Goal: Information Seeking & Learning: Find specific page/section

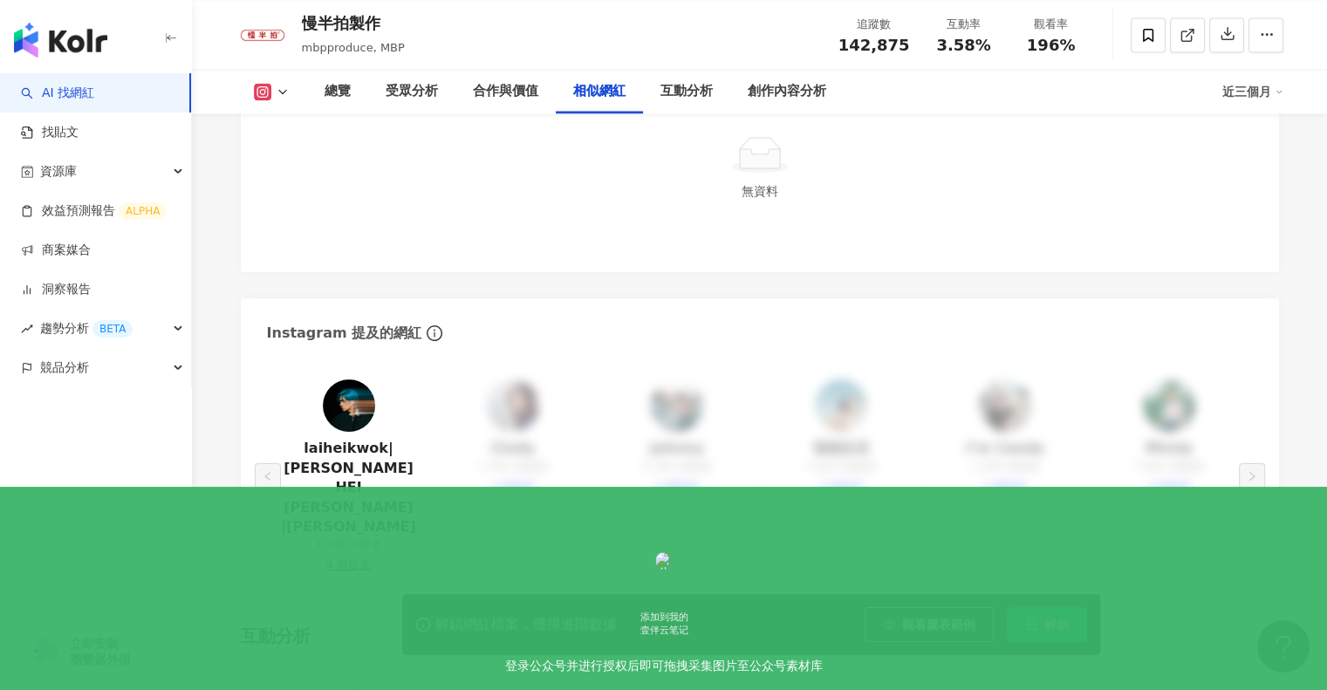
click at [353, 388] on img at bounding box center [349, 406] width 52 height 52
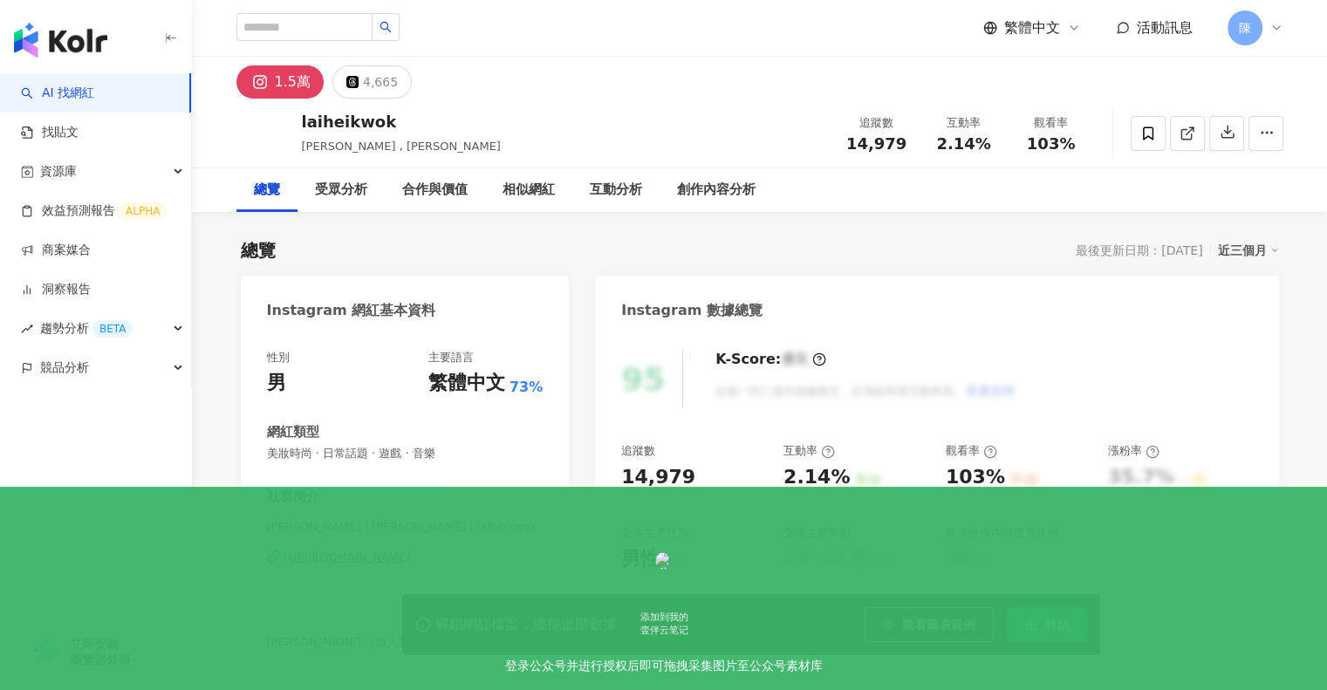
scroll to position [346, 0]
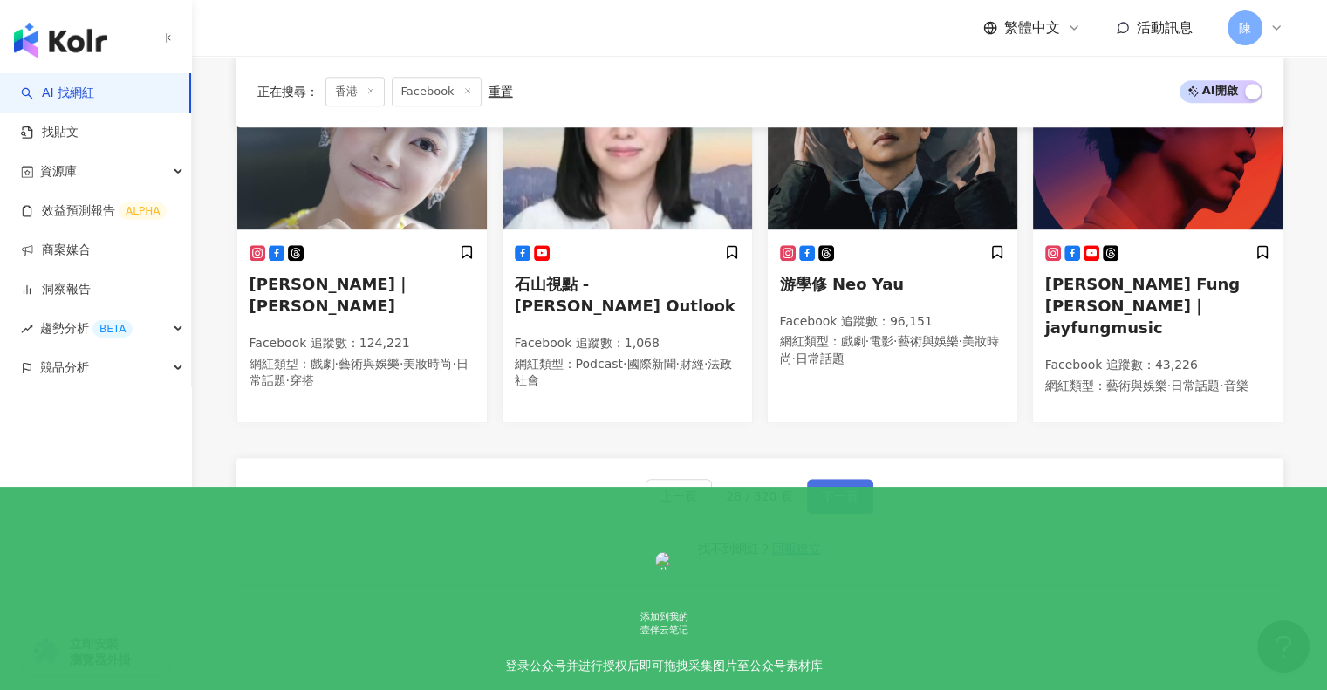
click at [844, 488] on button "下一頁" at bounding box center [840, 496] width 66 height 35
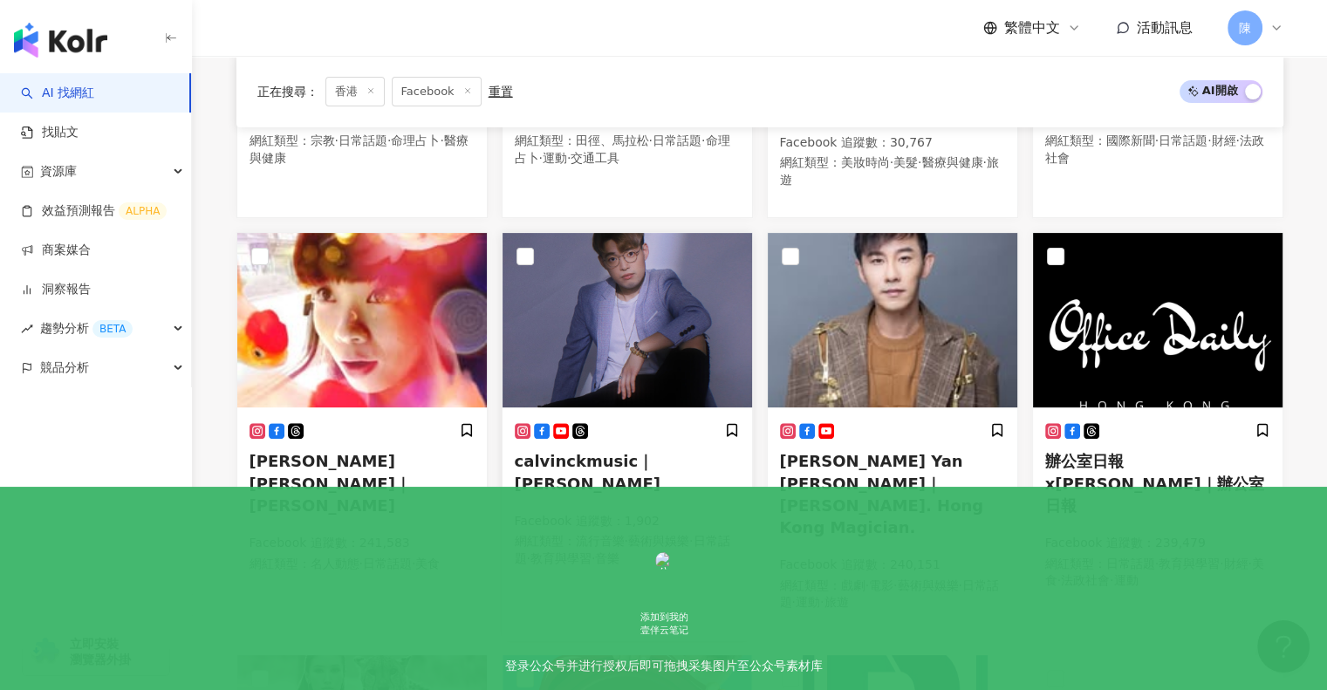
scroll to position [450, 0]
click at [866, 452] on span "Louis Yan 甄澤權｜Louis Yan. Hong Kong Magician." at bounding box center [882, 494] width 204 height 85
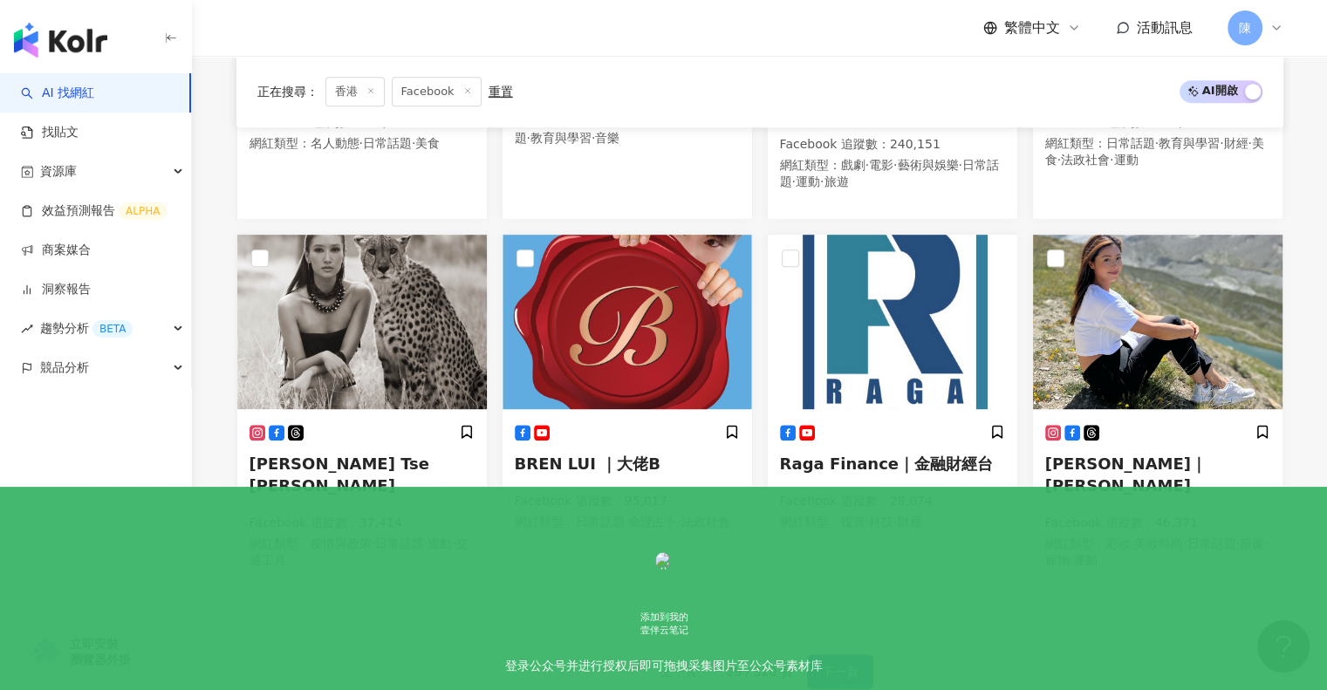
scroll to position [872, 0]
click at [836, 664] on span "下一頁" at bounding box center [840, 671] width 37 height 14
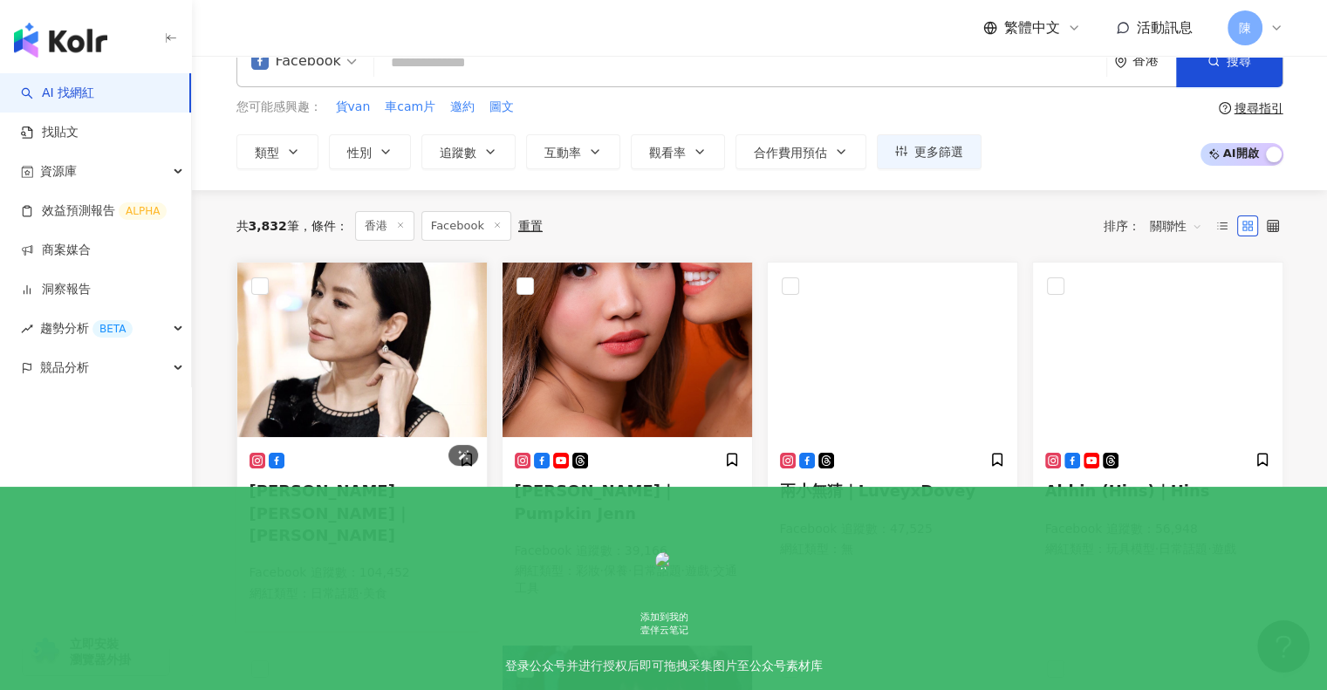
scroll to position [0, 0]
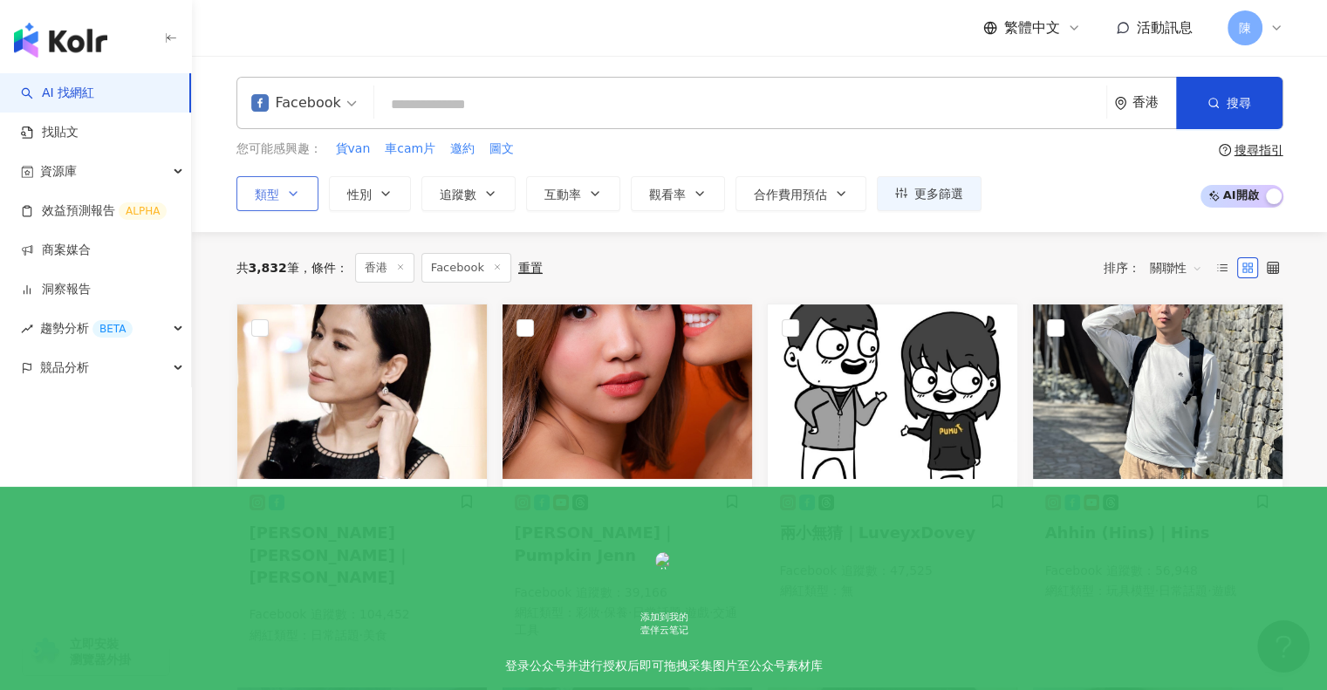
click at [270, 188] on span "類型" at bounding box center [267, 195] width 24 height 14
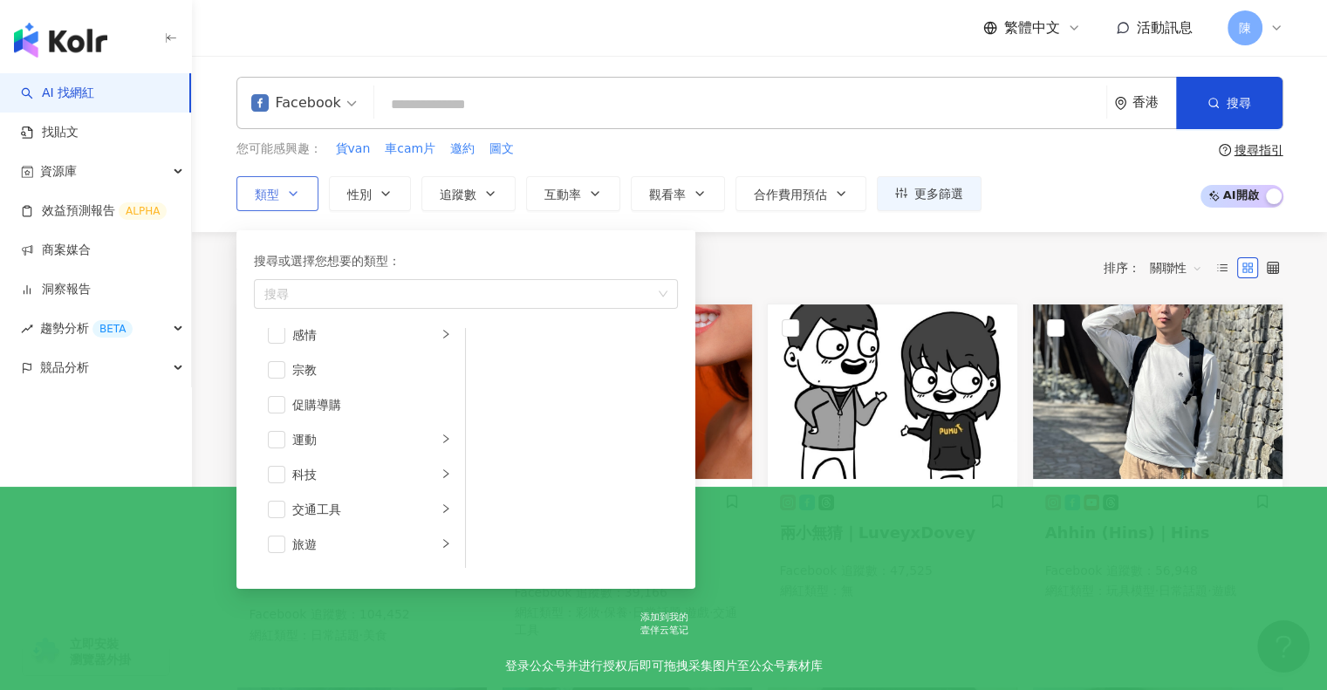
scroll to position [604, 0]
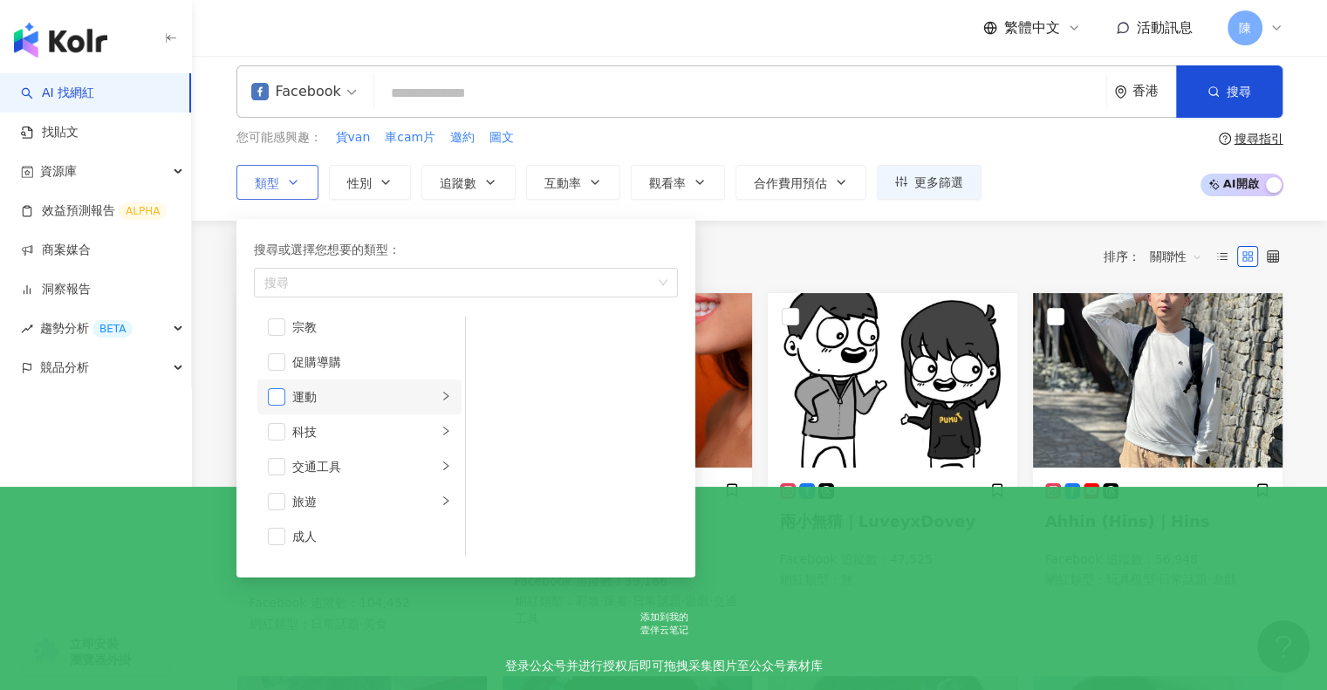
click at [275, 392] on span "button" at bounding box center [276, 396] width 17 height 17
click at [423, 397] on li "運動" at bounding box center [359, 396] width 204 height 35
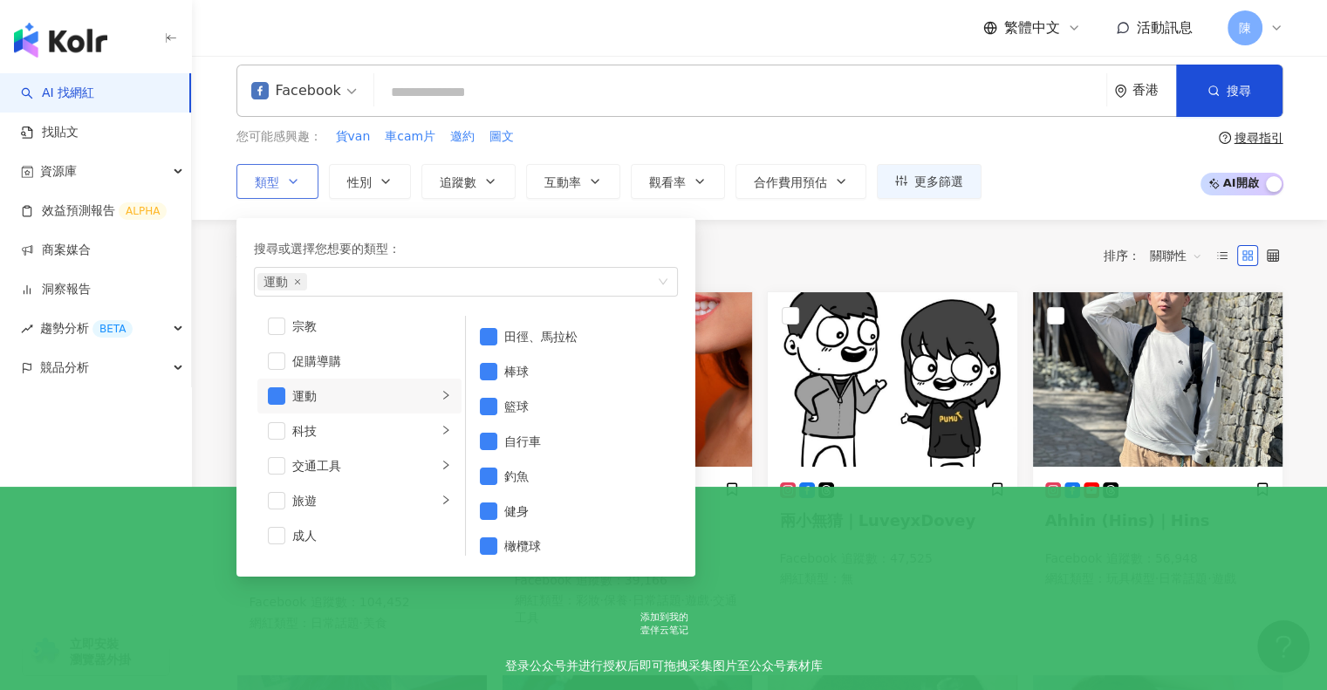
click at [441, 393] on icon "right" at bounding box center [446, 395] width 10 height 10
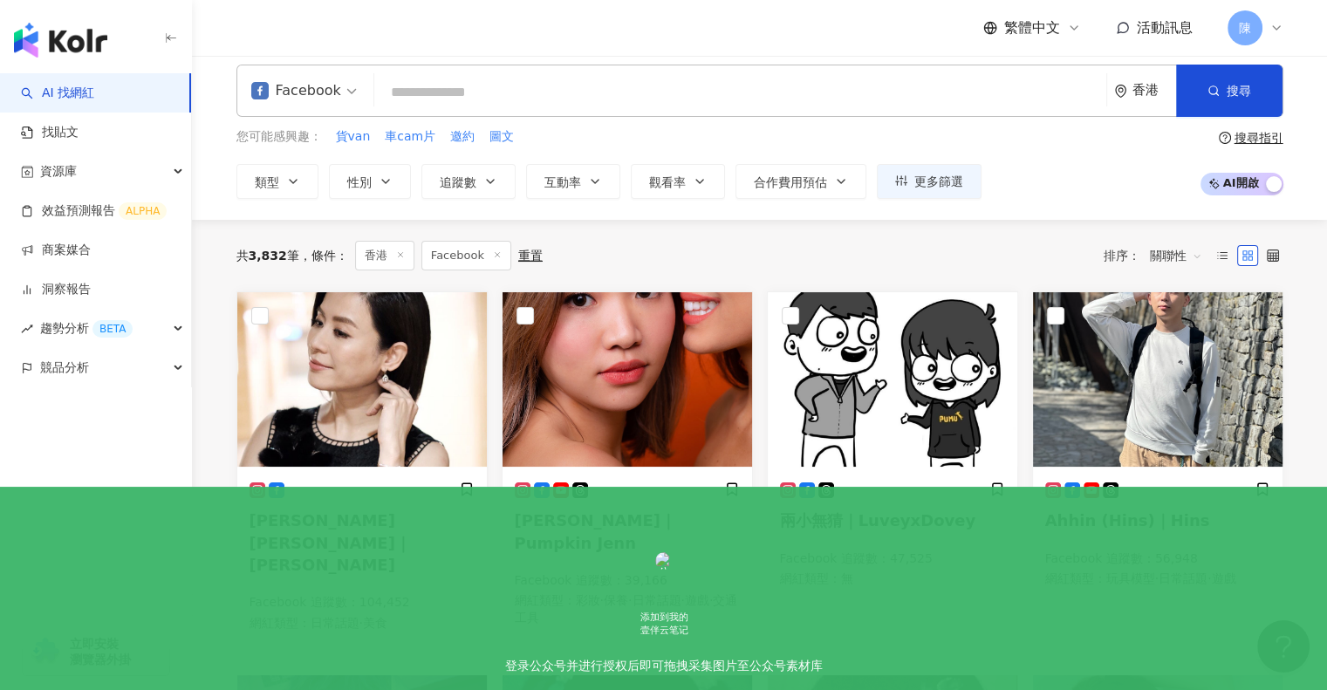
click at [1005, 173] on div "您可能感興趣： 貨van 車cam片 邀約 圖文 類型 搜尋或選擇您想要的類型： 運動 藝術與娛樂 美妝時尚 氣候和環境 日常話題 教育與學習 家庭 財經 美…" at bounding box center [759, 163] width 1047 height 72
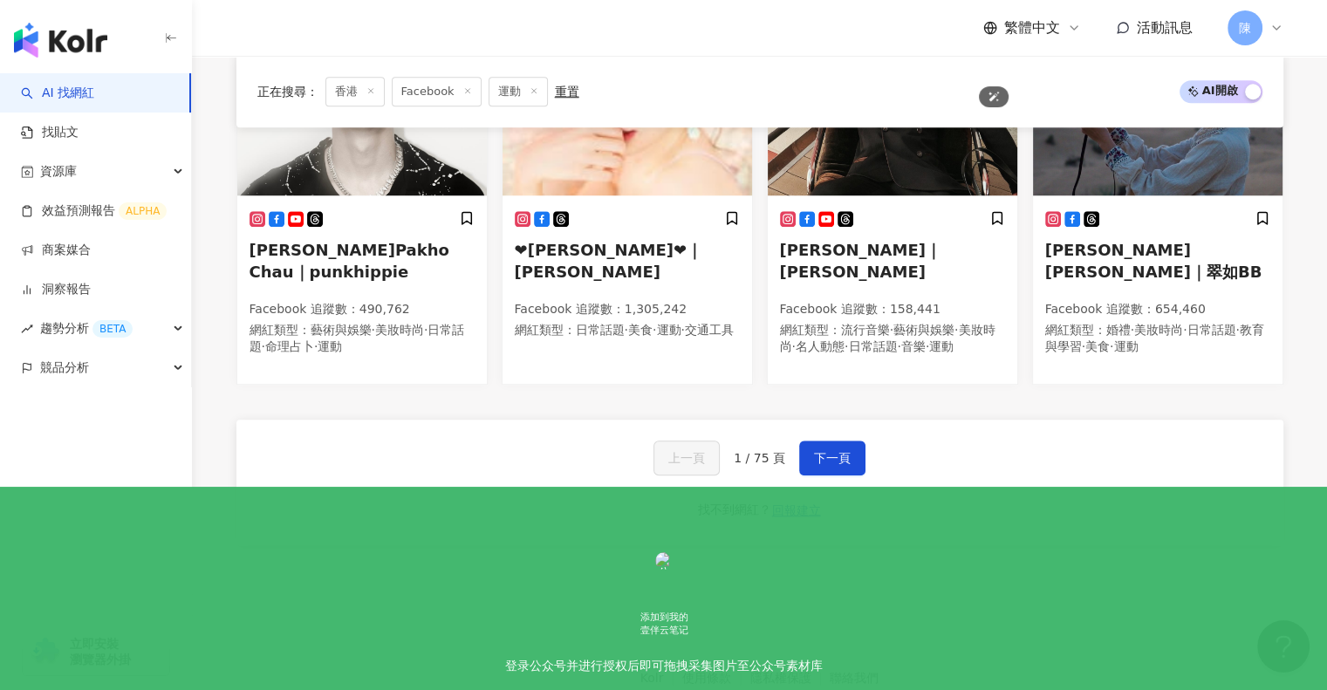
scroll to position [1525, 0]
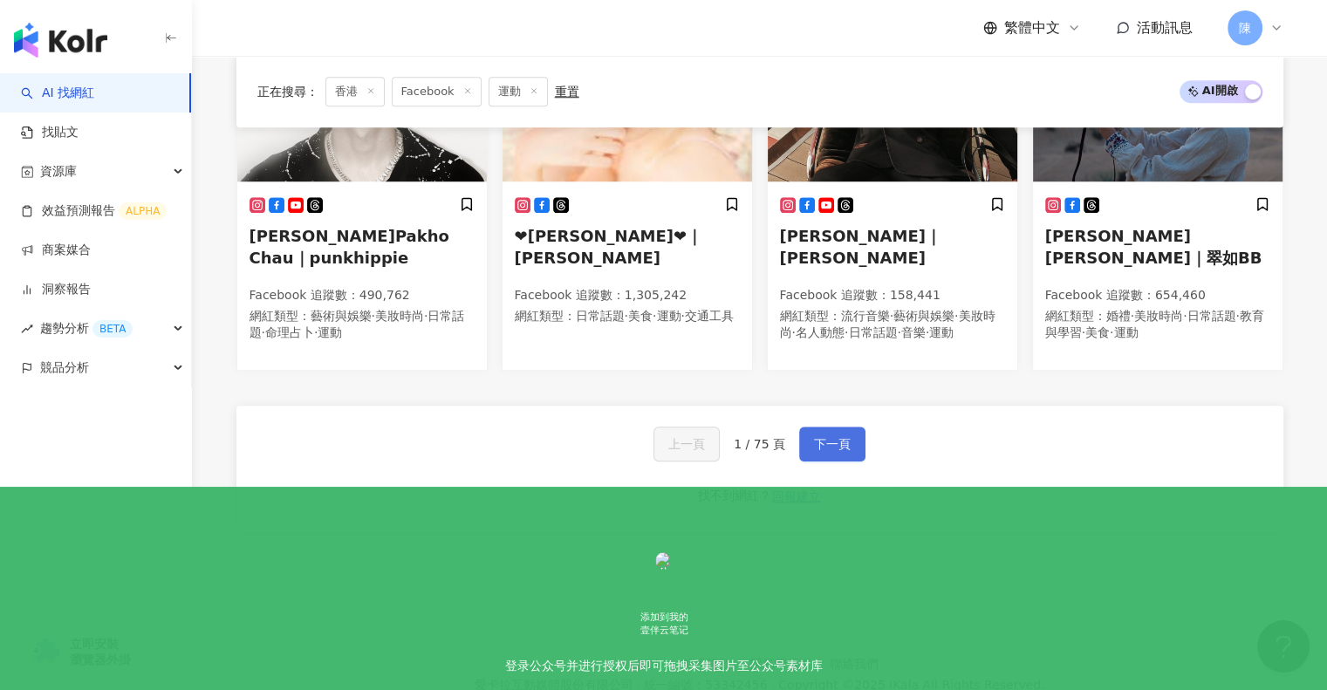
click at [814, 437] on span "下一頁" at bounding box center [832, 444] width 37 height 14
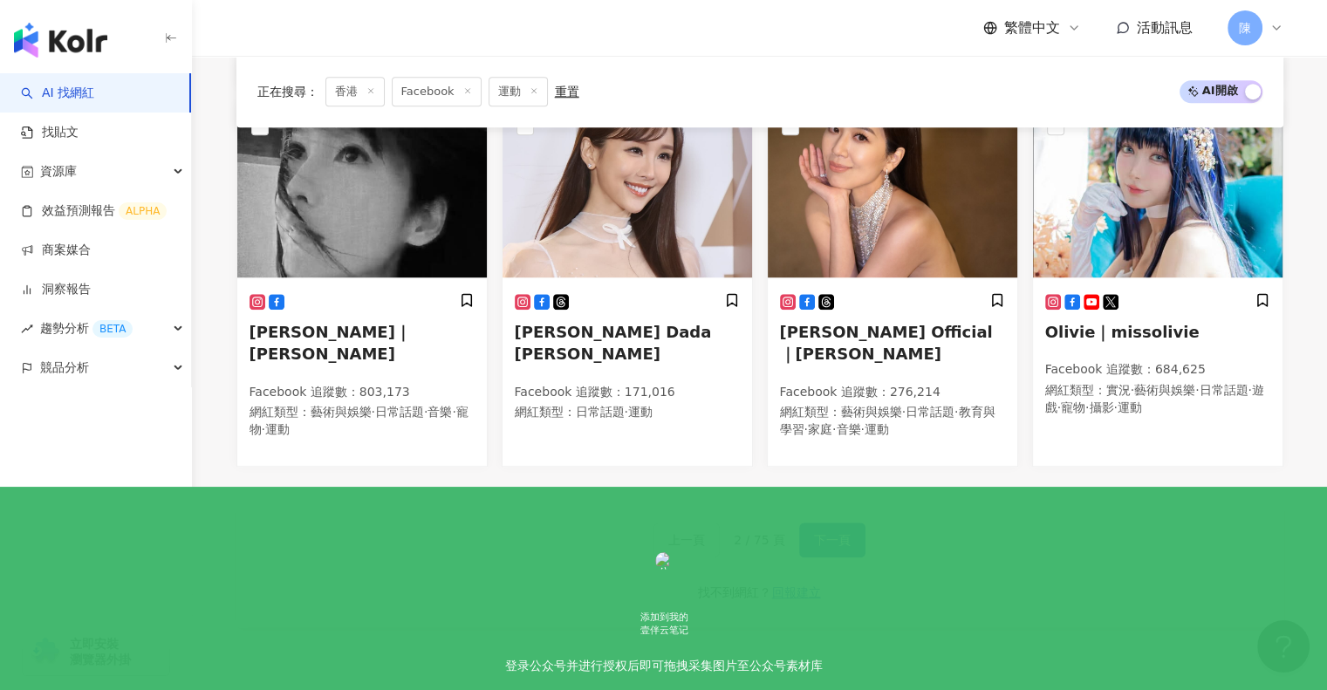
scroll to position [1560, 0]
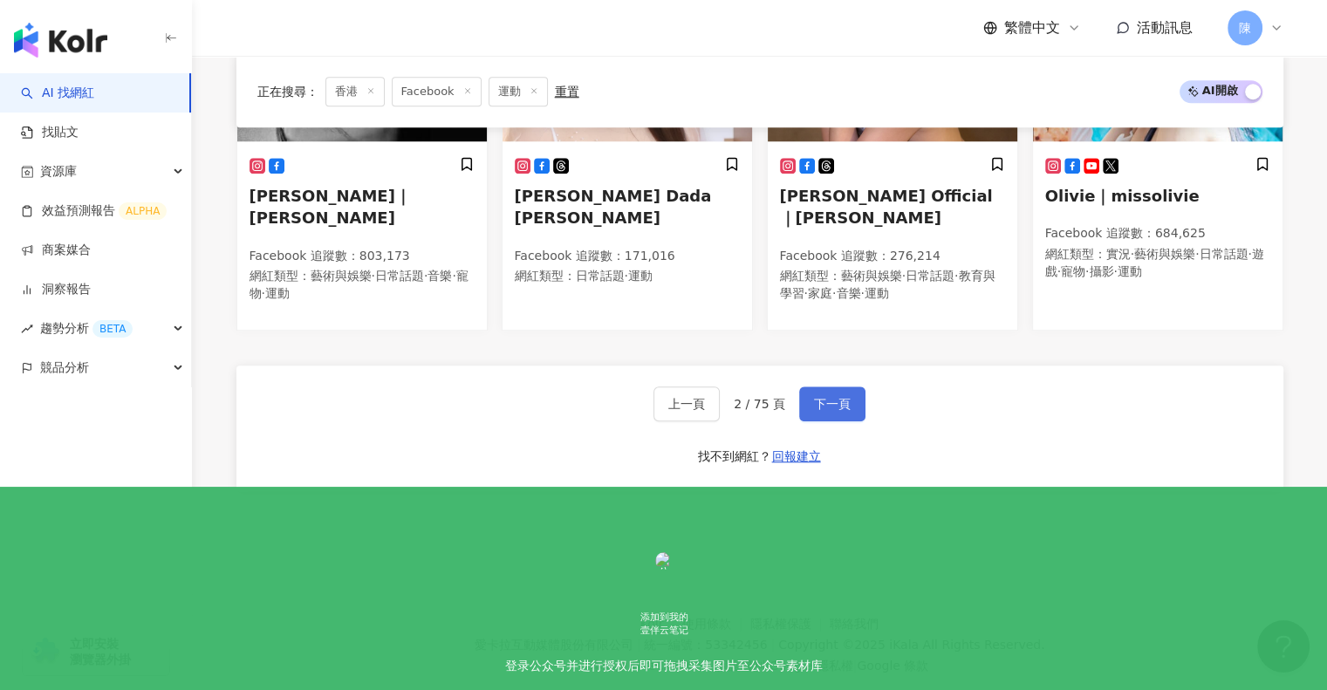
click at [832, 397] on span "下一頁" at bounding box center [832, 404] width 37 height 14
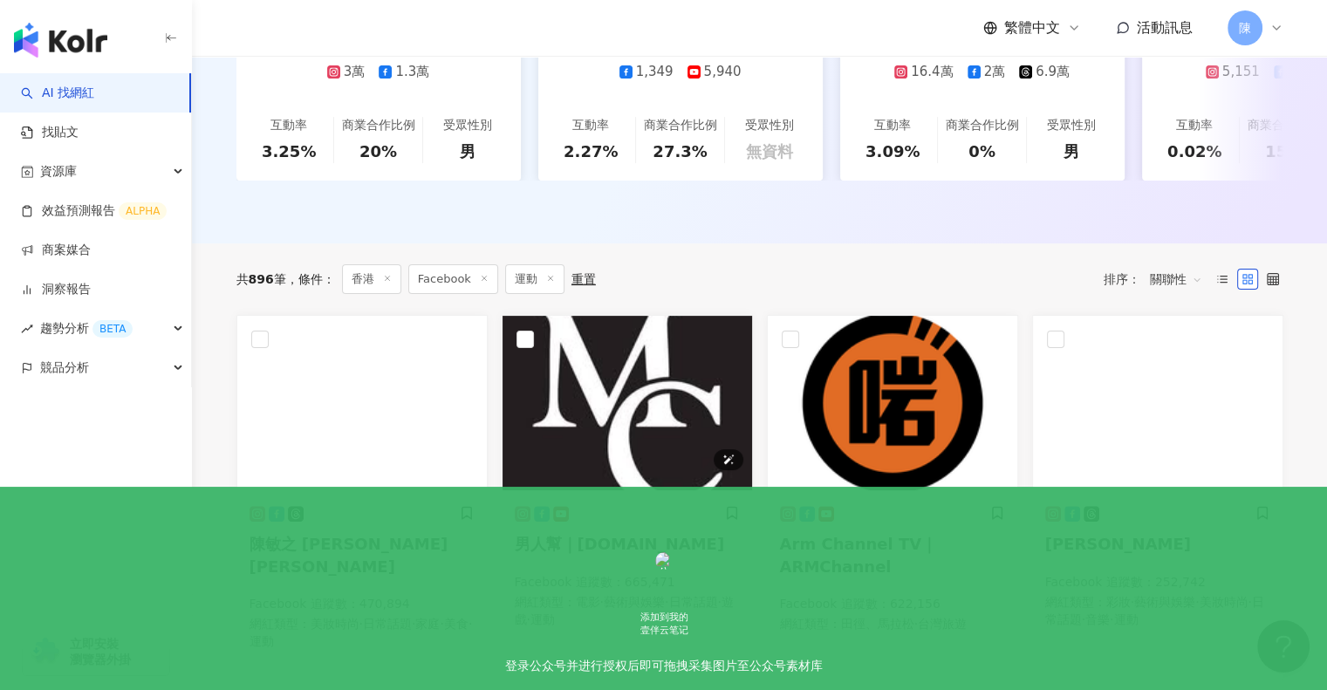
scroll to position [414, 0]
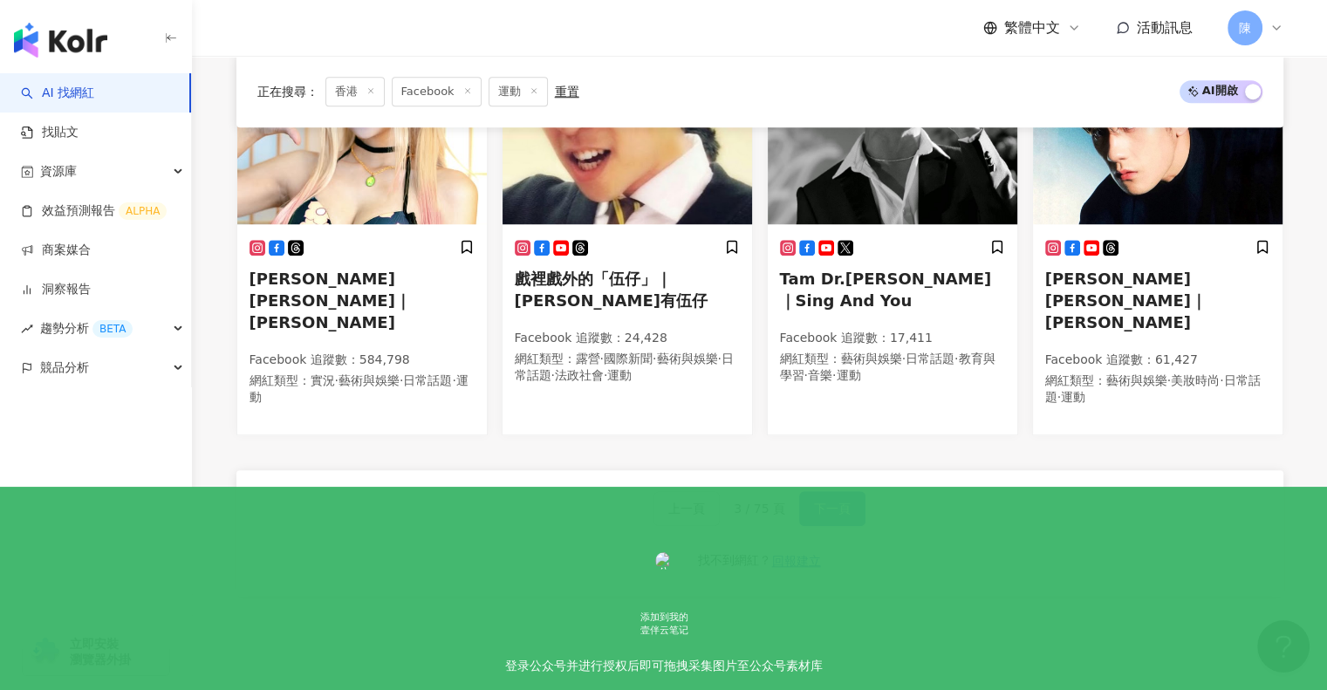
click at [832, 502] on span "下一頁" at bounding box center [832, 509] width 37 height 14
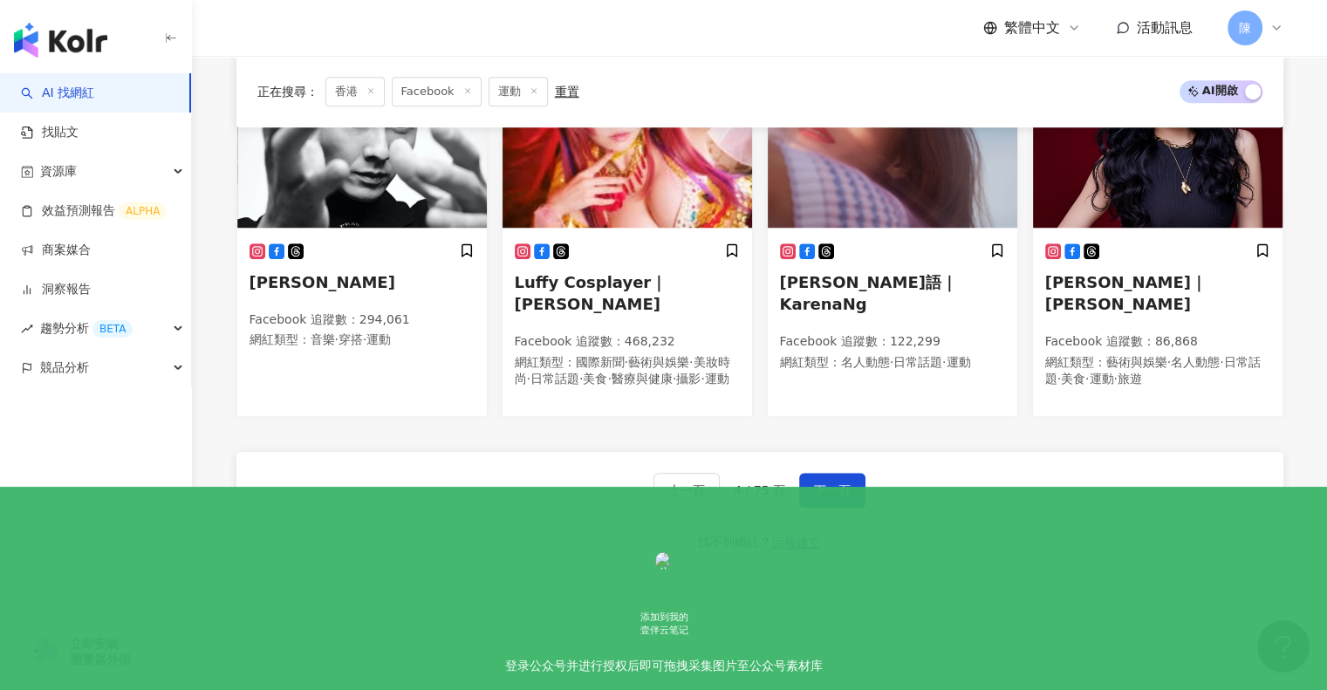
scroll to position [1543, 0]
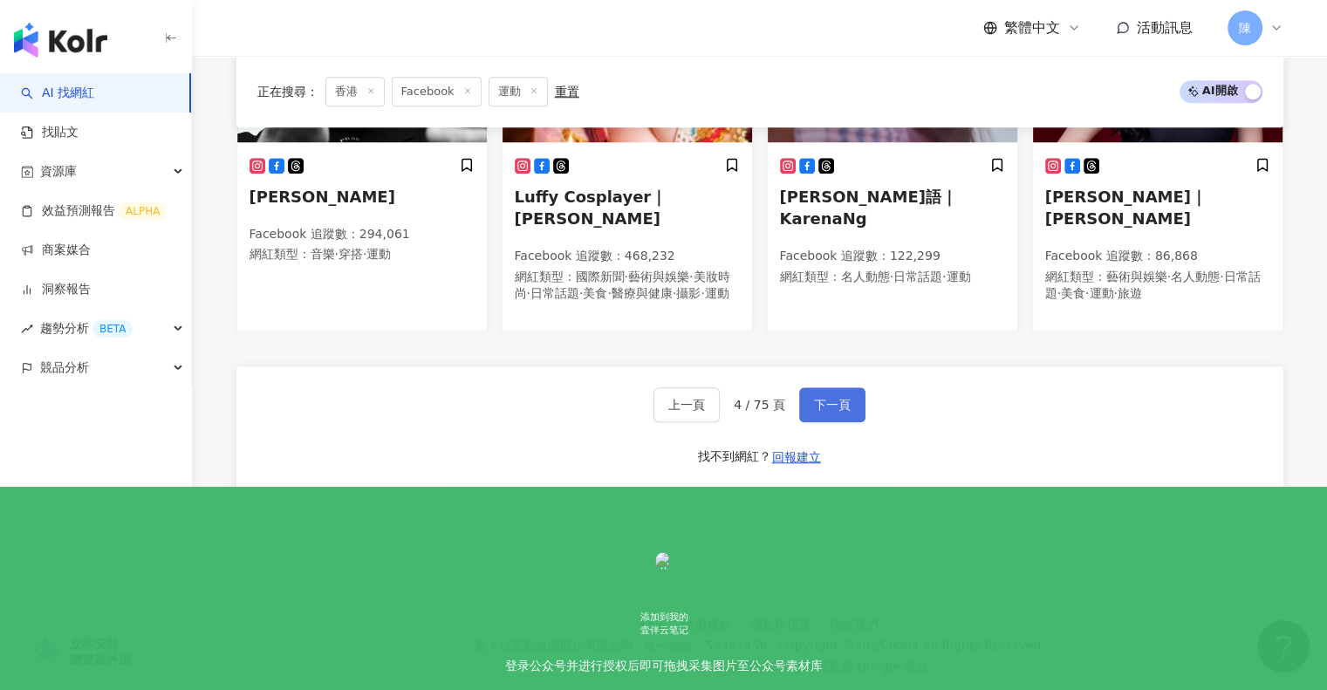
click at [817, 398] on span "下一頁" at bounding box center [832, 405] width 37 height 14
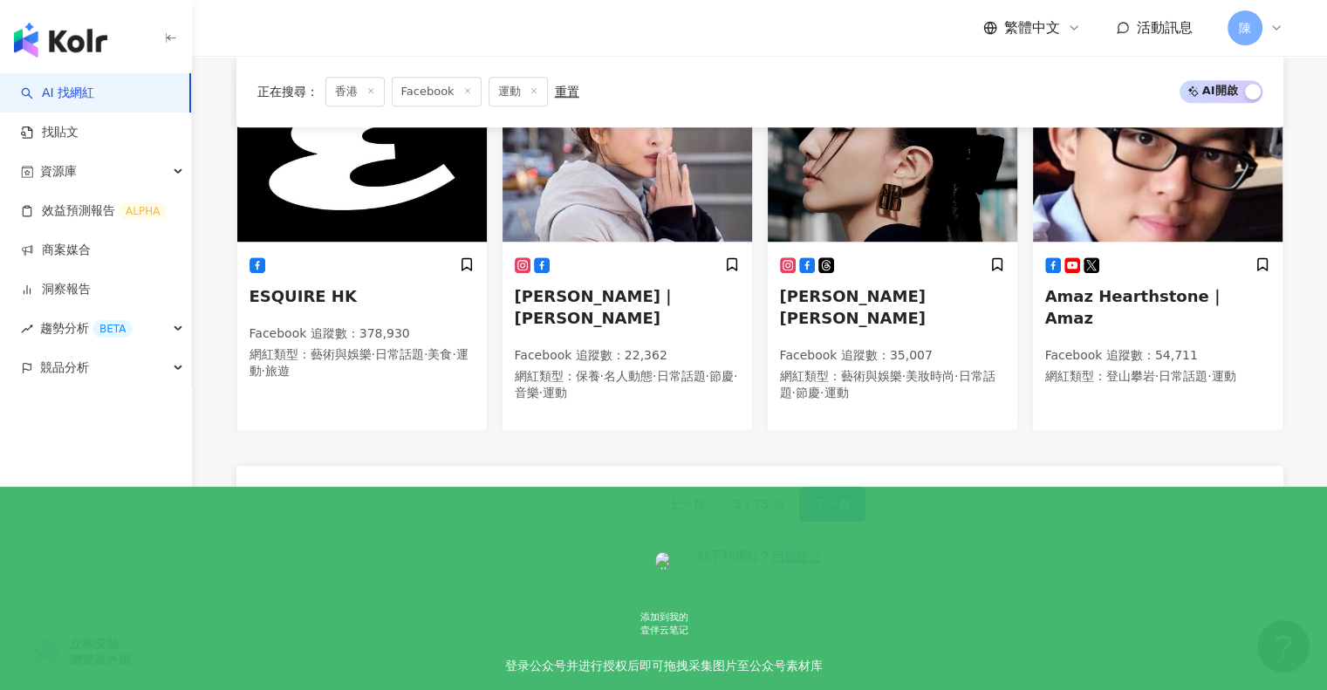
scroll to position [1503, 0]
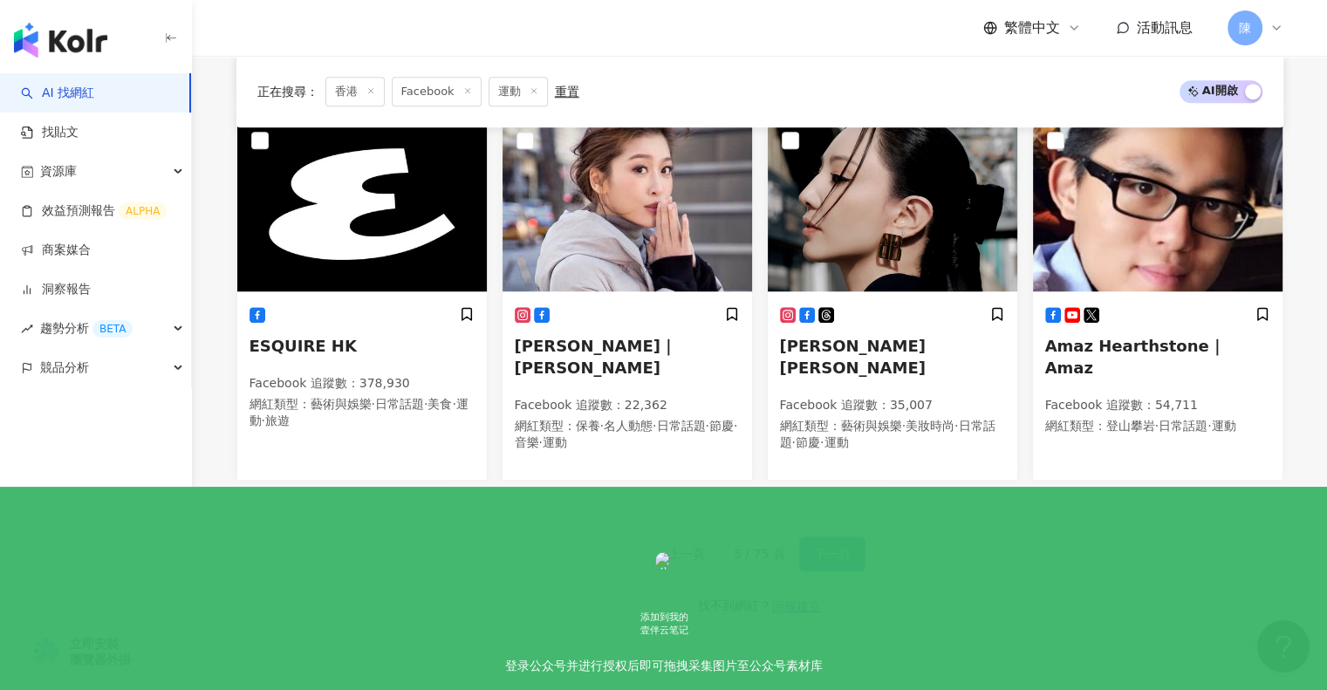
click at [840, 547] on span "下一頁" at bounding box center [832, 554] width 37 height 14
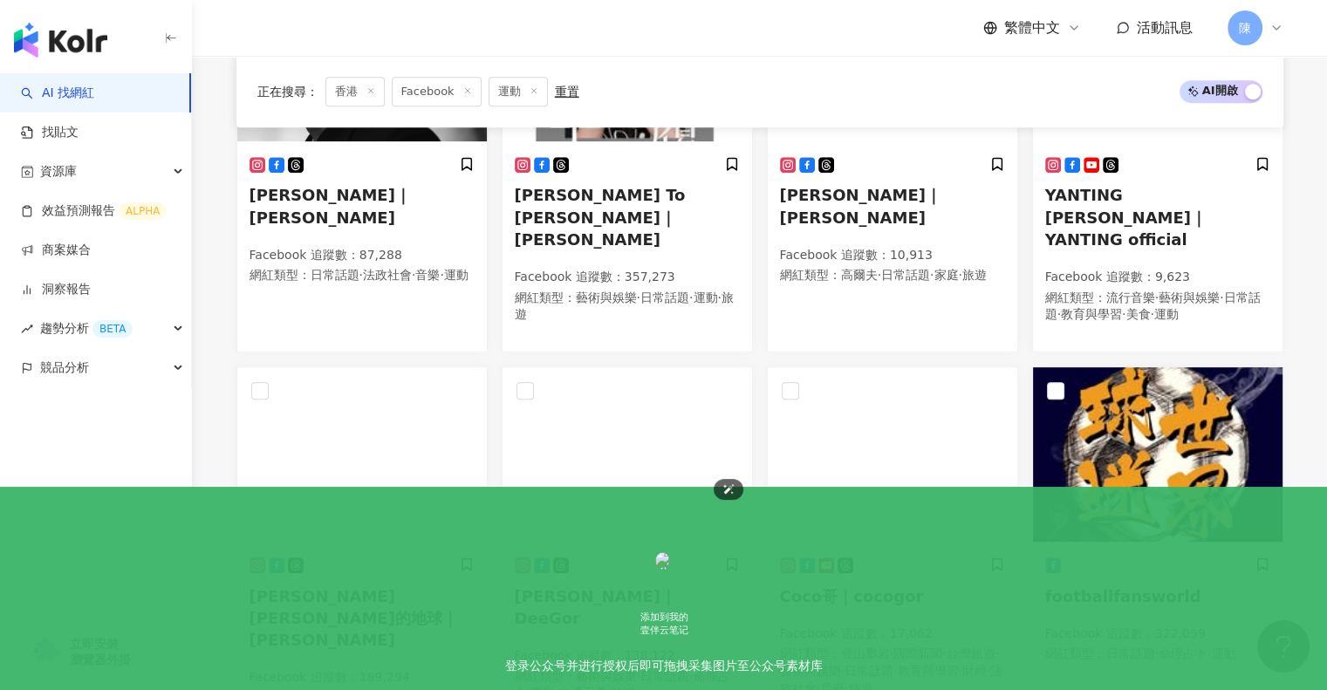
scroll to position [763, 0]
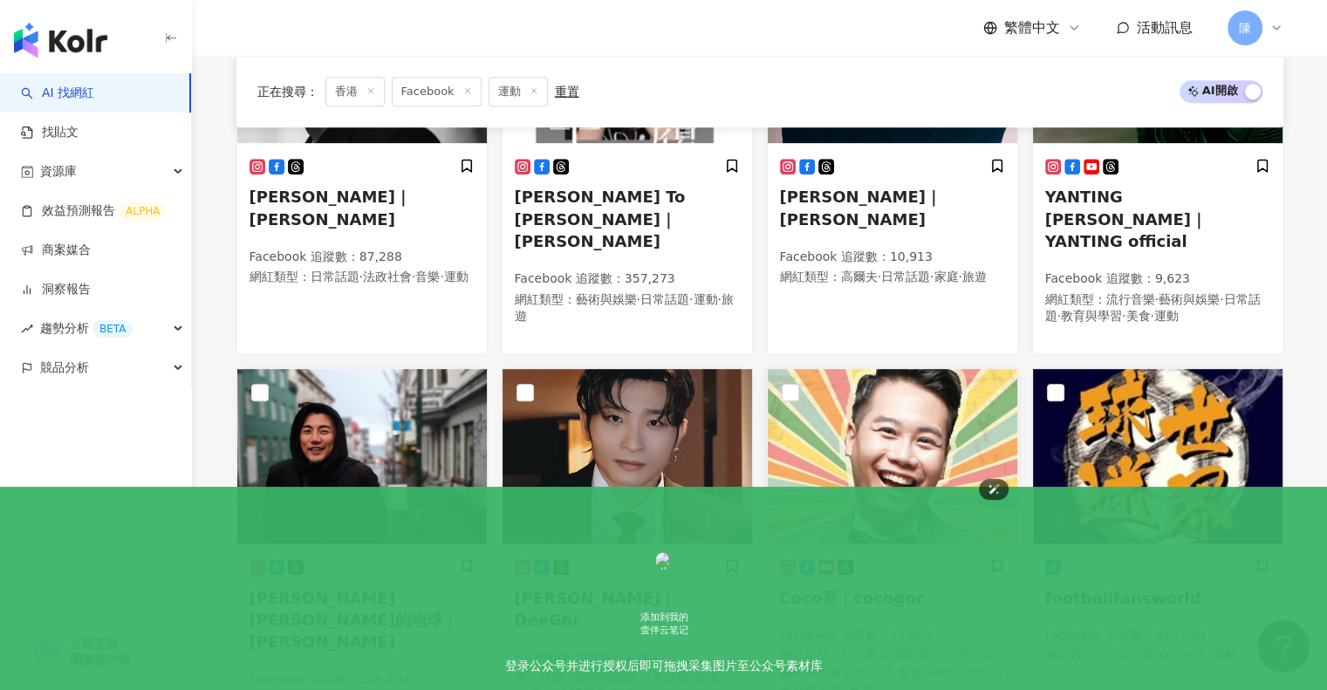
click at [893, 439] on img at bounding box center [893, 456] width 250 height 175
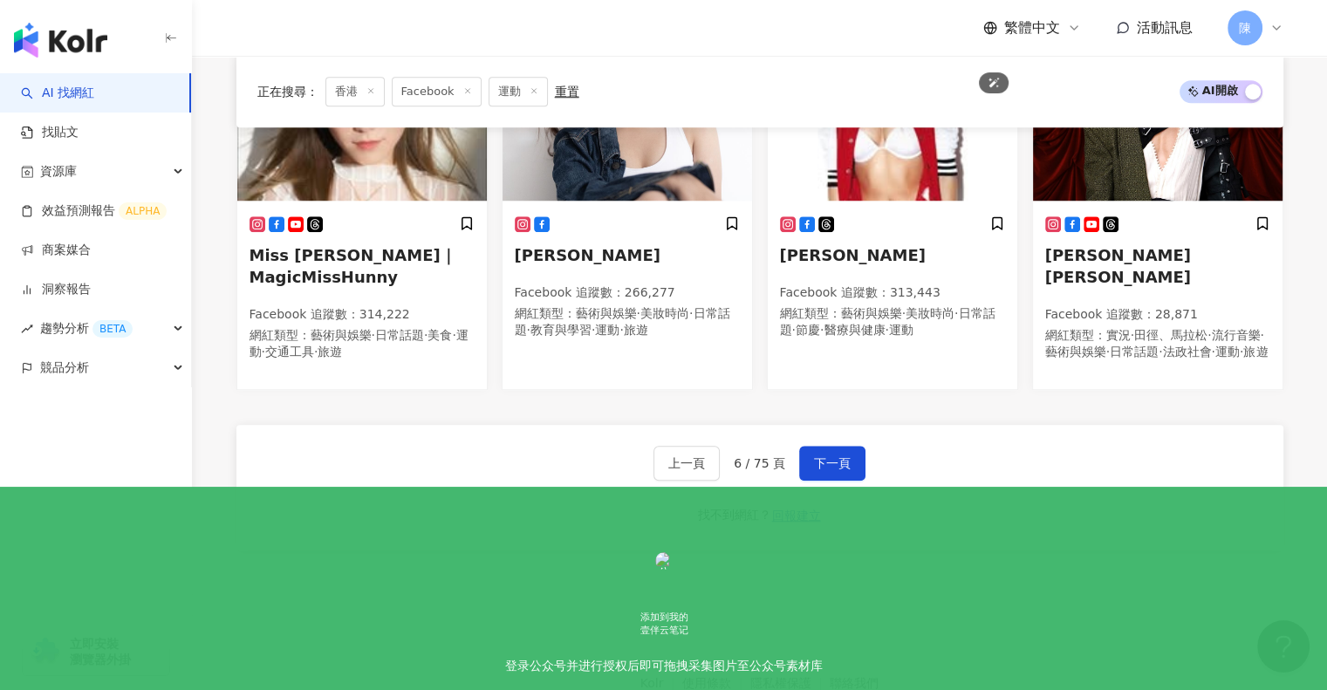
scroll to position [1547, 0]
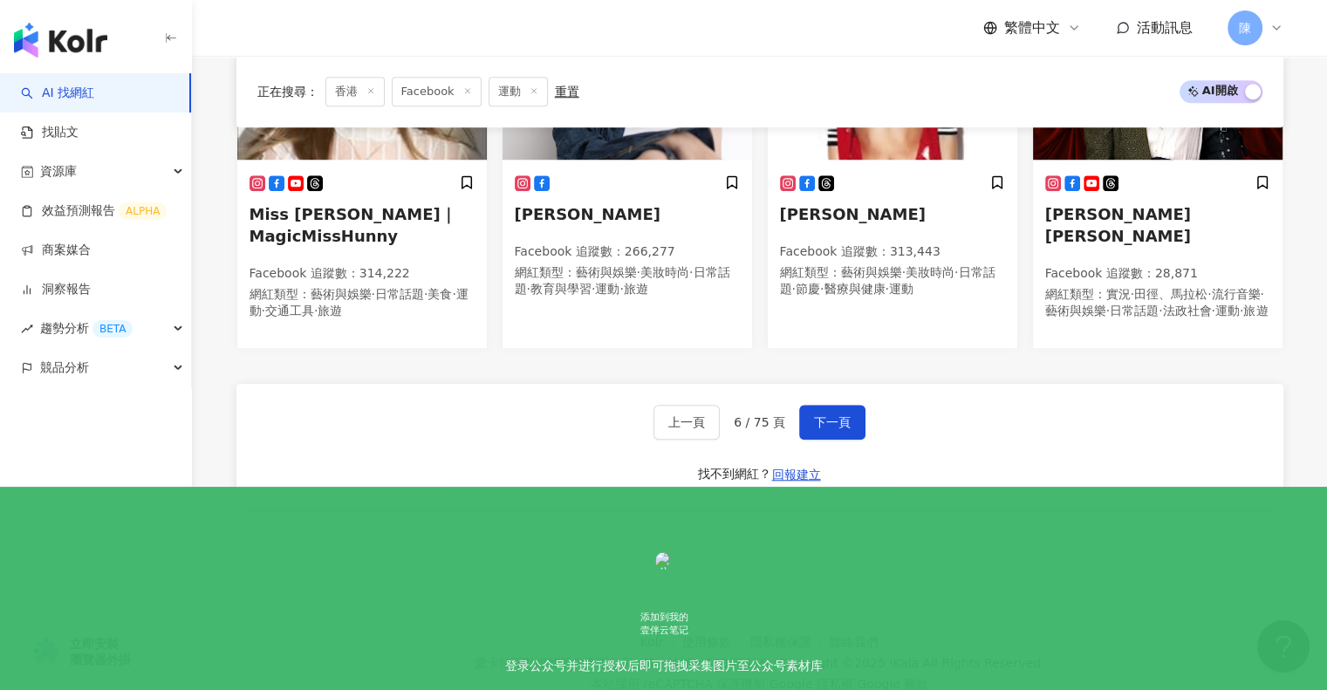
click at [464, 93] on icon at bounding box center [467, 90] width 9 height 9
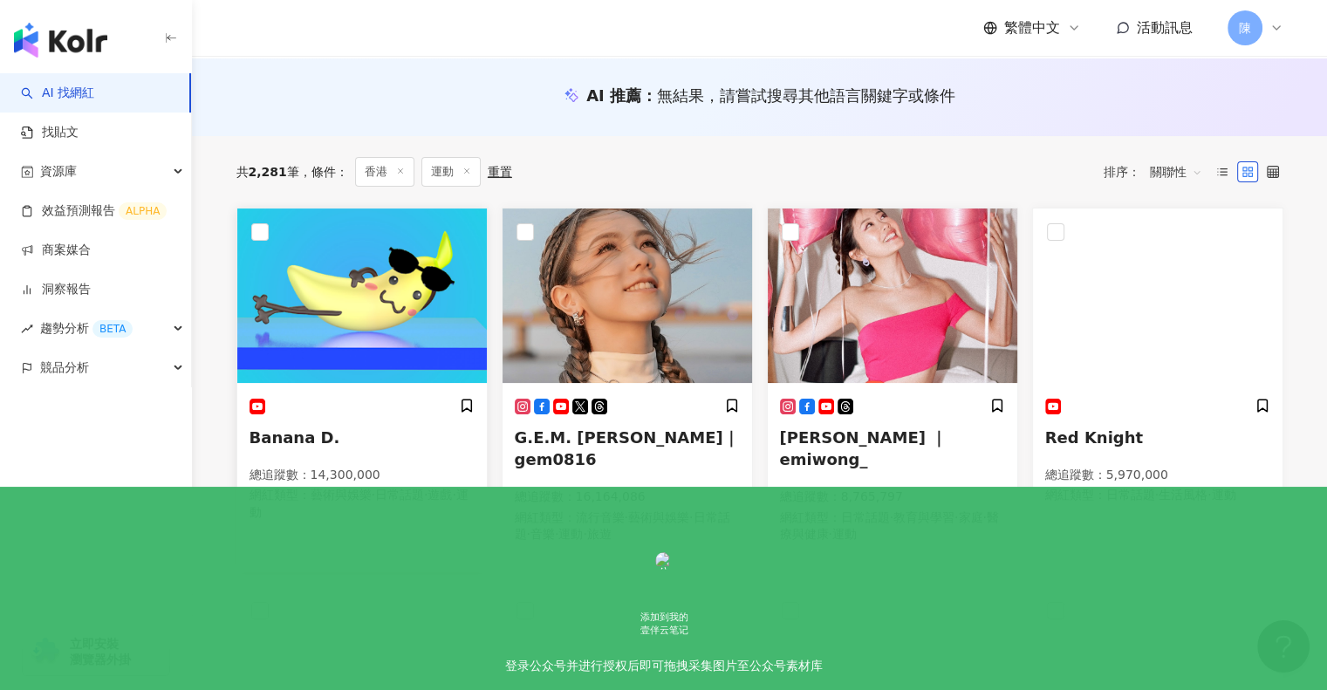
scroll to position [175, 0]
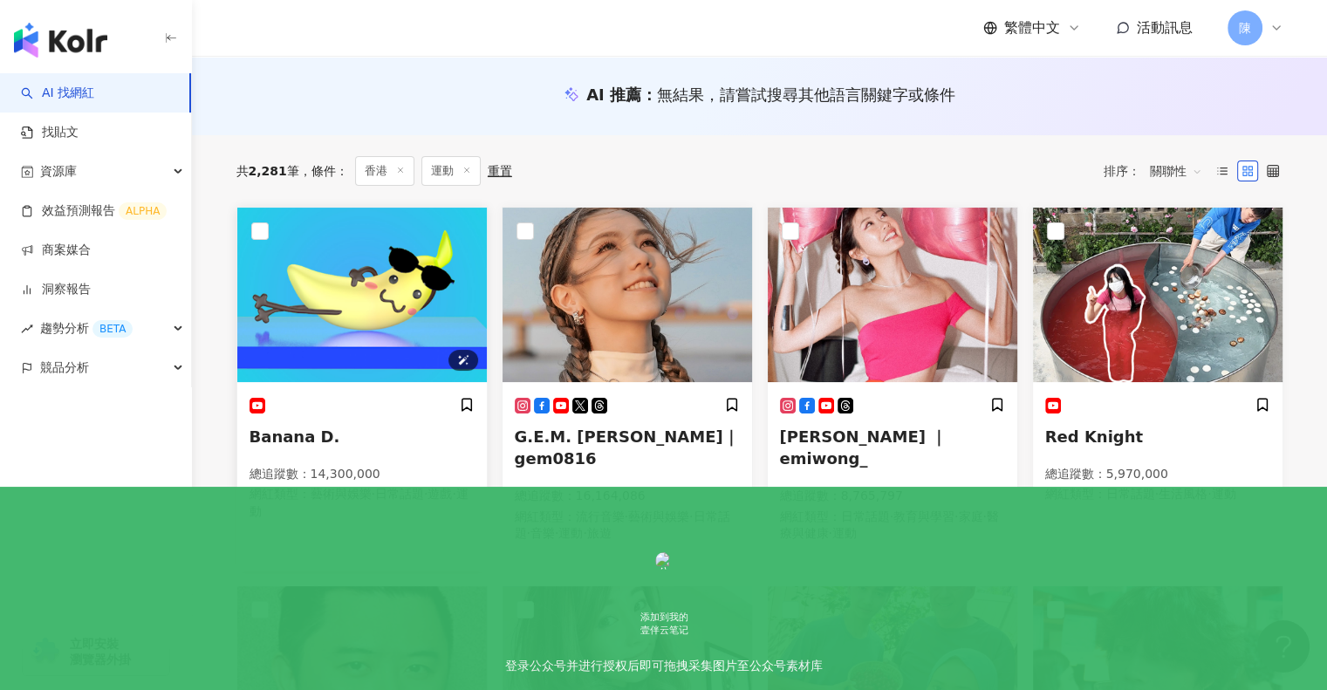
click at [415, 253] on img at bounding box center [362, 295] width 250 height 175
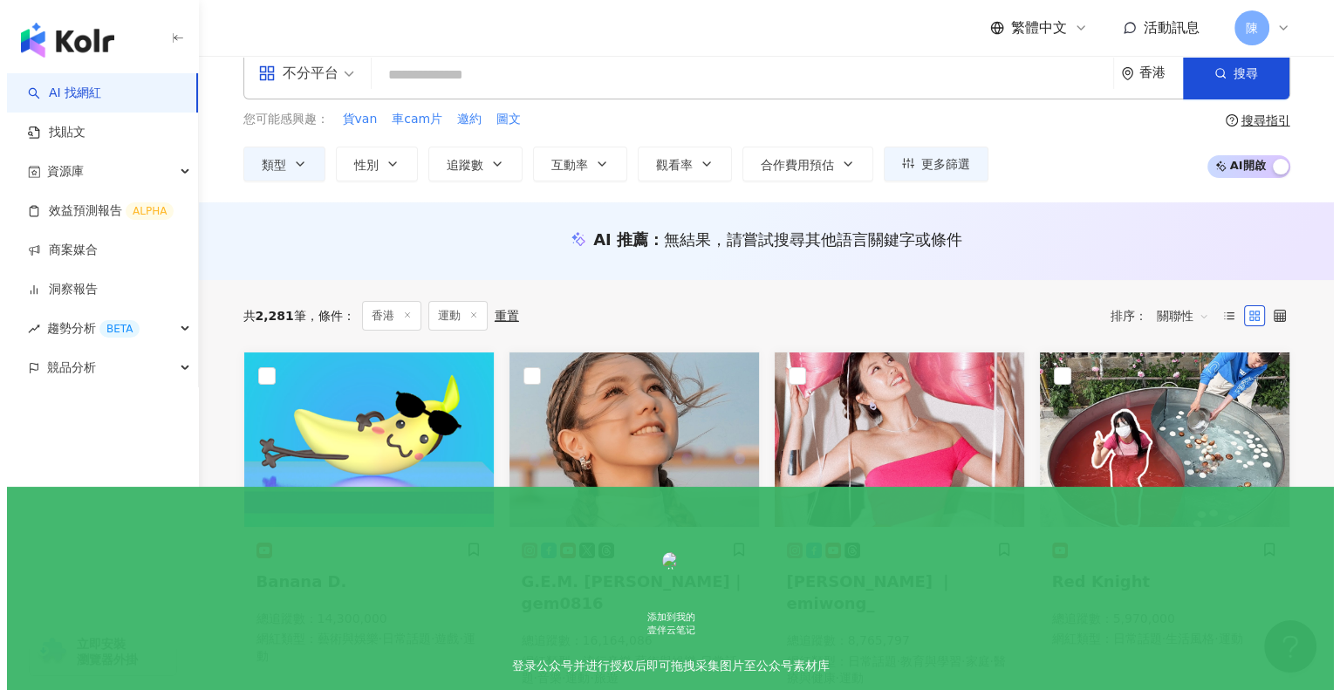
scroll to position [0, 0]
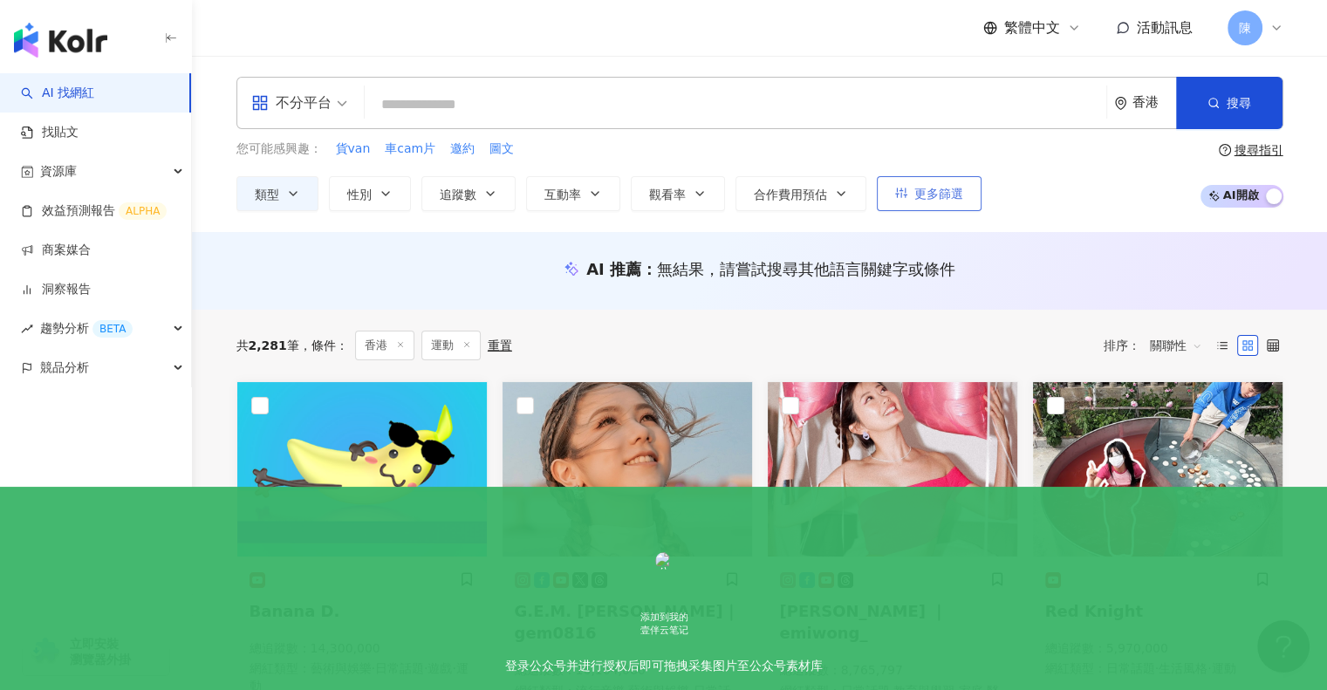
click at [924, 196] on span "更多篩選" at bounding box center [938, 194] width 49 height 14
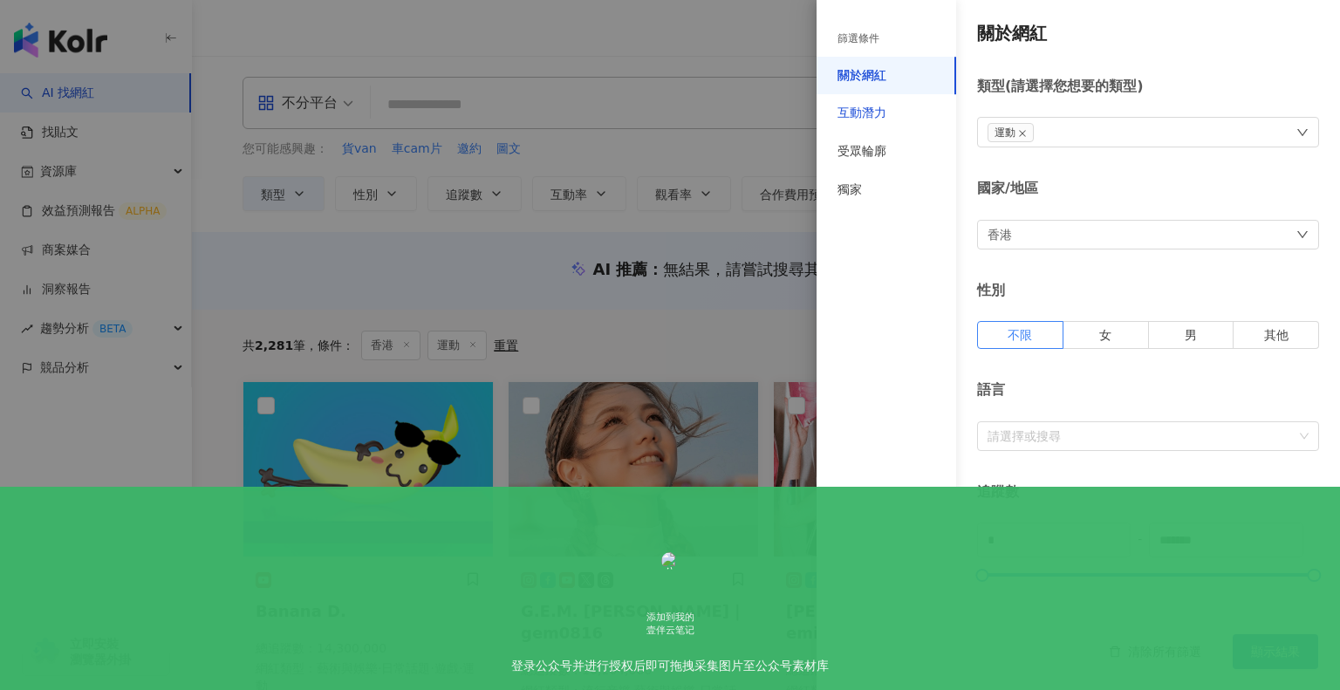
click at [840, 118] on div "互動潛力" at bounding box center [862, 113] width 49 height 17
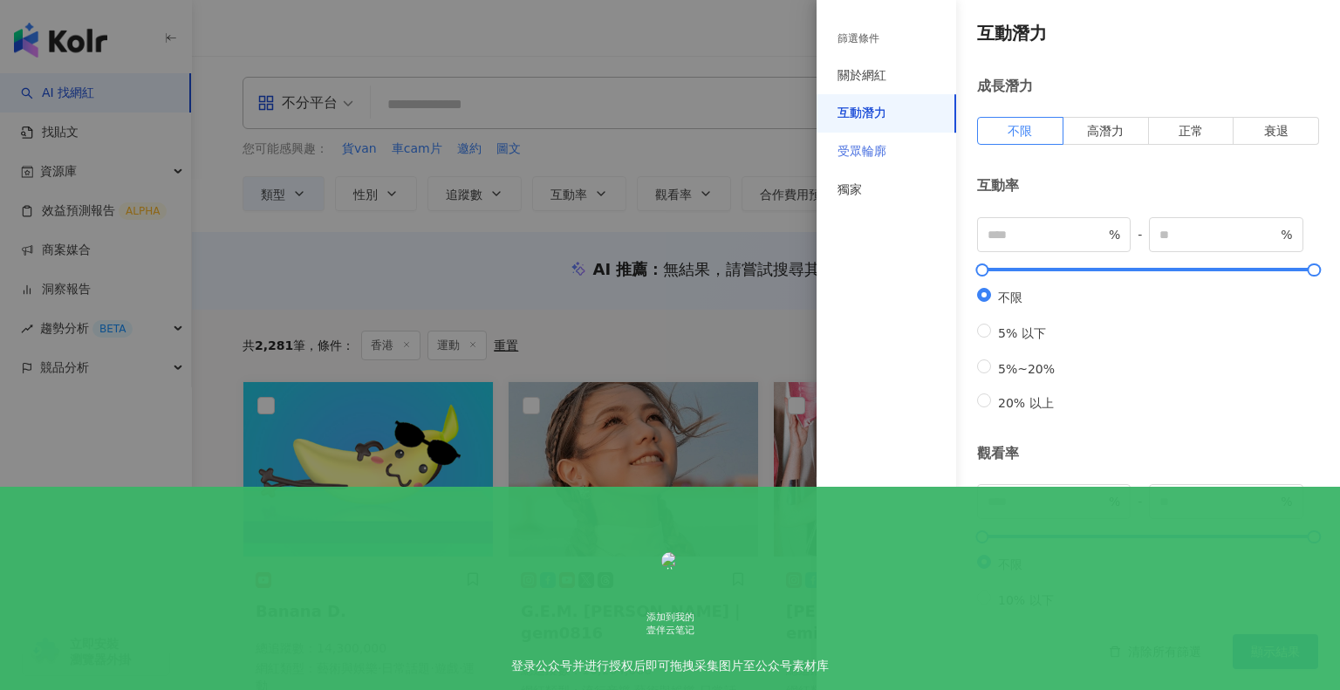
click at [857, 134] on div "受眾輪廓" at bounding box center [887, 152] width 140 height 38
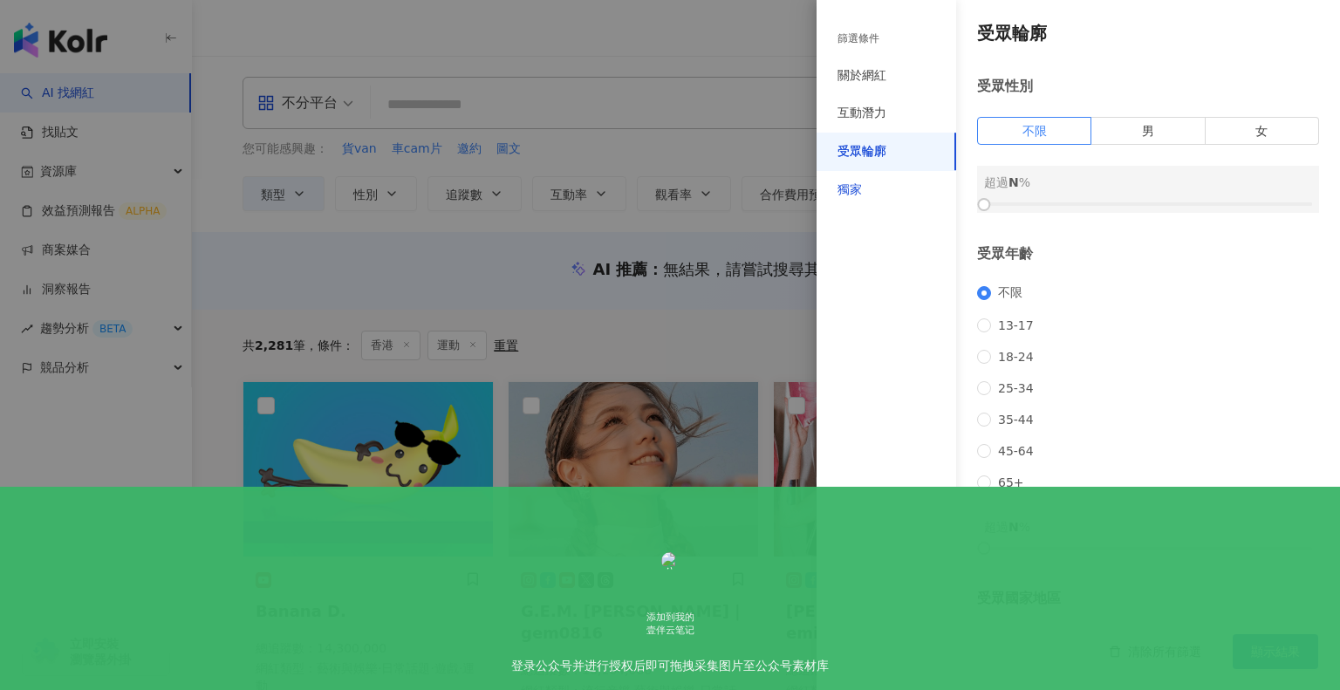
click at [859, 182] on div "獨家" at bounding box center [850, 189] width 24 height 17
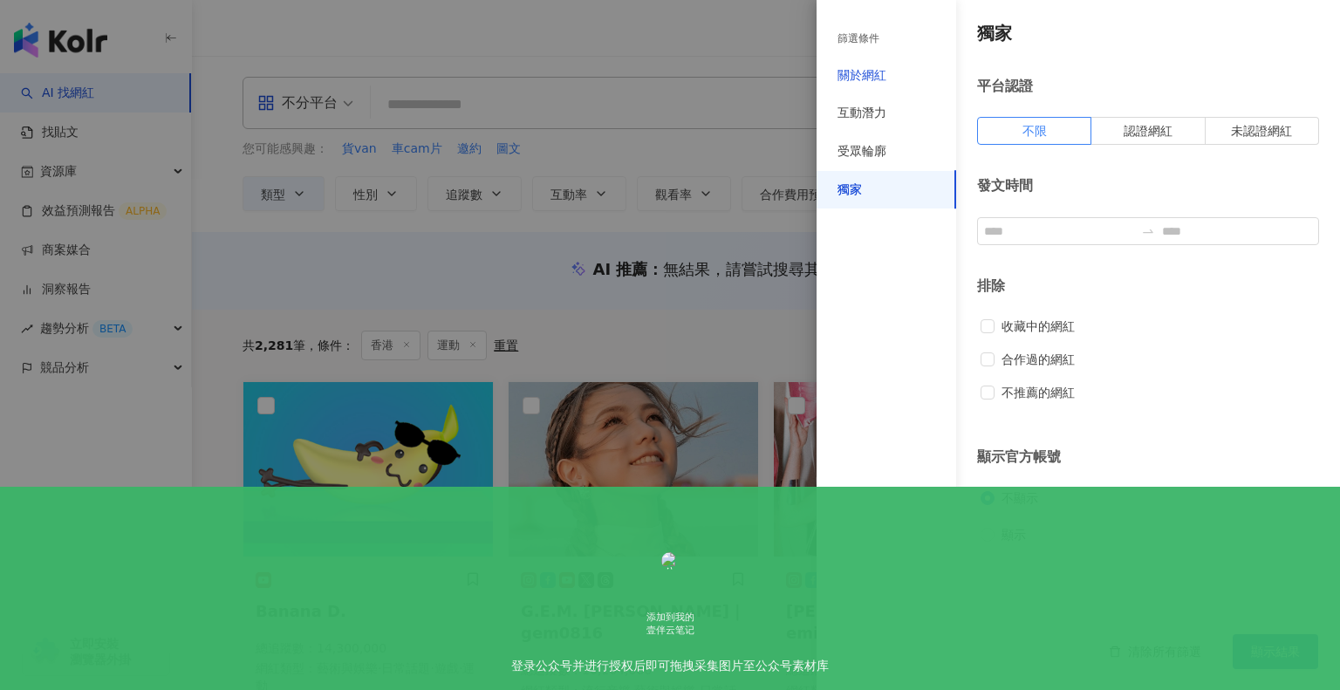
click at [857, 67] on div "關於網紅" at bounding box center [862, 75] width 49 height 17
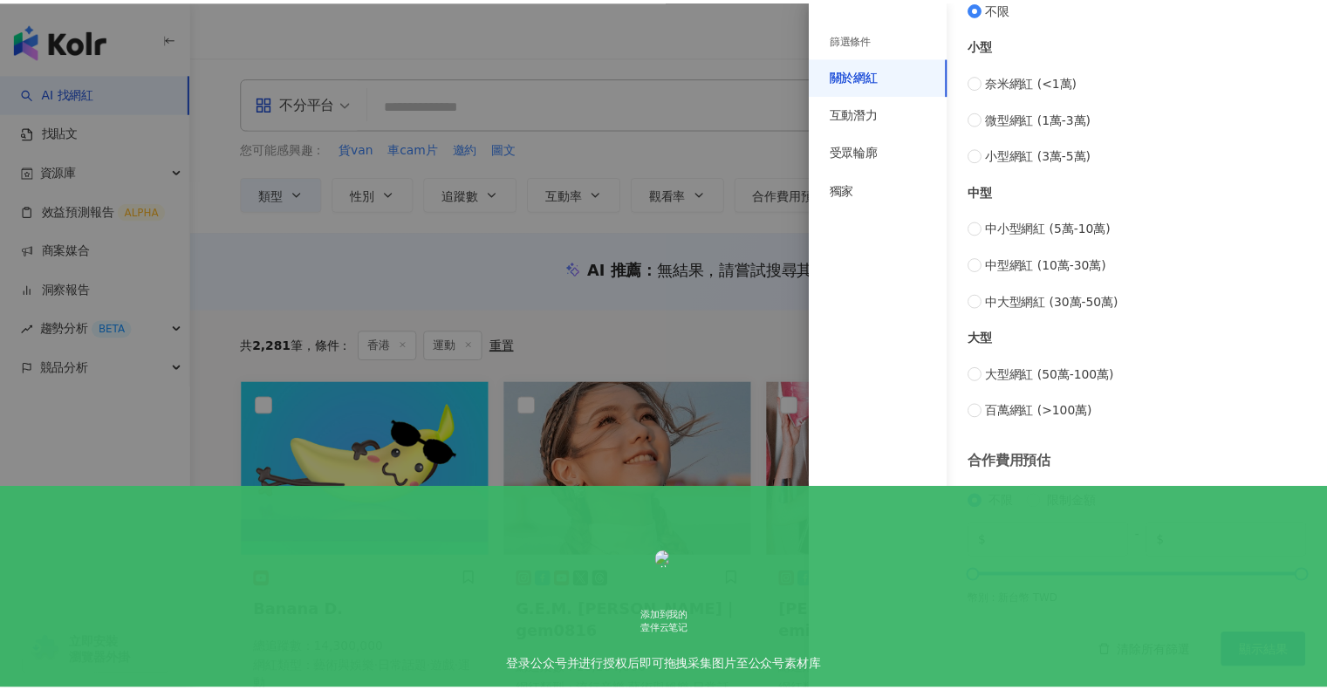
scroll to position [625, 0]
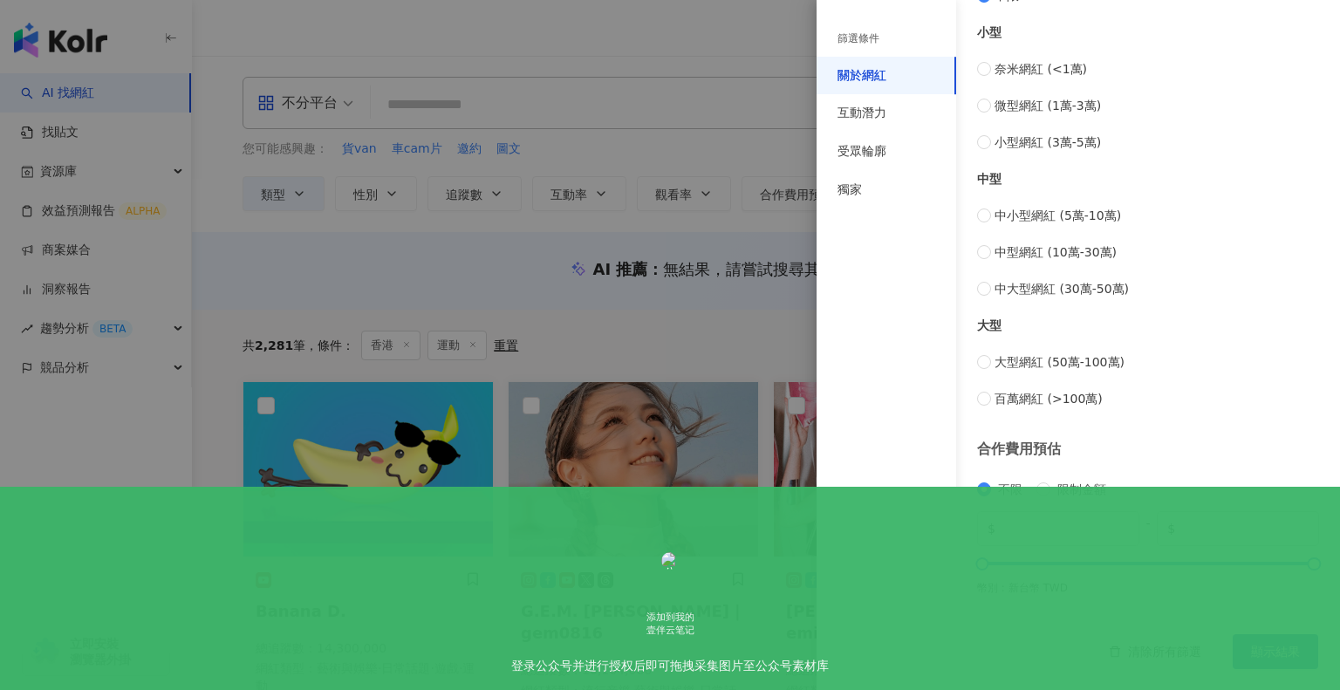
click at [654, 89] on div at bounding box center [670, 345] width 1340 height 690
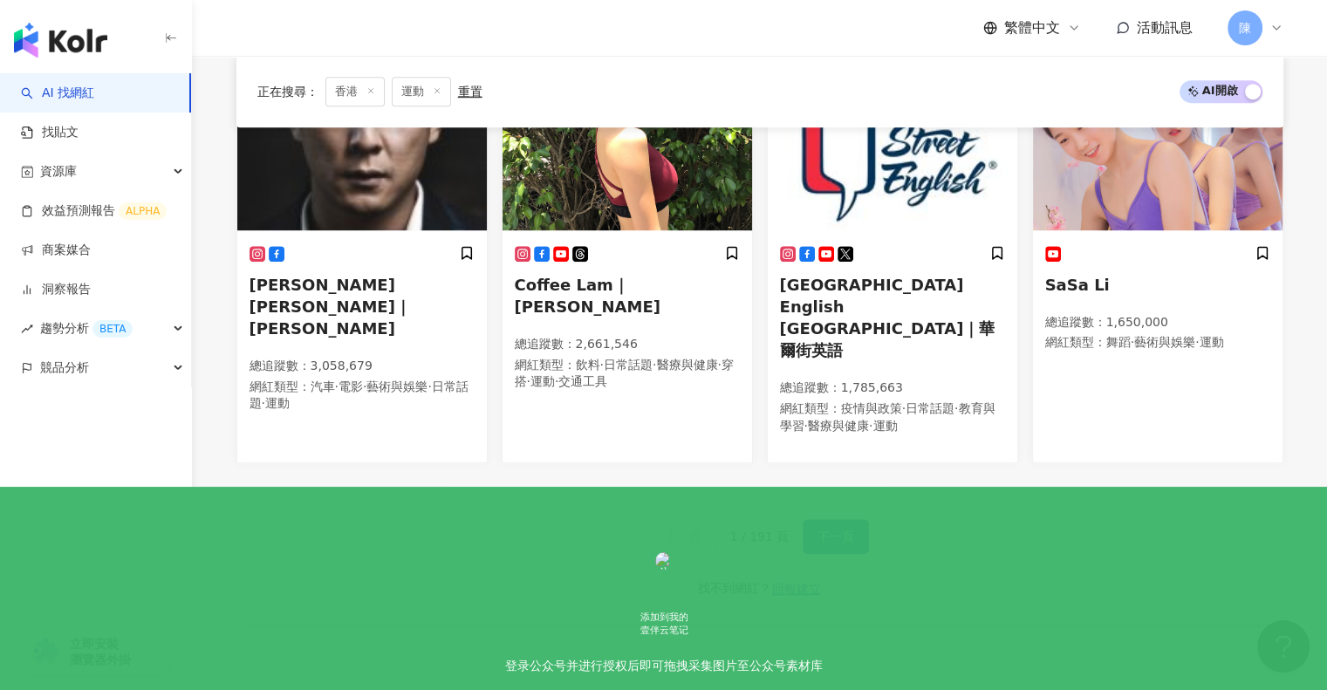
scroll to position [1163, 0]
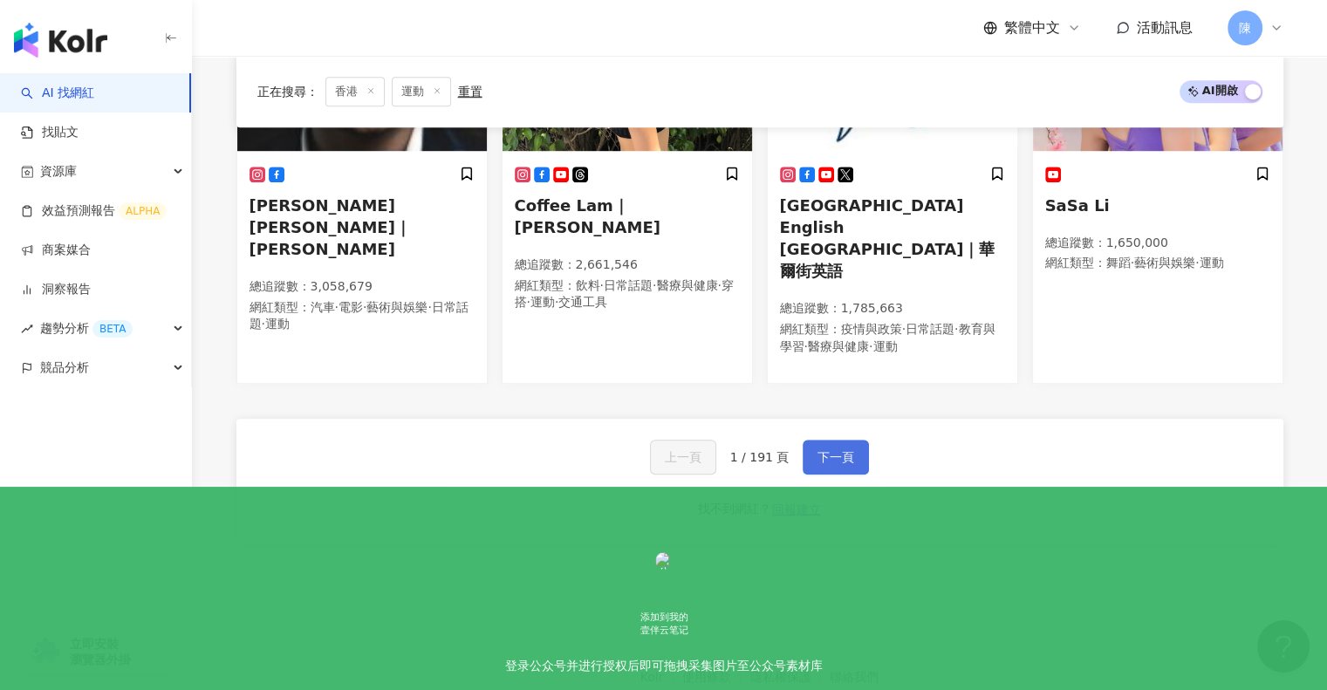
click at [845, 450] on span "下一頁" at bounding box center [836, 457] width 37 height 14
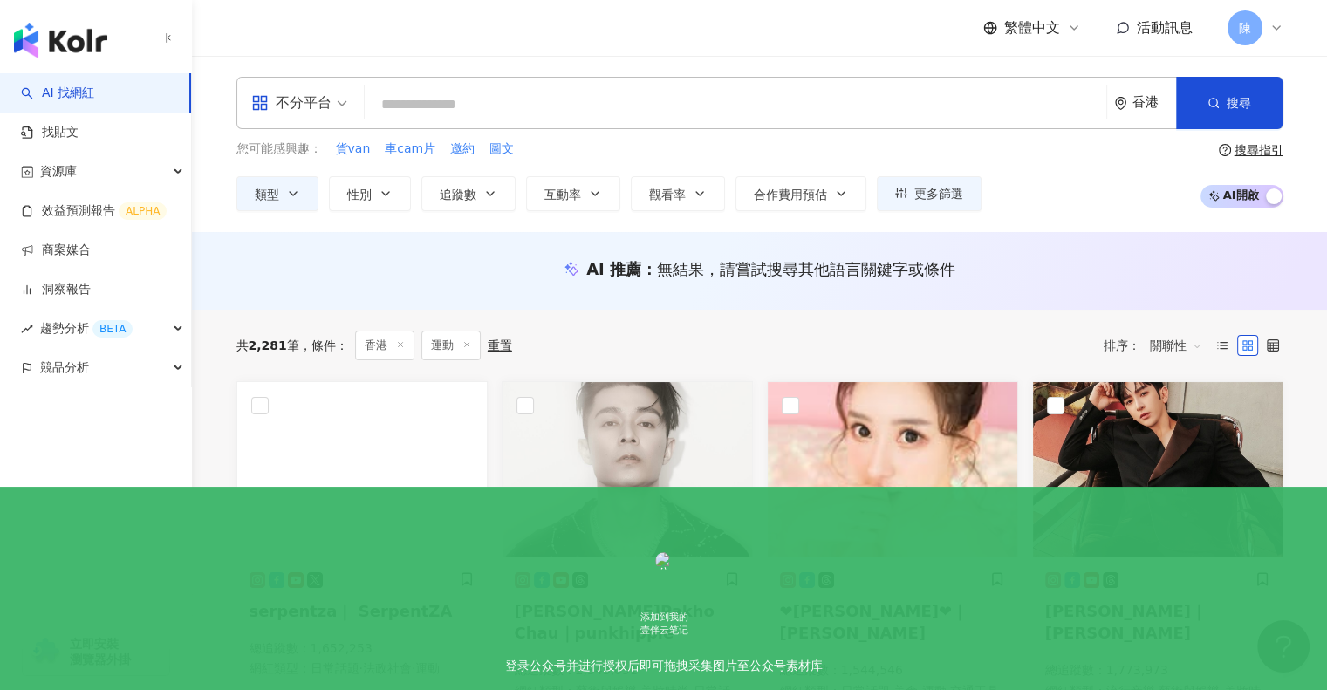
scroll to position [0, 0]
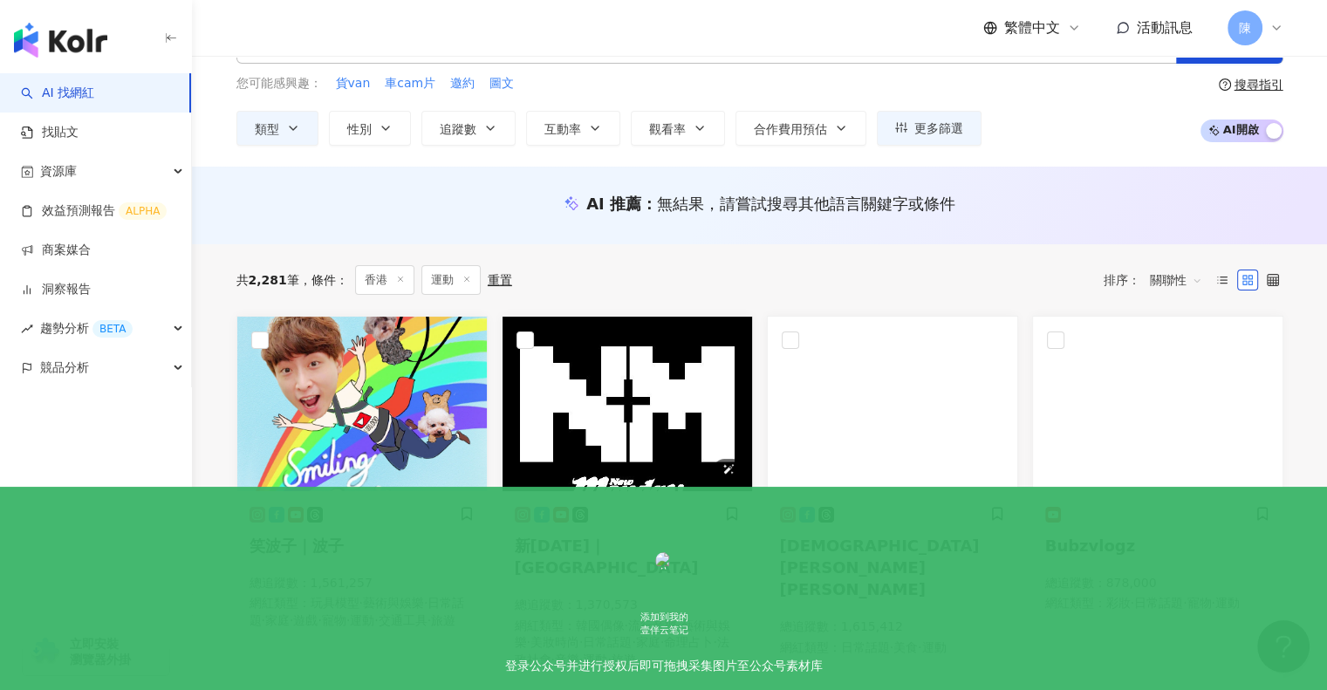
scroll to position [65, 0]
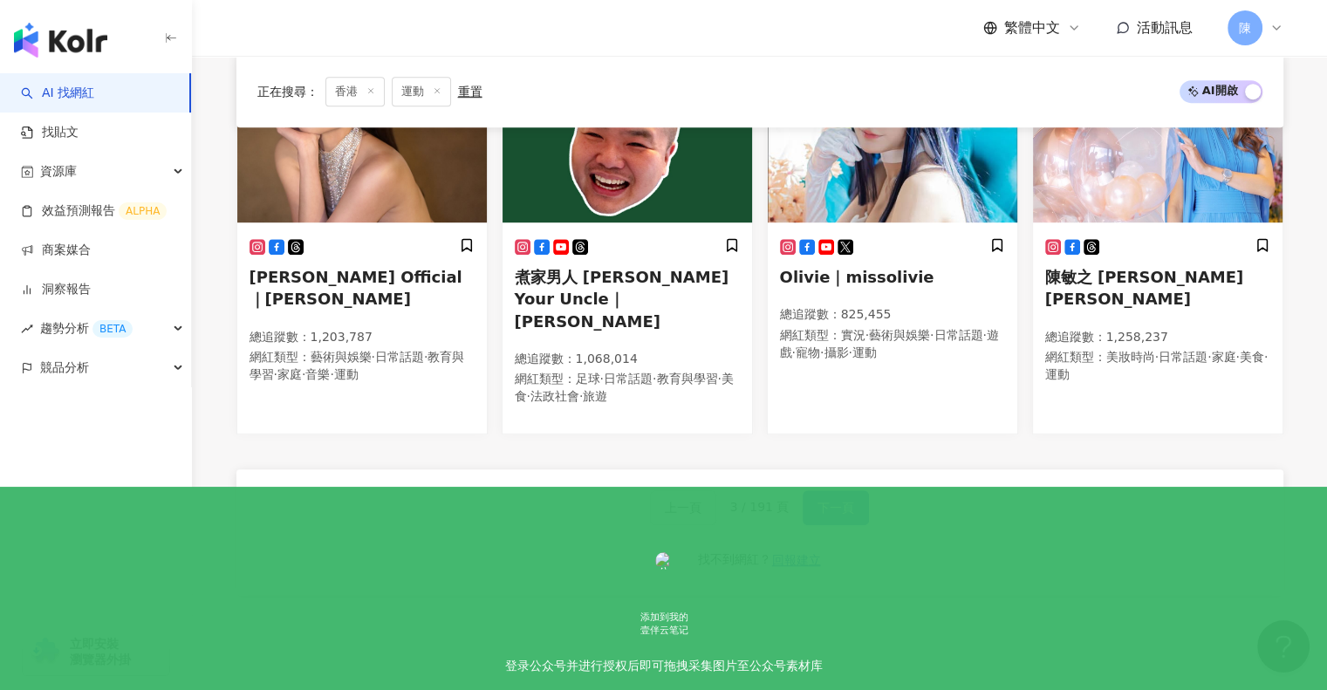
click at [846, 501] on span "下一頁" at bounding box center [836, 508] width 37 height 14
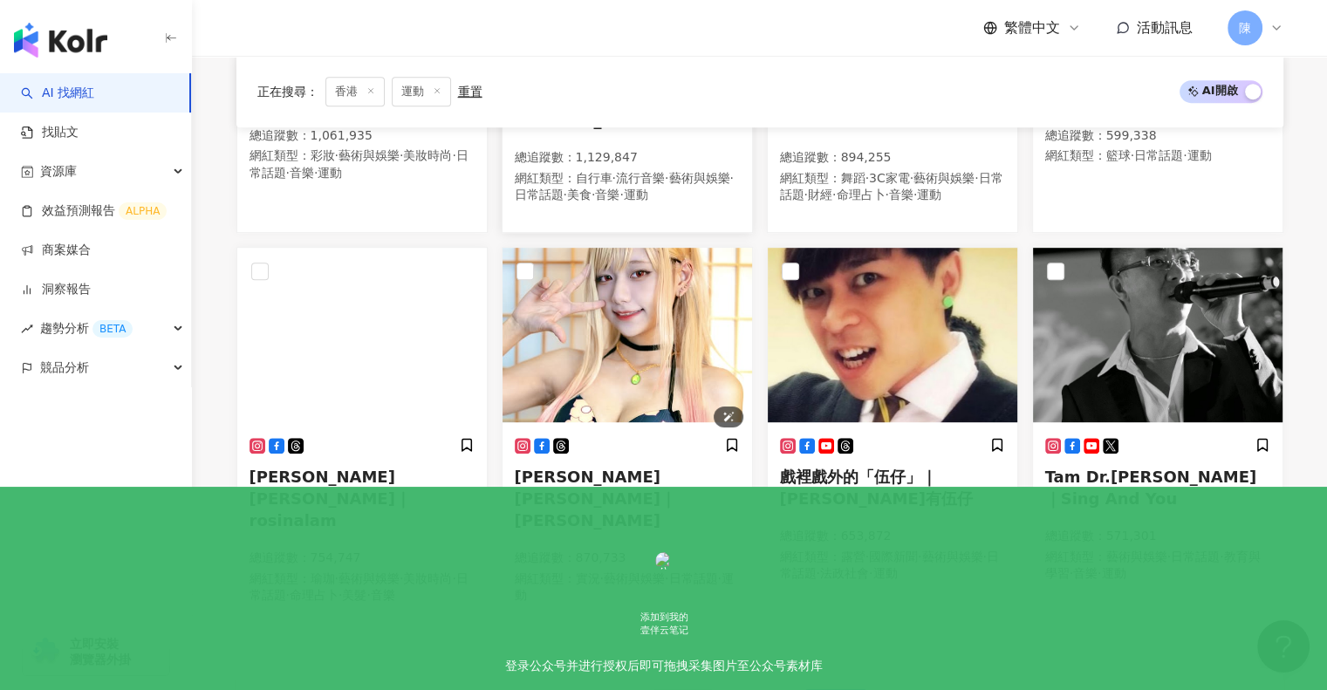
scroll to position [893, 0]
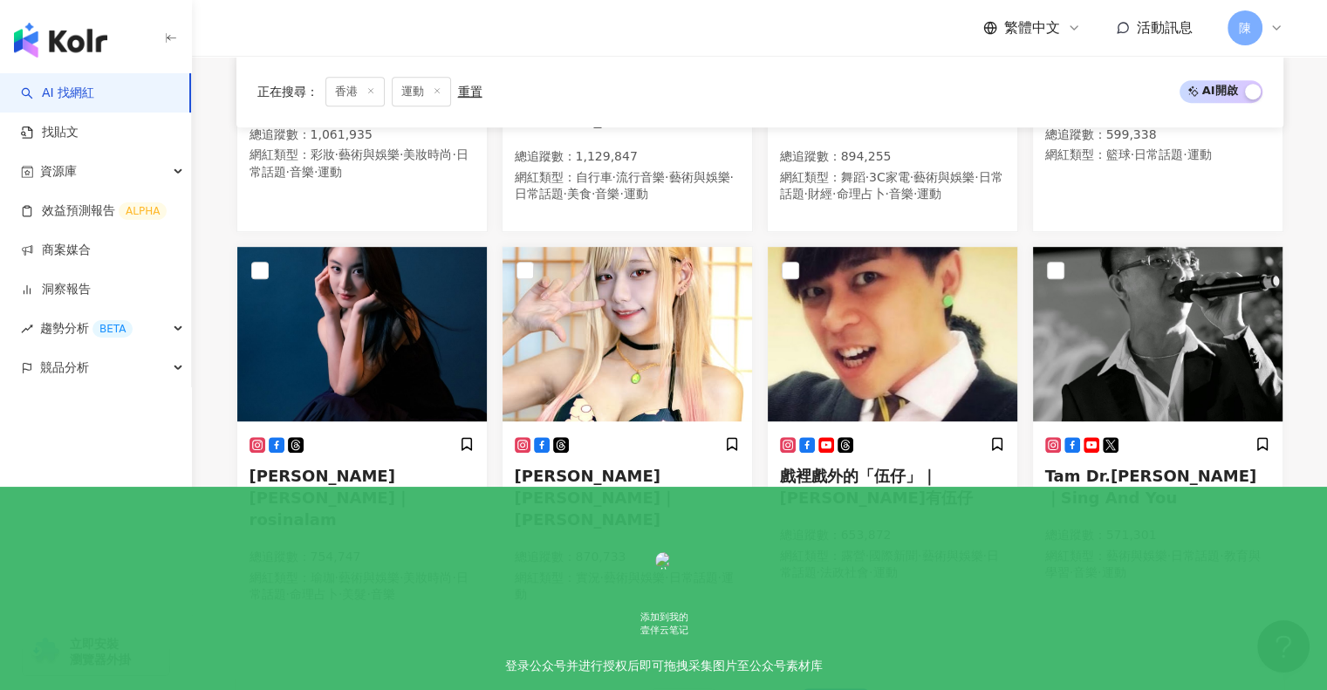
click at [980, 62] on div "正在搜尋 ： 香港 運動 重置 AI 開啟 AI 關閉" at bounding box center [759, 92] width 1047 height 72
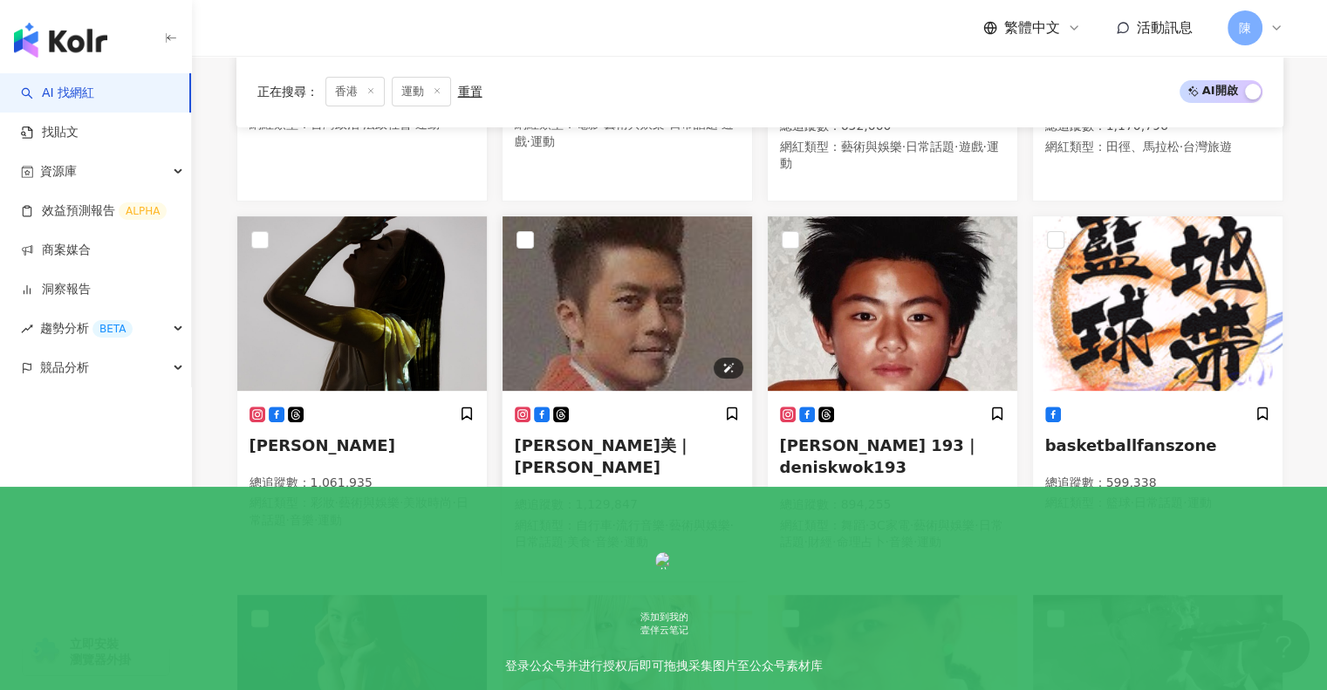
scroll to position [544, 0]
click at [633, 442] on span "Sammy Leung 森美｜Sammy Leung" at bounding box center [603, 456] width 177 height 40
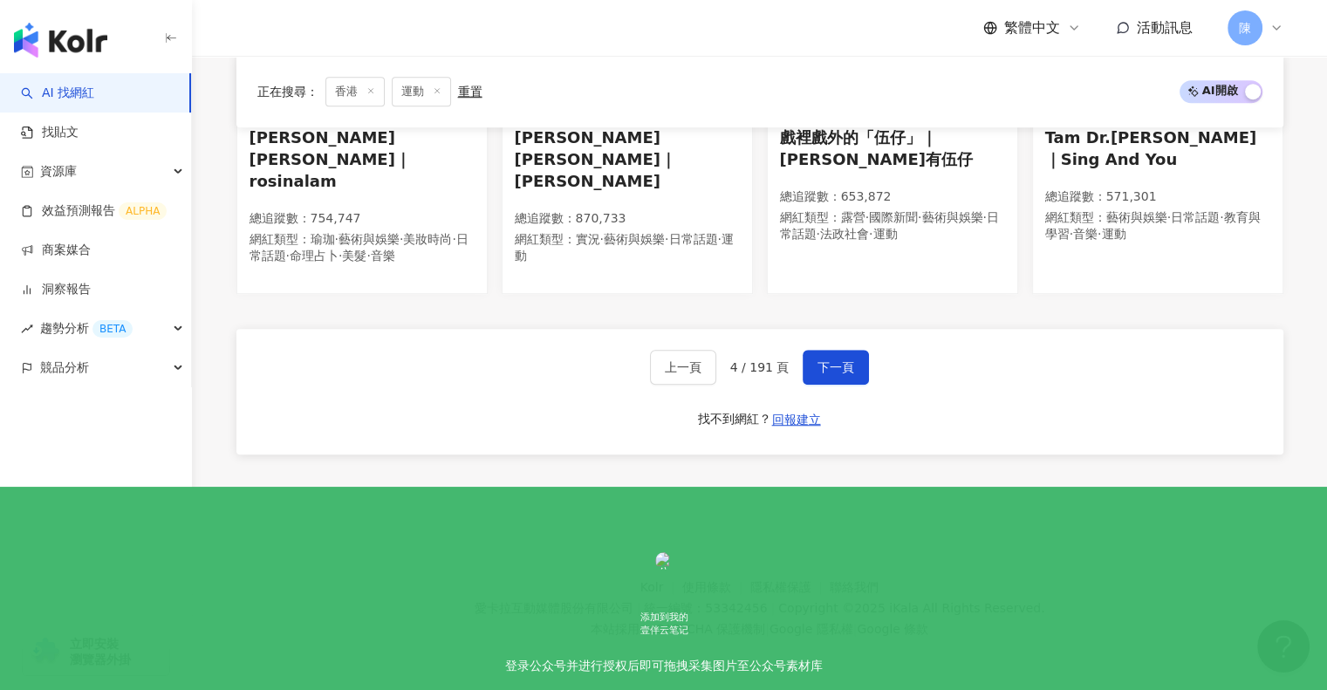
scroll to position [1242, 0]
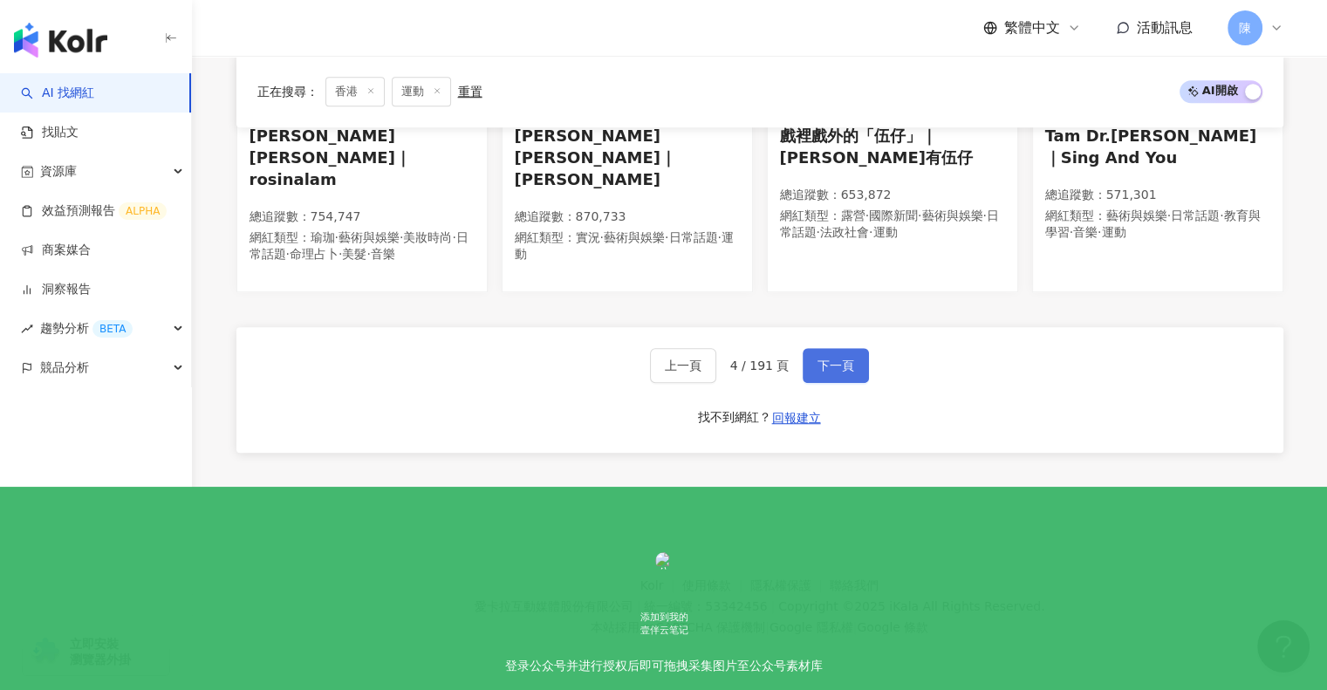
click at [834, 353] on button "下一頁" at bounding box center [836, 365] width 66 height 35
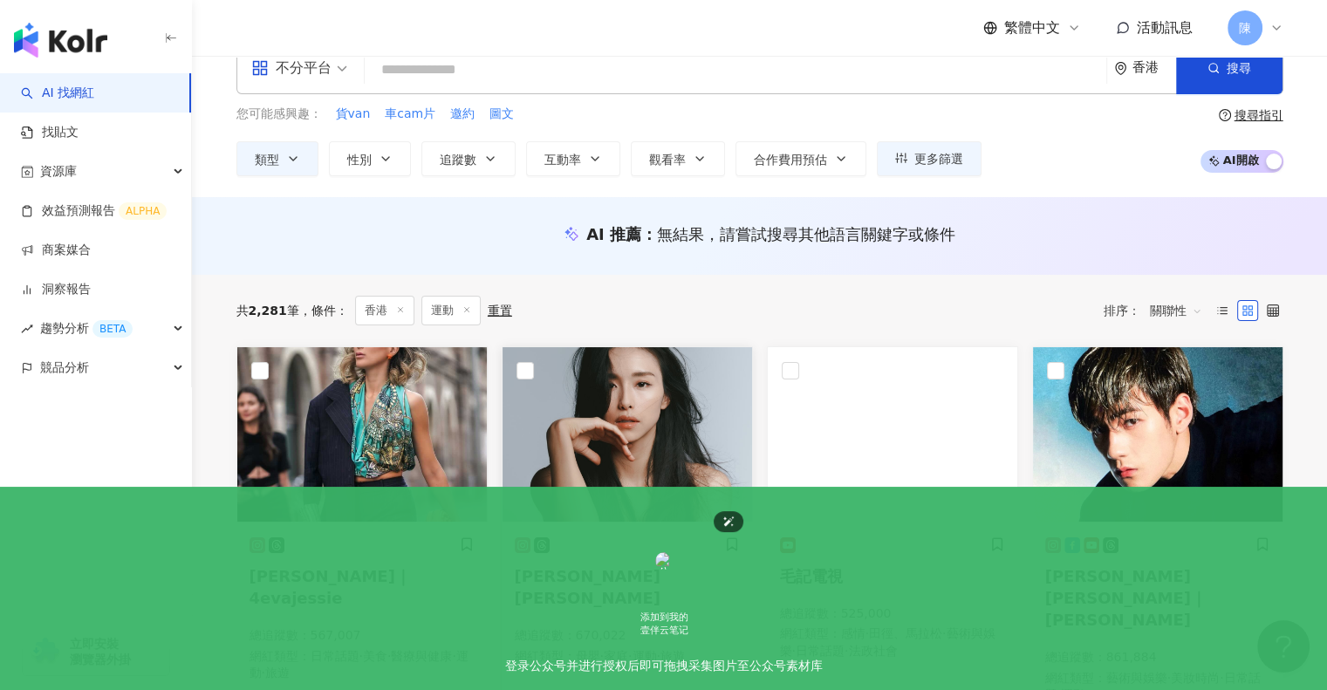
scroll to position [0, 0]
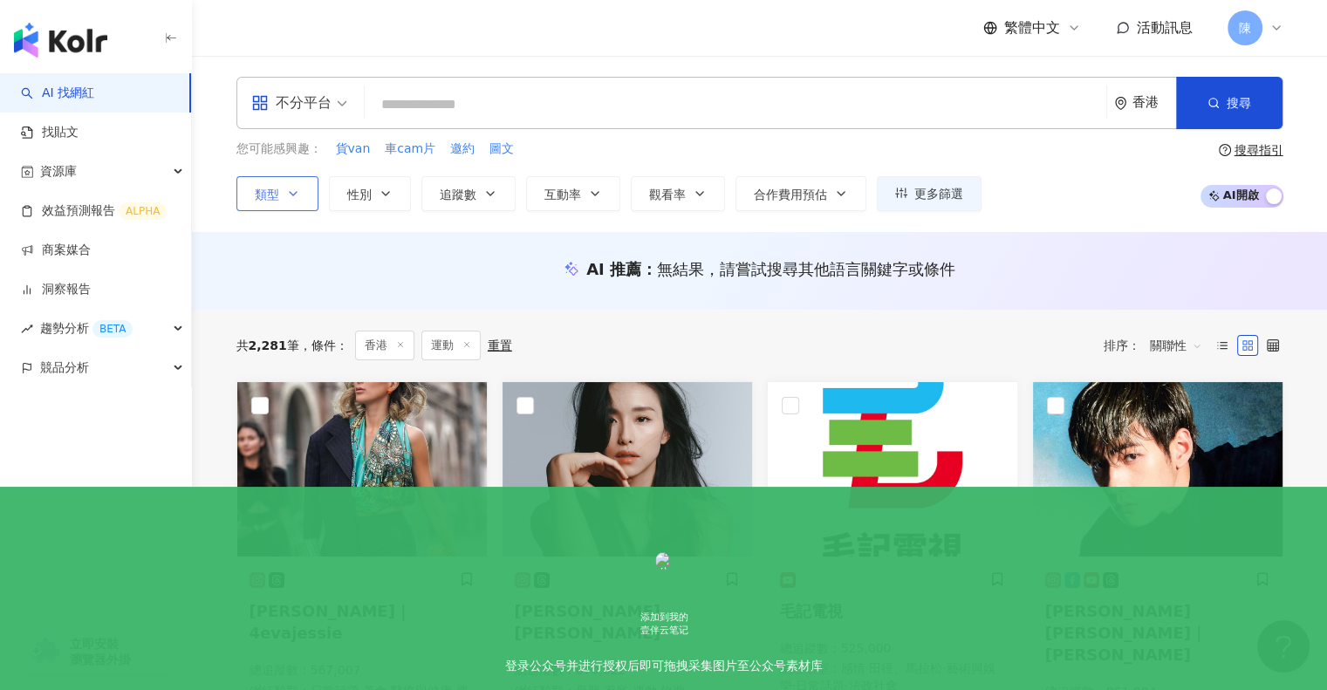
click at [280, 190] on button "類型" at bounding box center [277, 193] width 82 height 35
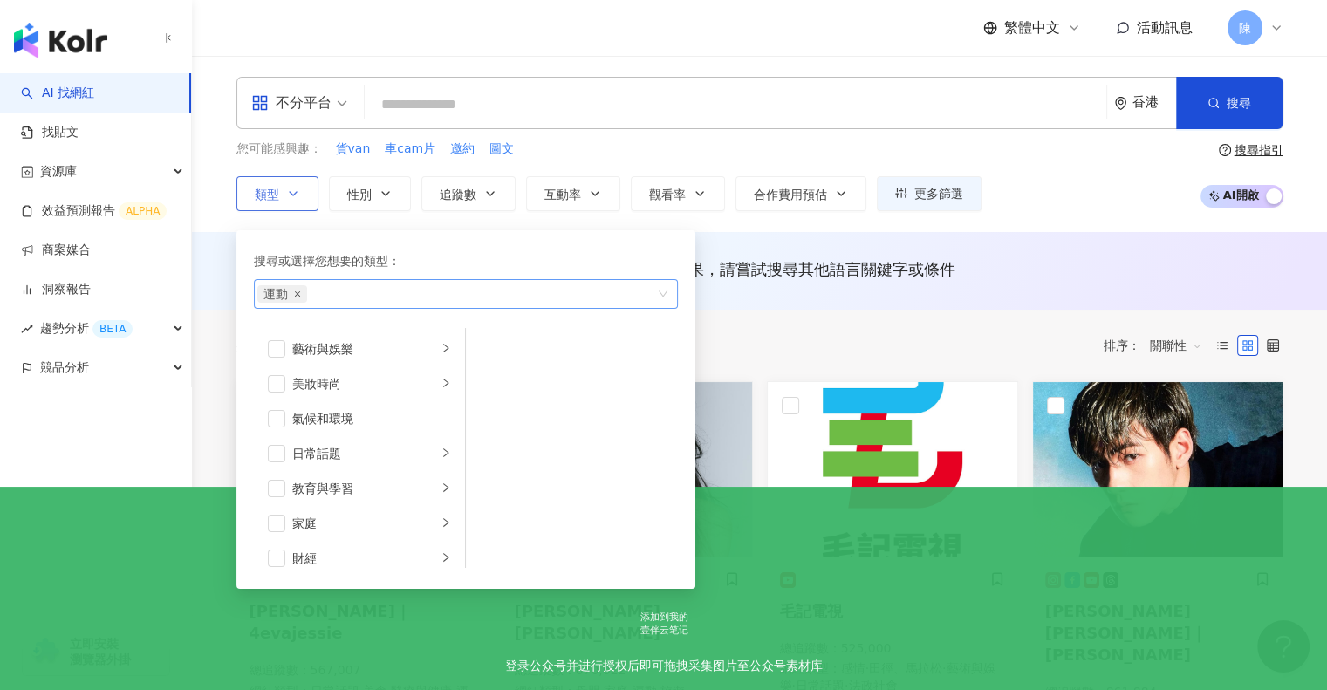
click at [295, 292] on icon "close" at bounding box center [297, 294] width 7 height 7
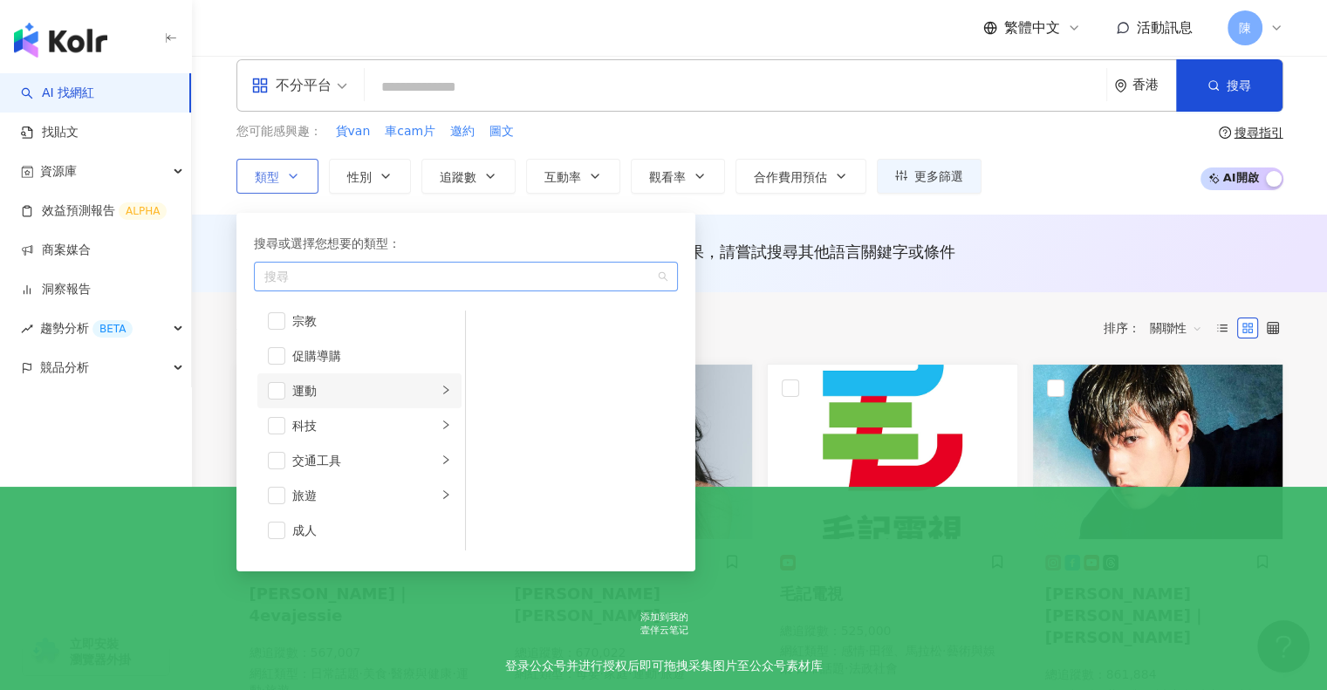
click at [441, 389] on icon "right" at bounding box center [446, 390] width 10 height 10
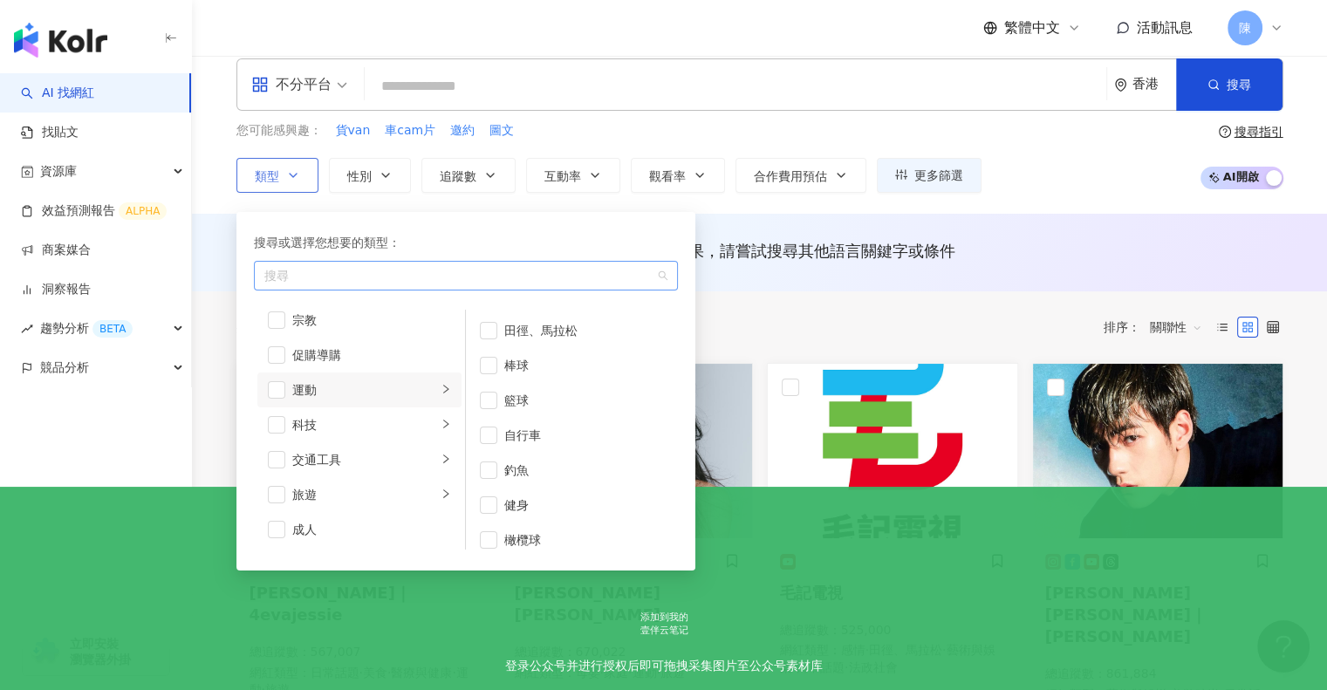
scroll to position [19, 0]
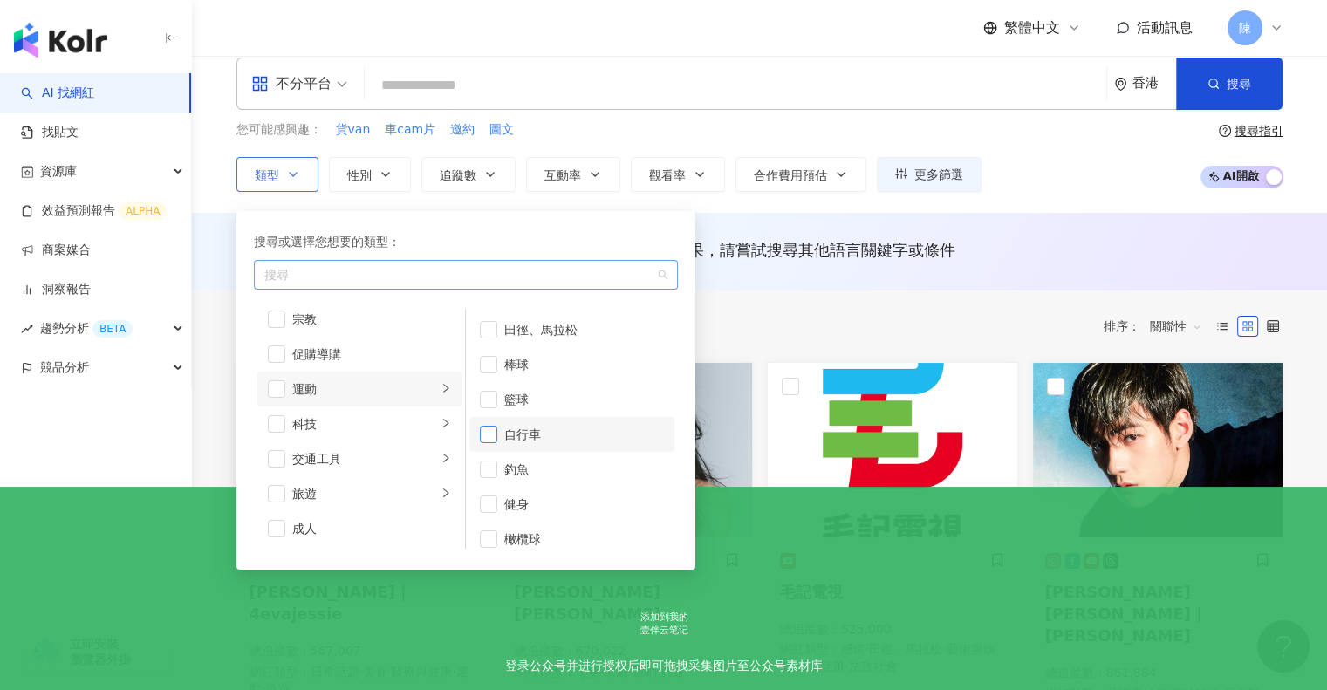
click at [489, 431] on span "button" at bounding box center [488, 434] width 17 height 17
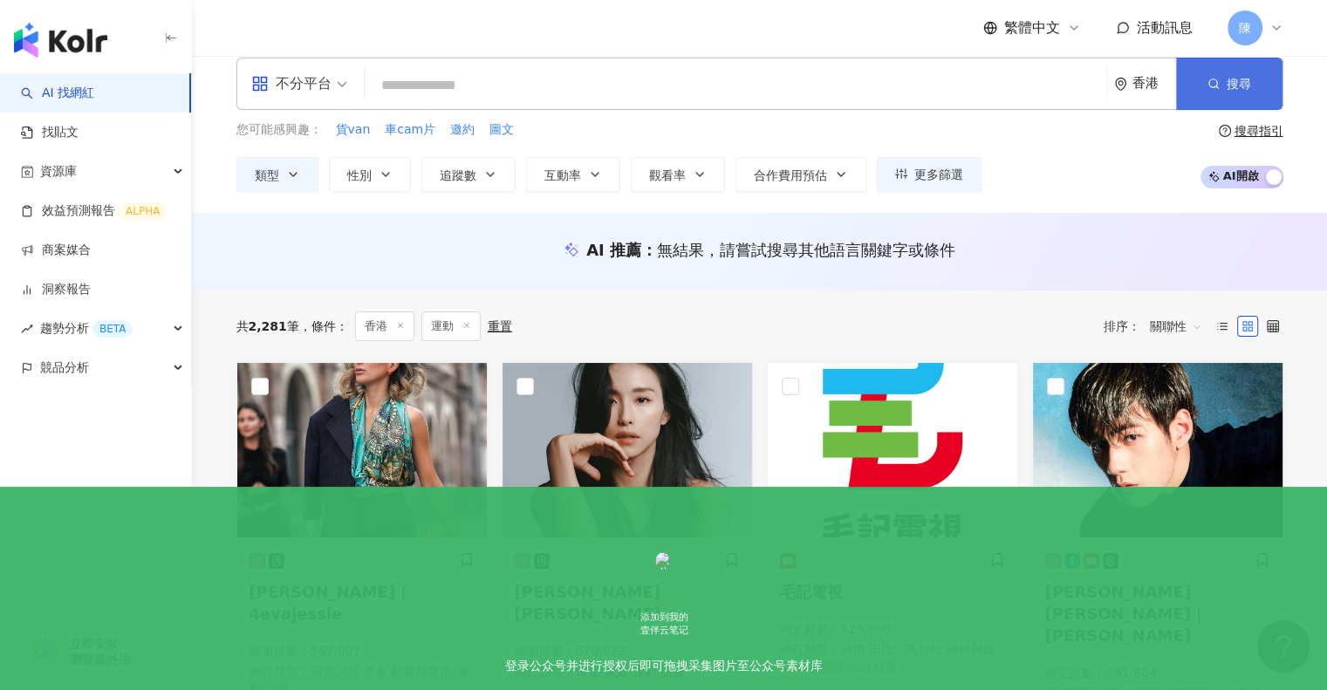
click at [1227, 98] on button "搜尋" at bounding box center [1229, 84] width 106 height 52
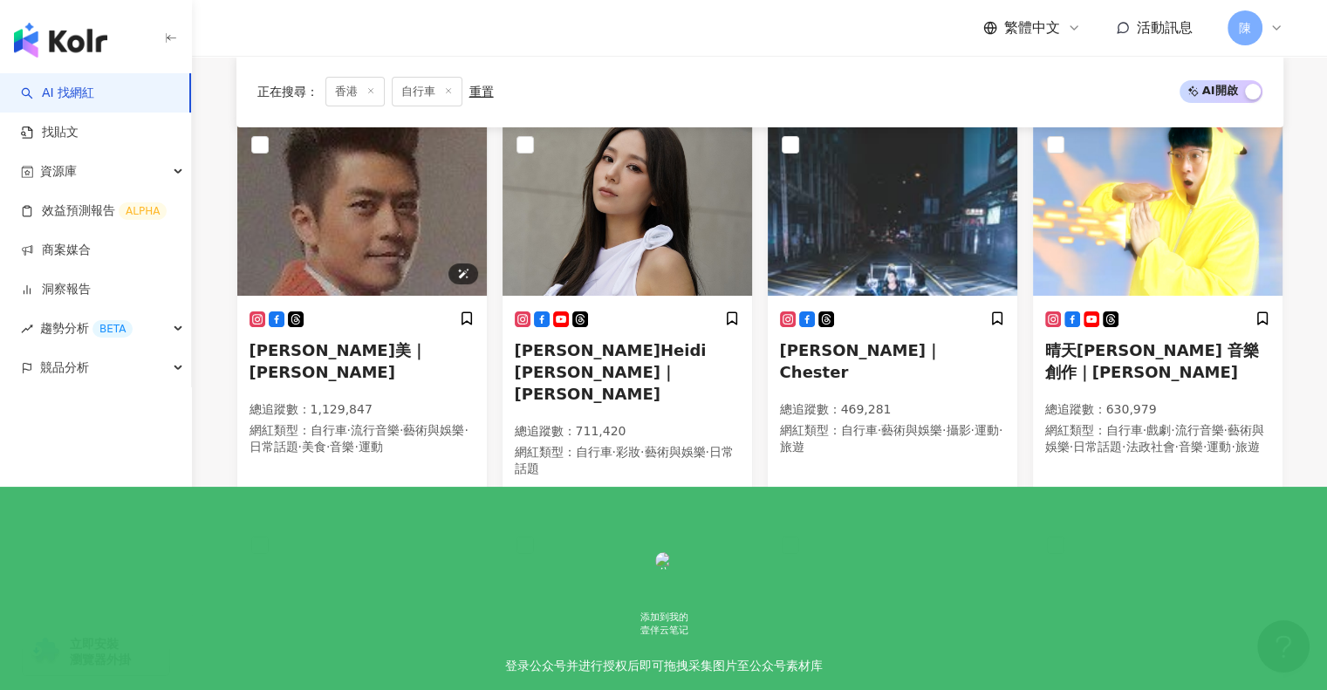
scroll to position [262, 0]
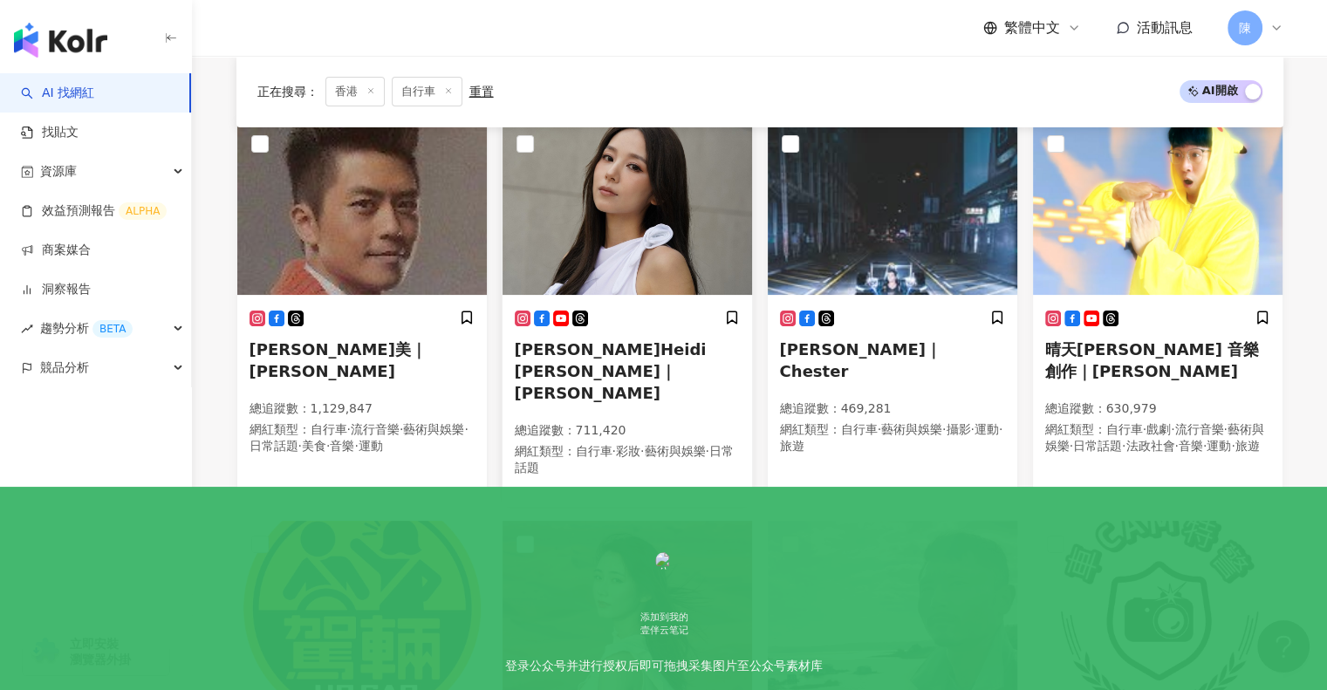
click at [655, 348] on span "李靜儀 Heidi Lee｜李靜儀" at bounding box center [611, 371] width 192 height 62
click at [875, 189] on img at bounding box center [893, 207] width 250 height 175
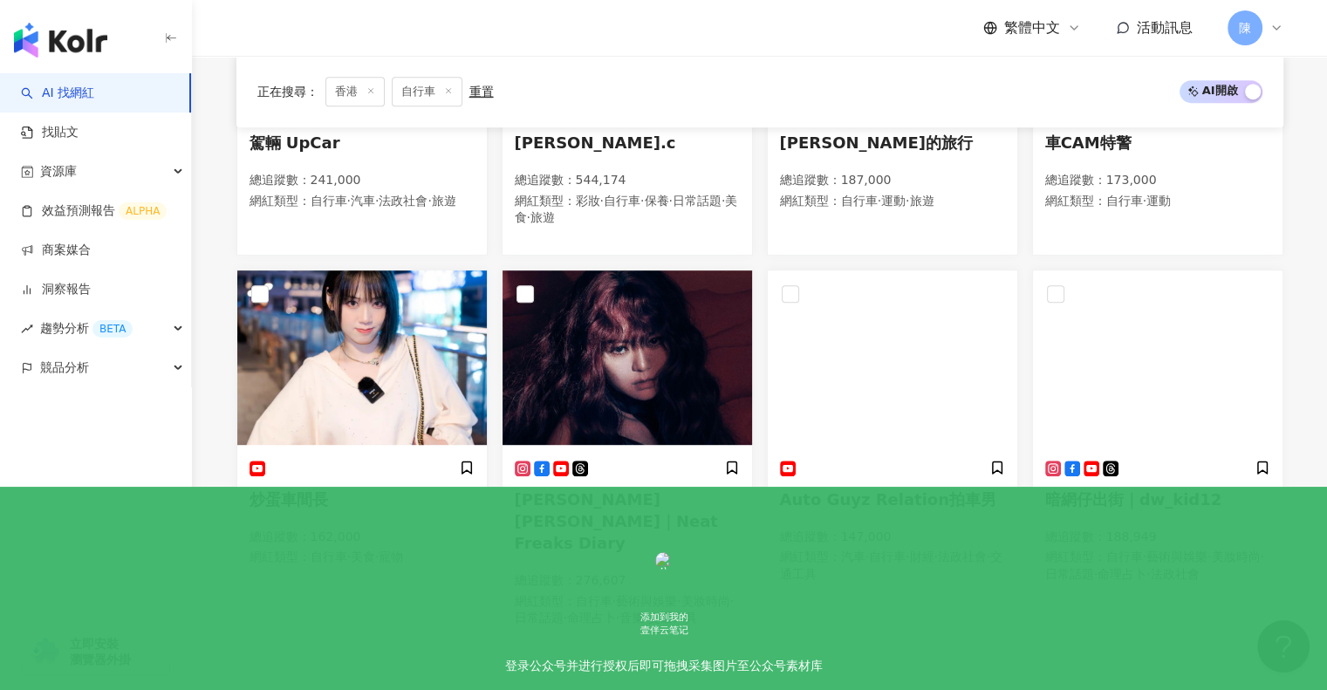
scroll to position [871, 0]
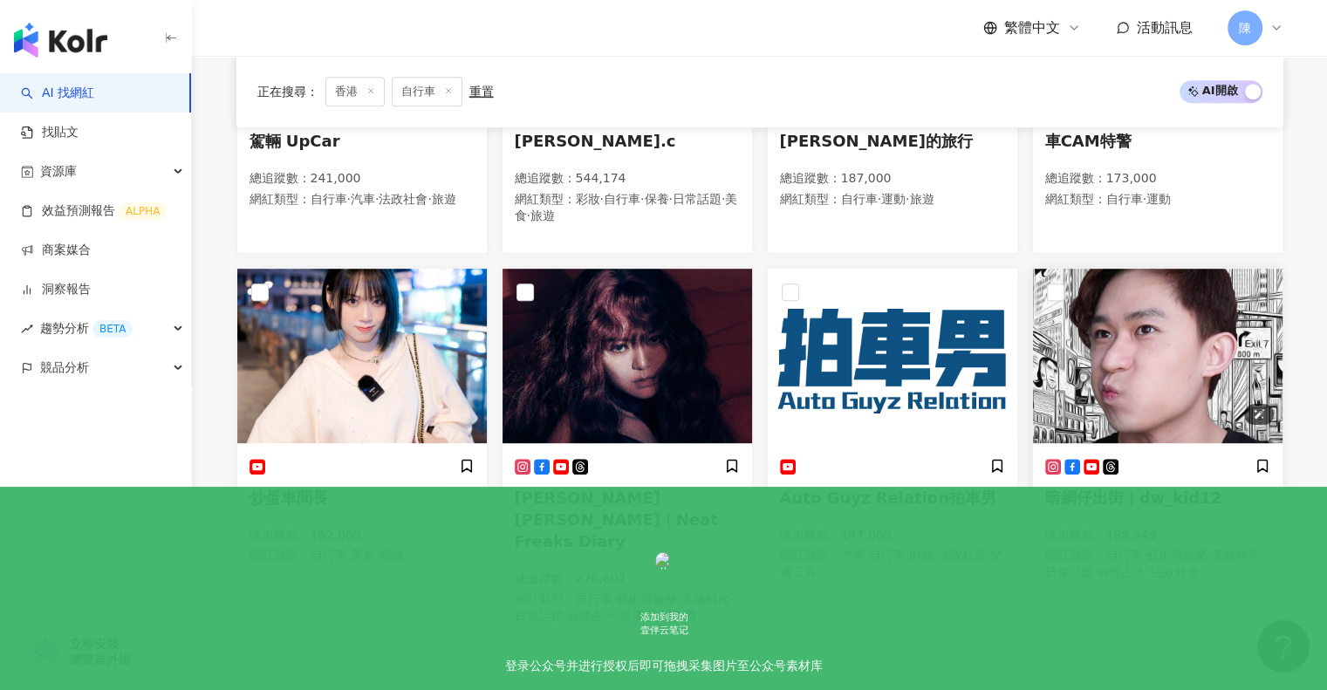
click at [1190, 342] on img at bounding box center [1158, 356] width 250 height 175
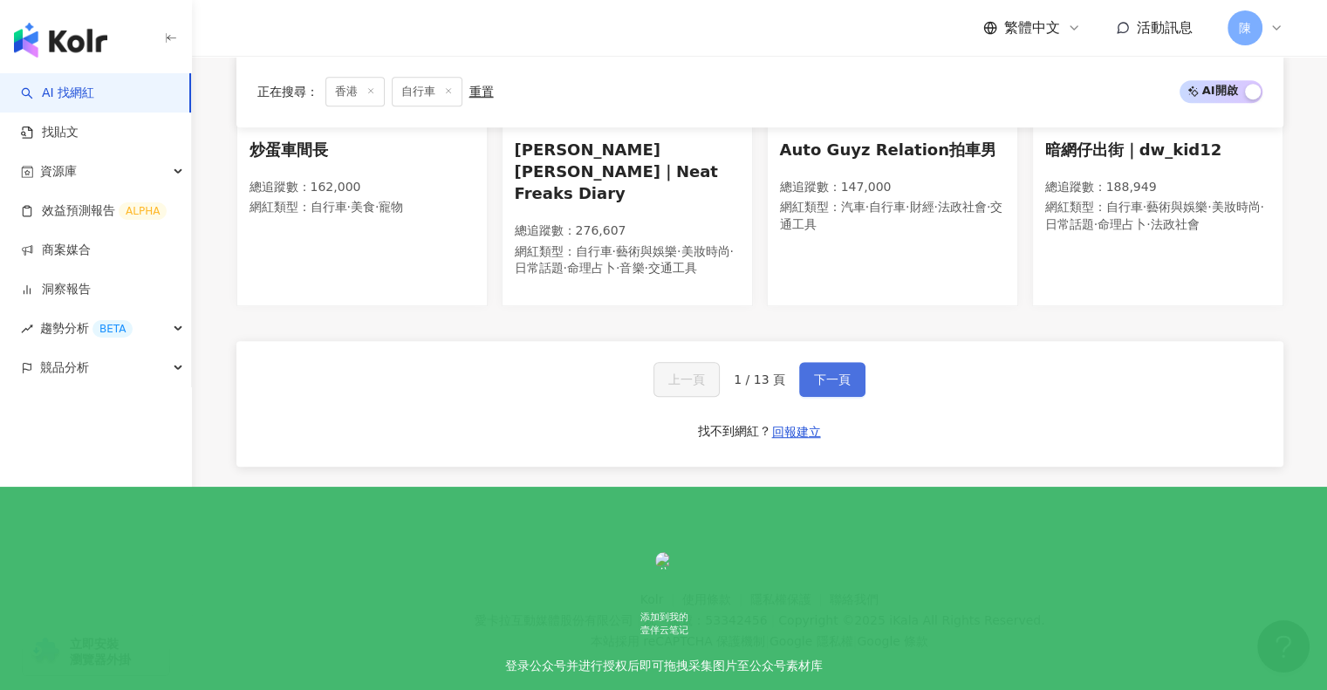
click at [823, 373] on span "下一頁" at bounding box center [832, 380] width 37 height 14
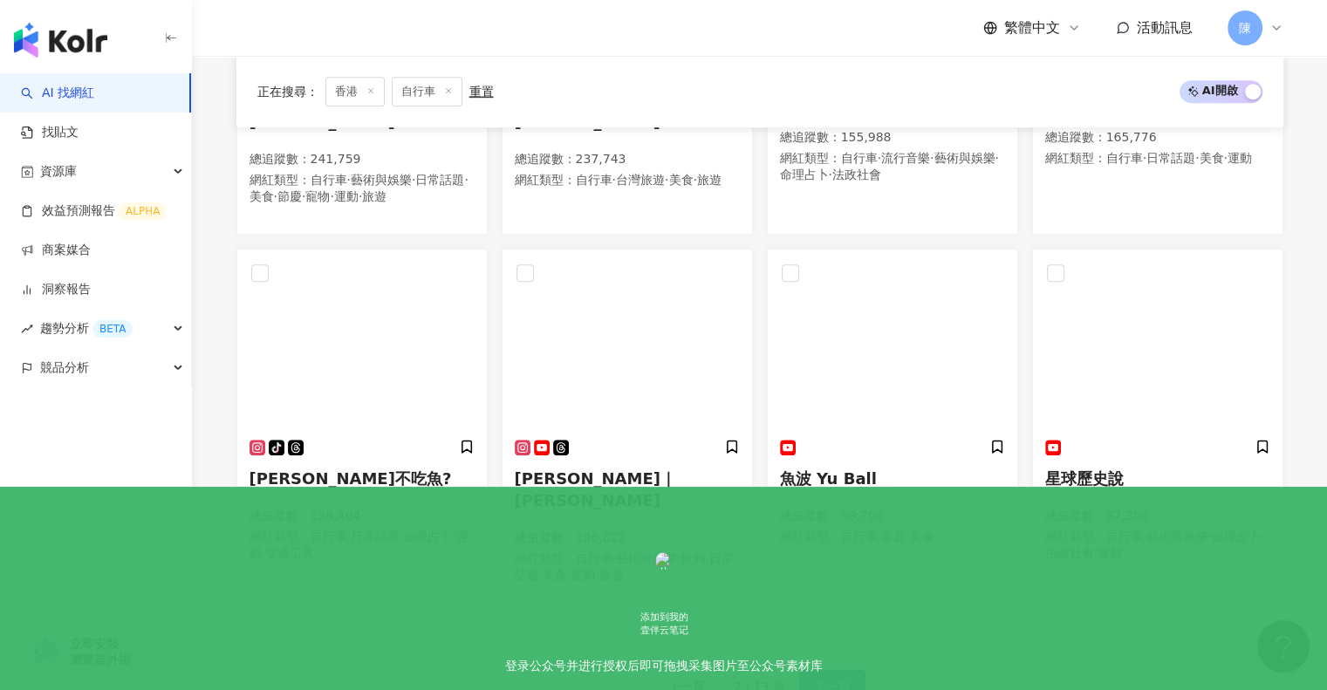
scroll to position [936, 0]
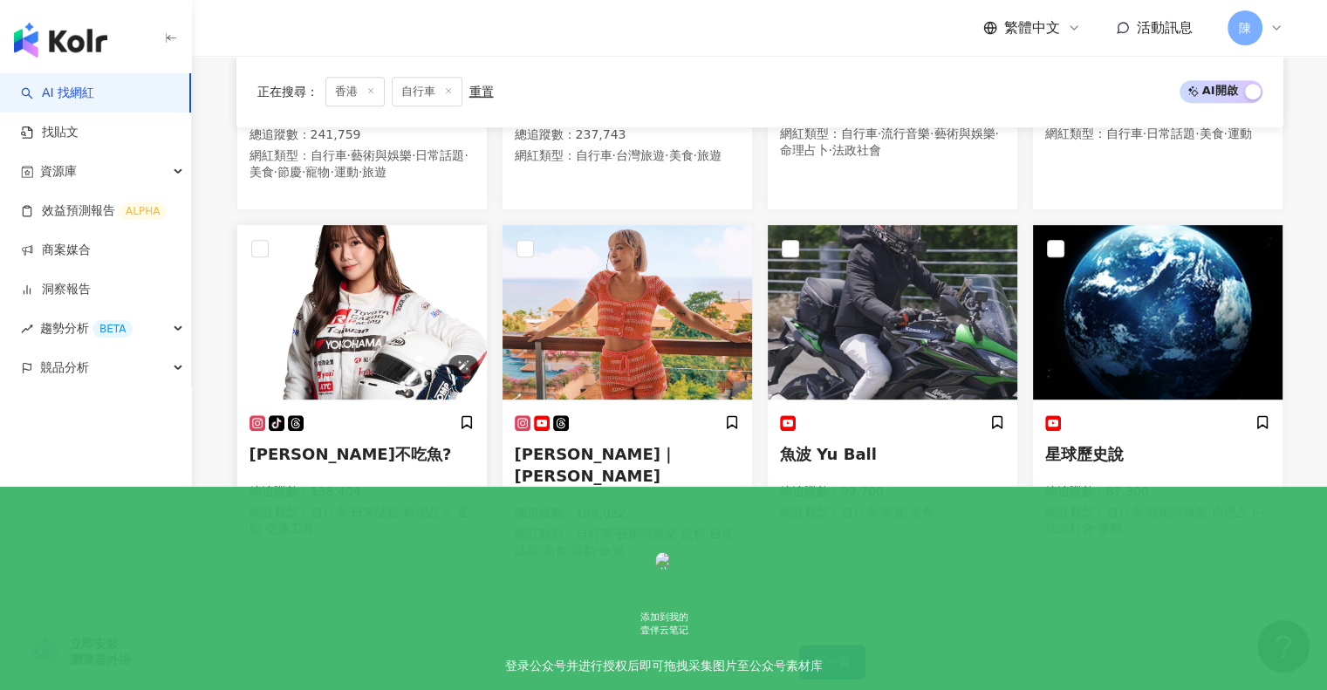
click at [414, 351] on img at bounding box center [362, 312] width 250 height 175
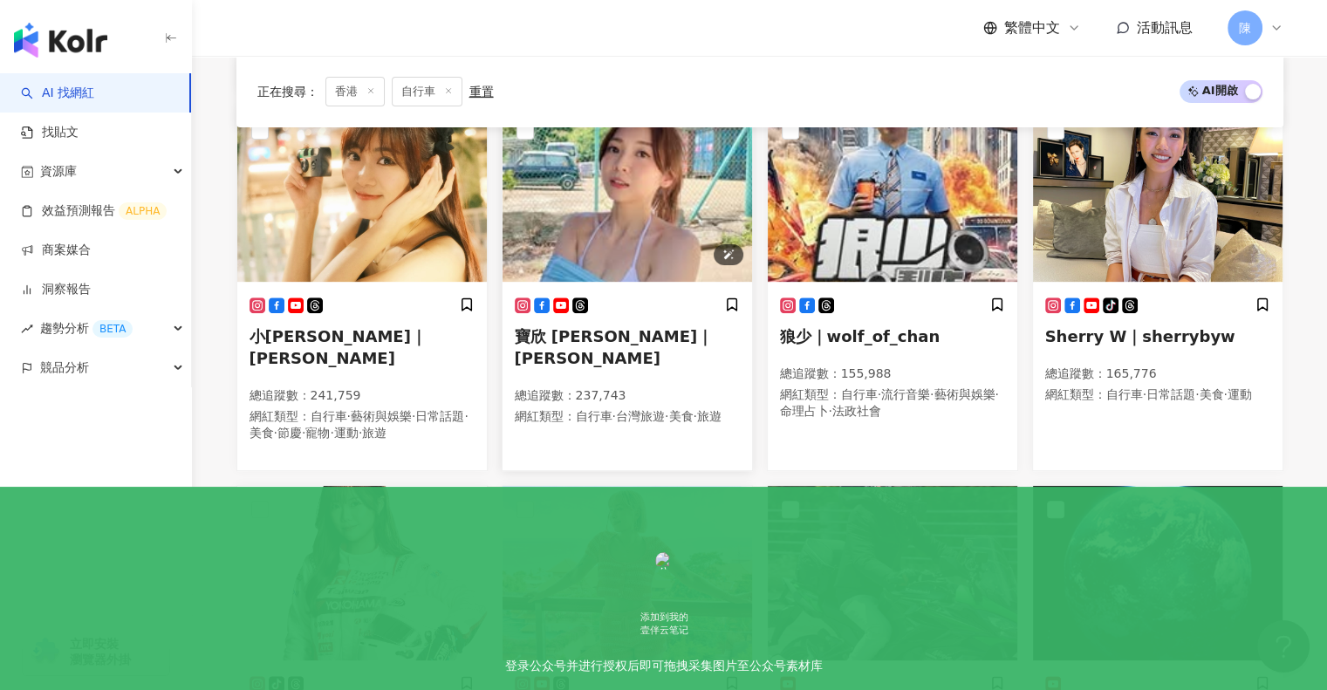
scroll to position [674, 0]
click at [899, 283] on img at bounding box center [893, 195] width 250 height 175
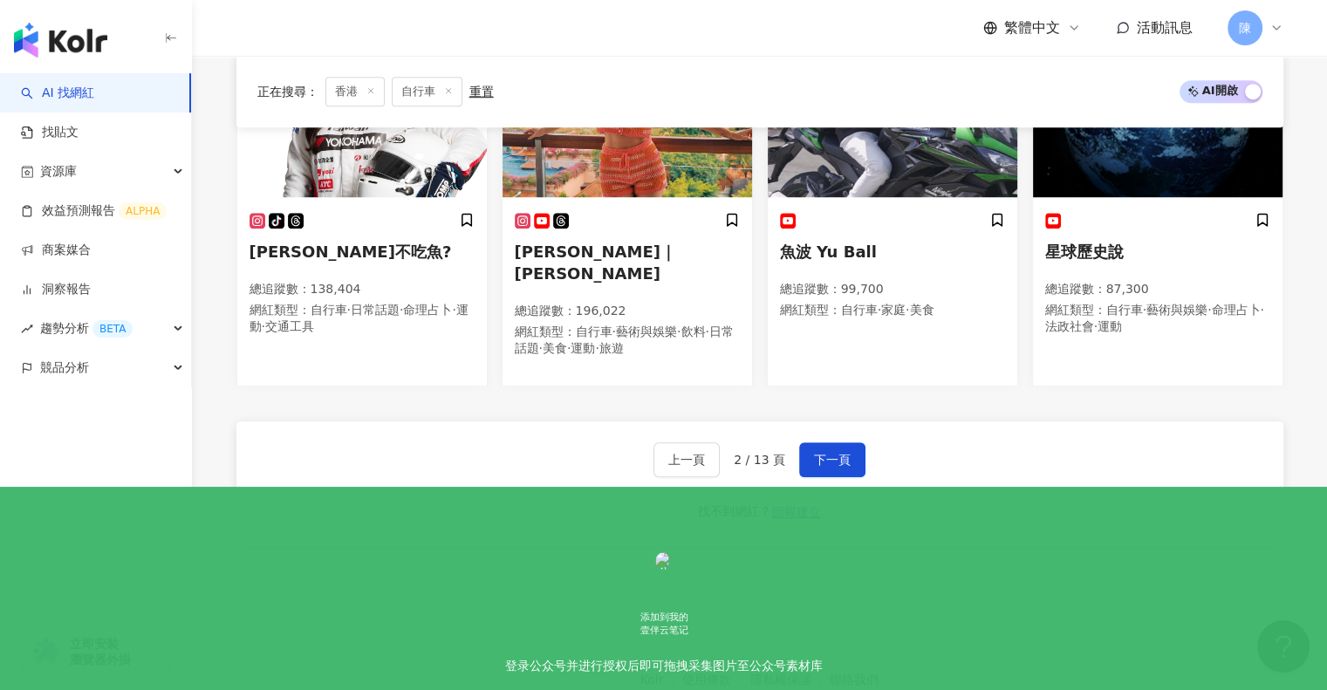
scroll to position [1197, 0]
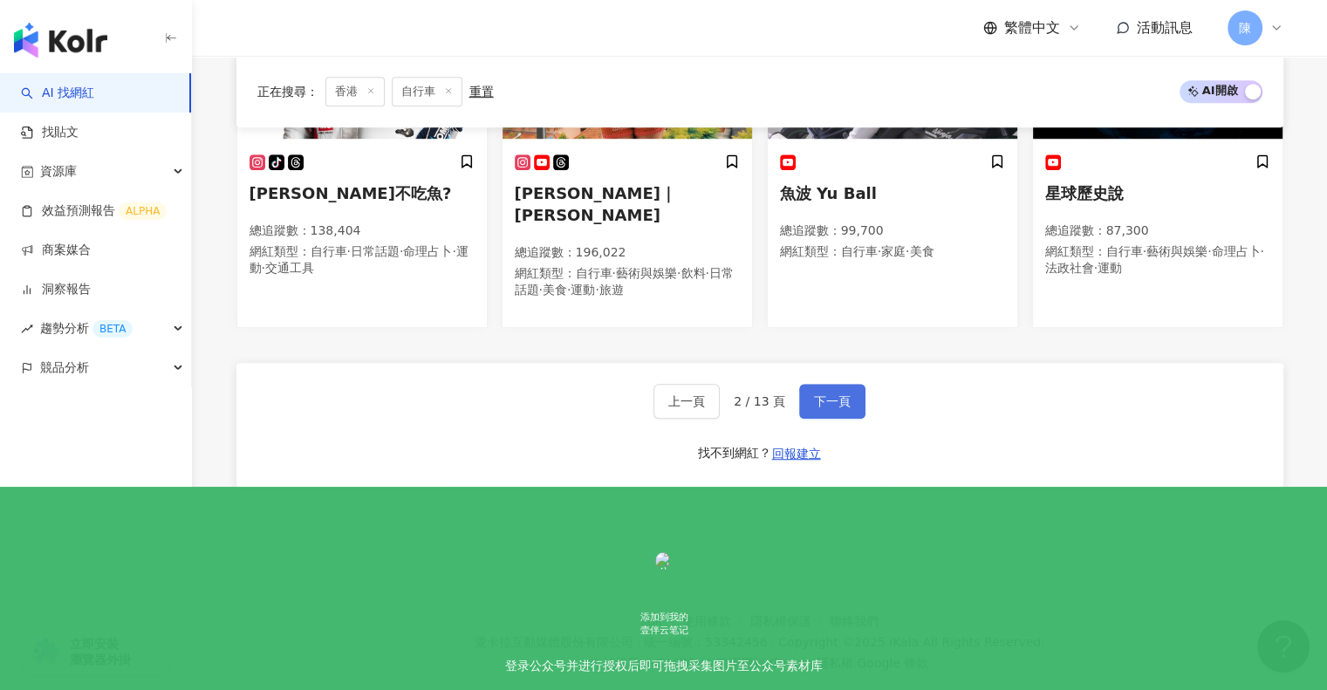
click at [834, 394] on span "下一頁" at bounding box center [832, 401] width 37 height 14
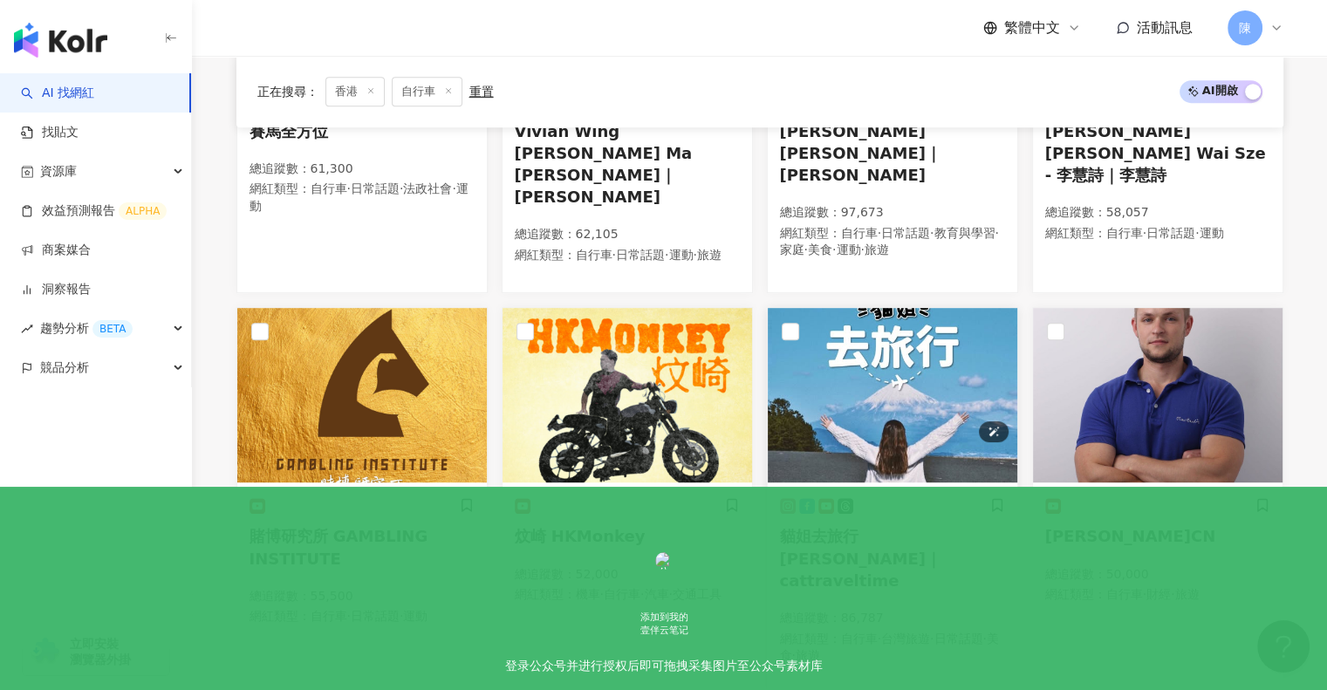
scroll to position [859, 0]
click at [859, 338] on img at bounding box center [893, 395] width 250 height 175
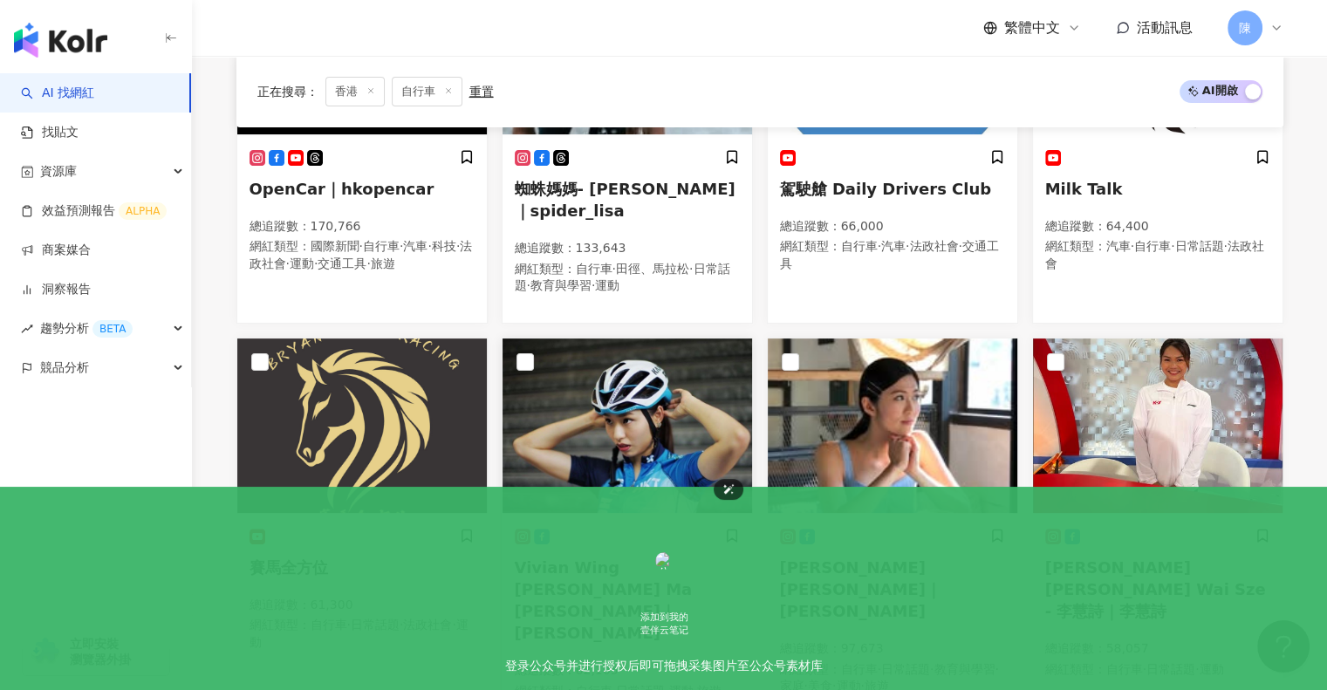
click at [647, 381] on img at bounding box center [628, 426] width 250 height 175
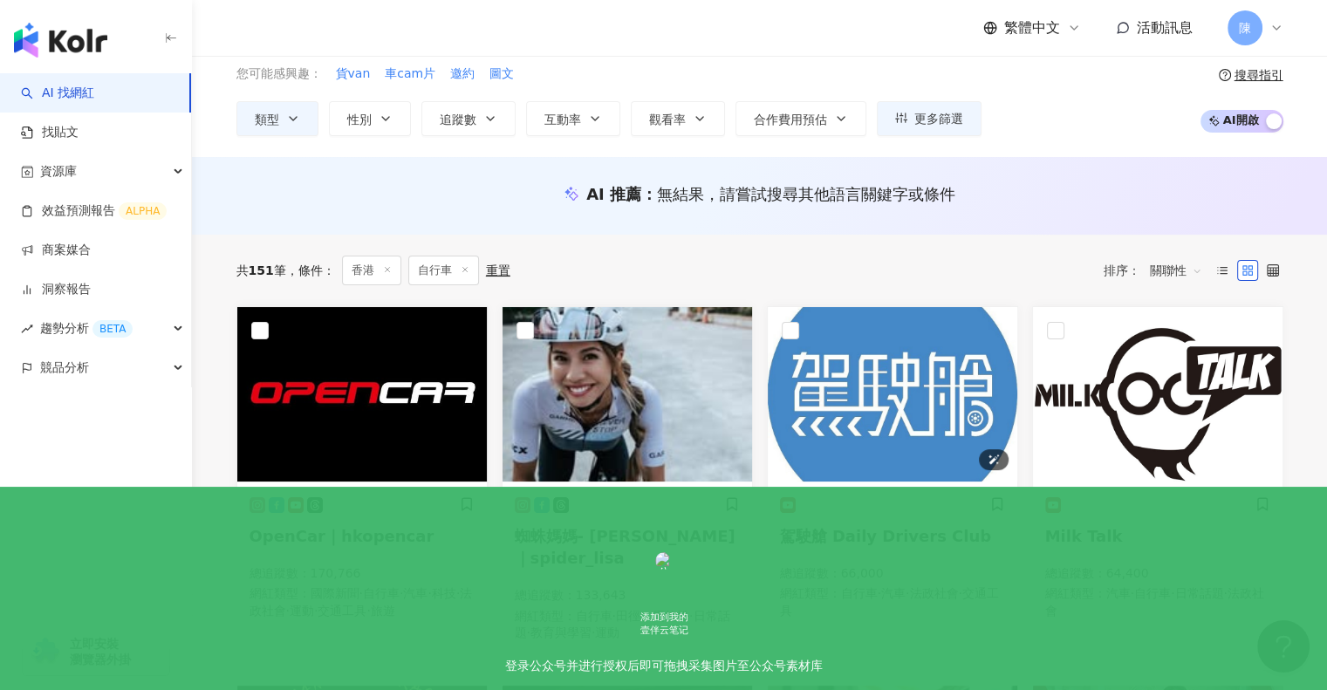
scroll to position [73, 0]
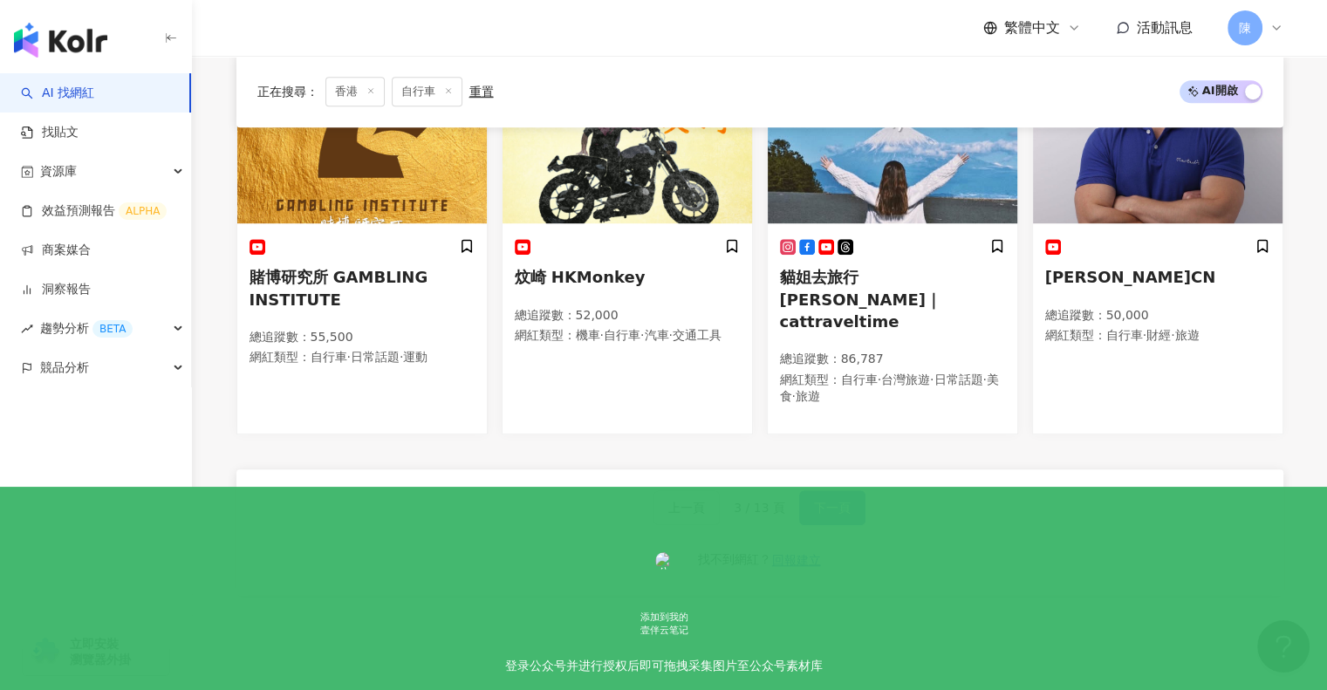
click at [831, 501] on span "下一頁" at bounding box center [832, 508] width 37 height 14
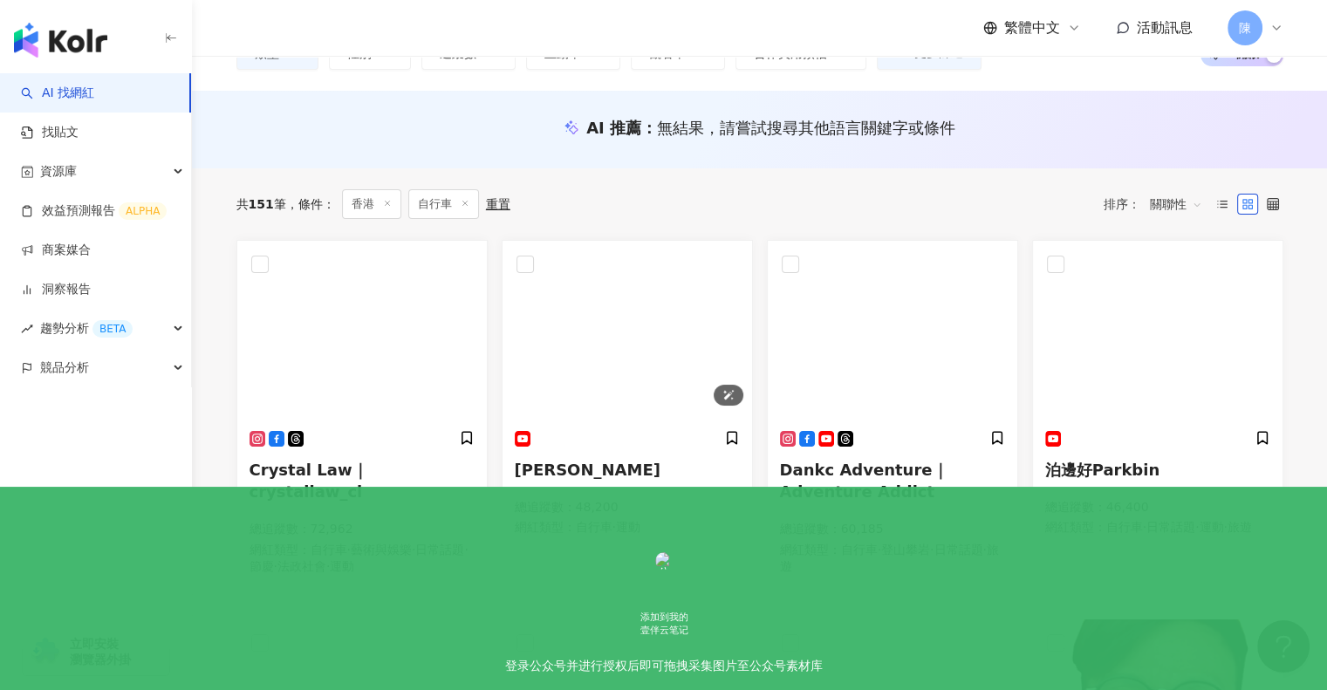
scroll to position [139, 0]
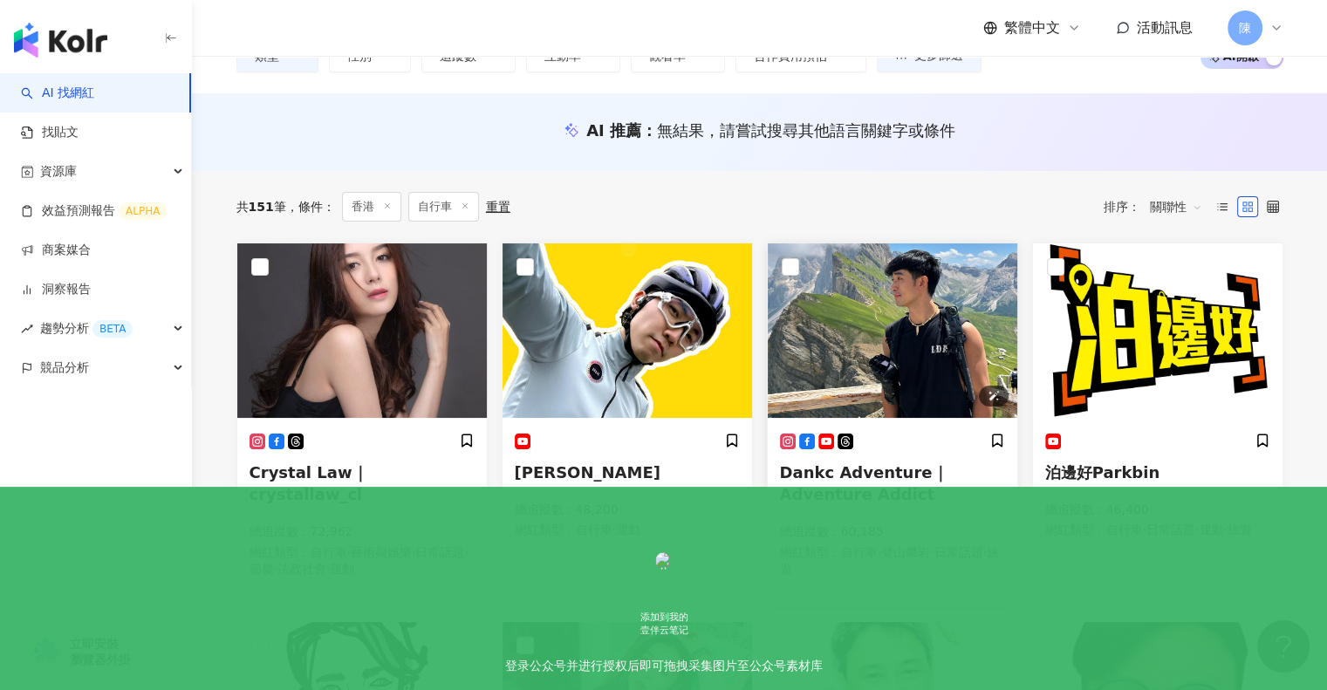
click at [894, 370] on img at bounding box center [893, 330] width 250 height 175
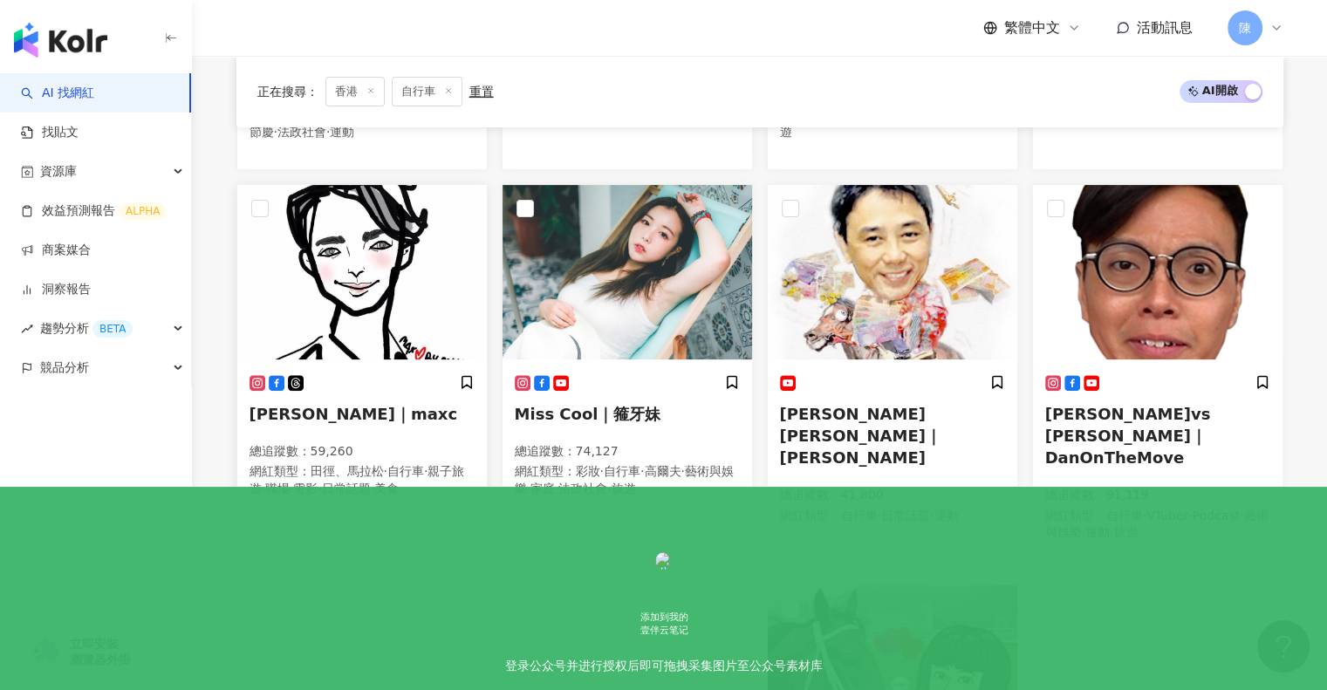
scroll to position [576, 0]
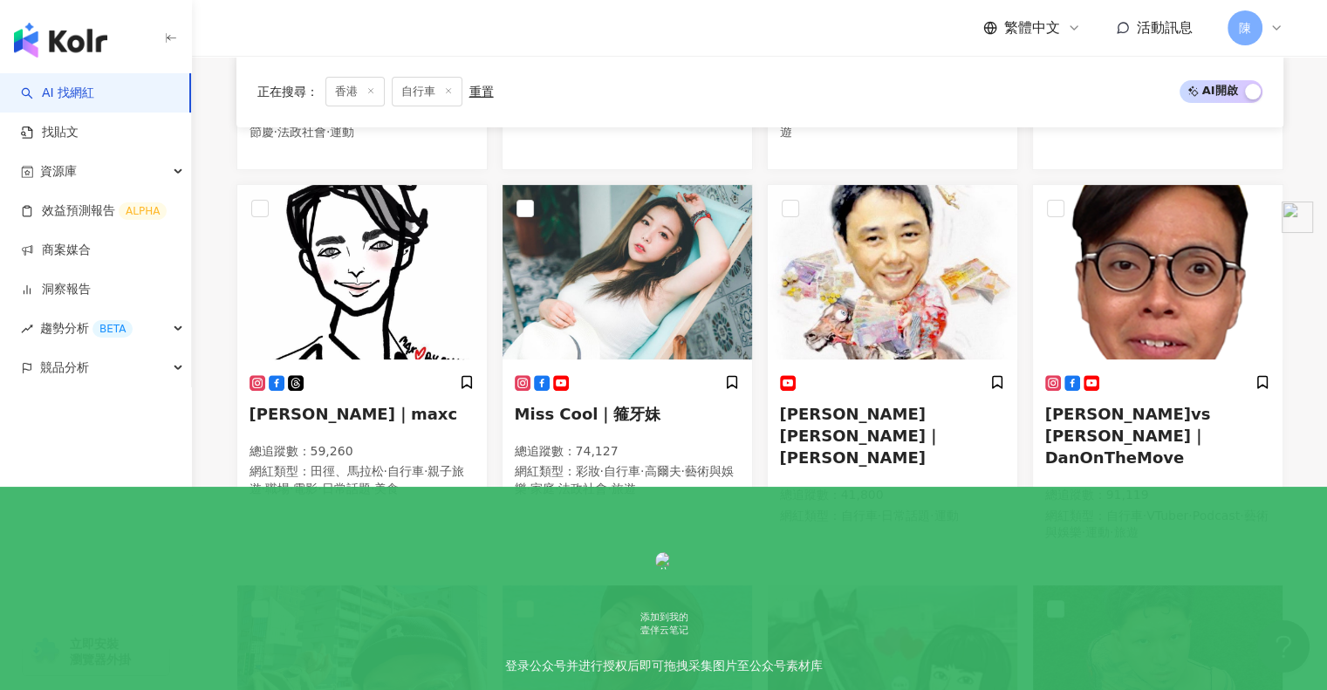
click at [1308, 286] on div "正在搜尋 ： 香港 自行車 重置 AI 開啟 AI 關閉 Crystal Law｜crystallaw_cl 總追蹤數 ： 72,962 網紅類型 ： 自行車…" at bounding box center [760, 435] width 1117 height 1403
click at [1142, 390] on div "丹尼爾 vs 陳恩能｜DanOnTheMove 總追蹤數 ： 91,119 網紅類型 ： 自行車 · VTuber · Podcast · 藝術與娛樂 · 運…" at bounding box center [1157, 465] width 225 height 183
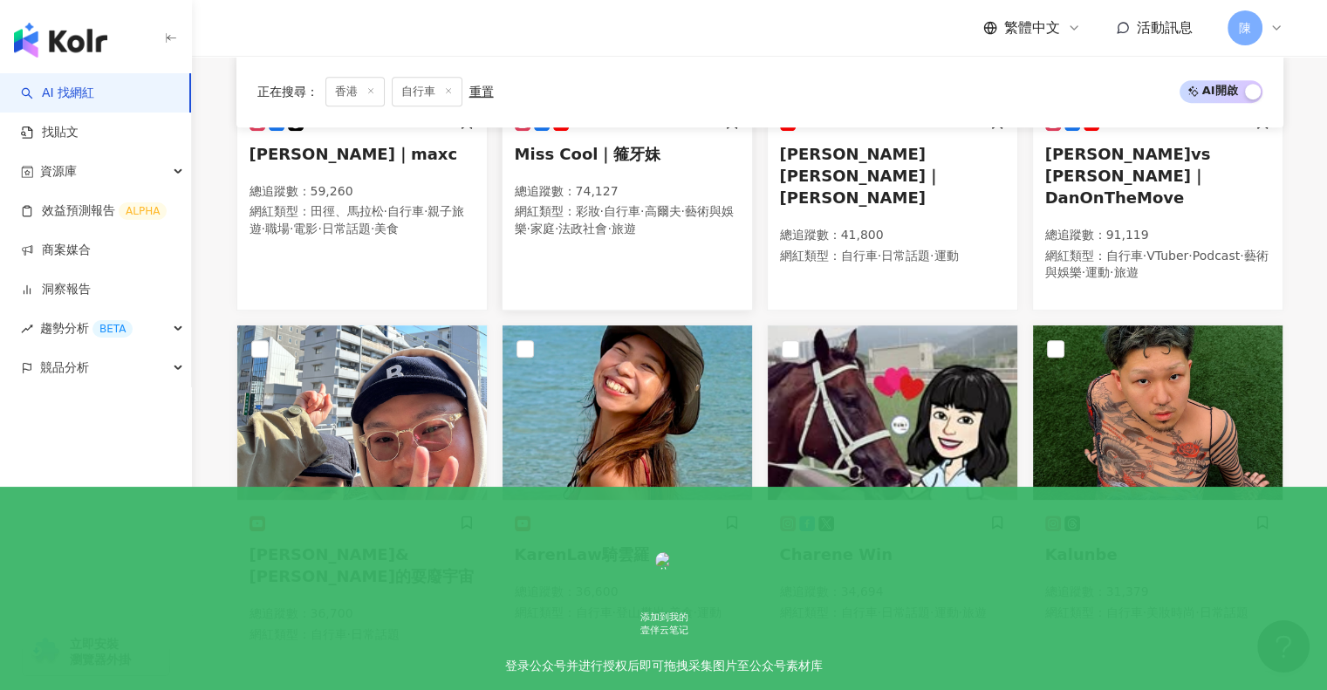
scroll to position [838, 0]
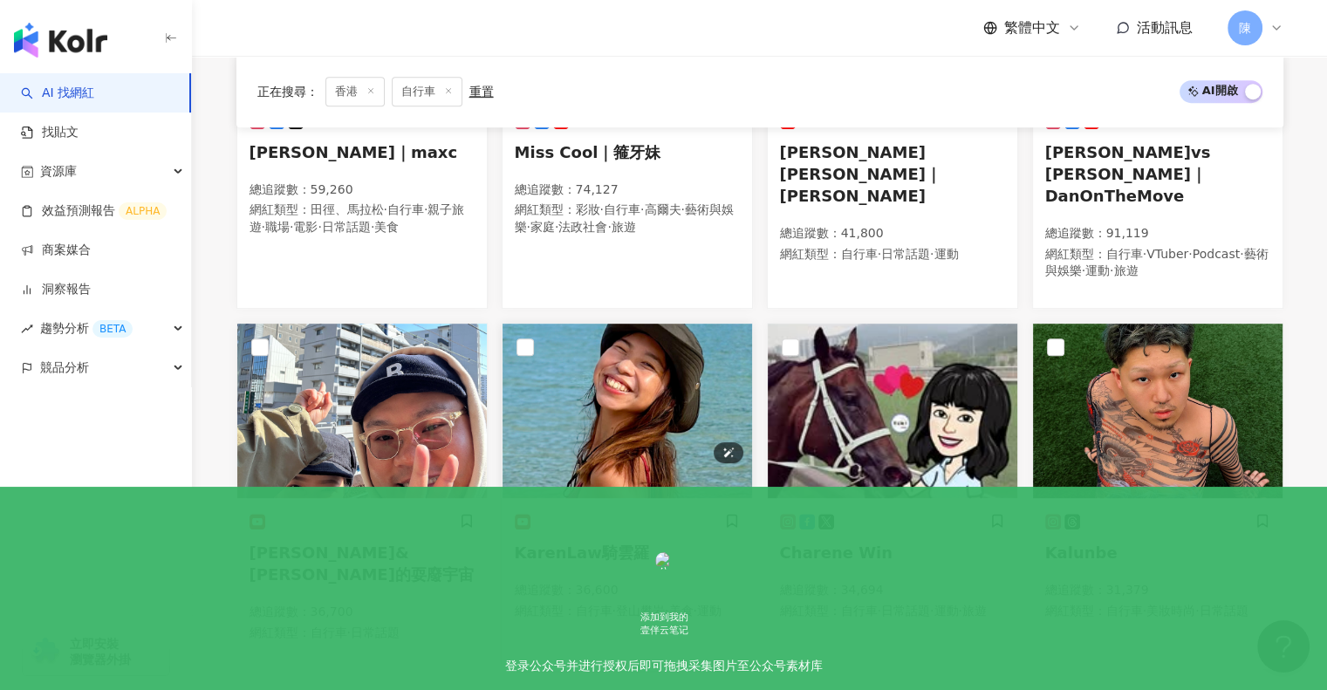
click at [639, 395] on img at bounding box center [628, 411] width 250 height 175
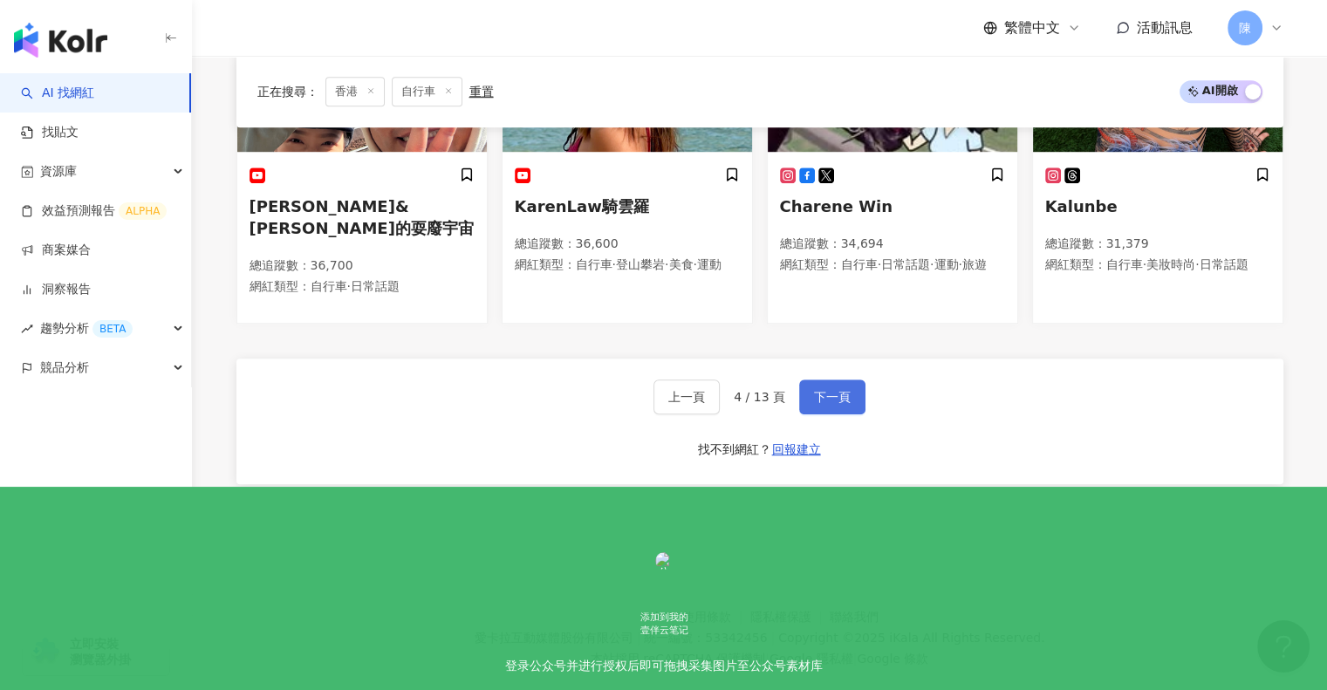
click at [829, 390] on span "下一頁" at bounding box center [832, 397] width 37 height 14
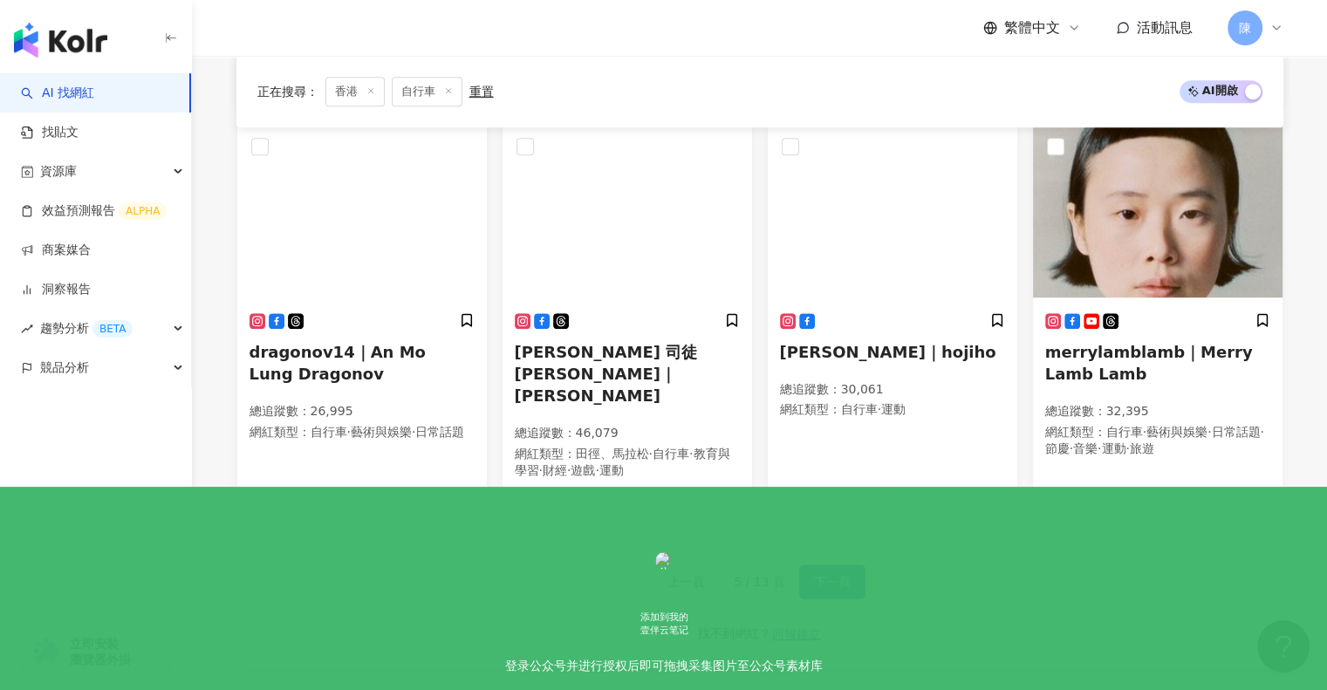
scroll to position [1016, 0]
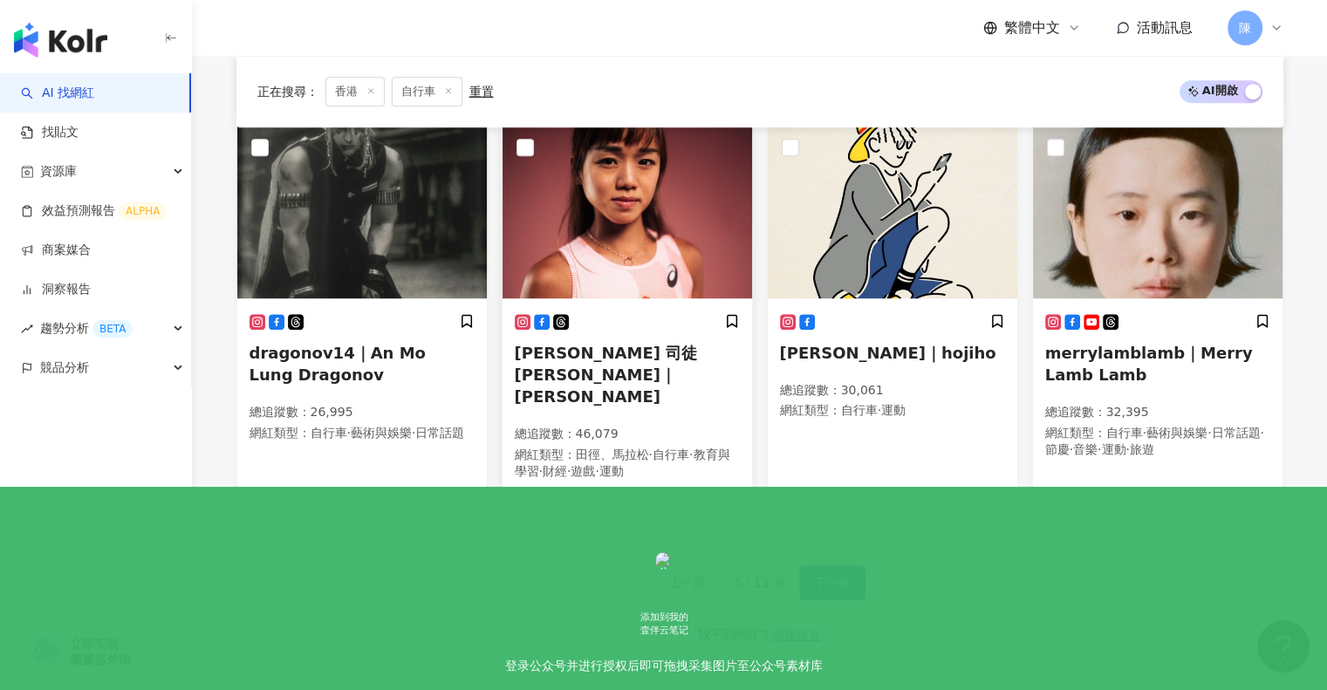
click at [609, 344] on span "Leanne Szeto 司徒兆殷｜Leanne Szeto" at bounding box center [606, 375] width 183 height 62
click at [828, 576] on span "下一頁" at bounding box center [832, 583] width 37 height 14
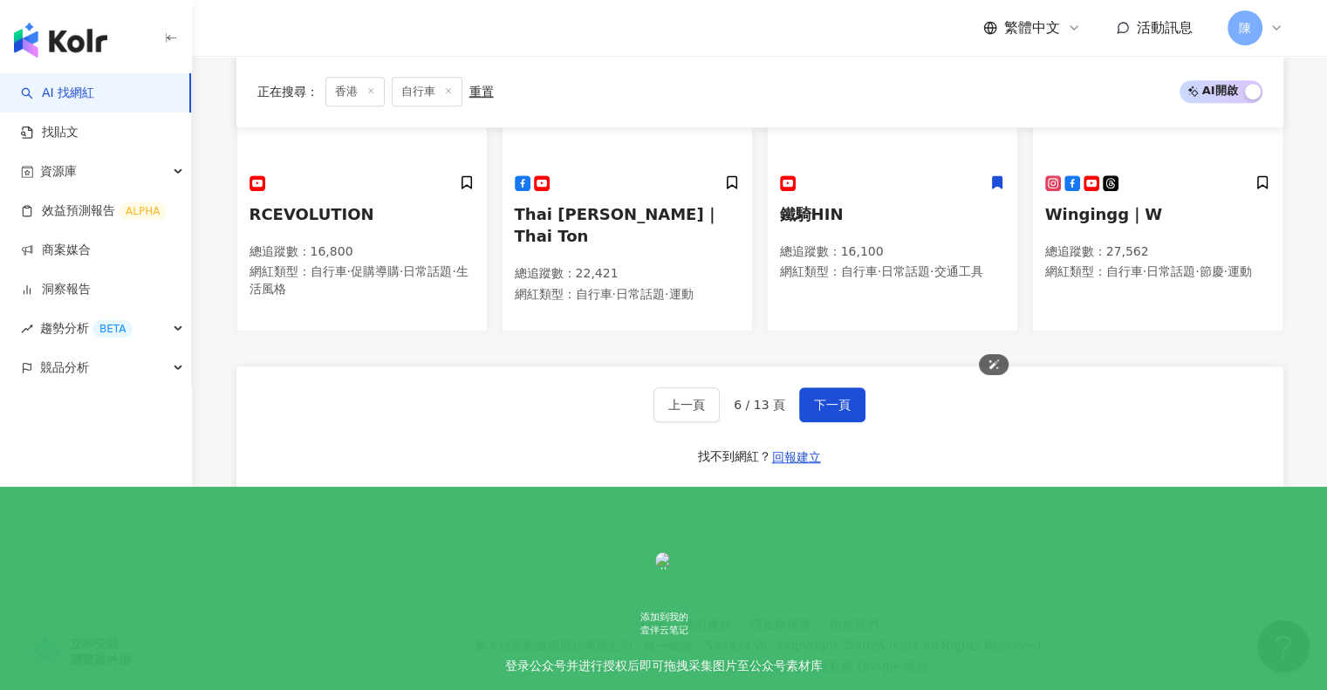
scroll to position [1219, 0]
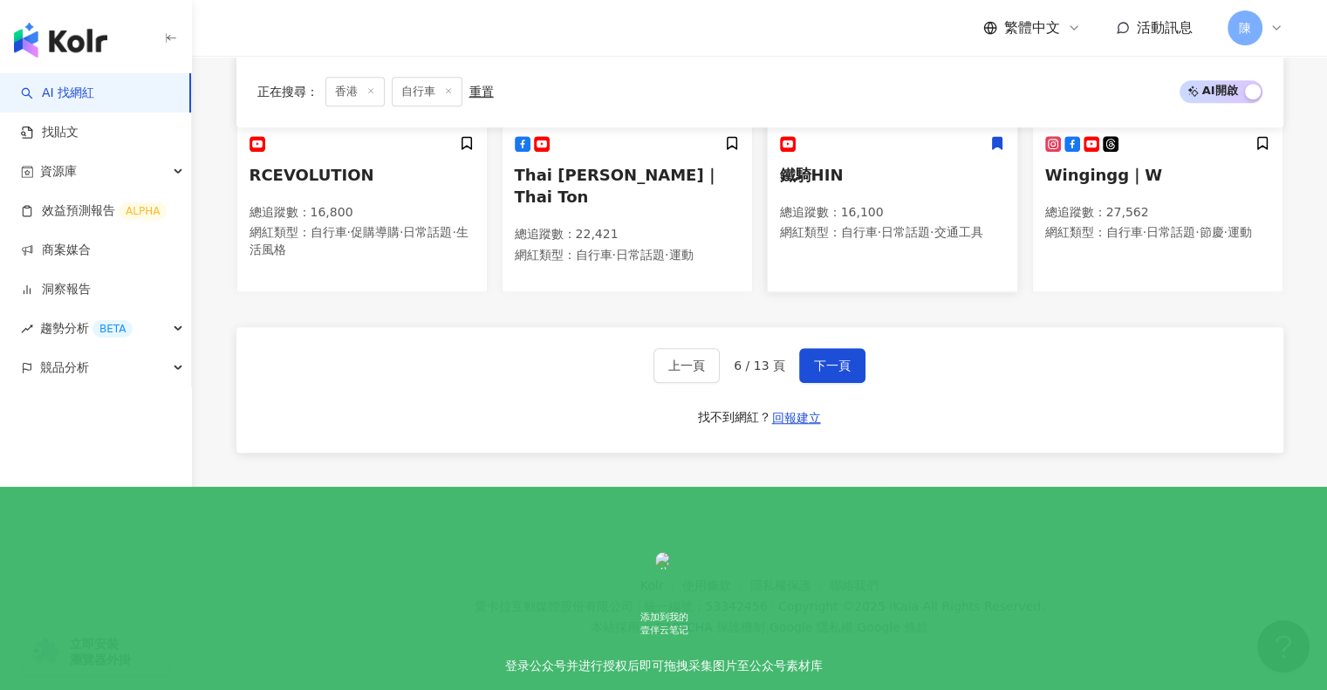
click at [881, 239] on span "·" at bounding box center [879, 232] width 3 height 14
click at [819, 362] on span "下一頁" at bounding box center [832, 366] width 37 height 14
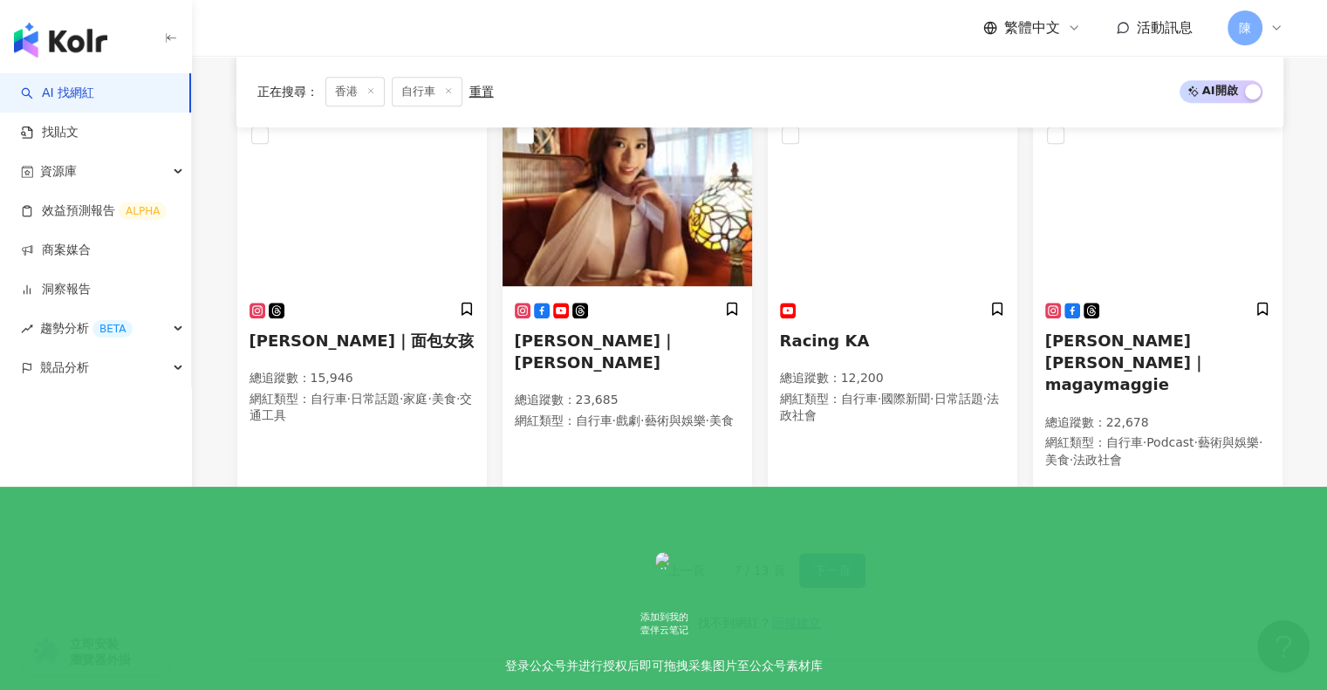
scroll to position [1011, 0]
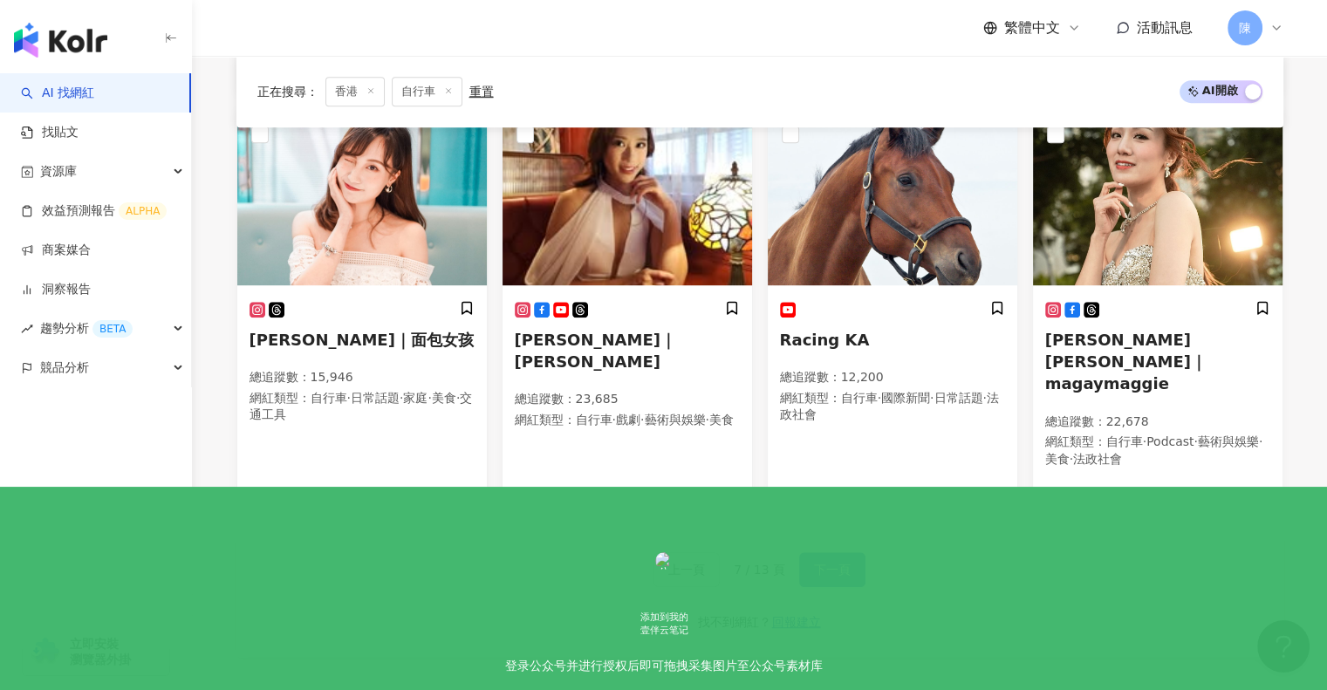
click at [833, 563] on span "下一頁" at bounding box center [832, 570] width 37 height 14
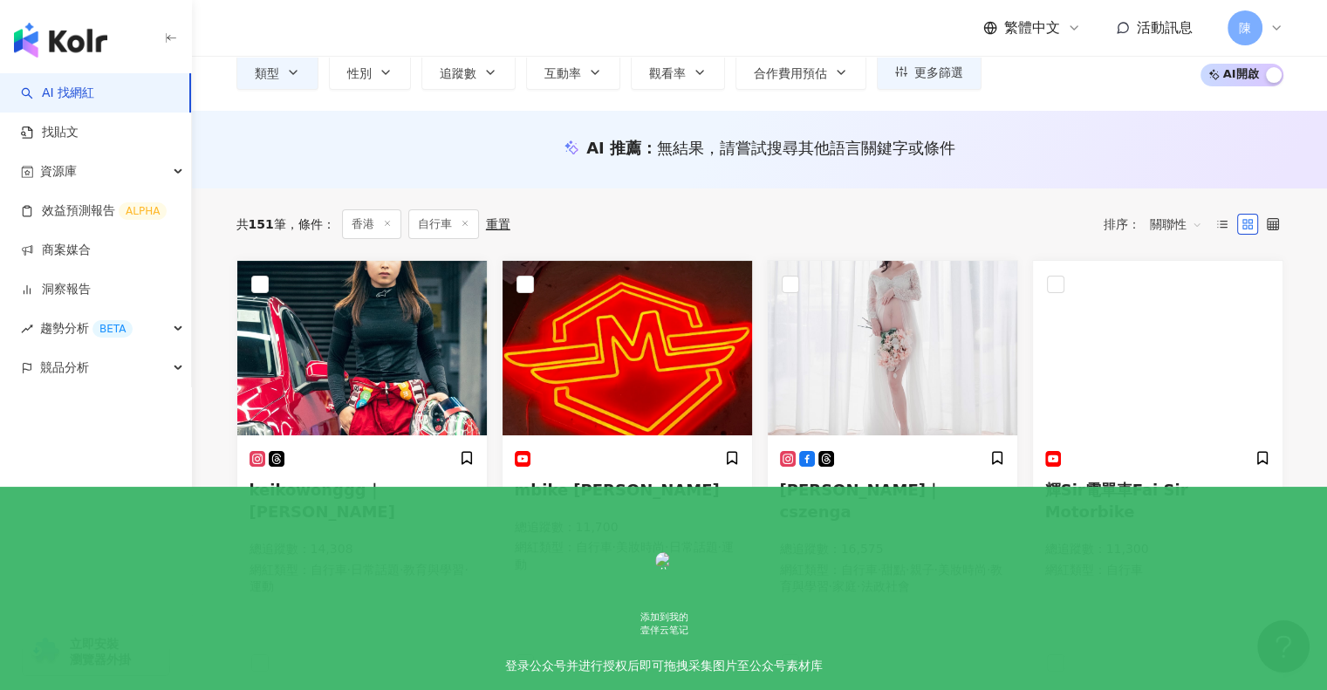
scroll to position [119, 0]
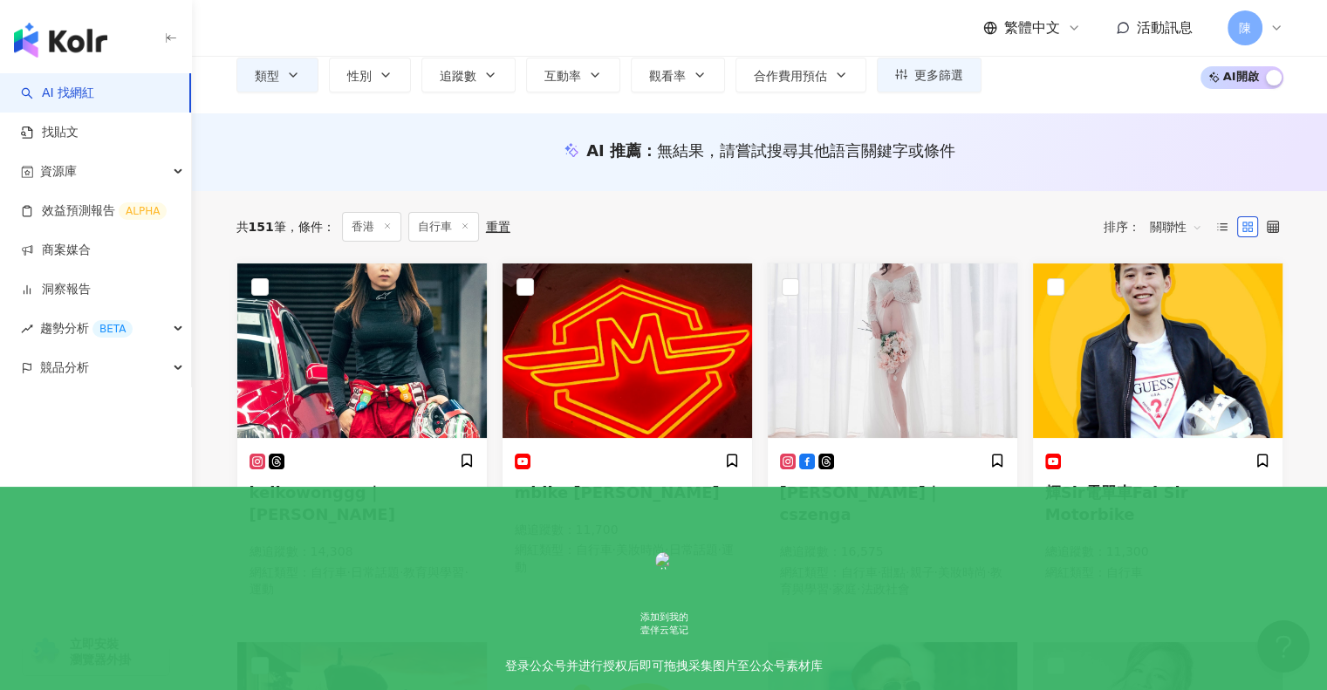
drag, startPoint x: 454, startPoint y: 22, endPoint x: 463, endPoint y: 52, distance: 32.0
click at [454, 22] on div "繁體中文 活動訊息 陳" at bounding box center [759, 28] width 1047 height 56
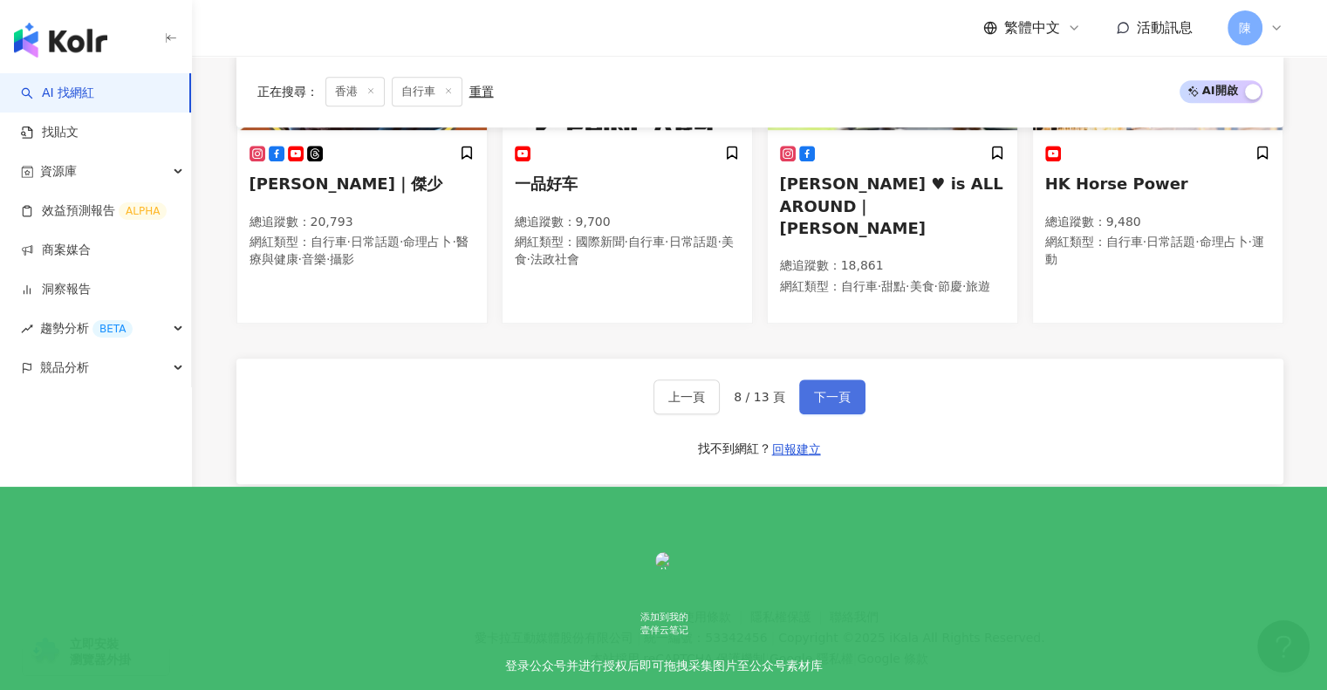
scroll to position [1163, 0]
click at [827, 389] on span "下一頁" at bounding box center [832, 396] width 37 height 14
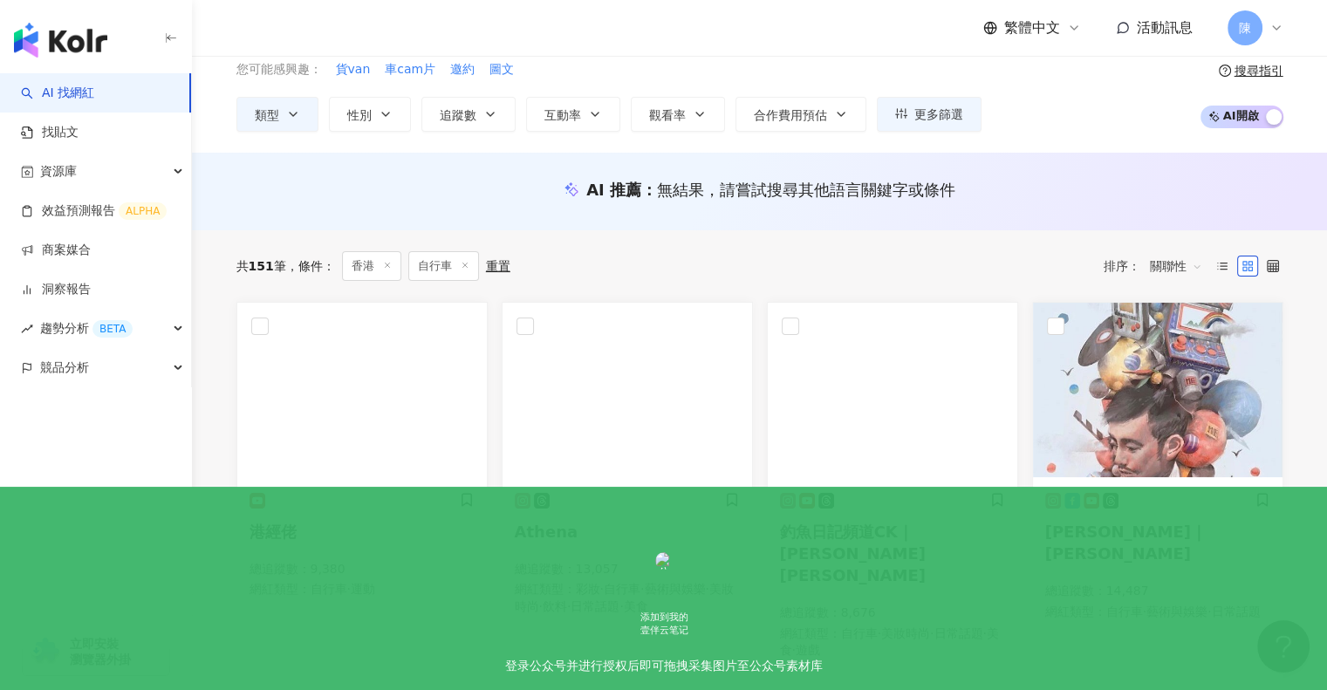
scroll to position [79, 0]
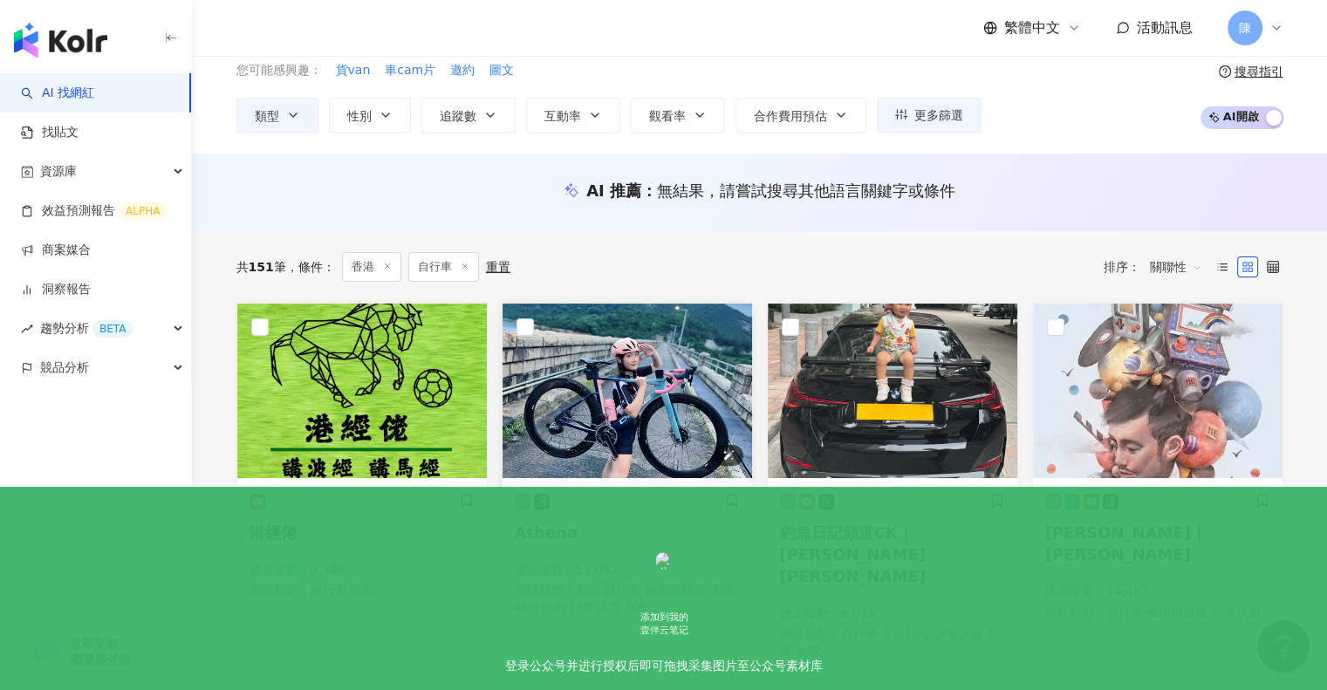
click at [625, 356] on img at bounding box center [628, 391] width 250 height 175
click at [619, 255] on div "共 151 筆 條件 ： 香港 自行車 重置 排序： 關聯性" at bounding box center [759, 267] width 1047 height 30
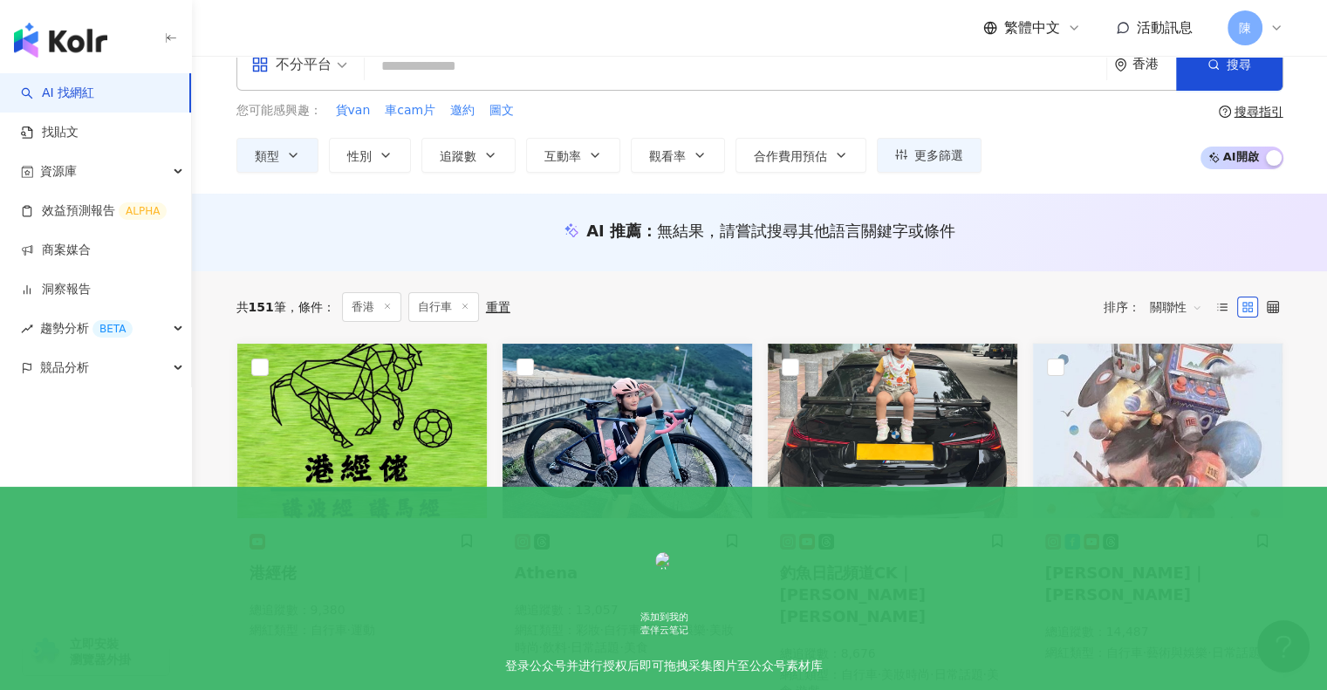
scroll to position [0, 0]
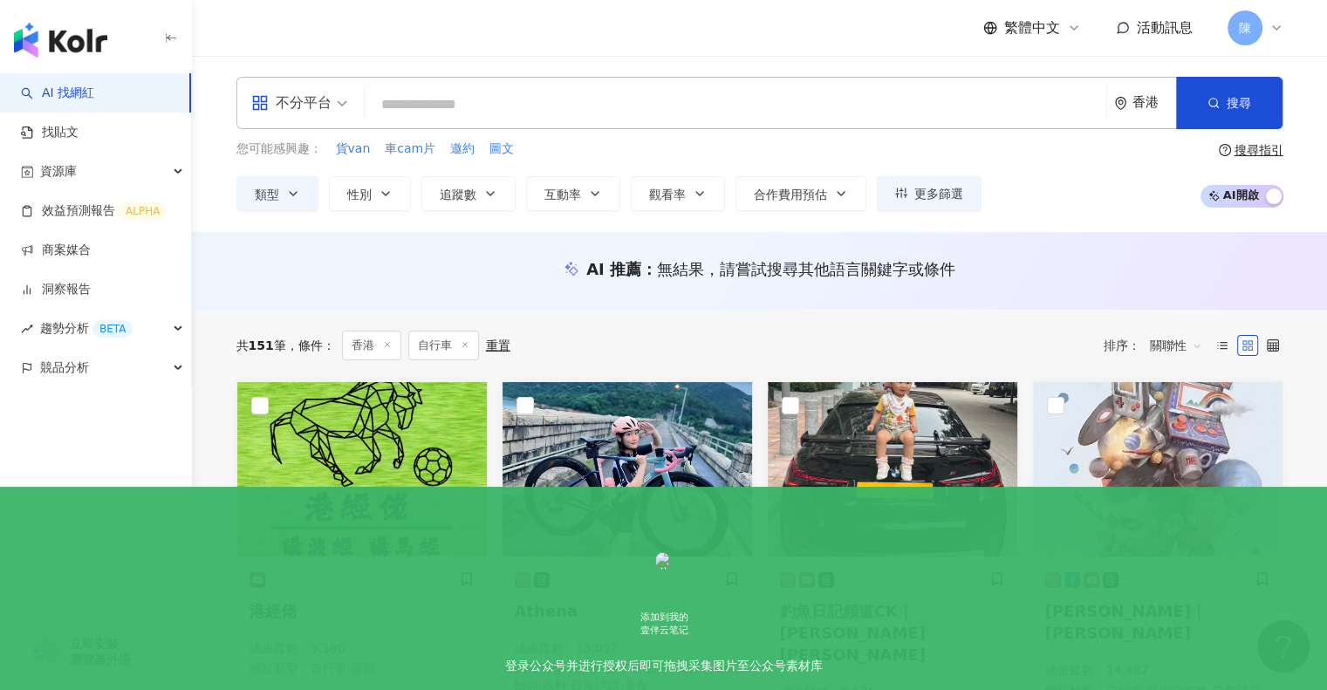
click at [467, 345] on icon at bounding box center [465, 344] width 9 height 9
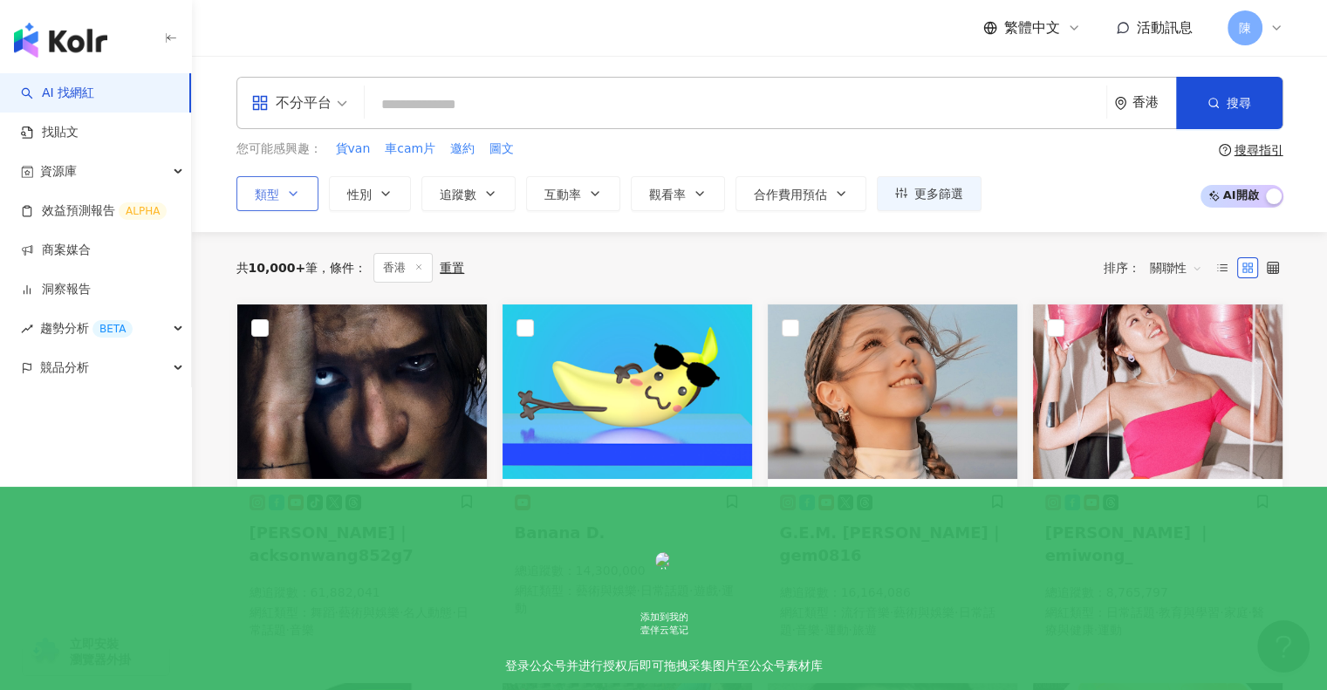
click at [275, 196] on span "類型" at bounding box center [267, 195] width 24 height 14
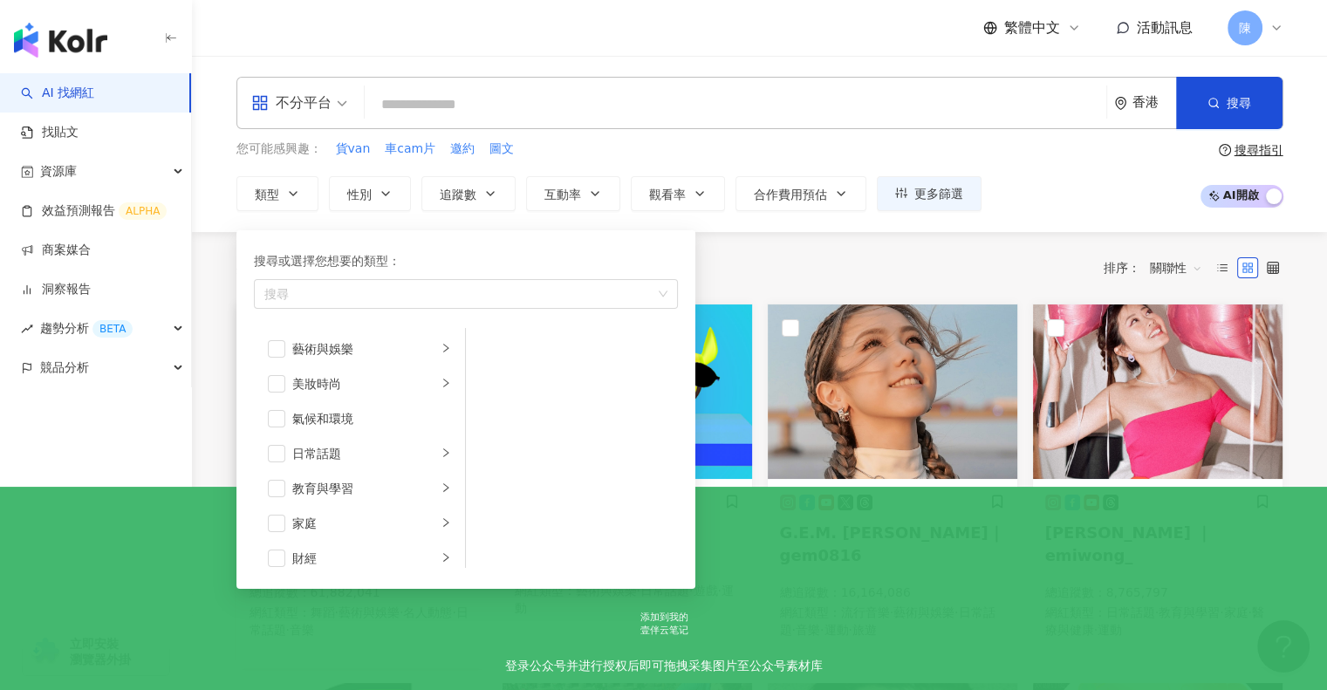
drag, startPoint x: 704, startPoint y: 48, endPoint x: 328, endPoint y: 397, distance: 513.1
click at [705, 47] on div "繁體中文 活動訊息 陳" at bounding box center [759, 28] width 1047 height 56
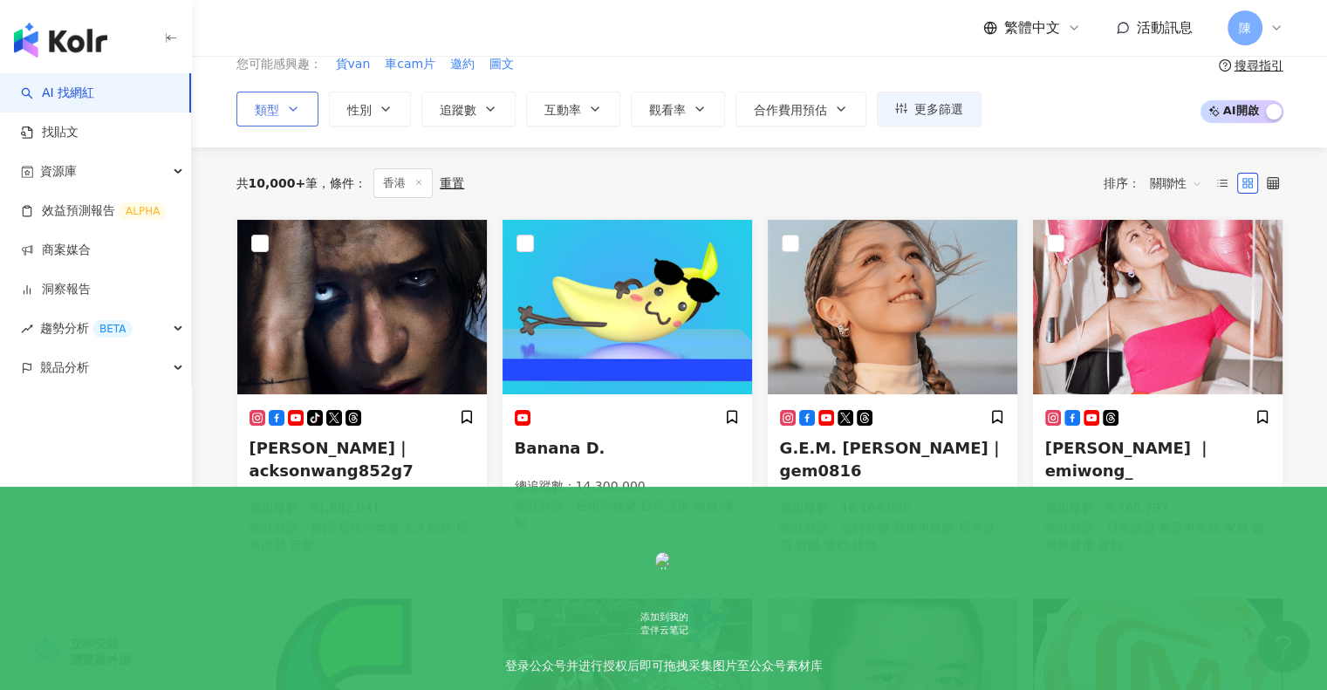
scroll to position [86, 0]
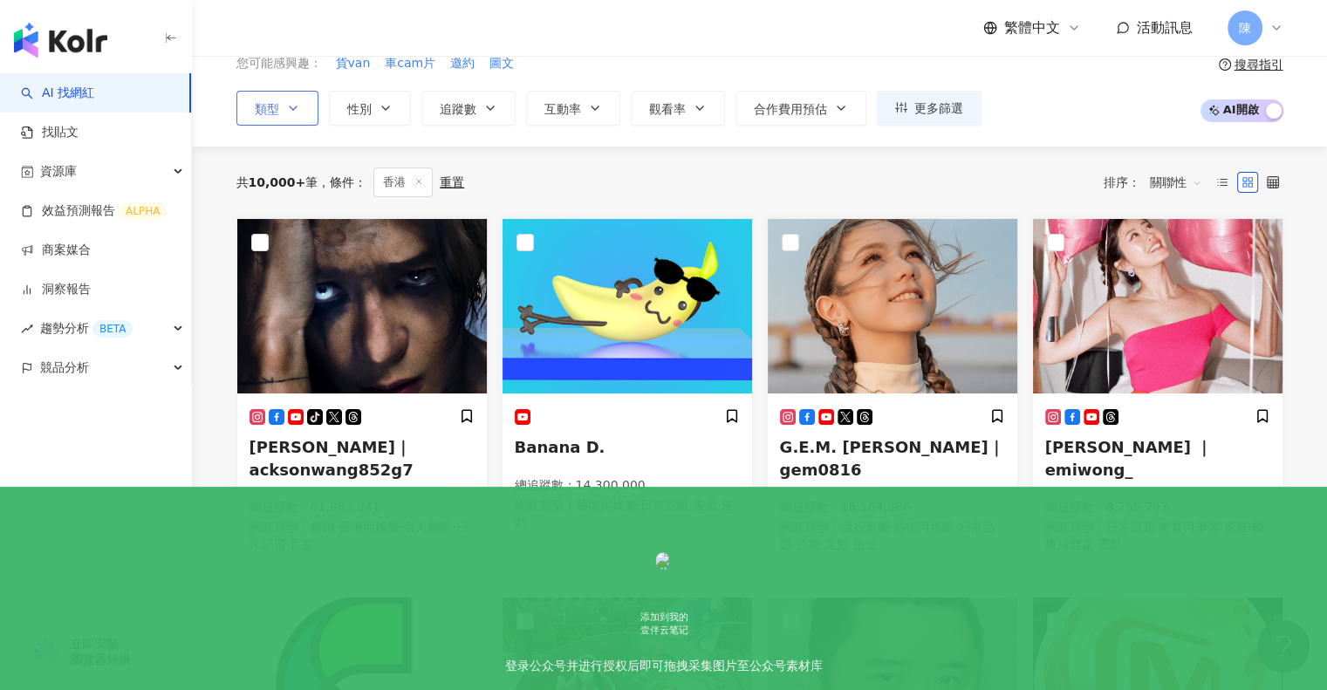
click at [274, 107] on span "類型" at bounding box center [267, 109] width 24 height 14
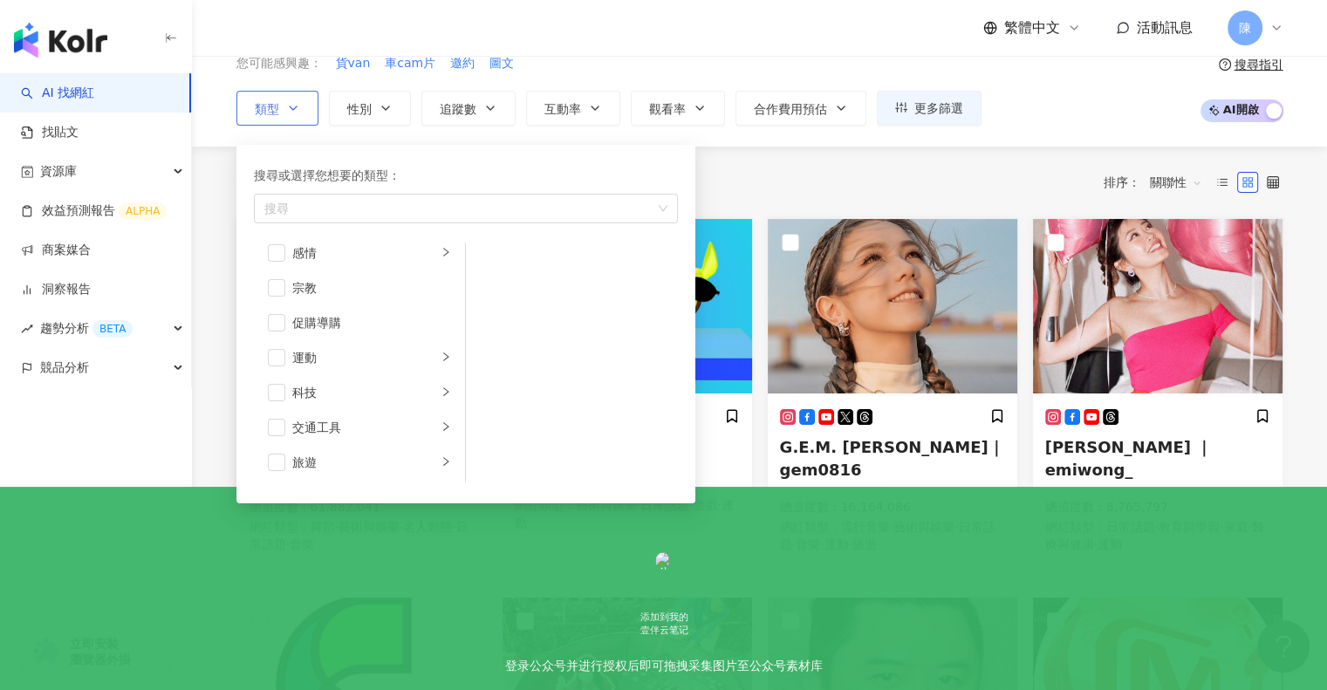
scroll to position [604, 0]
click at [423, 427] on li "旅遊" at bounding box center [359, 427] width 204 height 35
click at [441, 423] on icon "right" at bounding box center [446, 426] width 10 height 10
click at [441, 355] on icon "right" at bounding box center [446, 357] width 10 height 10
click at [279, 357] on span "button" at bounding box center [276, 357] width 17 height 17
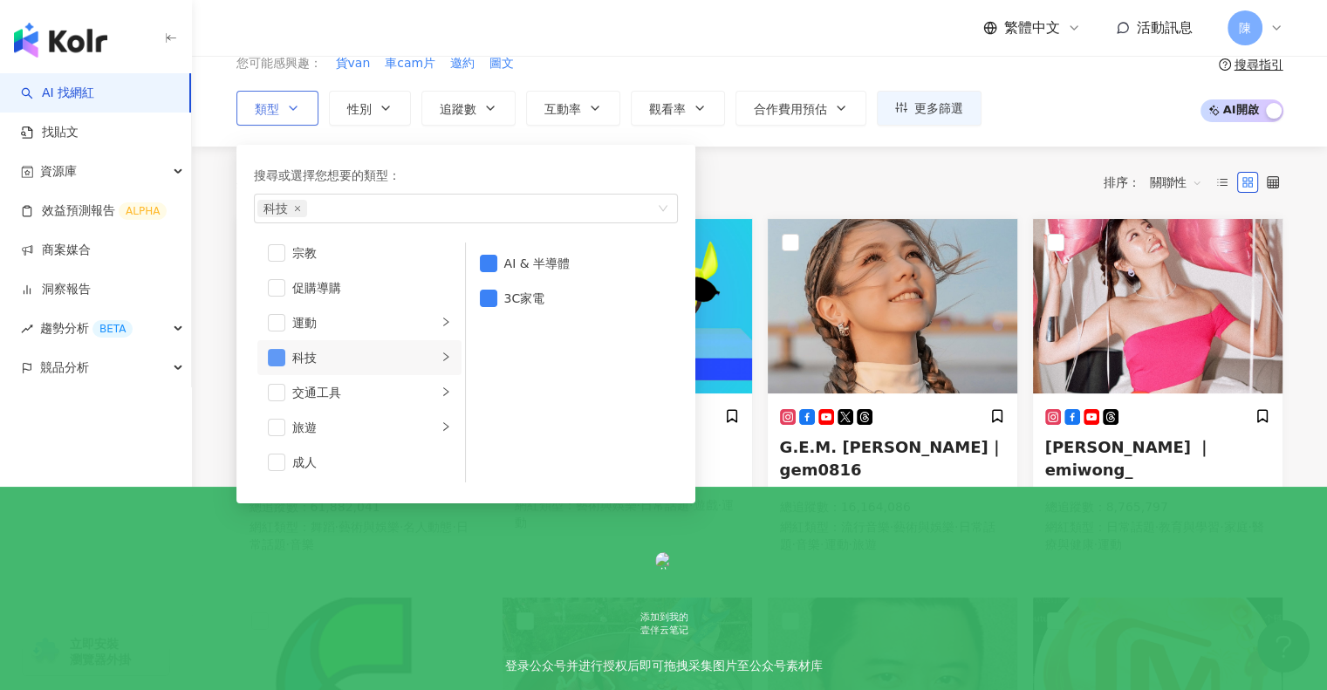
click at [269, 349] on span "button" at bounding box center [276, 357] width 17 height 17
click at [277, 296] on li "促購導購" at bounding box center [359, 287] width 204 height 35
click at [1099, 99] on div "您可能感興趣： 貨van 車cam片 邀約 圖文 類型 搜尋或選擇您想要的類型： 促購導購 藝術與娛樂 美妝時尚 氣候和環境 日常話題 教育與學習 家庭 財經…" at bounding box center [759, 90] width 1047 height 72
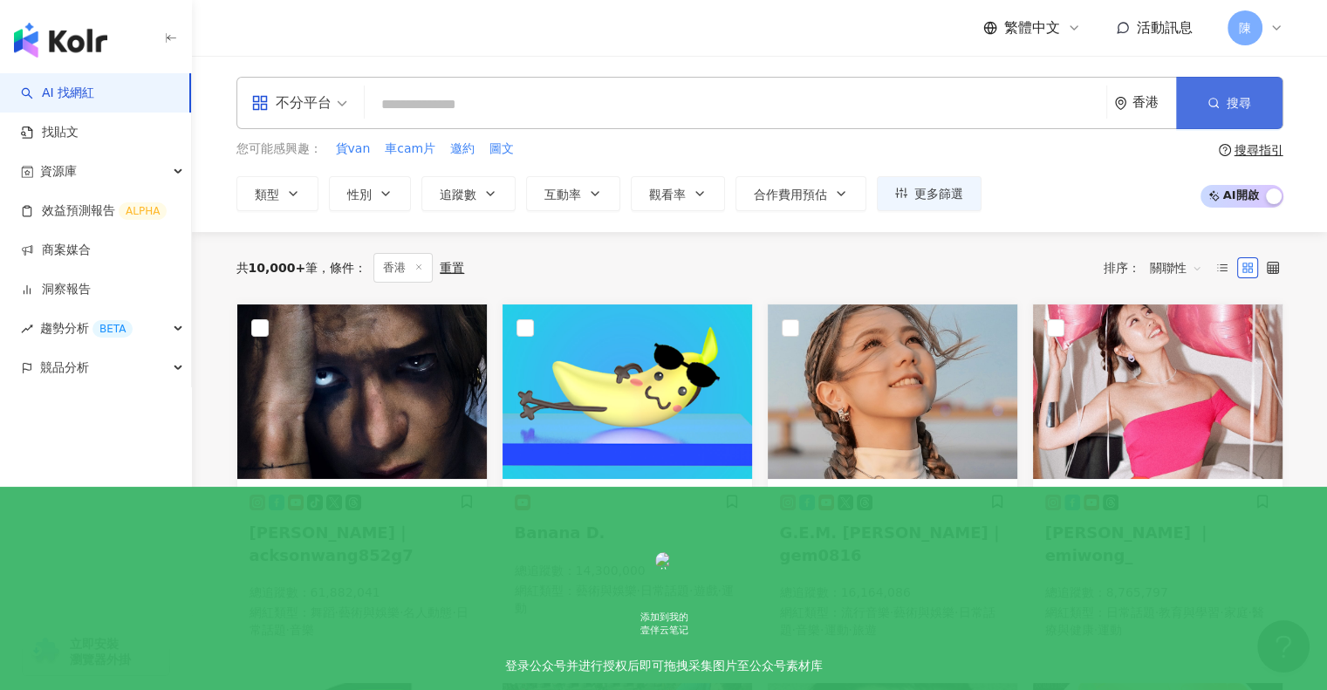
click at [1243, 104] on span "搜尋" at bounding box center [1239, 103] width 24 height 14
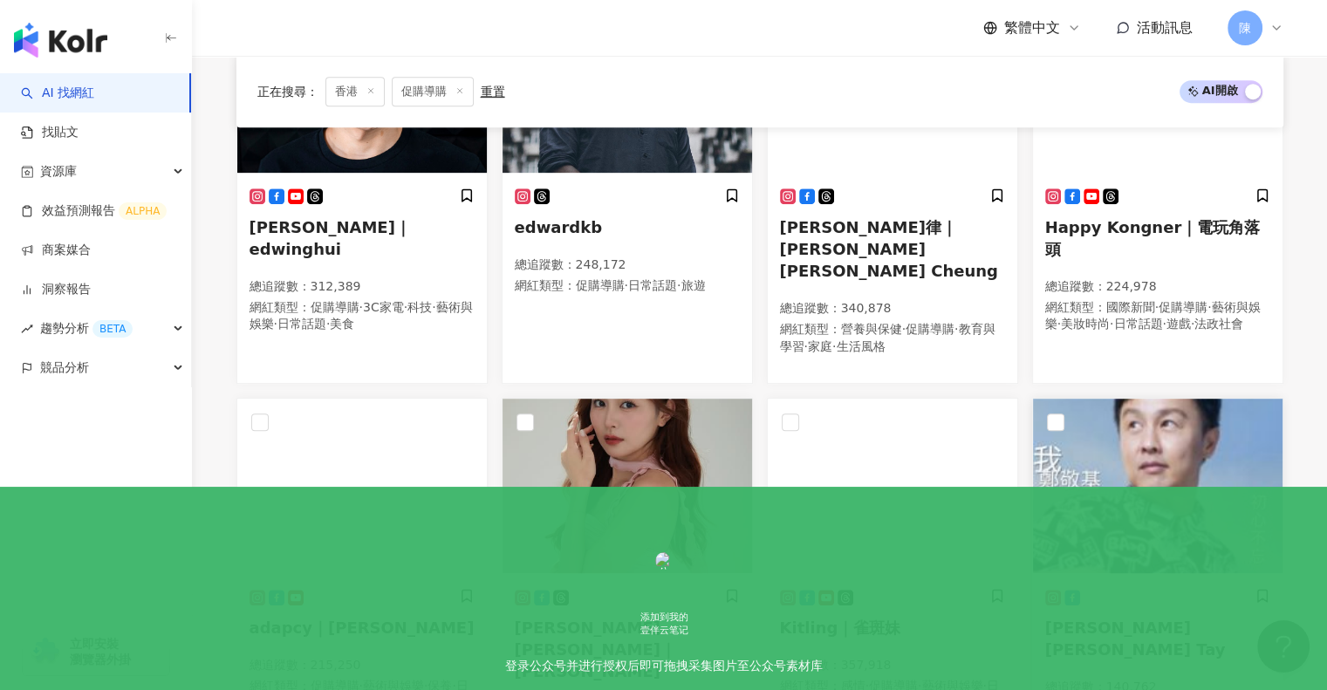
scroll to position [938, 0]
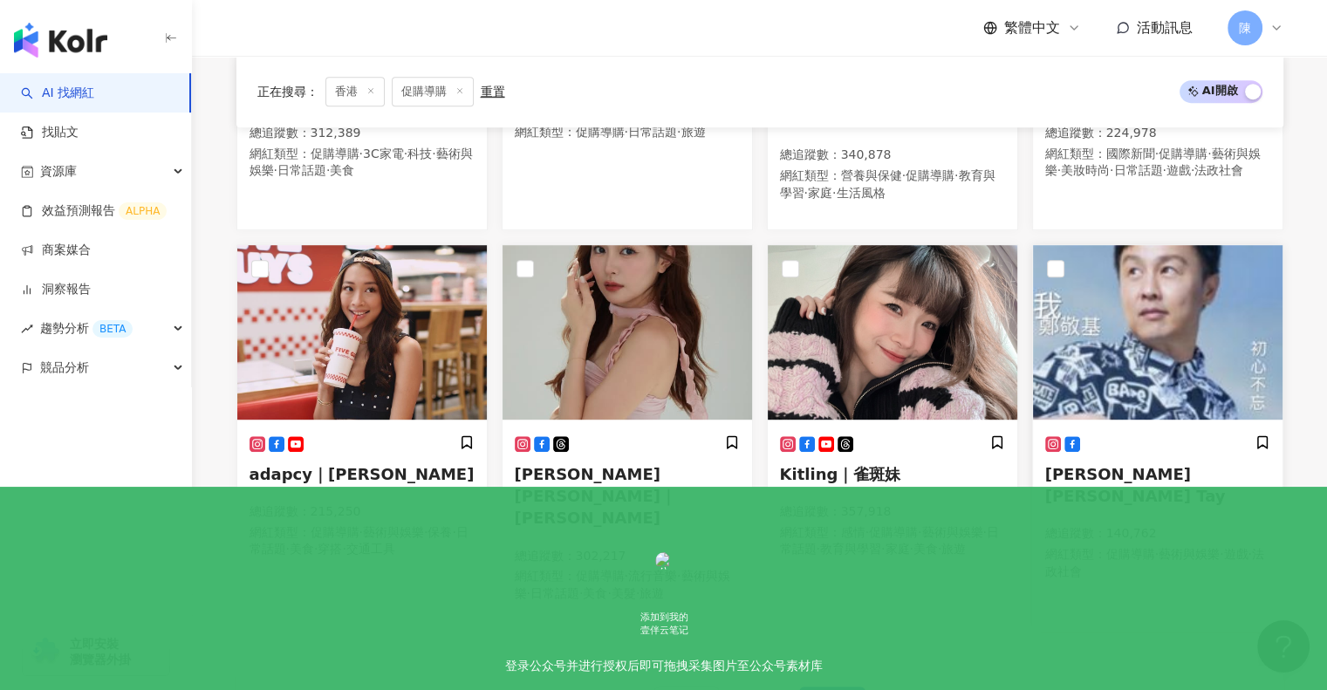
click at [1120, 465] on span "鄭敬基 Joe Tay" at bounding box center [1135, 485] width 181 height 40
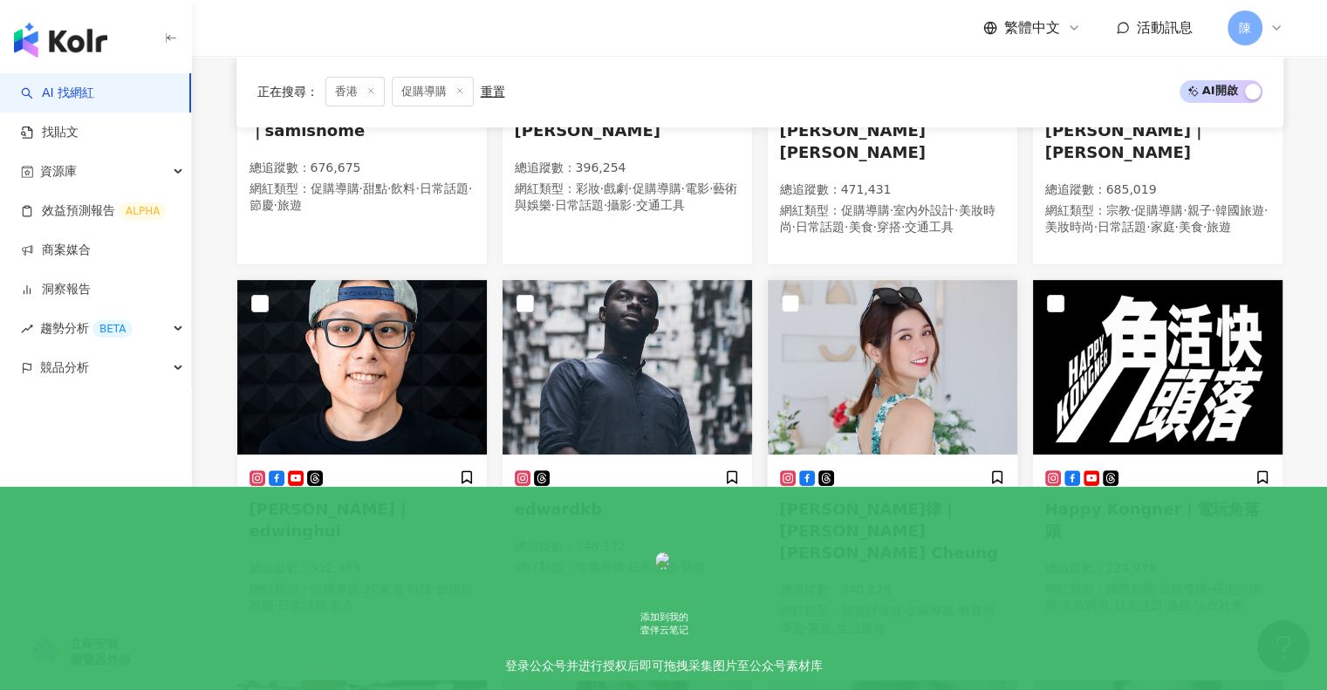
scroll to position [503, 0]
click at [1161, 500] on span "Happy Kongner｜電玩角落頭" at bounding box center [1153, 520] width 216 height 40
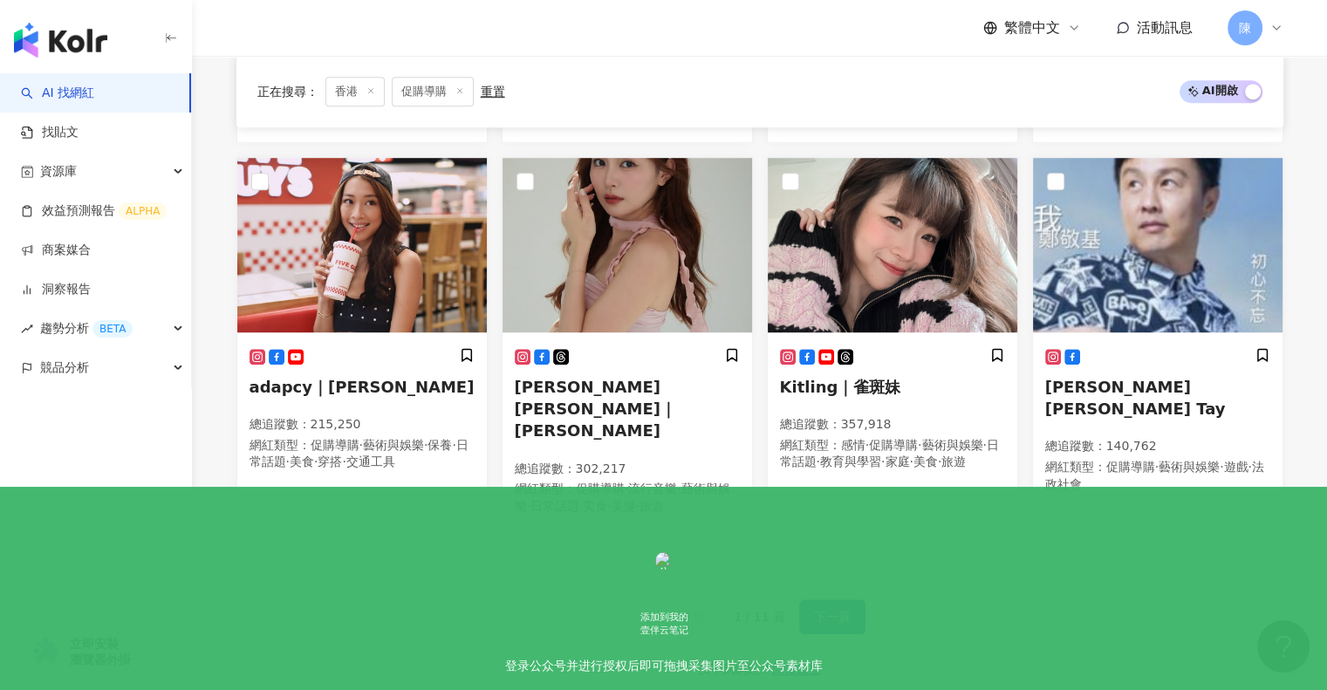
scroll to position [1026, 0]
click at [854, 599] on button "下一頁" at bounding box center [832, 616] width 66 height 35
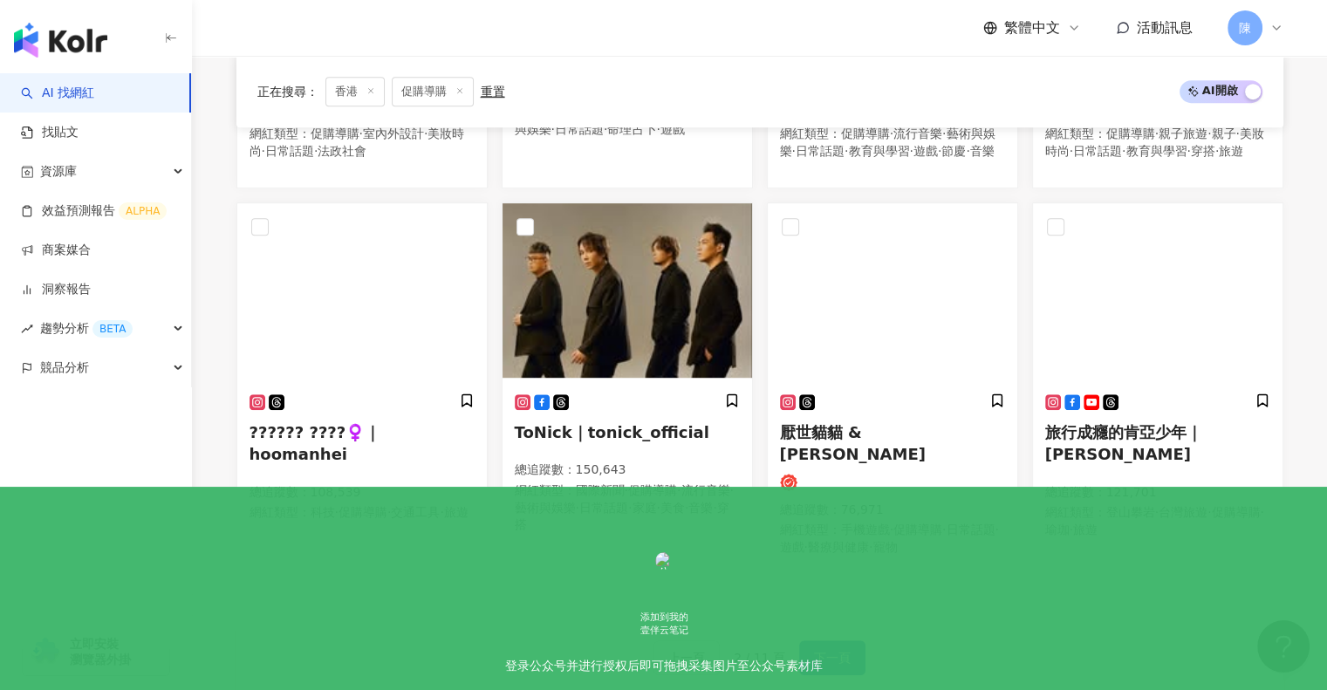
scroll to position [1044, 0]
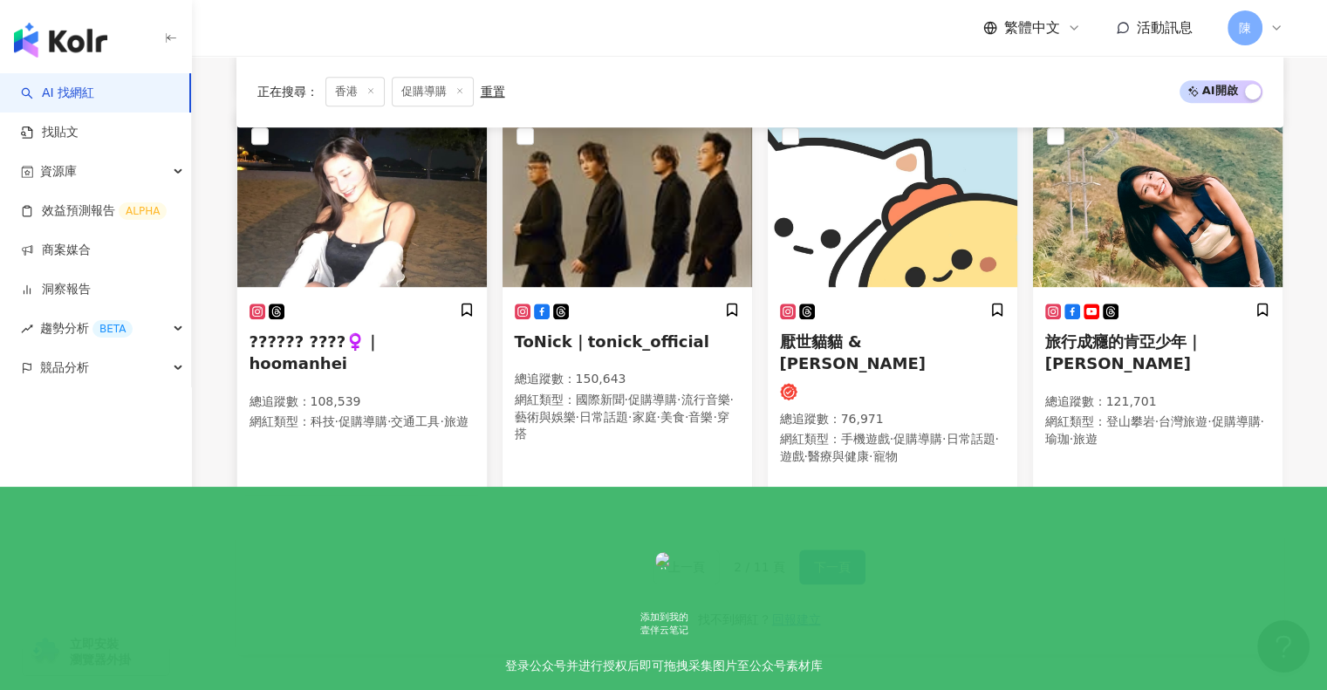
click at [381, 332] on span "?????? ????‍♀️｜hoomanhei" at bounding box center [316, 352] width 132 height 40
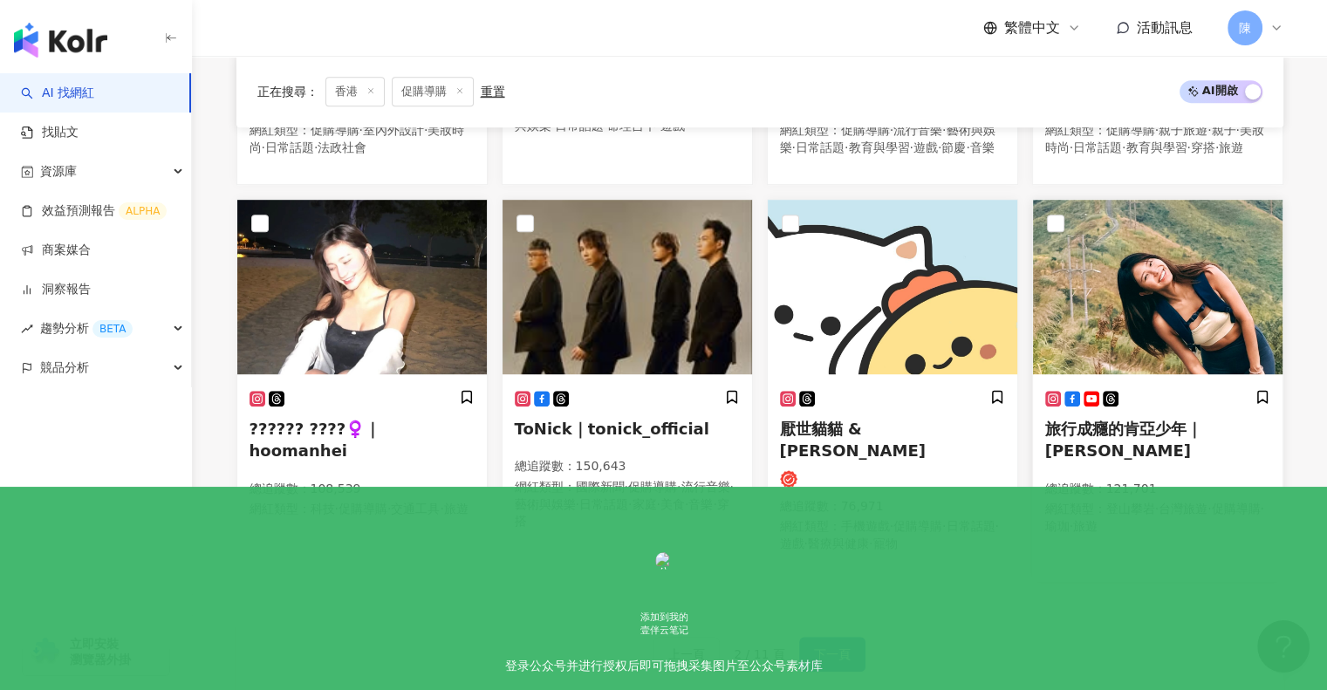
scroll to position [956, 0]
click at [1165, 436] on div "旅行成癮的肯亞少年｜Kanya 總追蹤數 ： 121,701 網紅類型 ： 登山攀岩 · 台灣旅遊 · 促購導購 · 瑜珈 · 旅遊" at bounding box center [1157, 469] width 225 height 161
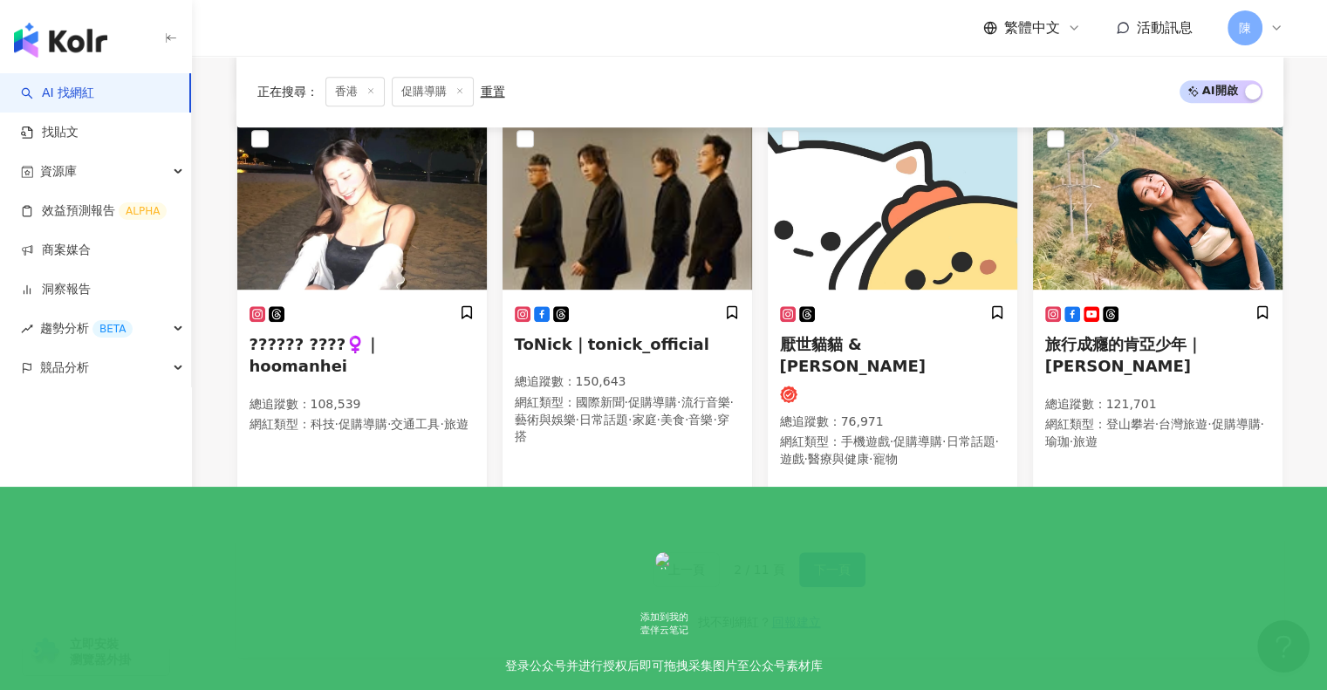
scroll to position [1044, 0]
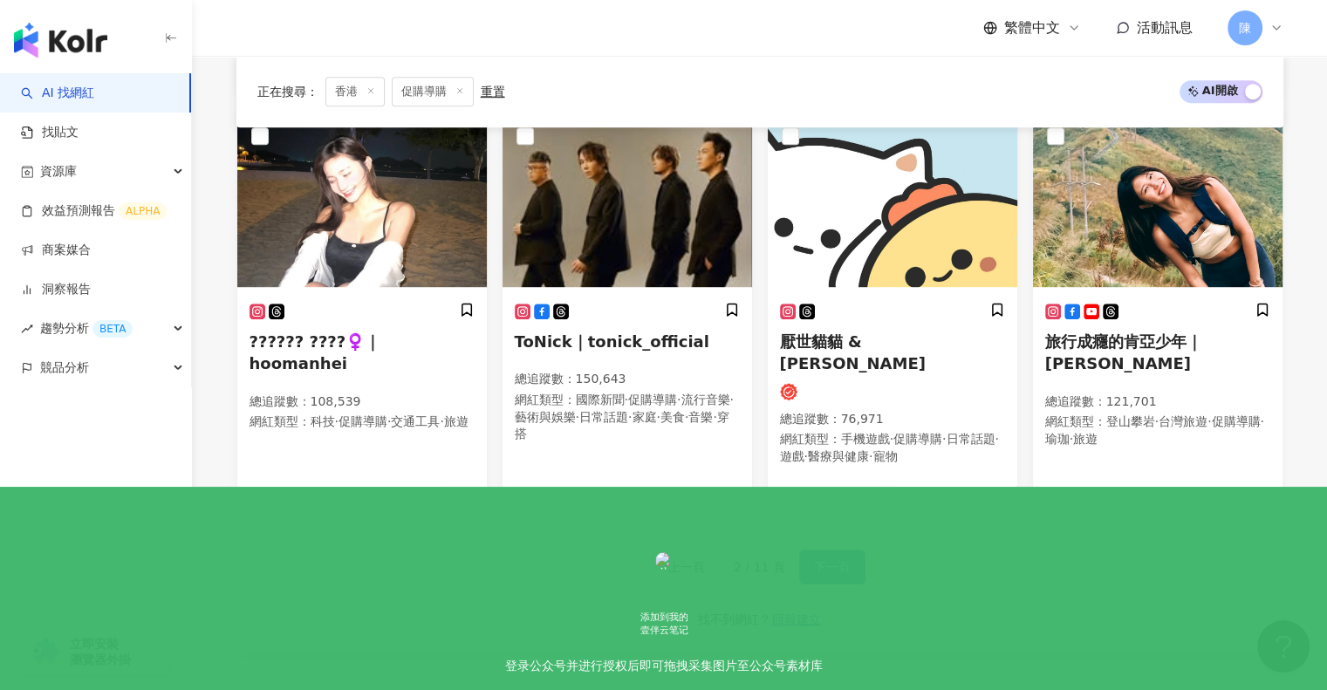
click at [827, 550] on button "下一頁" at bounding box center [832, 567] width 66 height 35
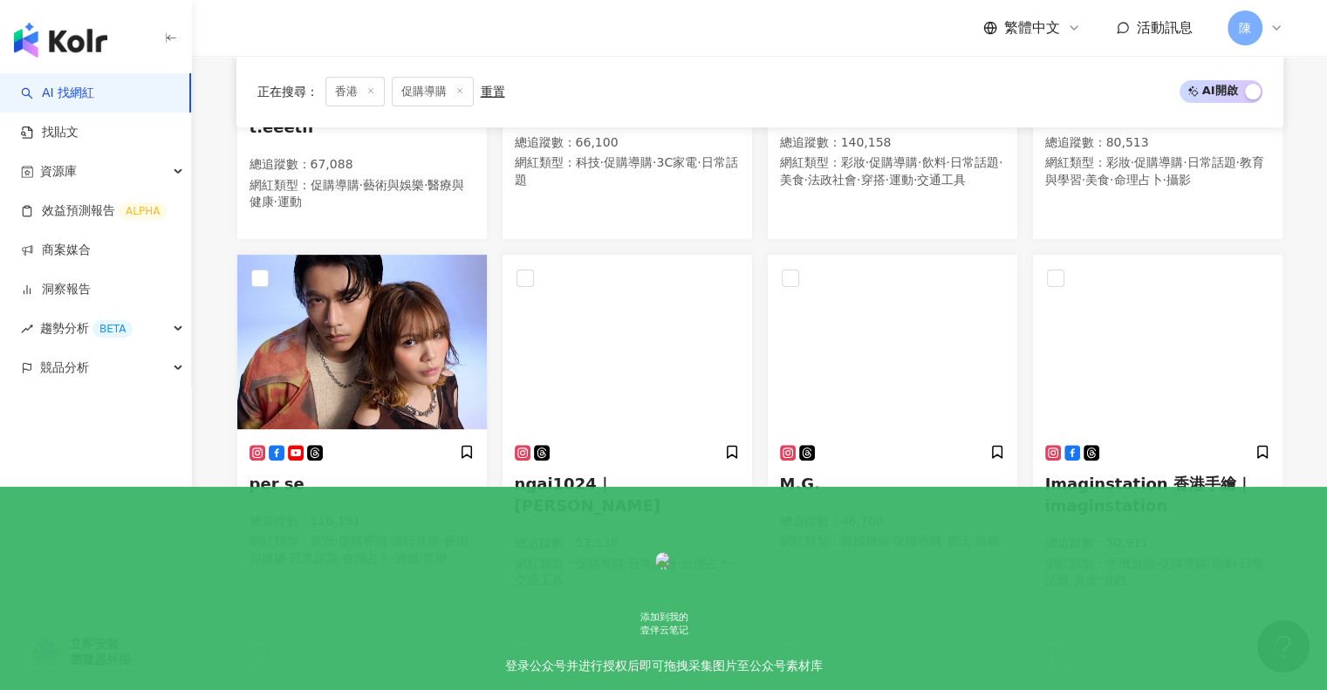
scroll to position [503, 0]
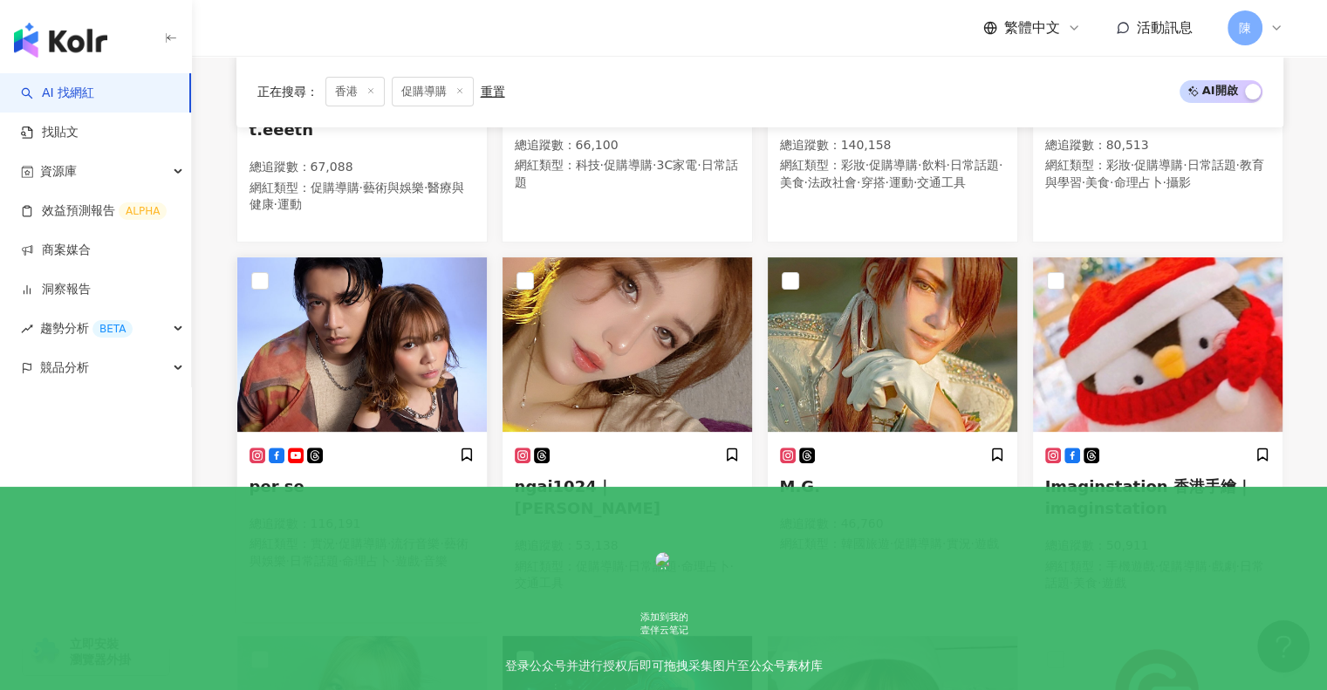
click at [276, 478] on span "per se" at bounding box center [277, 486] width 55 height 18
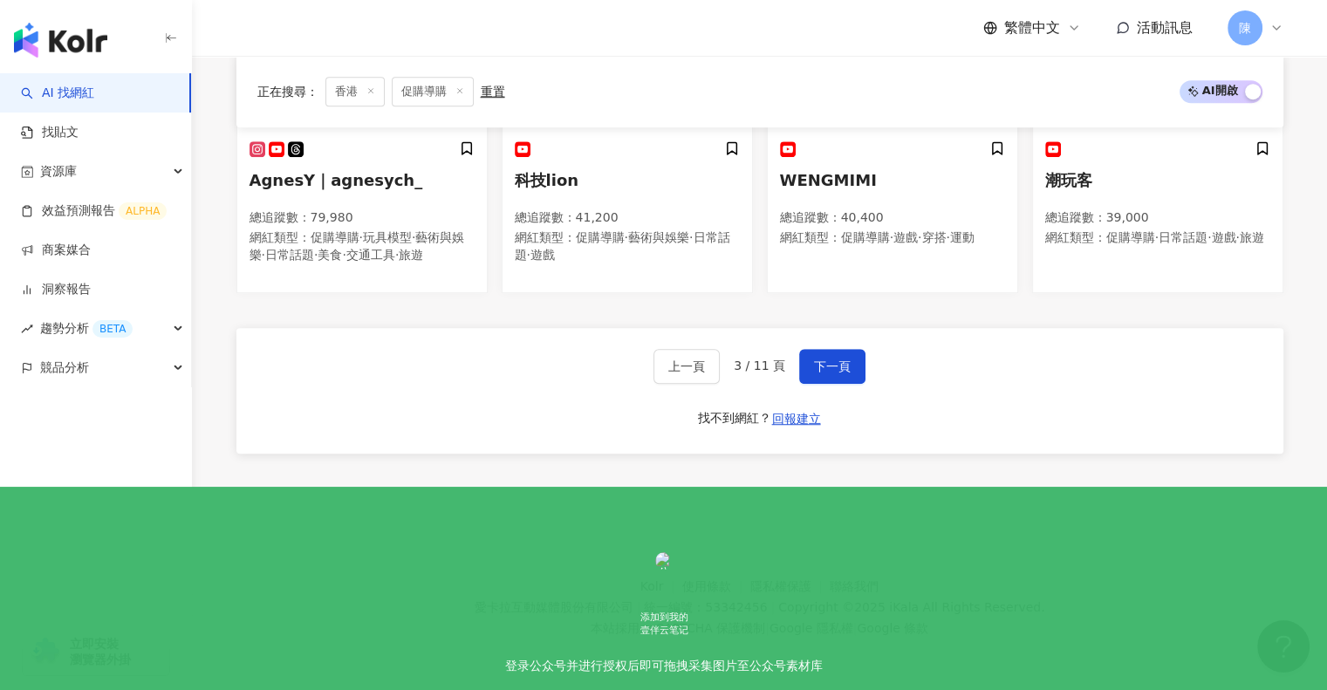
scroll to position [1197, 0]
click at [842, 382] on button "下一頁" at bounding box center [832, 365] width 66 height 35
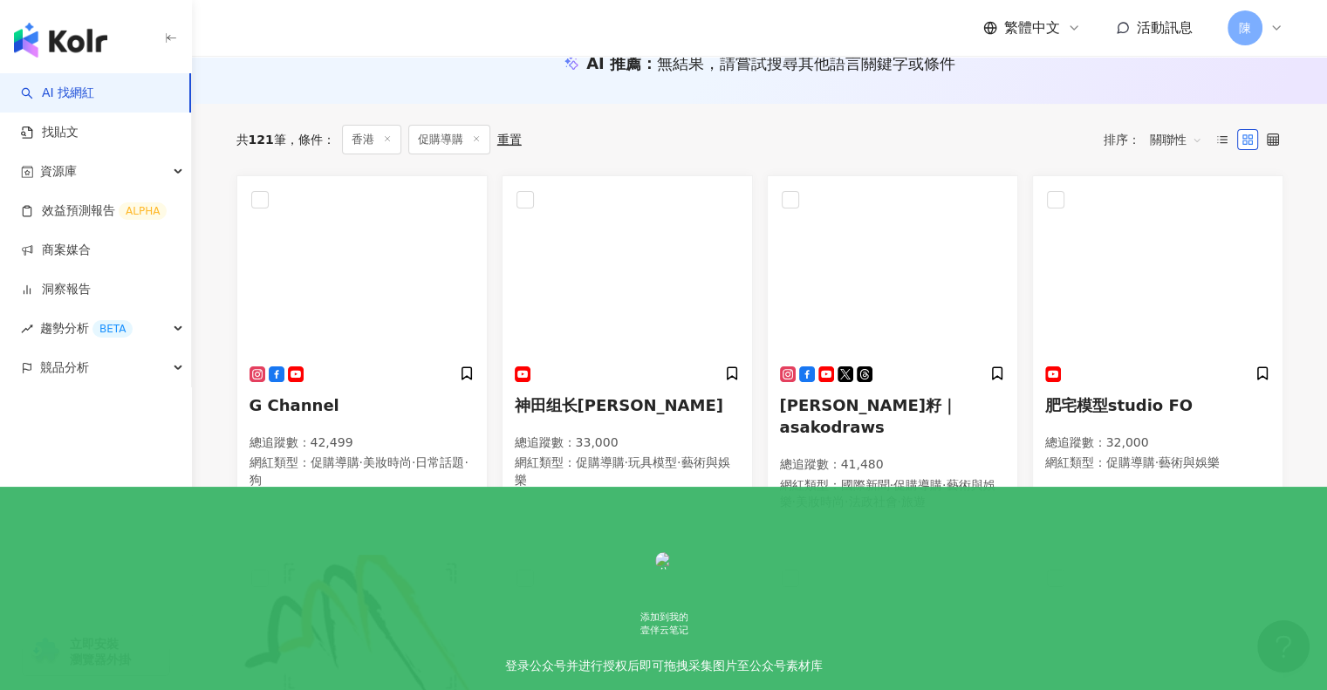
scroll to position [205, 0]
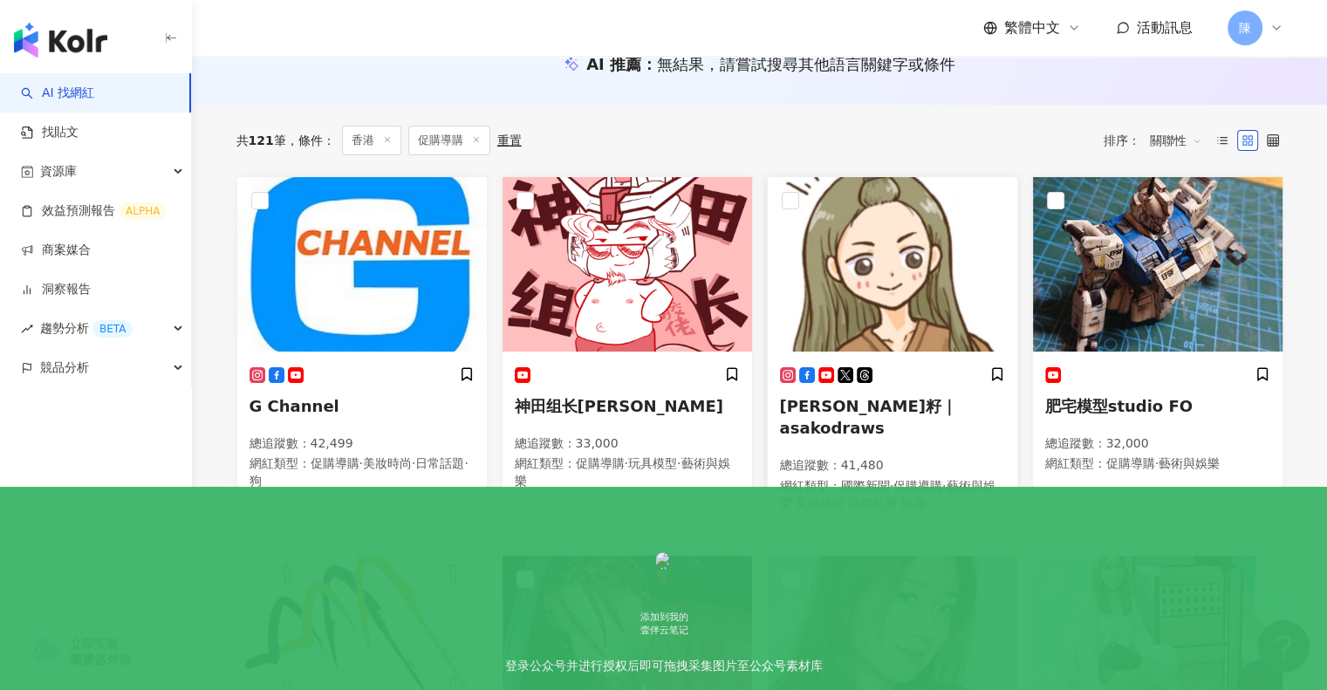
click at [855, 405] on span "ASAKO麻籽｜asakodraws" at bounding box center [868, 417] width 177 height 40
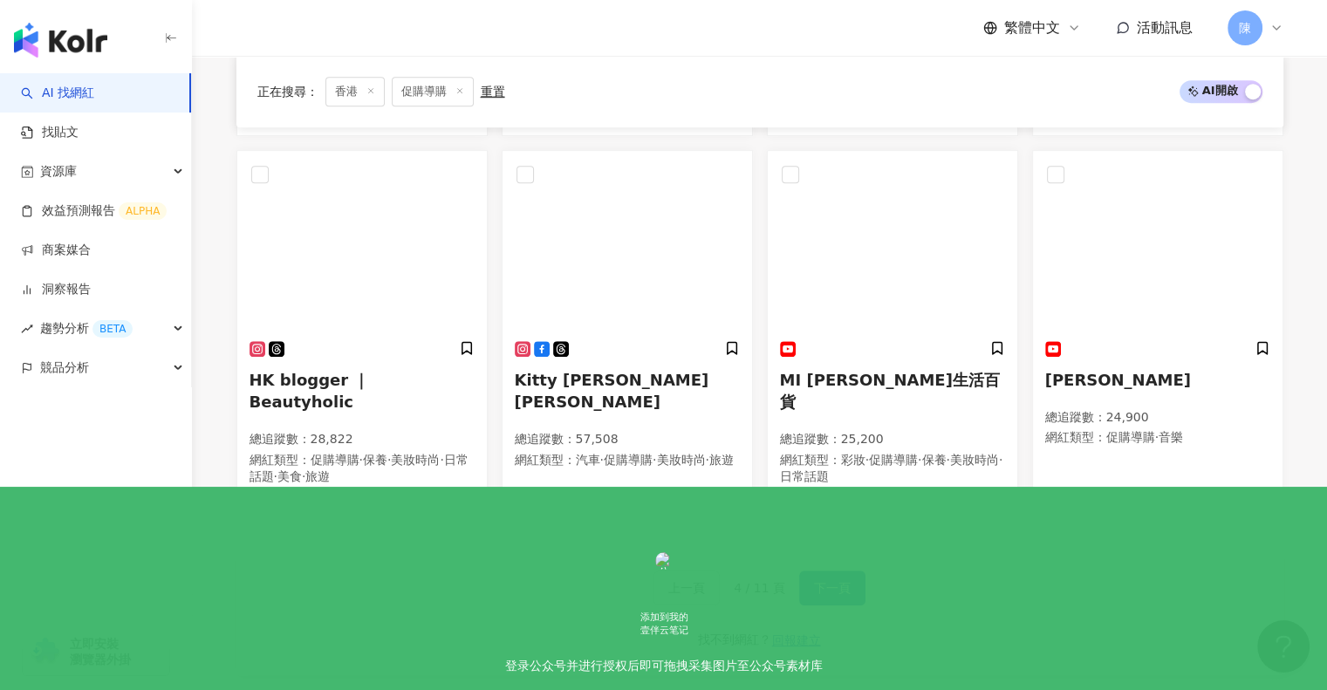
scroll to position [989, 0]
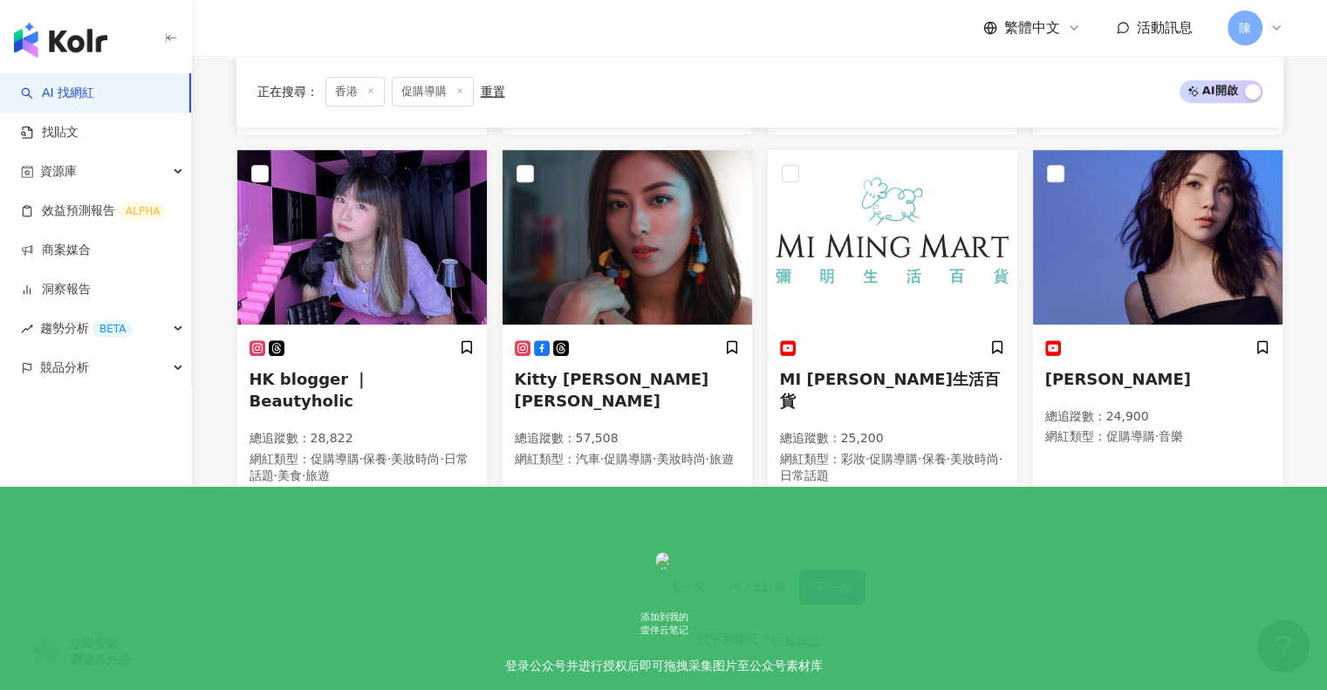
click at [862, 550] on div "上一頁 4 / 11 頁 下一頁 找不到網紅？ 回報建立" at bounding box center [759, 612] width 1047 height 126
click at [845, 580] on span "下一頁" at bounding box center [832, 587] width 37 height 14
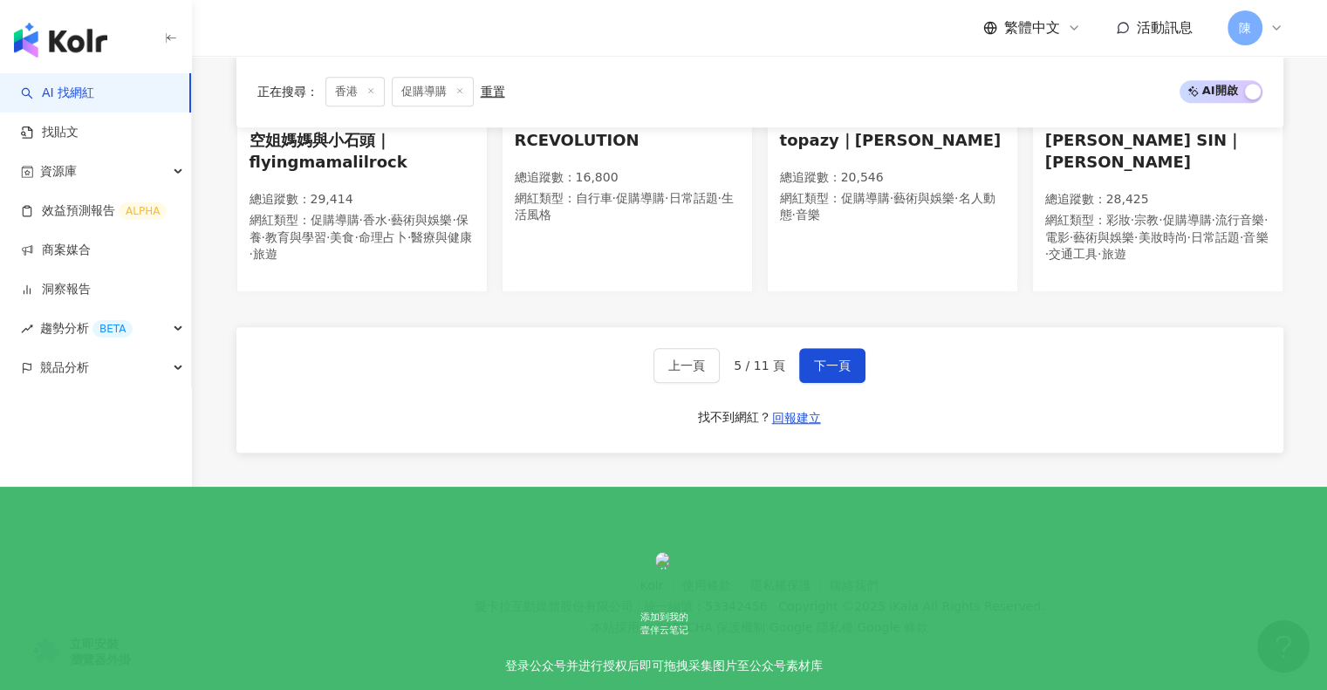
scroll to position [1232, 0]
click at [820, 373] on span "下一頁" at bounding box center [832, 366] width 37 height 14
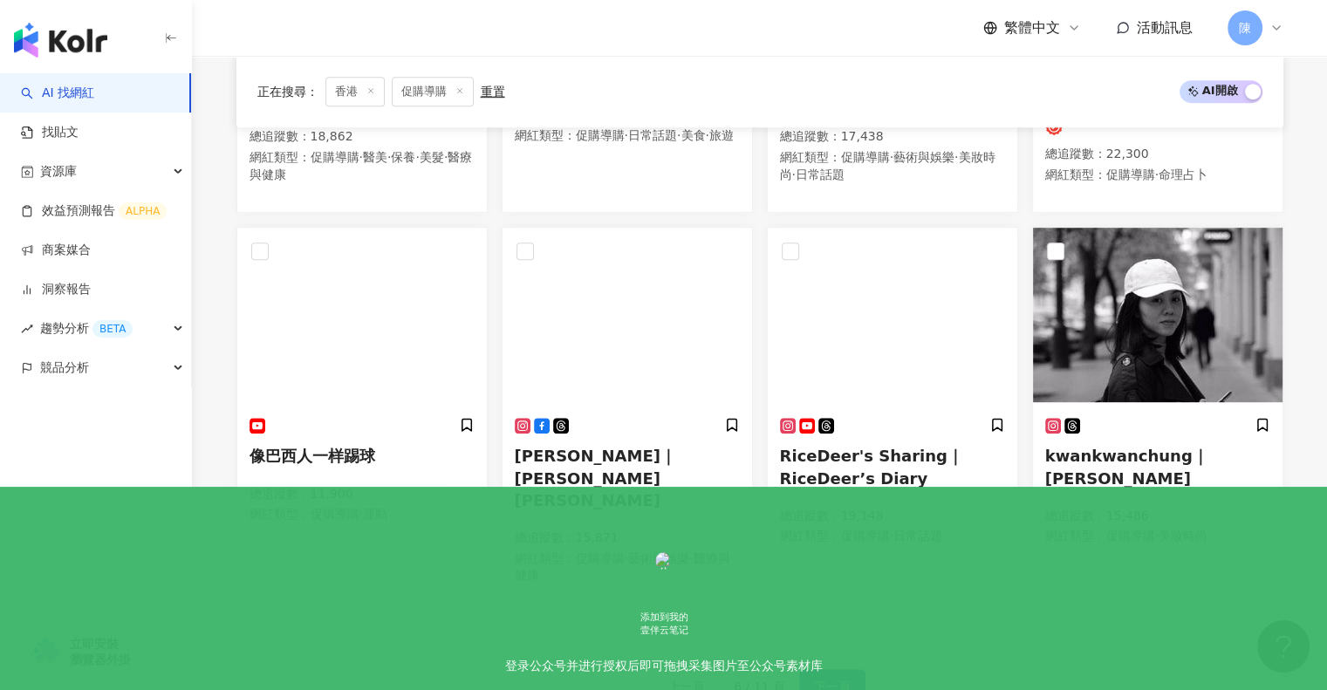
scroll to position [958, 0]
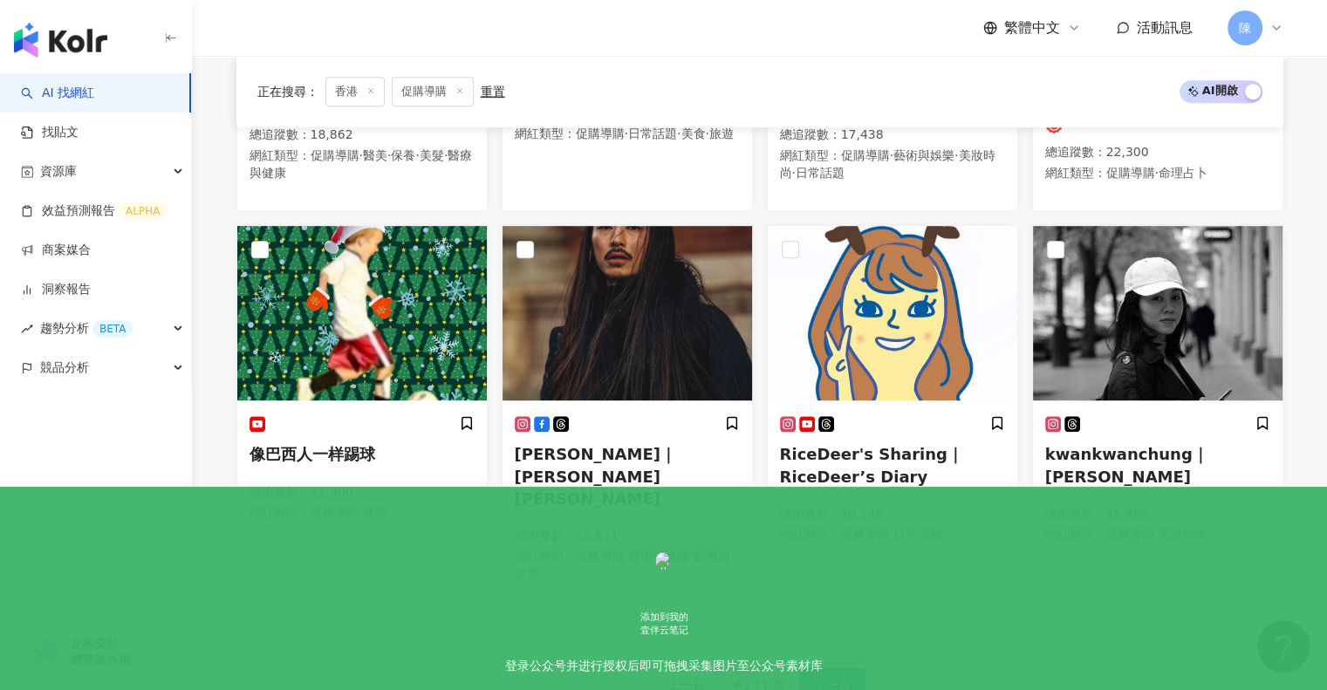
click at [799, 668] on button "下一頁" at bounding box center [832, 685] width 66 height 35
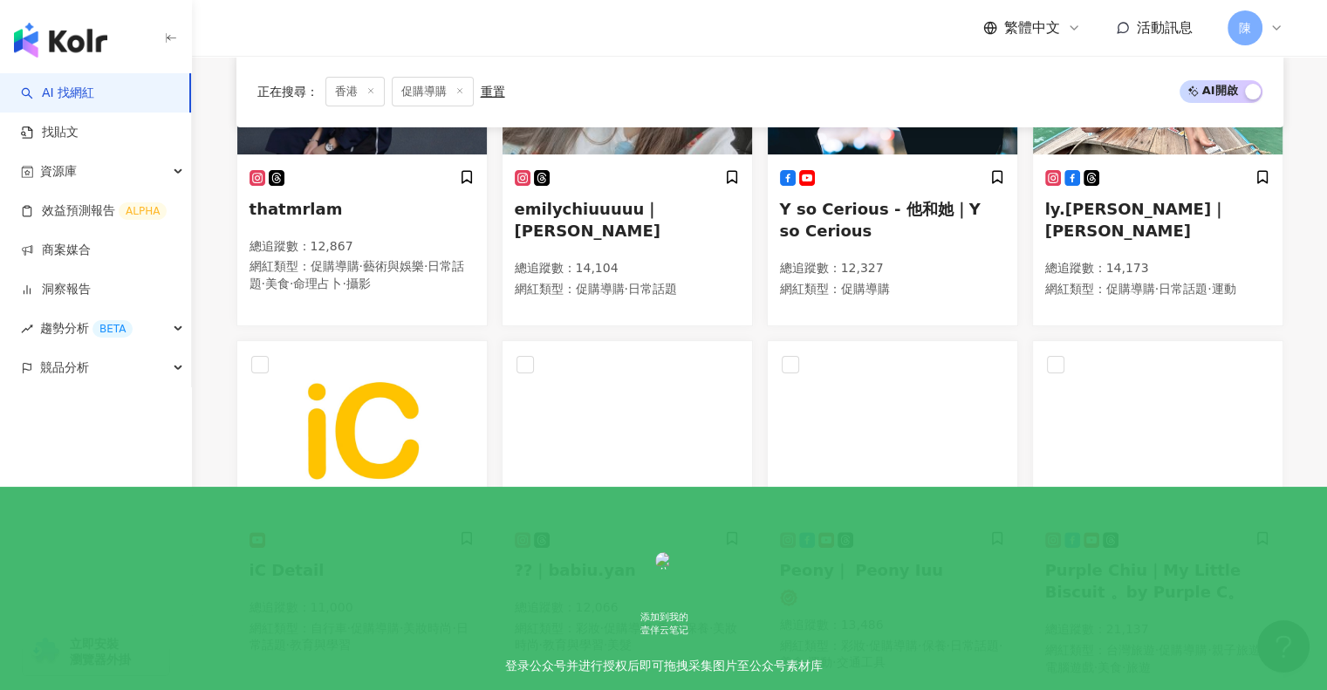
scroll to position [401, 0]
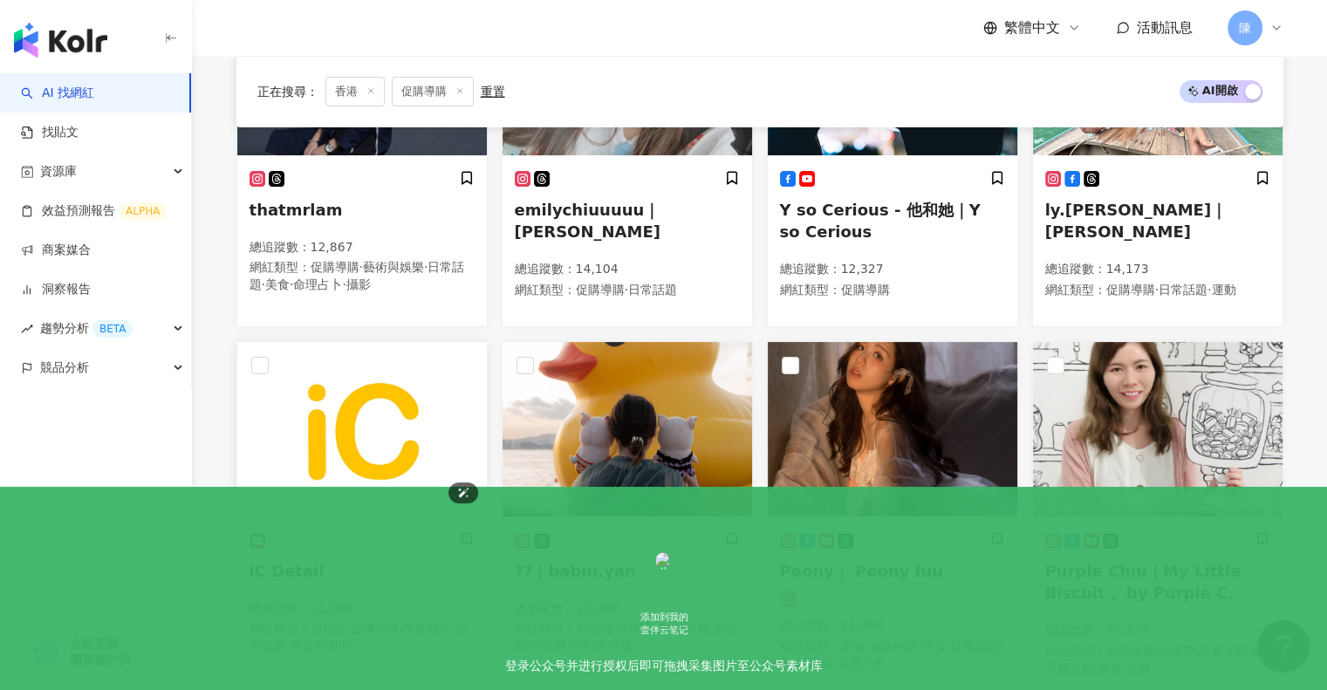
click at [360, 430] on img at bounding box center [362, 429] width 250 height 175
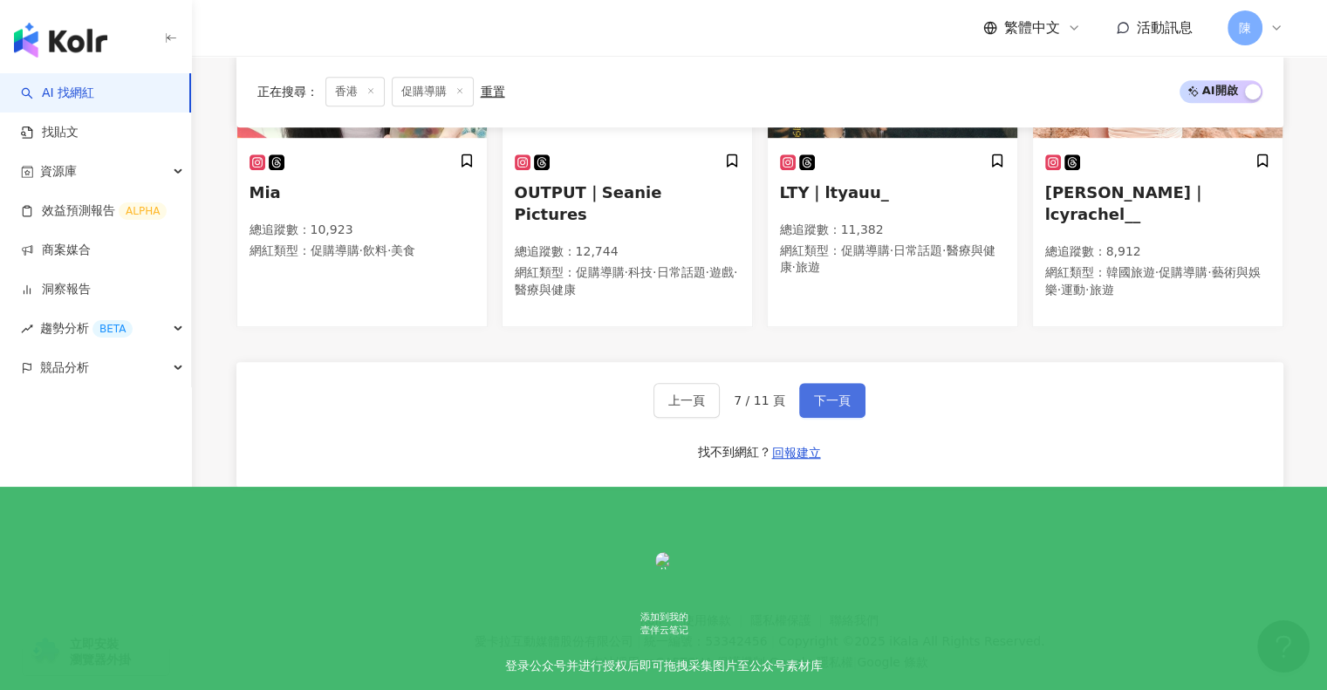
scroll to position [1168, 0]
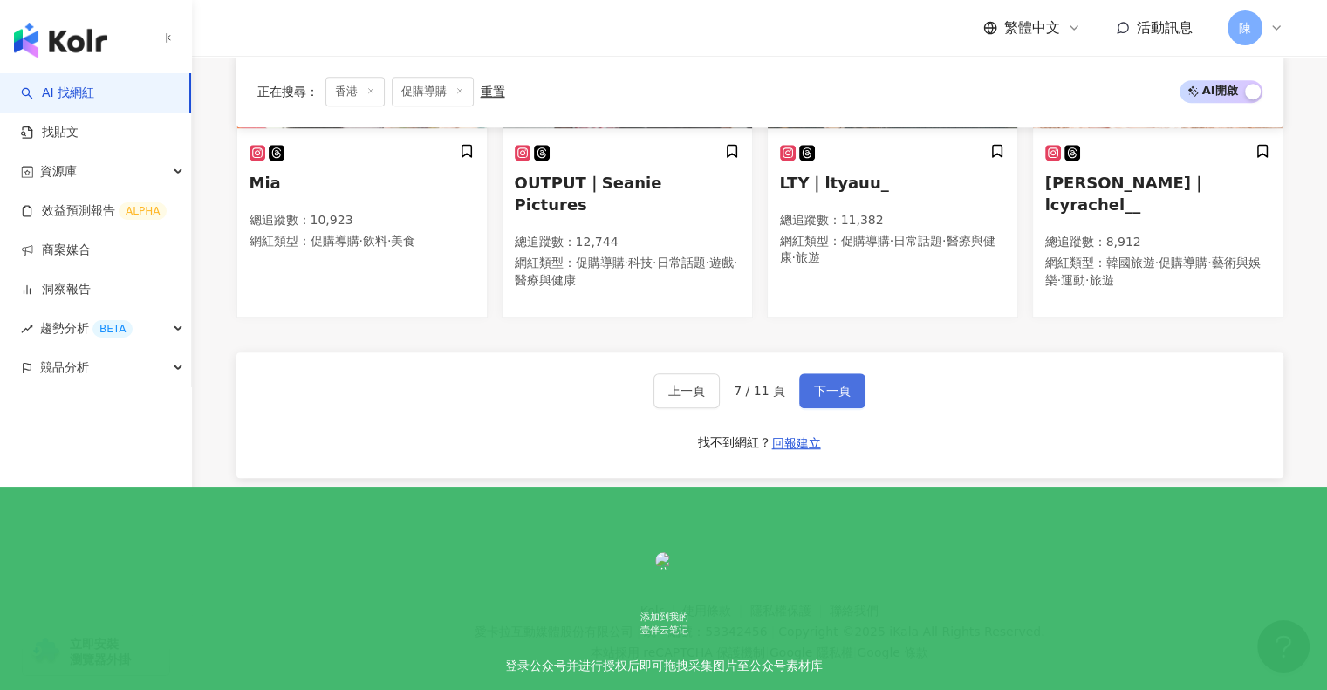
click at [837, 384] on span "下一頁" at bounding box center [832, 391] width 37 height 14
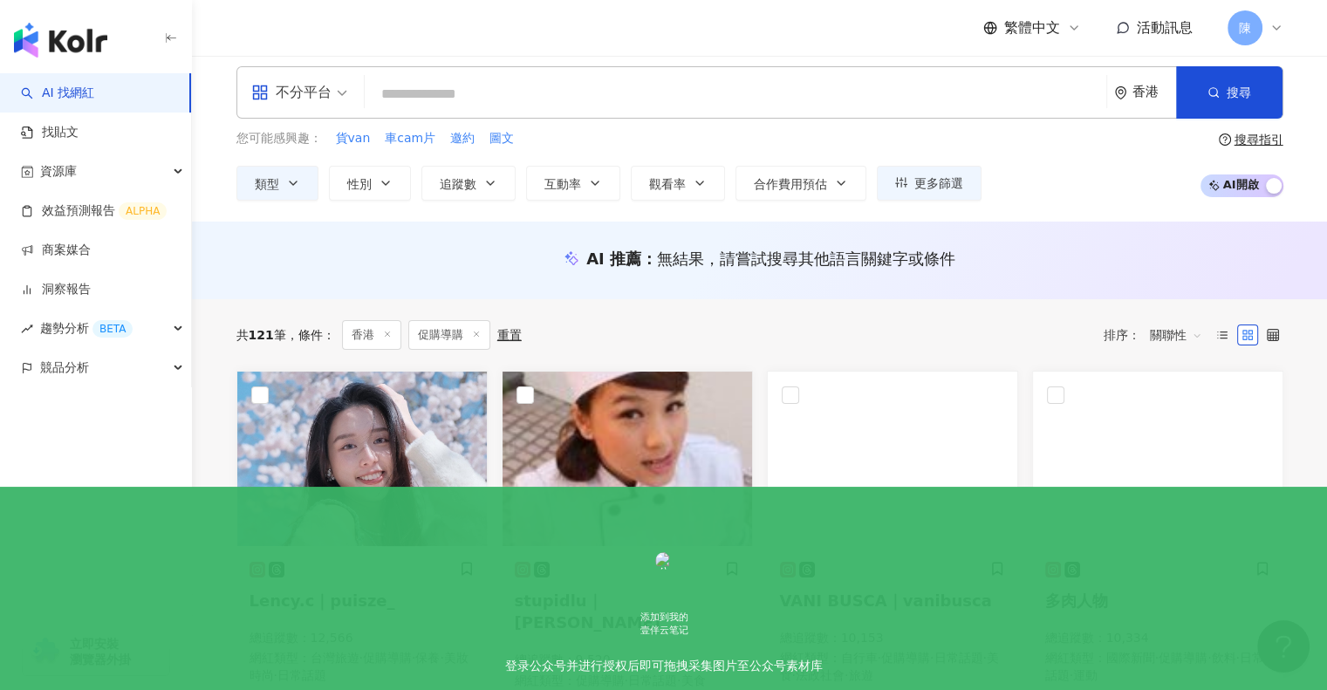
scroll to position [0, 0]
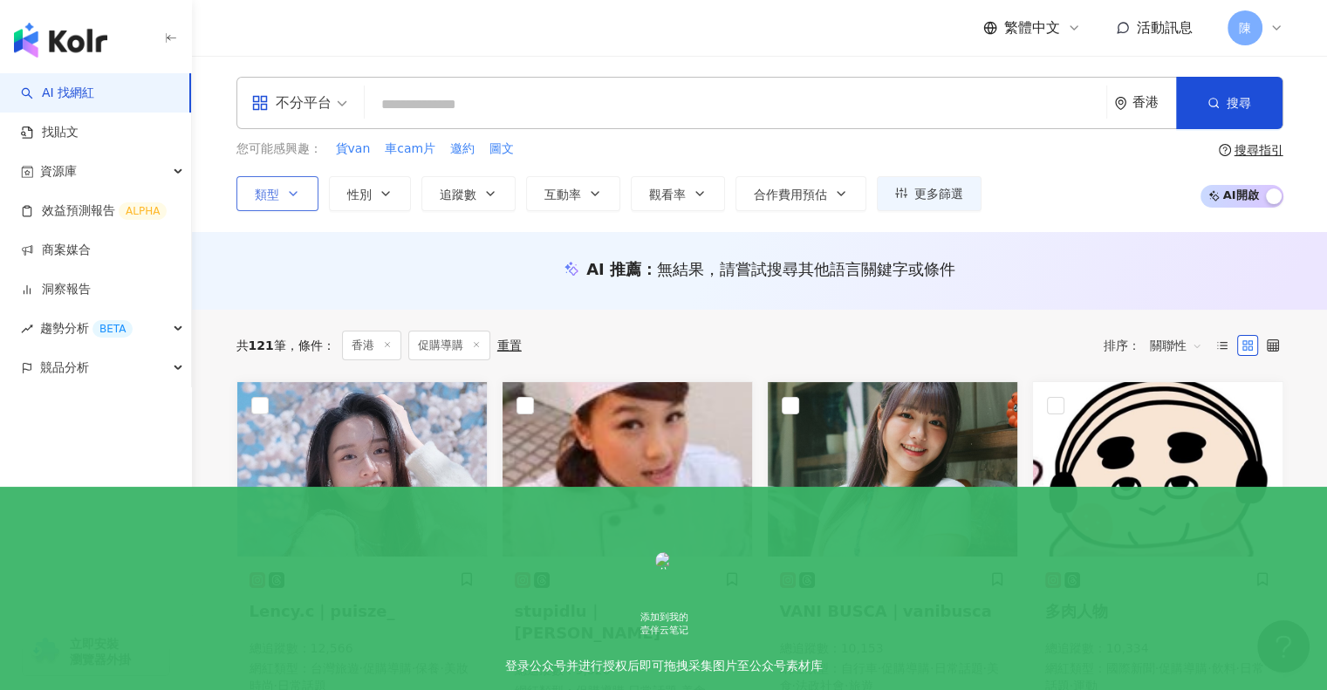
click at [311, 182] on button "類型" at bounding box center [277, 193] width 82 height 35
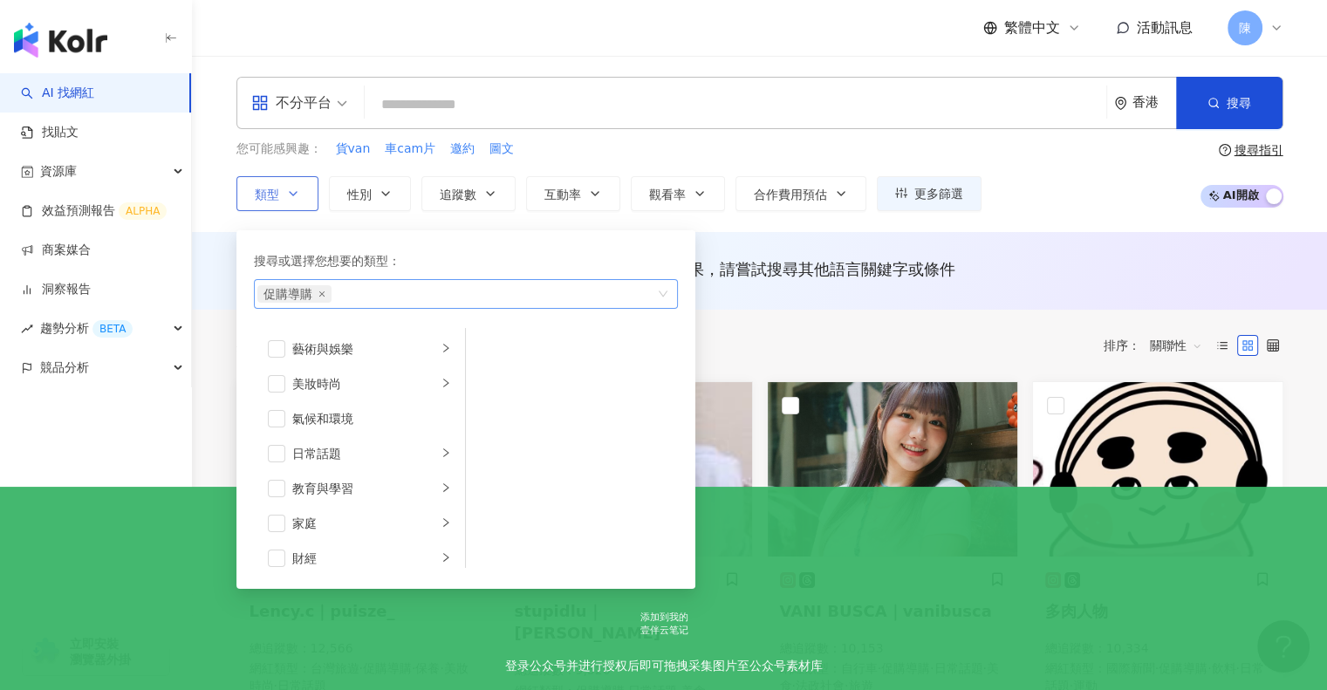
click at [325, 295] on span "促購導購" at bounding box center [294, 293] width 74 height 17
click at [319, 294] on icon "close" at bounding box center [320, 293] width 5 height 5
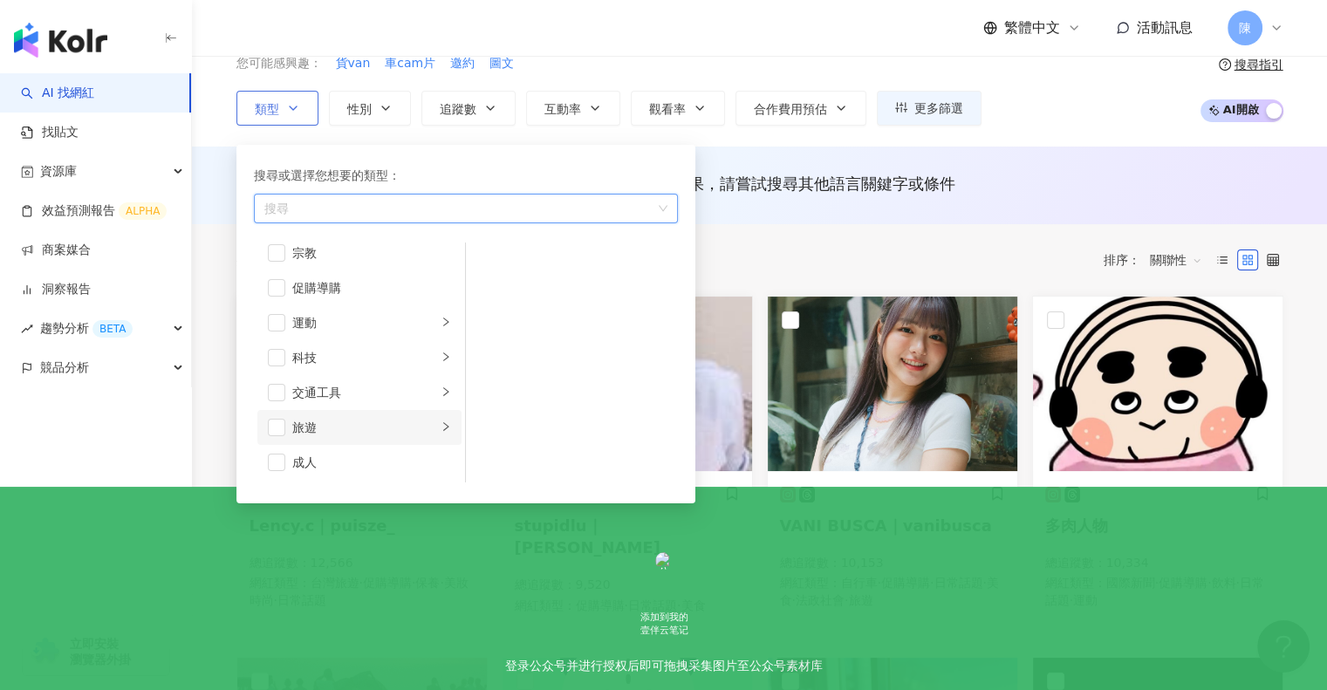
click at [441, 427] on icon "right" at bounding box center [446, 426] width 10 height 10
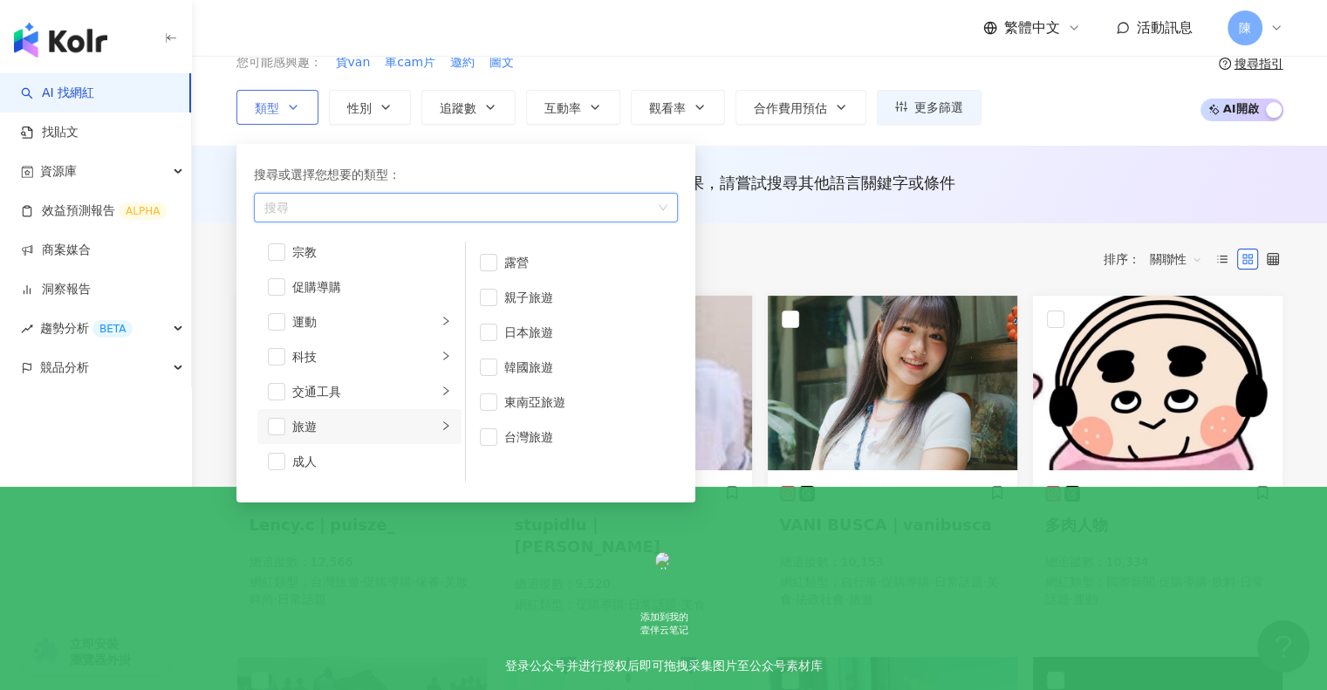
scroll to position [87, 0]
click at [441, 382] on div "button" at bounding box center [446, 390] width 10 height 17
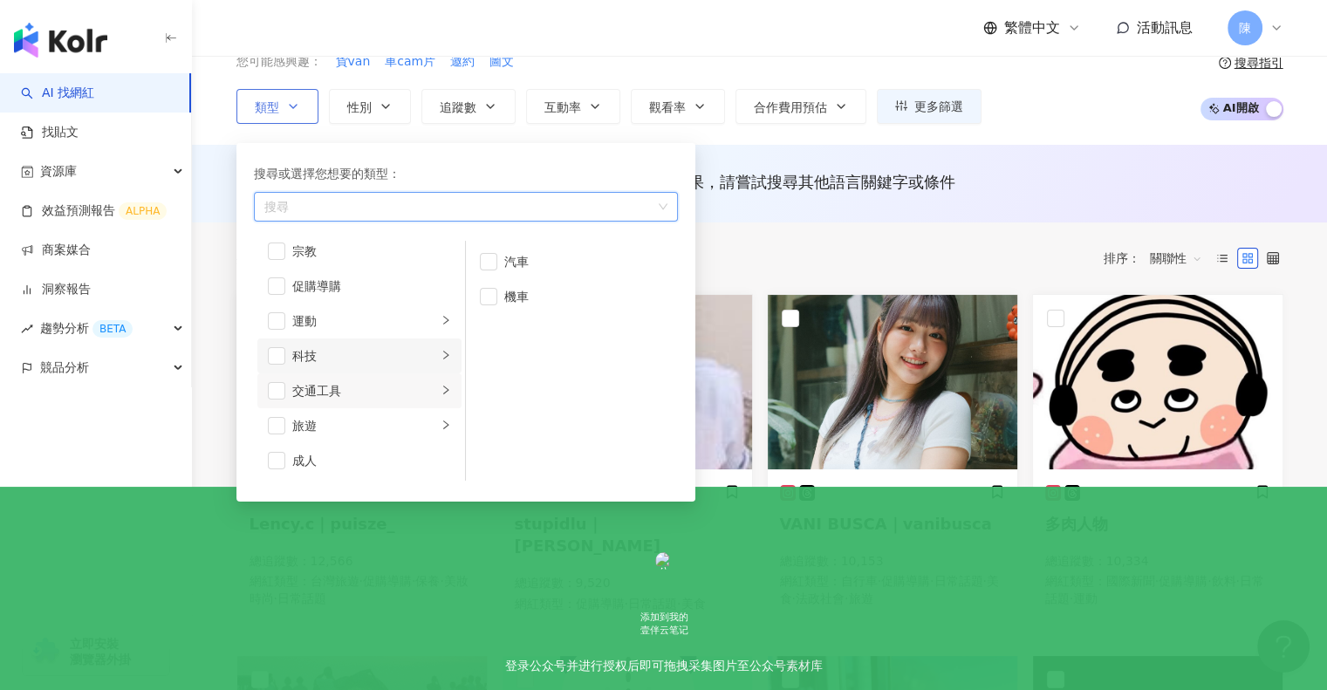
click at [425, 357] on li "科技" at bounding box center [359, 356] width 204 height 35
click at [426, 330] on li "運動" at bounding box center [359, 321] width 204 height 35
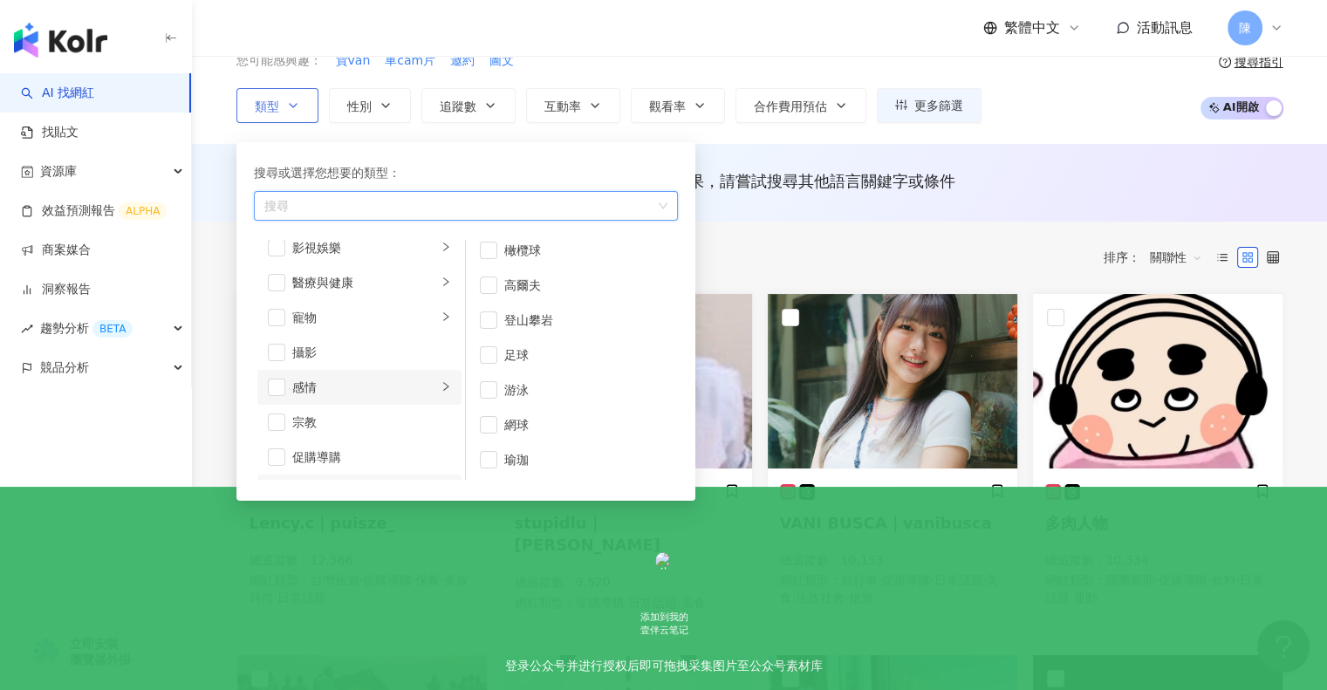
scroll to position [430, 0]
click at [441, 388] on icon "right" at bounding box center [446, 388] width 10 height 10
click at [426, 312] on li "寵物" at bounding box center [359, 319] width 204 height 35
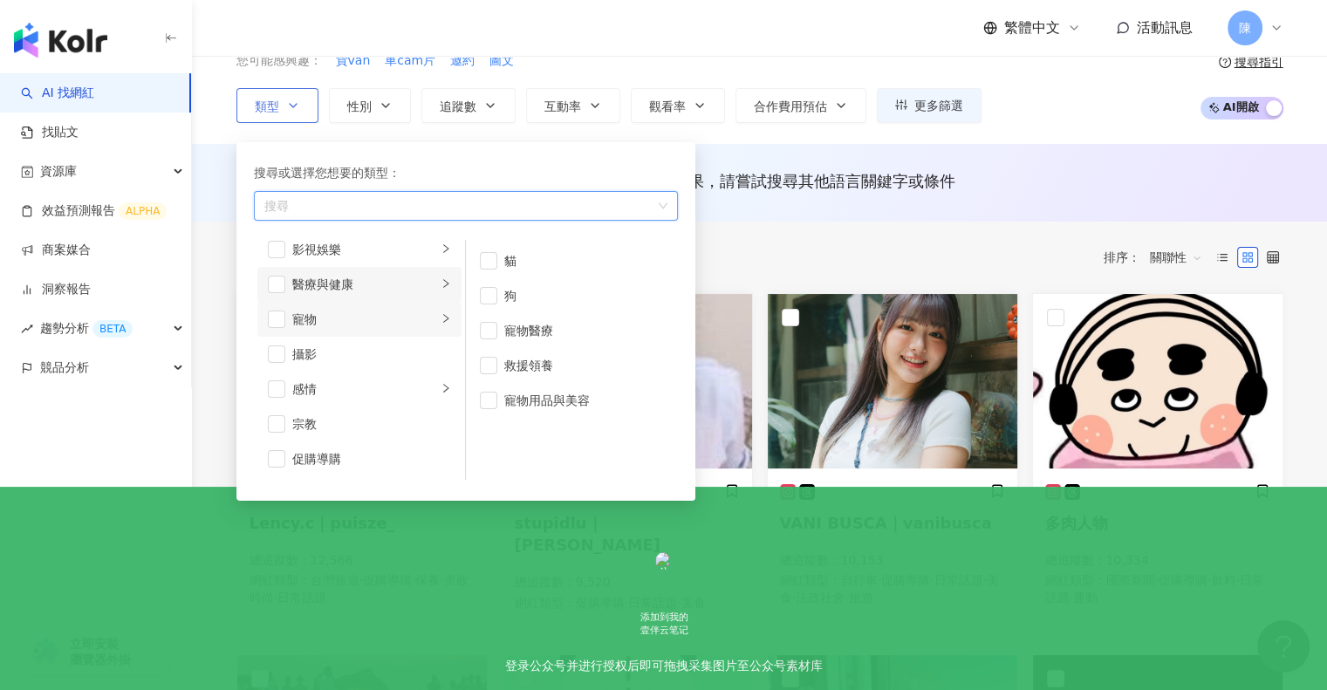
click at [441, 284] on icon "right" at bounding box center [446, 283] width 10 height 10
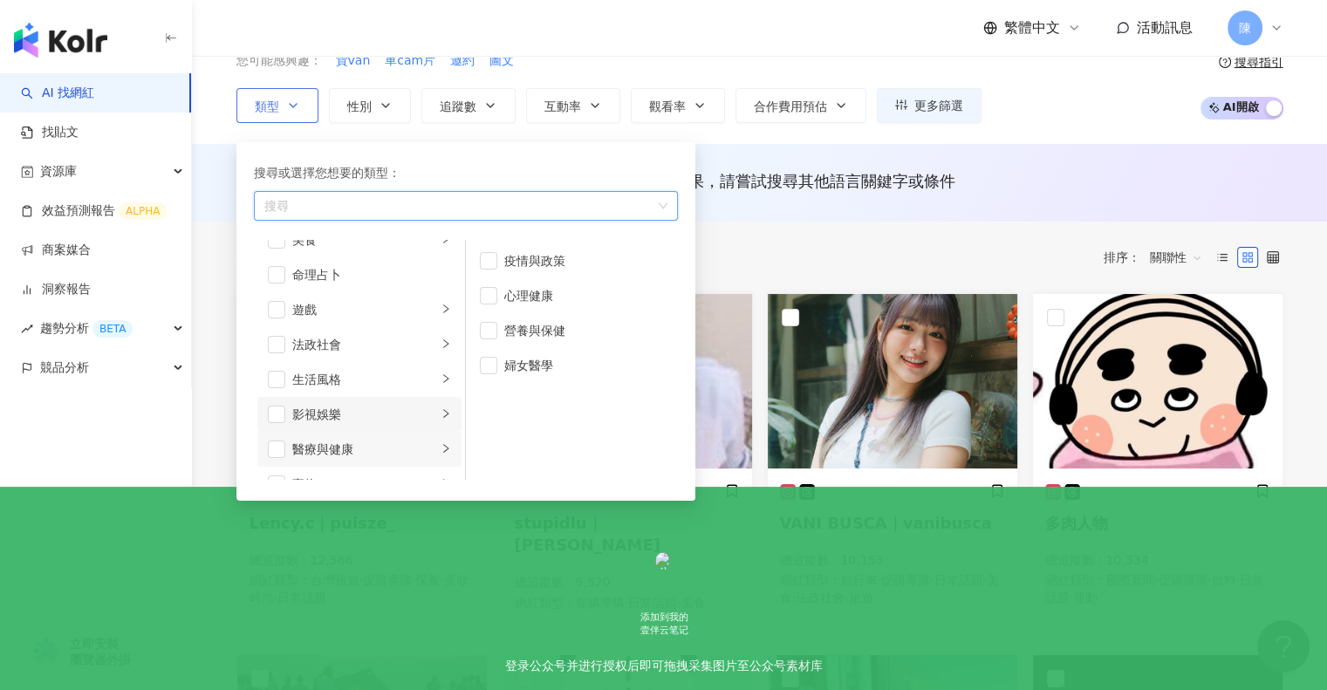
click at [412, 399] on li "影視娛樂" at bounding box center [359, 414] width 204 height 35
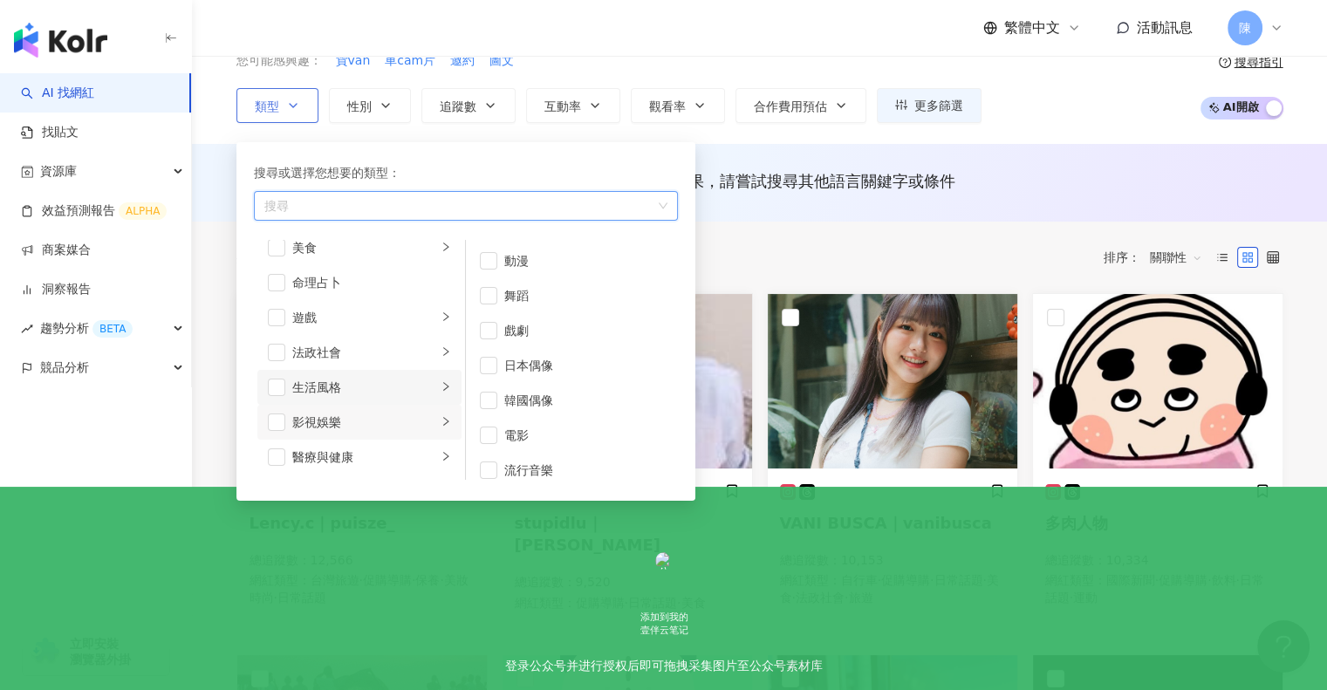
scroll to position [257, 0]
click at [422, 381] on div "生活風格" at bounding box center [364, 388] width 145 height 19
click at [423, 353] on li "法政社會" at bounding box center [359, 353] width 204 height 35
click at [422, 320] on div "遊戲" at bounding box center [364, 318] width 145 height 19
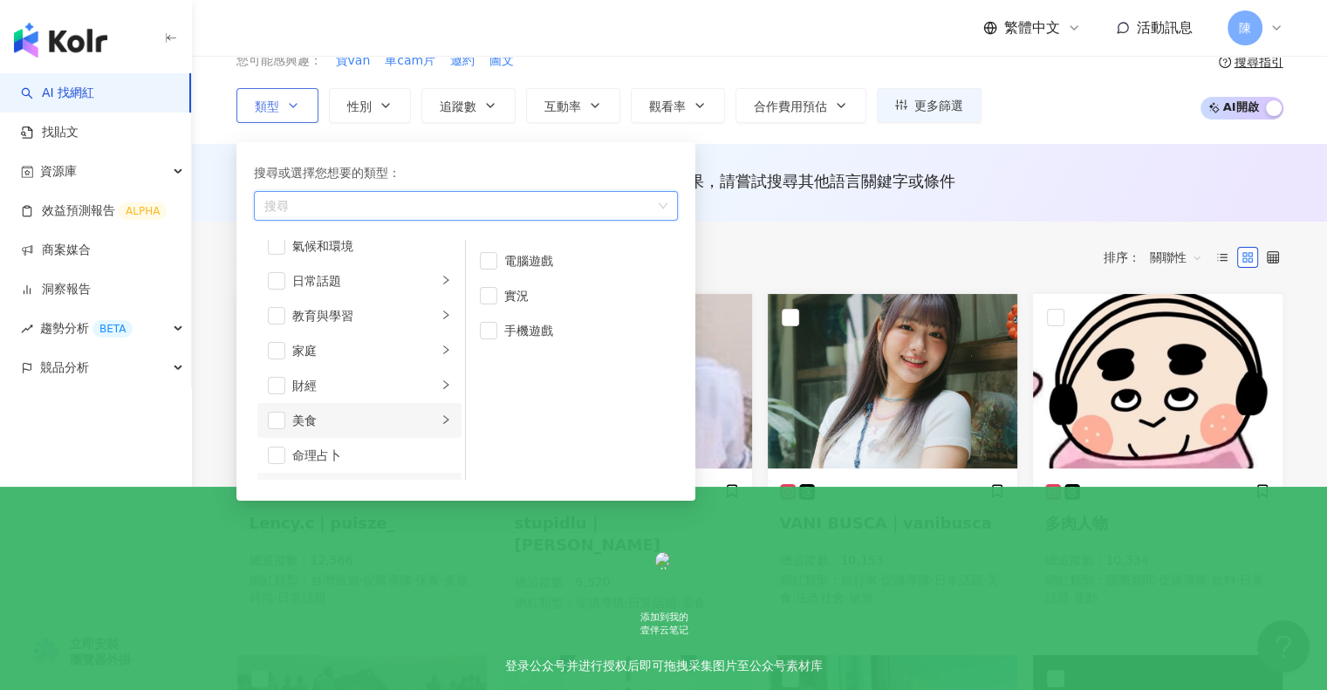
click at [425, 424] on li "美食" at bounding box center [359, 420] width 204 height 35
click at [441, 386] on icon "right" at bounding box center [446, 387] width 10 height 10
click at [441, 359] on div "button" at bounding box center [446, 353] width 10 height 17
click at [428, 329] on li "教育與學習" at bounding box center [359, 318] width 204 height 35
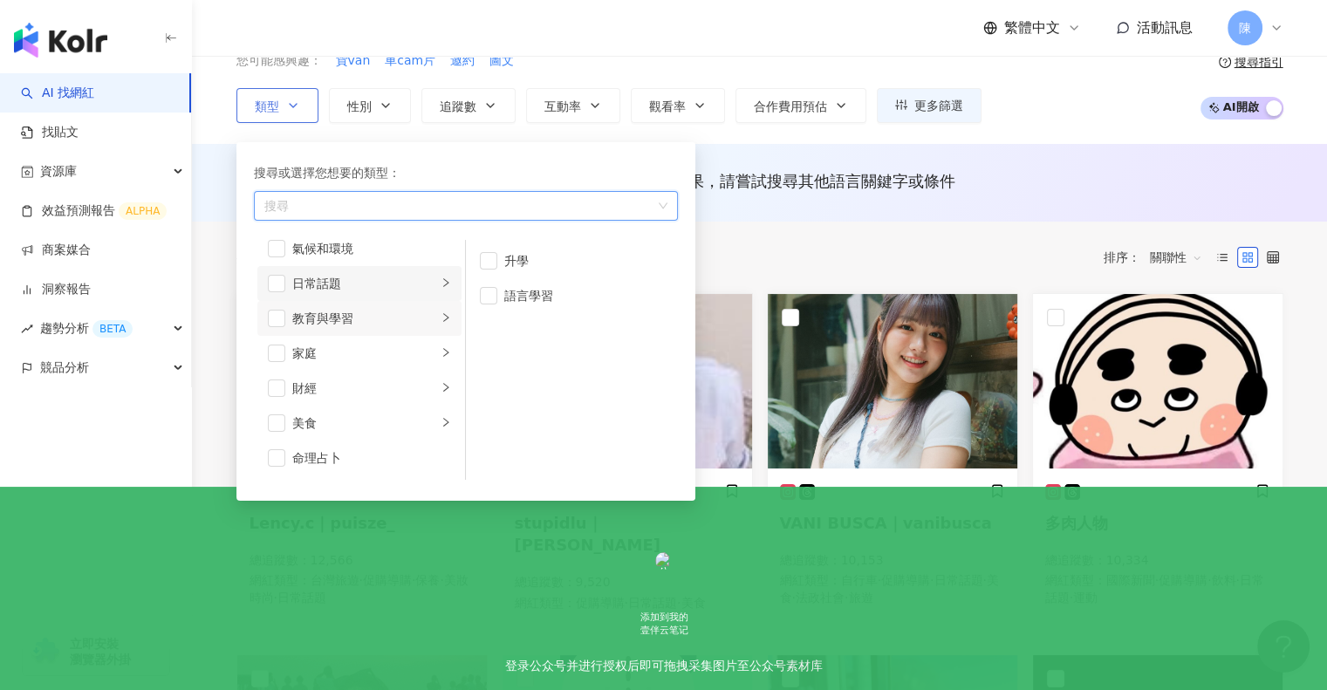
click at [443, 283] on icon "right" at bounding box center [445, 282] width 5 height 9
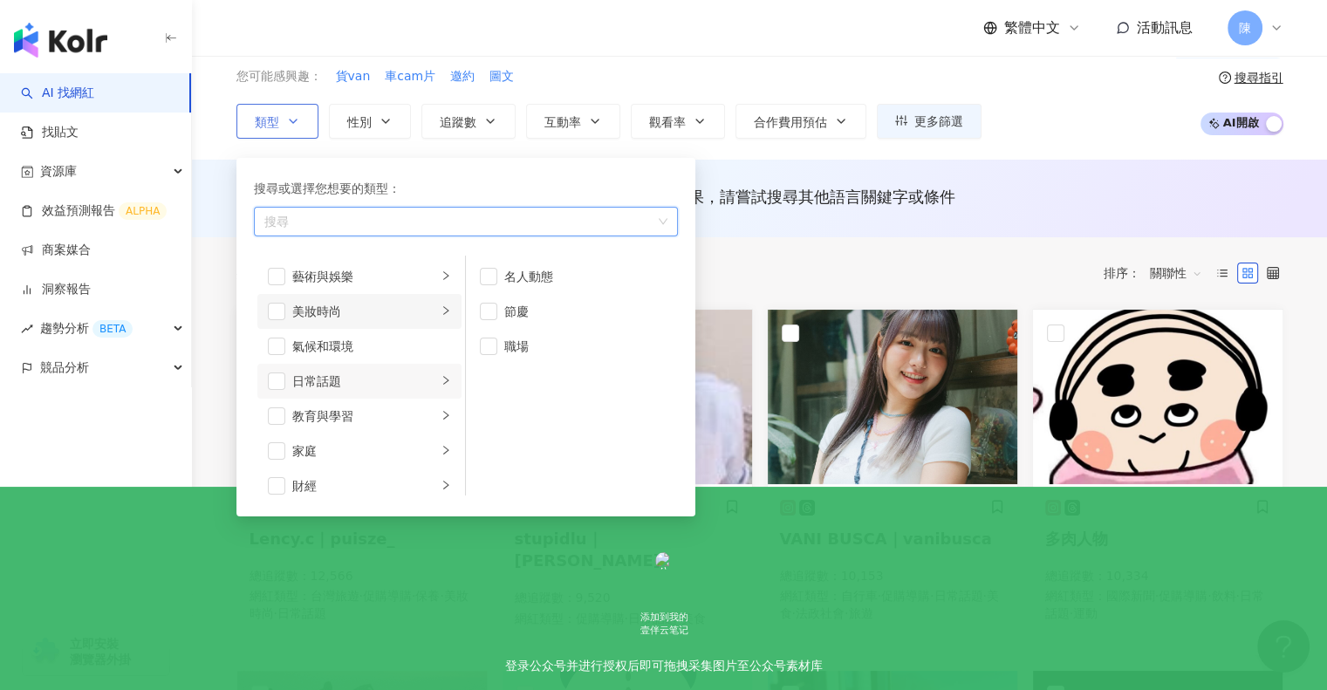
scroll to position [71, 0]
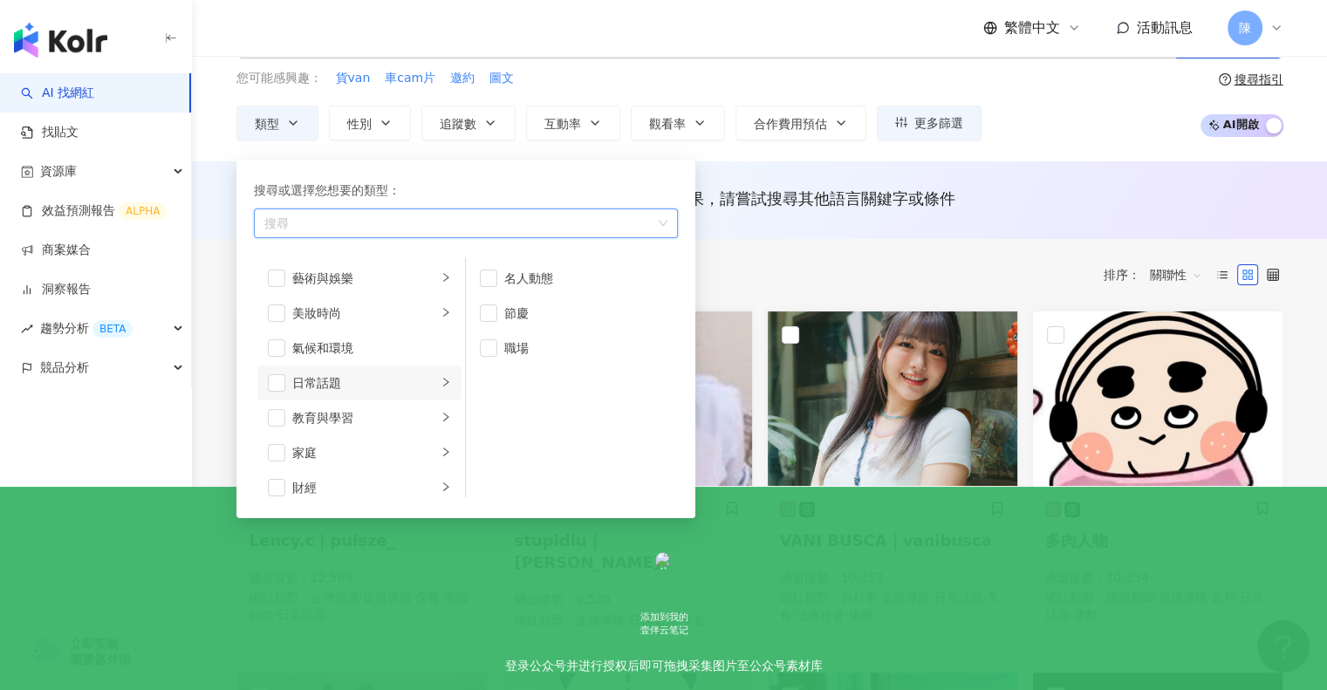
click at [349, 218] on div "button" at bounding box center [456, 222] width 399 height 13
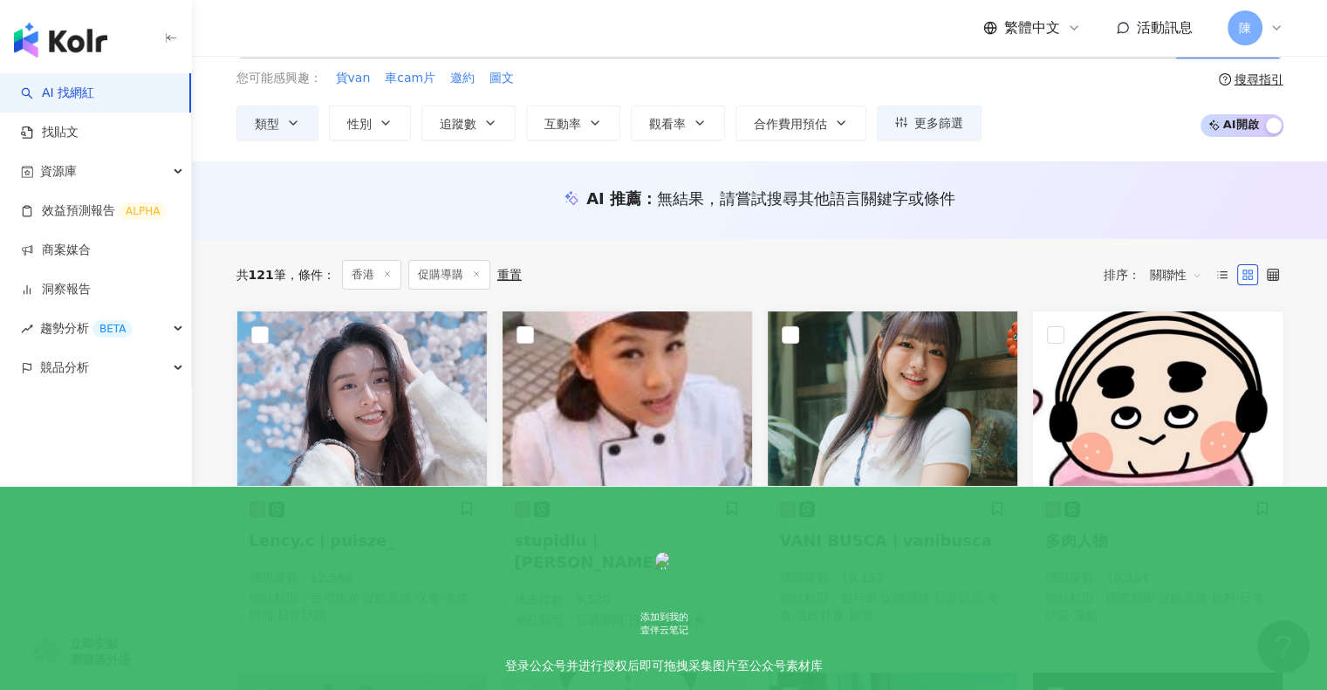
click at [876, 216] on div "AI 推薦 ： 無結果，請嘗試搜尋其他語言關鍵字或條件" at bounding box center [760, 204] width 1117 height 32
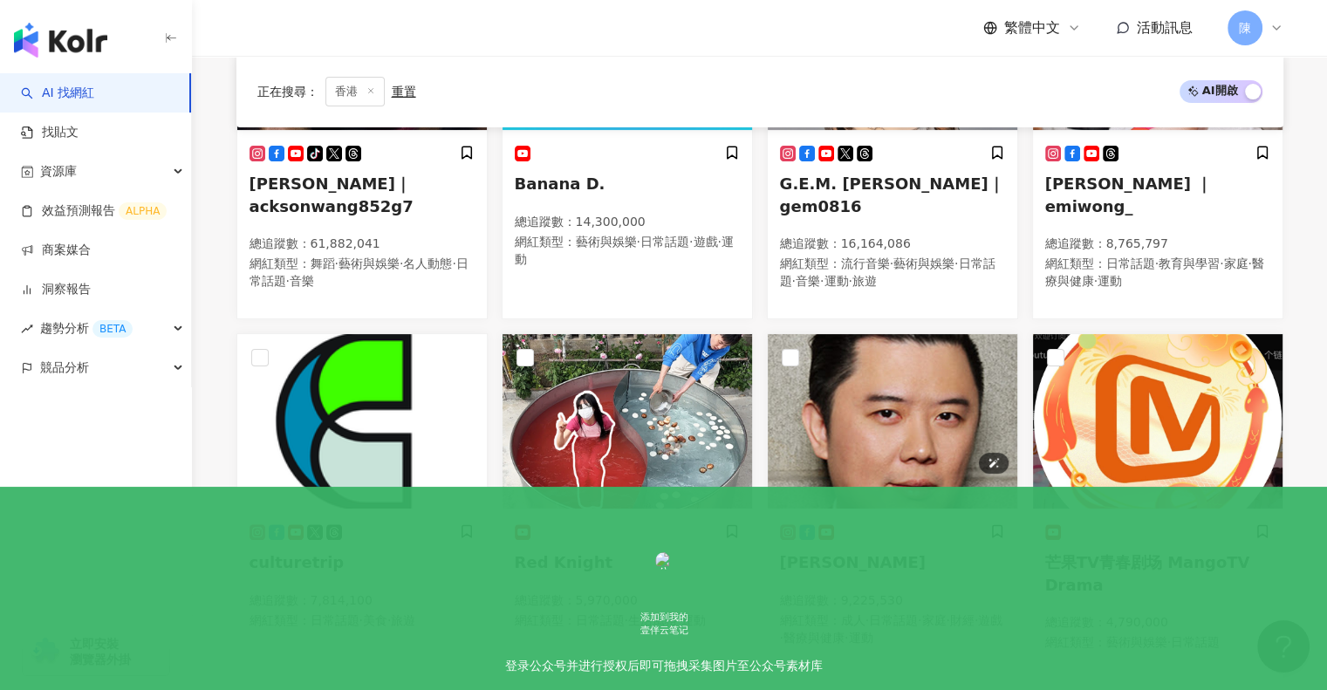
scroll to position [349, 0]
click at [359, 404] on img at bounding box center [362, 421] width 250 height 175
click at [877, 355] on img at bounding box center [893, 421] width 250 height 175
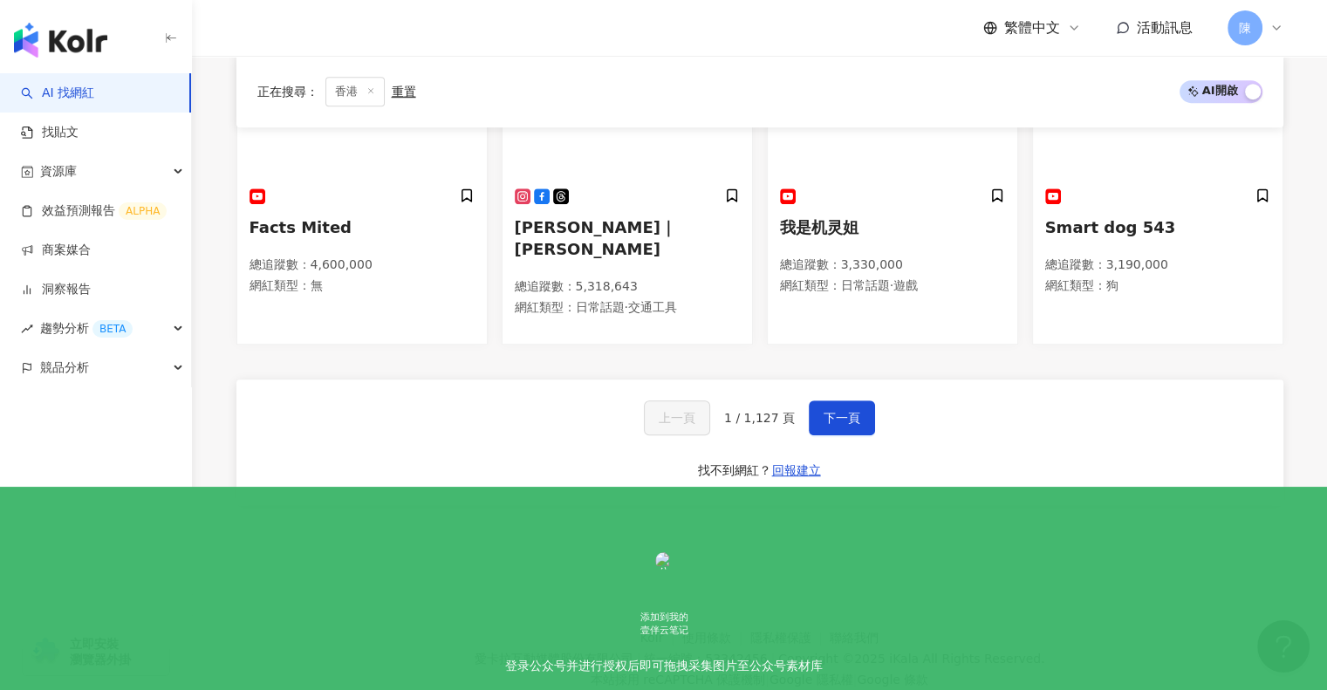
scroll to position [1051, 0]
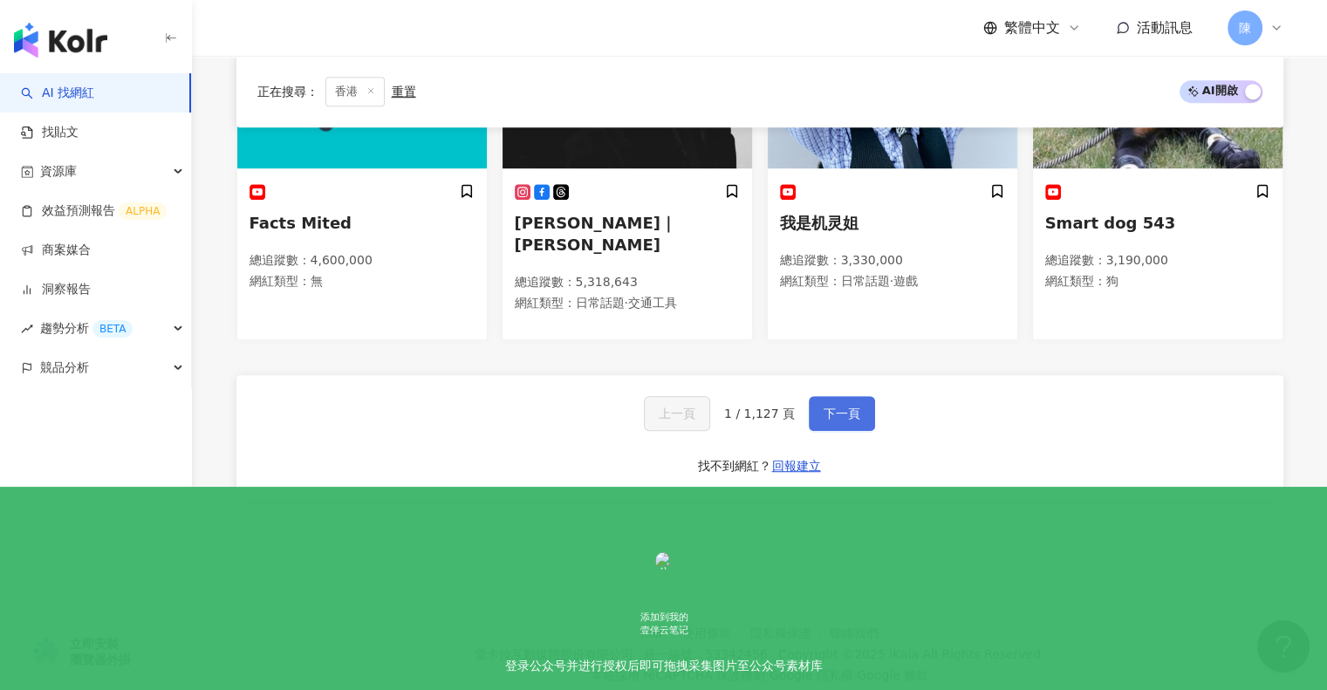
click at [833, 407] on span "下一頁" at bounding box center [842, 414] width 37 height 14
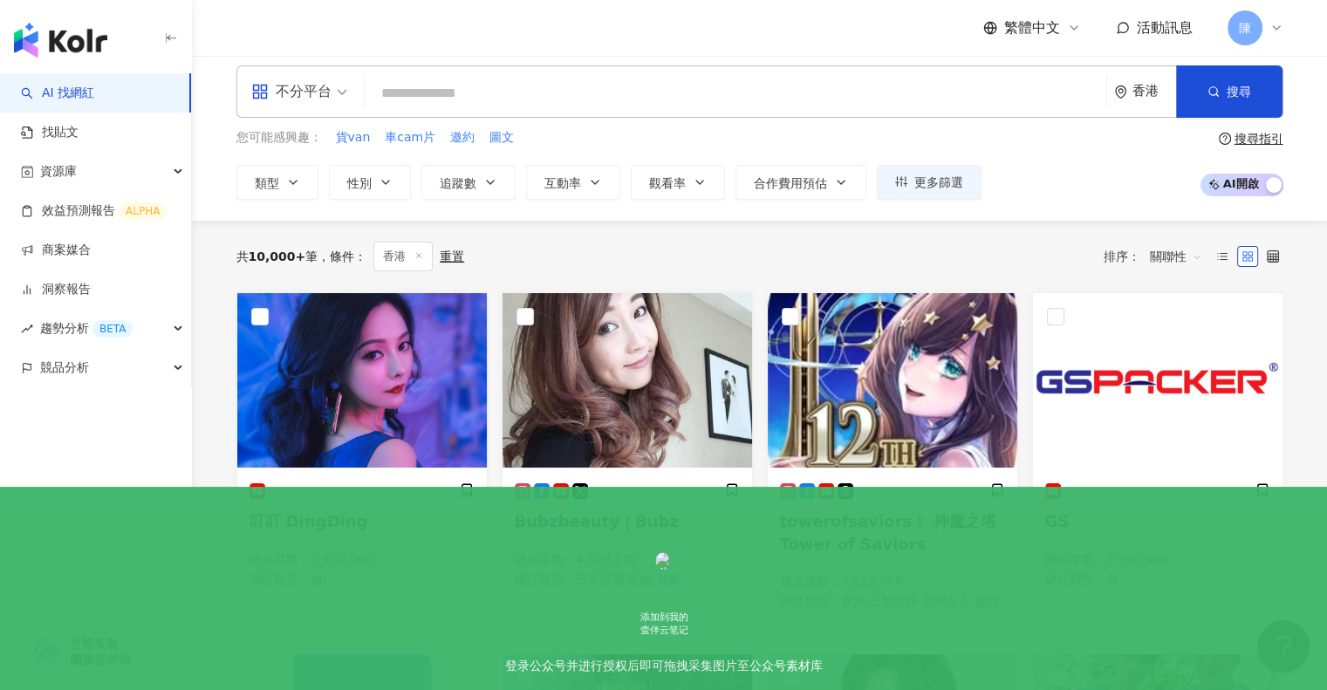
scroll to position [0, 0]
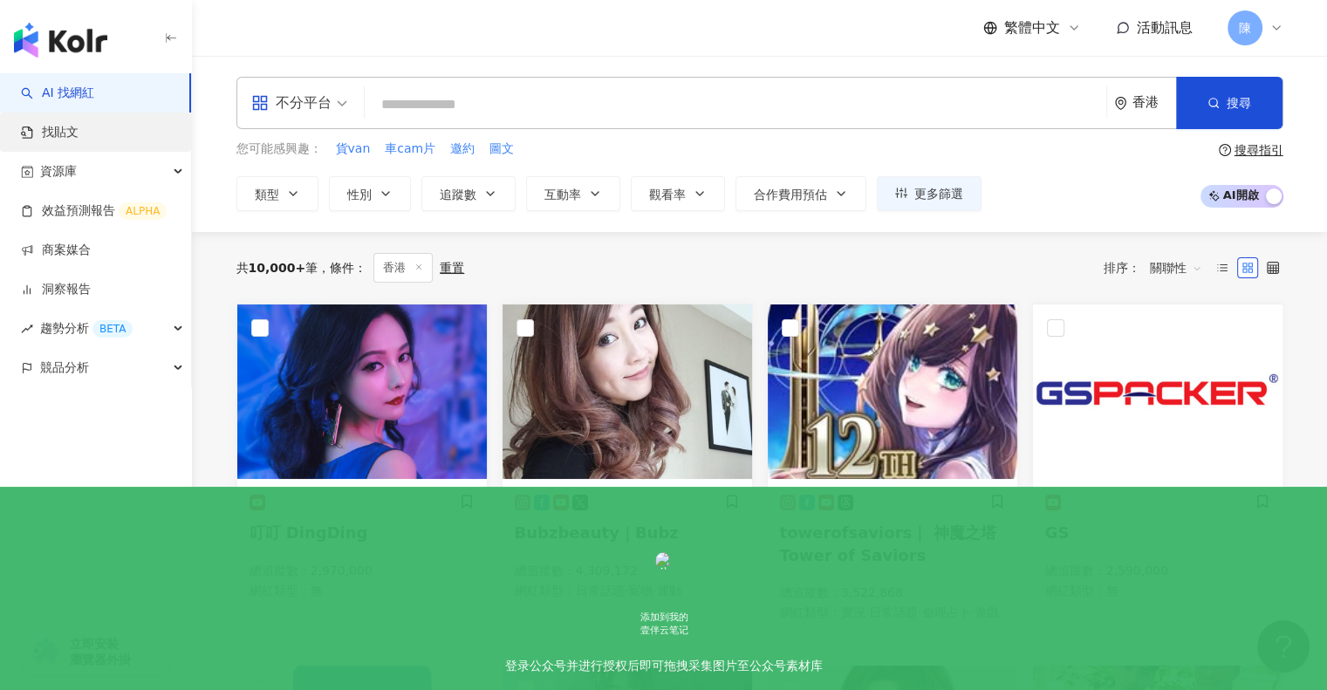
click at [79, 139] on link "找貼文" at bounding box center [50, 132] width 58 height 17
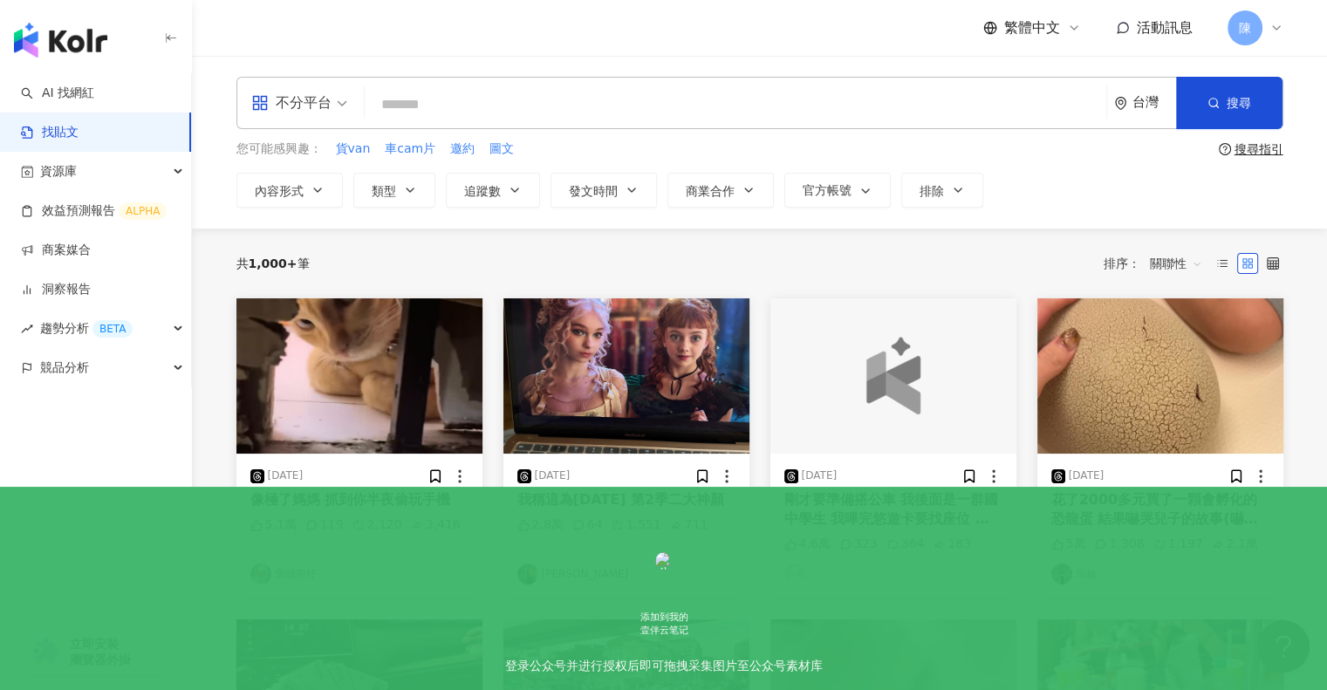
click at [497, 95] on input "search" at bounding box center [736, 105] width 728 height 38
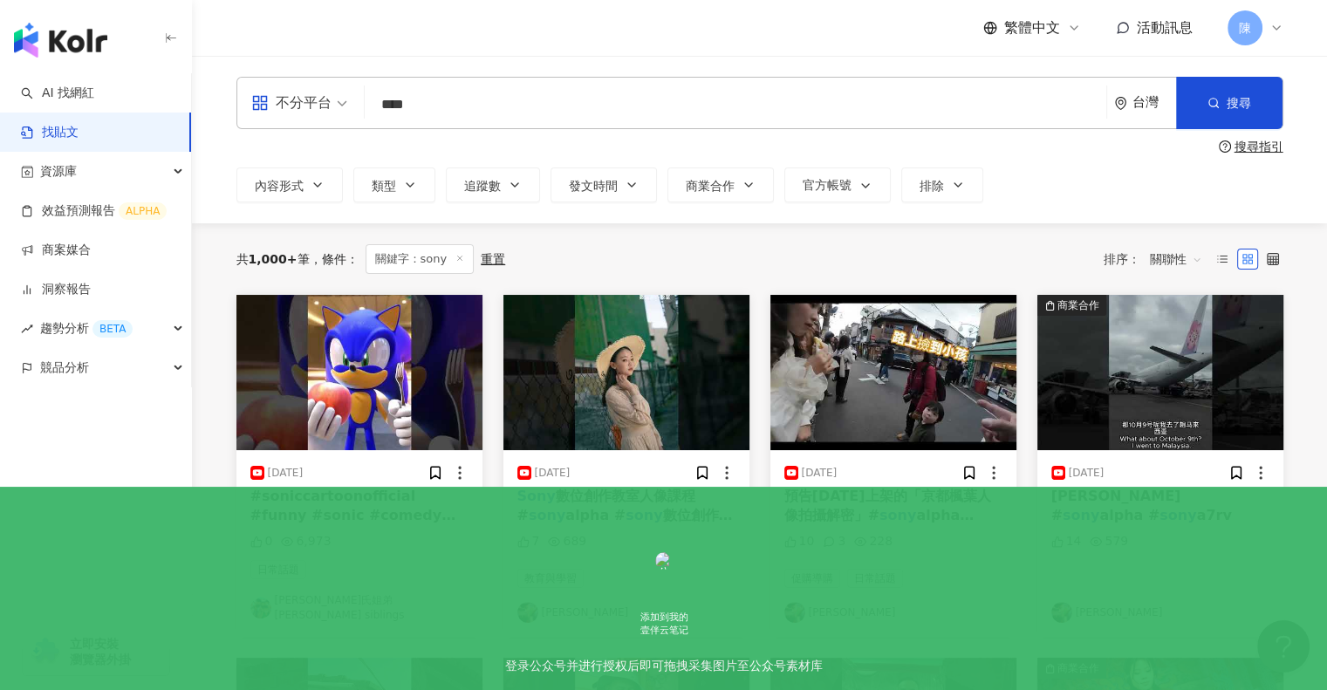
click at [1143, 106] on div "台灣" at bounding box center [1155, 102] width 44 height 15
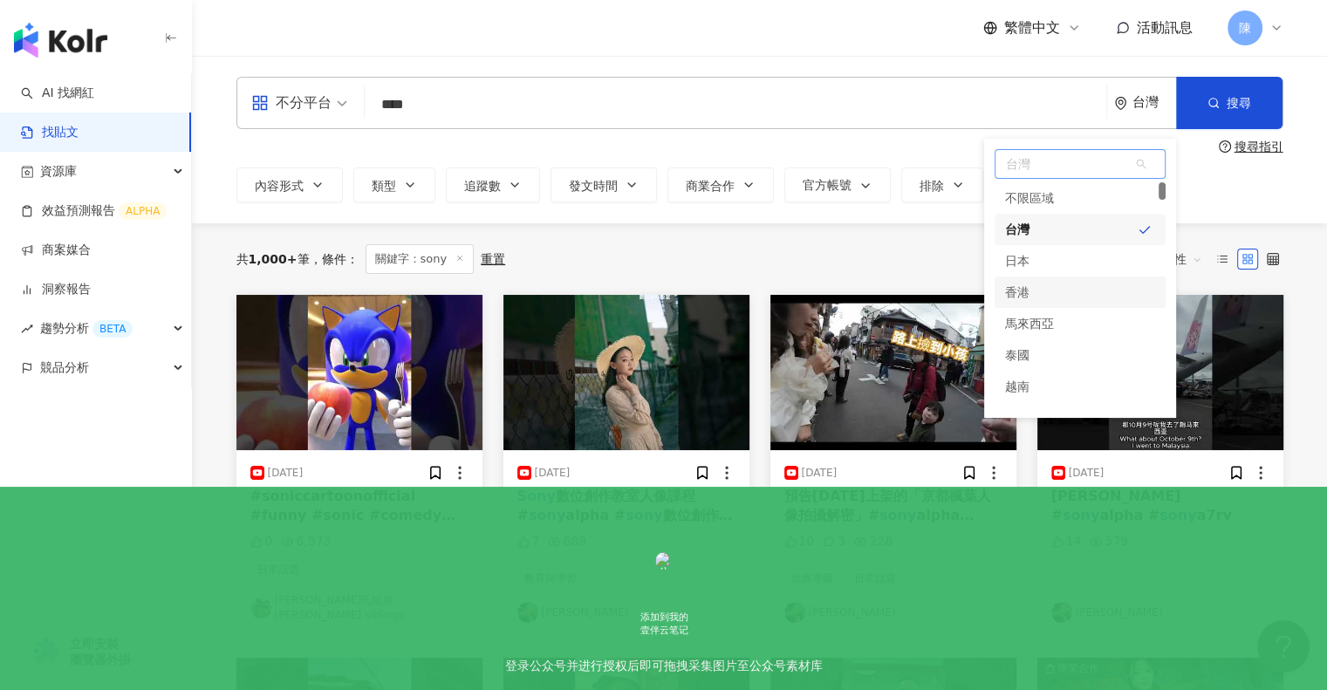
click at [1014, 293] on div "香港" at bounding box center [1017, 292] width 24 height 31
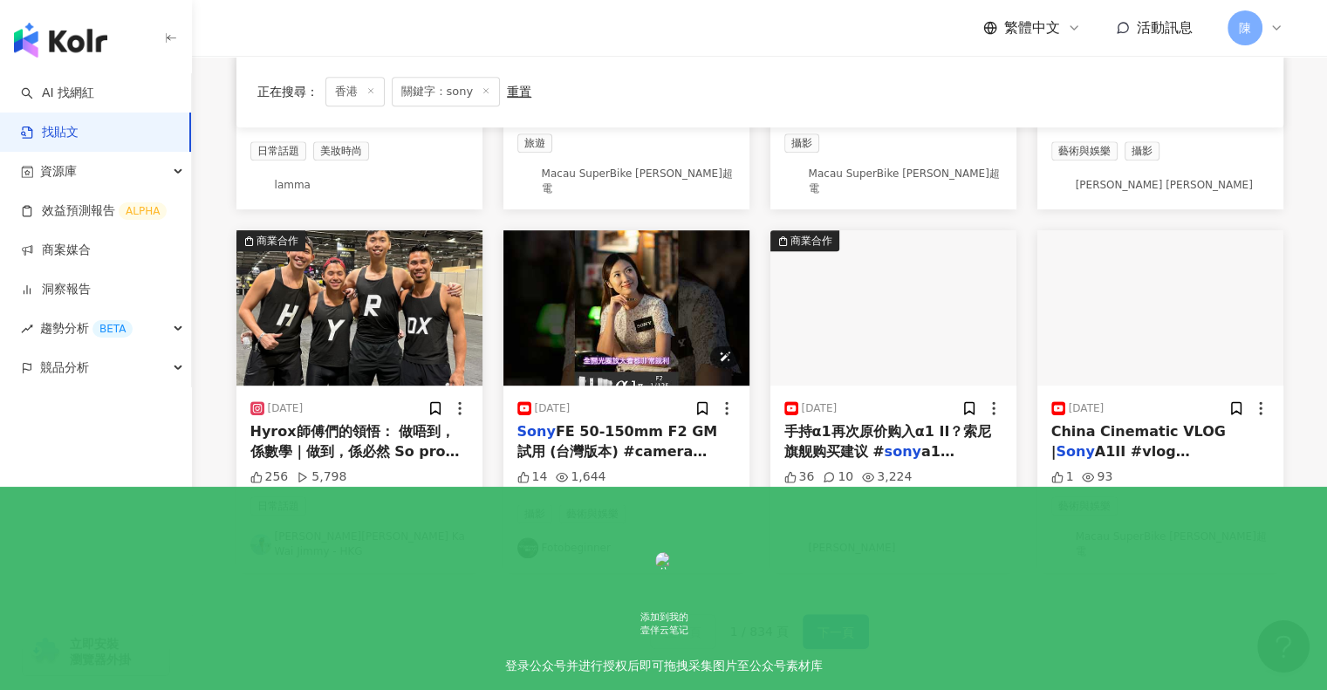
scroll to position [784, 0]
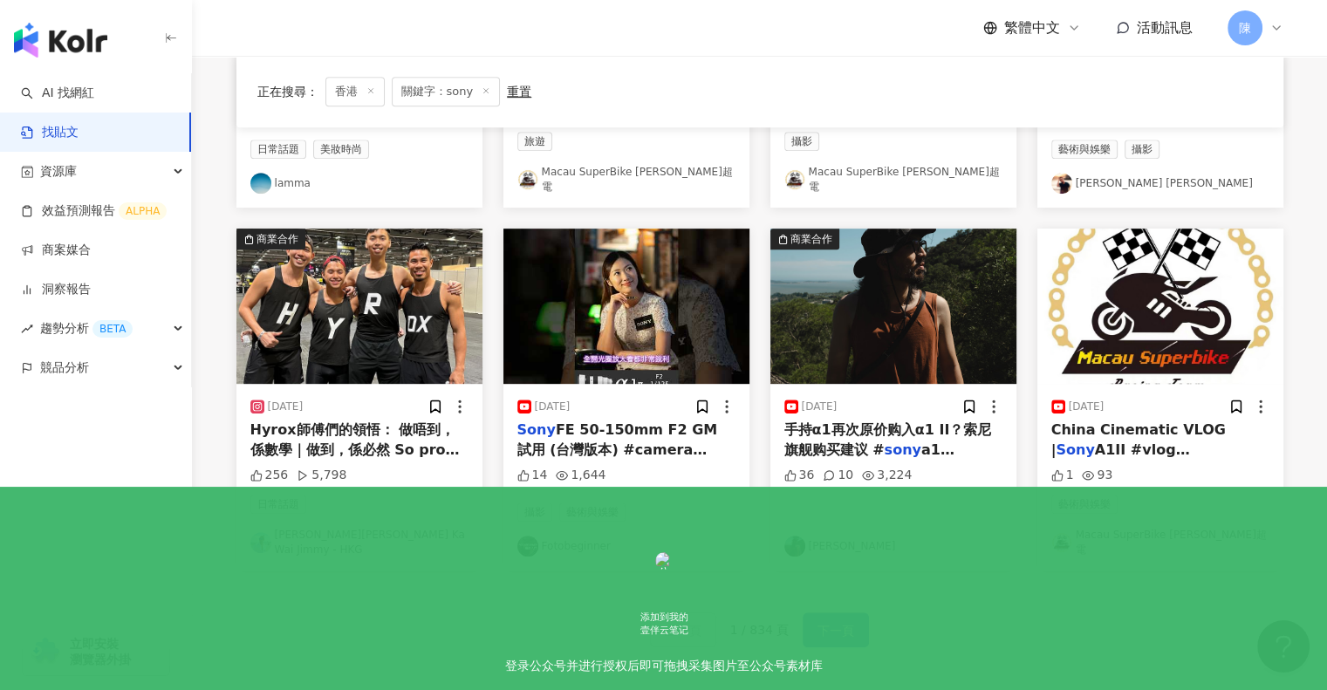
click at [826, 620] on span "下一頁" at bounding box center [836, 630] width 37 height 21
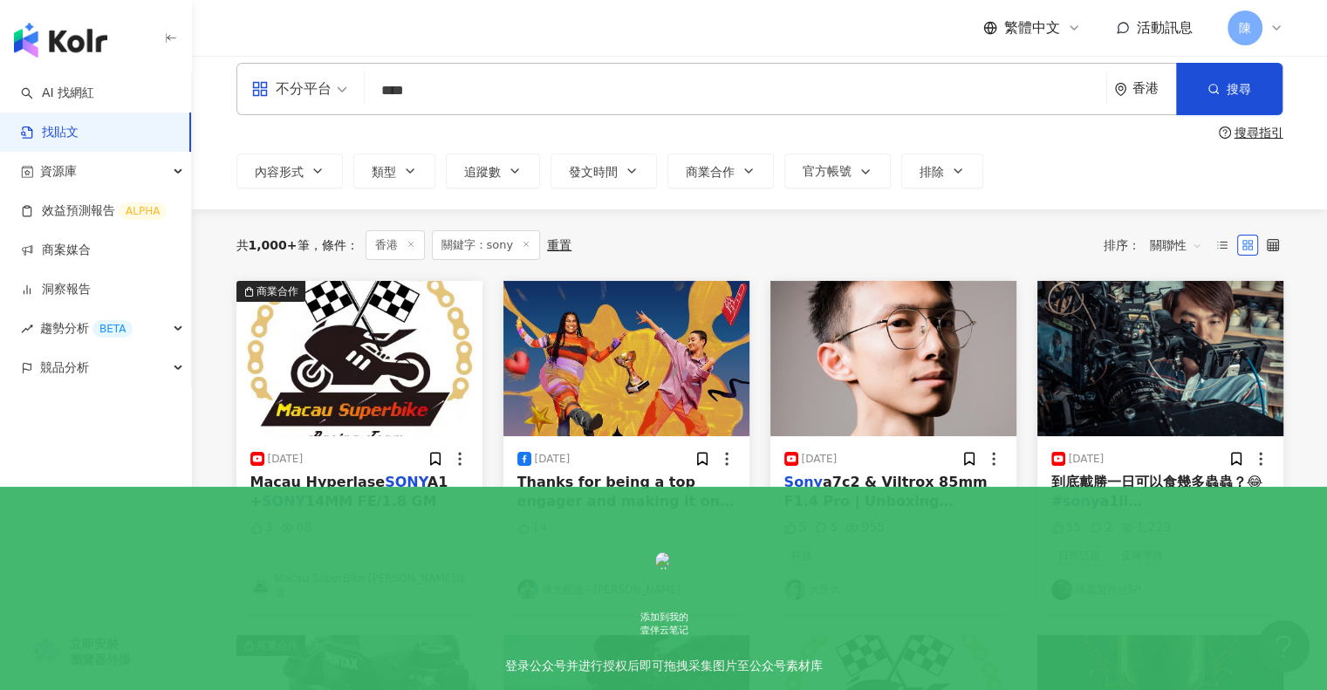
scroll to position [0, 0]
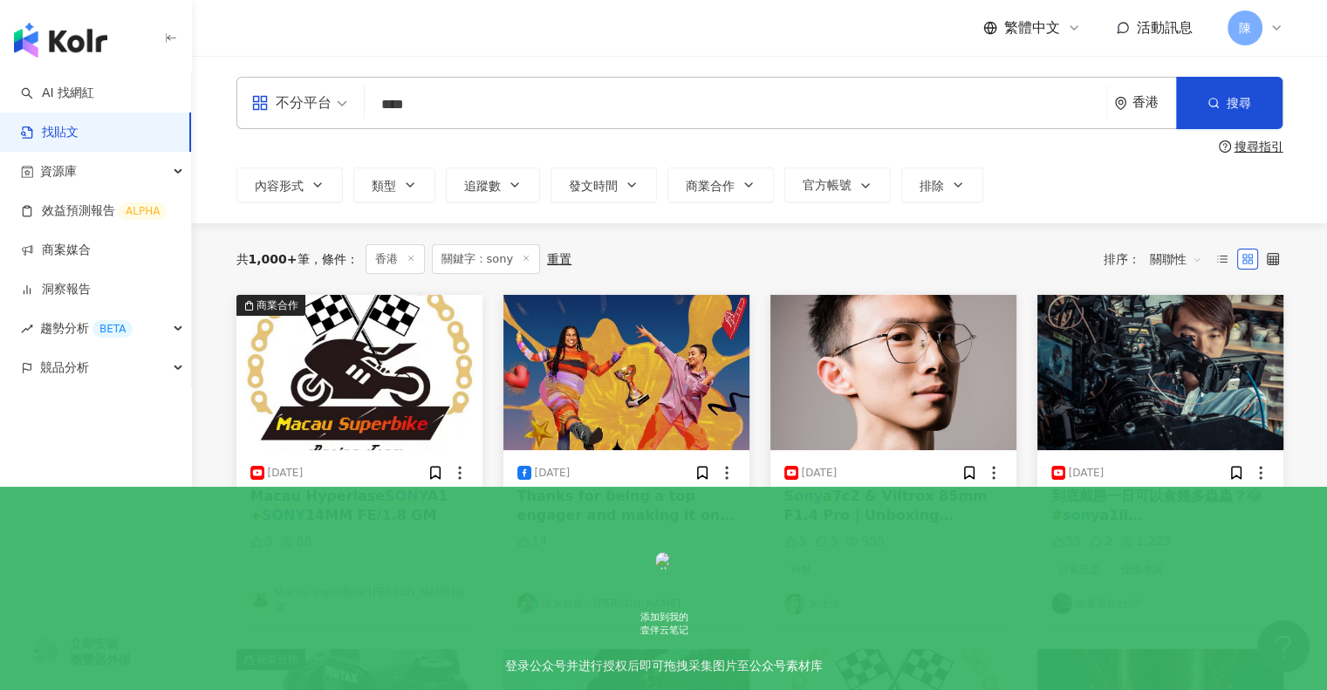
drag, startPoint x: 366, startPoint y: 116, endPoint x: 320, endPoint y: 114, distance: 46.3
click at [320, 114] on div "不分平台 sony **** 香港 搜尋" at bounding box center [759, 103] width 1047 height 52
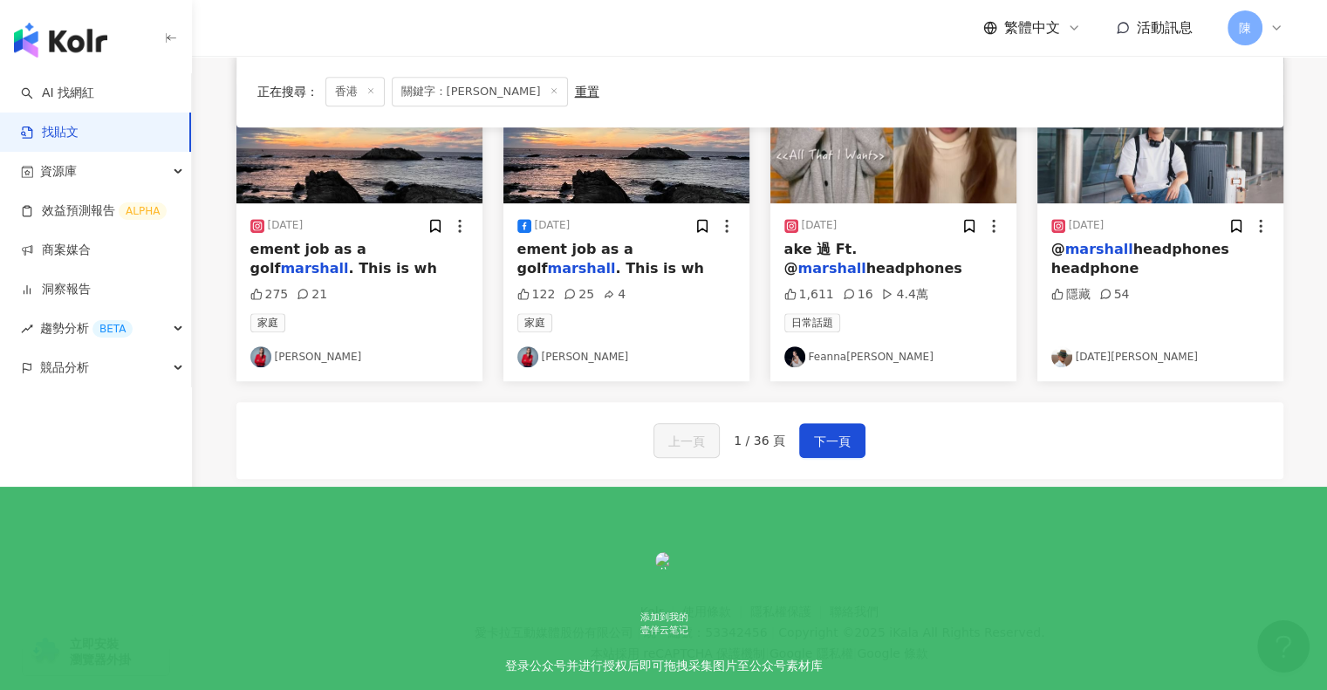
scroll to position [958, 0]
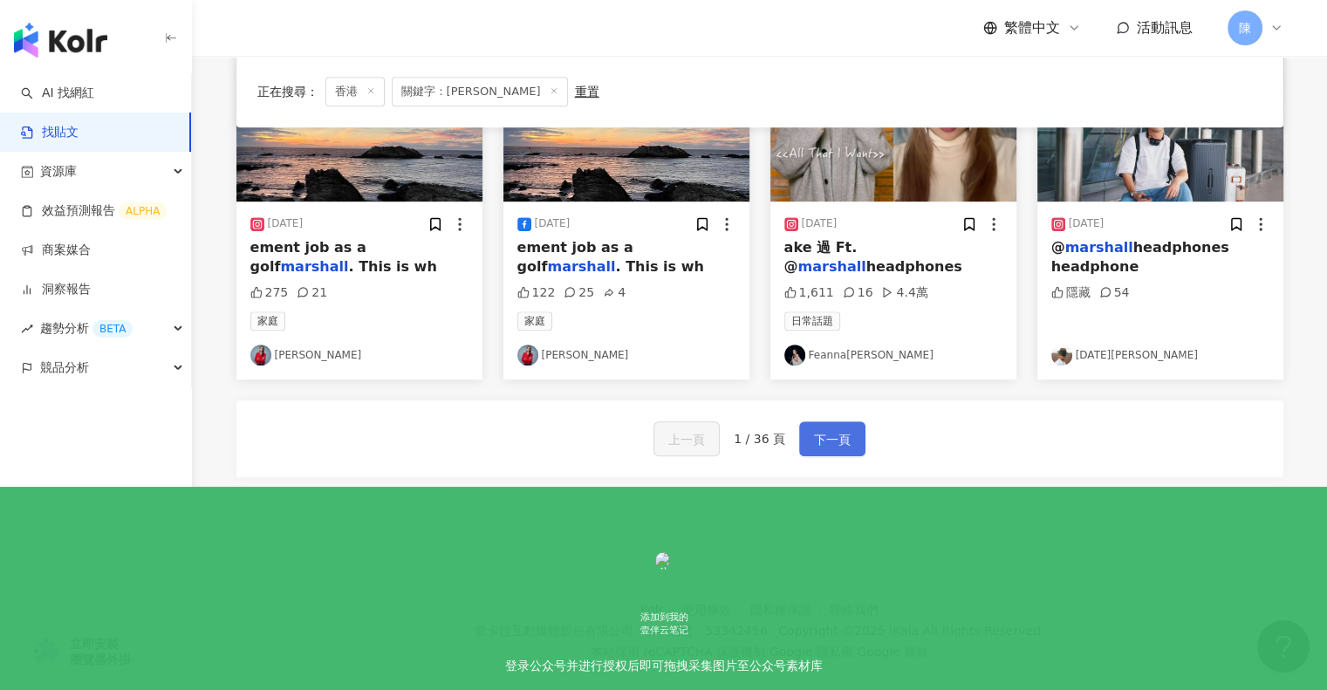
click at [834, 449] on button "下一頁" at bounding box center [832, 438] width 66 height 35
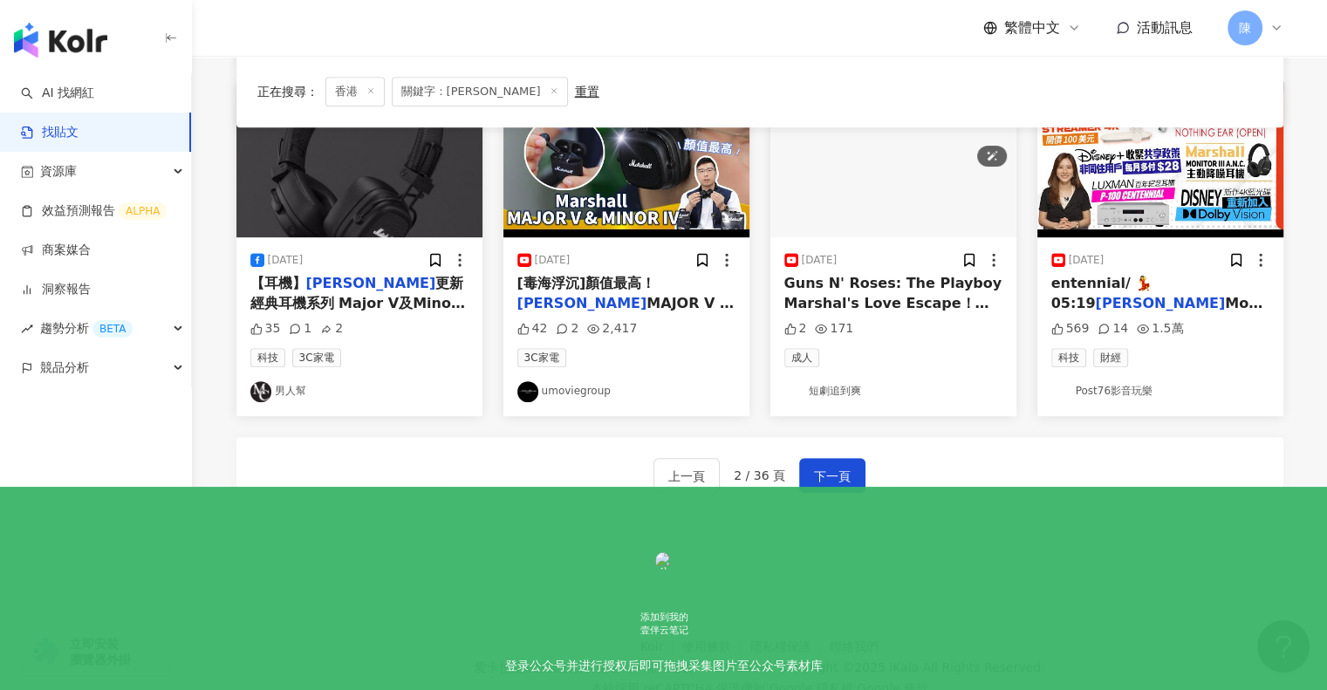
scroll to position [981, 0]
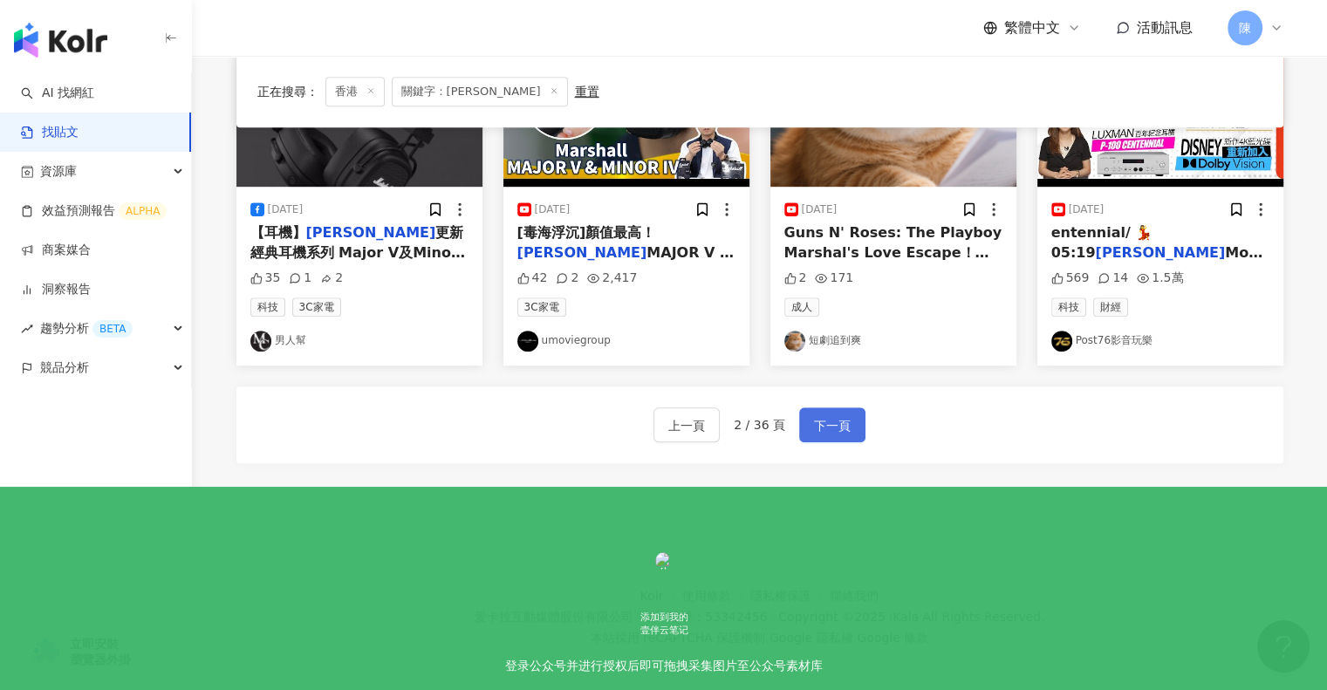
click at [834, 418] on span "下一頁" at bounding box center [832, 425] width 37 height 21
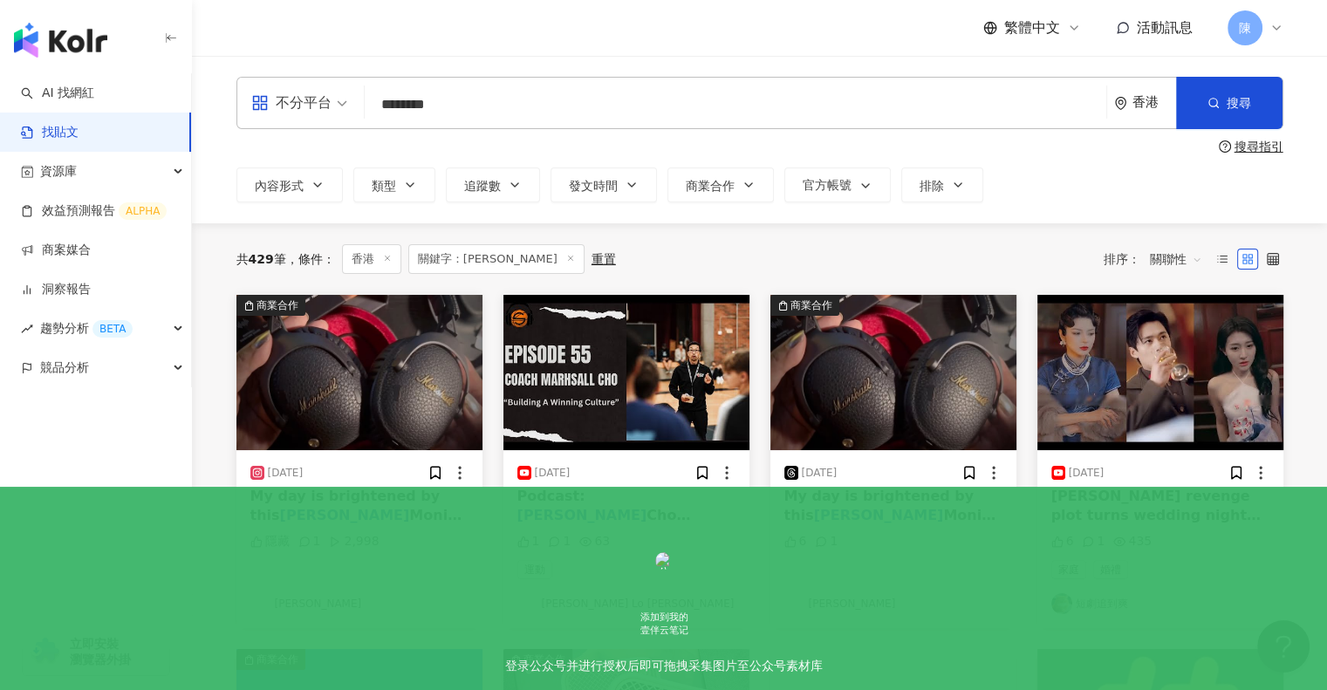
scroll to position [0, 0]
drag, startPoint x: 464, startPoint y: 111, endPoint x: 337, endPoint y: 97, distance: 128.2
click at [337, 97] on div "不分平台 Marshall ******** 香港 搜尋" at bounding box center [759, 103] width 1047 height 52
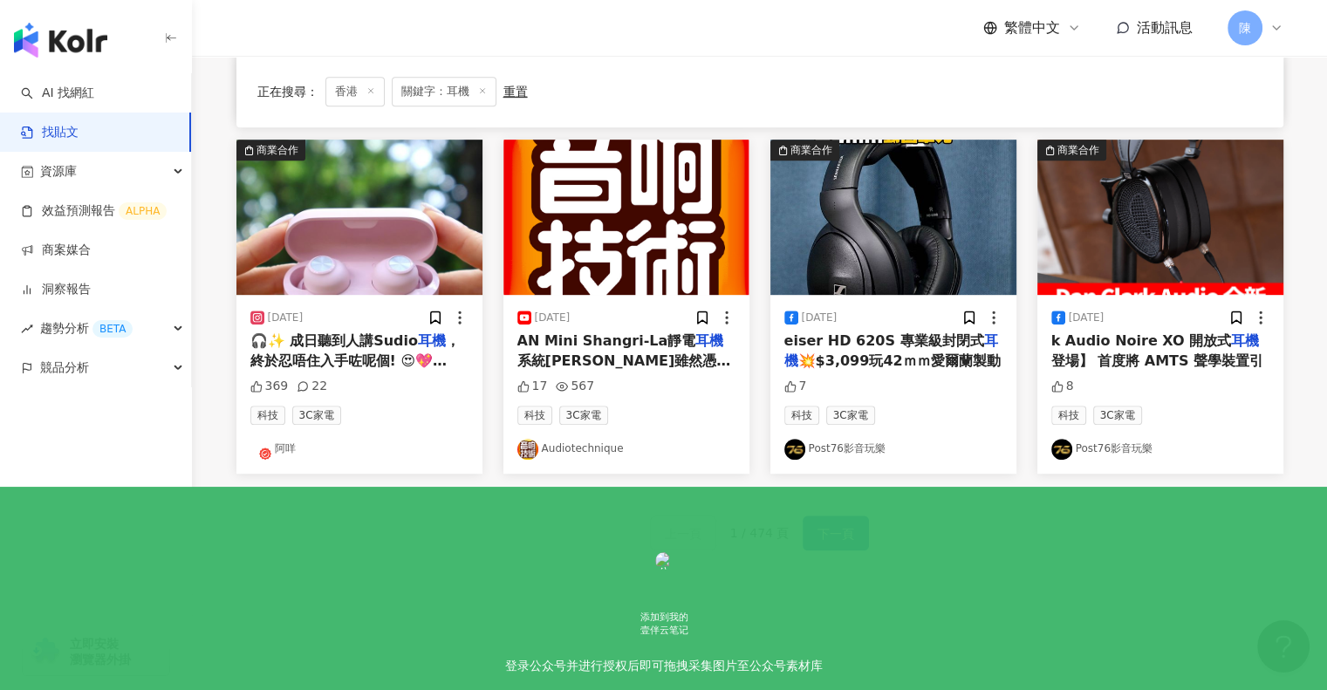
scroll to position [871, 0]
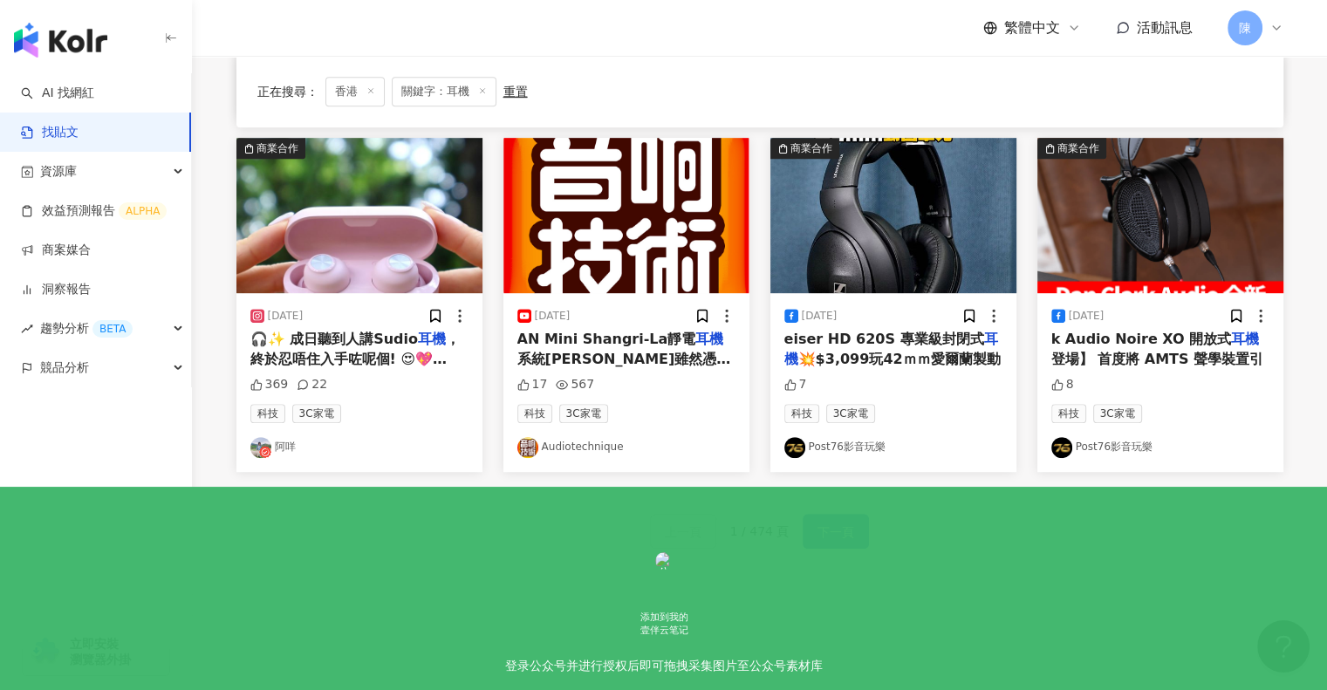
click at [834, 526] on span "下一頁" at bounding box center [836, 532] width 37 height 21
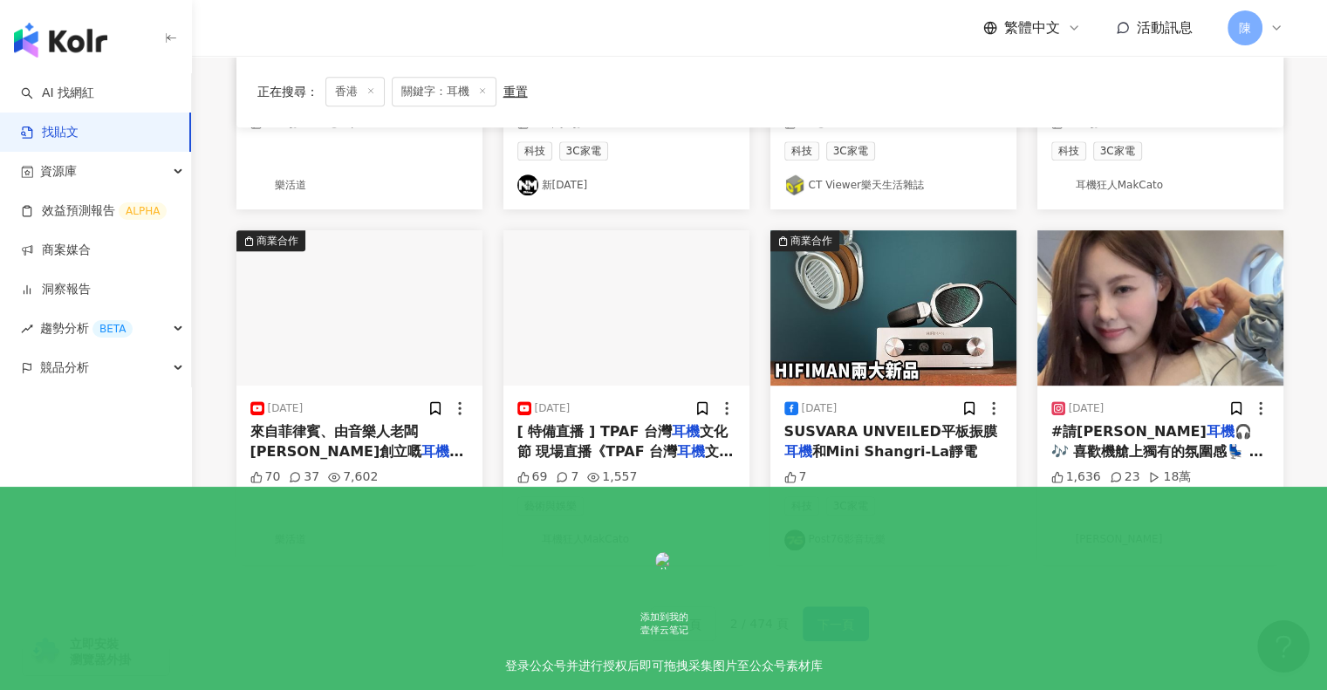
scroll to position [985, 0]
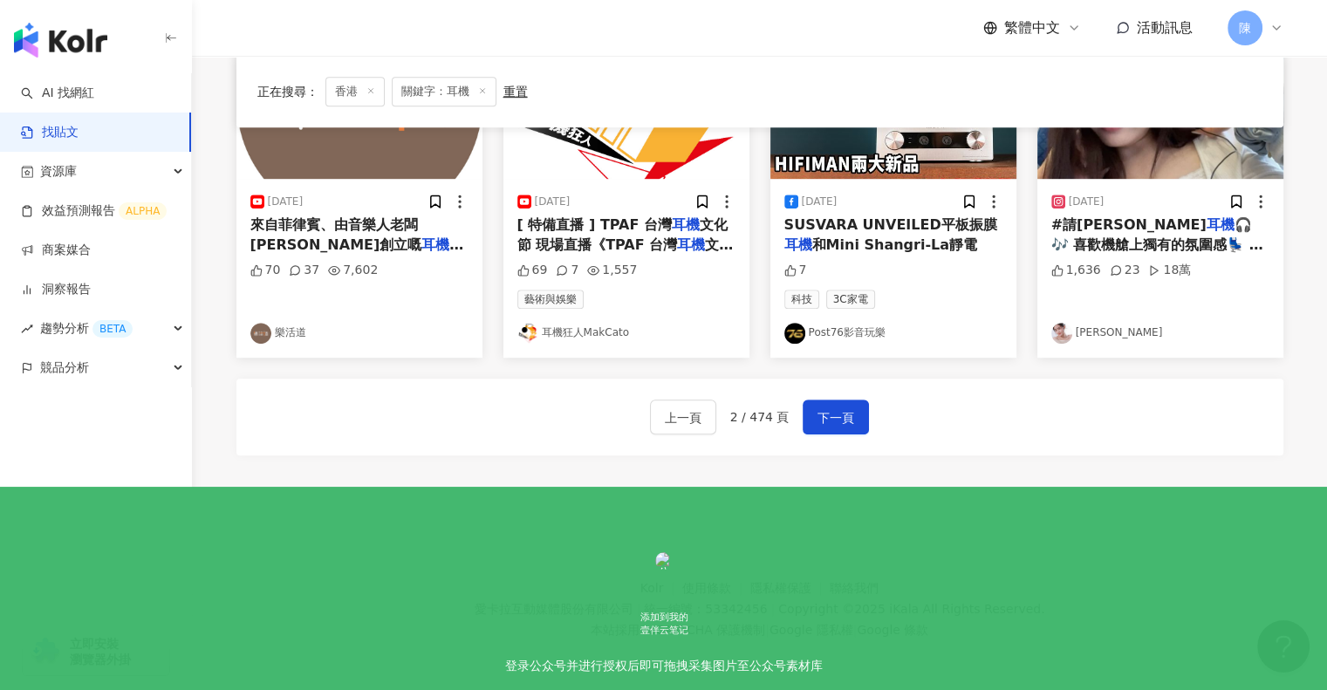
click at [1121, 256] on mark "耳機" at bounding box center [1107, 264] width 28 height 17
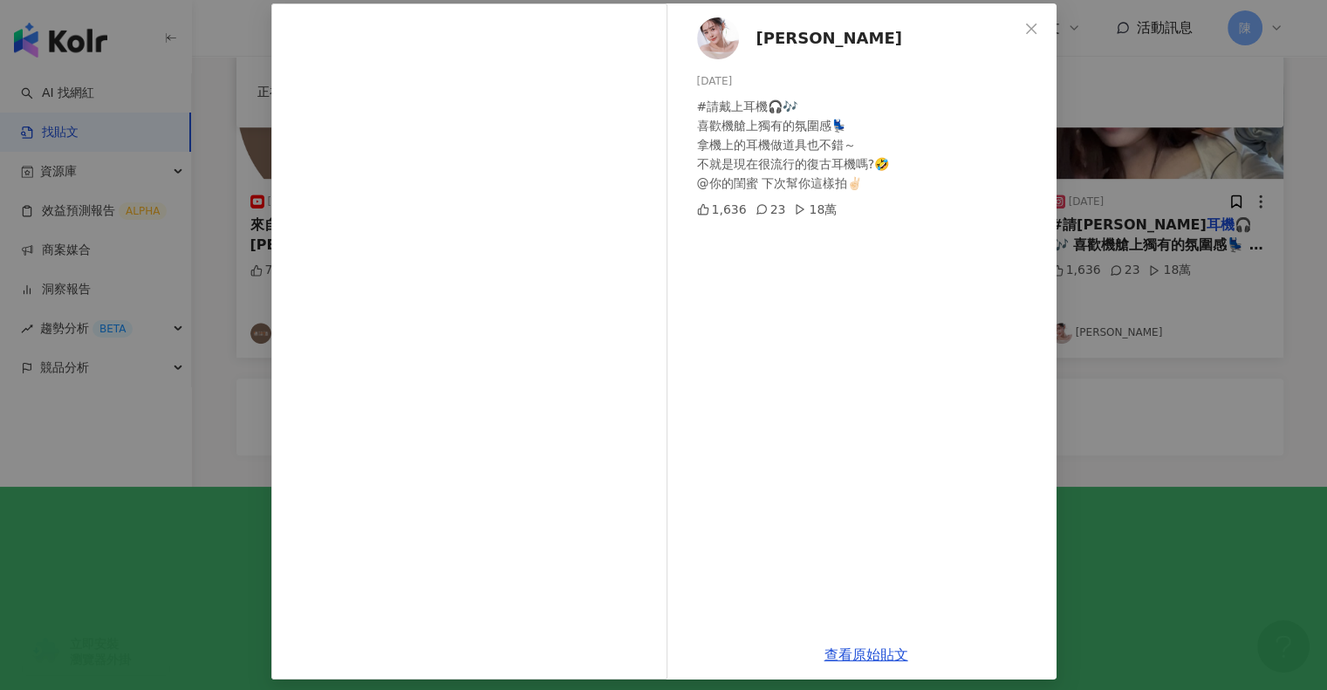
scroll to position [86, 0]
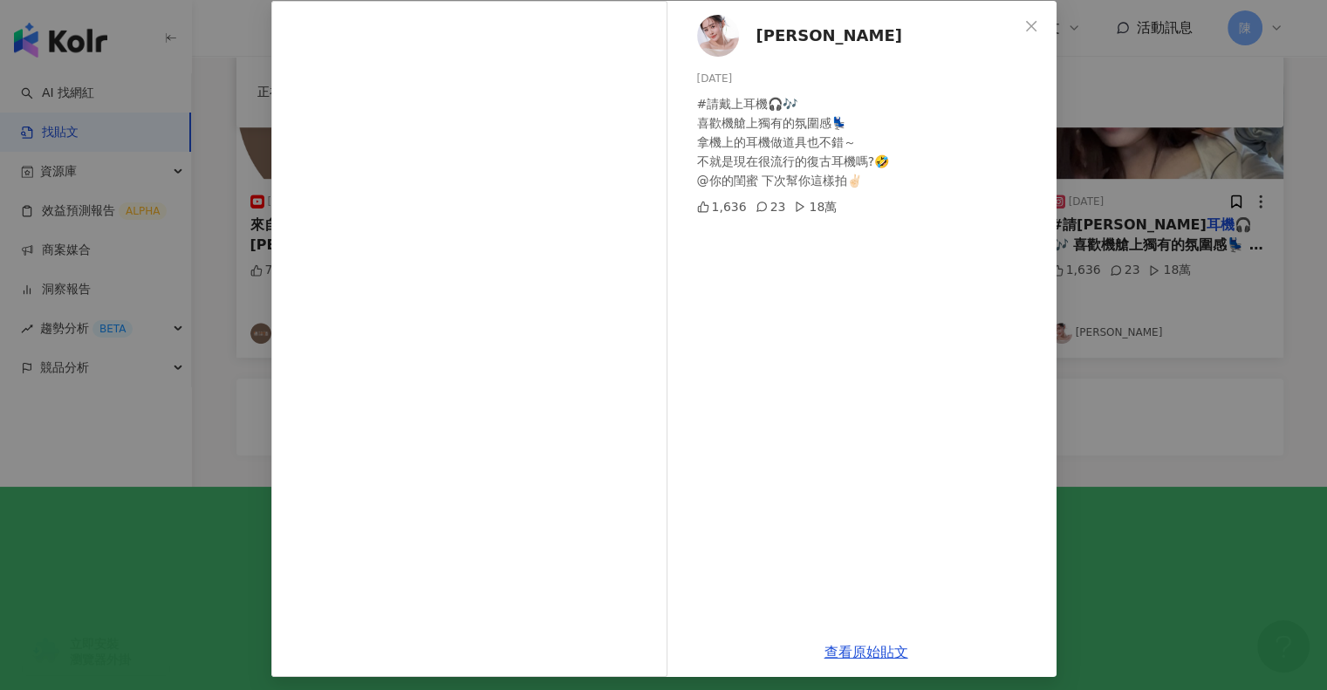
click at [1160, 498] on div "Ding Ding 2024/9/9 #請戴上耳機🎧🎶 喜歡機艙上獨有的氛圍感💺 拿機上的耳機做道具也不錯～ 不就是現在很流行的復古耳機嗎?🤣 @你的閨蜜 下…" at bounding box center [663, 345] width 1327 height 690
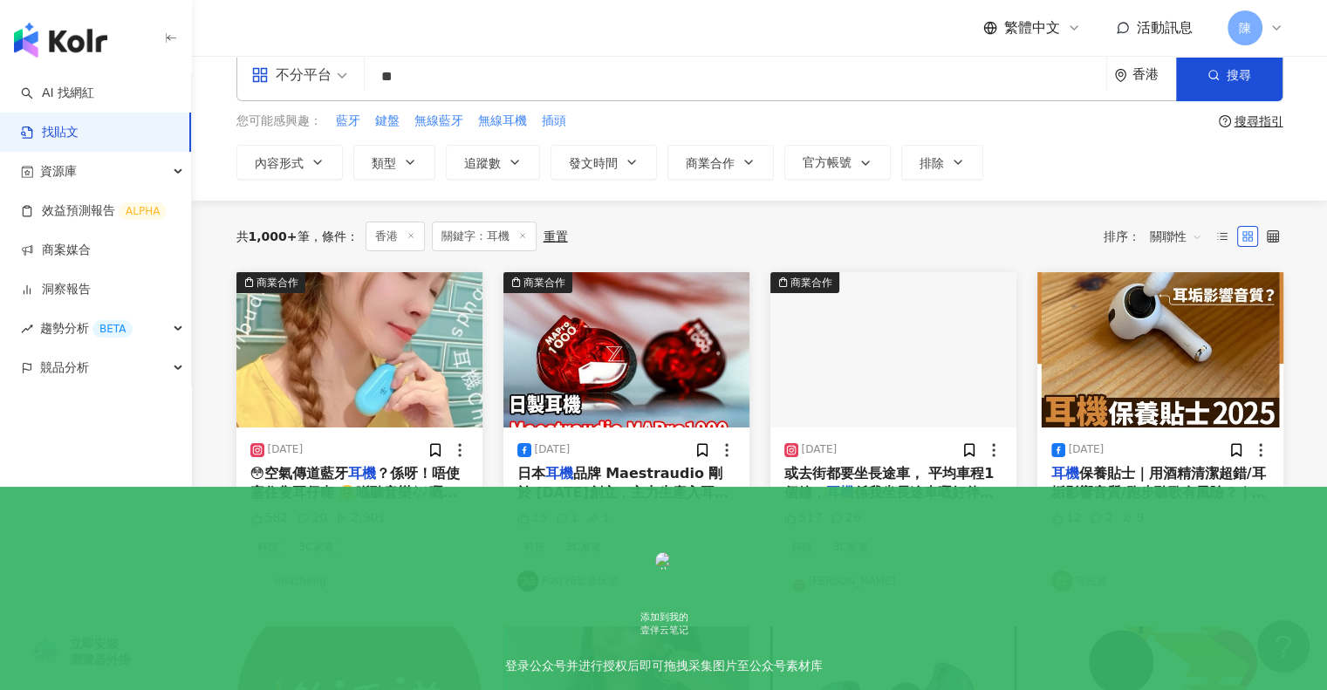
scroll to position [27, 0]
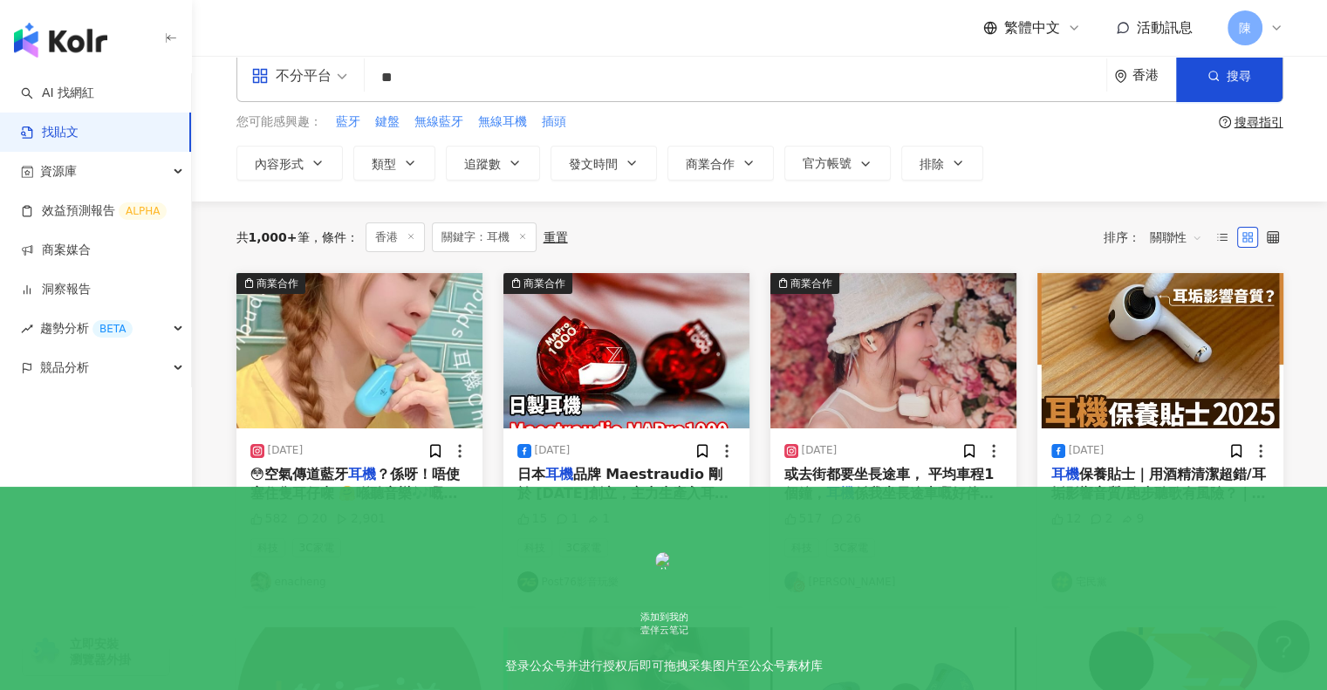
click at [325, 476] on span "😳空氣傳道藍牙" at bounding box center [299, 474] width 99 height 17
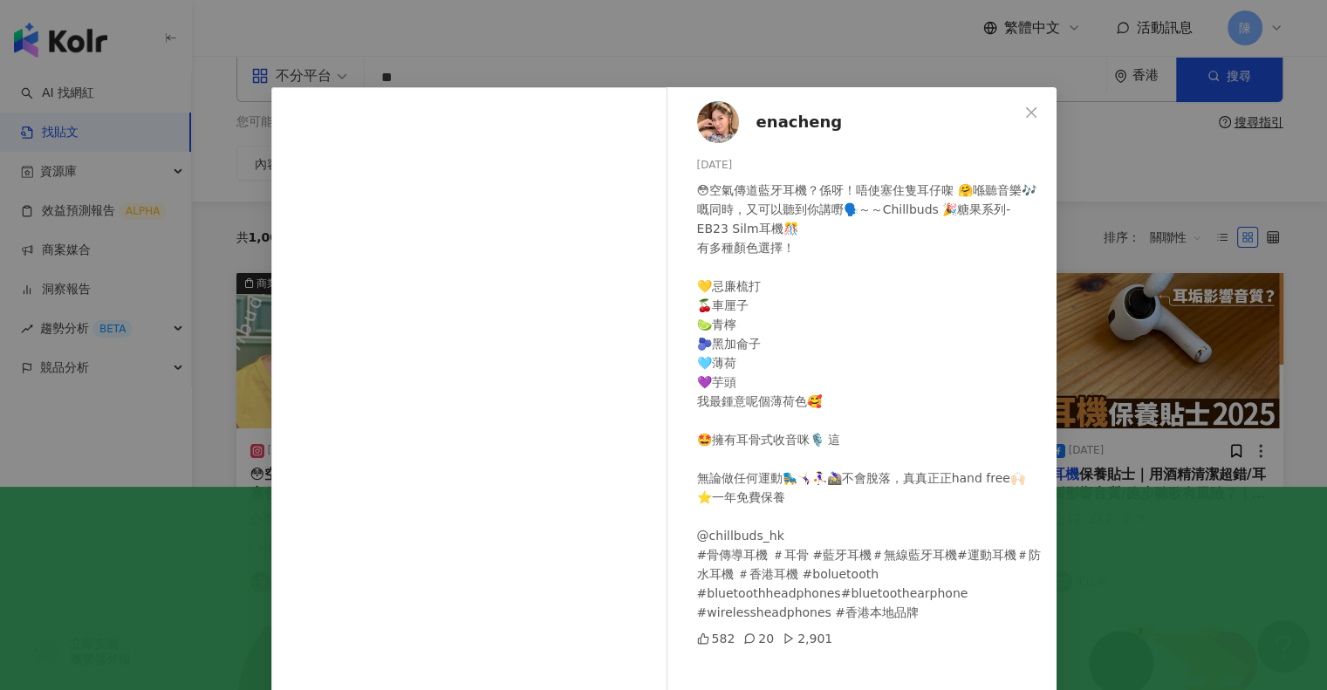
click at [1124, 150] on div "enacheng 2024/10/10 😳空氣傳道藍牙耳機？係呀！唔使塞住隻耳仔㗎 🤗喺聽音樂🎶嘅同時，又可以聽到你講嘢🗣️～～Chillbuds 🎉糖果系列…" at bounding box center [663, 345] width 1327 height 690
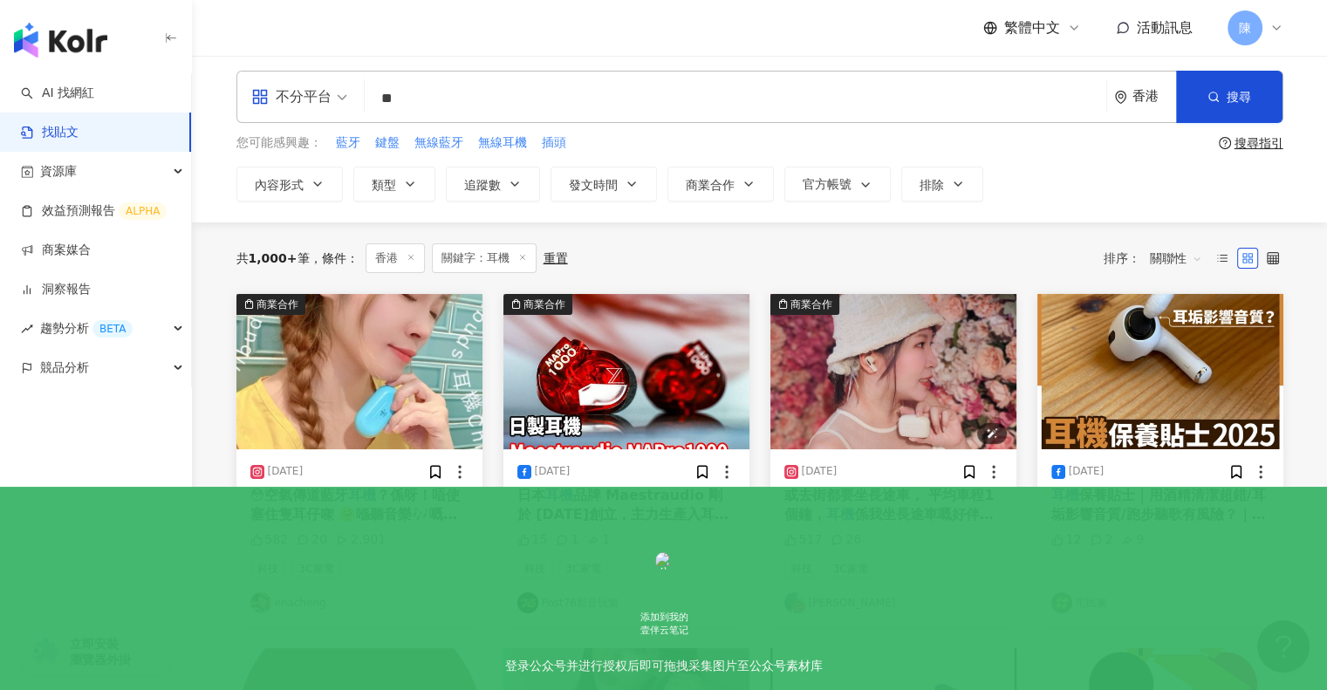
scroll to position [0, 0]
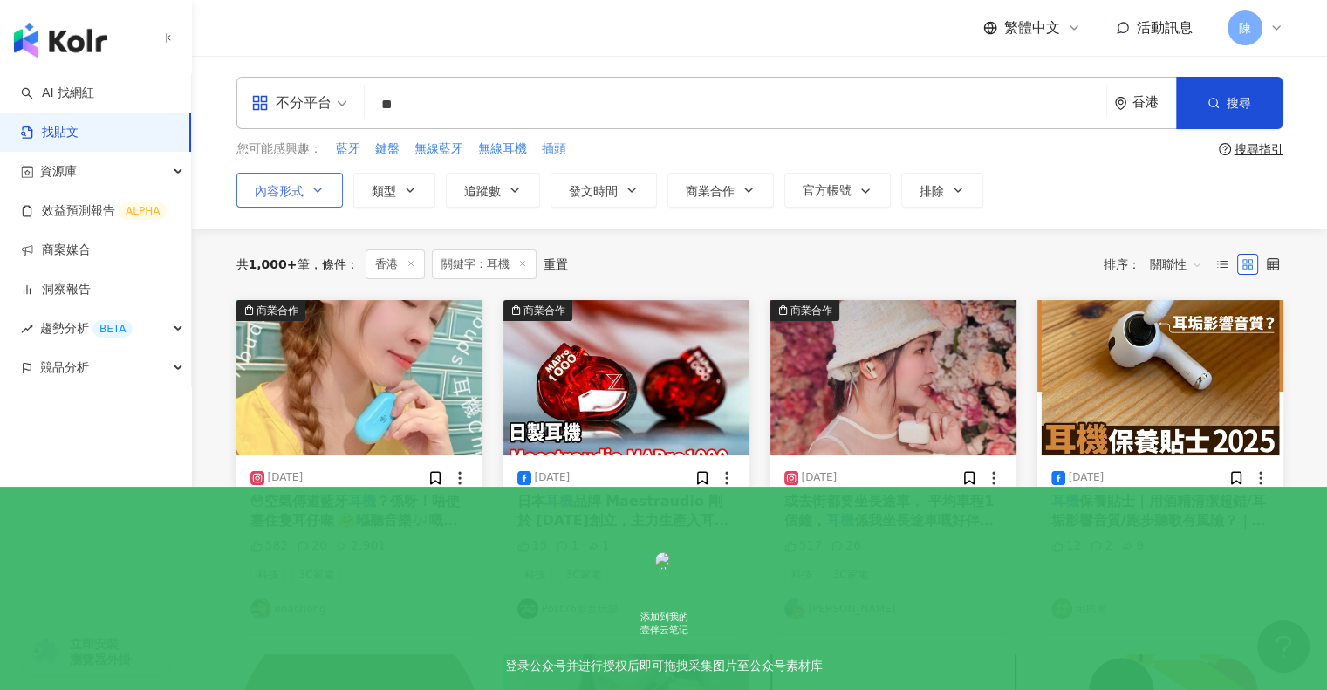
click at [311, 199] on button "內容形式" at bounding box center [289, 190] width 106 height 35
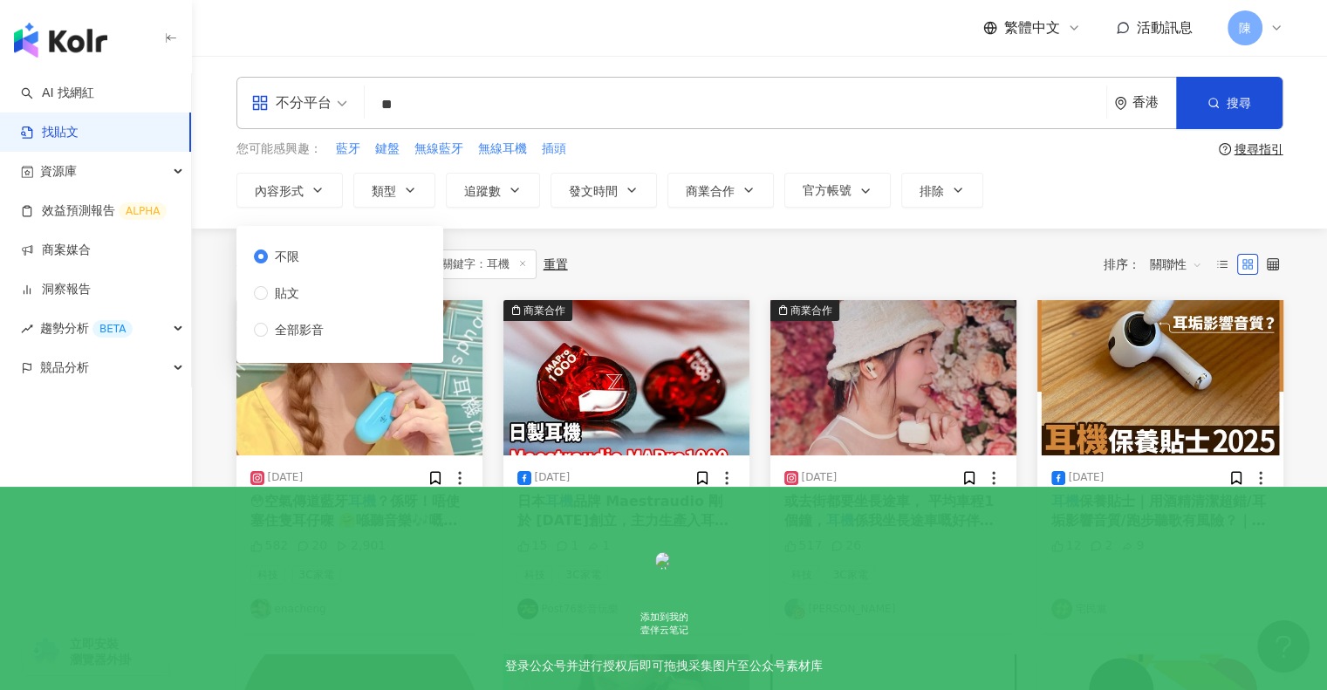
drag, startPoint x: 694, startPoint y: 250, endPoint x: 736, endPoint y: 245, distance: 43.0
click at [694, 250] on div "共 1,000+ 筆 條件 ： 香港 關鍵字：耳機 重置 排序： 關聯性" at bounding box center [759, 265] width 1047 height 30
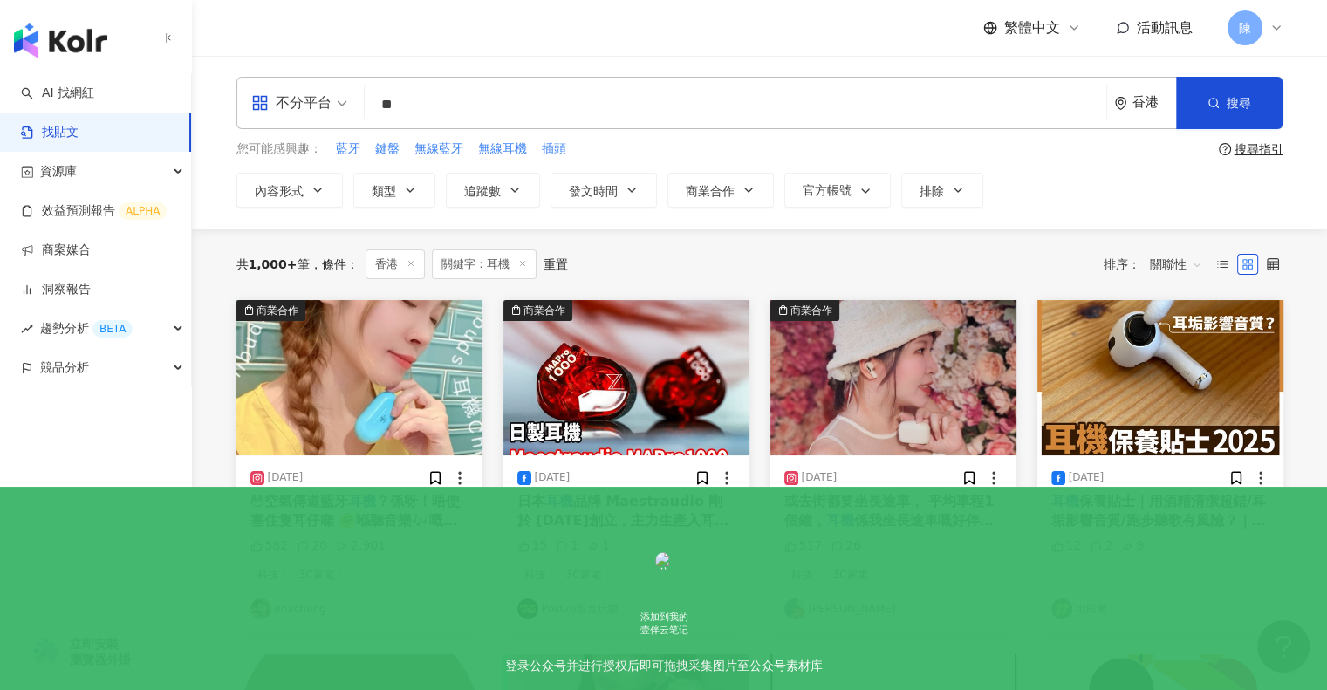
click at [1171, 264] on span "關聯性" at bounding box center [1176, 264] width 52 height 28
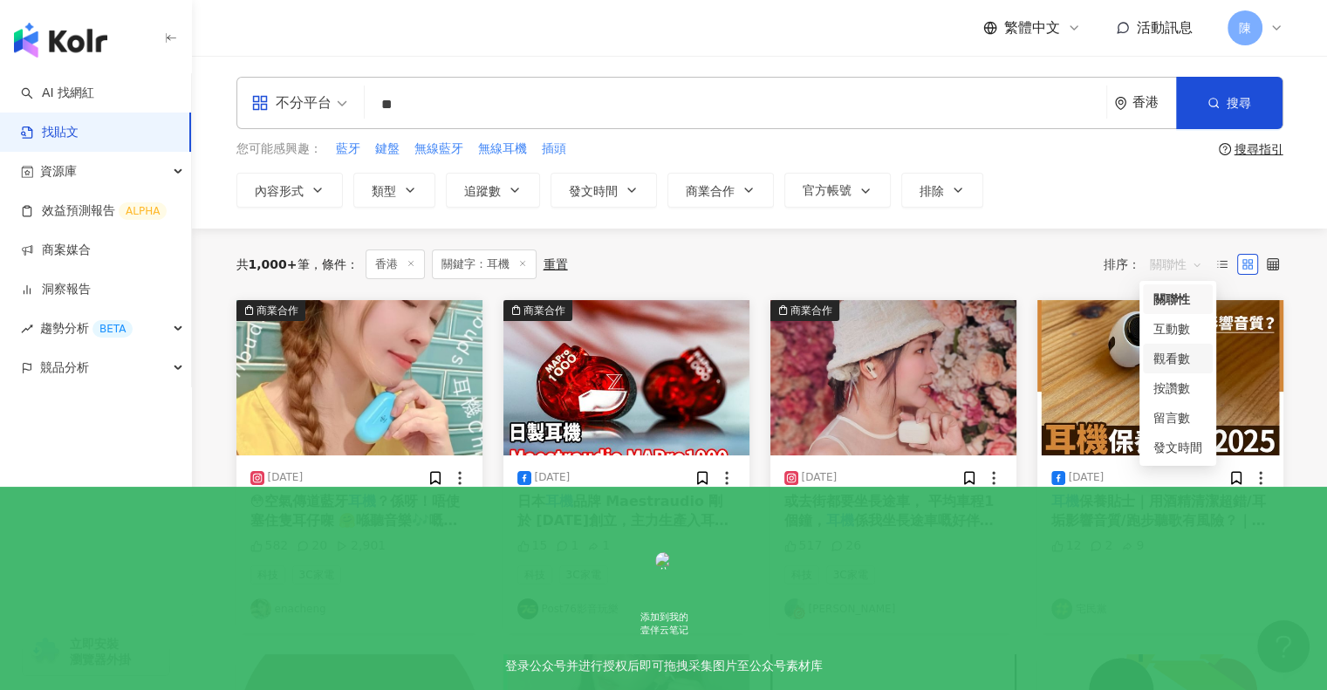
click at [1169, 354] on div "觀看數" at bounding box center [1178, 358] width 49 height 19
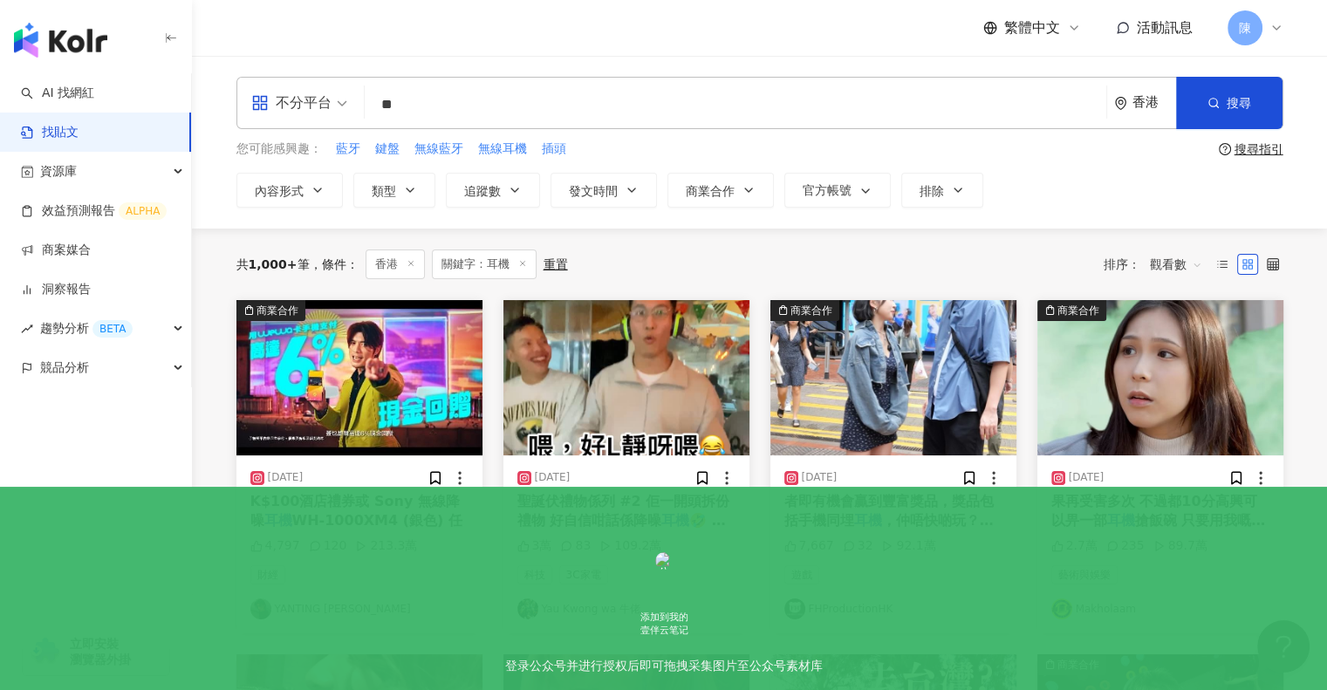
click at [1139, 515] on span "搶飯碗 只要用我嘅優惠碼「makho" at bounding box center [1158, 530] width 215 height 36
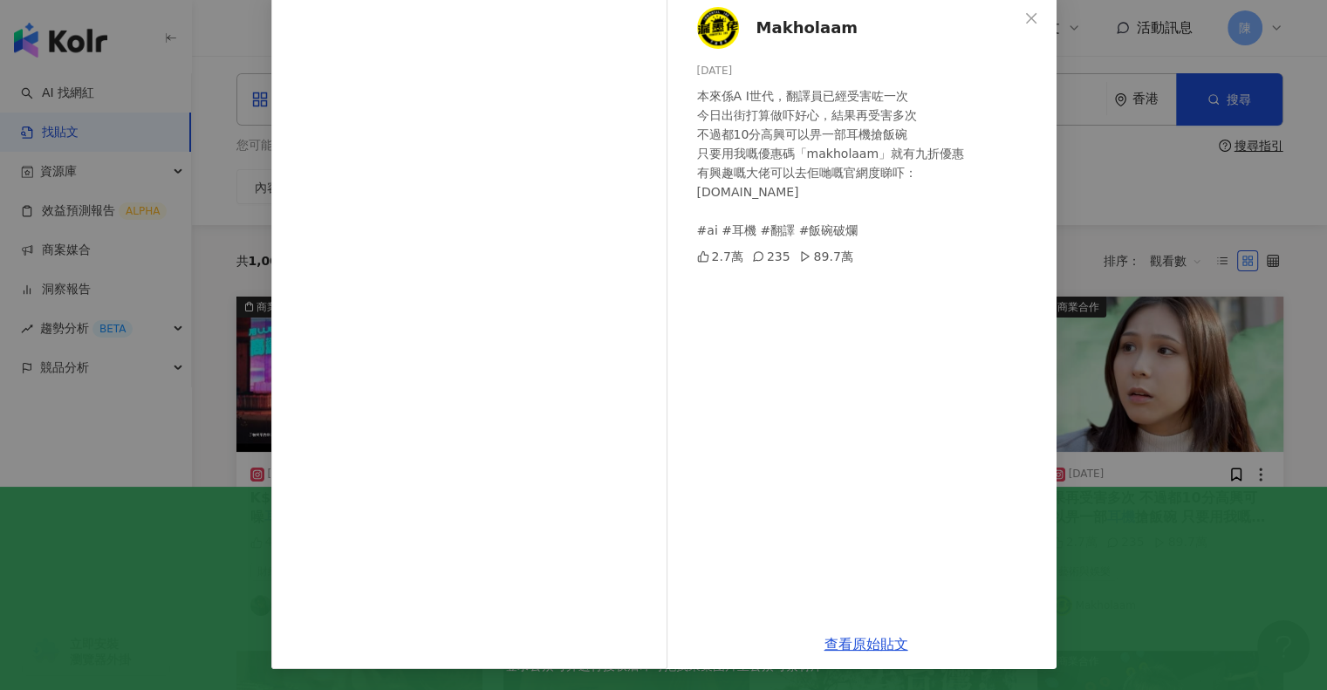
scroll to position [5, 0]
click at [865, 643] on link "查看原始貼文" at bounding box center [867, 644] width 84 height 17
click at [1204, 243] on div "Makholaam 2025/3/18 本來係A I世代，翻譯員已經受害咗一次 今日出街打算做吓好心，結果再受害多次 不過都10分高興可以畀一部耳機搶飯碗 只…" at bounding box center [663, 345] width 1327 height 690
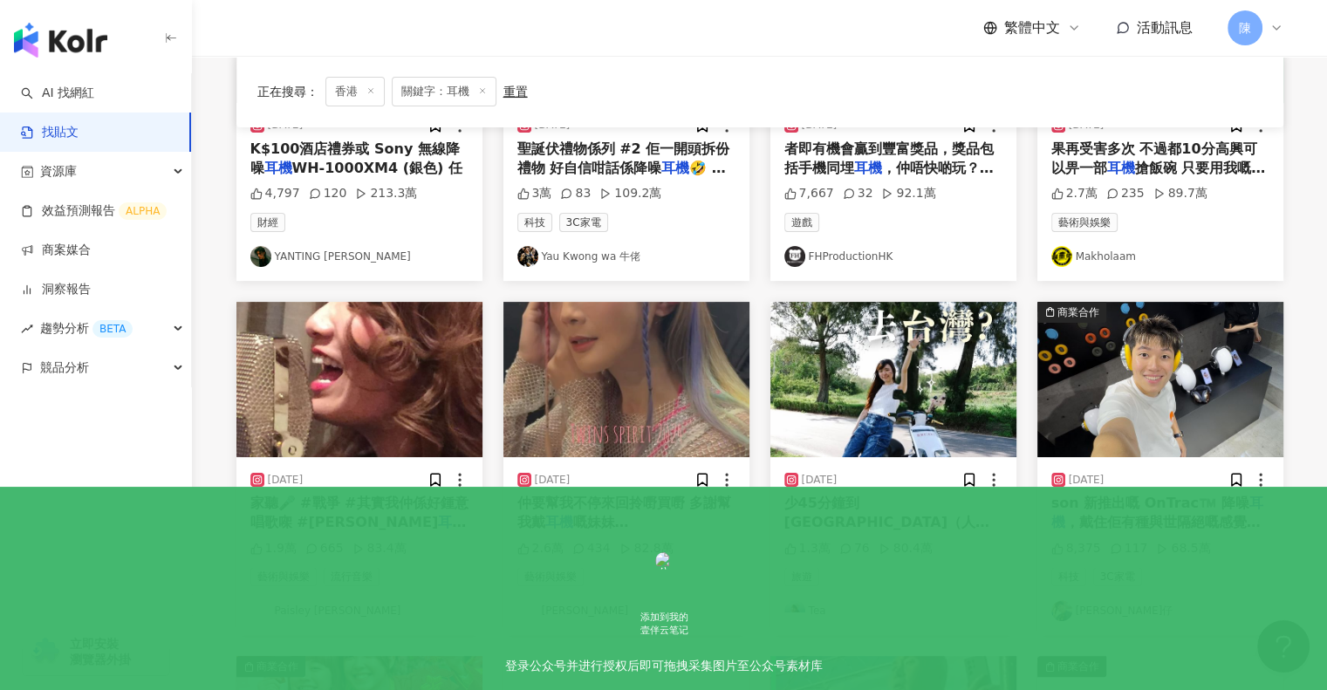
scroll to position [353, 0]
click at [1156, 516] on span "，戴住佢有種與世隔絕嘅感覺，可以喺飛" at bounding box center [1155, 531] width 209 height 36
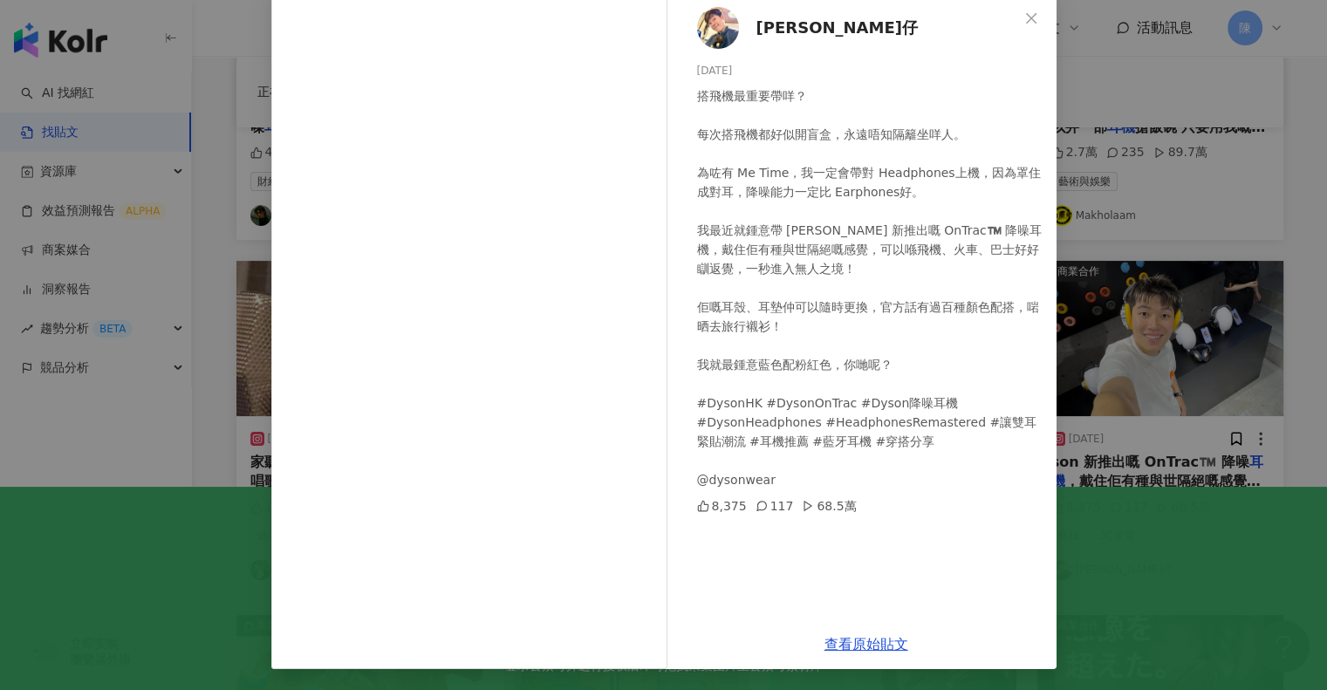
scroll to position [394, 0]
click at [844, 636] on link "查看原始貼文" at bounding box center [867, 644] width 84 height 17
click at [1169, 223] on div "Mario Hau 孝仔 2024/8/22 搭飛機最重要帶咩？ 每次搭飛機都好似開盲盒，永遠唔知隔籬坐咩人。 為咗有 Me Time，我一定會帶對 Head…" at bounding box center [663, 345] width 1327 height 690
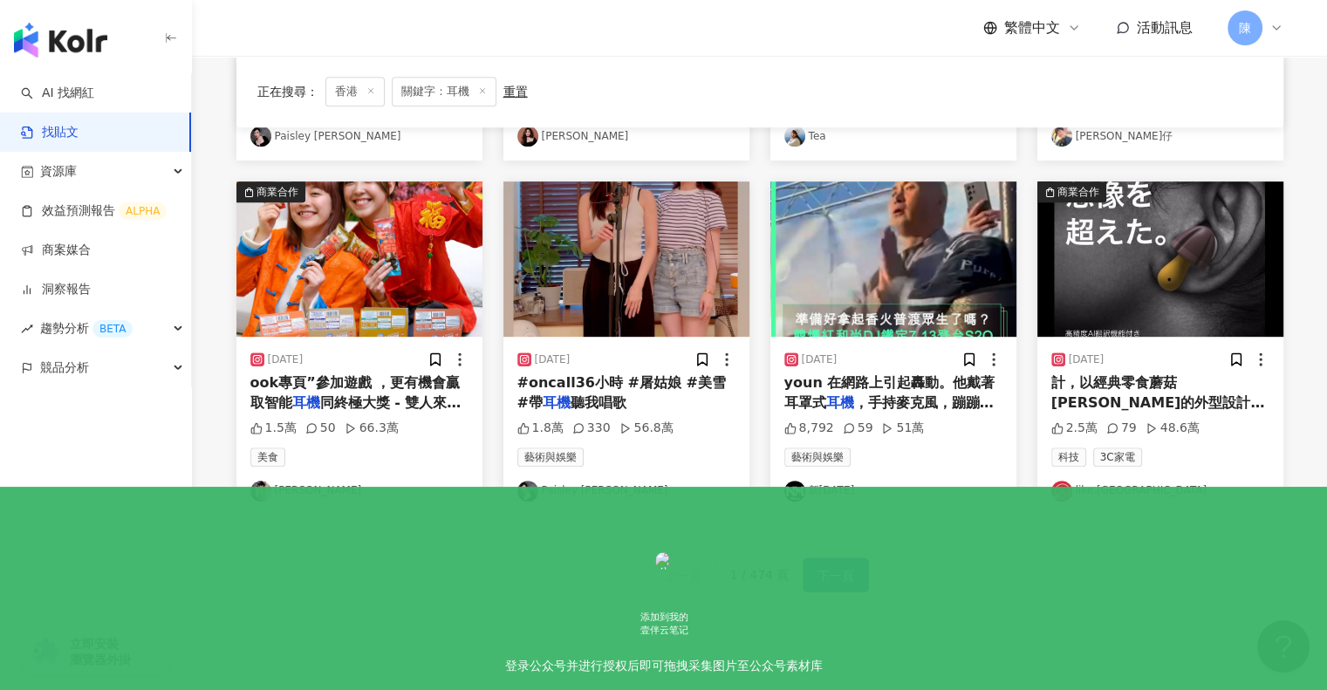
scroll to position [831, 0]
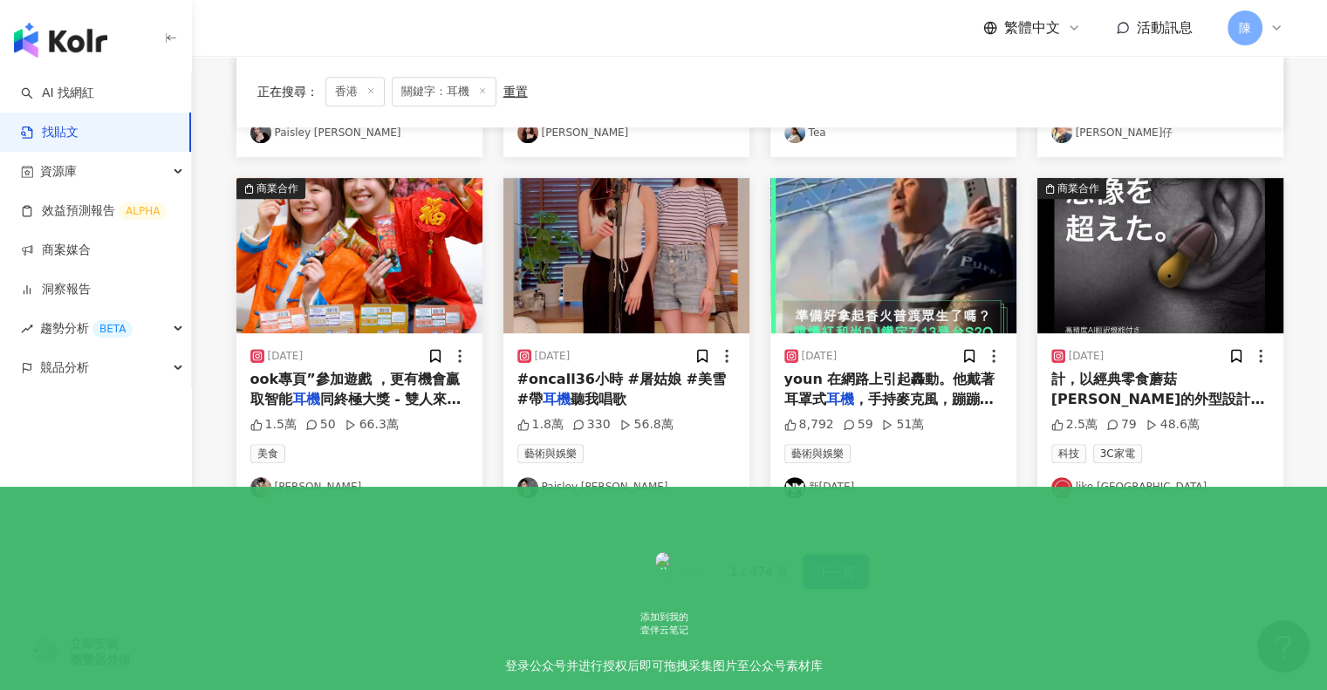
click at [405, 372] on span "ook專頁”參加遊戲 ，更有機會贏取智能" at bounding box center [355, 389] width 210 height 36
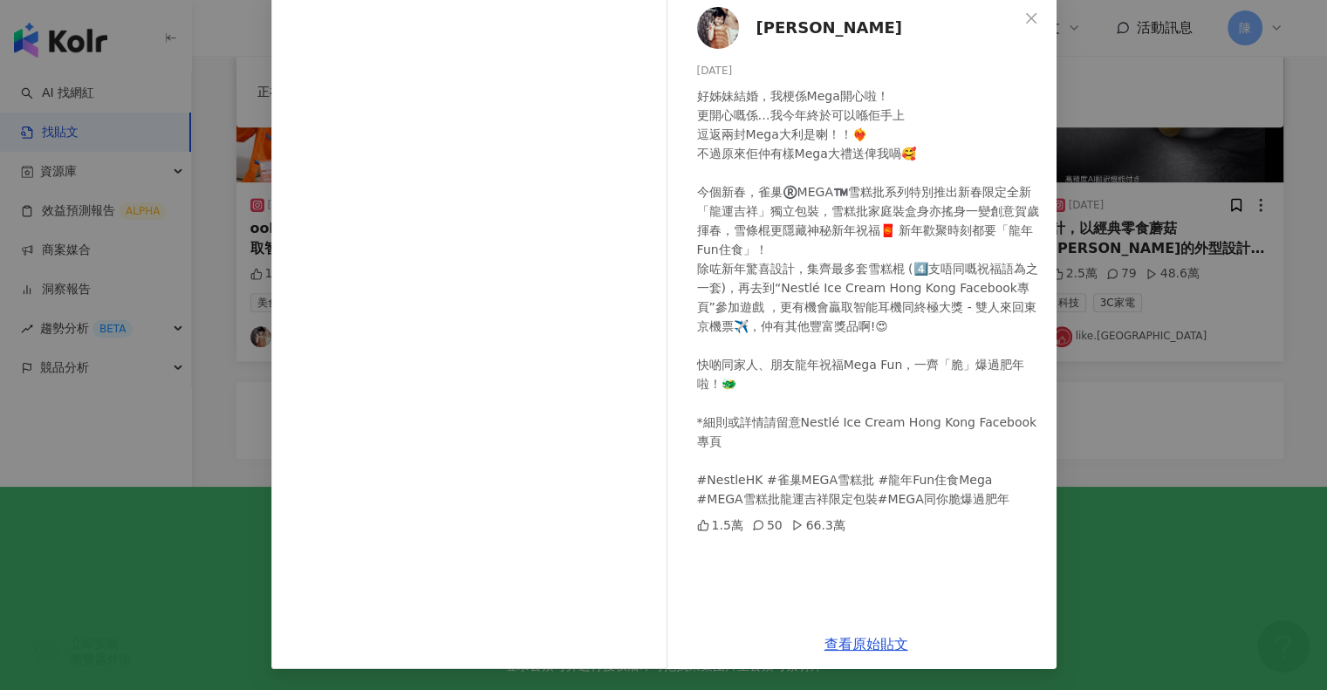
scroll to position [985, 0]
click at [859, 638] on link "查看原始貼文" at bounding box center [867, 644] width 84 height 17
click at [1236, 355] on div "阿正 2024/1/25 1.5萬 50 66.3萬 查看原始貼文" at bounding box center [663, 345] width 1327 height 690
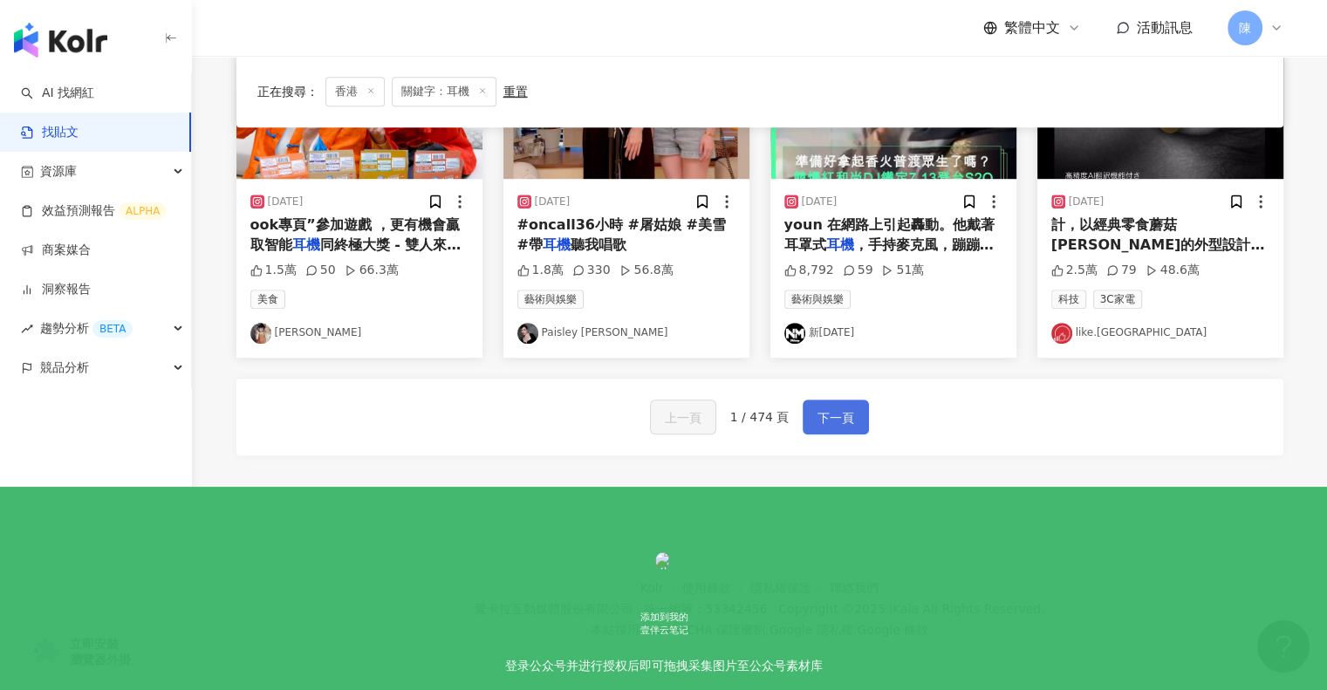
click at [834, 424] on span "下一頁" at bounding box center [836, 417] width 37 height 21
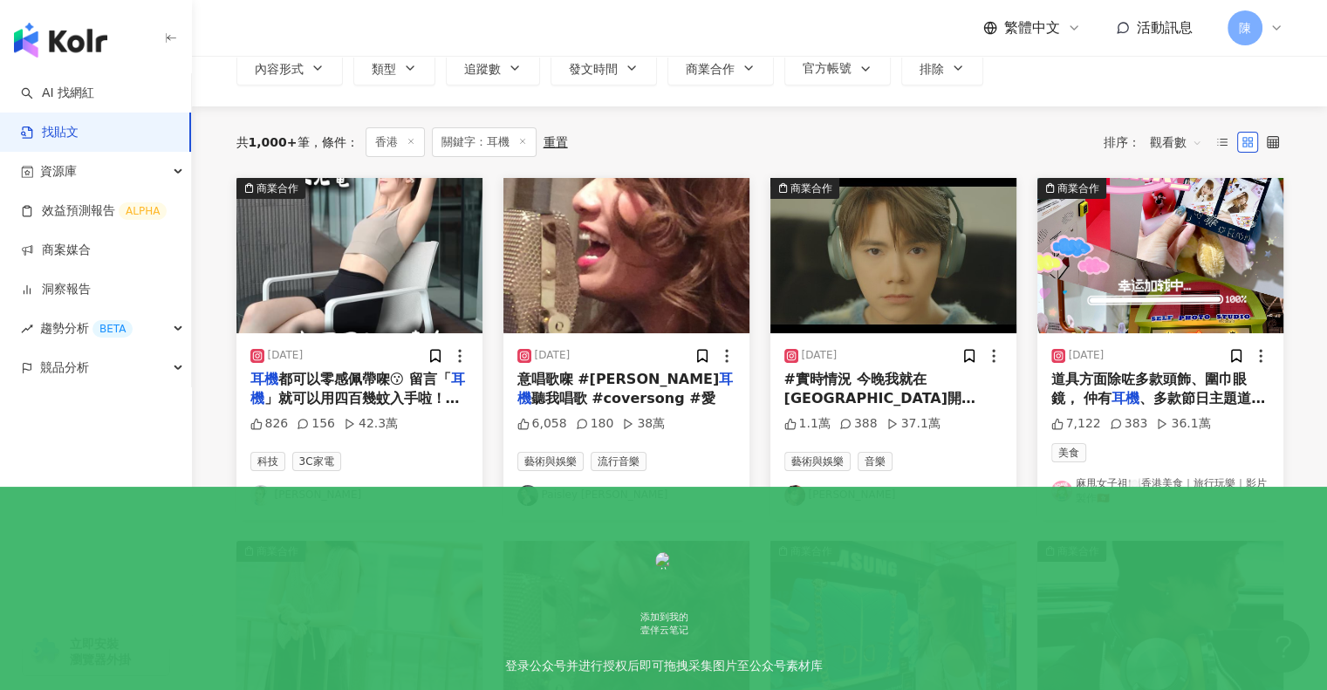
scroll to position [122, 0]
click at [376, 376] on span "都可以零感佩帶㗎😗 留言「" at bounding box center [364, 379] width 173 height 17
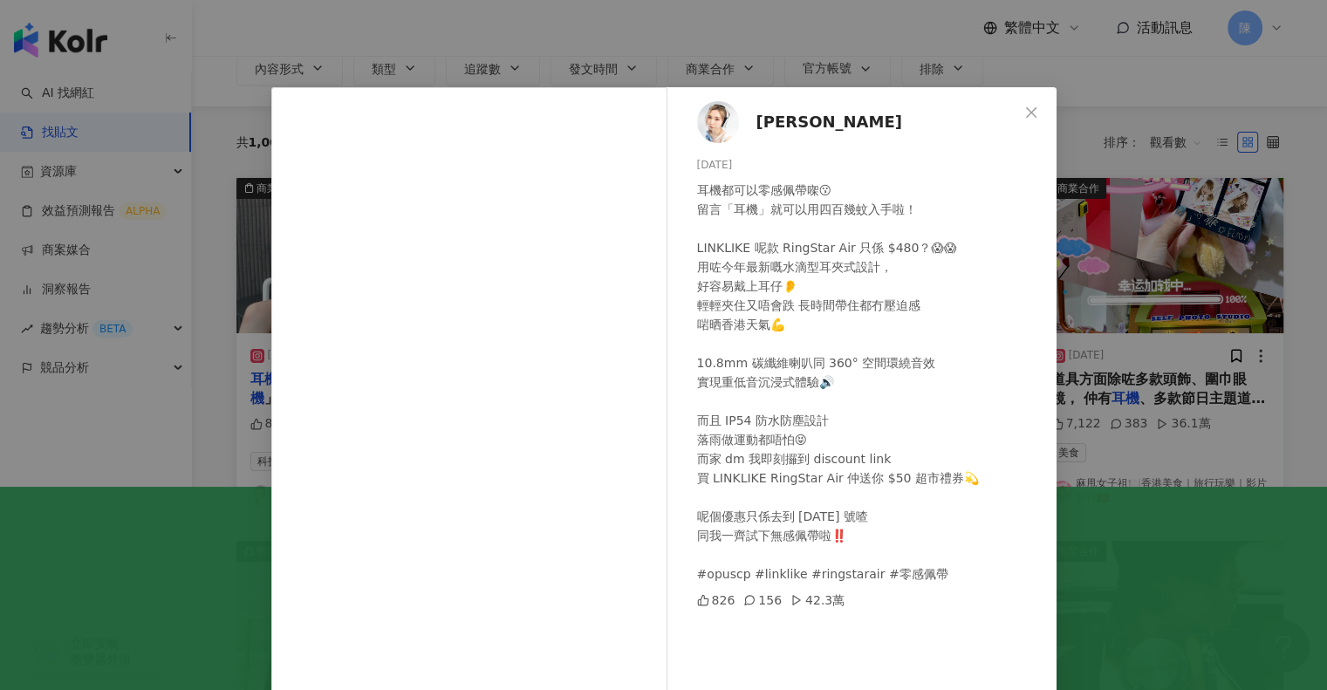
click at [1077, 107] on div "Samantha 淑雯 2025/7/10 耳機都可以零感佩帶㗎😗 留言「耳機」就可以用四百幾蚊入手啦！ LINKLIKE 呢款 RingStar Air 只…" at bounding box center [663, 345] width 1327 height 690
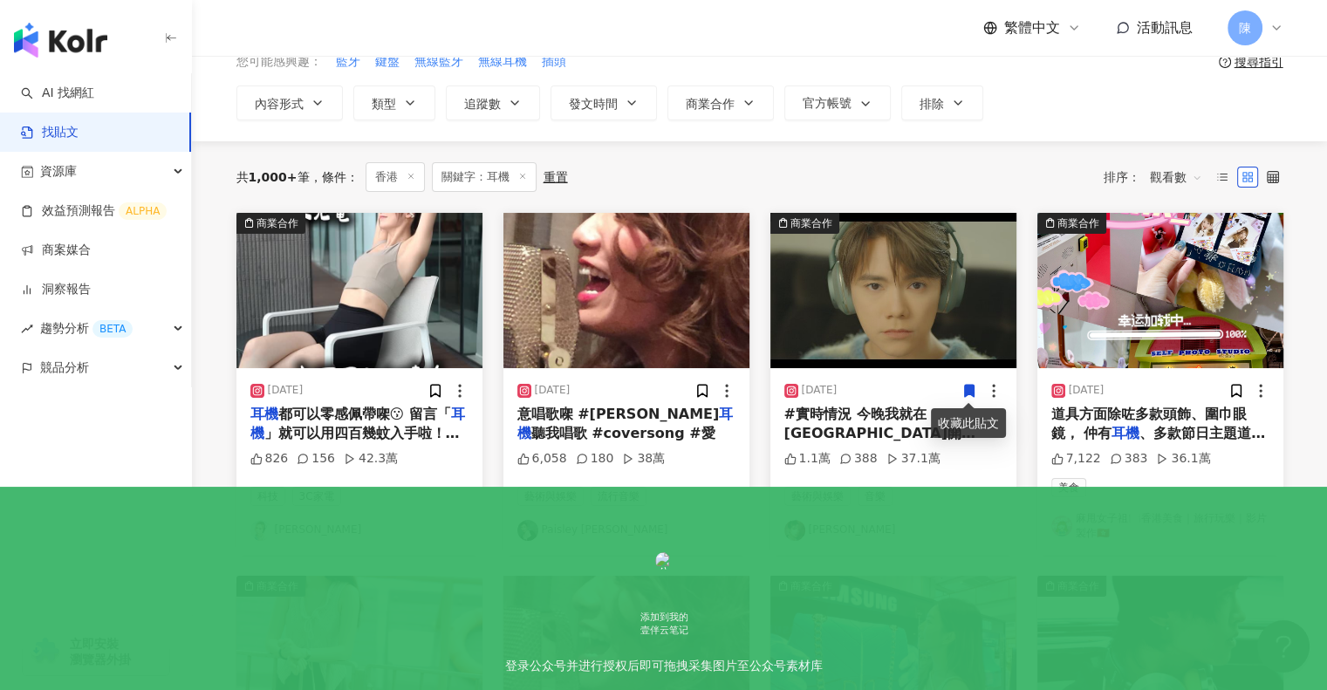
scroll to position [87, 0]
click at [1144, 425] on span "、多款節日主題道具， 真係揀呢啲都有" at bounding box center [1158, 443] width 215 height 36
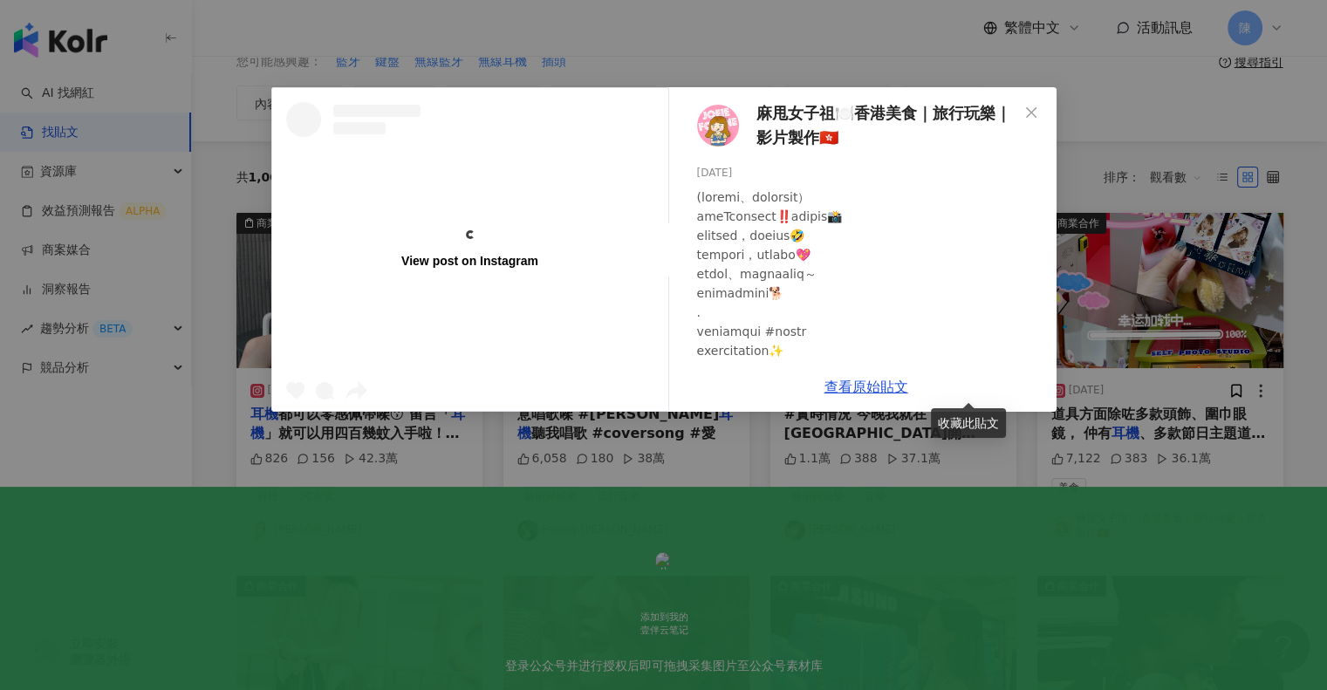
click at [1138, 286] on div "View post on Instagram 麻甩女子祖🍽️香港美食｜旅行玩樂｜影片製作🇭🇰 2023/11/16 7,122 383 36.1萬 查看原始貼文" at bounding box center [663, 345] width 1327 height 690
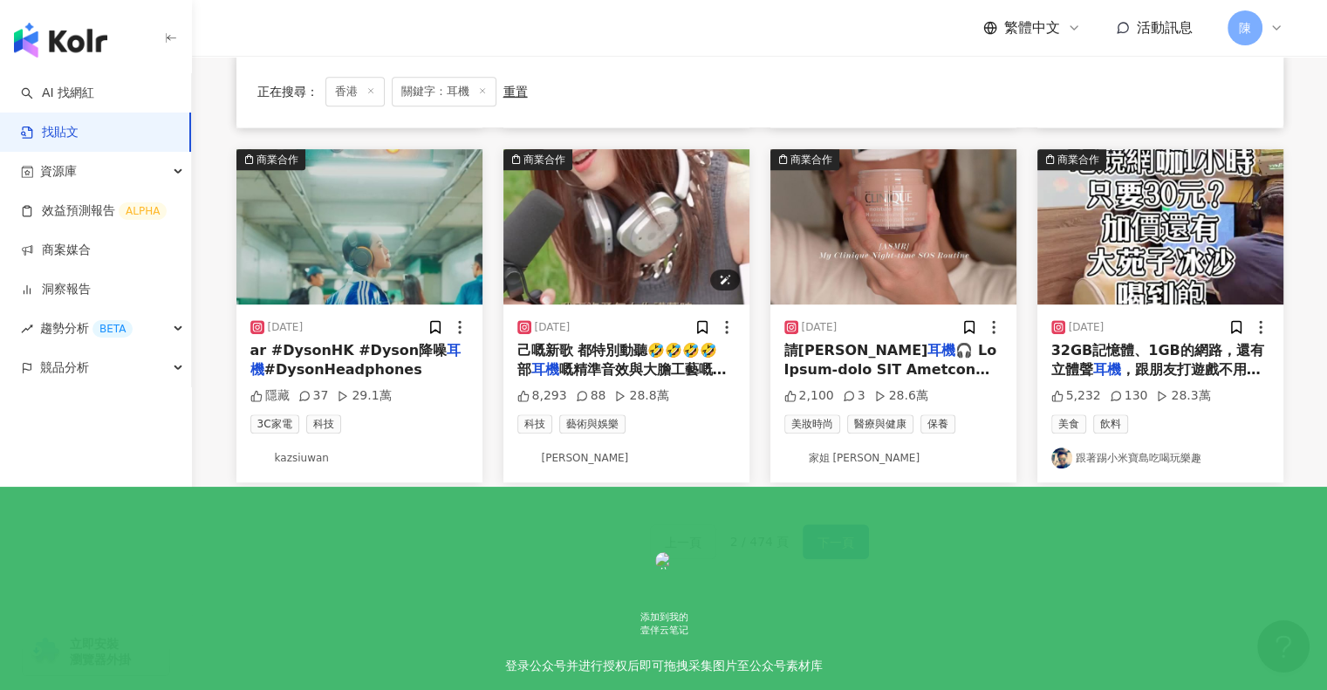
scroll to position [872, 0]
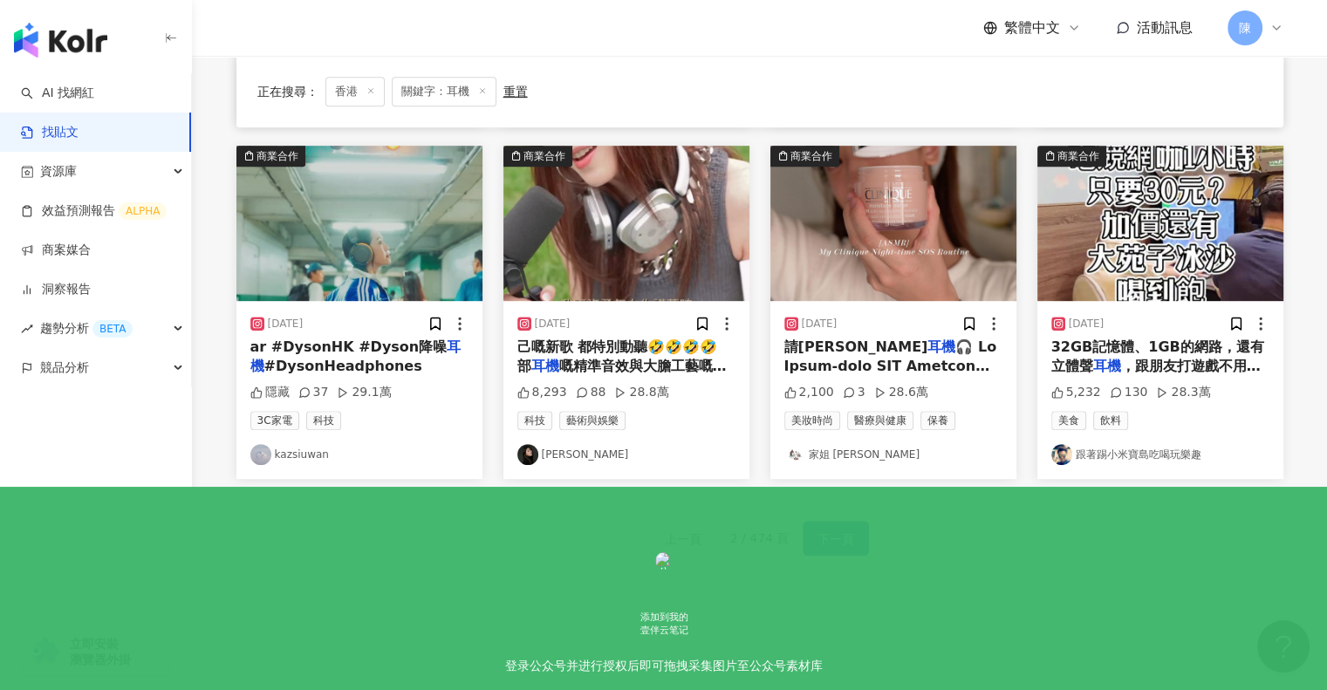
click at [1175, 358] on span "，跟朋友打遊戲不用擔心網路和電腦la" at bounding box center [1155, 376] width 209 height 36
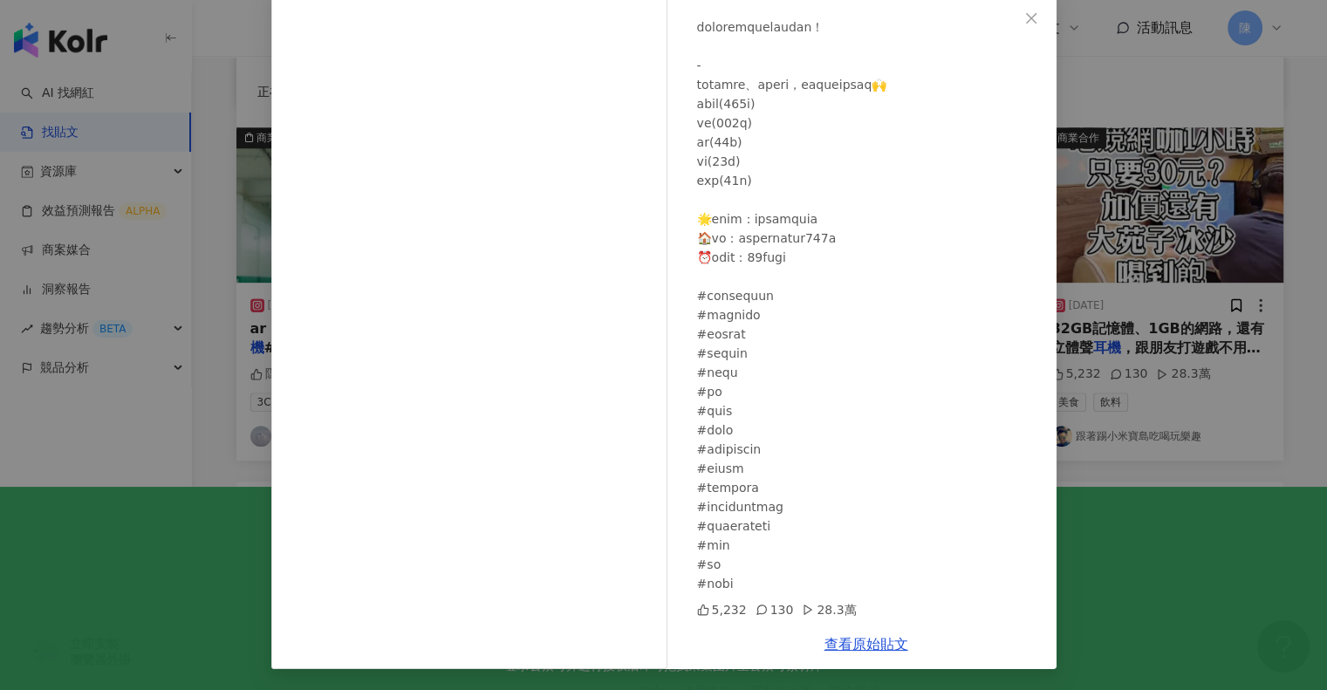
scroll to position [894, 0]
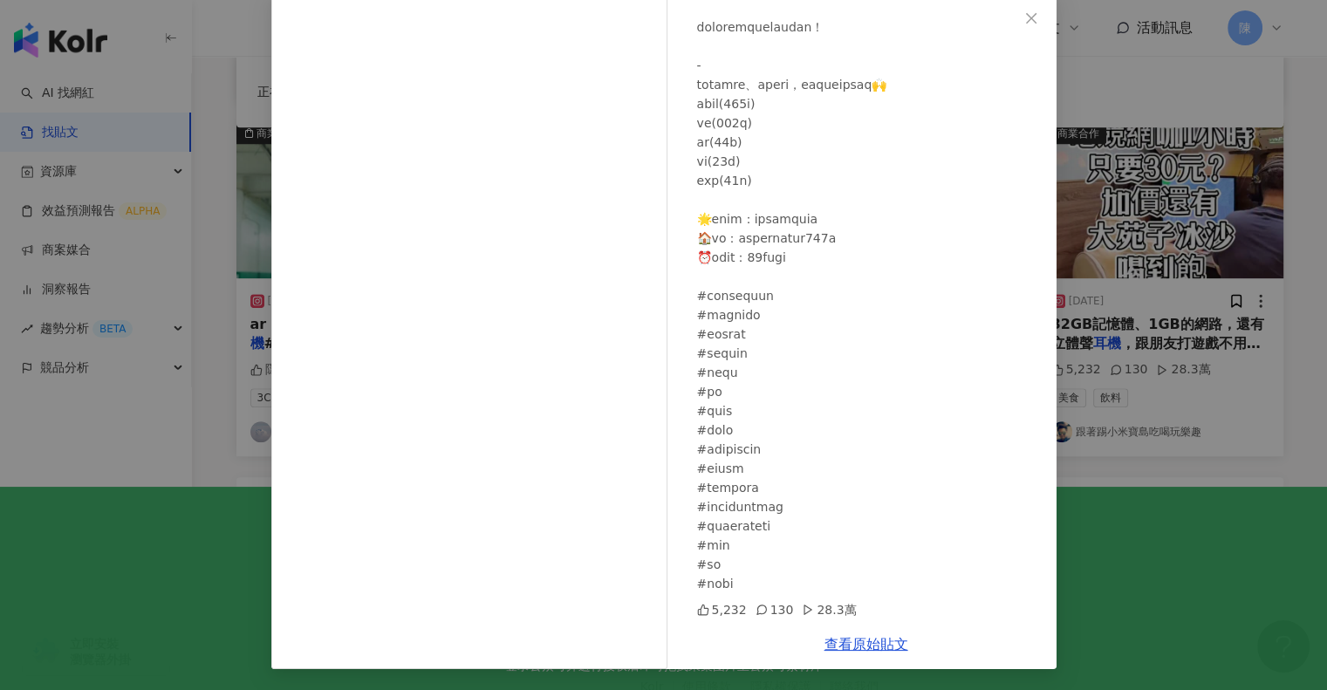
click at [1134, 432] on div "跟著踢小米寶島吃喝玩樂趣 2025/8/23 5,232 130 28.3萬 查看原始貼文" at bounding box center [663, 345] width 1327 height 690
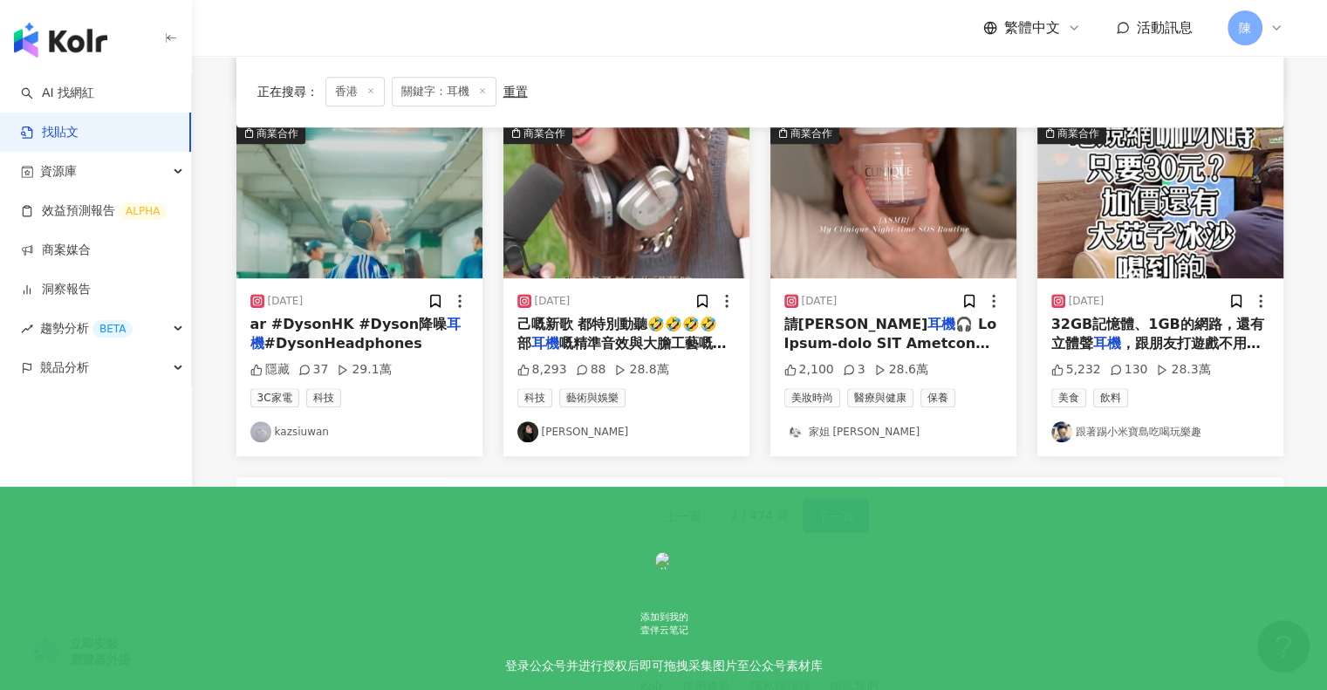
click at [810, 512] on button "下一頁" at bounding box center [836, 515] width 66 height 35
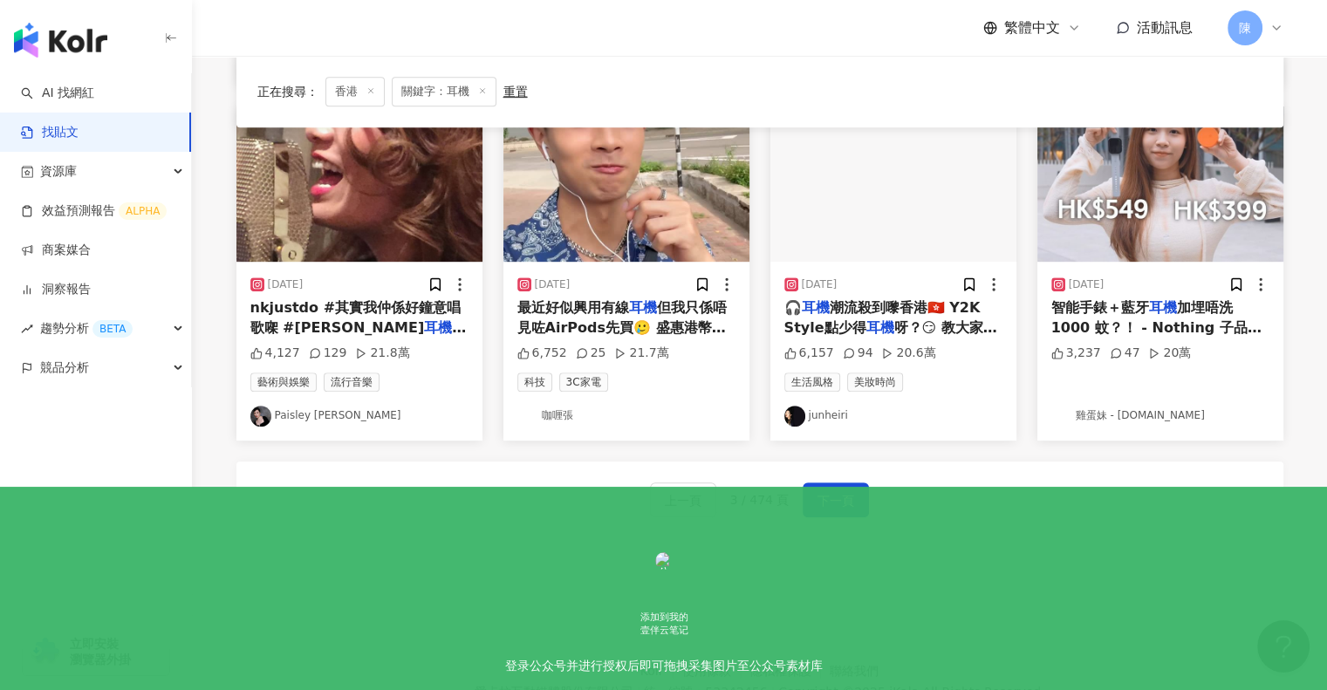
scroll to position [887, 0]
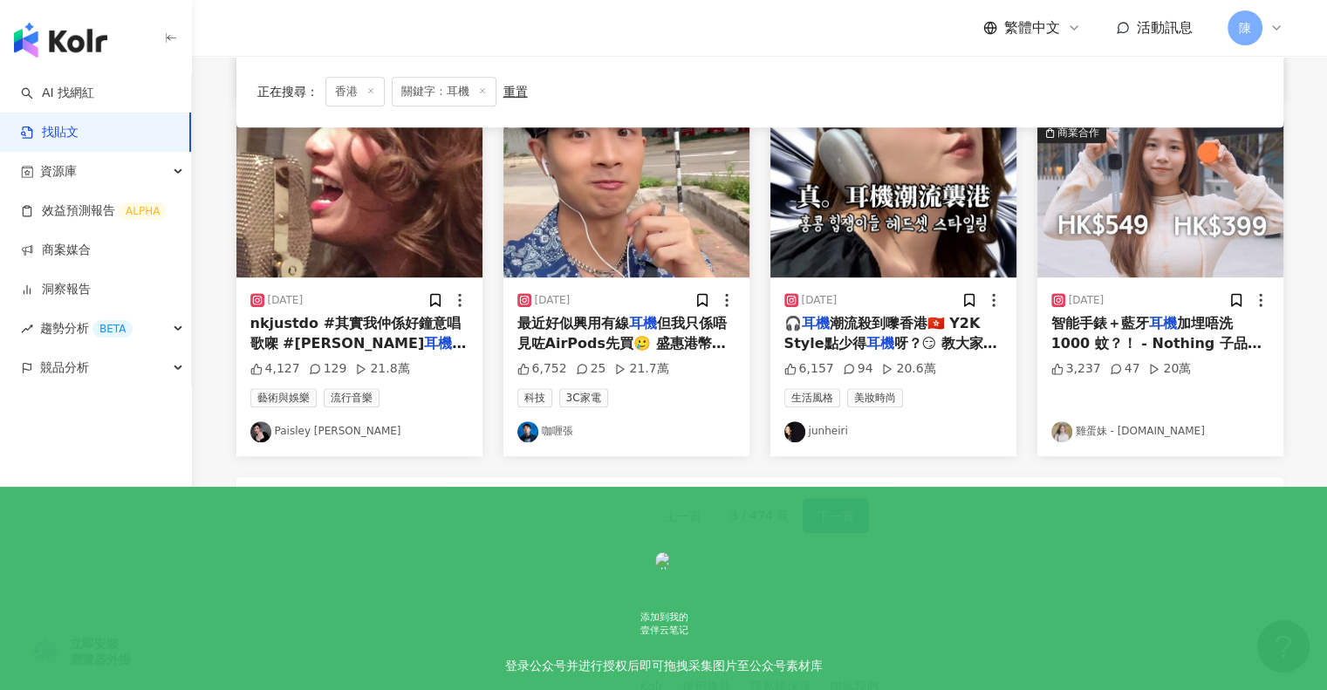
click at [876, 327] on span "潮流殺到嚟香港🇭🇰 Y2K Style點少得" at bounding box center [882, 333] width 196 height 36
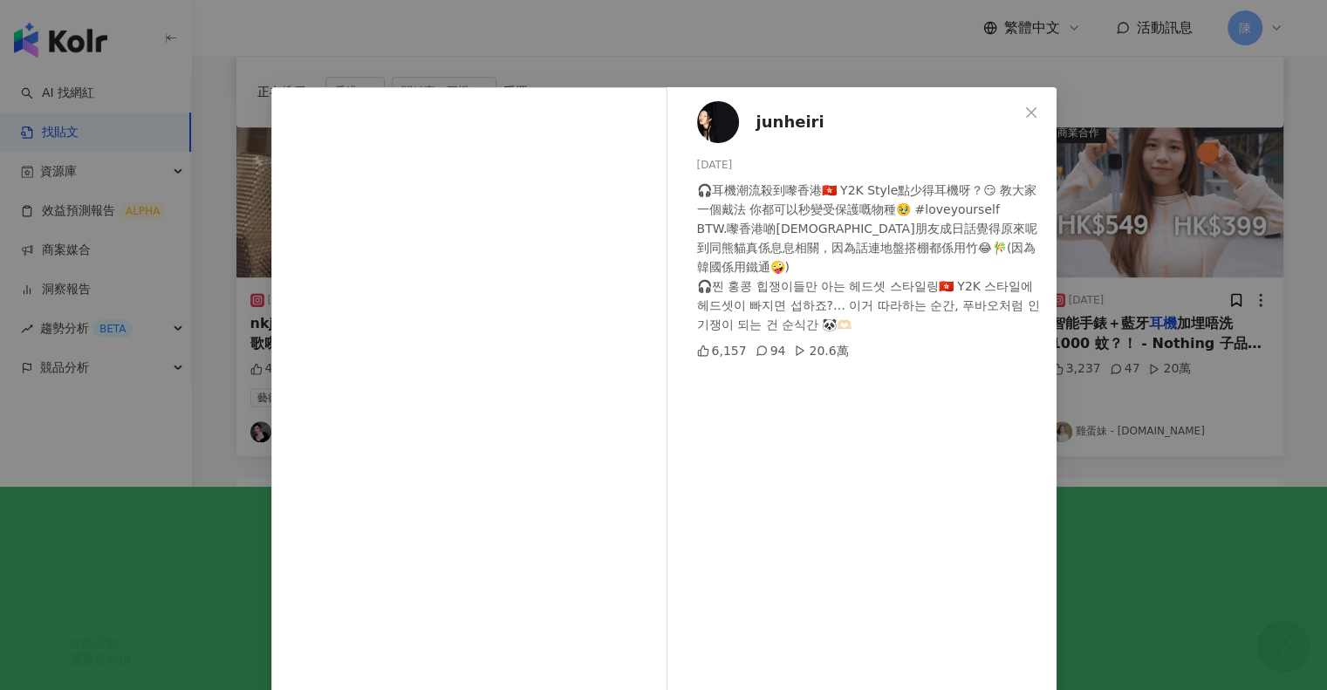
click at [1134, 474] on div "junheiri 2024/4/21 🎧耳機潮流殺到嚟香港🇭🇰 Y2K Style點少得耳機呀？😏 教大家一個戴法 你都可以秒變受保護嘅物種🥹 #loveyo…" at bounding box center [663, 345] width 1327 height 690
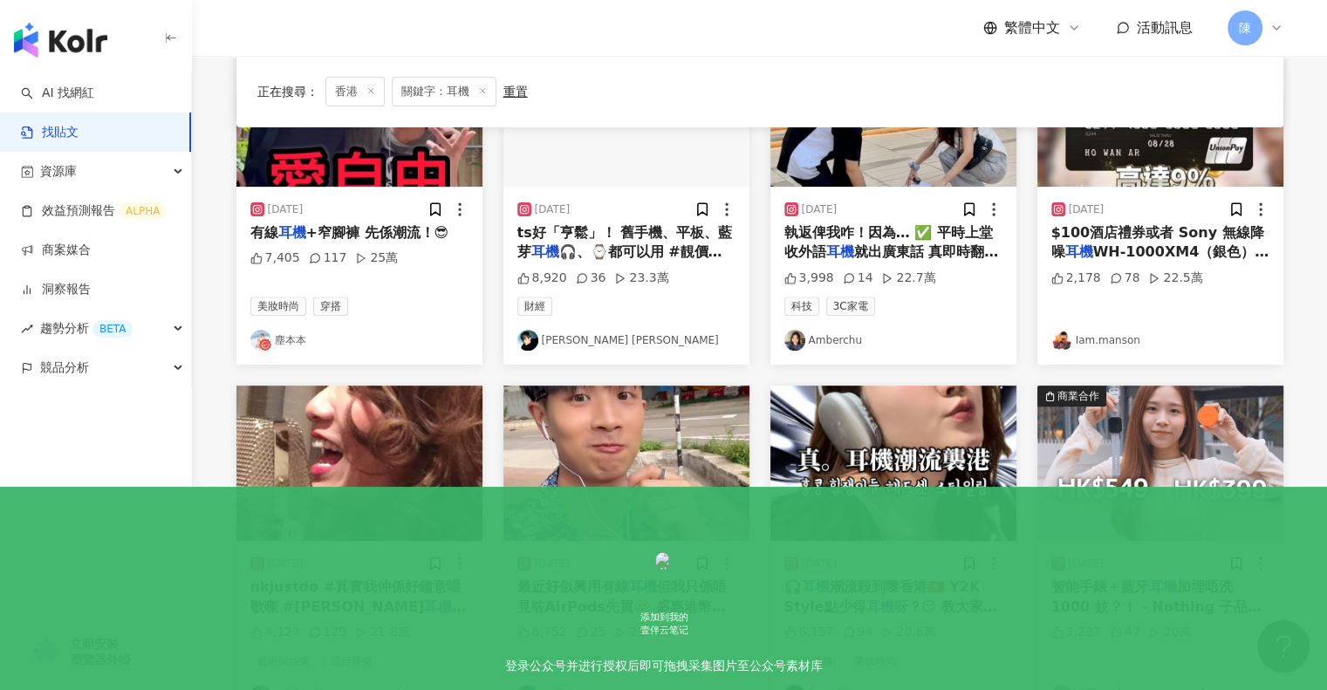
scroll to position [624, 0]
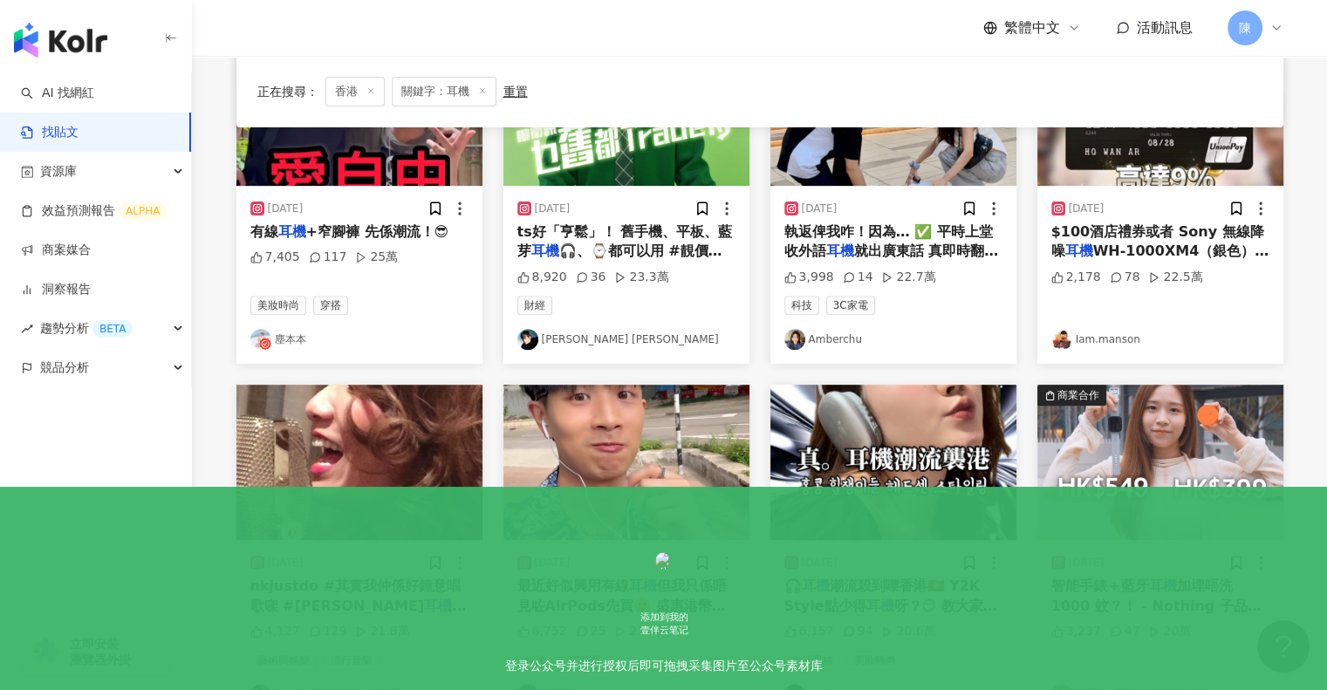
click at [620, 592] on span "最近好似興用有線" at bounding box center [573, 586] width 112 height 17
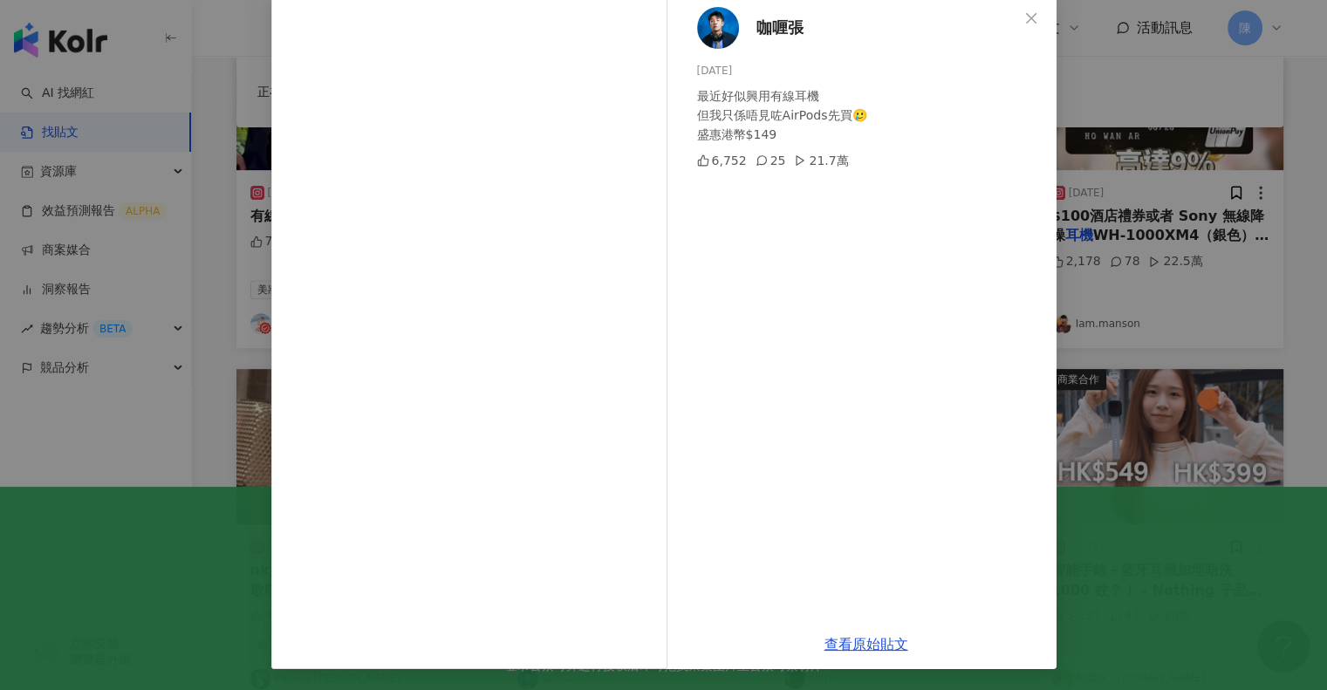
scroll to position [640, 0]
drag, startPoint x: 789, startPoint y: 29, endPoint x: 755, endPoint y: 34, distance: 34.4
click at [755, 34] on div "咖喱張 2025/5/6 最近好似興用有線耳機 但我只係唔見咗AirPods先買🥲 盛惠港幣$149 6,752 25 21.7萬" at bounding box center [866, 306] width 380 height 627
copy span "咖喱張"
click at [925, 19] on div "咖喱張 2025/5/6 最近好似興用有線耳機 但我只係唔見咗AirPods先買🥲 盛惠港幣$149 6,752 25 21.7萬" at bounding box center [866, 306] width 380 height 627
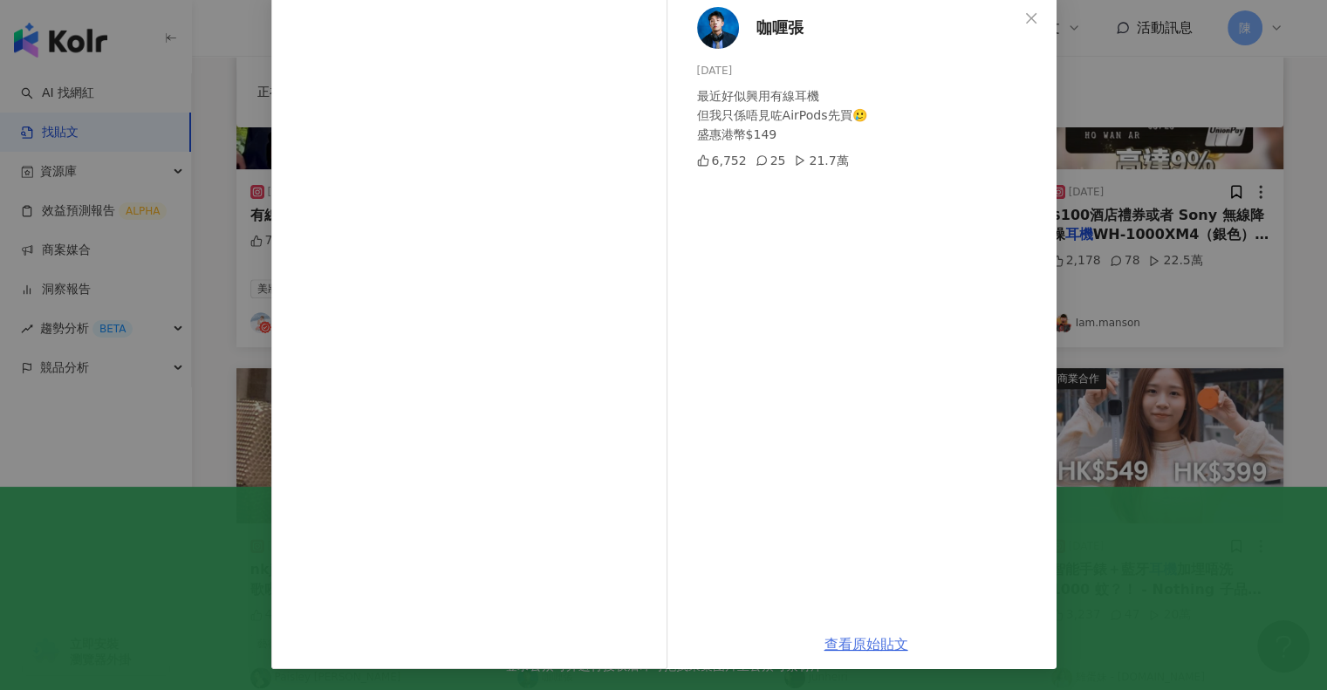
click at [852, 645] on link "查看原始貼文" at bounding box center [867, 644] width 84 height 17
click at [1090, 87] on div "咖喱張 2025/5/6 最近好似興用有線耳機 但我只係唔見咗AirPods先買🥲 盛惠港幣$149 6,752 25 21.7萬 查看原始貼文" at bounding box center [663, 345] width 1327 height 690
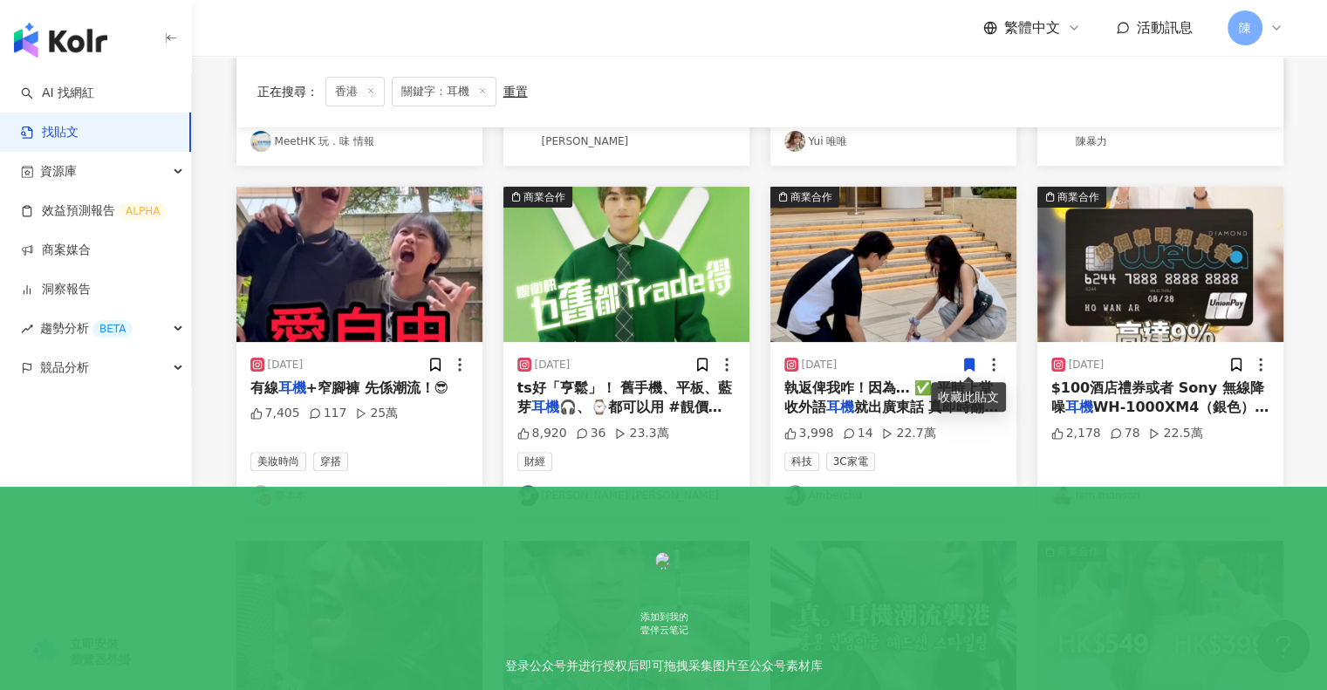
scroll to position [467, 0]
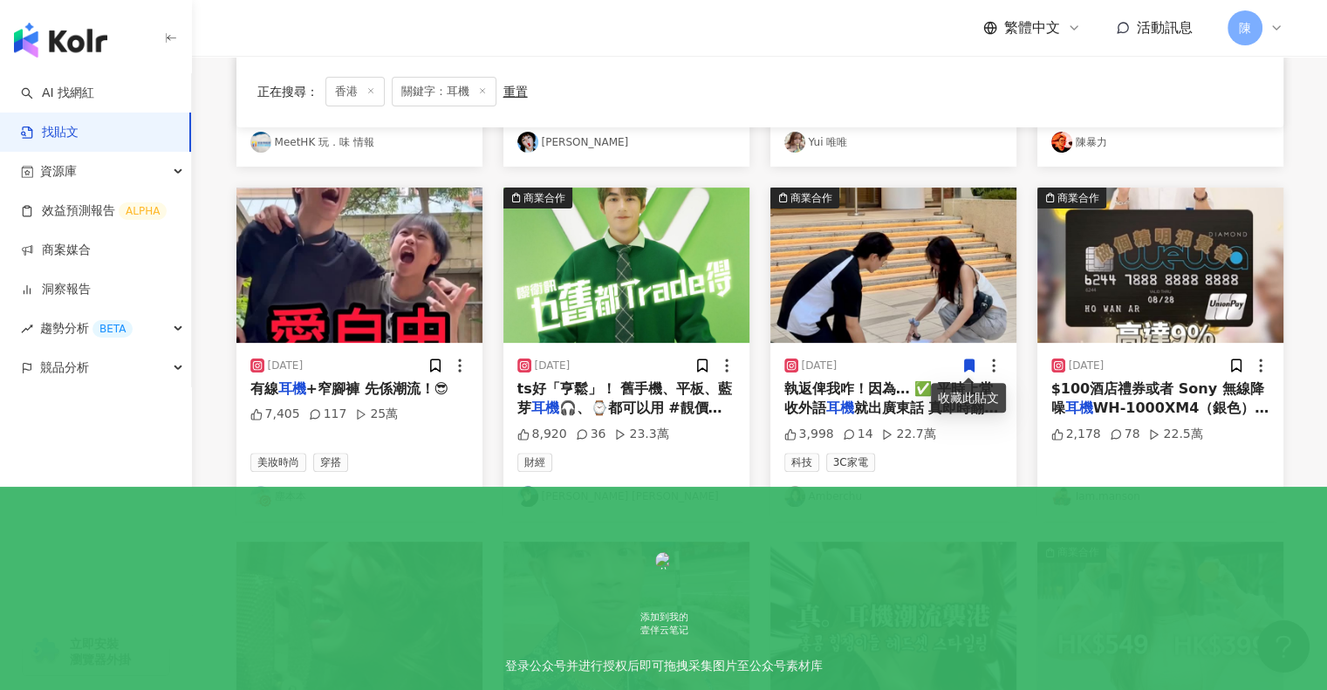
click at [329, 394] on span "+窄腳褲 先係潮流！😎" at bounding box center [377, 388] width 143 height 17
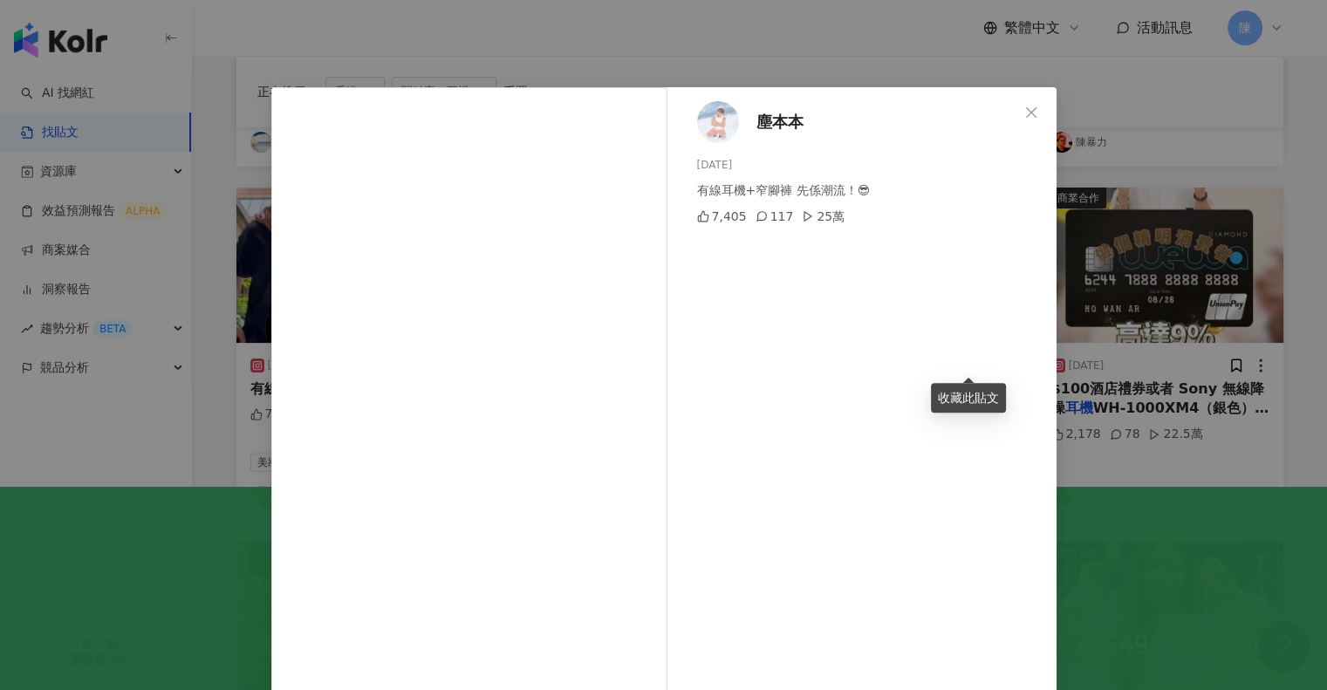
click at [830, 39] on div "塵本本 2025/6/20 有線耳機+窄腳褲 先係潮流！😎 7,405 117 25萬 查看原始貼文" at bounding box center [663, 345] width 1327 height 690
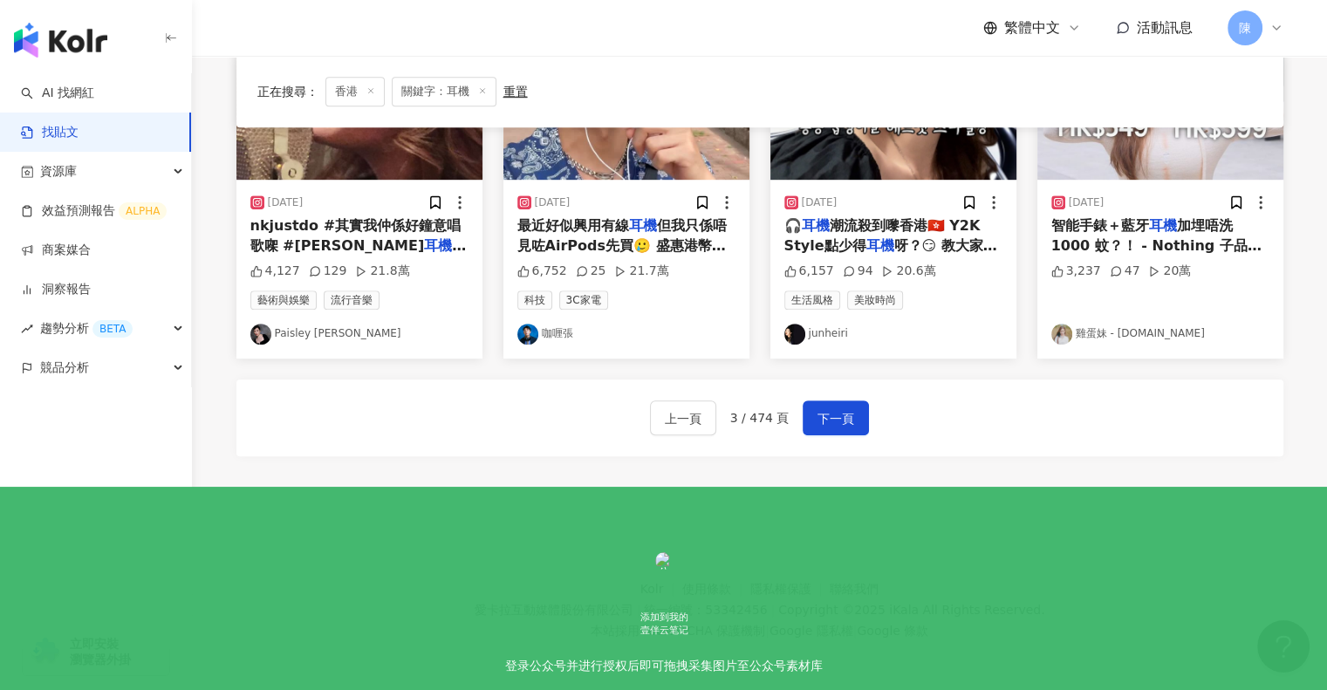
scroll to position [985, 0]
click at [849, 413] on span "下一頁" at bounding box center [836, 417] width 37 height 21
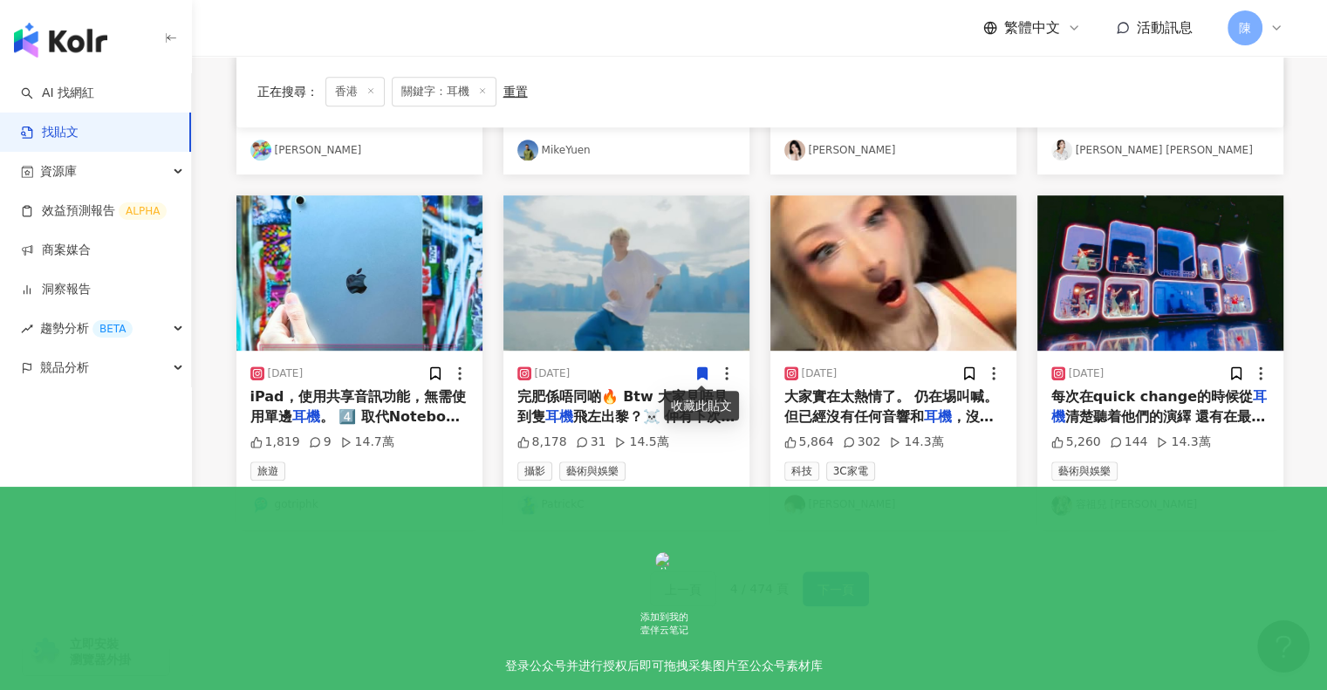
scroll to position [812, 0]
click at [635, 401] on span "完肥係唔同啲🔥 Btw 大家見唔見到隻" at bounding box center [622, 407] width 211 height 36
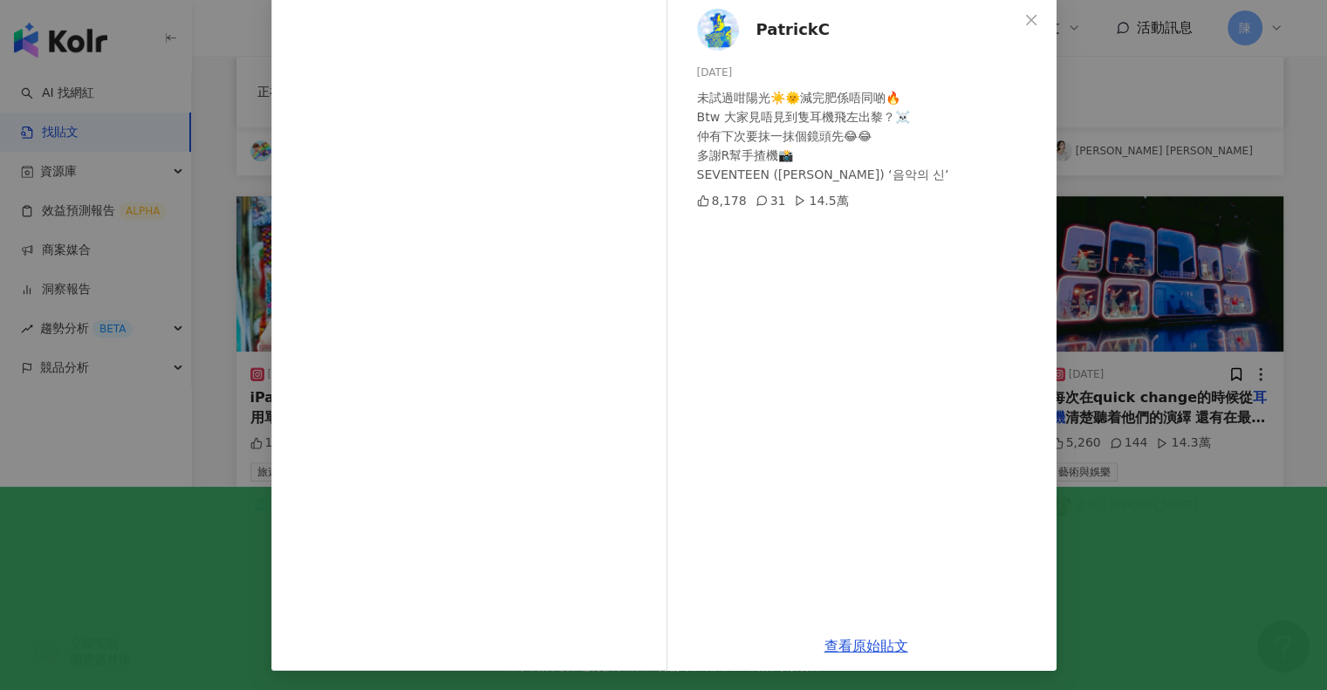
scroll to position [94, 0]
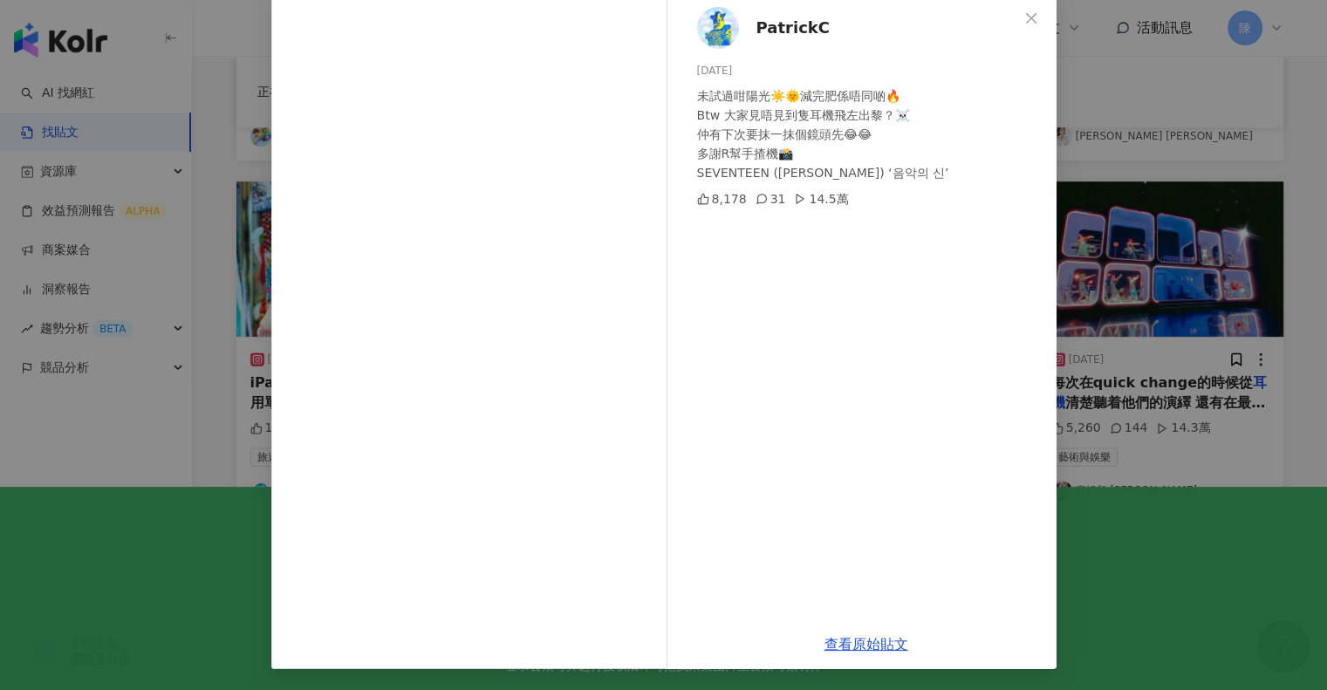
click at [1129, 553] on div "PatrickC 2023/12/4 未試過咁陽光☀️🌞減完肥係唔同啲🔥 Btw 大家見唔見到隻耳機飛左出黎？☠️ 仲有下次要抹一抹個鏡頭先😂😂 多謝R幫手揸…" at bounding box center [663, 345] width 1327 height 690
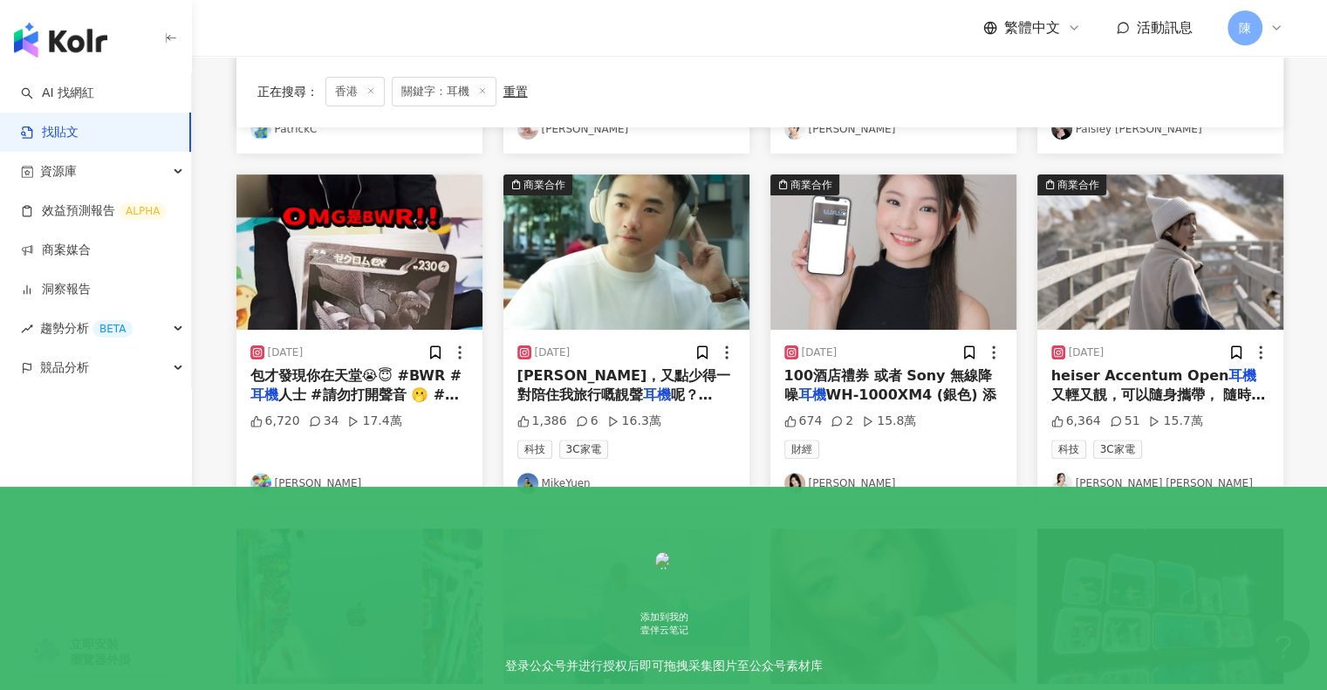
scroll to position [479, 0]
click at [892, 368] on span "100酒店禮券 或者 Sony 無線降噪" at bounding box center [888, 386] width 208 height 36
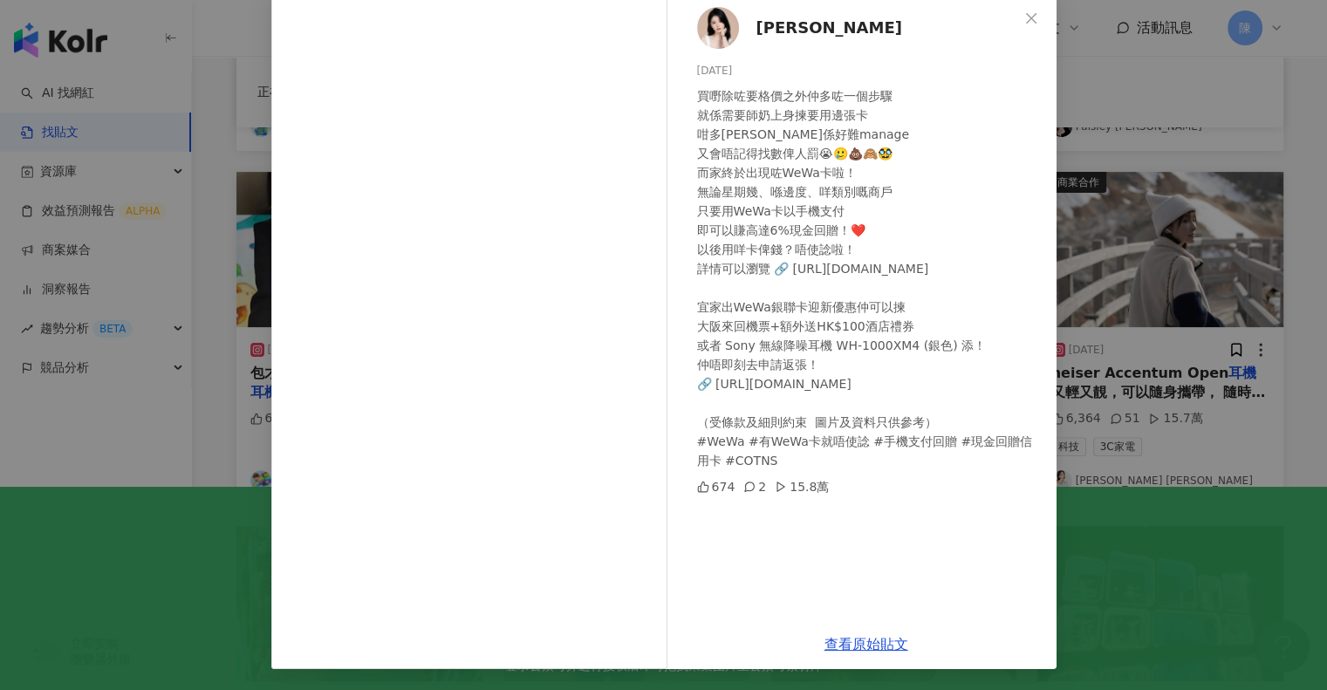
scroll to position [483, 0]
click at [1117, 481] on div "Emily Lau 2024/9/12 買嘢除咗要格價之外仲多咗一個步驟 就係需要師奶上身揀要用邊張卡 咁多張卡真係好難manage 又會唔記得找數俾人罰😭🥲…" at bounding box center [663, 345] width 1327 height 690
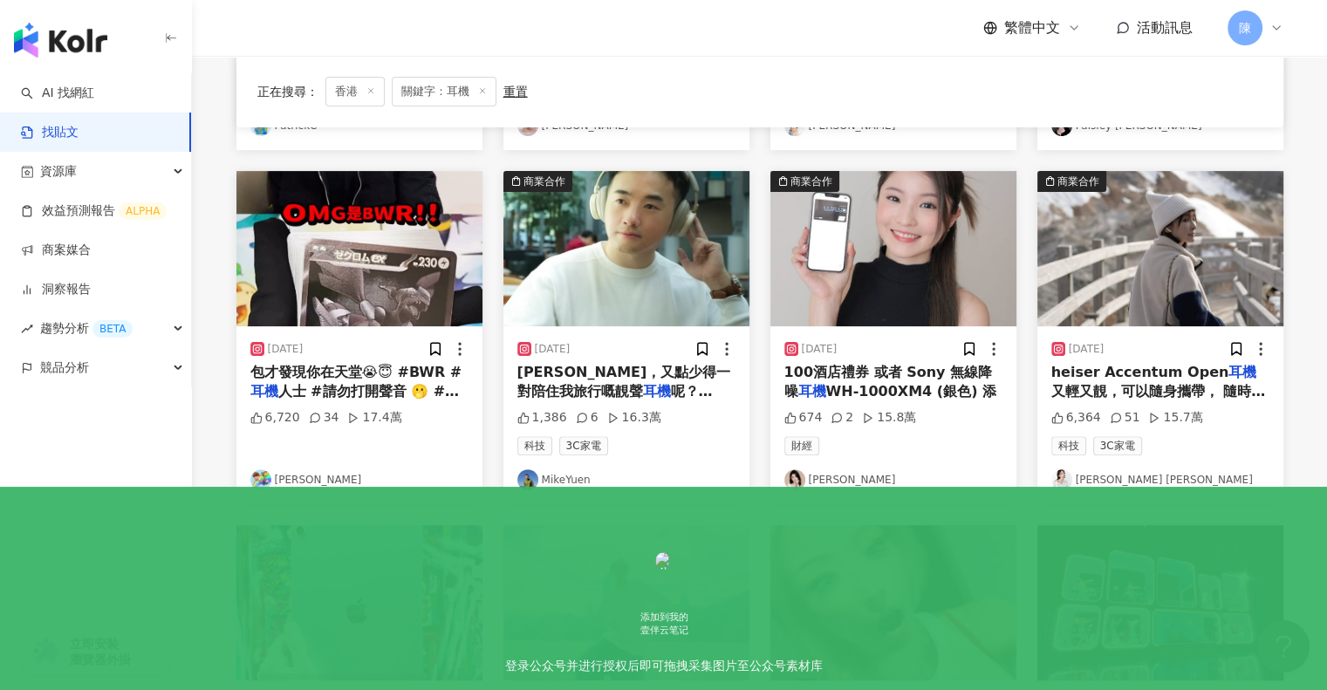
click at [1123, 376] on span "heiser Accentum Open" at bounding box center [1140, 372] width 178 height 17
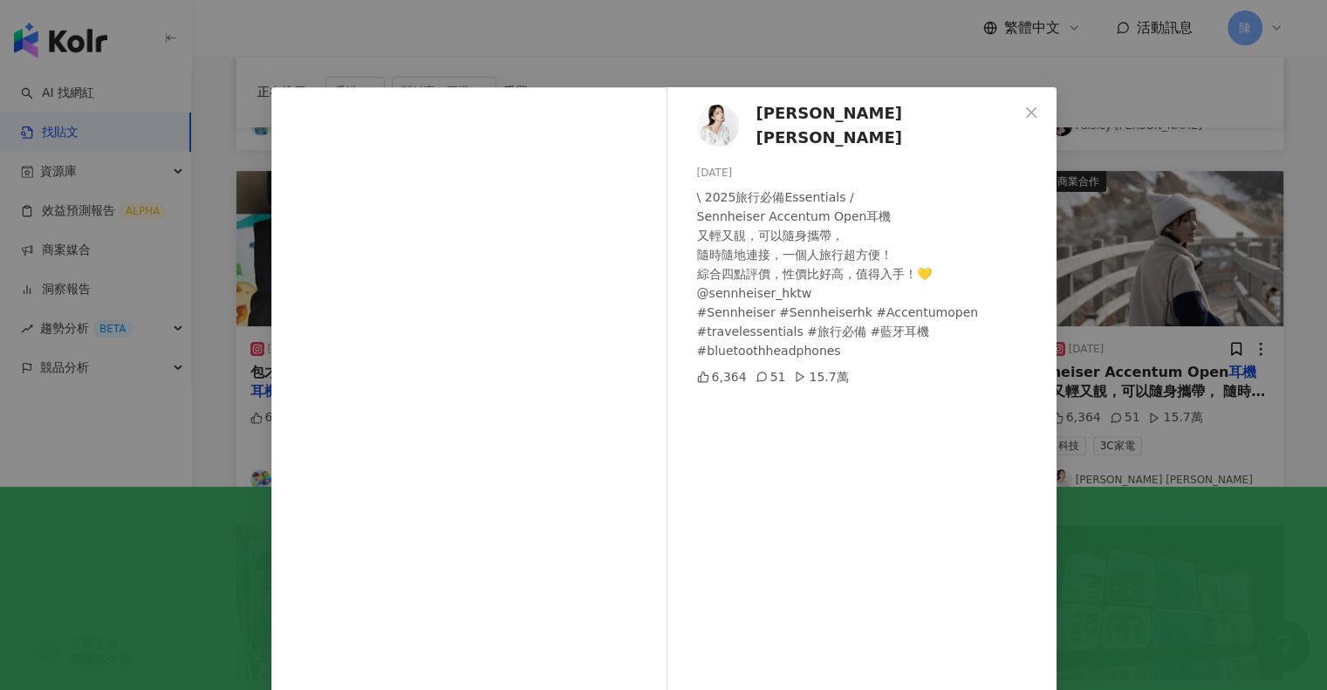
click at [913, 51] on div "Giann Chan 陳芷瑩 2025/3/25 \ 2025旅行必備Essentials / Sennheiser Accentum Open耳機 又輕又靚…" at bounding box center [663, 345] width 1327 height 690
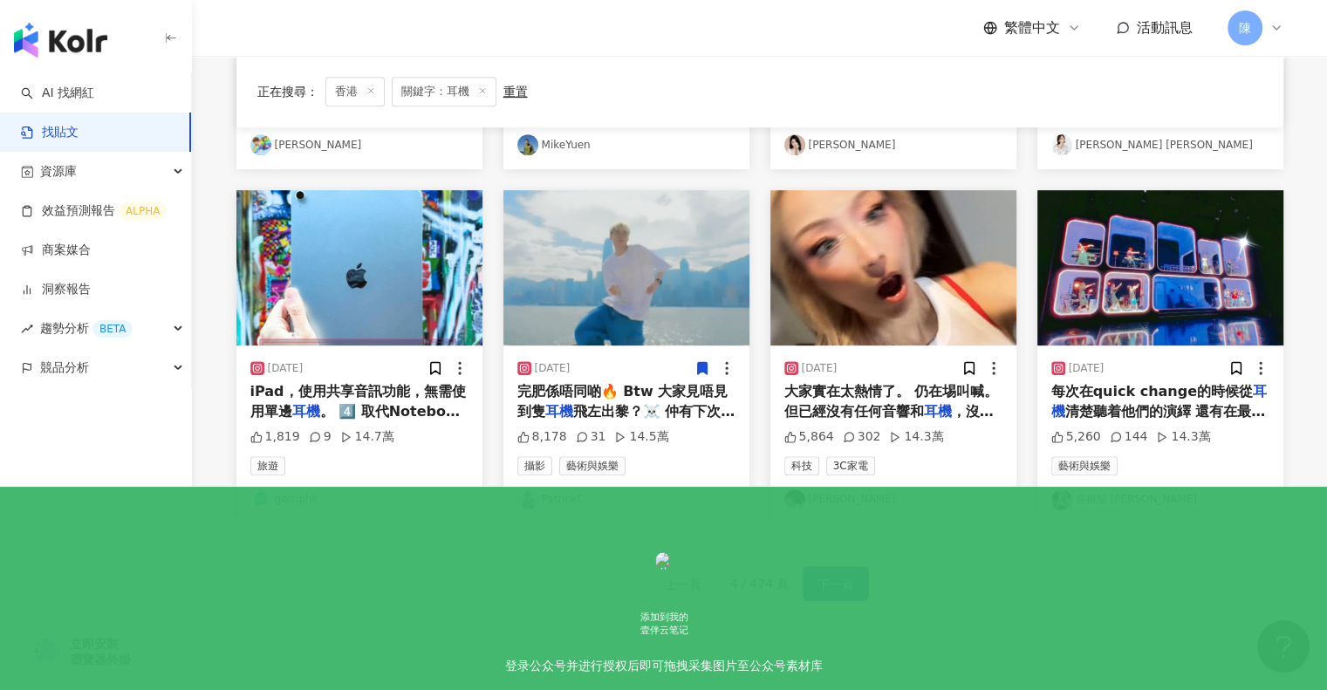
scroll to position [985, 0]
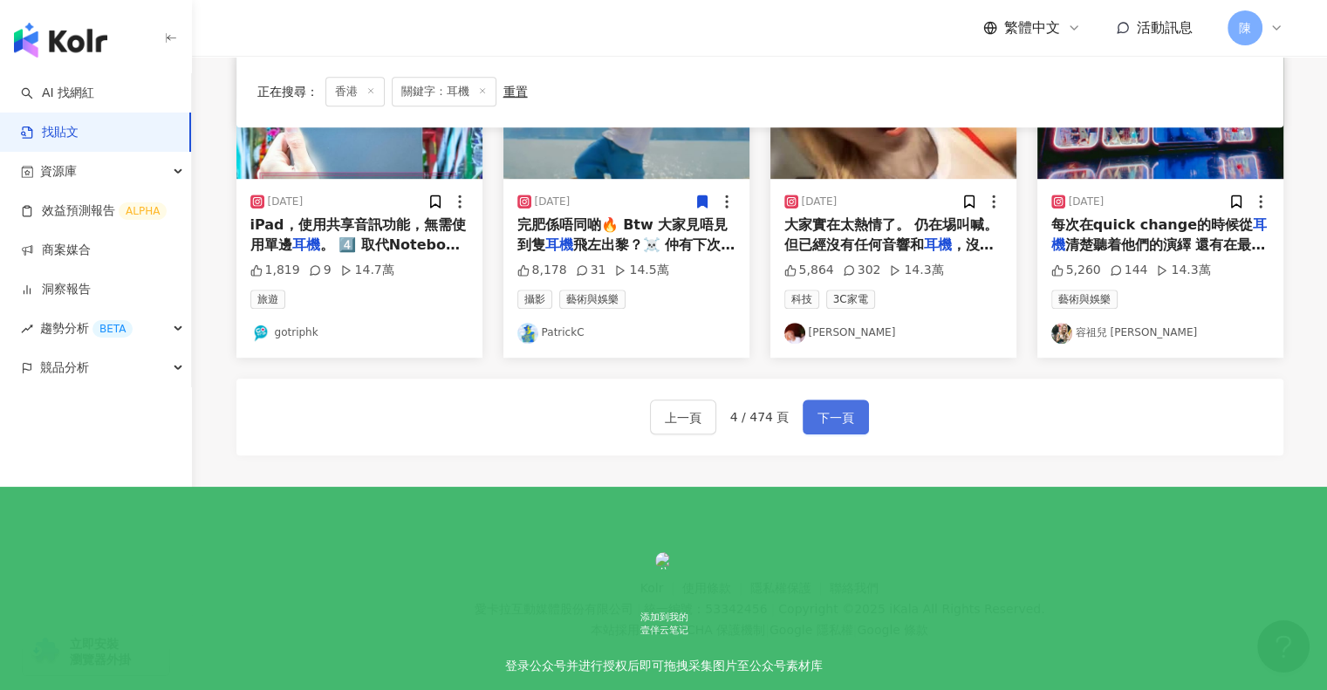
click at [852, 413] on button "下一頁" at bounding box center [836, 417] width 66 height 35
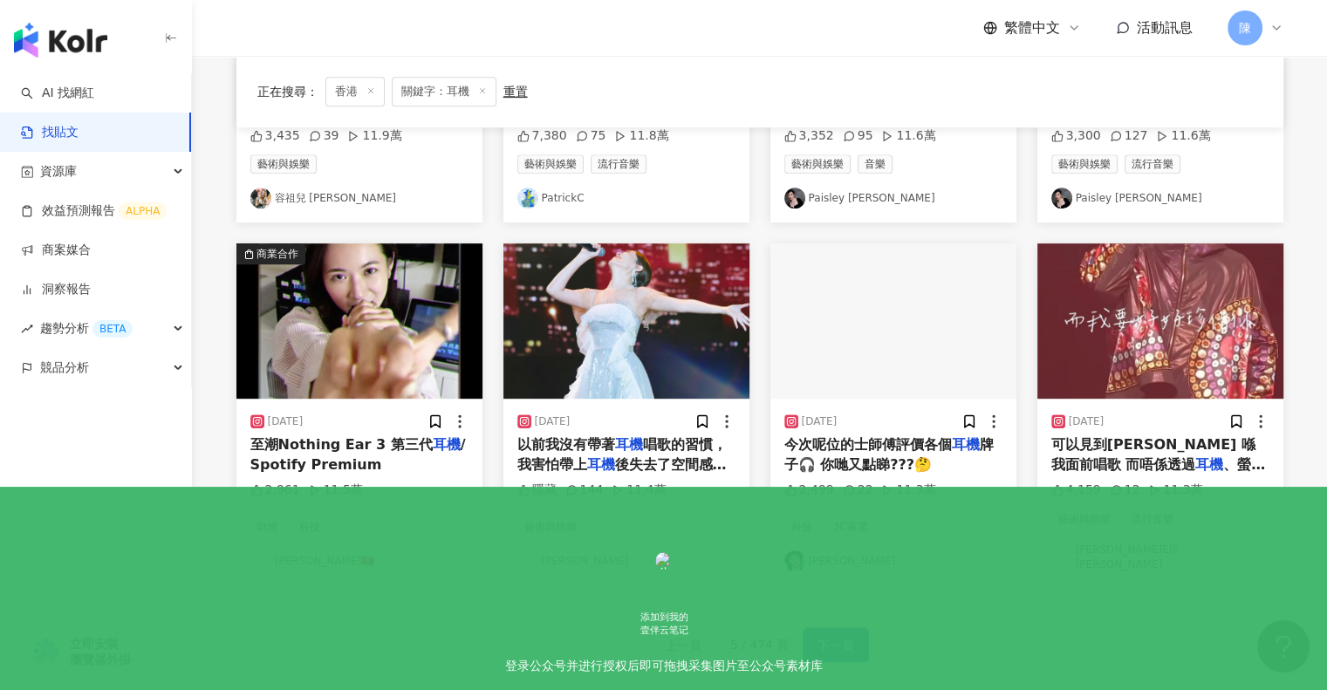
scroll to position [768, 0]
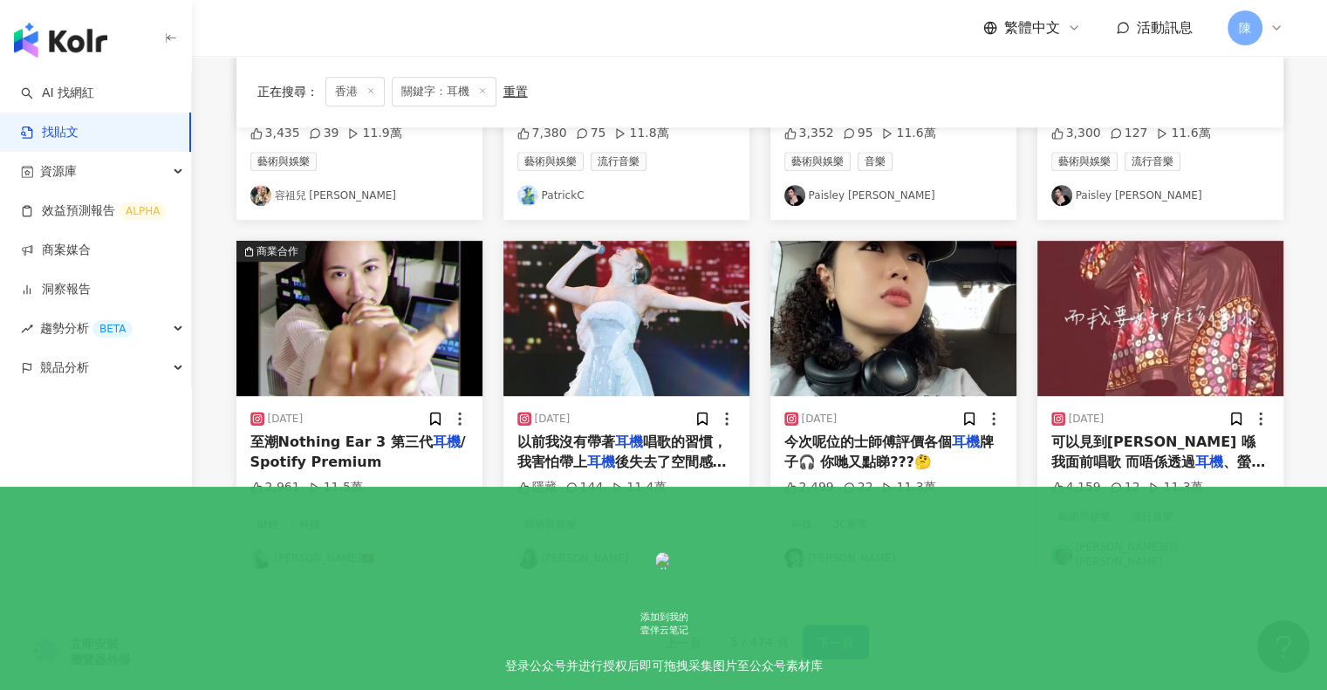
click at [838, 649] on div "上一頁 5 / 474 頁 下一頁" at bounding box center [759, 642] width 1047 height 77
click at [841, 638] on span "下一頁" at bounding box center [836, 643] width 37 height 21
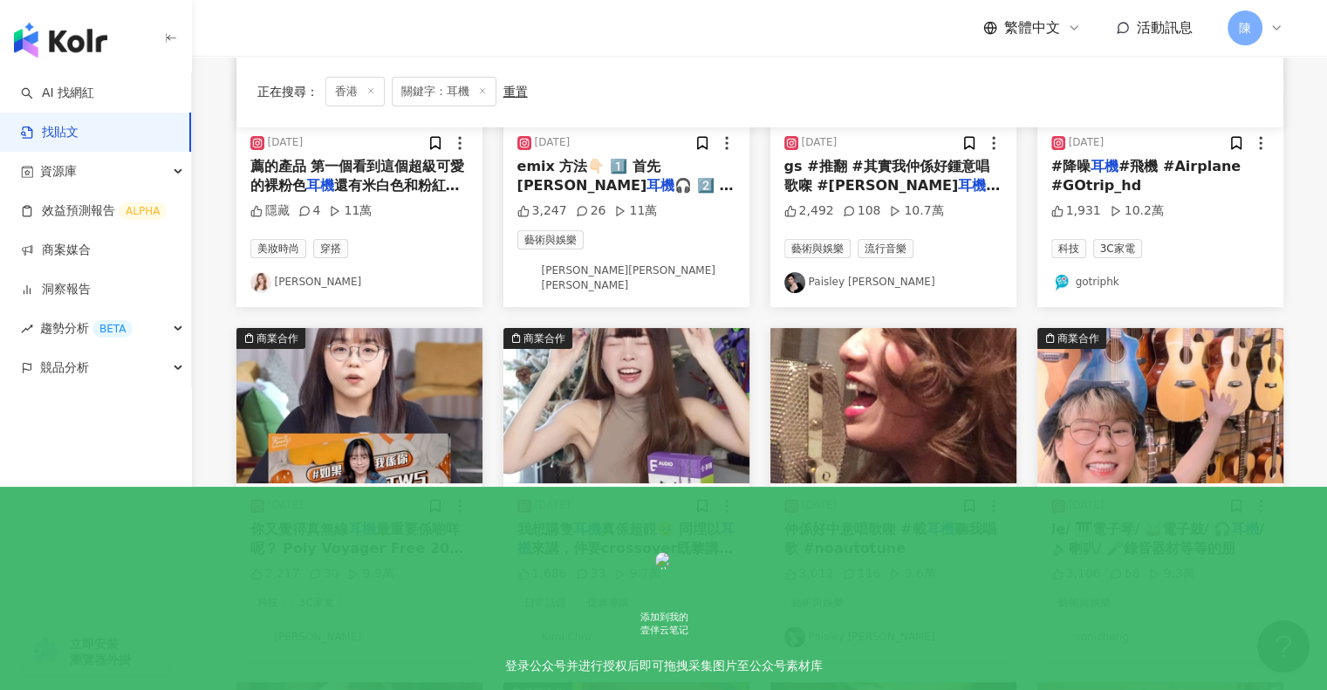
scroll to position [333, 0]
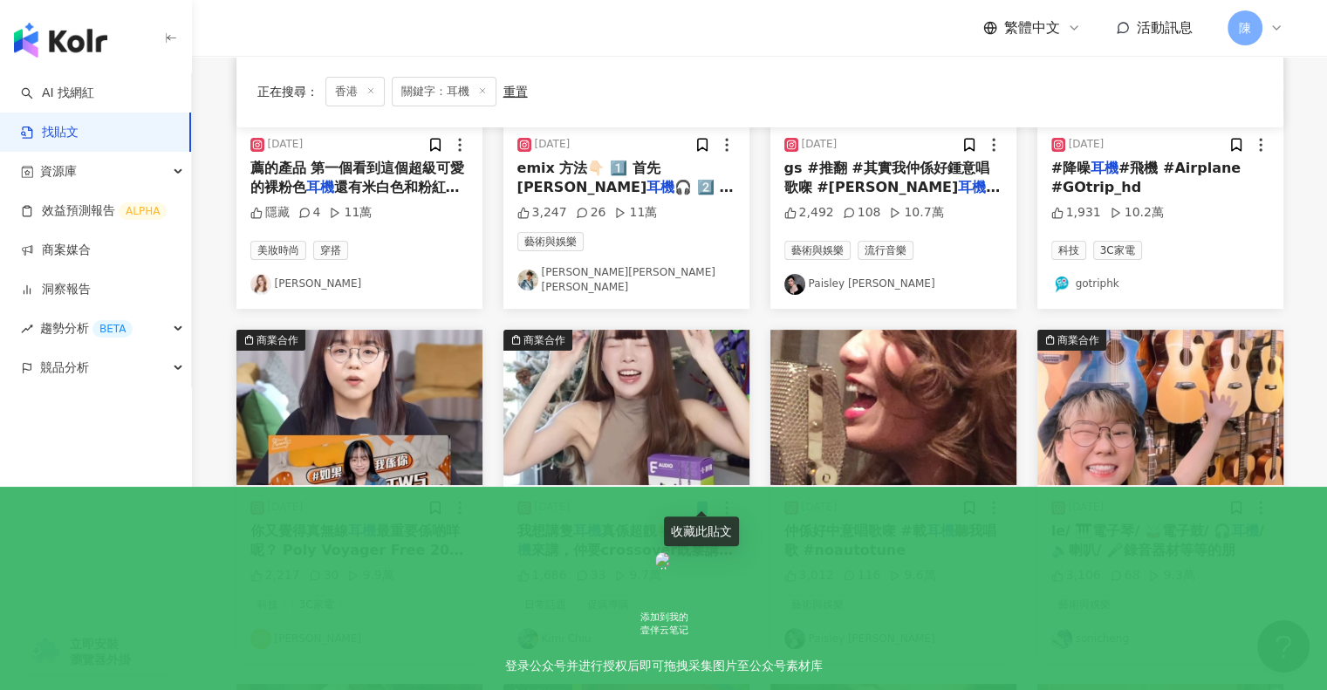
click at [630, 528] on span "真係超靚🥹 同埋以" at bounding box center [661, 531] width 120 height 17
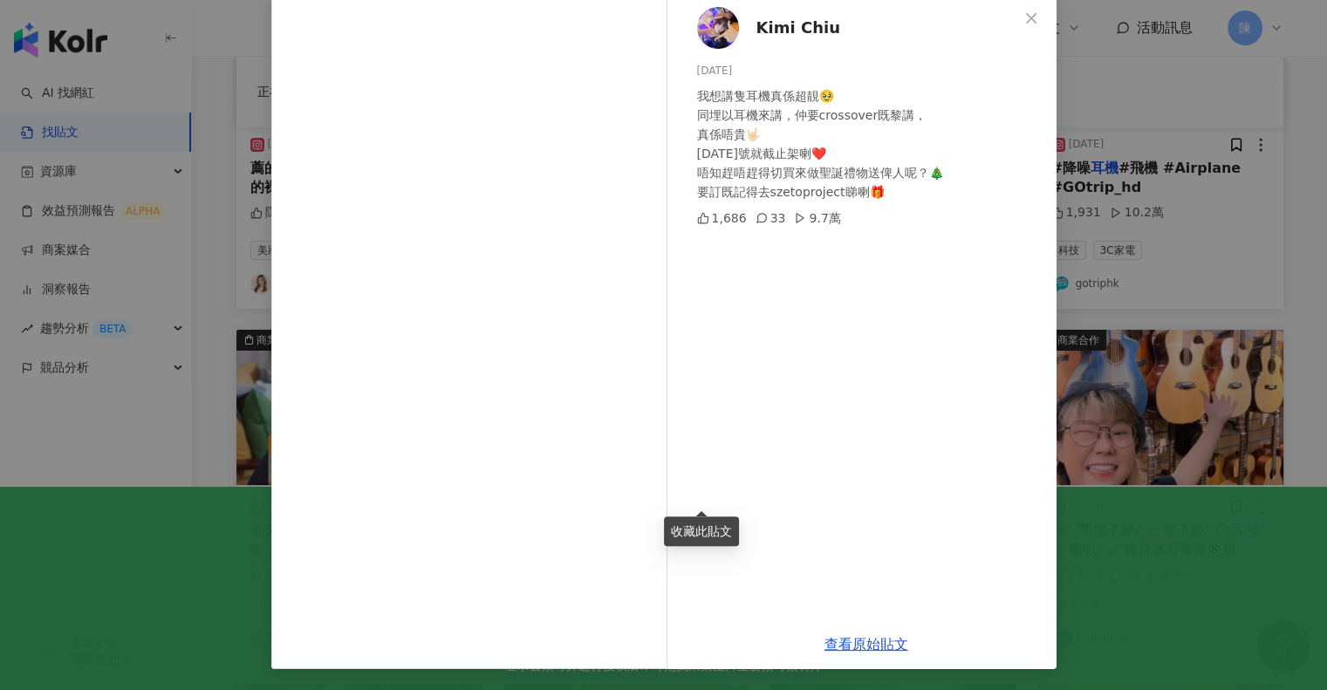
scroll to position [339, 0]
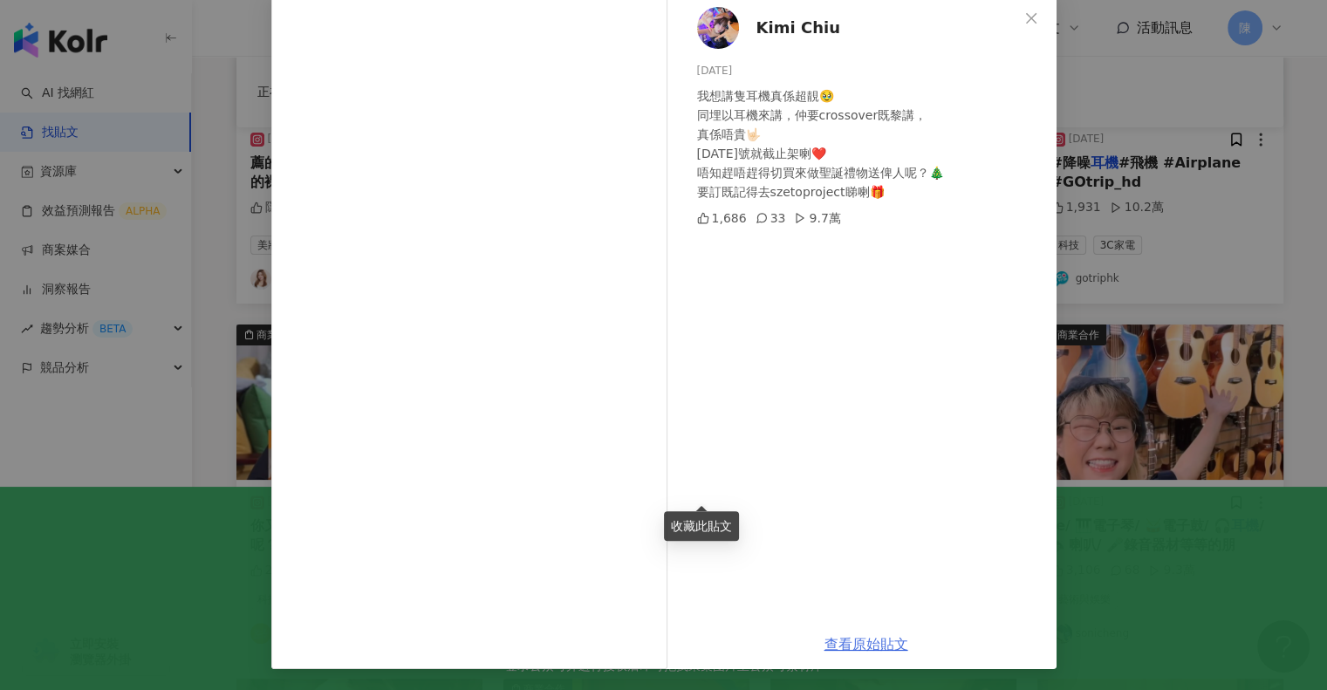
click at [852, 643] on link "查看原始貼文" at bounding box center [867, 644] width 84 height 17
click at [1122, 102] on div "Kimi Chiu 2023/12/11 我想講隻耳機真係超靚🥹 同埋以耳機來講，仲要crossover既黎講， 真係唔貴🤟🏻 12月15號就截止架喇❤️ 唔…" at bounding box center [663, 345] width 1327 height 690
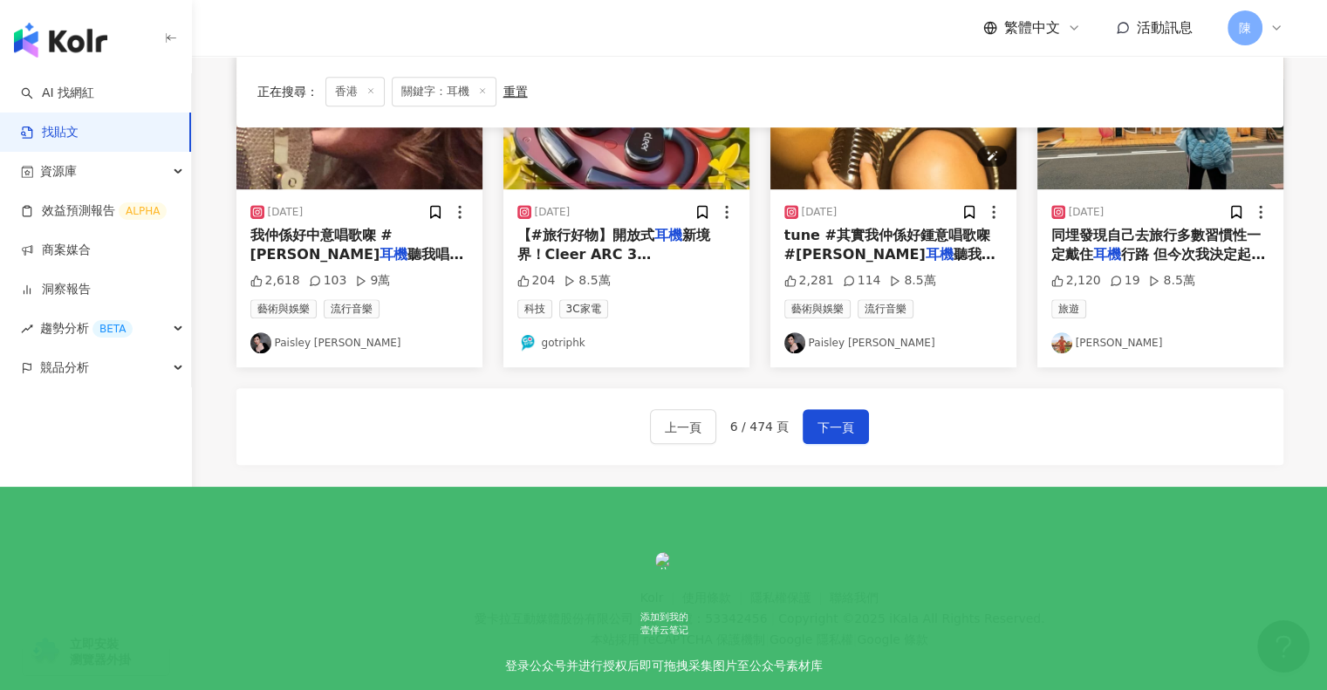
scroll to position [985, 0]
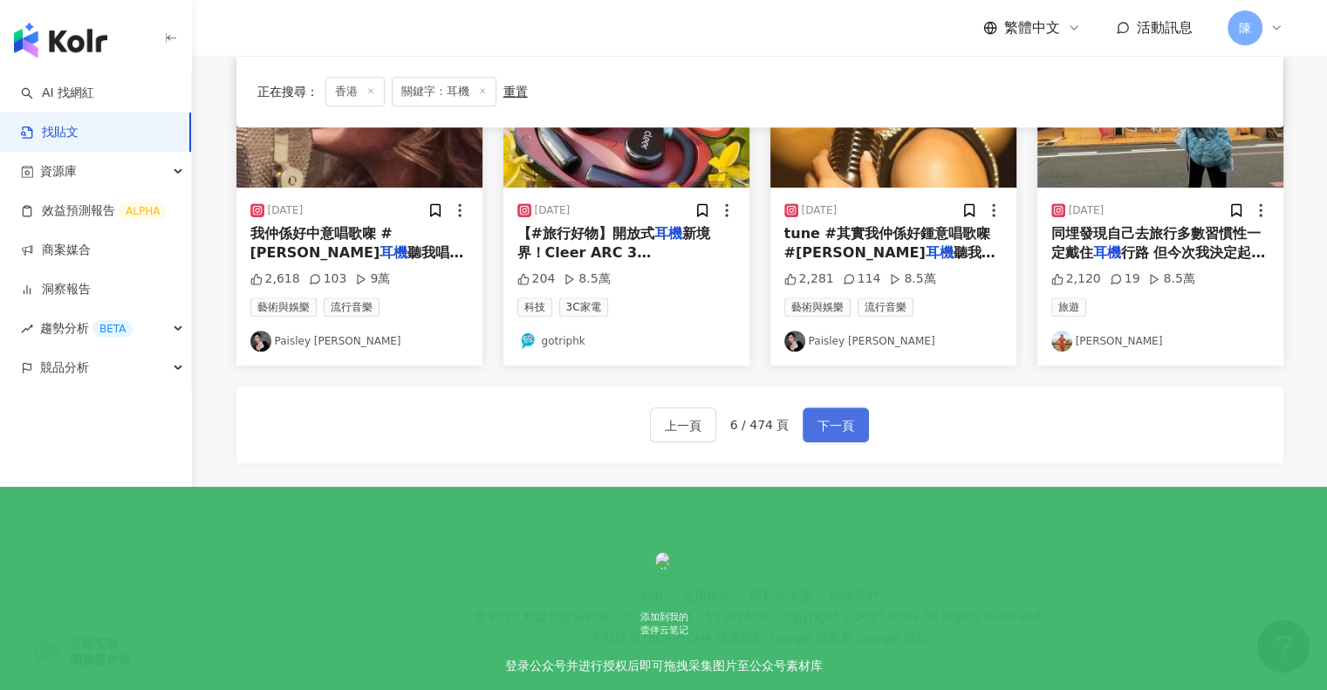
click at [828, 421] on span "下一頁" at bounding box center [836, 425] width 37 height 21
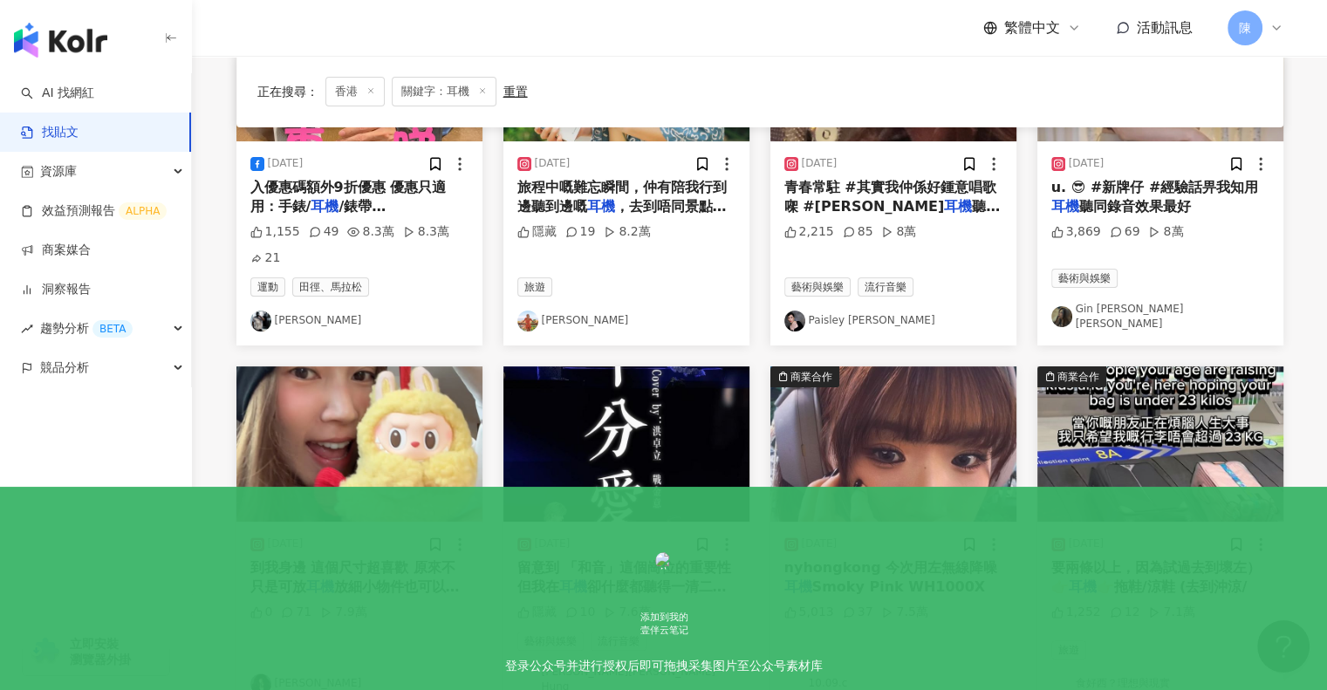
scroll to position [314, 0]
click at [1173, 572] on span "要兩條以上，因為試過去到壞左） 👉🏻" at bounding box center [1155, 577] width 209 height 36
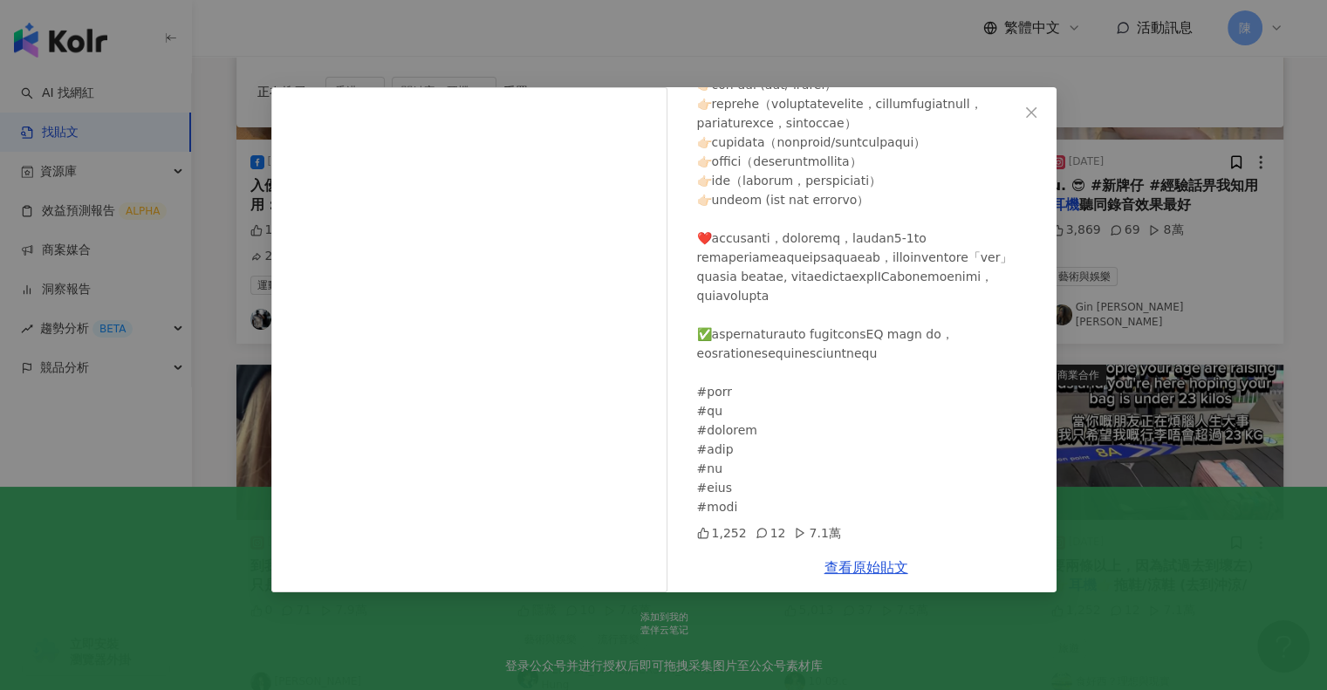
scroll to position [318, 0]
click at [1185, 291] on div "食好西？理想與現實 2024/7/21 1,252 12 7.1萬 查看原始貼文" at bounding box center [663, 345] width 1327 height 690
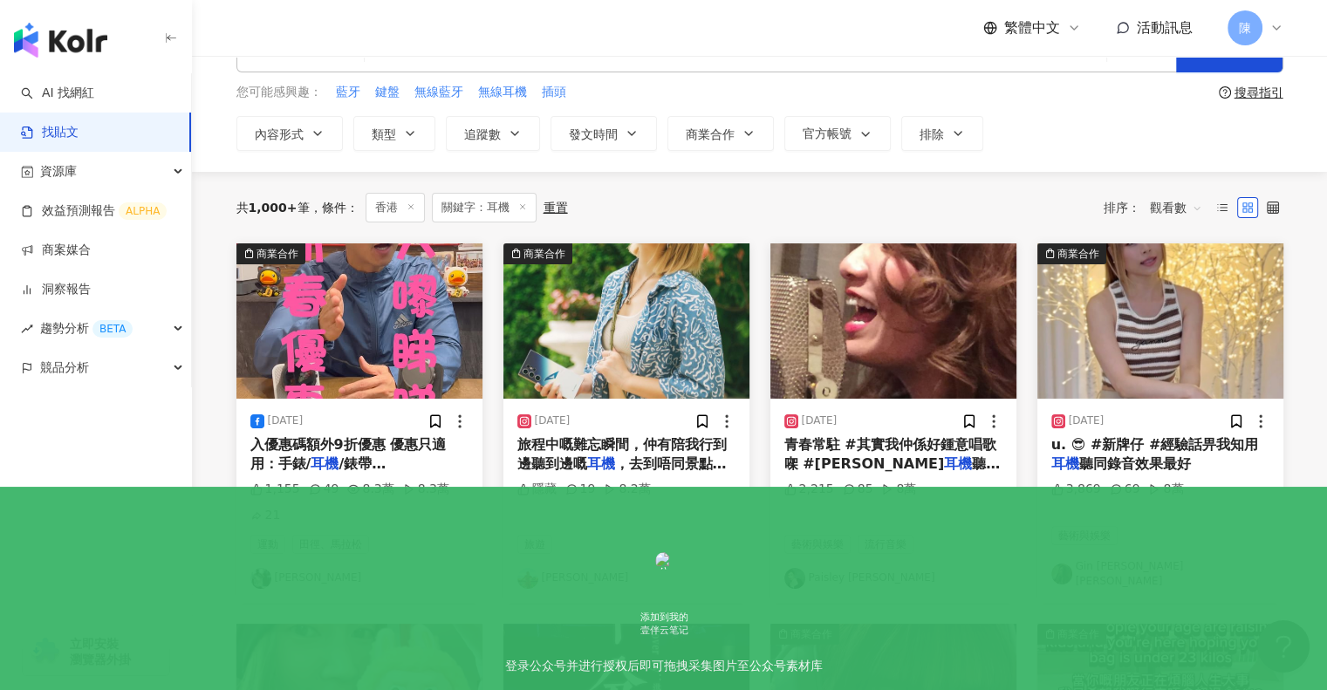
scroll to position [56, 0]
click at [370, 444] on span "入優惠碼額外9折優惠 優惠只適用：手錶/" at bounding box center [348, 455] width 196 height 36
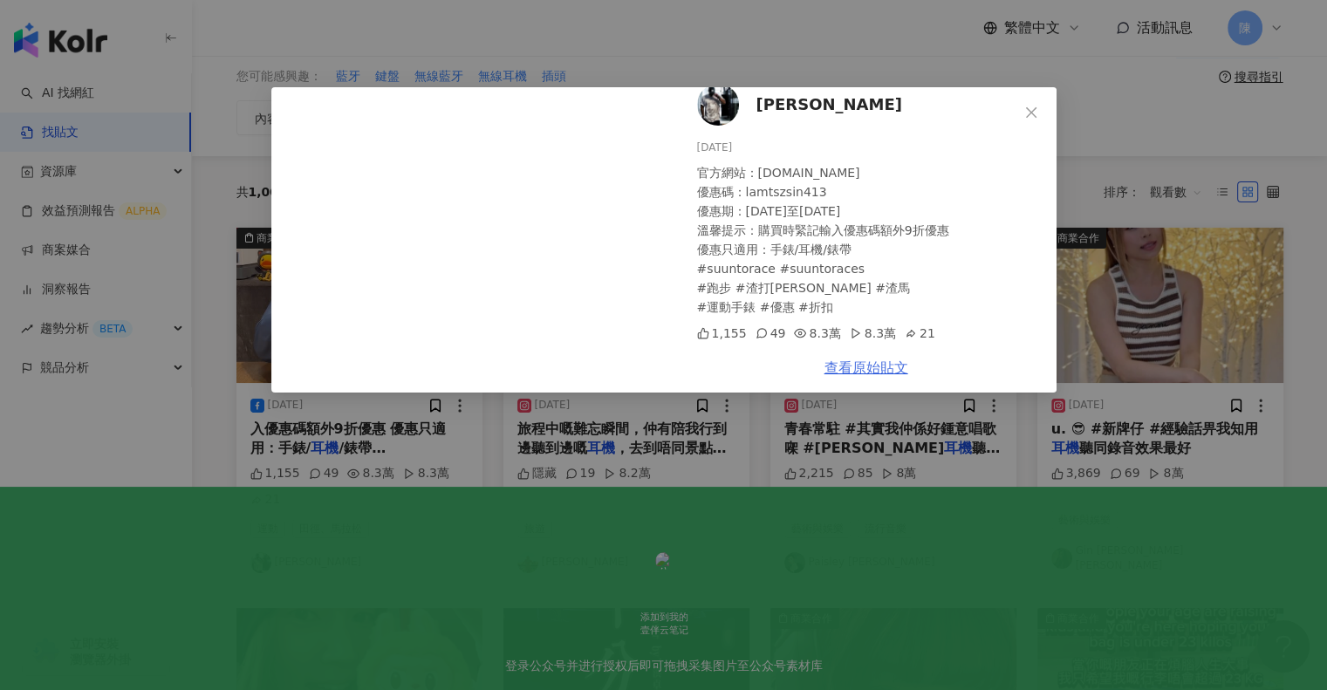
scroll to position [73, 0]
click at [863, 366] on link "查看原始貼文" at bounding box center [867, 367] width 84 height 17
click at [947, 57] on div "林子善 2025/1/28 官方網站：suunto.com.hk 優惠碼：lamtszsin413 優惠期：1月29日至2月9日 溫馨提示：購買時緊記輸入優惠…" at bounding box center [663, 345] width 1327 height 690
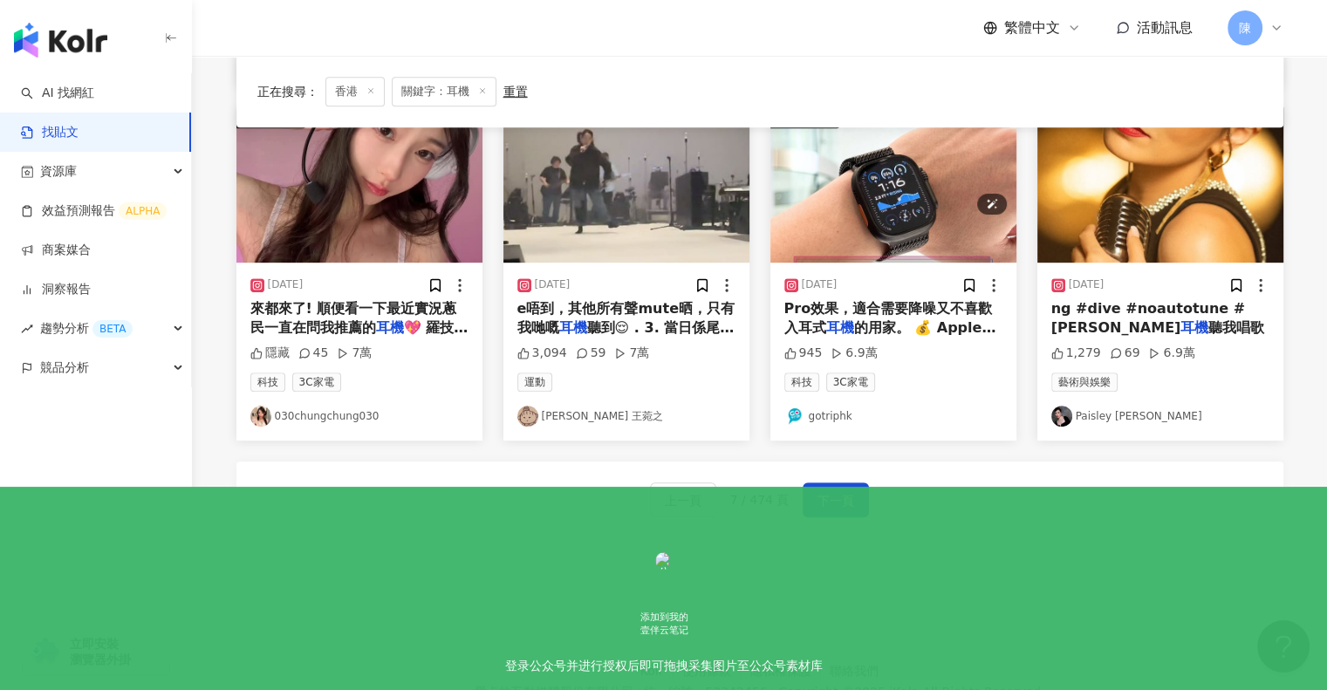
scroll to position [1011, 0]
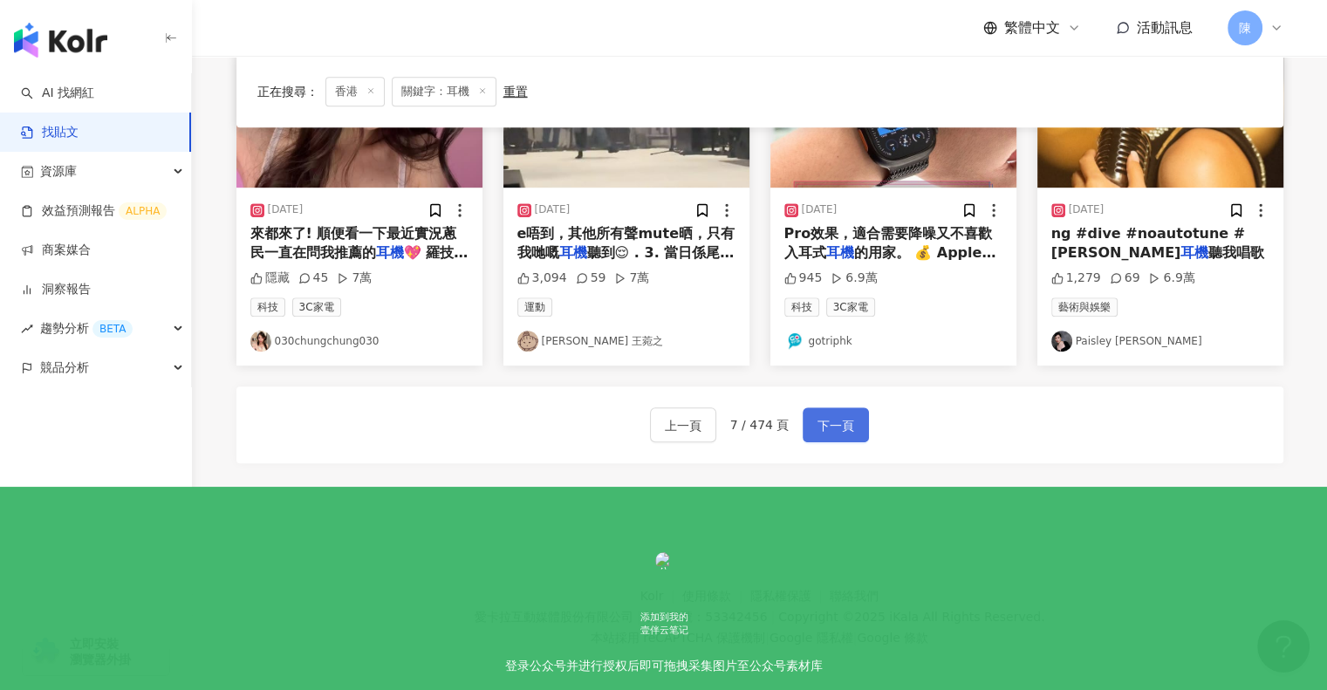
click at [841, 418] on span "下一頁" at bounding box center [836, 425] width 37 height 21
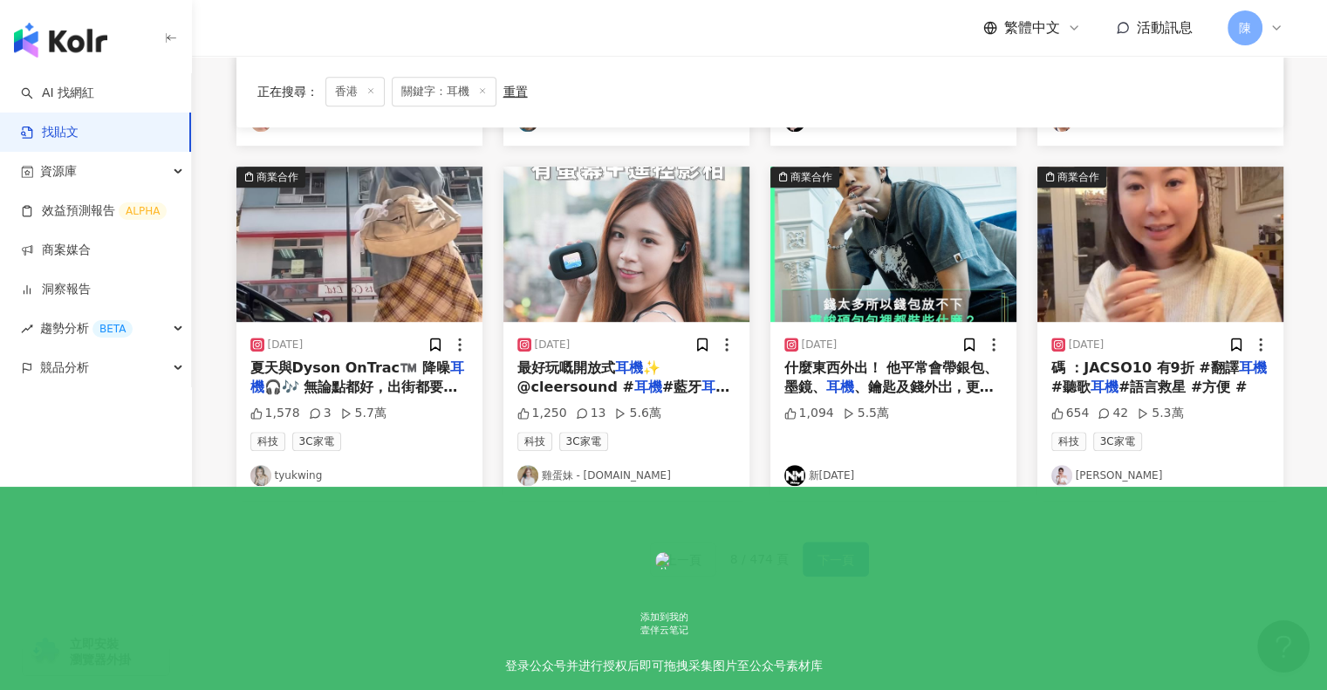
scroll to position [872, 0]
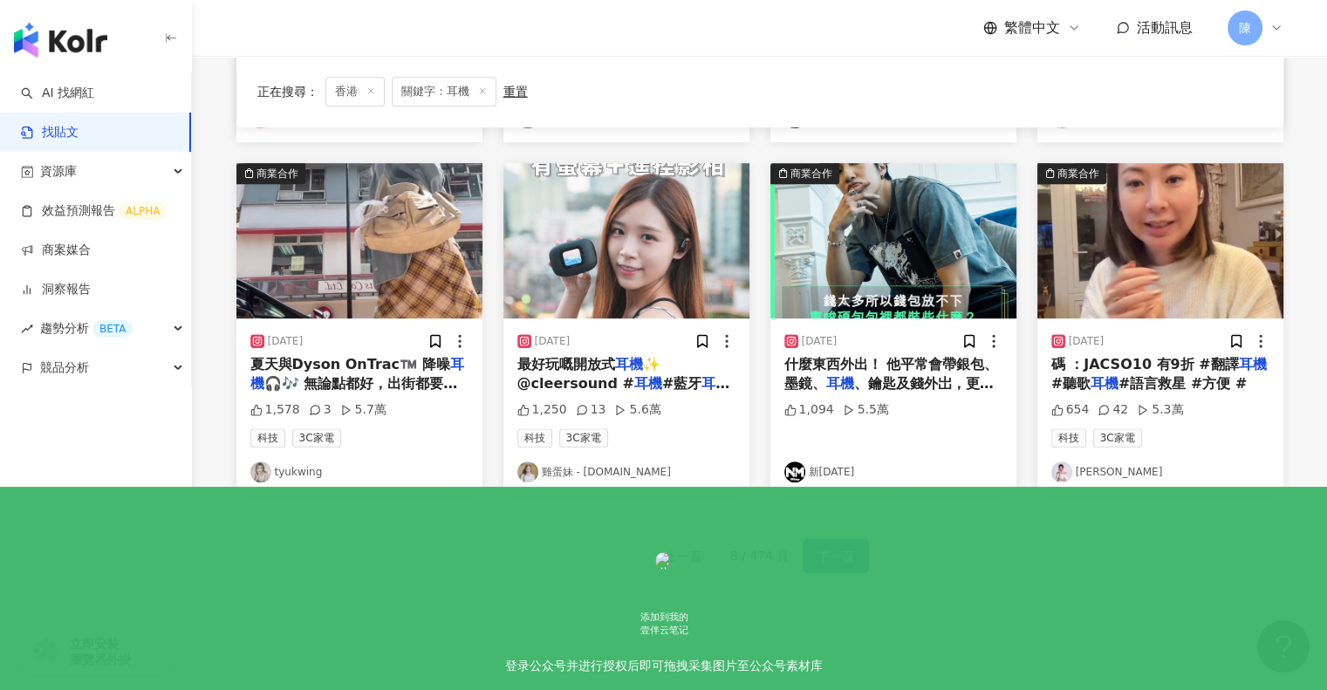
click at [1155, 375] on span "#語言救星 #方便 #" at bounding box center [1183, 383] width 128 height 17
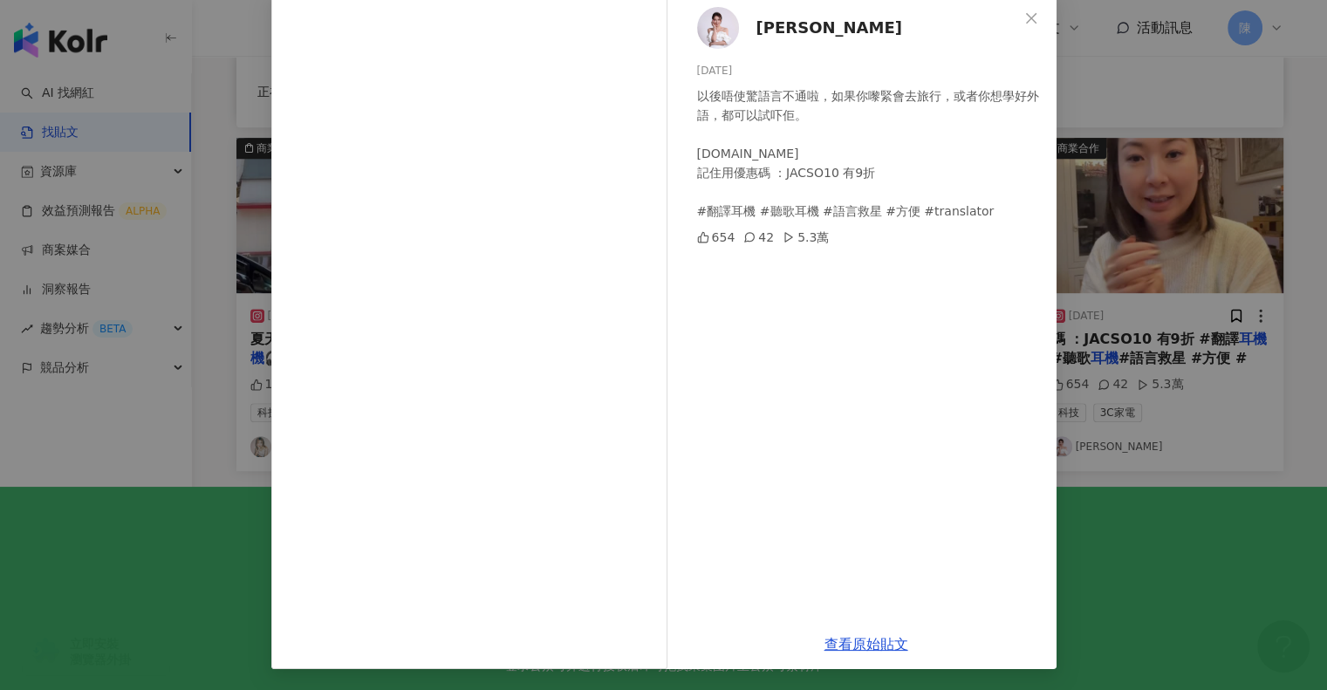
scroll to position [897, 0]
click at [880, 642] on link "查看原始貼文" at bounding box center [867, 644] width 84 height 17
click at [1039, 22] on span "Close" at bounding box center [1031, 18] width 35 height 14
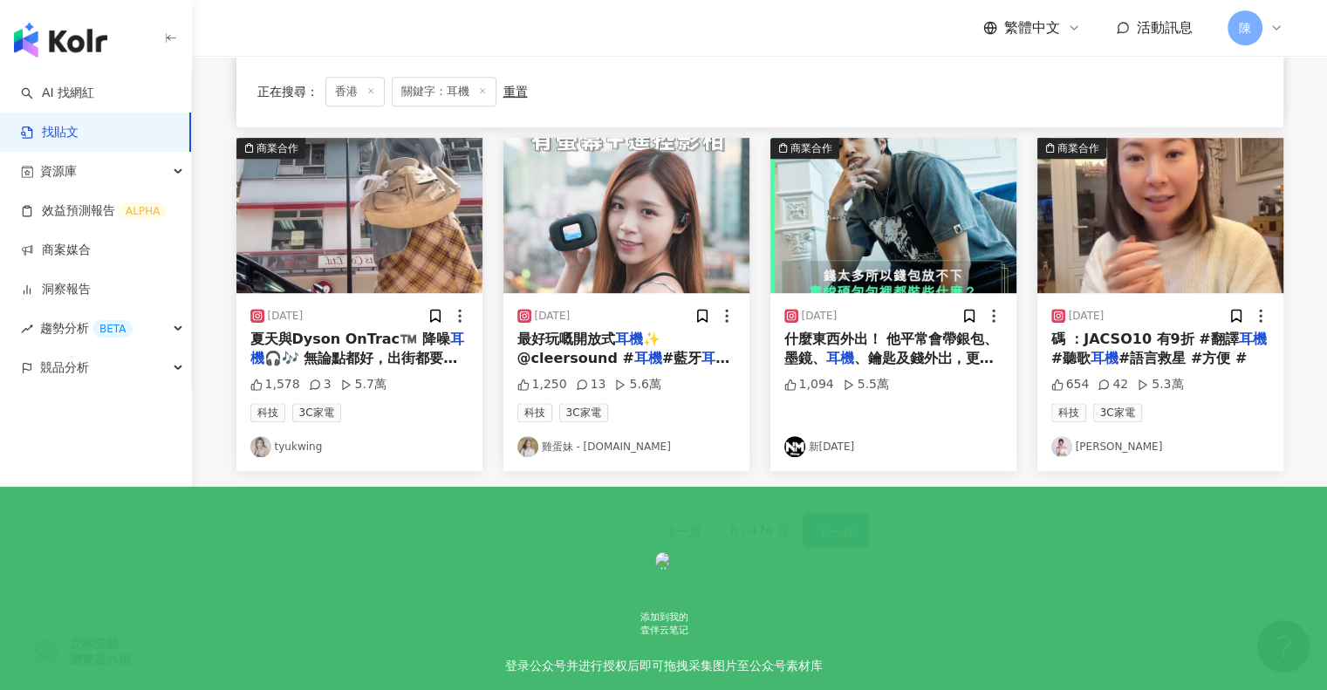
click at [845, 521] on span "下一頁" at bounding box center [836, 531] width 37 height 21
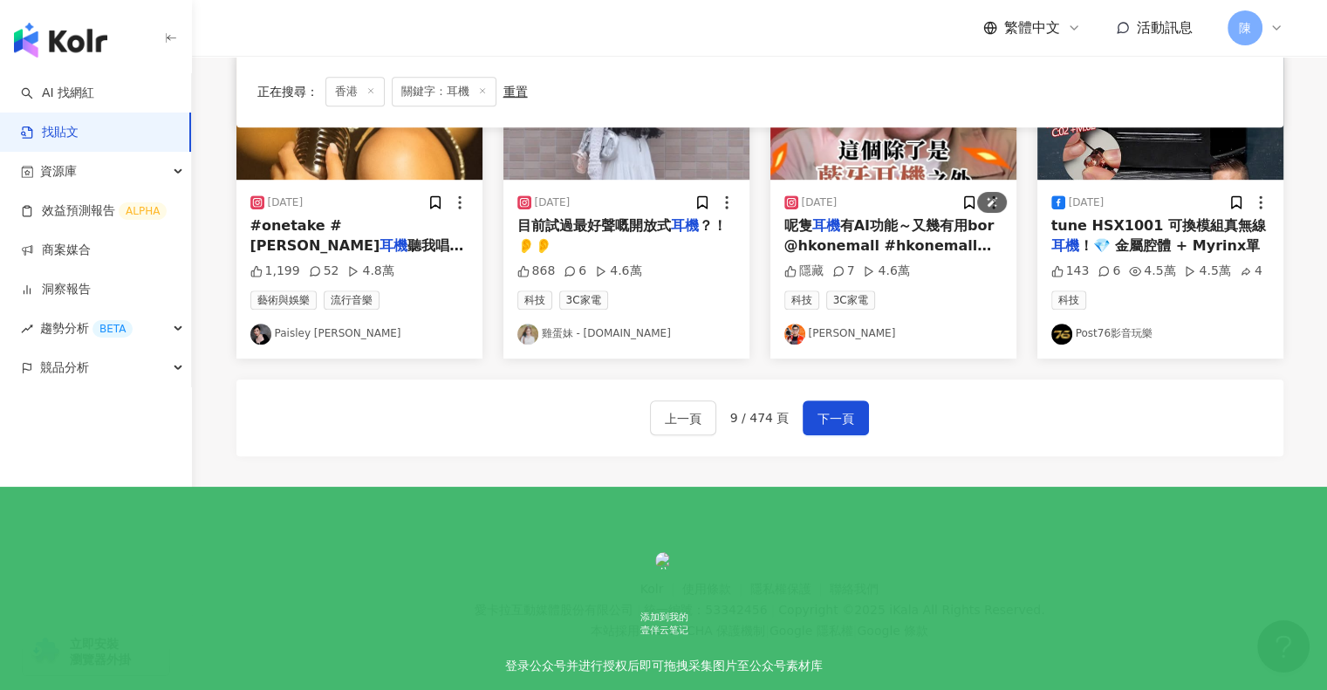
scroll to position [985, 0]
click at [832, 415] on span "下一頁" at bounding box center [836, 417] width 37 height 21
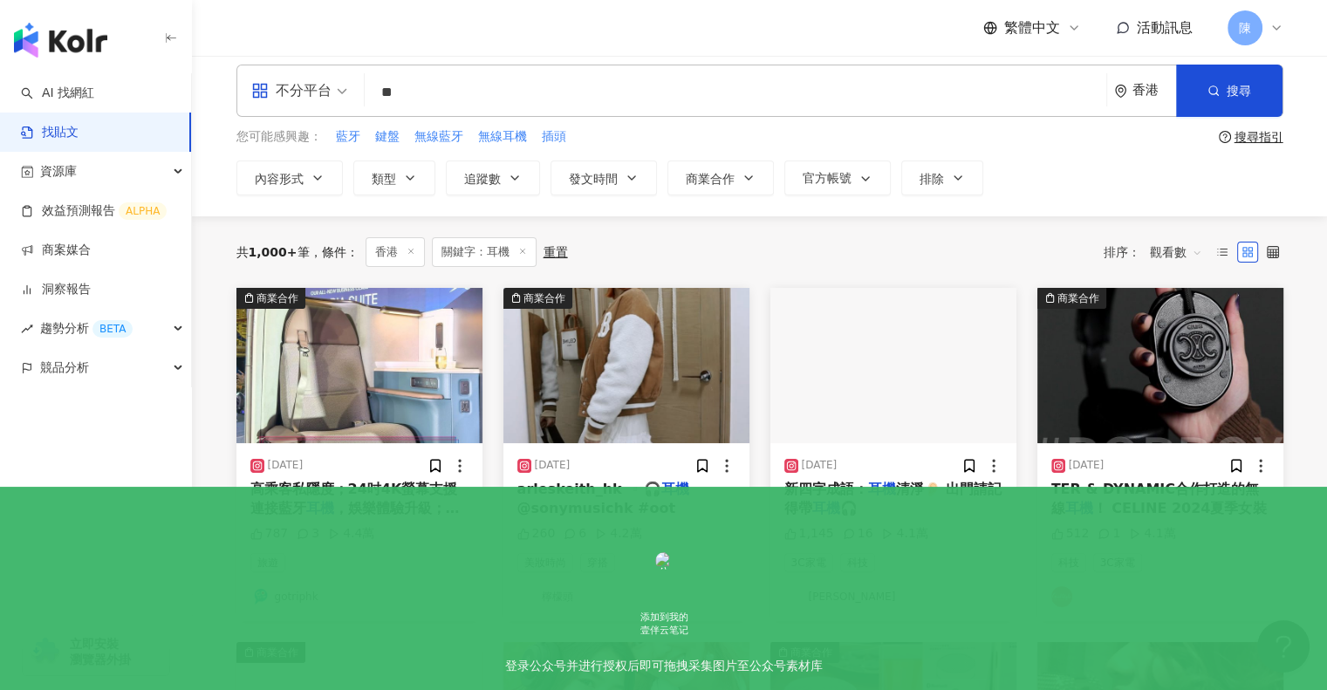
scroll to position [0, 0]
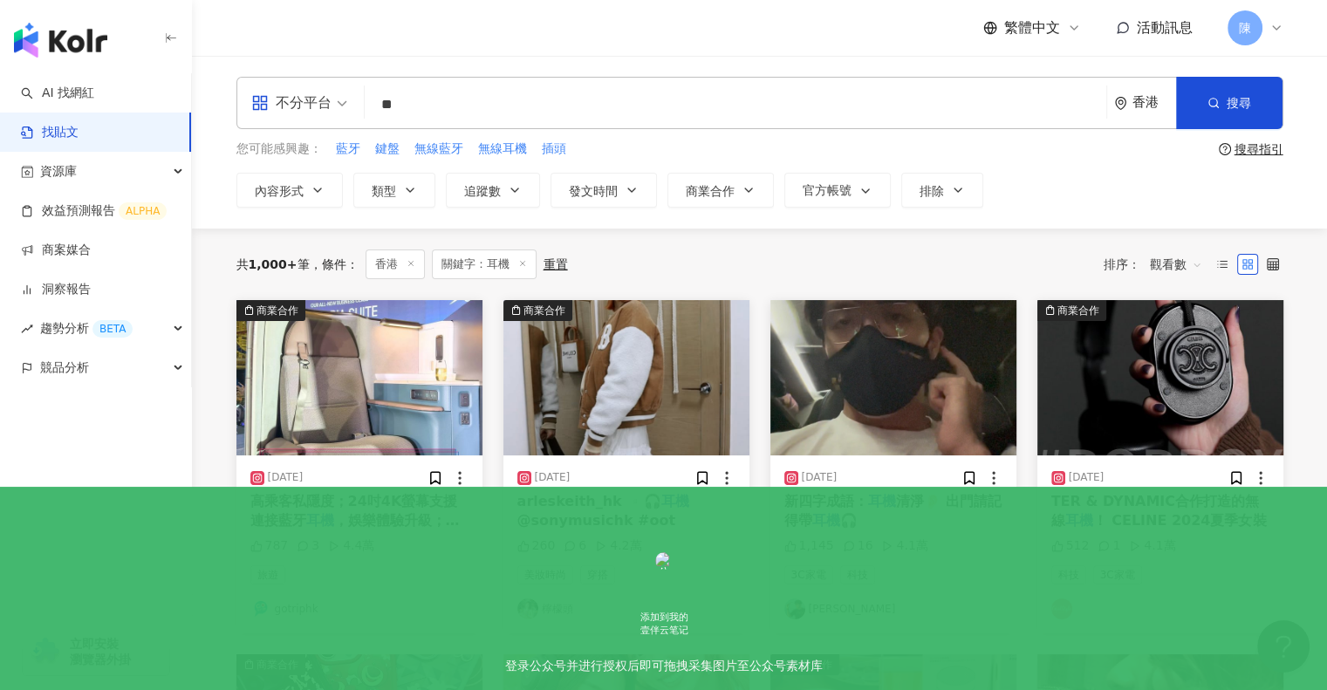
click at [1154, 267] on span "觀看數" at bounding box center [1176, 264] width 52 height 28
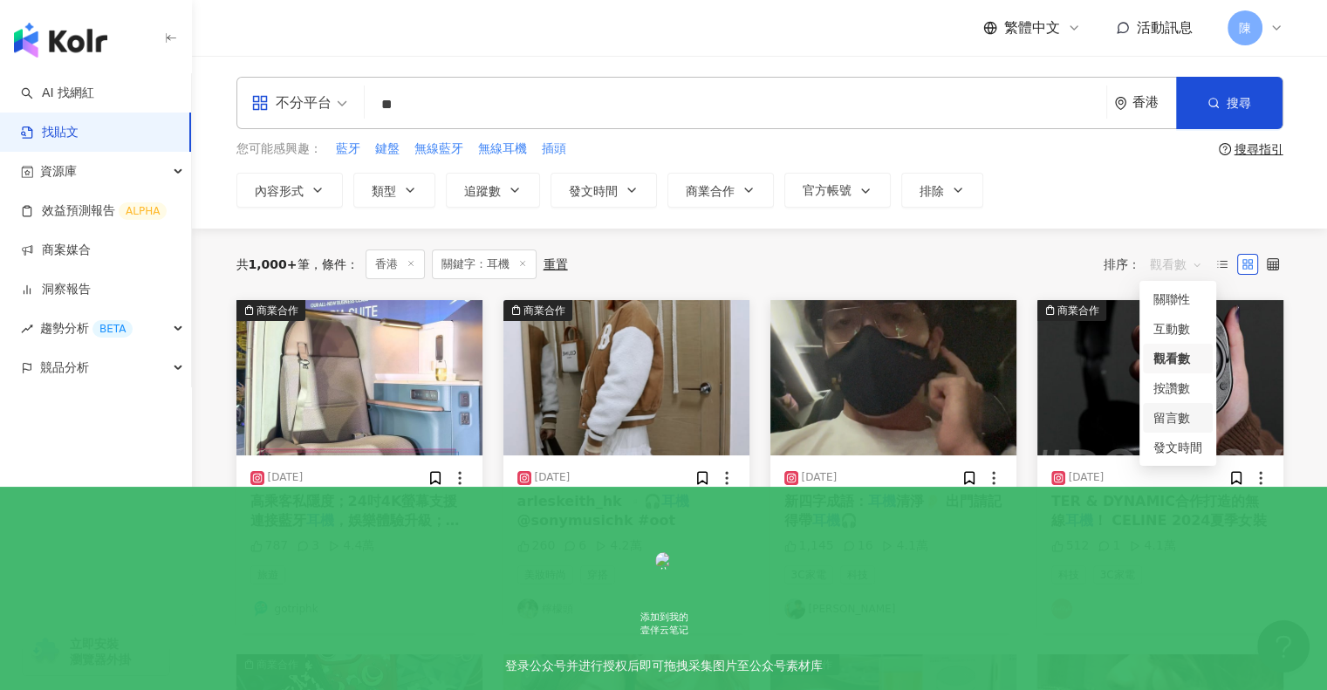
click at [1167, 423] on div "留言數" at bounding box center [1178, 417] width 49 height 19
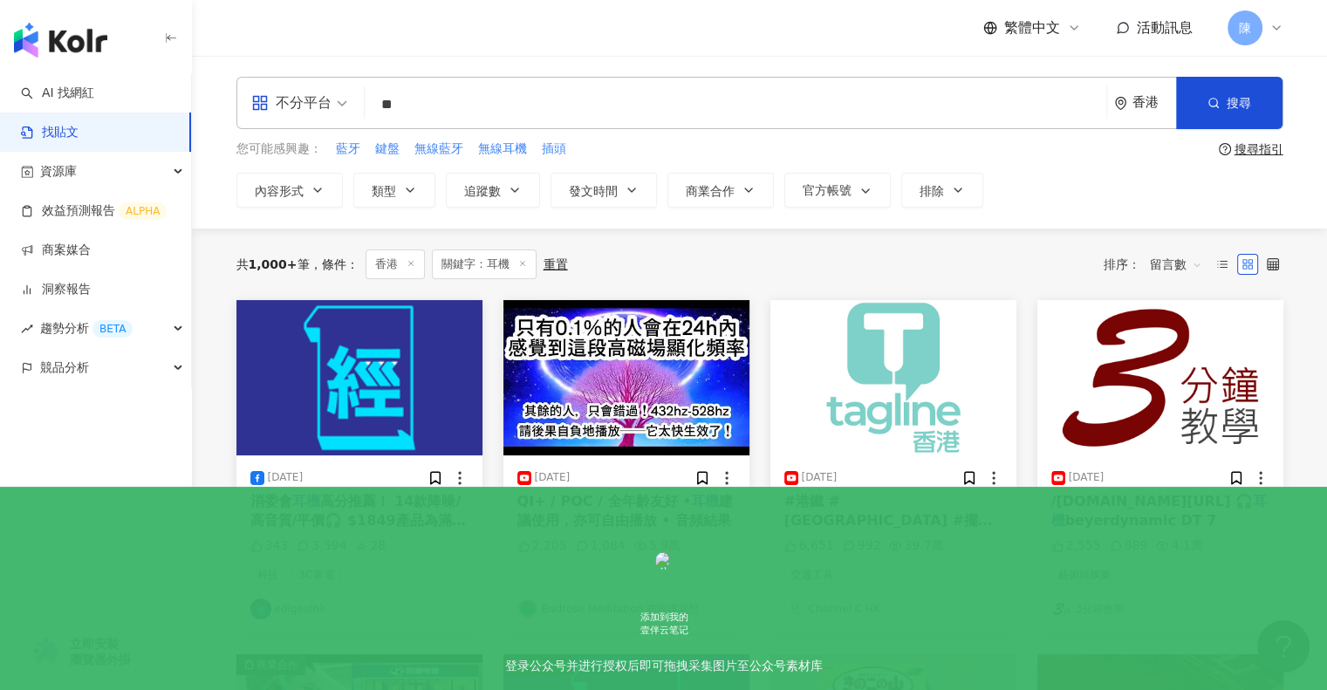
drag, startPoint x: 428, startPoint y: 98, endPoint x: 377, endPoint y: 100, distance: 50.7
click at [377, 100] on input "**" at bounding box center [736, 105] width 728 height 38
type input "***"
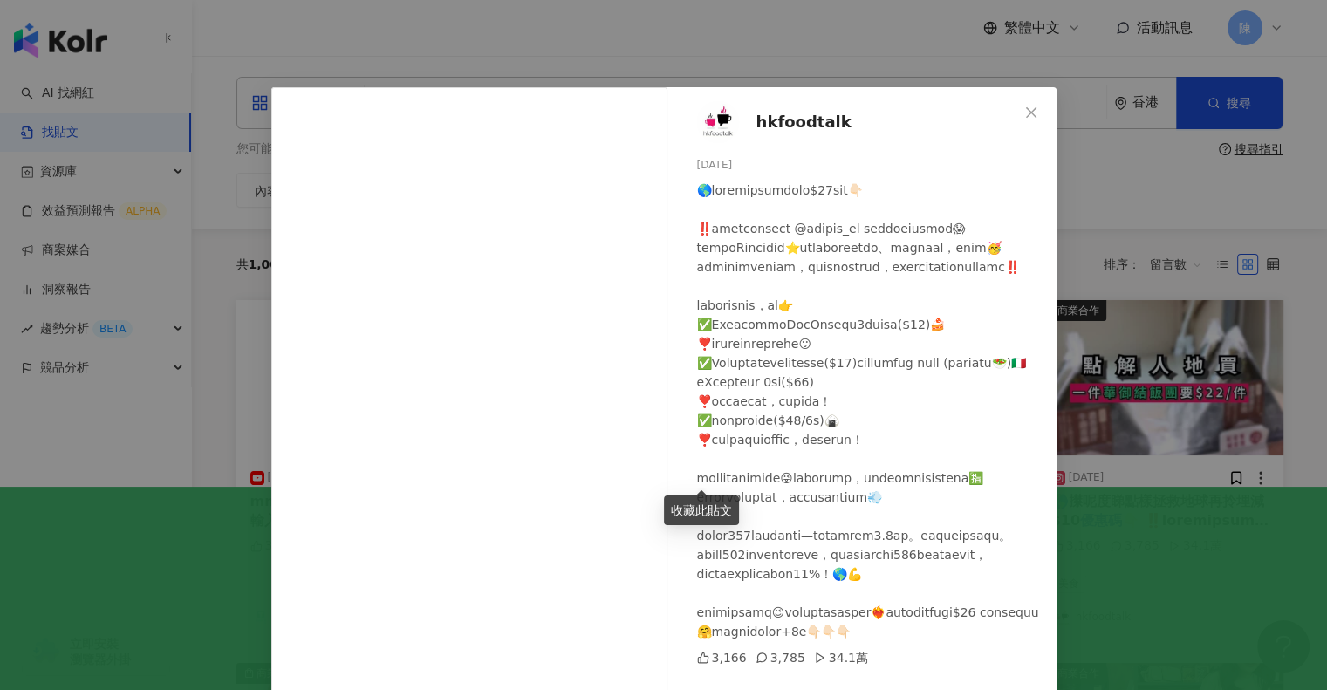
click at [859, 59] on div "hkfoodtalk 2024/9/26 3,166 3,785 34.1萬 查看原始貼文" at bounding box center [663, 345] width 1327 height 690
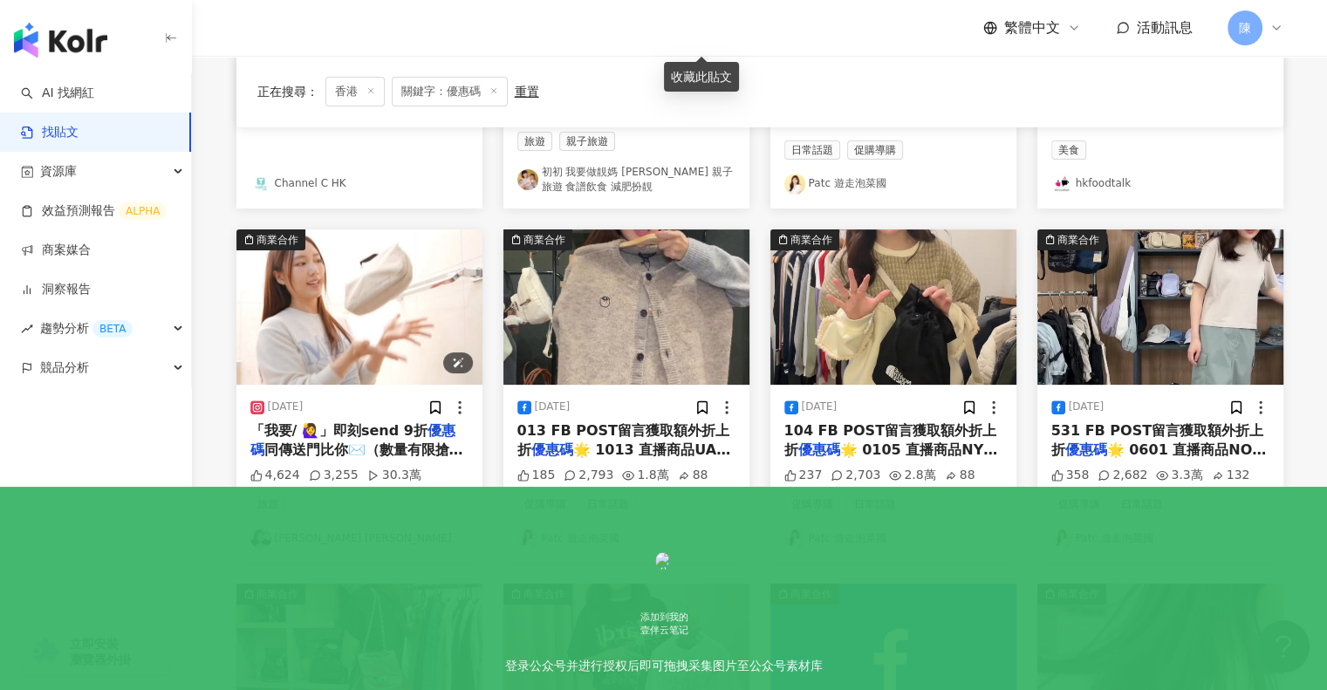
scroll to position [435, 0]
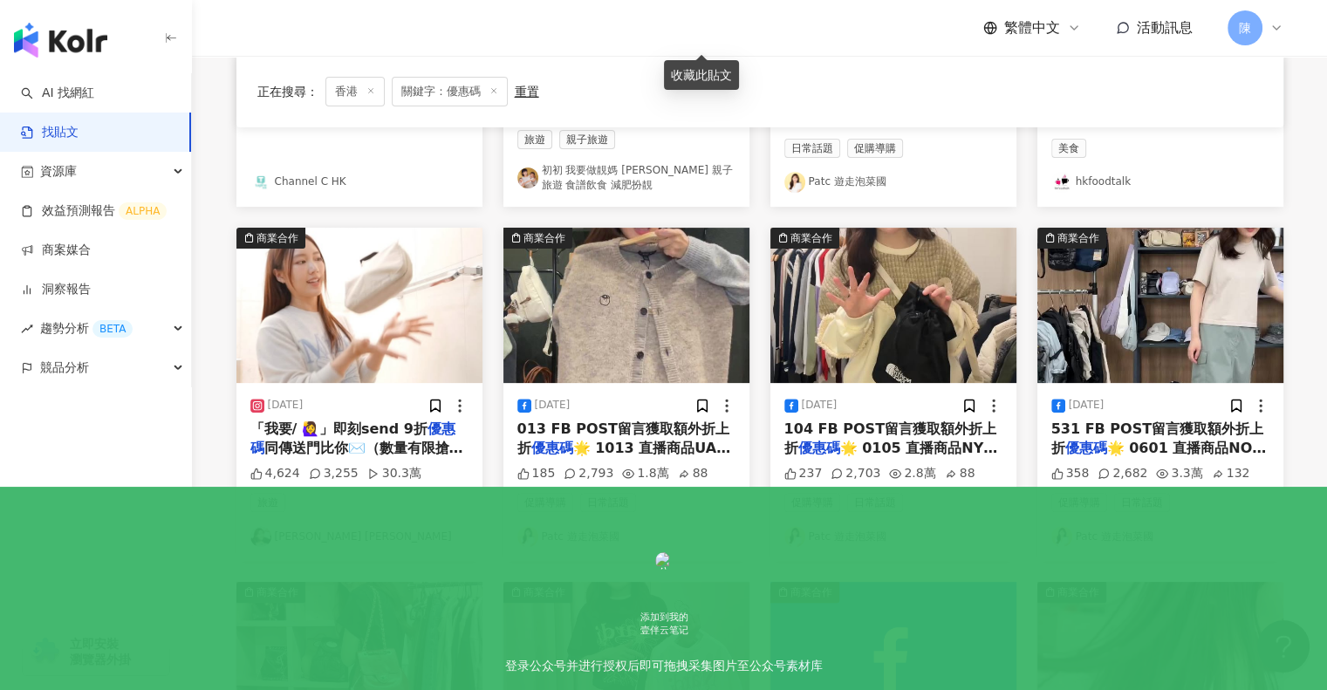
click at [402, 445] on span "同傳送門比你✉️（數量有限搶完即止" at bounding box center [356, 458] width 213 height 36
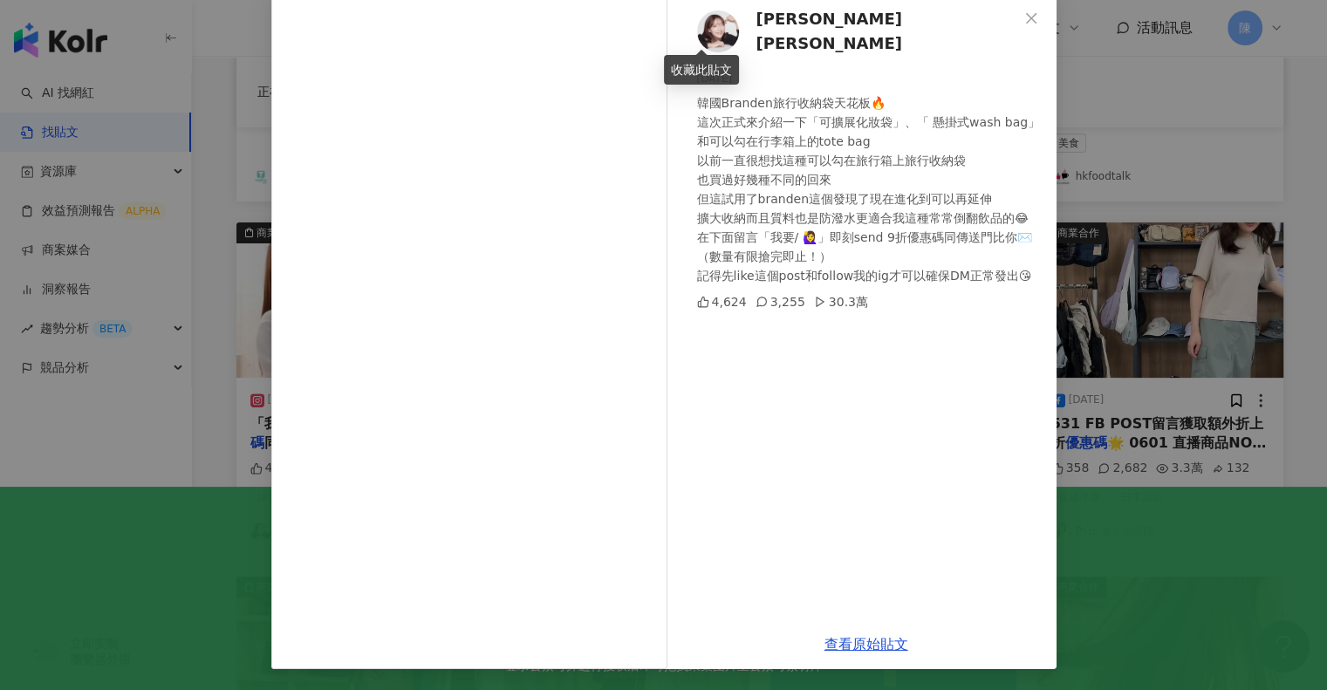
scroll to position [442, 0]
click at [845, 652] on link "查看原始貼文" at bounding box center [867, 644] width 84 height 17
click at [1197, 61] on div "Ling Cheng 鄭金鈴 2025/3/9 韓國Branden旅行收納袋天花板🔥 這次正式來介紹一下「可擴展化妝袋」、「 懸掛式wash bag」 和可以…" at bounding box center [663, 345] width 1327 height 690
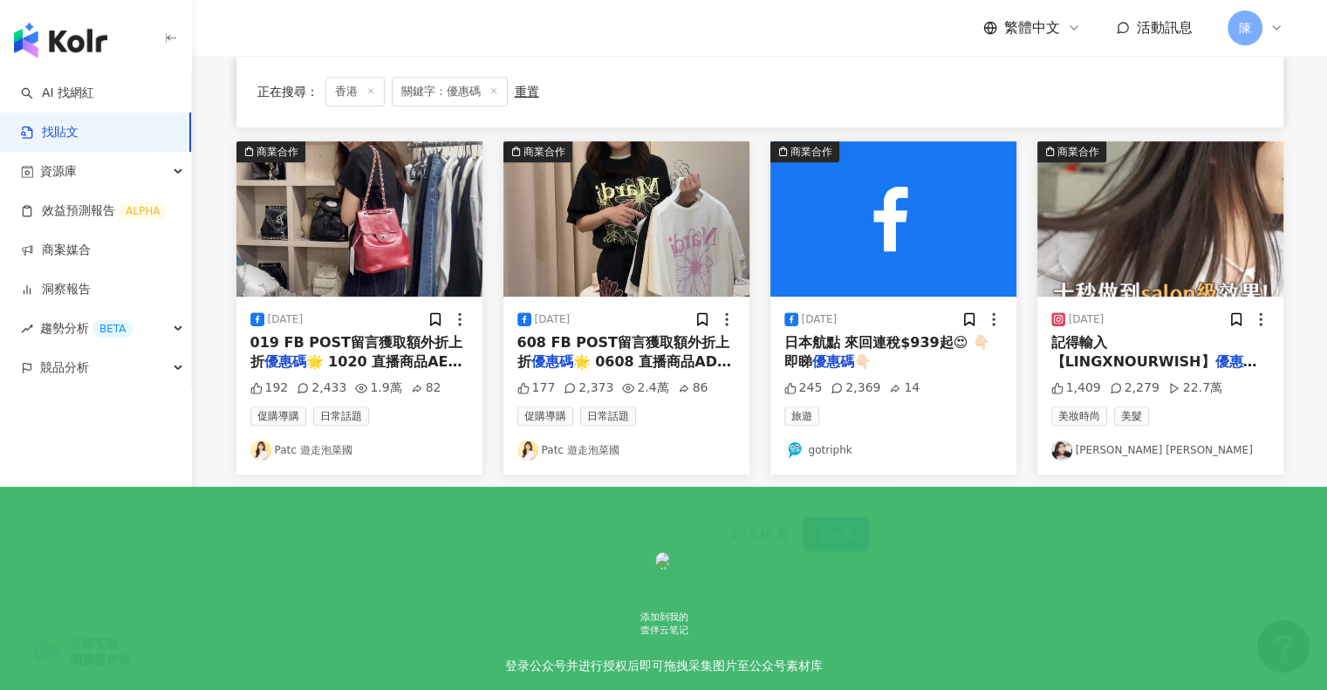
scroll to position [877, 0]
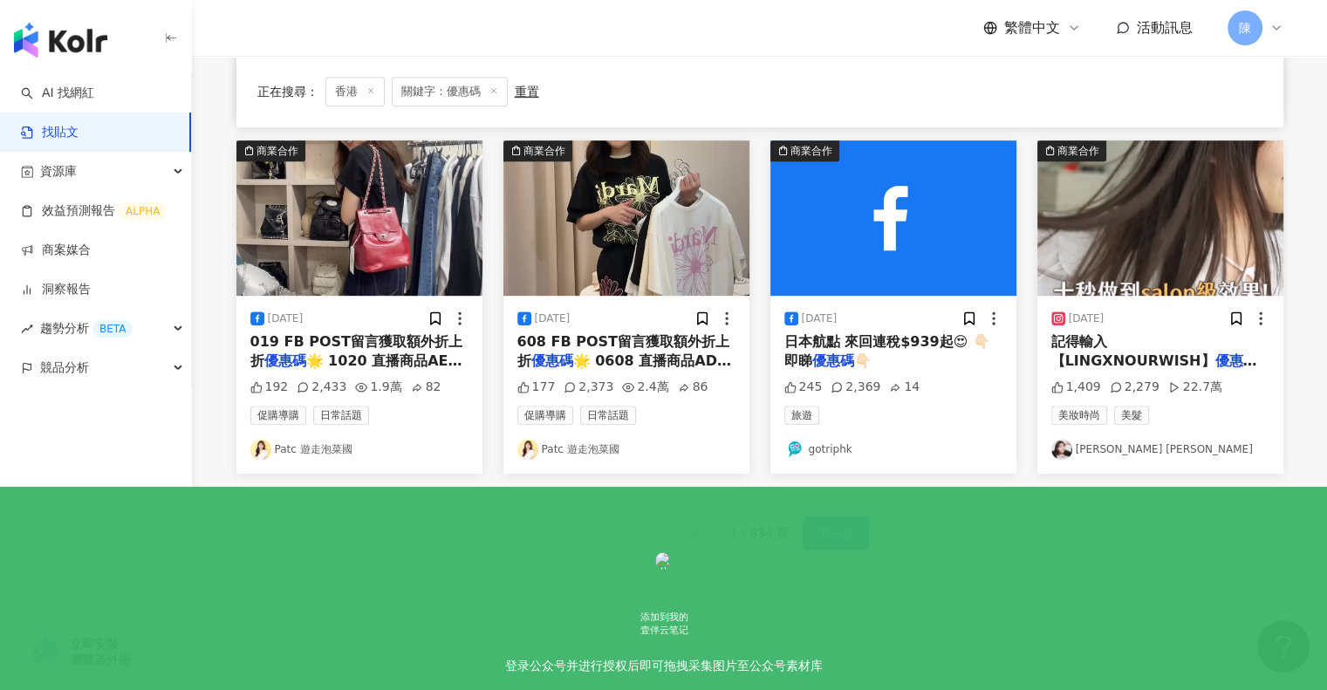
click at [832, 537] on span "下一頁" at bounding box center [836, 534] width 37 height 21
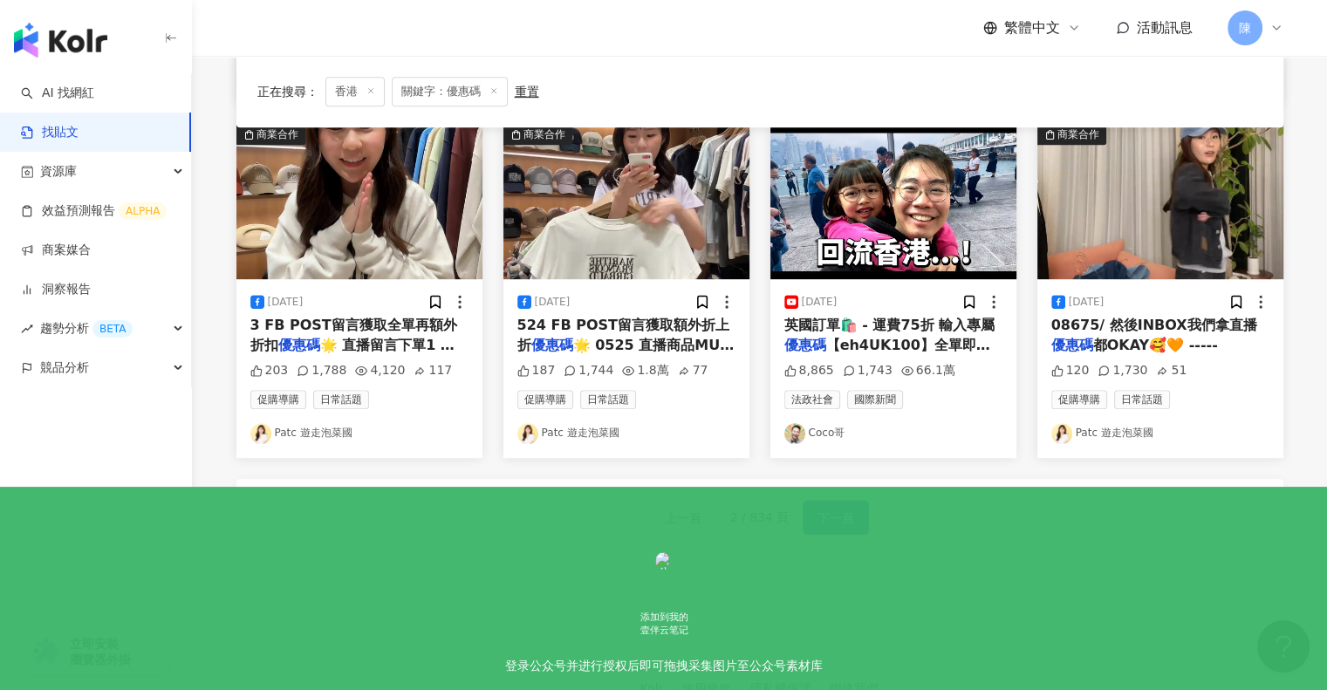
scroll to position [869, 0]
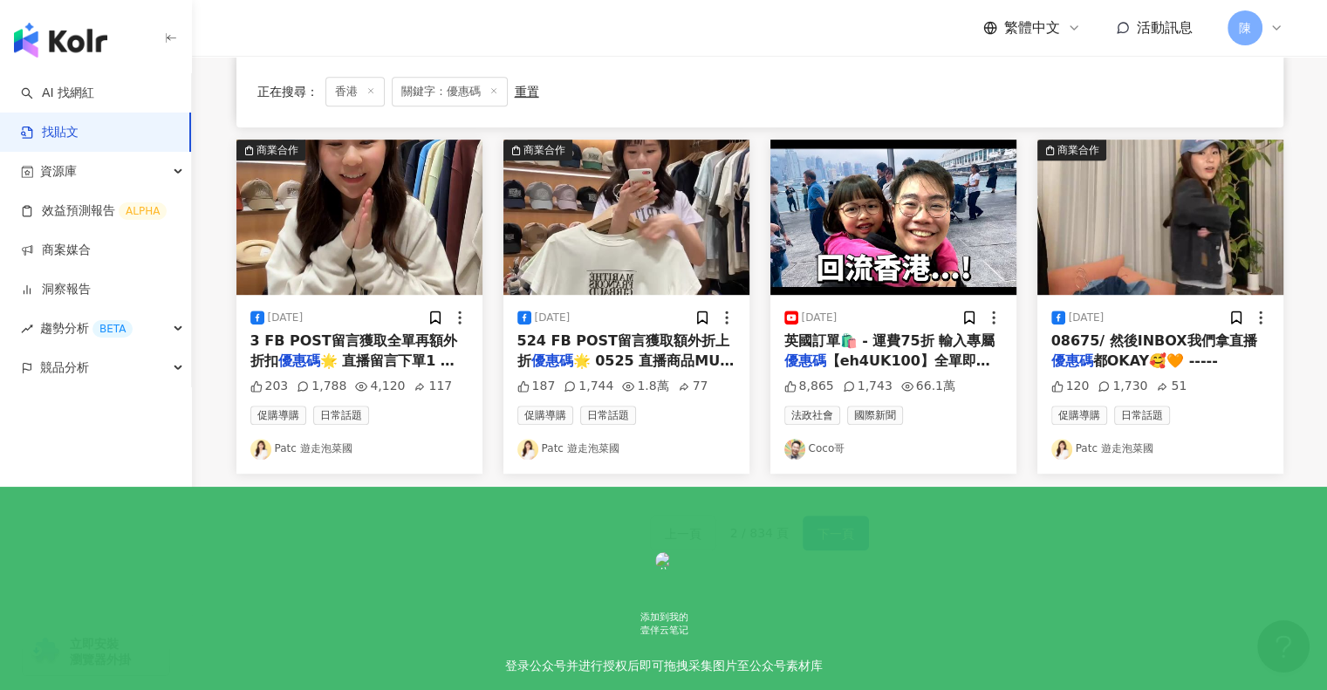
click at [897, 353] on span "【eh4UK100】全單即減HK$" at bounding box center [887, 371] width 206 height 36
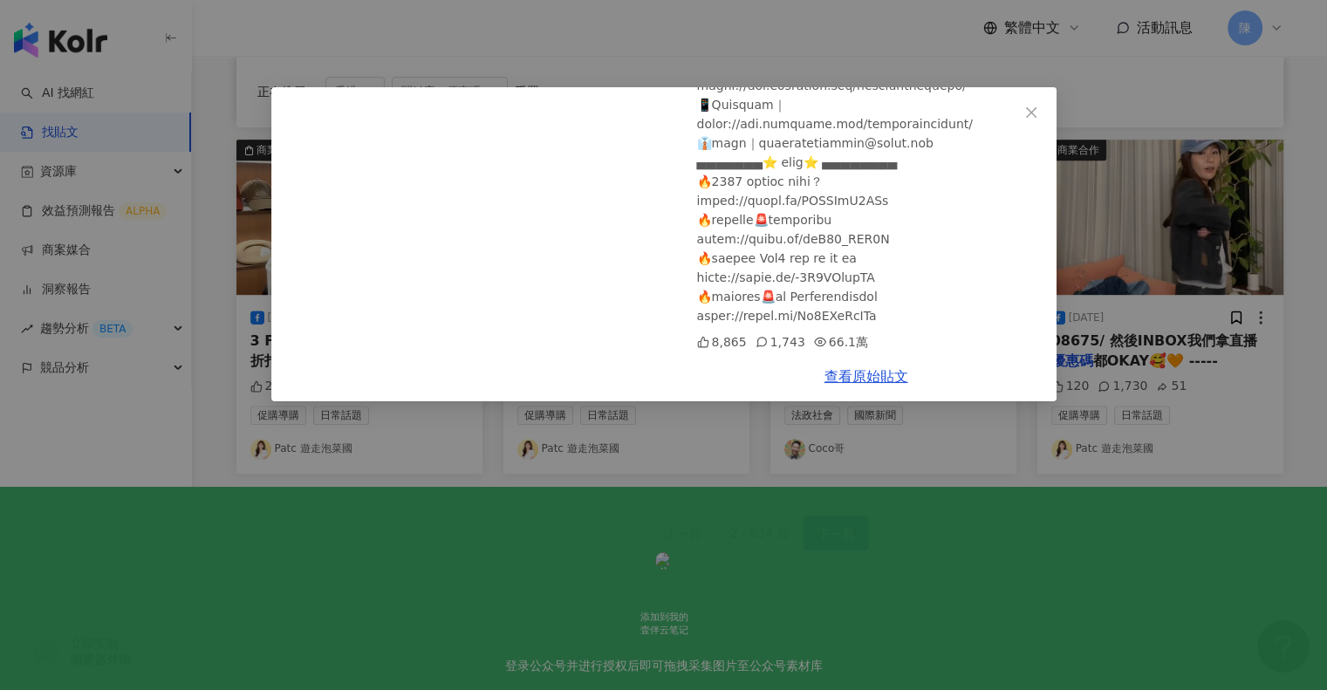
scroll to position [684, 0]
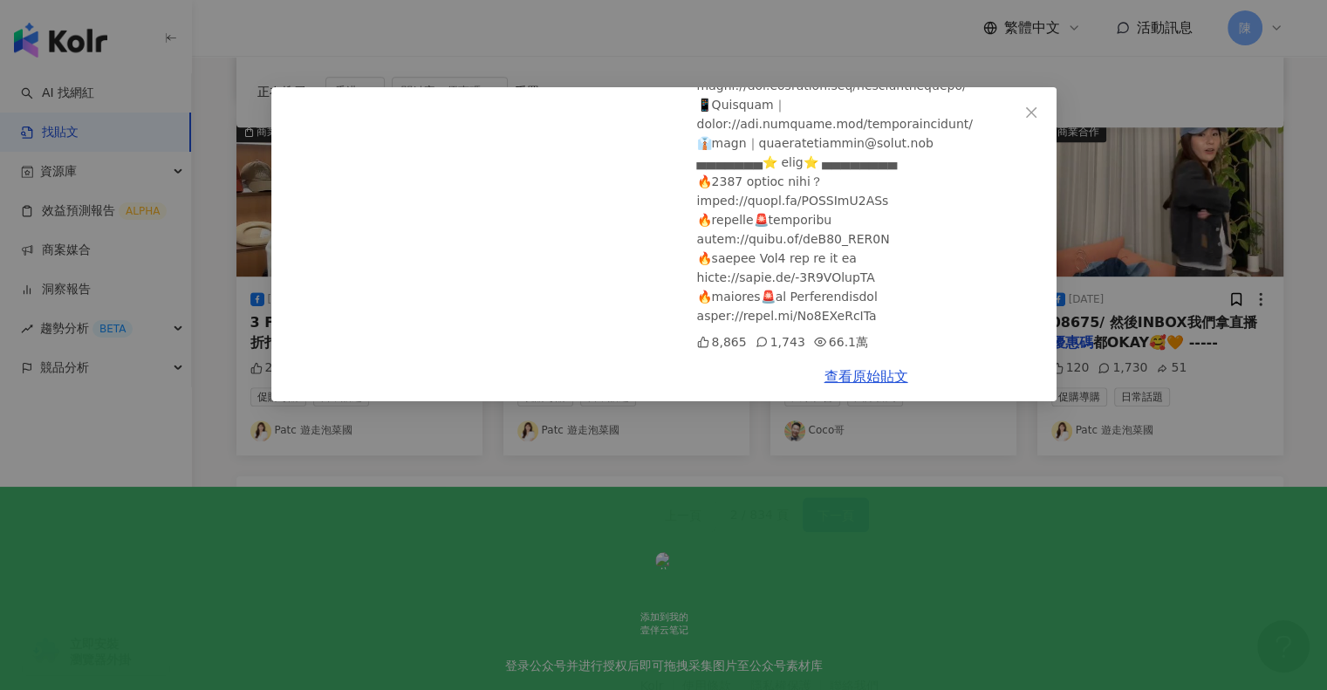
click at [983, 504] on div "Coco哥 2024/5/24 移英3年返香港 感覺如何！ 老婆想回流 的原因！ 8,865 1,743 66.1萬 查看原始貼文" at bounding box center [663, 345] width 1327 height 690
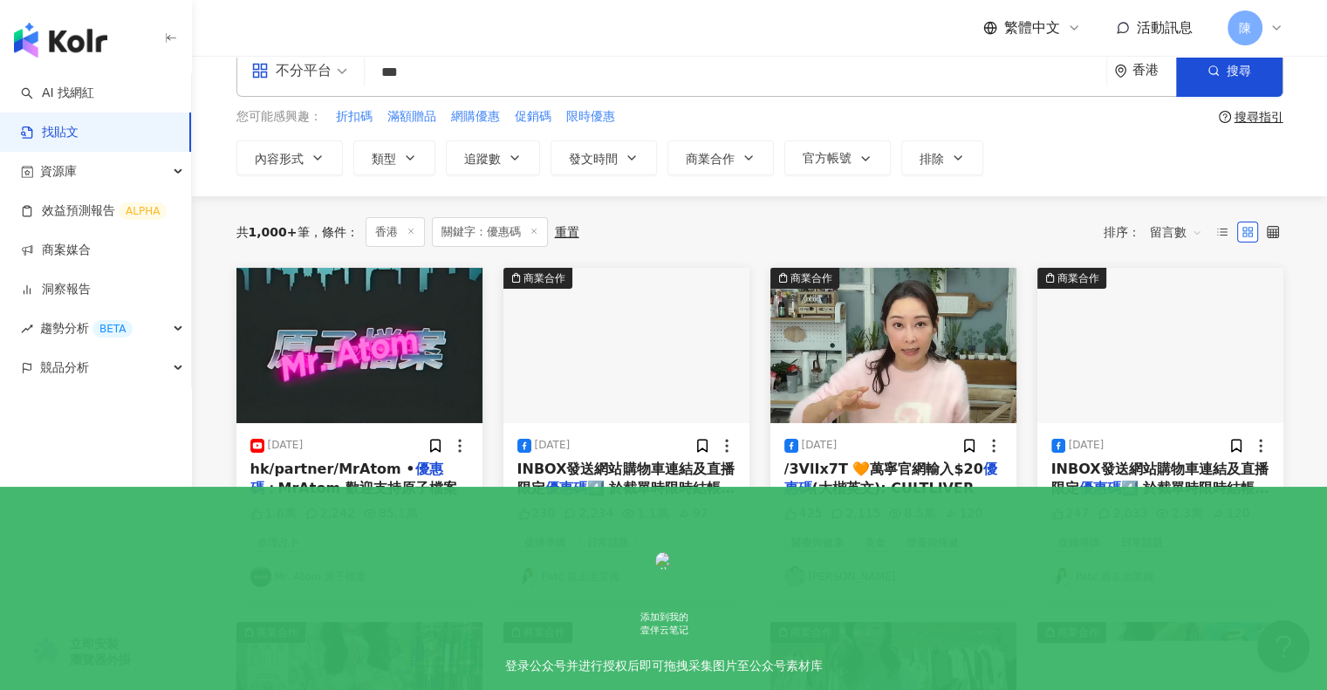
scroll to position [0, 0]
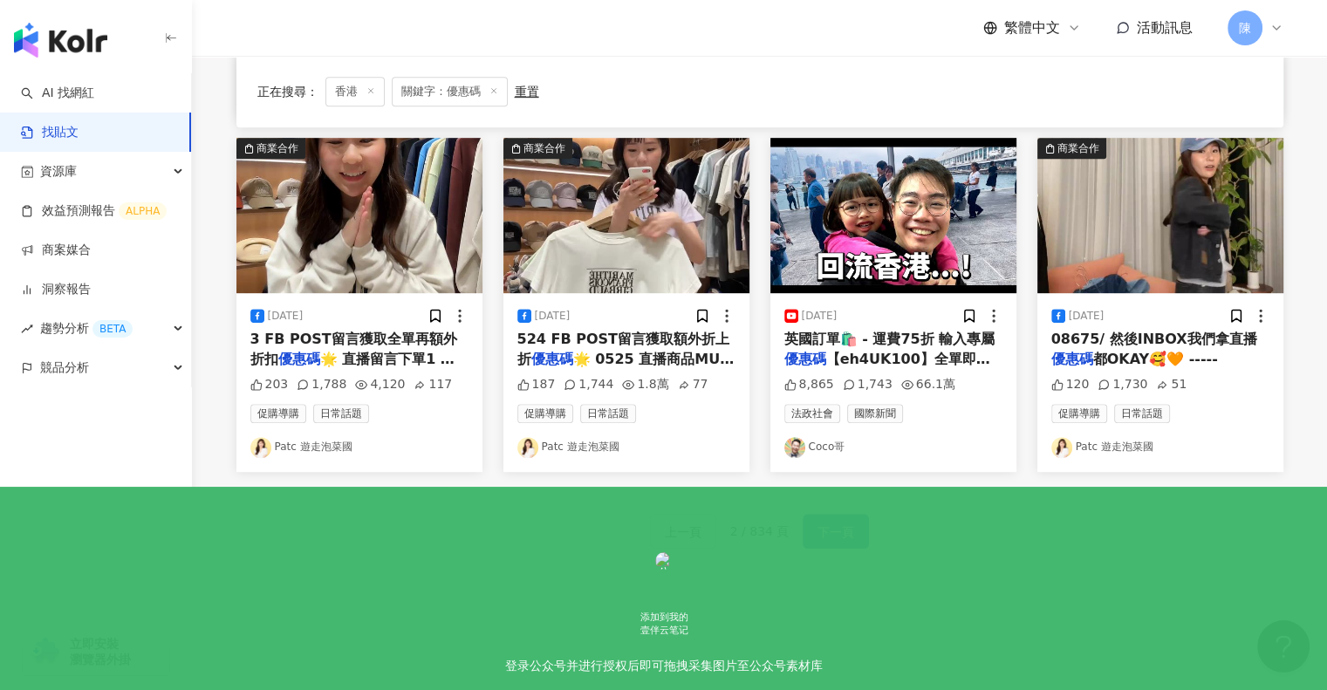
click at [846, 530] on span "下一頁" at bounding box center [836, 532] width 37 height 21
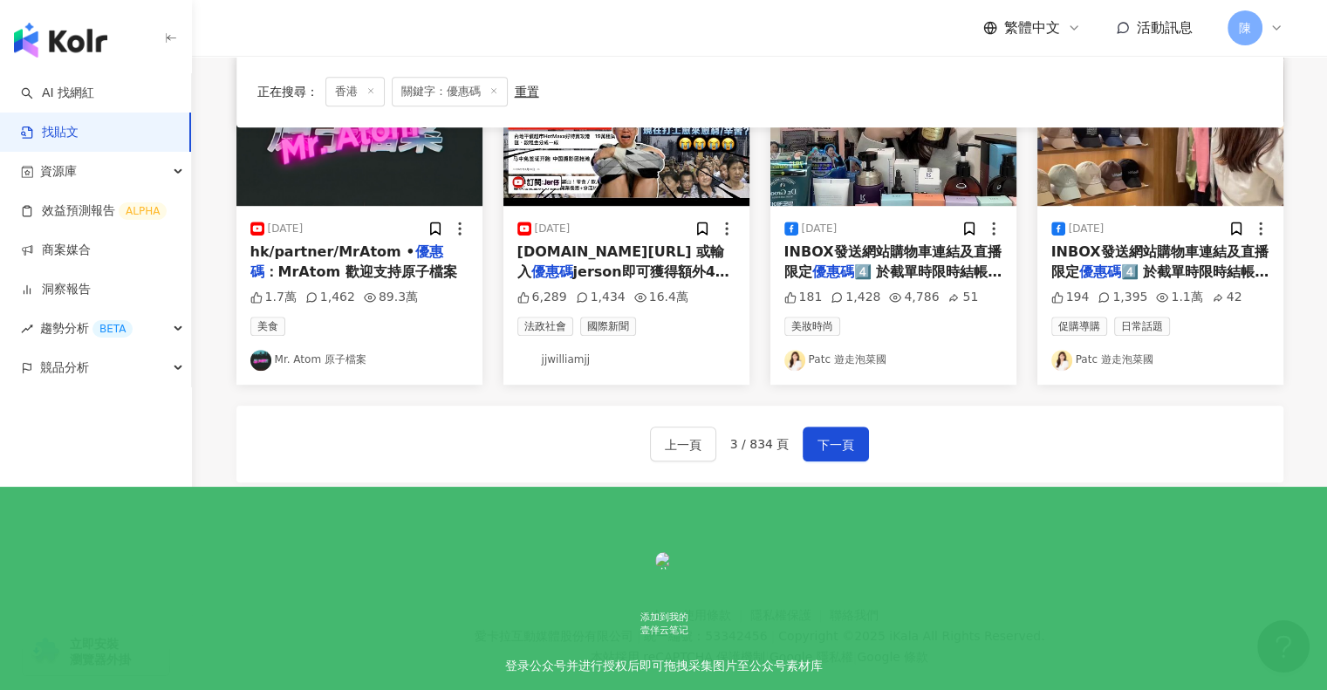
scroll to position [959, 0]
click at [881, 440] on div "上一頁 3 / 834 頁 下一頁" at bounding box center [759, 443] width 1047 height 77
click at [839, 440] on span "下一頁" at bounding box center [836, 444] width 37 height 21
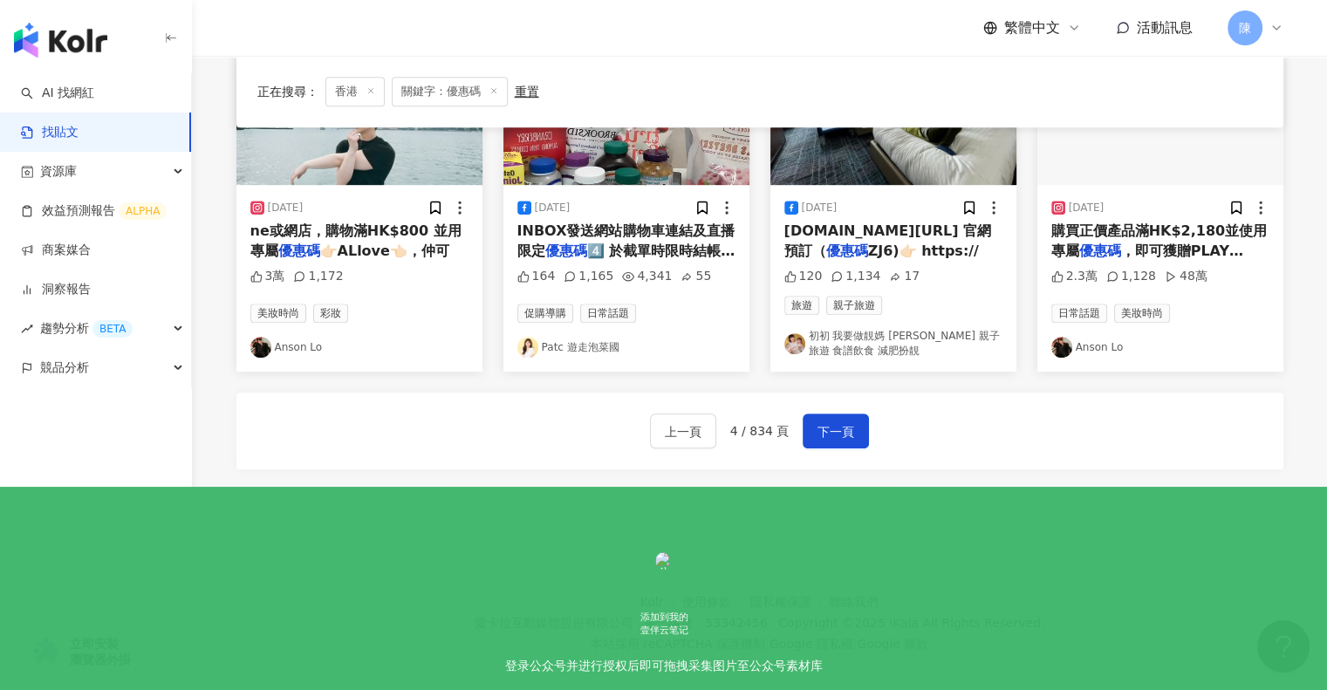
scroll to position [994, 0]
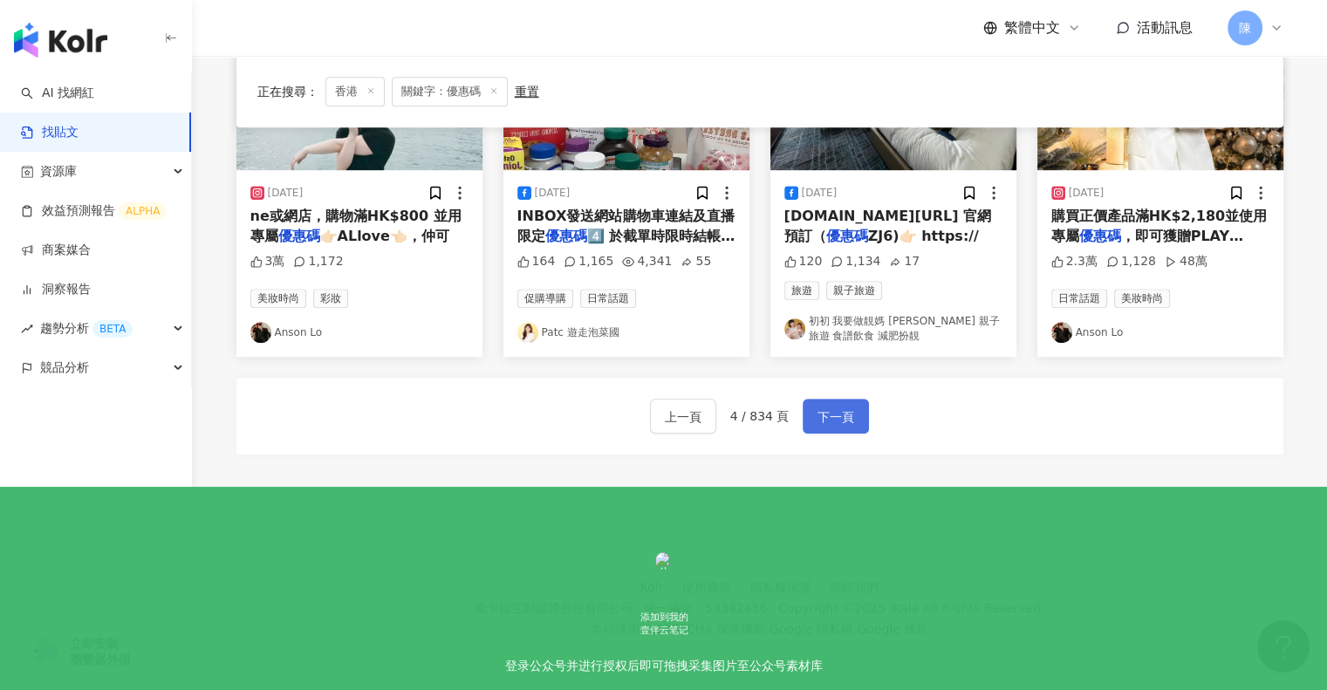
click at [835, 414] on span "下一頁" at bounding box center [836, 417] width 37 height 21
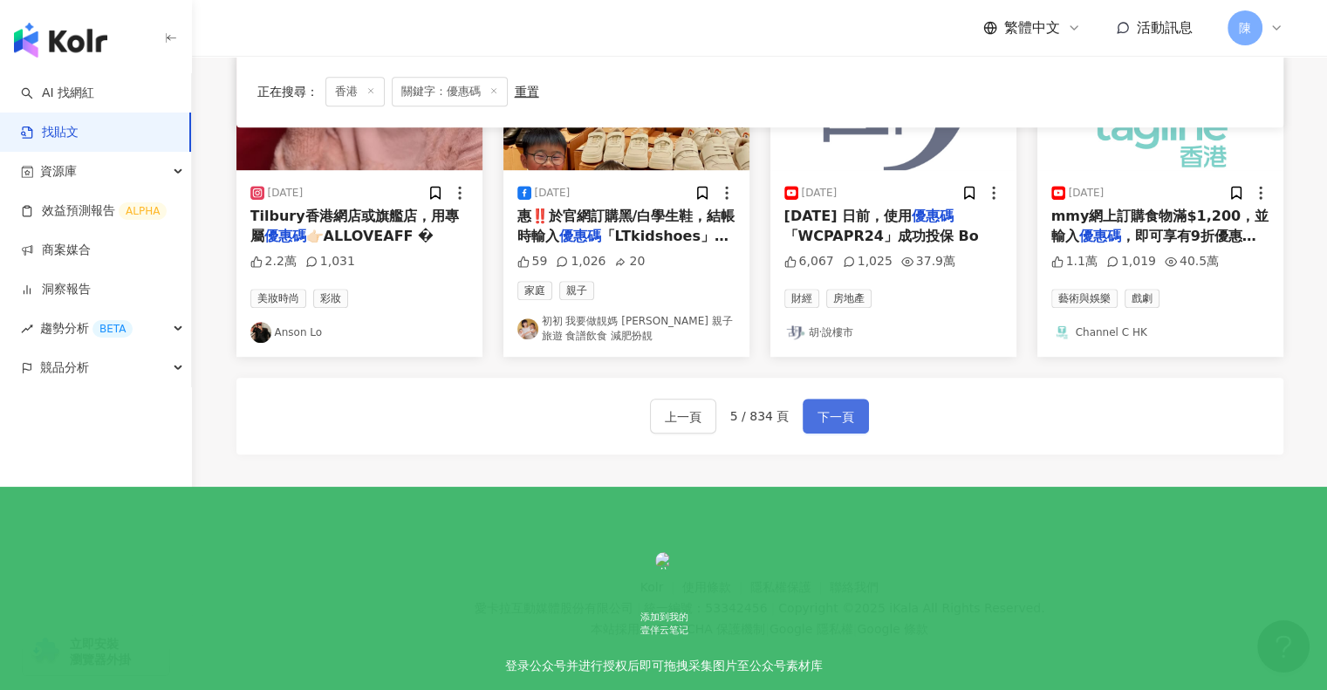
click at [828, 407] on span "下一頁" at bounding box center [836, 417] width 37 height 21
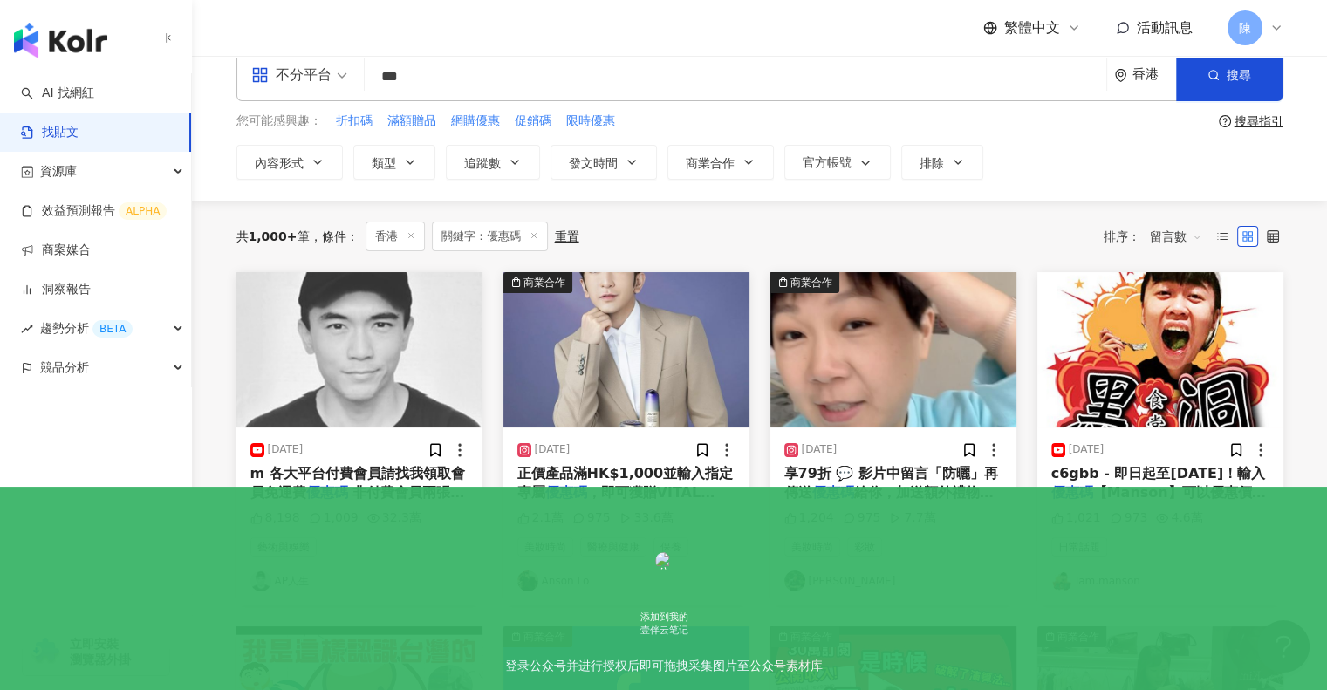
scroll to position [27, 0]
click at [1228, 477] on span "c6gbb - 即日起至11月6日！輸入" at bounding box center [1158, 474] width 215 height 17
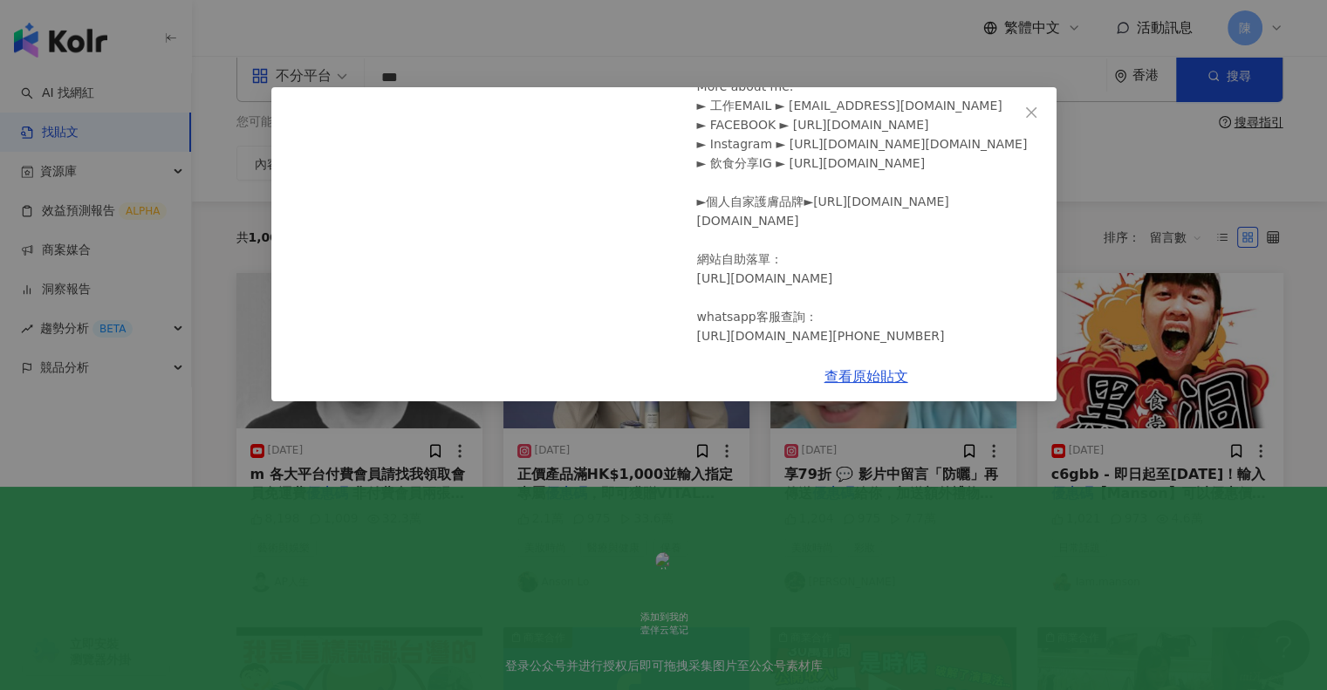
scroll to position [434, 0]
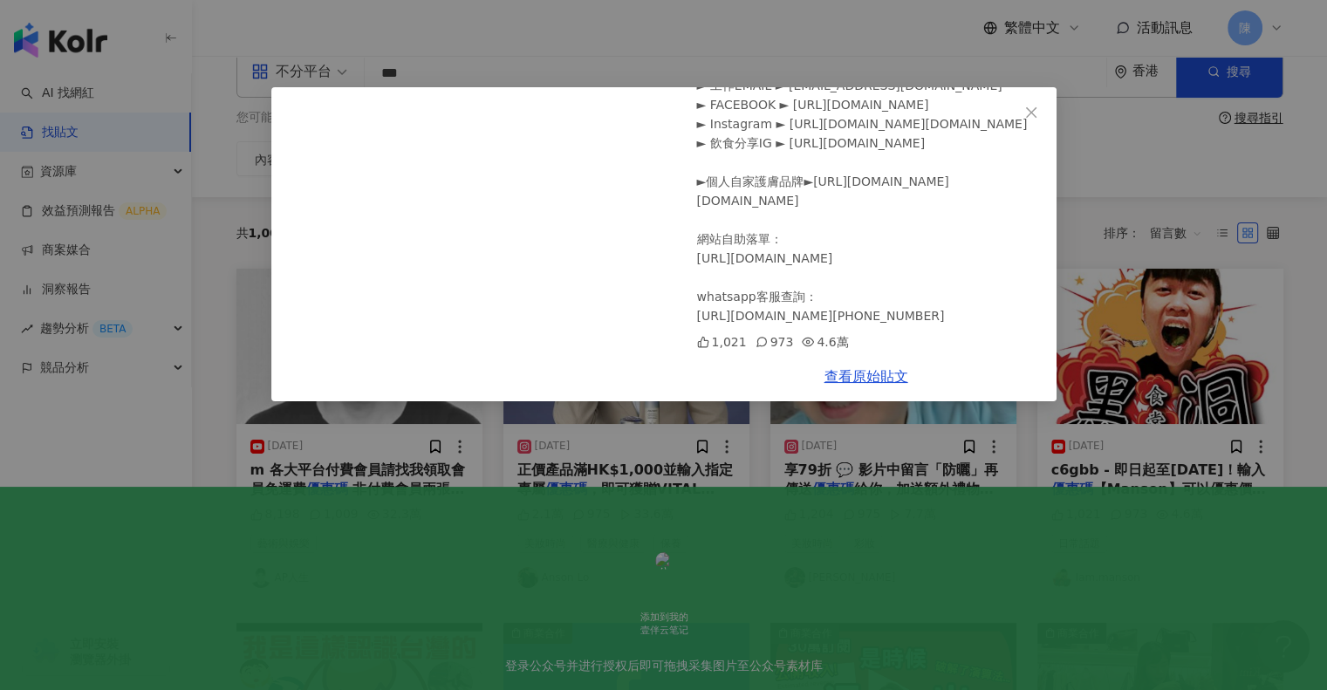
click at [827, 40] on div "Iam.manson 2024/10/26 突發直播！你們最愛的包包👛開箱！2024年最後買的包包！不再買了！文俊又送大禮！送好多份禮物🎁必睇 1,021 9…" at bounding box center [663, 345] width 1327 height 690
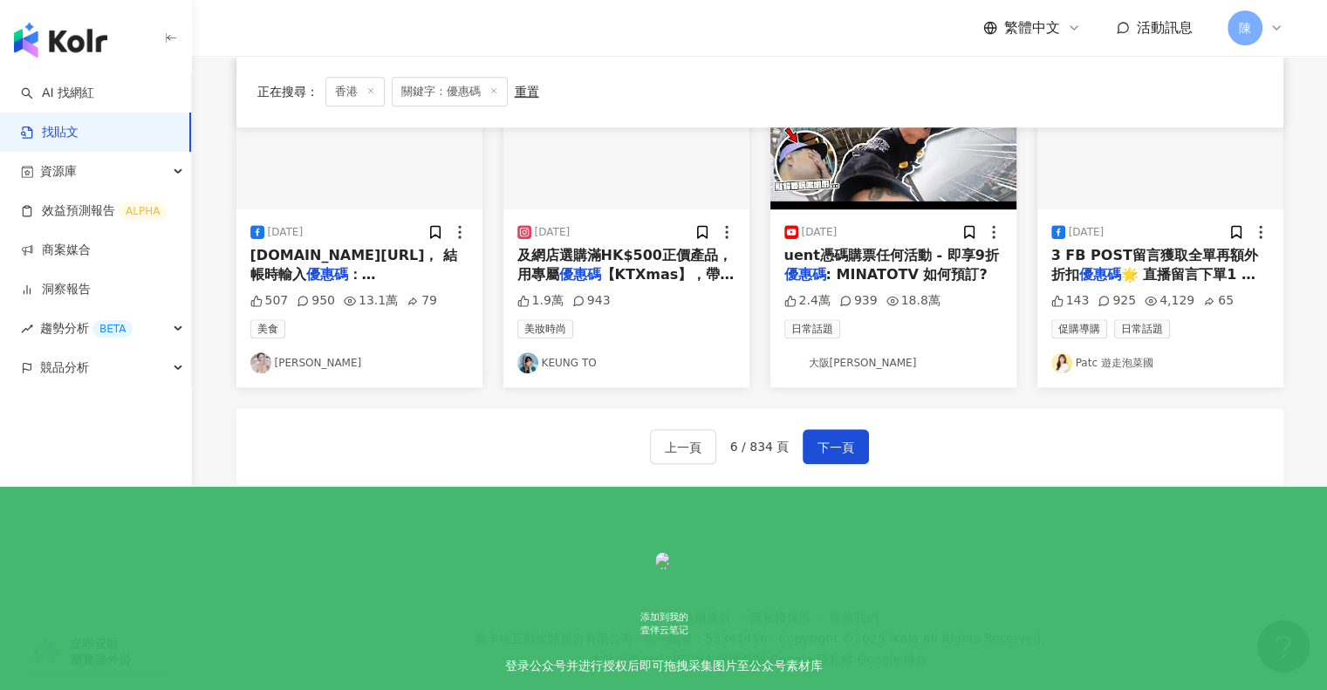
scroll to position [985, 0]
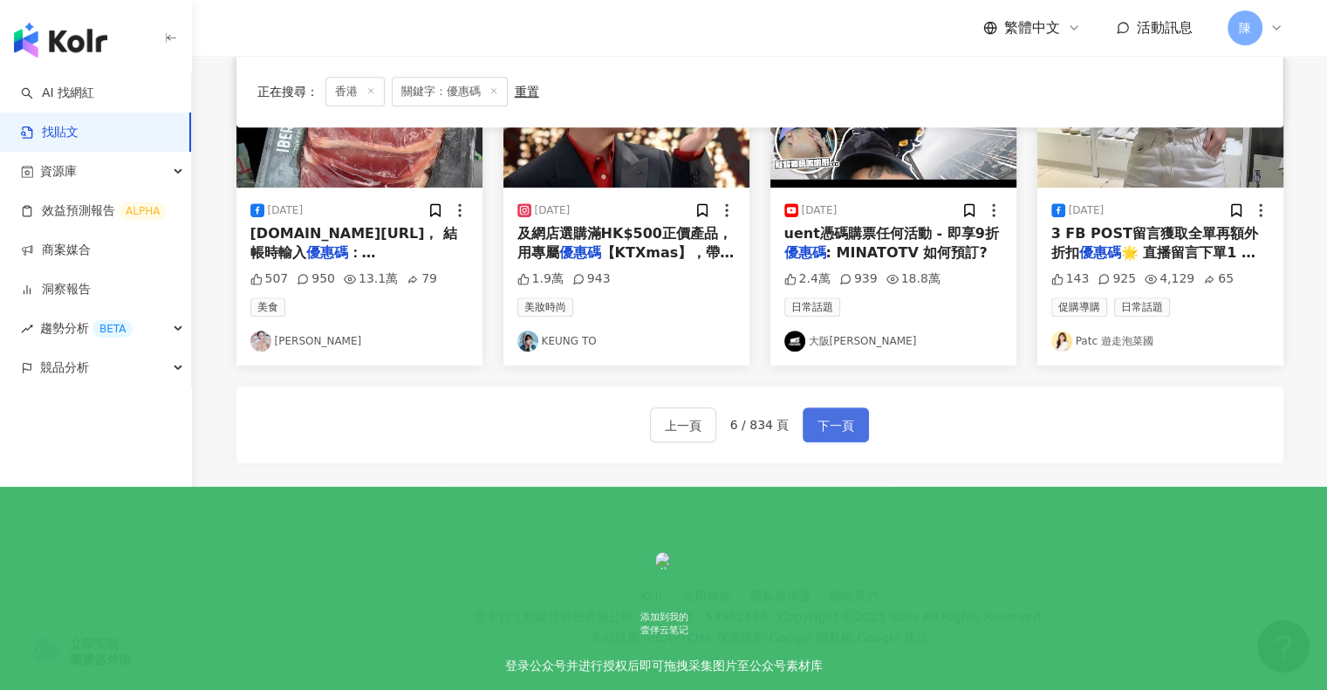
click at [826, 418] on span "下一頁" at bounding box center [836, 425] width 37 height 21
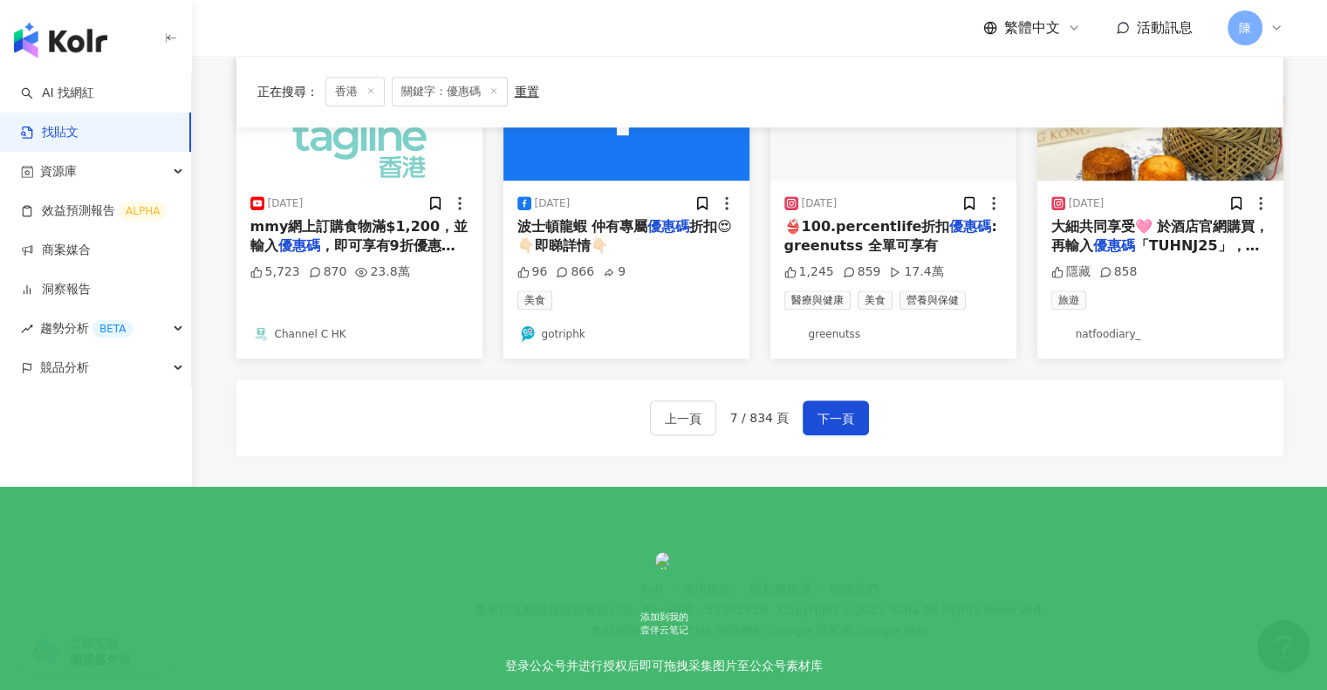
scroll to position [994, 0]
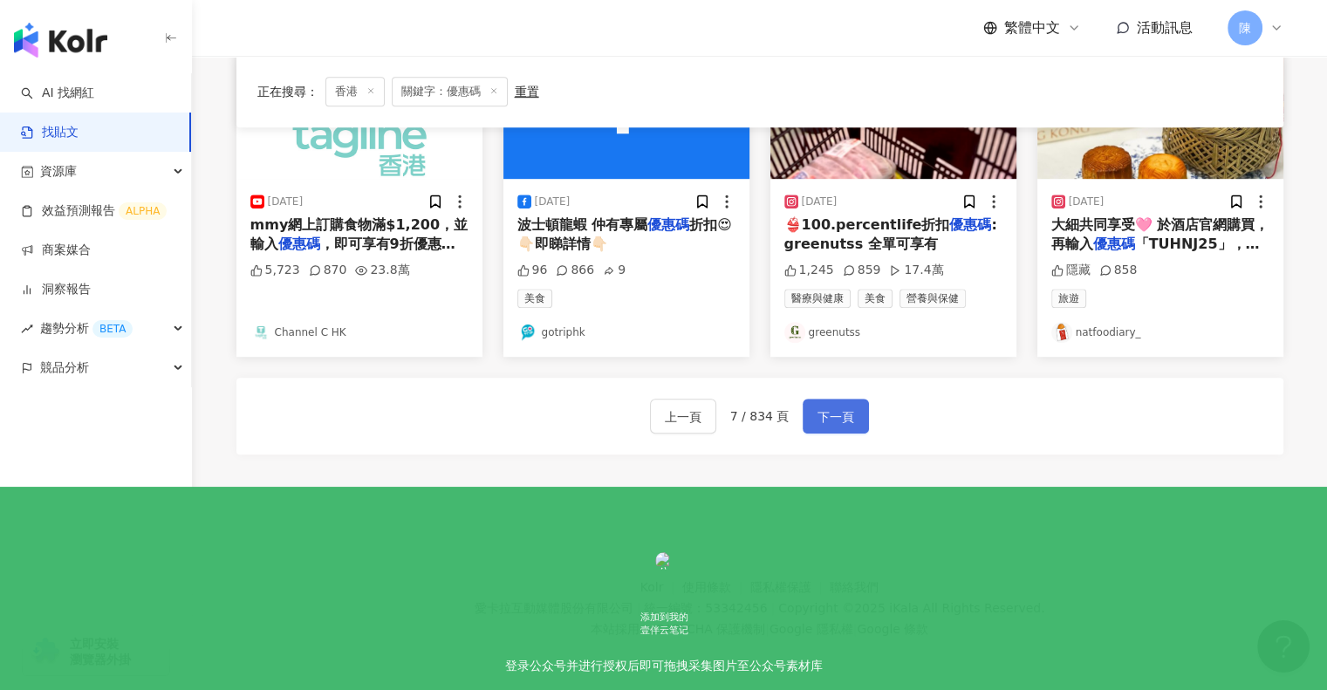
click at [848, 415] on span "下一頁" at bounding box center [836, 417] width 37 height 21
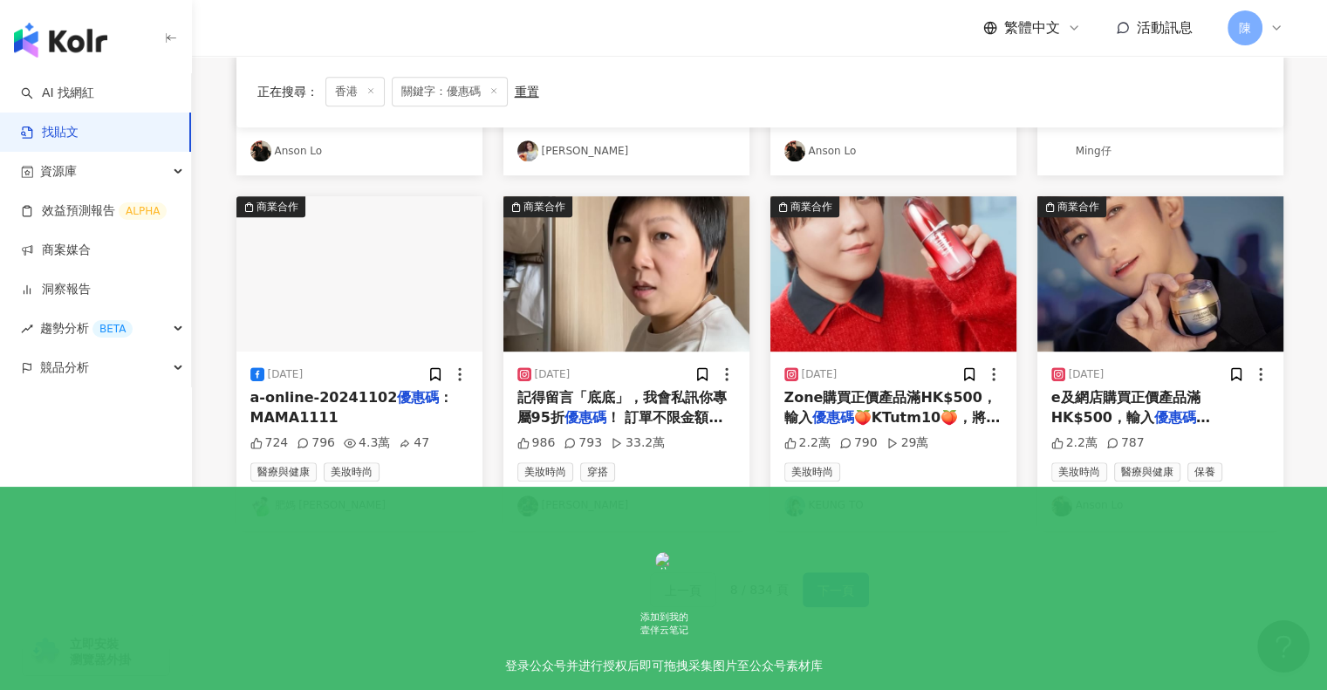
scroll to position [811, 0]
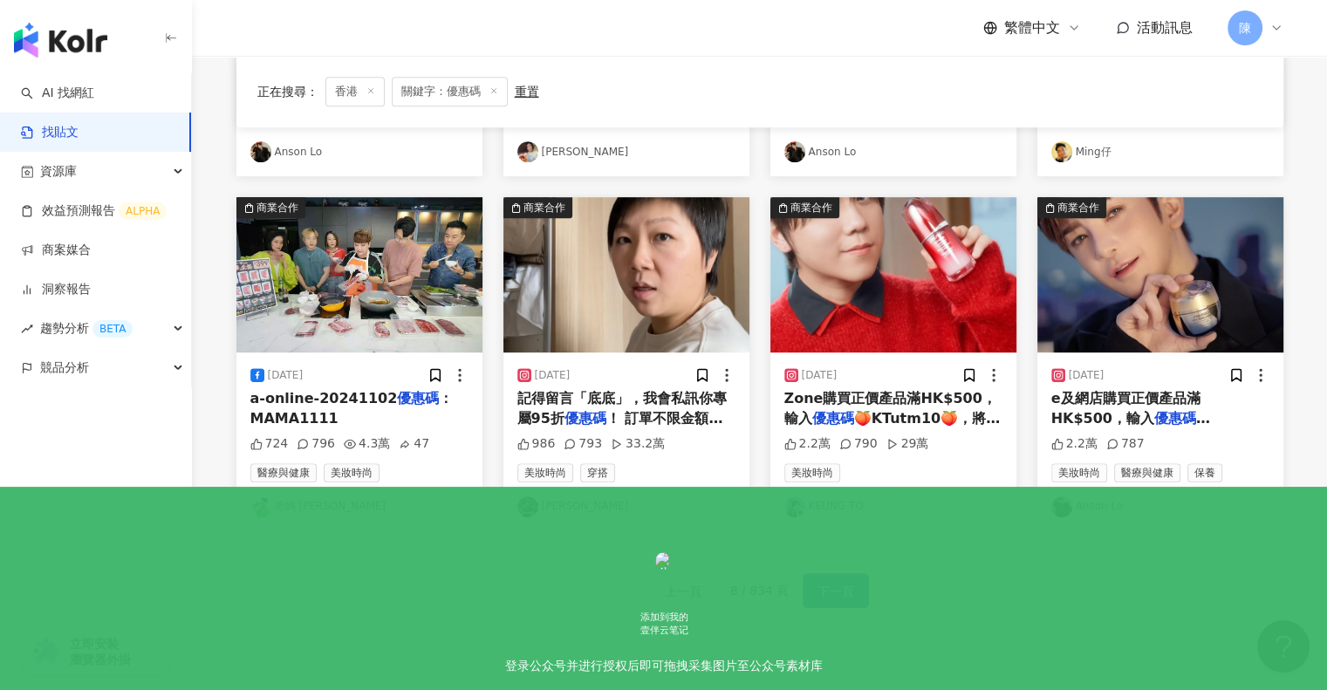
click at [643, 410] on span "！ 訂單不限金額，輸入贈品代碼「v" at bounding box center [620, 428] width 206 height 36
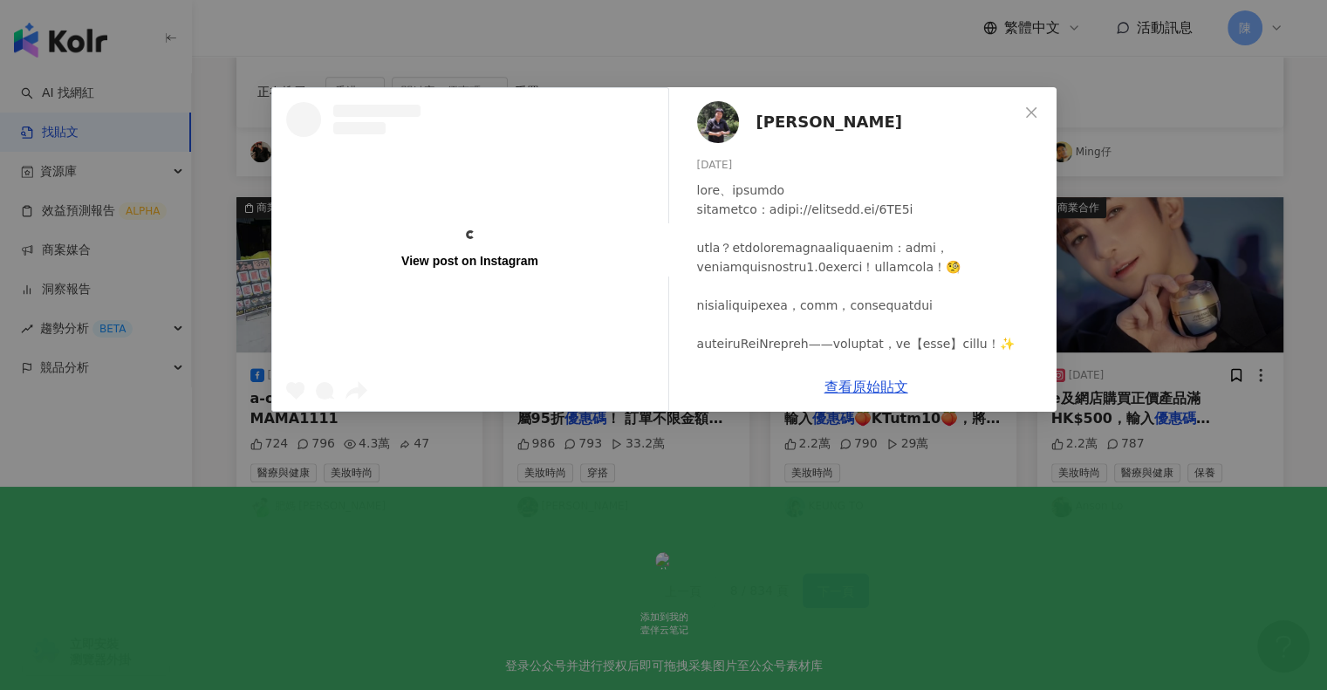
click at [1103, 86] on div "View post on Instagram Vera Lui 2024/2/1 986 793 33.2萬 查看原始貼文" at bounding box center [663, 345] width 1327 height 690
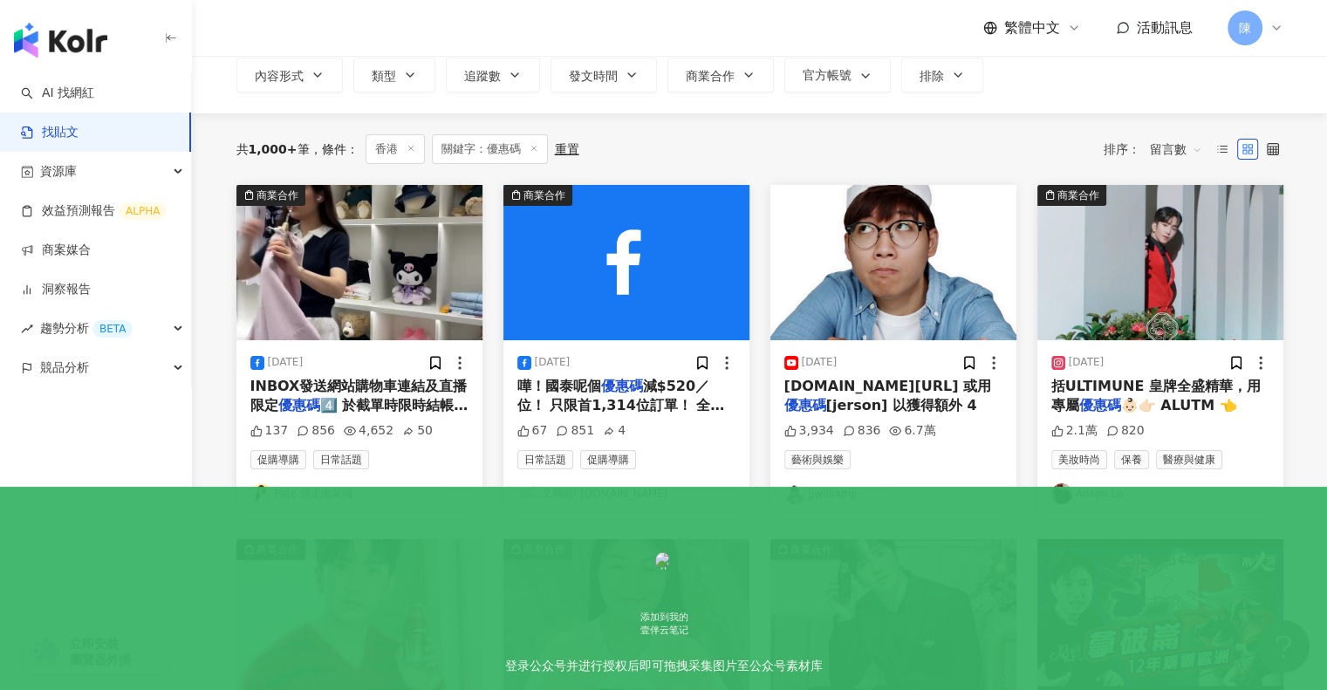
scroll to position [114, 0]
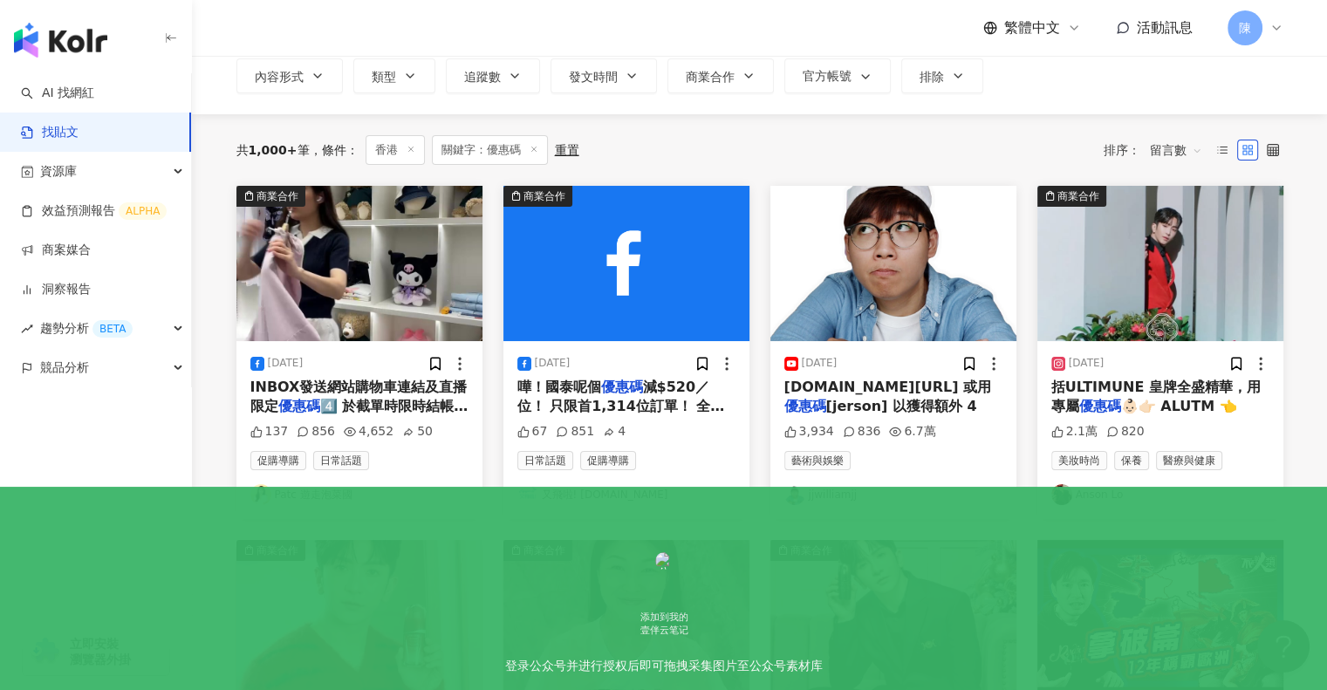
click at [887, 400] on span "[jerson] 以獲得額外 4" at bounding box center [901, 406] width 151 height 17
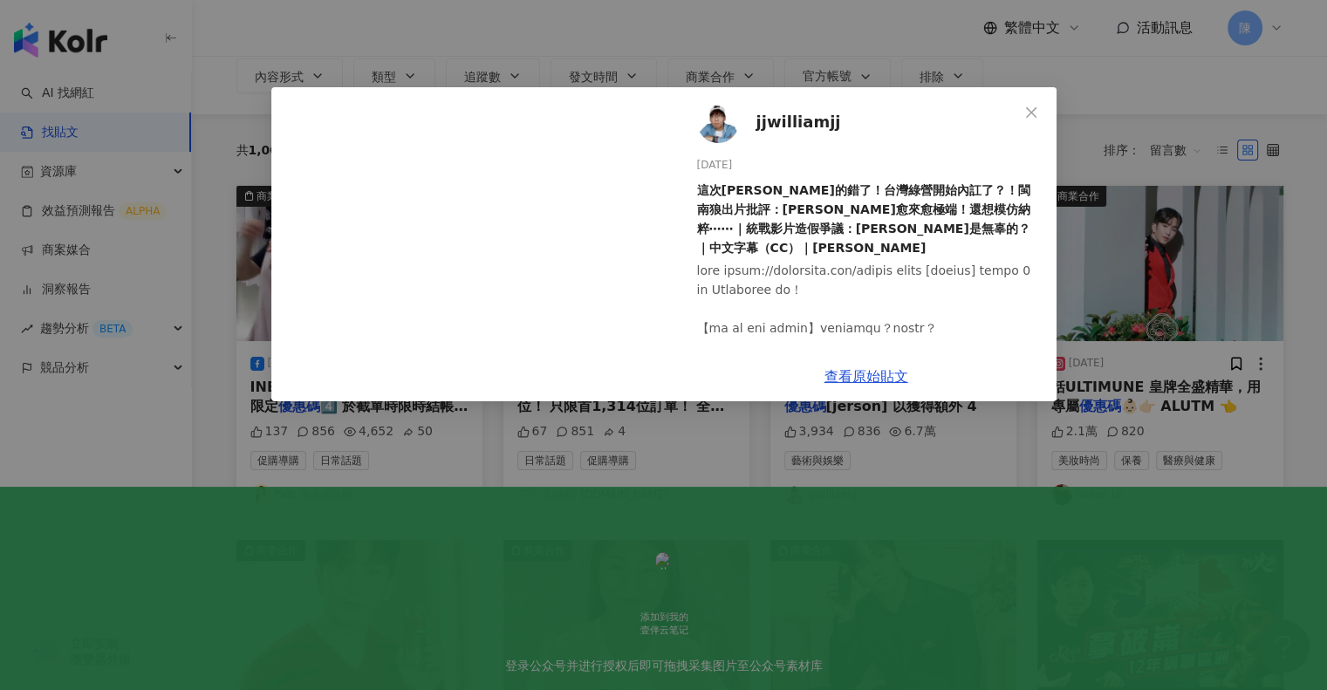
click at [1114, 118] on div "jjwilliamjj 2025/8/13 這次八炯真的錯了！台灣綠營開始內訌了？！閩南狼出片批評：八炯愈來愈極端！還想模仿納粹⋯⋯｜統戰影片造假爭議：鍾明軒…" at bounding box center [663, 345] width 1327 height 690
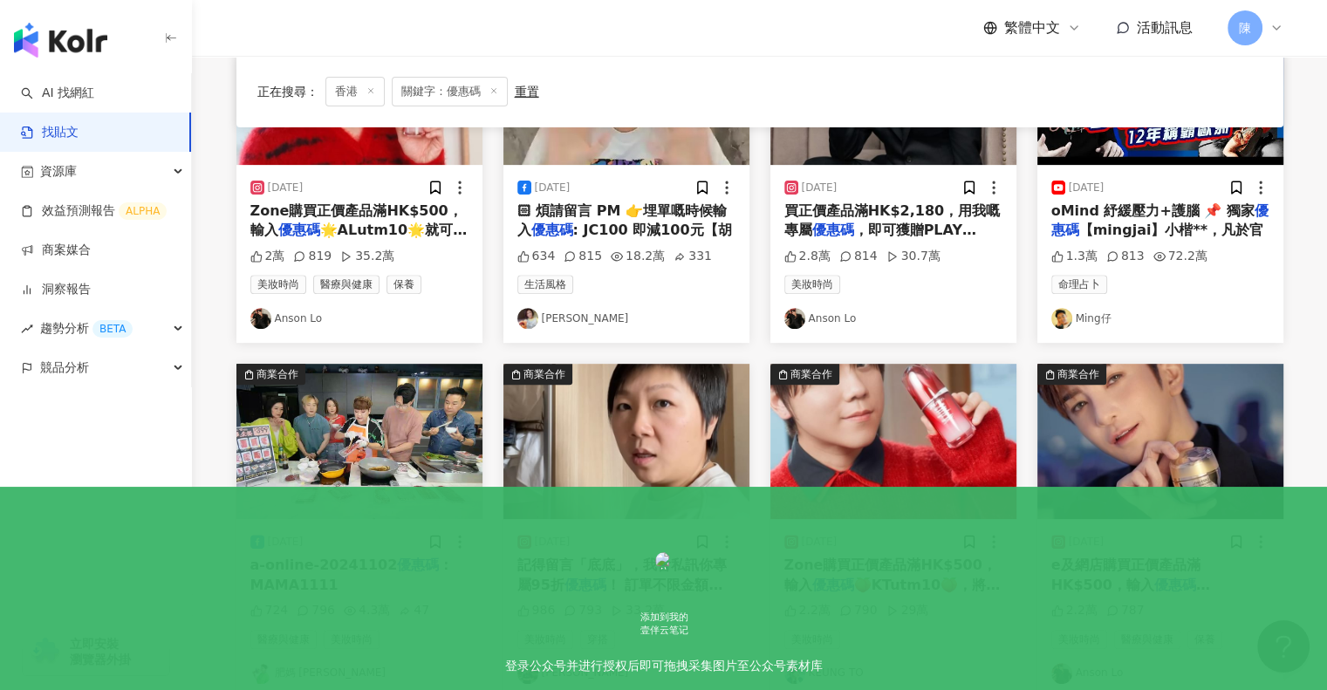
scroll to position [985, 0]
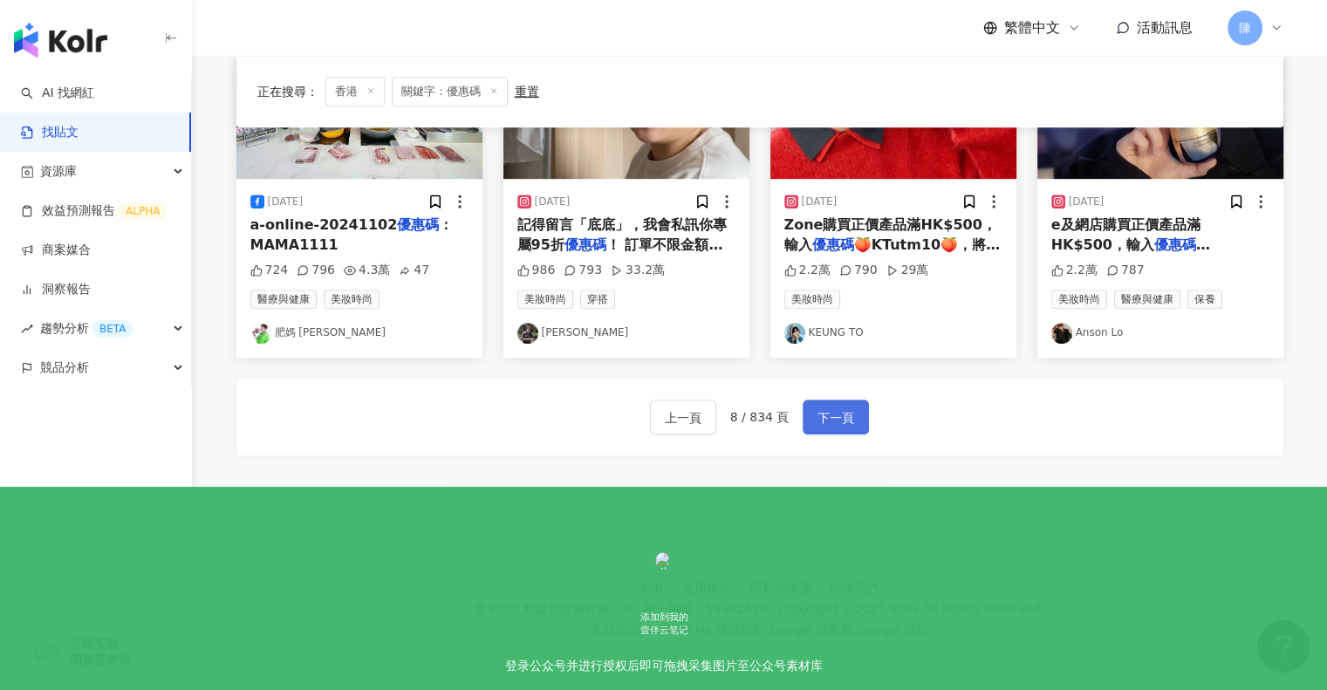
click at [831, 416] on span "下一頁" at bounding box center [836, 417] width 37 height 21
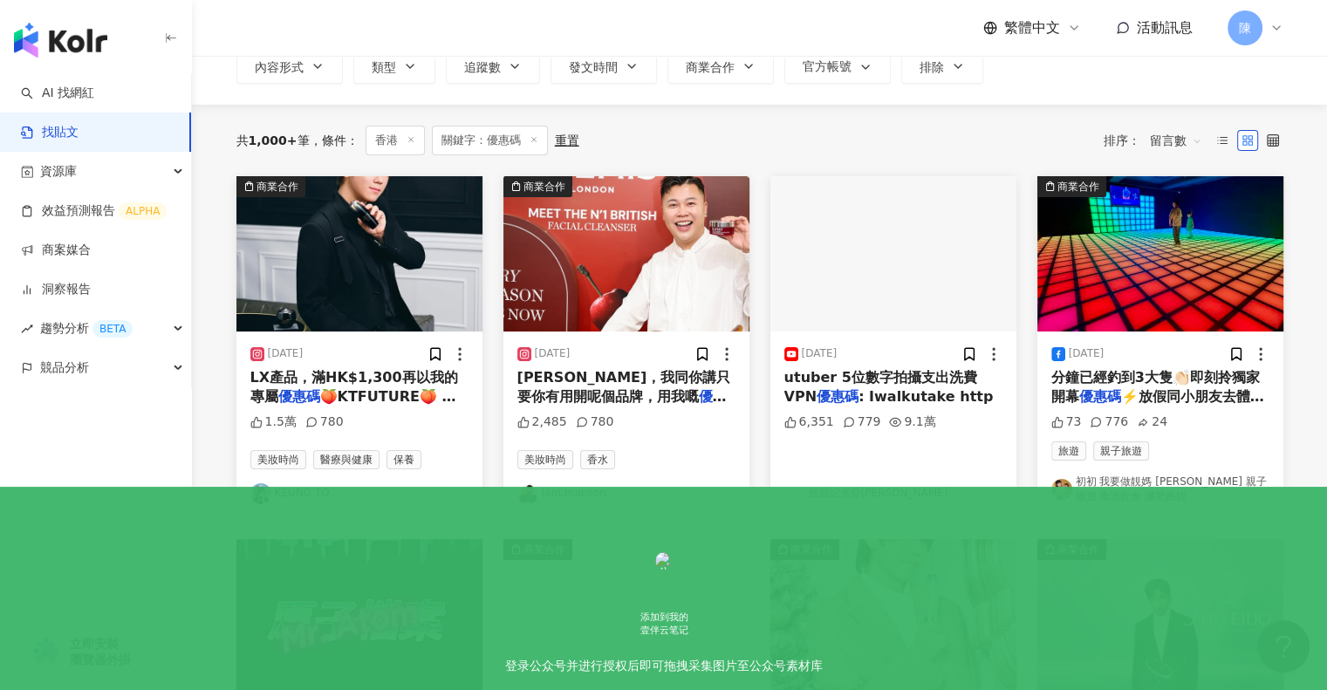
scroll to position [123, 0]
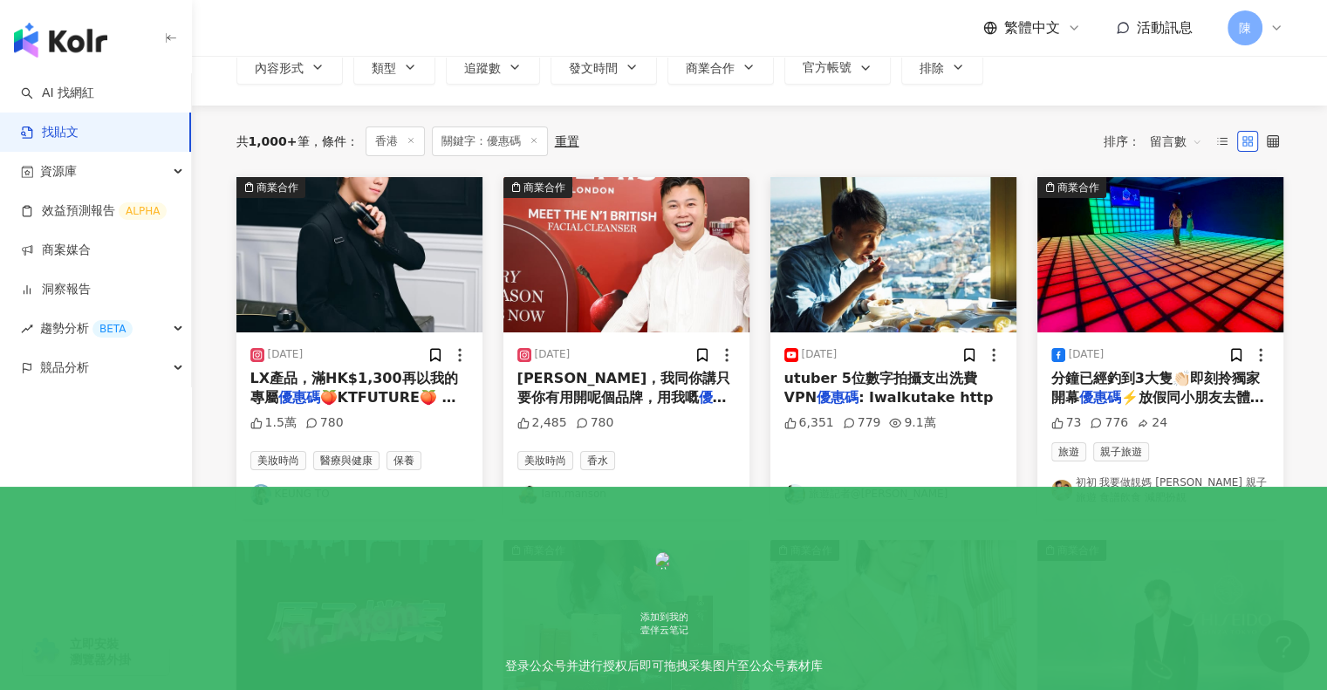
click at [608, 385] on span "惠，我同你講只要你有用開呢個品牌，用我嘅" at bounding box center [624, 388] width 214 height 36
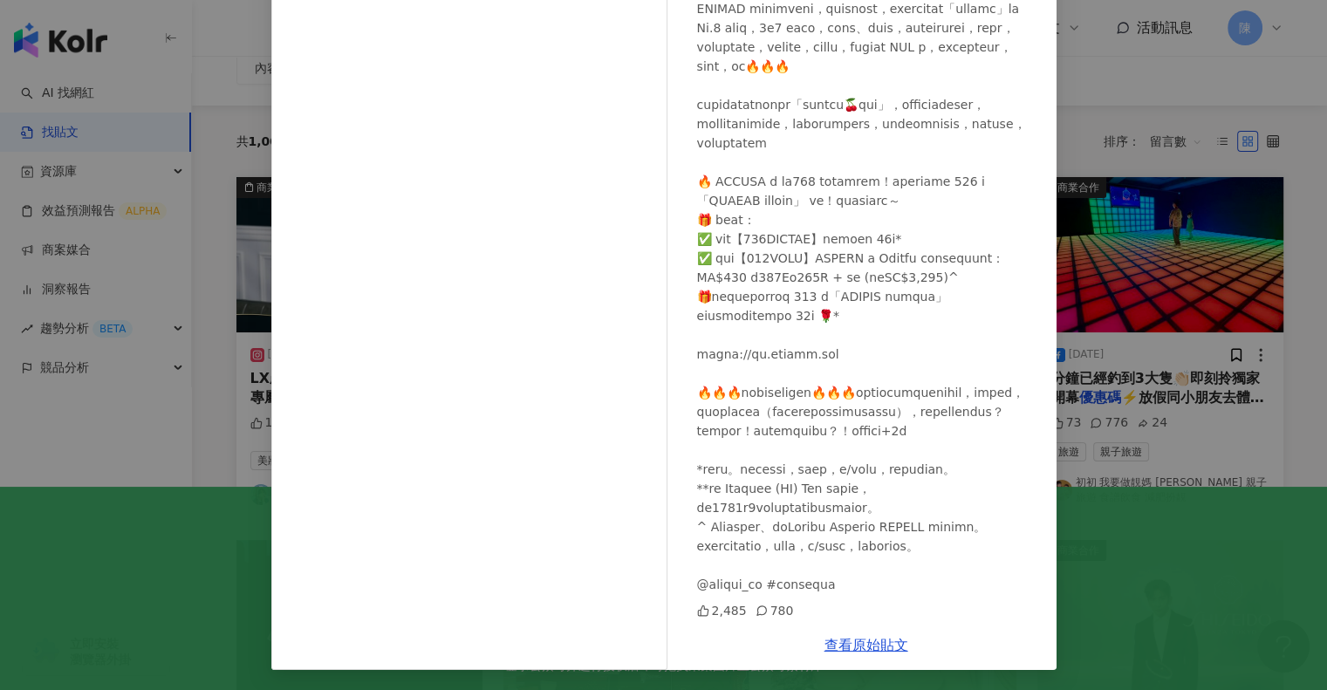
scroll to position [124, 0]
click at [869, 644] on link "查看原始貼文" at bounding box center [867, 645] width 84 height 17
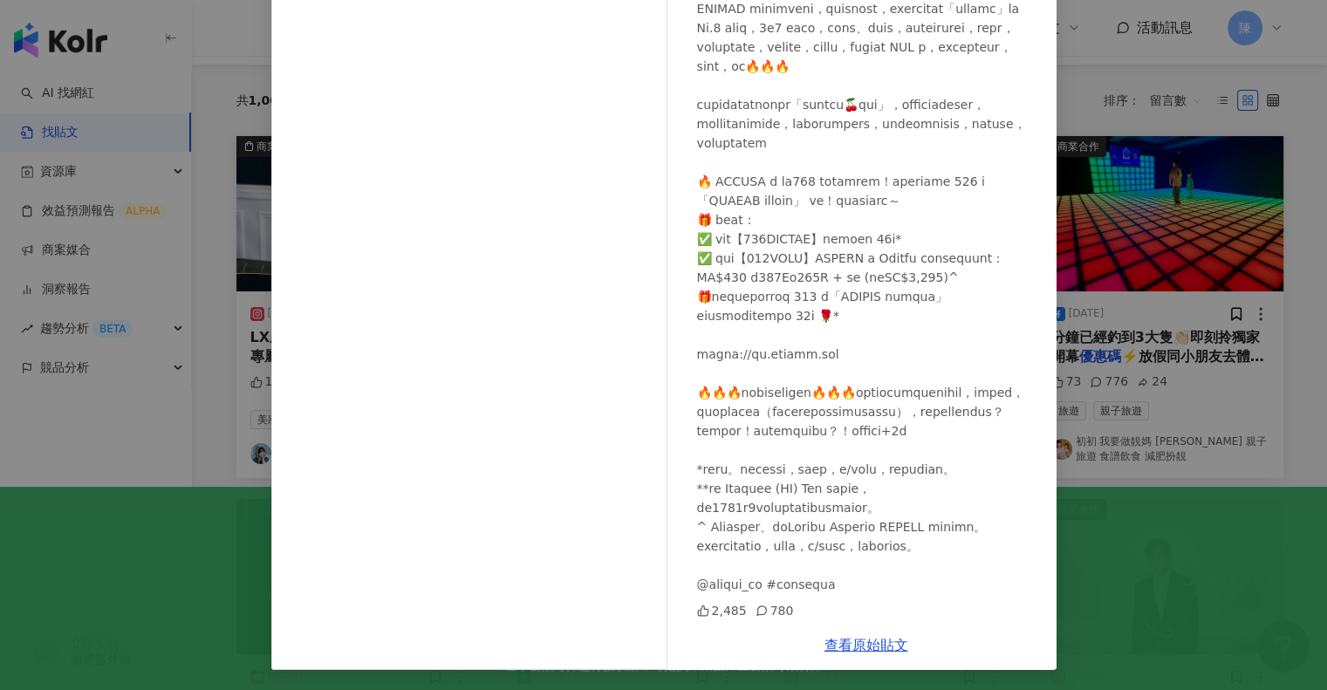
scroll to position [165, 0]
click at [856, 641] on link "查看原始貼文" at bounding box center [867, 645] width 84 height 17
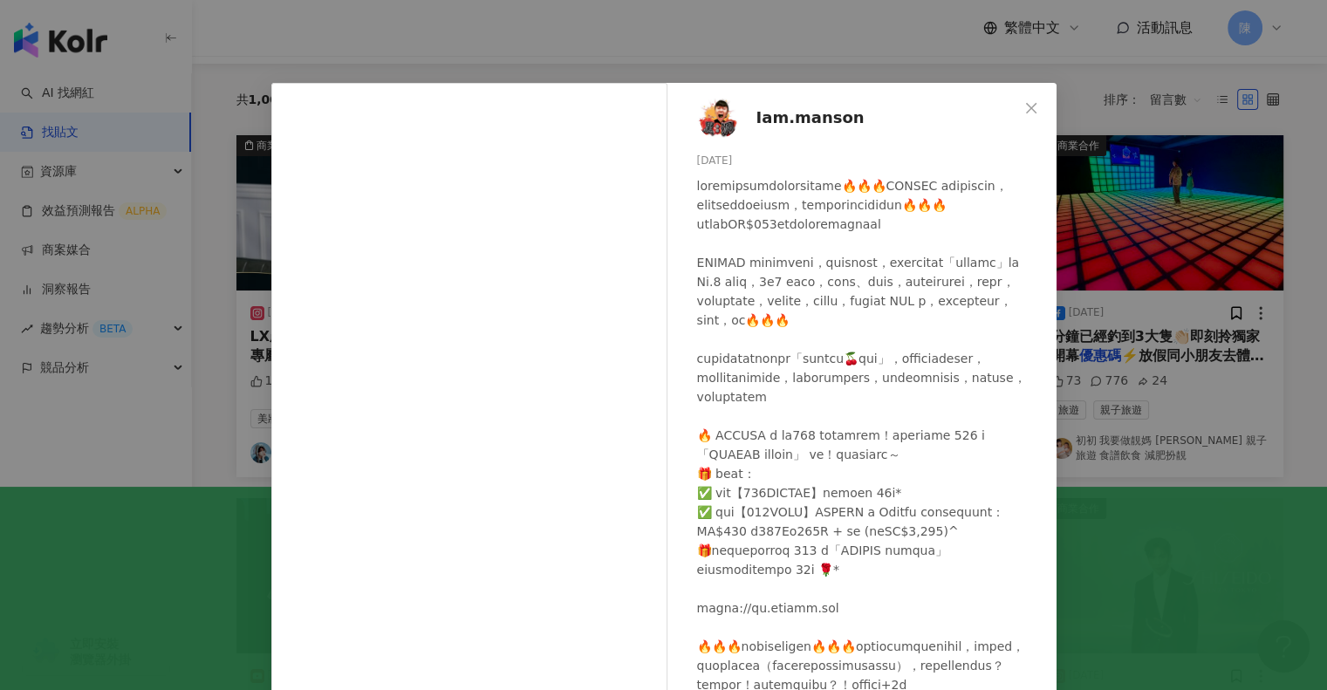
scroll to position [0, 0]
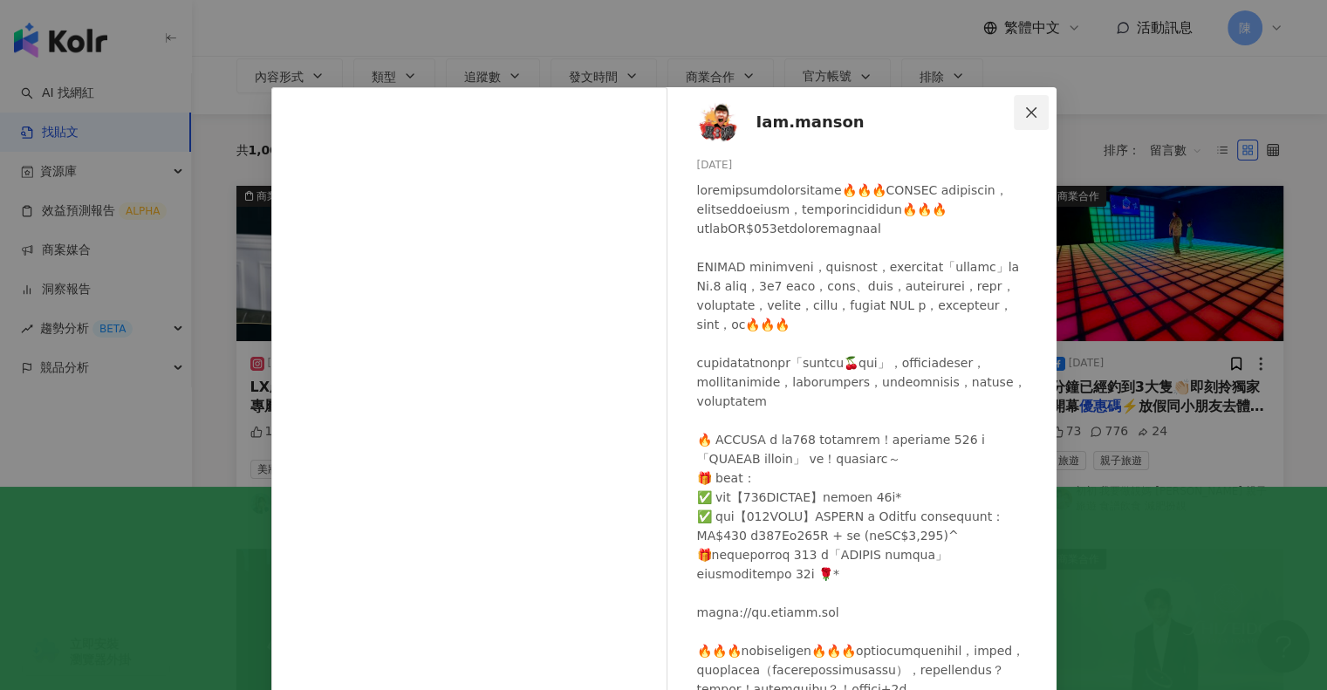
click at [1024, 114] on icon "close" at bounding box center [1031, 113] width 14 height 14
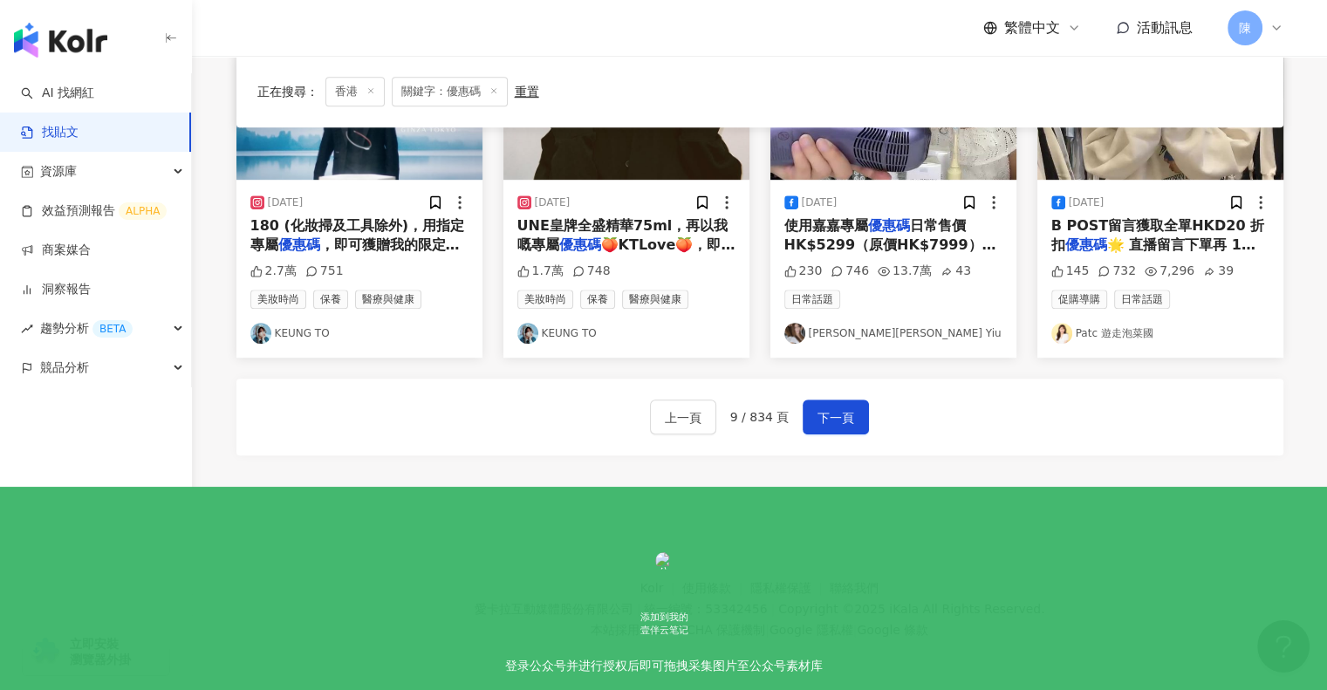
scroll to position [994, 0]
click at [831, 414] on span "下一頁" at bounding box center [836, 417] width 37 height 21
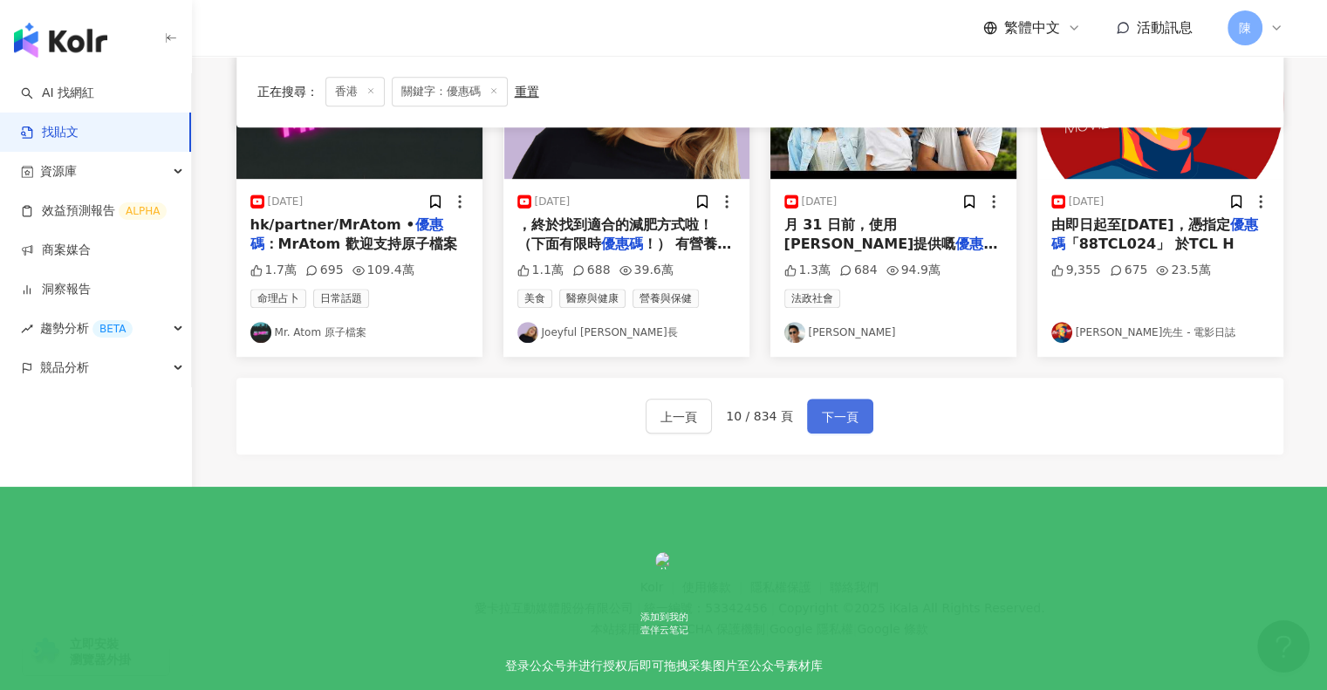
click at [846, 410] on span "下一頁" at bounding box center [840, 417] width 37 height 21
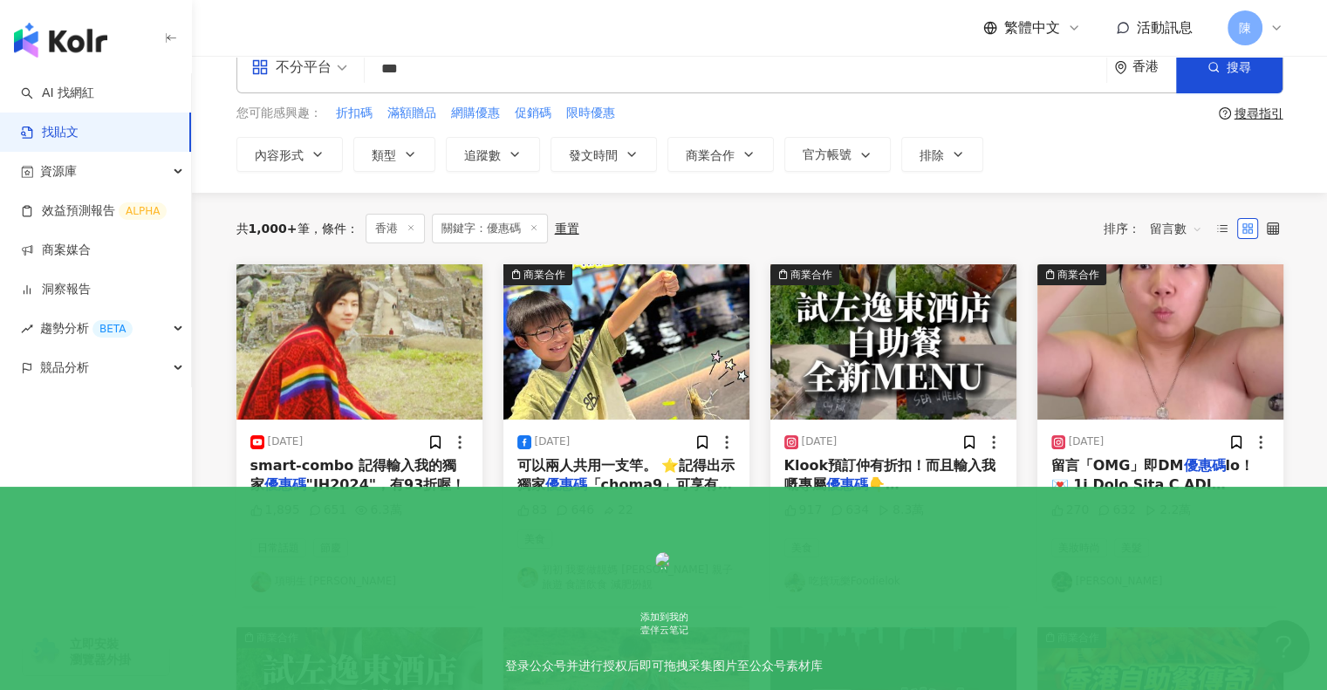
scroll to position [35, 0]
click at [1155, 472] on span "留言「OMG」即DM" at bounding box center [1117, 466] width 133 height 17
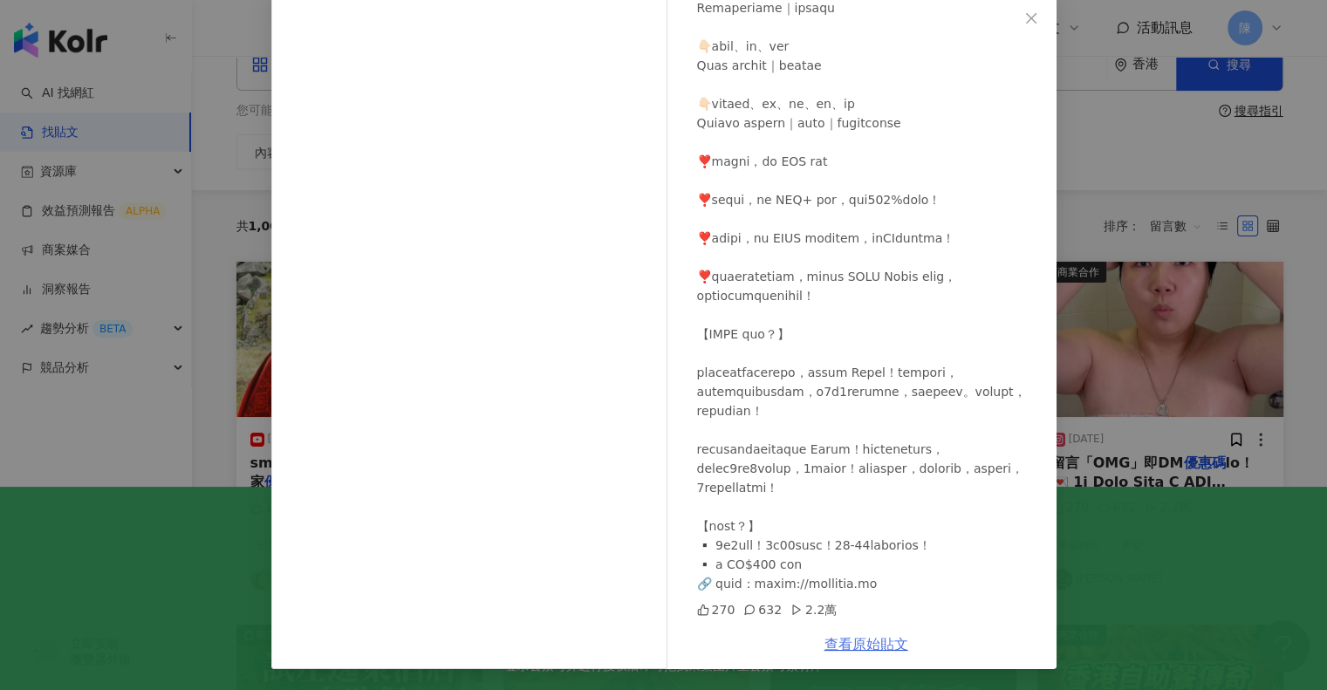
scroll to position [38, 0]
click at [846, 638] on link "查看原始貼文" at bounding box center [867, 644] width 84 height 17
click at [1030, 27] on button "Close" at bounding box center [1031, 18] width 35 height 35
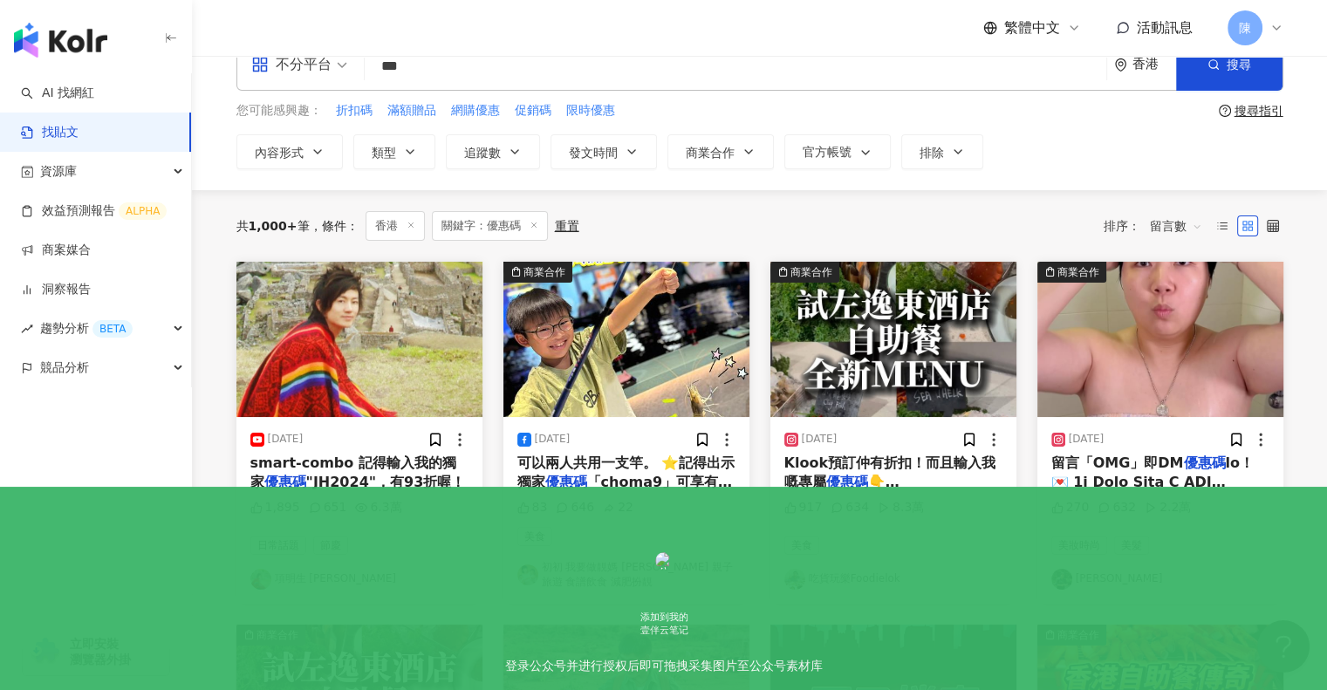
click at [396, 474] on span ""JH2024"，有93折喔！" at bounding box center [386, 482] width 160 height 17
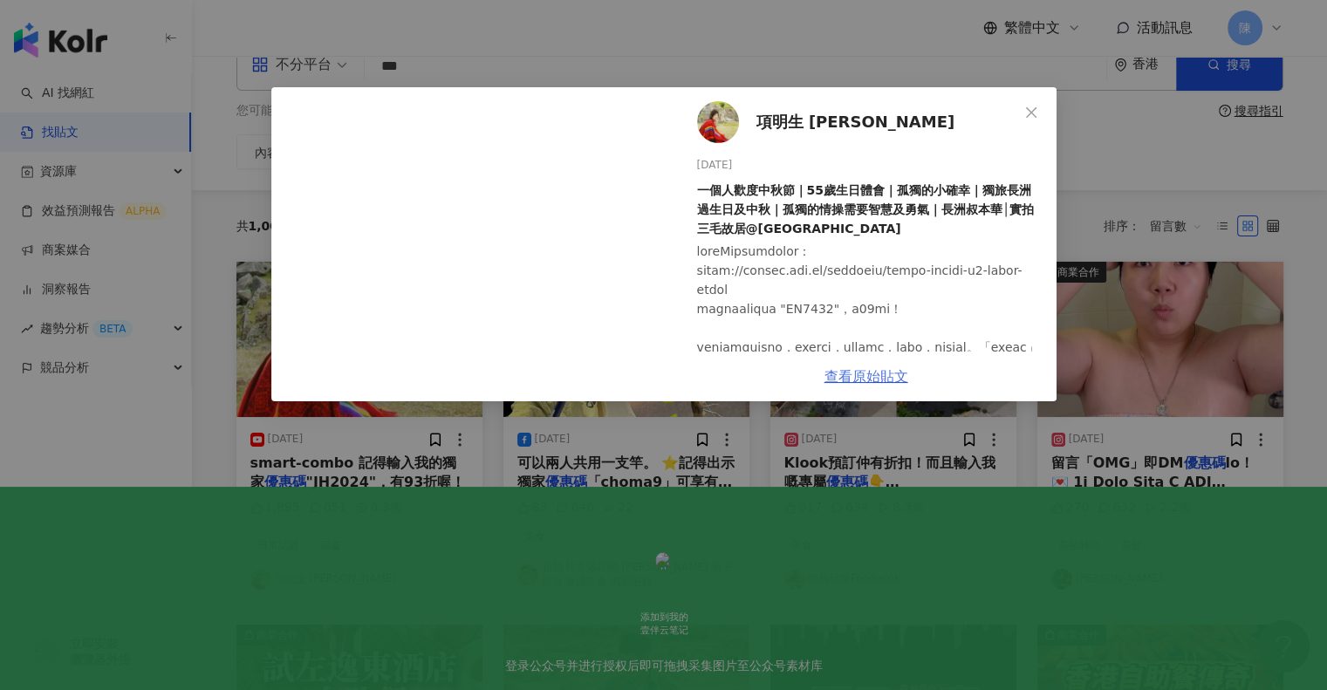
click at [866, 379] on link "查看原始貼文" at bounding box center [867, 376] width 84 height 17
click at [847, 41] on div "項明生 James Hong 2024/9/15 一個人歡度中秋節｜55歲生日體會｜孤獨的小確幸｜獨旅長洲過生日及中秋｜孤獨的情操需要智慧及勇氣｜長洲叔本華│…" at bounding box center [663, 345] width 1327 height 690
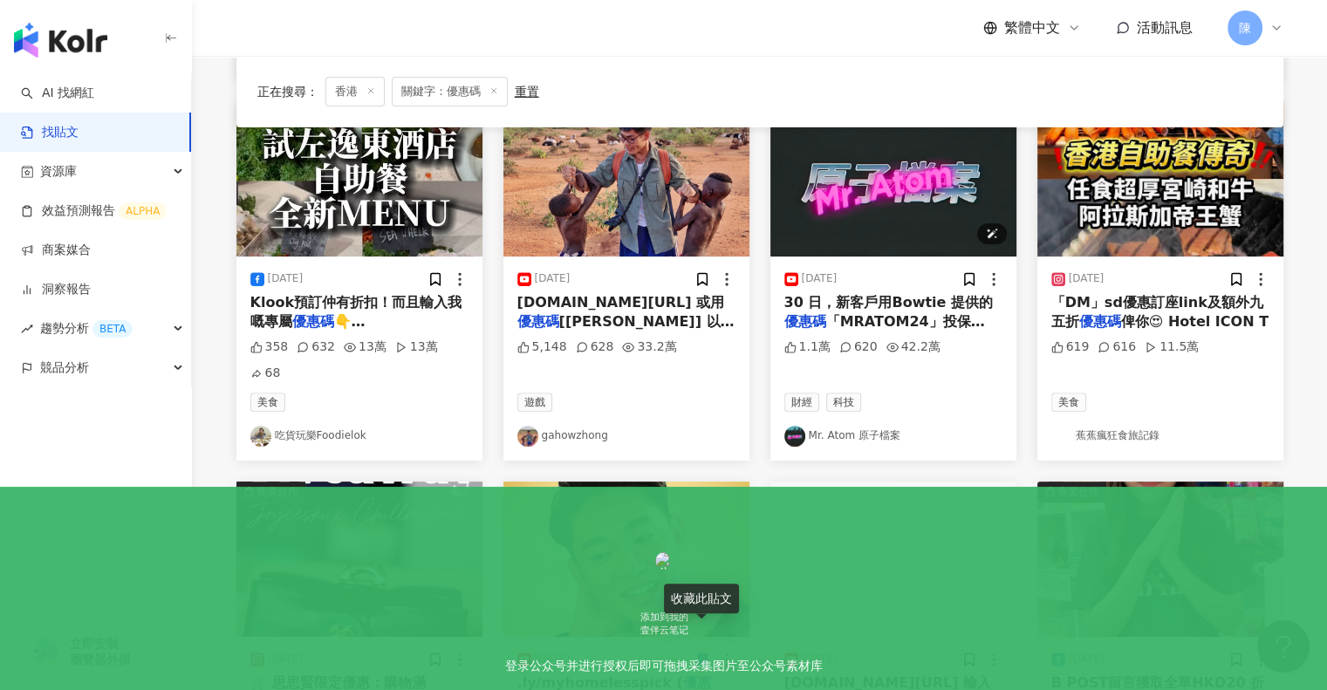
scroll to position [562, 0]
click at [600, 296] on div "2025/4/25 rk.com/johnnyvlog 或用 優惠碼 [johnnyvlog] 以獲得 5,148 628 33.2萬 遊戲 gahowzho…" at bounding box center [626, 359] width 246 height 204
click at [601, 310] on span "rk.com/johnnyvlog 或用 優惠碼 [johnnyvlog] 以獲得" at bounding box center [625, 322] width 217 height 56
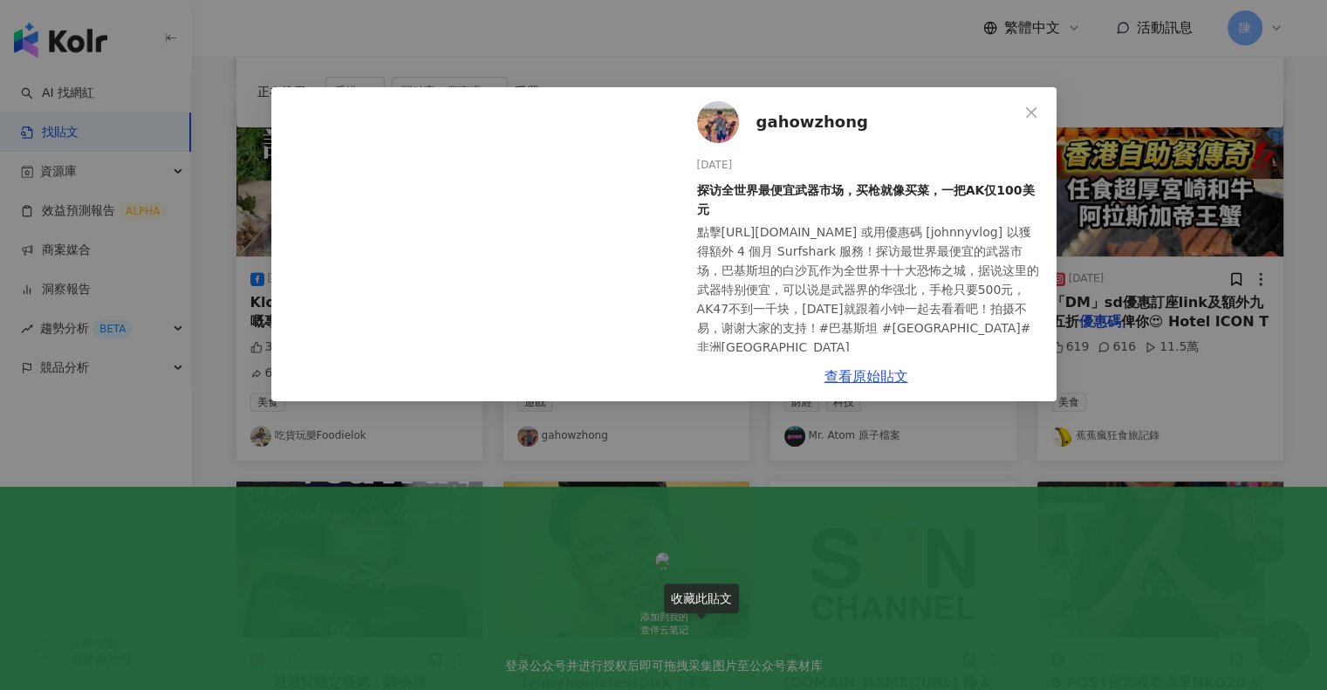
click at [748, 45] on div "gahowzhong 2025/4/25 探访全世界最便宜武器市场，买枪就像买菜，一把AK仅100美元 點擊https://surfshark.com/joh…" at bounding box center [663, 345] width 1327 height 690
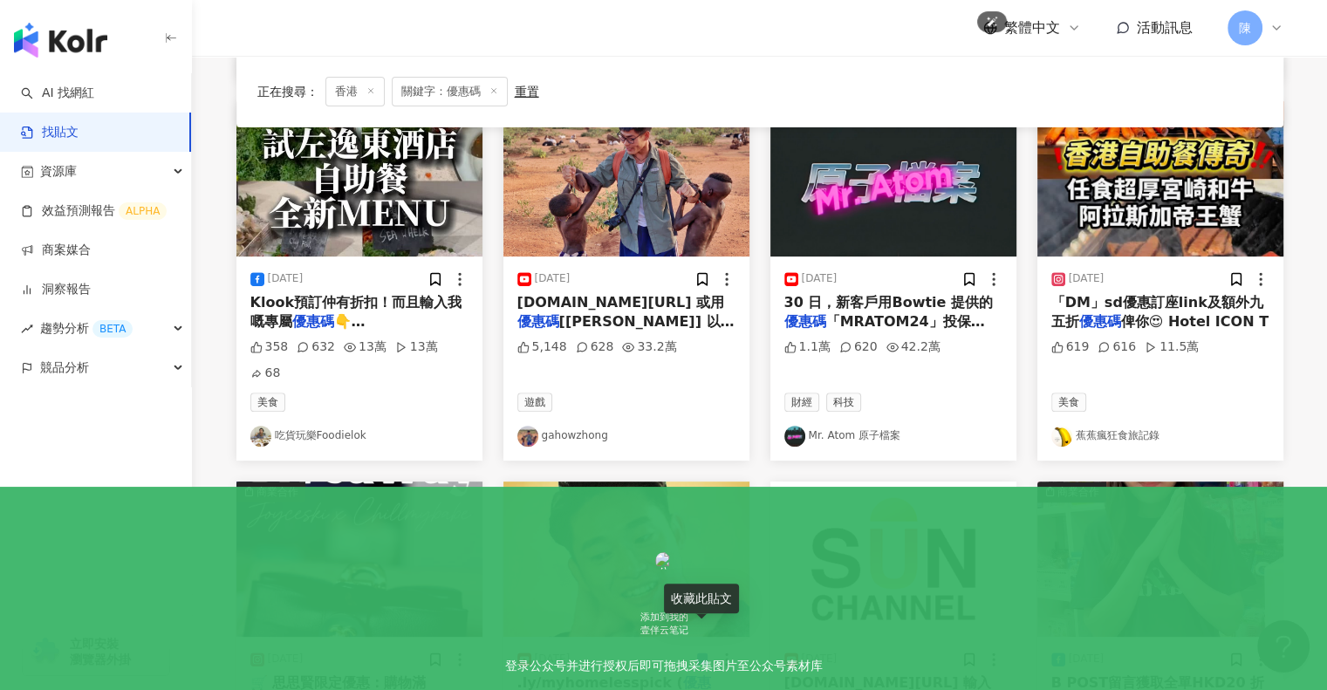
scroll to position [994, 0]
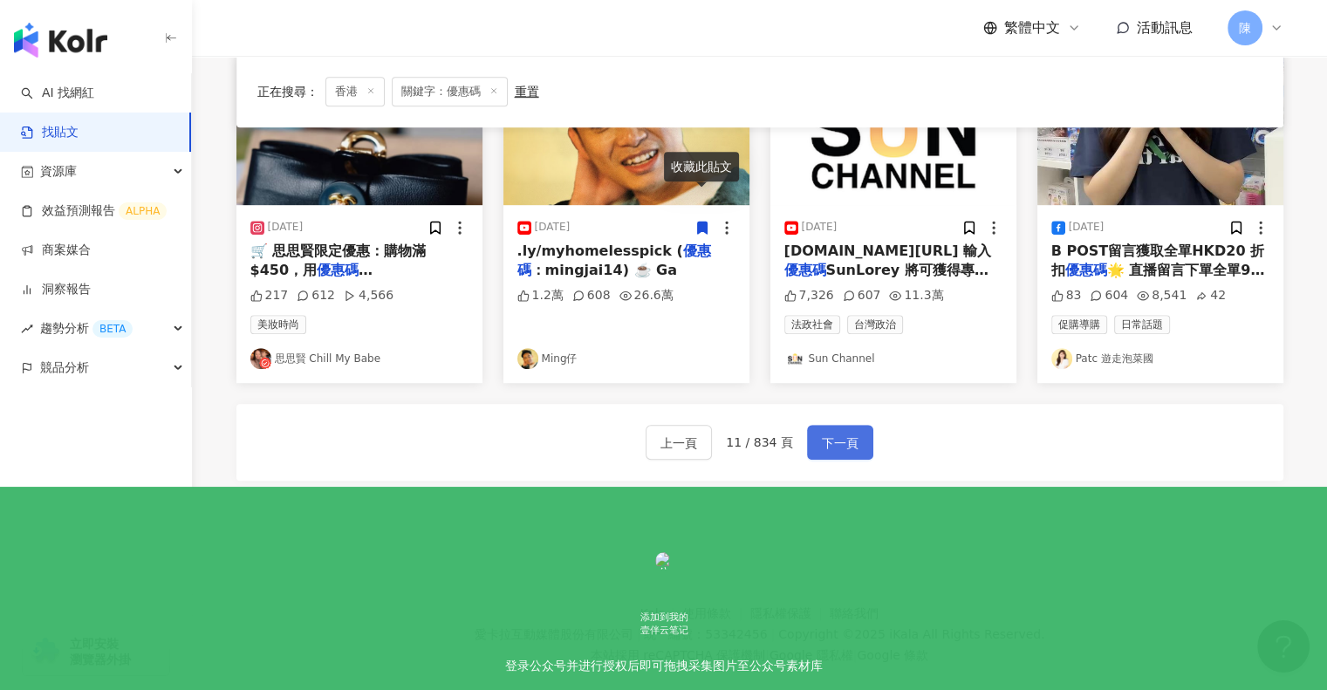
click at [832, 433] on span "下一頁" at bounding box center [840, 443] width 37 height 21
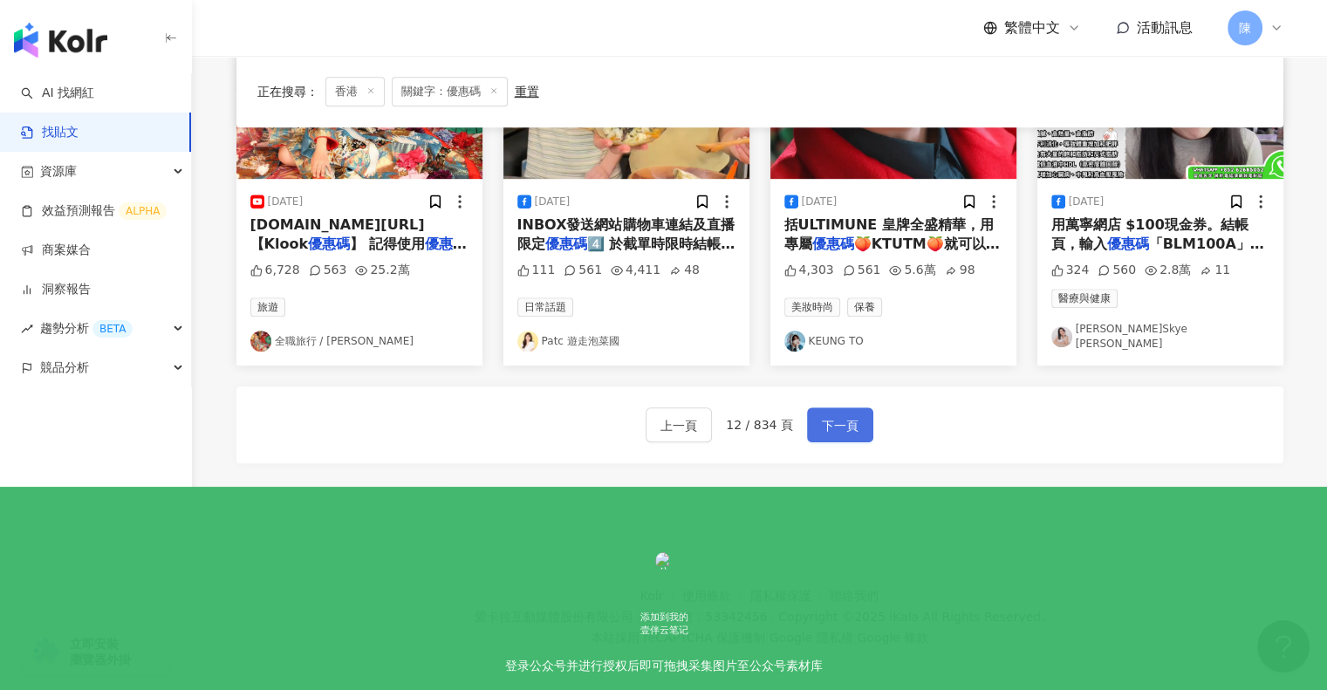
click at [844, 428] on button "下一頁" at bounding box center [840, 424] width 66 height 35
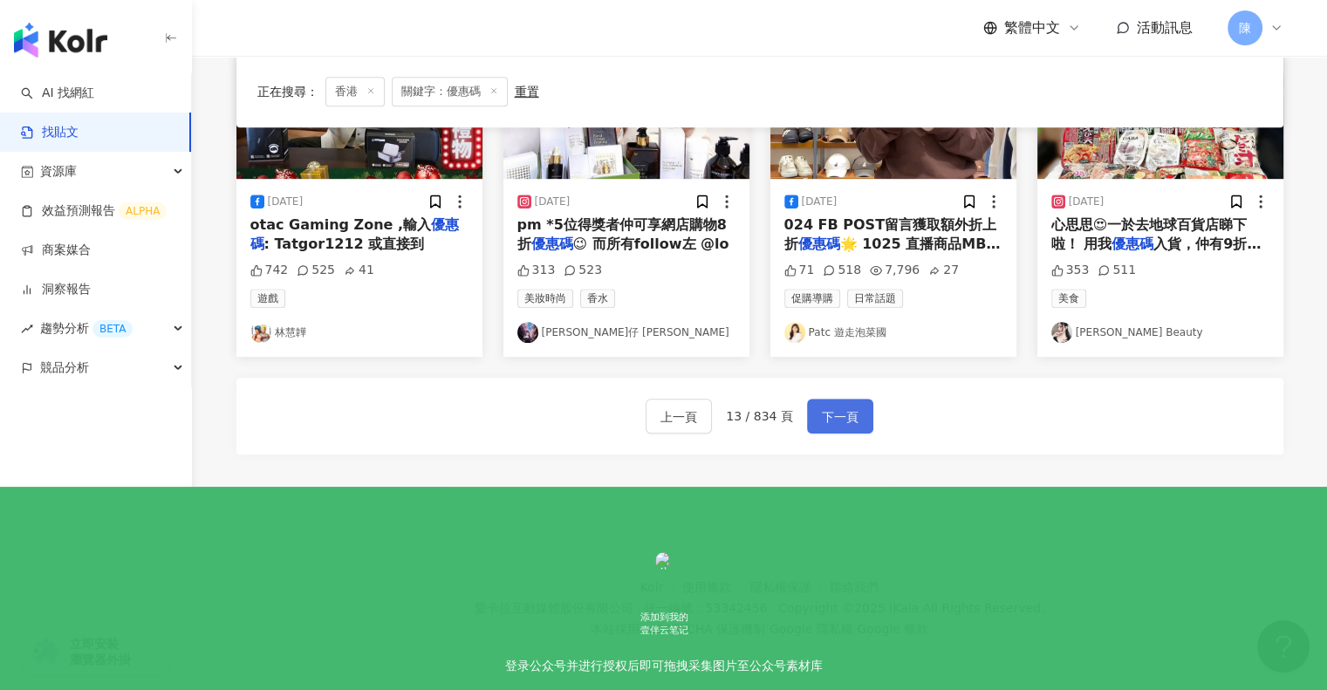
click at [846, 427] on button "下一頁" at bounding box center [840, 416] width 66 height 35
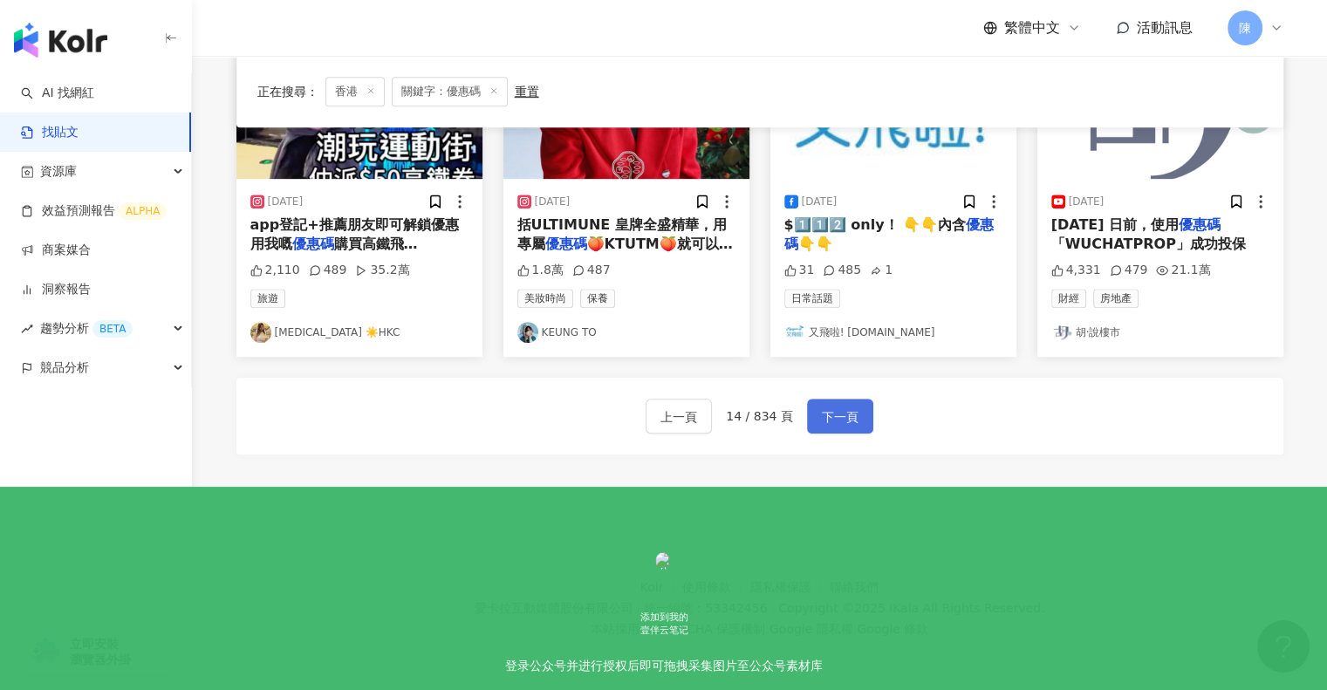
click at [849, 419] on span "下一頁" at bounding box center [840, 417] width 37 height 21
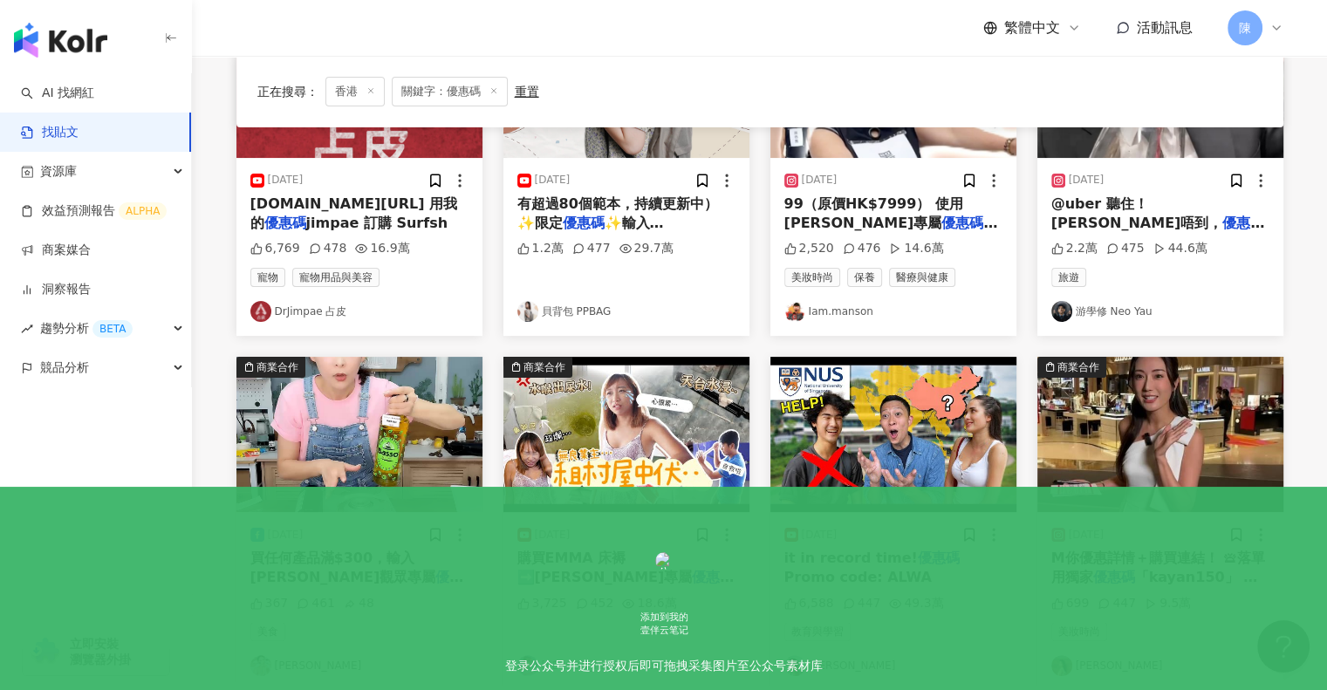
scroll to position [297, 0]
click at [385, 558] on span "買任何產品滿$300，輸入楊卓娜觀眾專屬" at bounding box center [343, 569] width 186 height 36
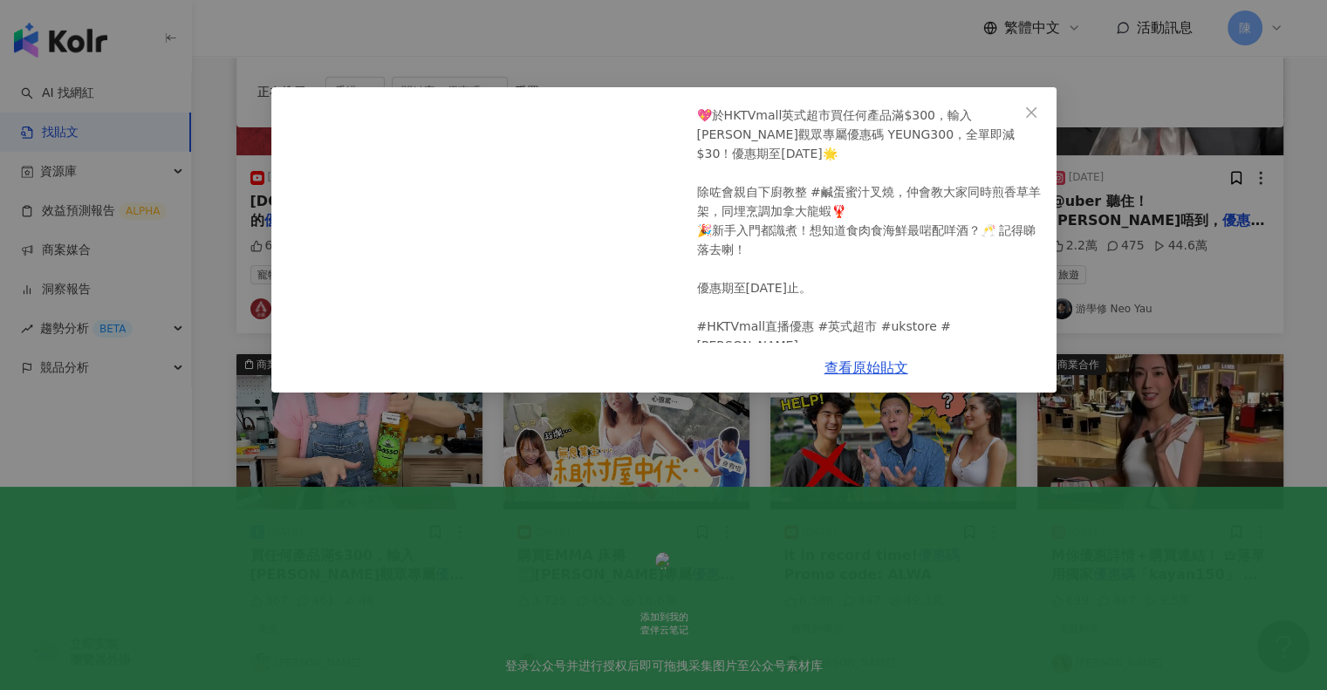
scroll to position [301, 0]
click at [760, 31] on div "楊卓娜Lenna Yeung Cheuk Na 2024/7/16 😍今晚直播產品優惠連結👉🏻 🛒 直播產品：www.tinyurl.com/YEUNG300…" at bounding box center [663, 345] width 1327 height 690
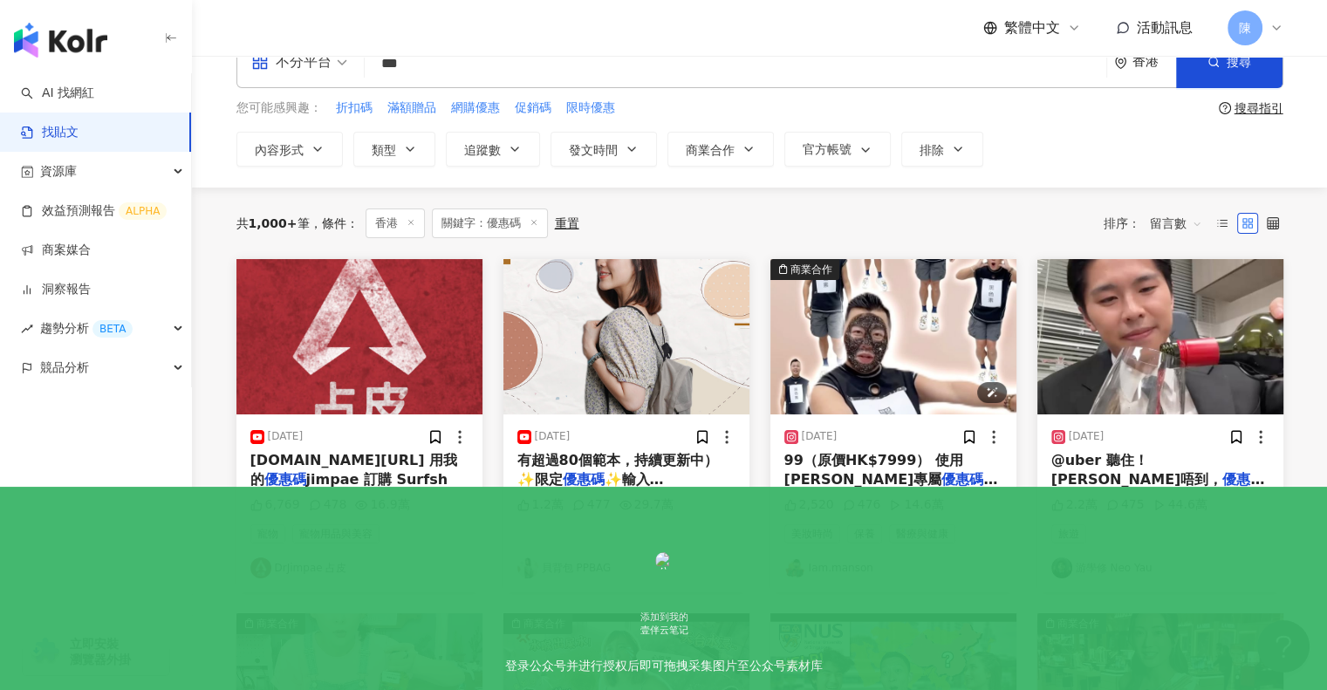
scroll to position [40, 0]
click at [871, 349] on img "button" at bounding box center [893, 337] width 246 height 155
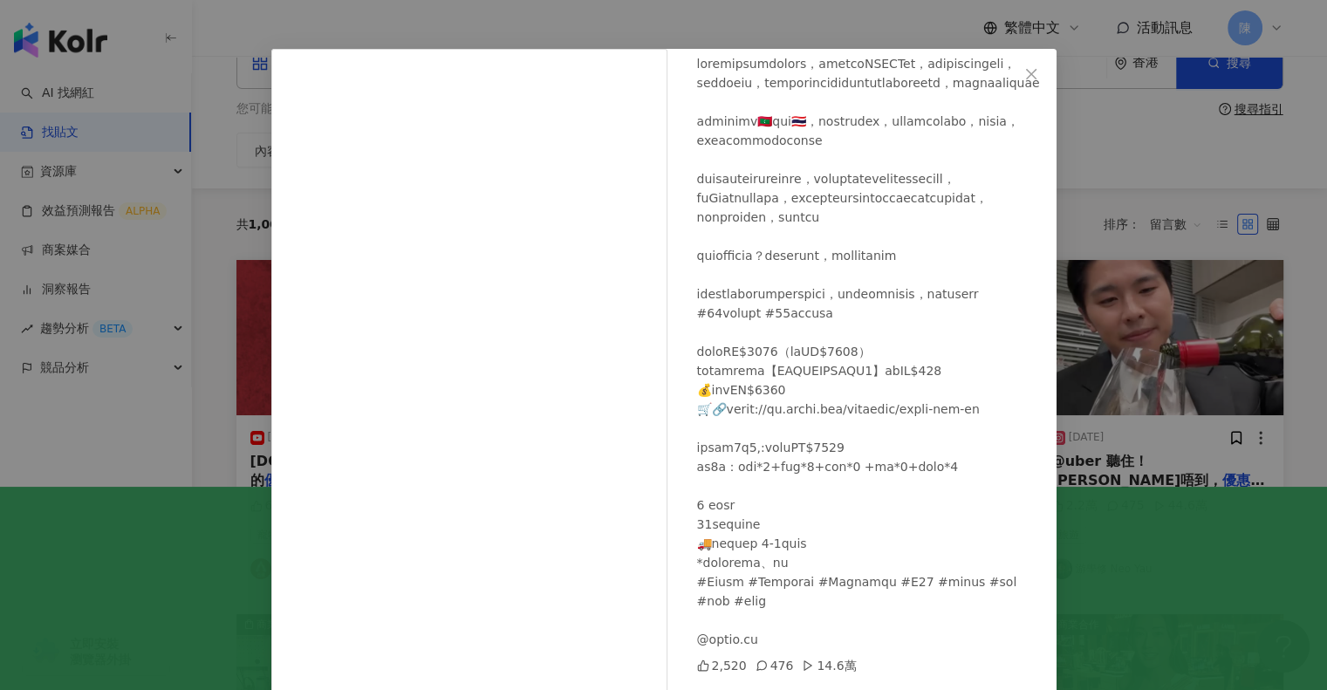
scroll to position [38, 0]
click at [772, 21] on div "Iam.manson 2024/10/10 2,520 476 14.6萬 查看原始貼文" at bounding box center [663, 345] width 1327 height 690
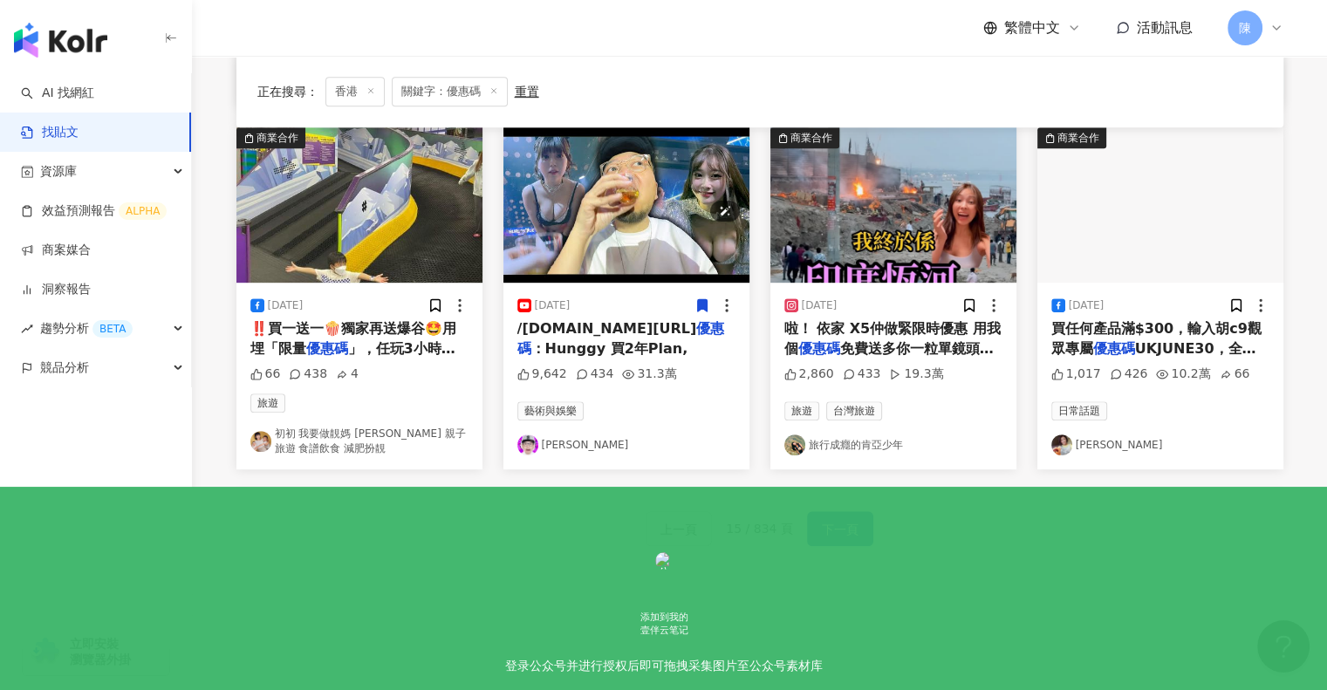
scroll to position [994, 0]
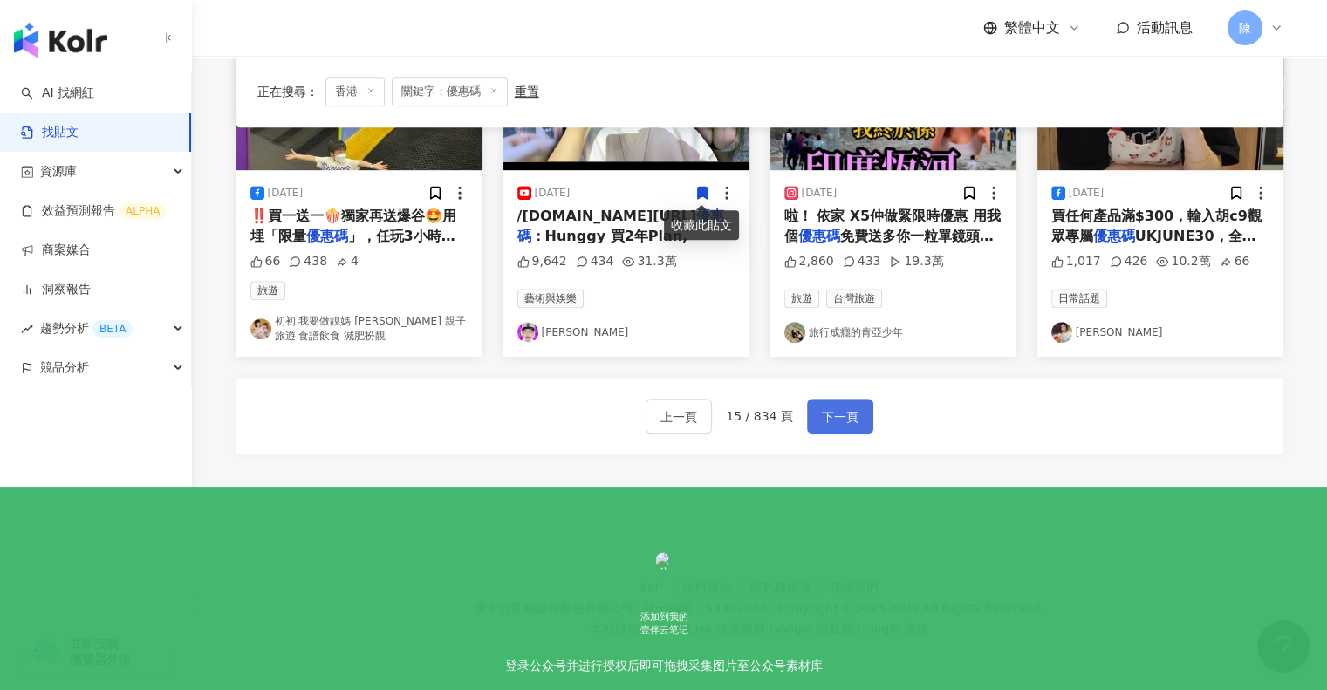
click at [832, 422] on span "下一頁" at bounding box center [840, 417] width 37 height 21
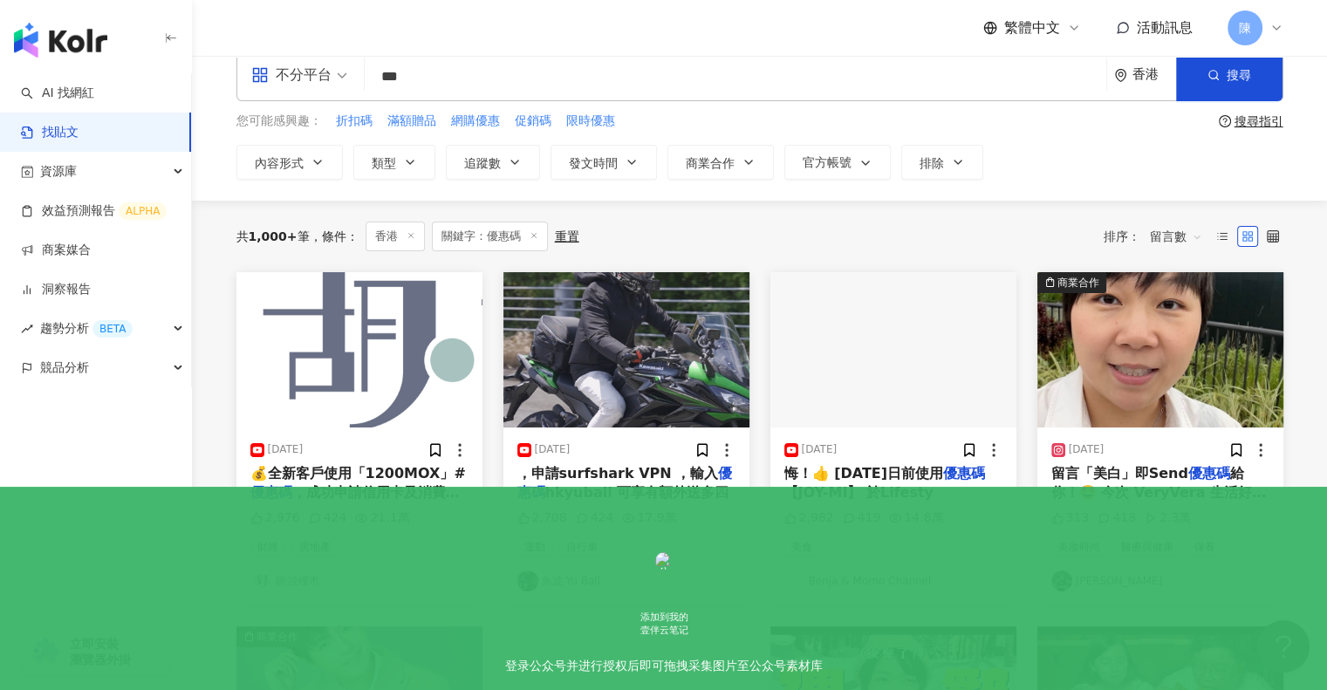
scroll to position [27, 0]
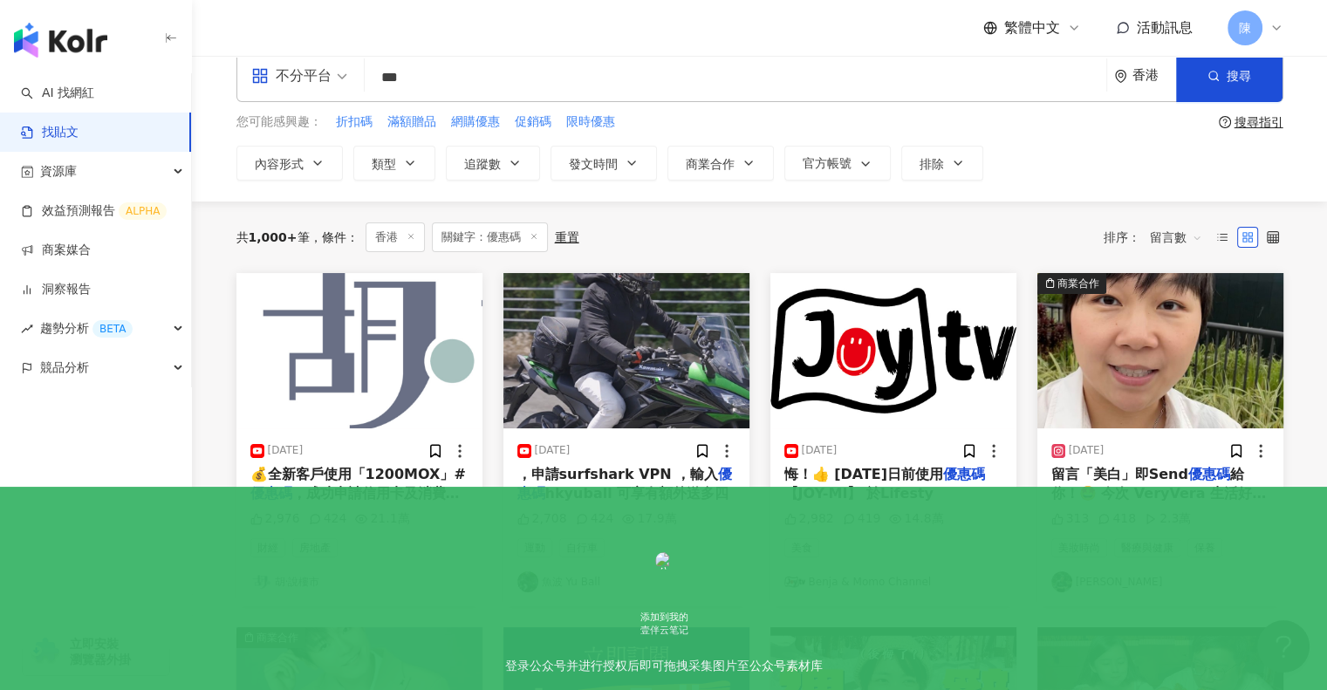
click at [1140, 481] on span "留言「美白」即Send" at bounding box center [1119, 474] width 137 height 17
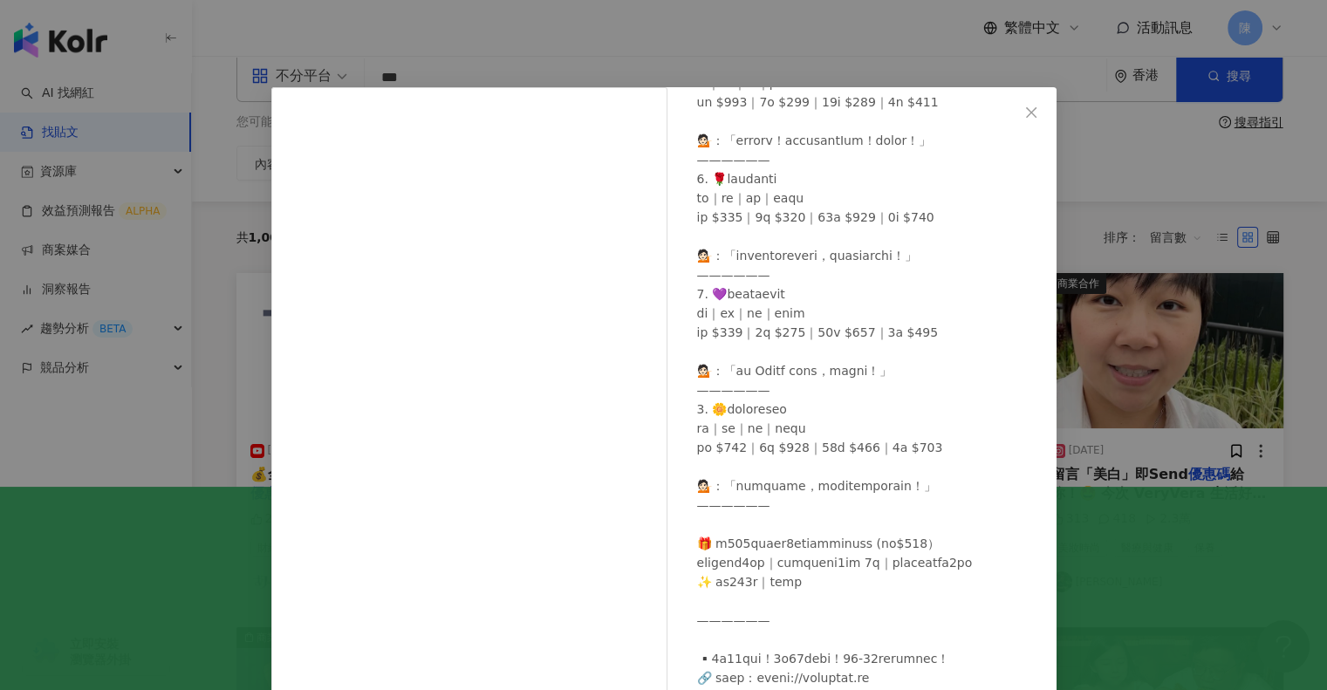
scroll to position [626, 0]
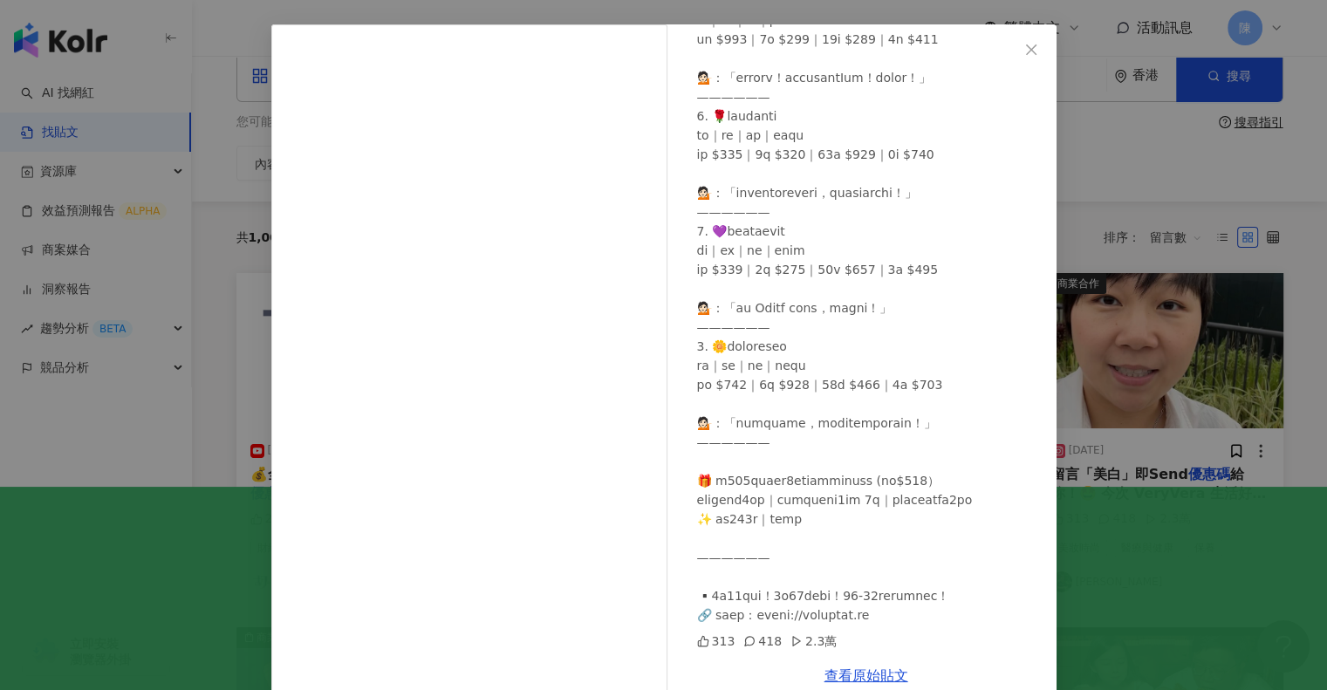
click at [756, 37] on div at bounding box center [870, 115] width 346 height 1017
click at [1023, 112] on div "Vera Lui 2024/4/7 313 418 2.3萬" at bounding box center [866, 337] width 380 height 627
click at [1096, 151] on div "Vera Lui 2024/4/7 313 418 2.3萬 查看原始貼文" at bounding box center [663, 345] width 1327 height 690
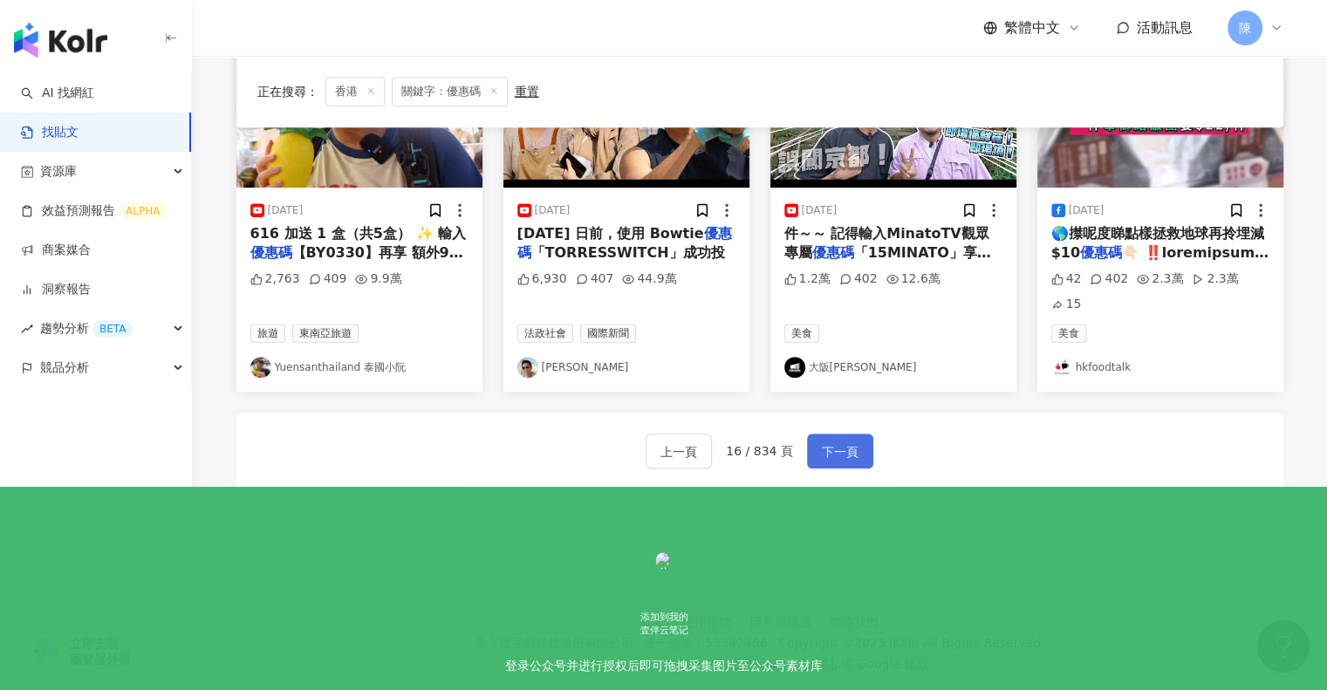
click at [842, 442] on span "下一頁" at bounding box center [840, 452] width 37 height 21
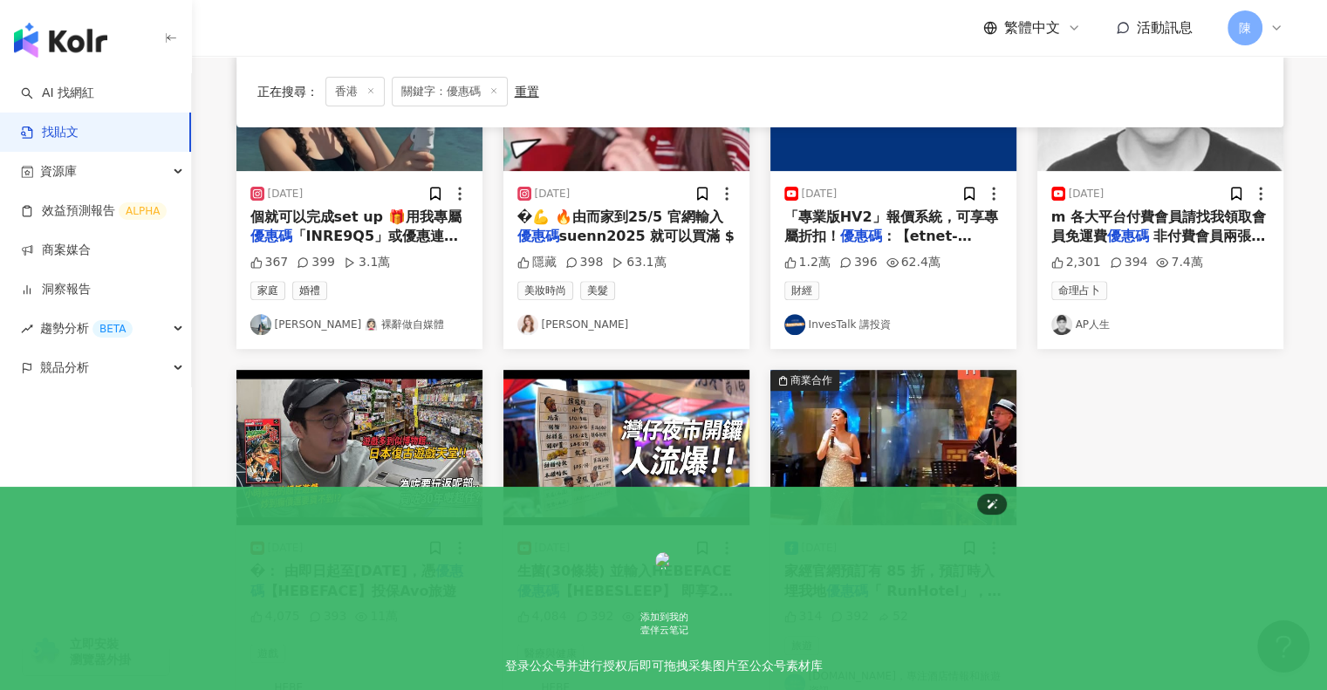
scroll to position [638, 0]
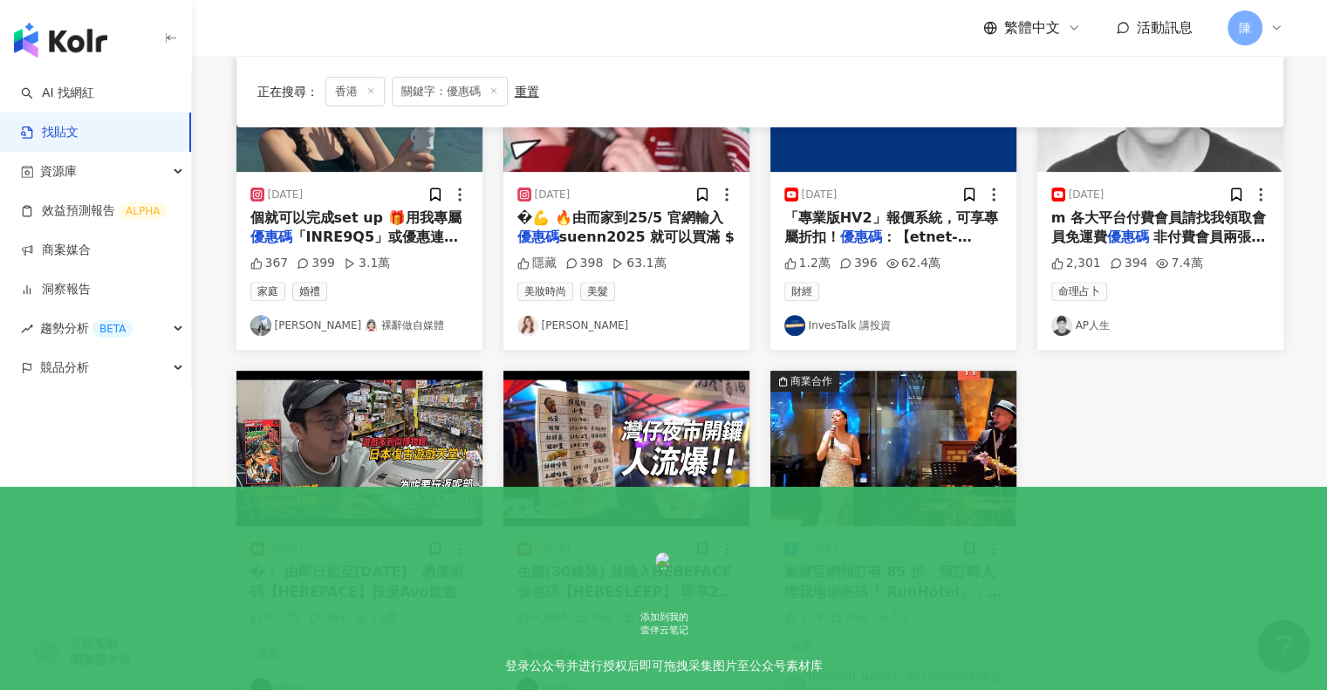
click at [328, 589] on span "【HEBEFACE】投保Avo旅遊" at bounding box center [360, 592] width 193 height 17
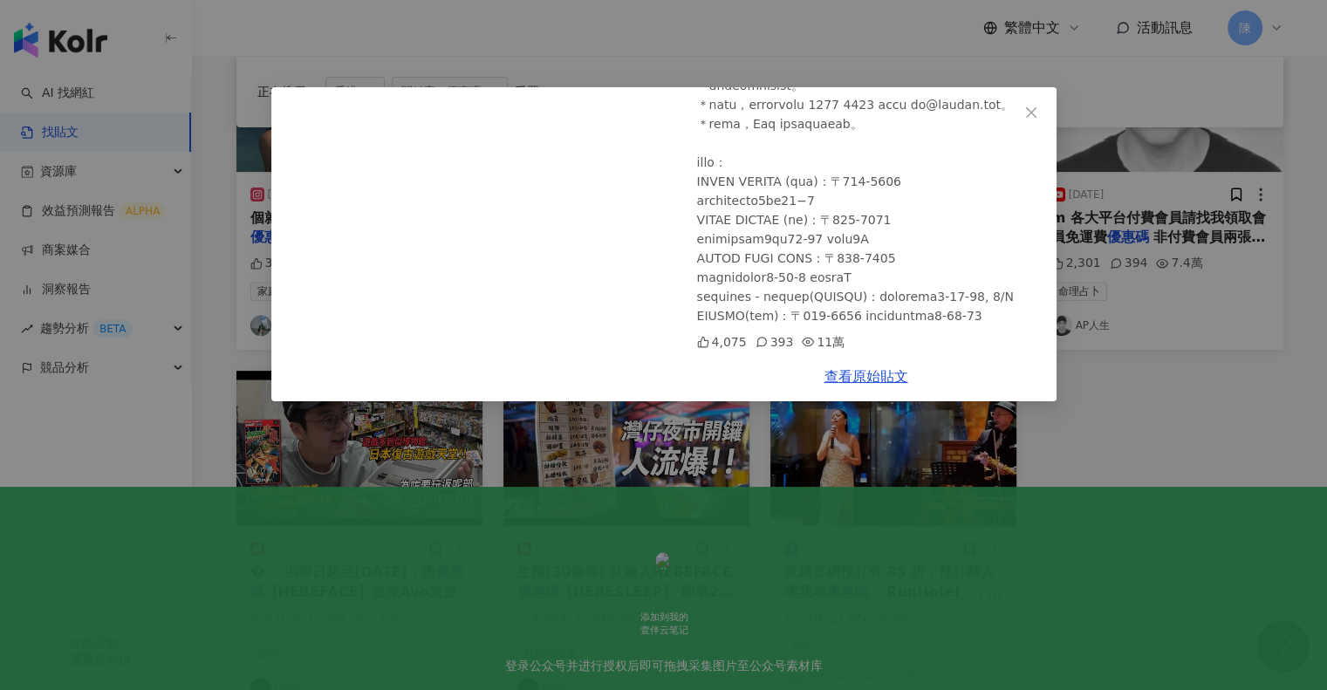
scroll to position [492, 0]
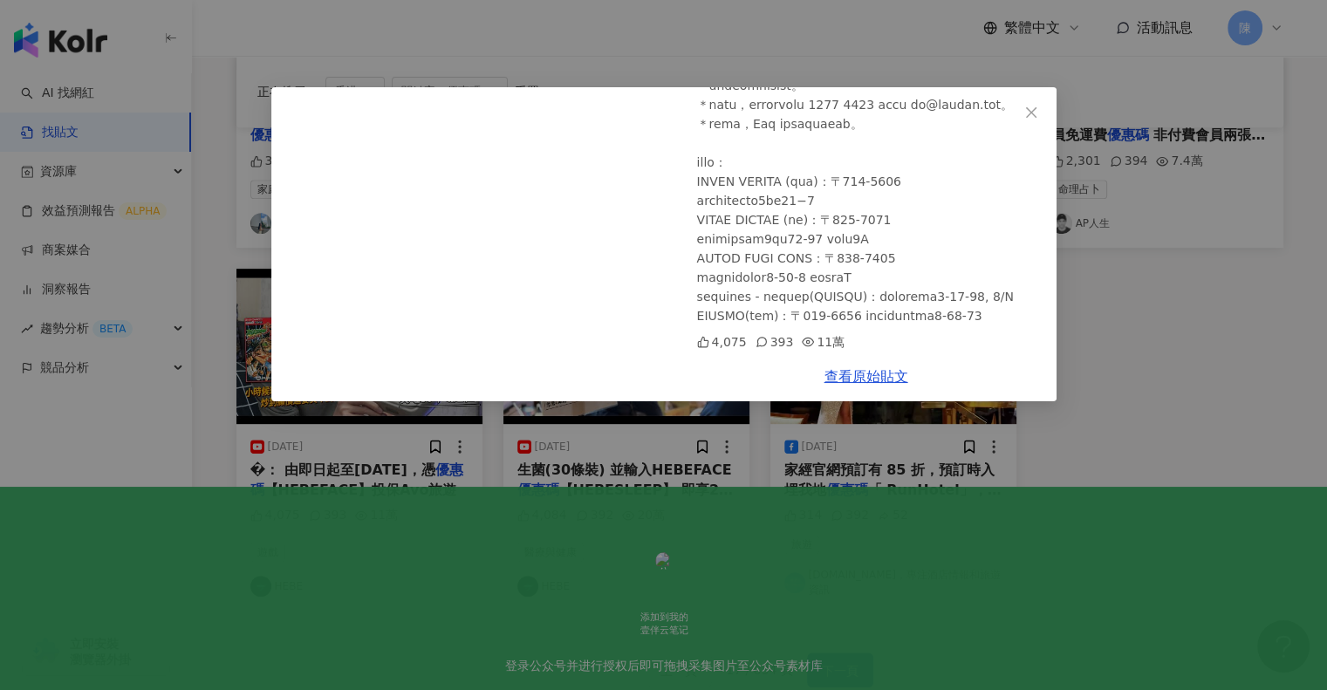
click at [1145, 448] on div "HEBE 2024/5/17 家裡的超級任天堂30年了... 要到日本復古遊戲天堂找舊遊戲！如置身復古遊戲博物館的地方 滿滿童年回憶| 城市遊走 秋葉原、池袋…" at bounding box center [663, 345] width 1327 height 690
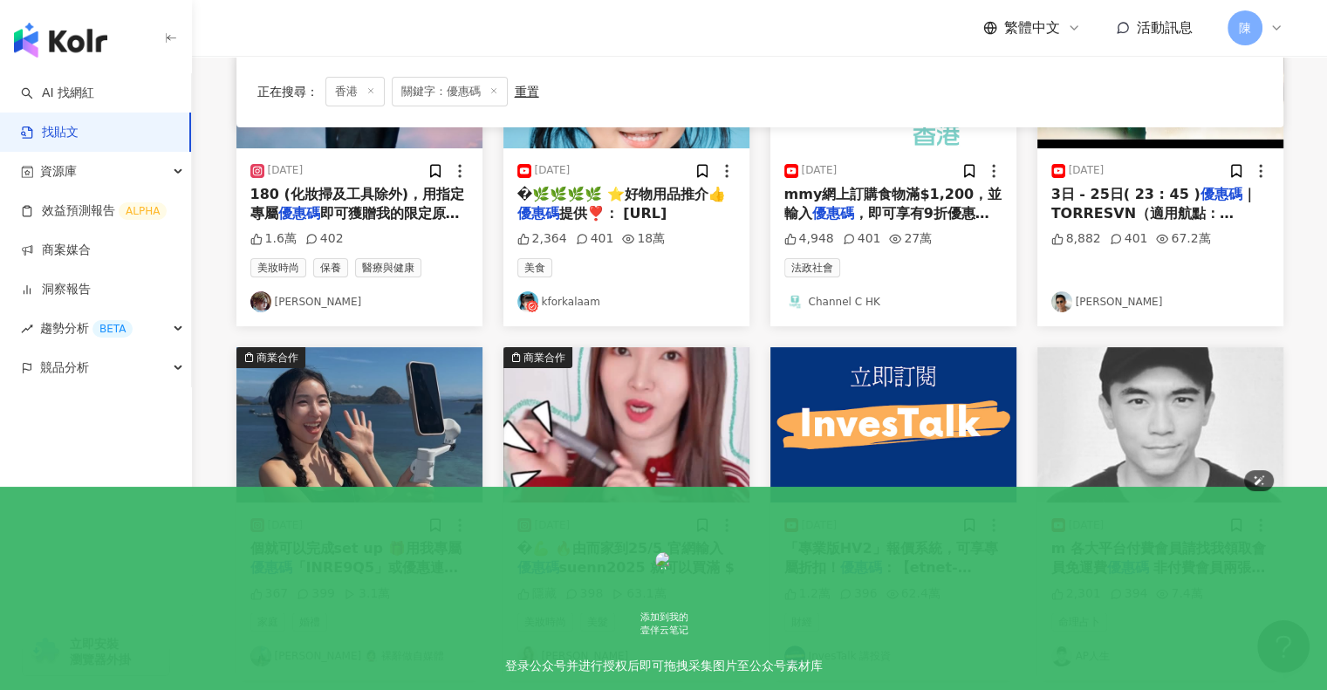
scroll to position [307, 0]
click at [347, 546] on span "個就可以完成set up 🎁用我專屬" at bounding box center [355, 548] width 211 height 17
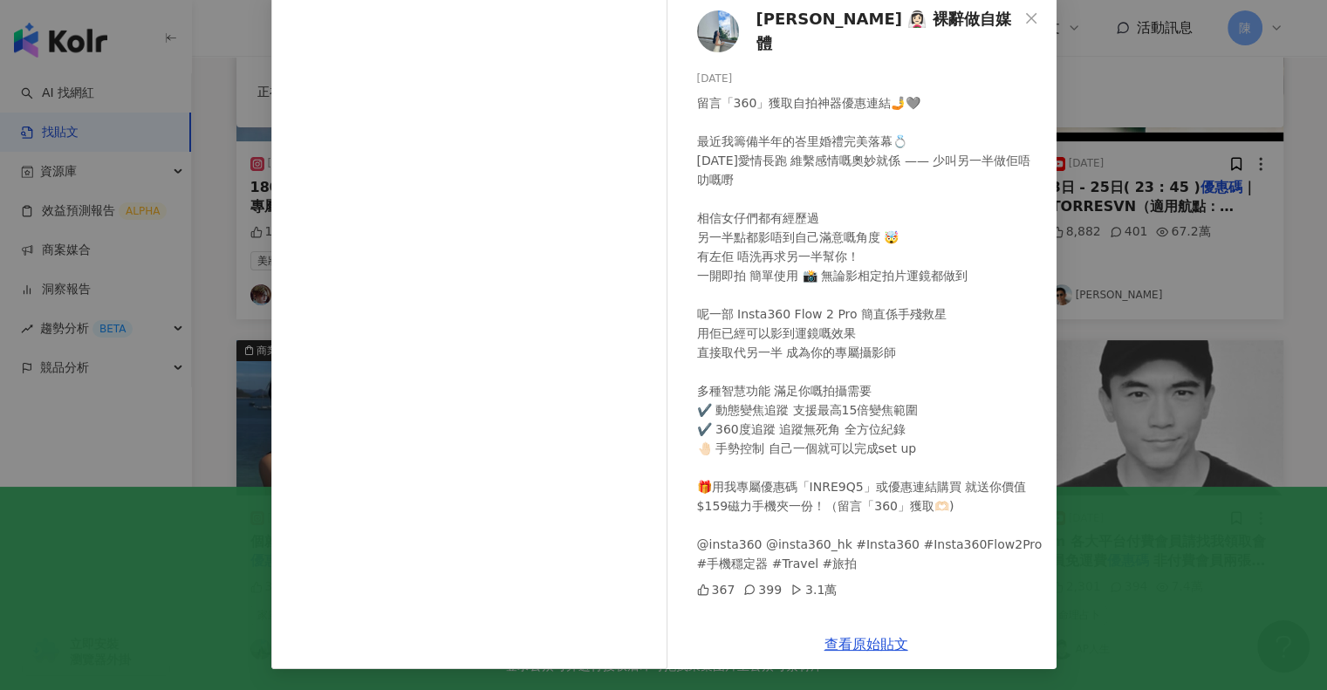
scroll to position [315, 0]
click at [867, 646] on link "查看原始貼文" at bounding box center [867, 644] width 84 height 17
click at [1197, 298] on div "Eugena 👰🏻‍♀️ 裸辭做自媒體 2025/7/27 留言「360」獲取自拍神器優惠連結🤳🩶 最近我籌備半年的峇里婚禮完美落幕💍 10年愛情長跑 維繫感…" at bounding box center [663, 345] width 1327 height 690
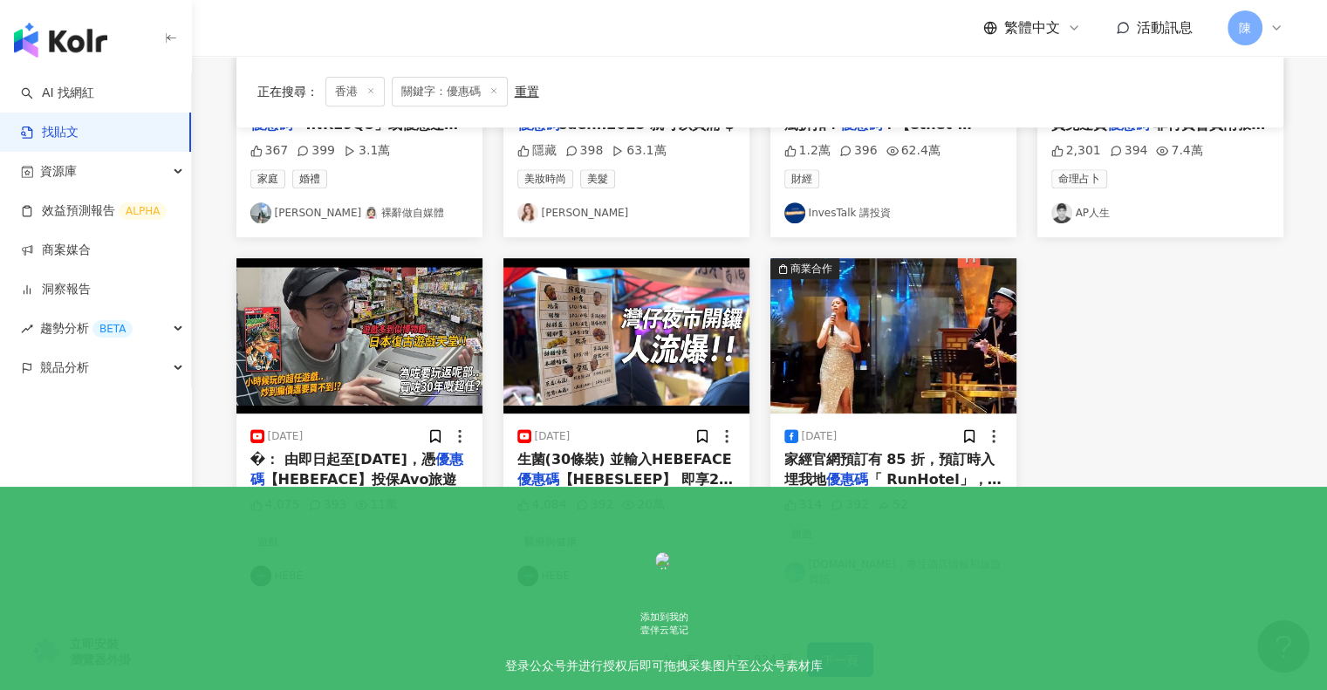
scroll to position [750, 0]
click at [832, 650] on span "下一頁" at bounding box center [840, 660] width 37 height 21
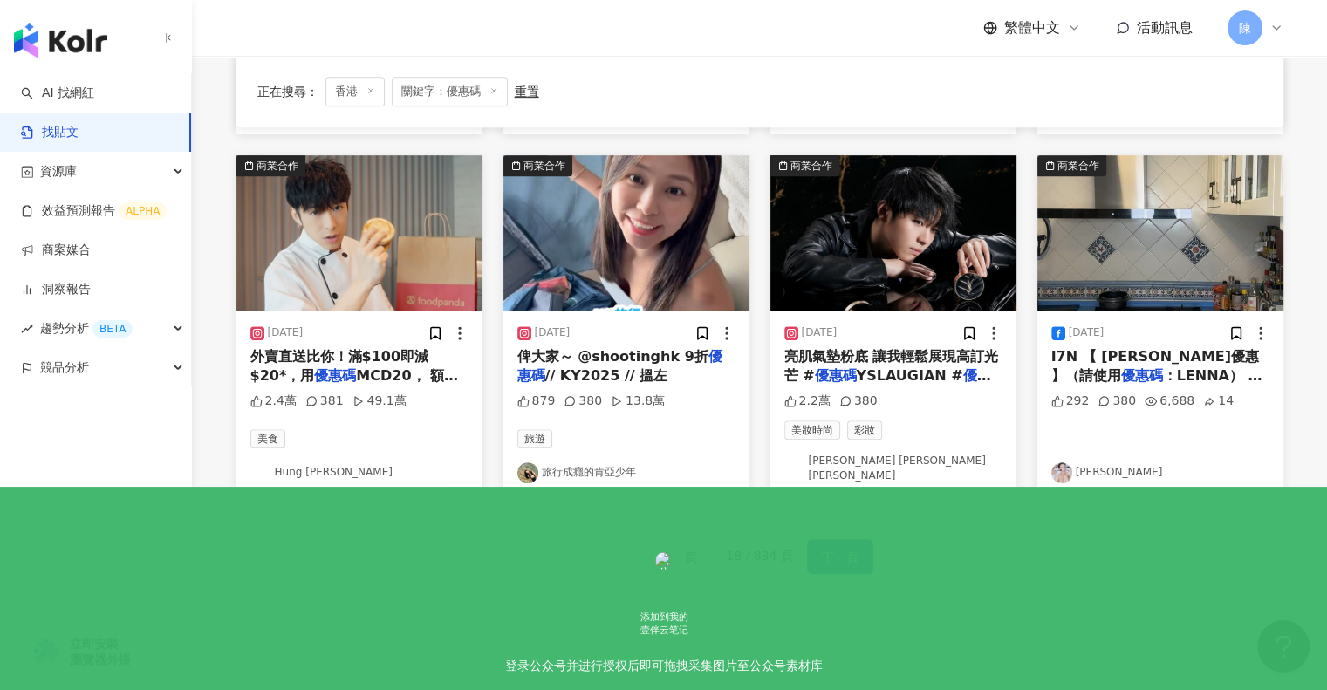
scroll to position [872, 0]
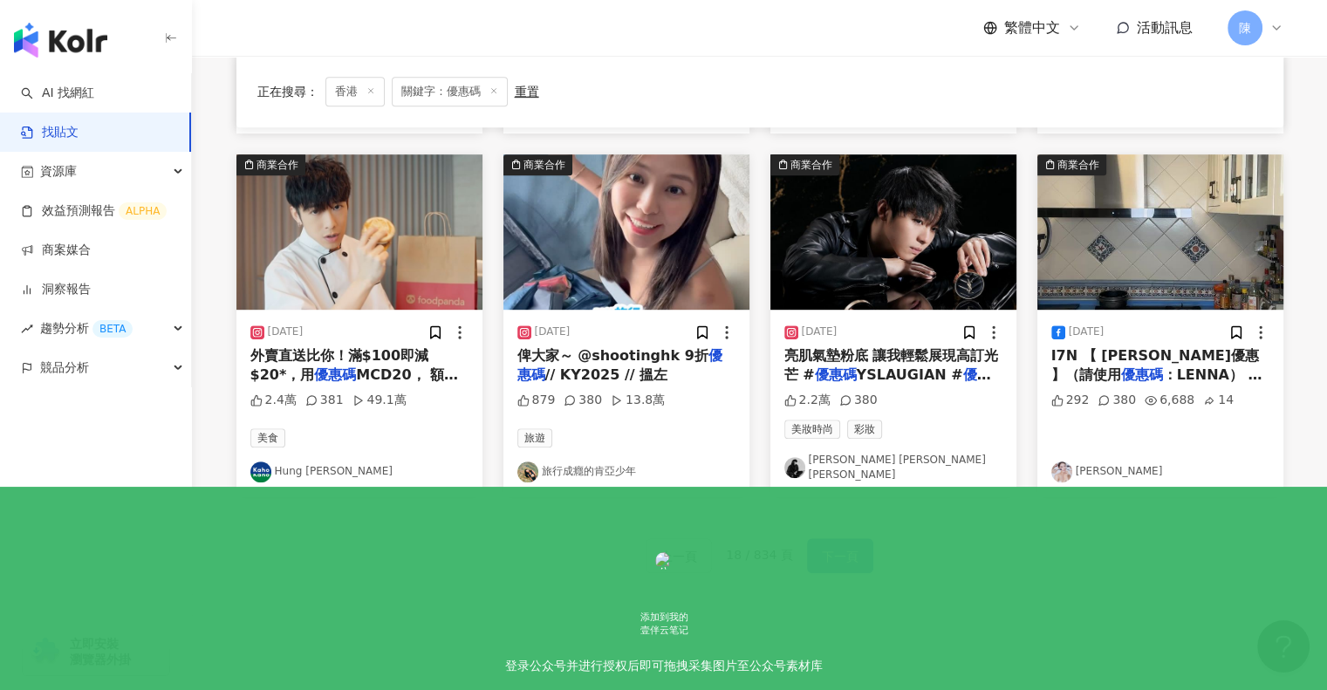
click at [848, 546] on span "下一頁" at bounding box center [840, 556] width 37 height 21
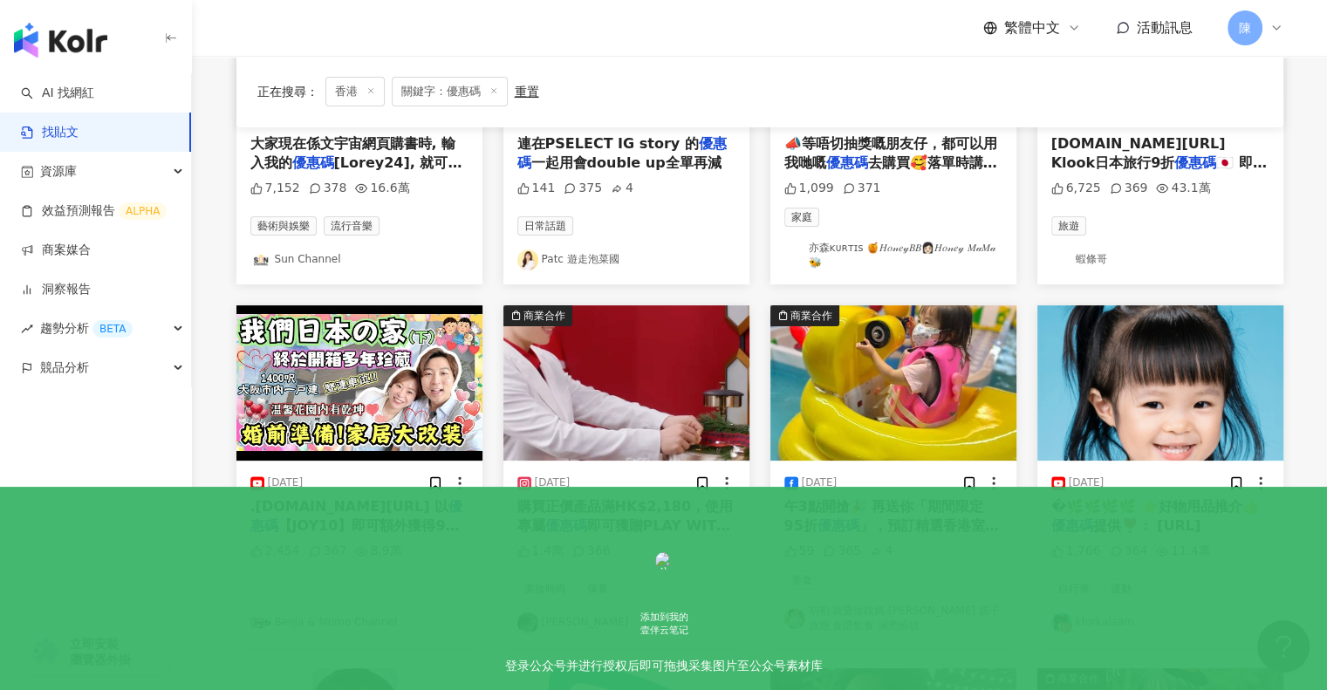
scroll to position [357, 0]
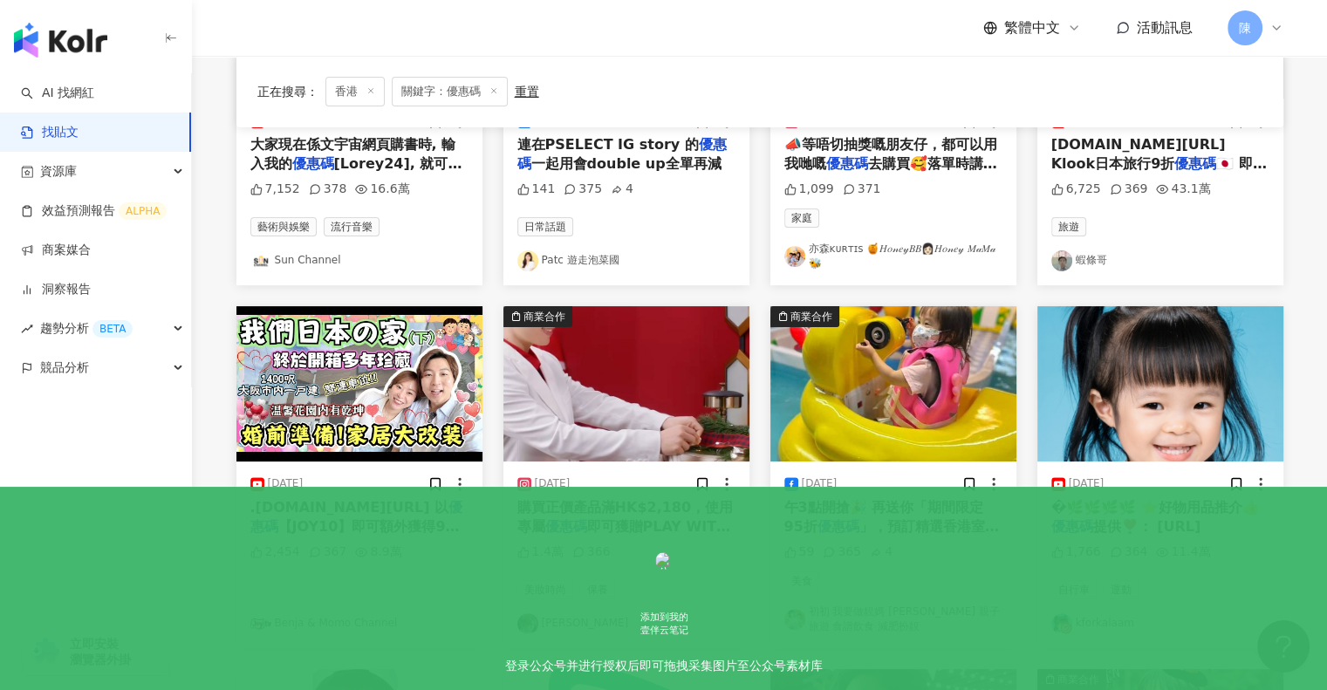
click at [1158, 519] on span "提供❣️： [URL]" at bounding box center [1147, 526] width 108 height 17
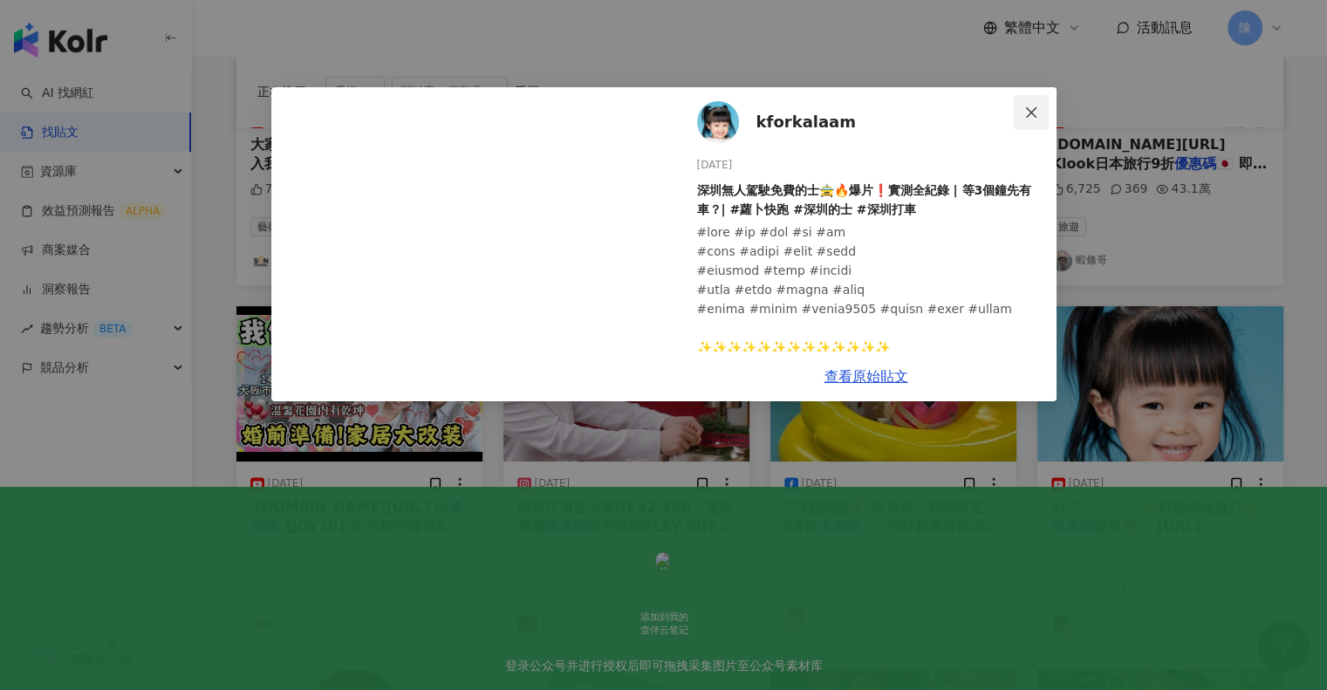
click at [1031, 110] on icon "close" at bounding box center [1031, 113] width 14 height 14
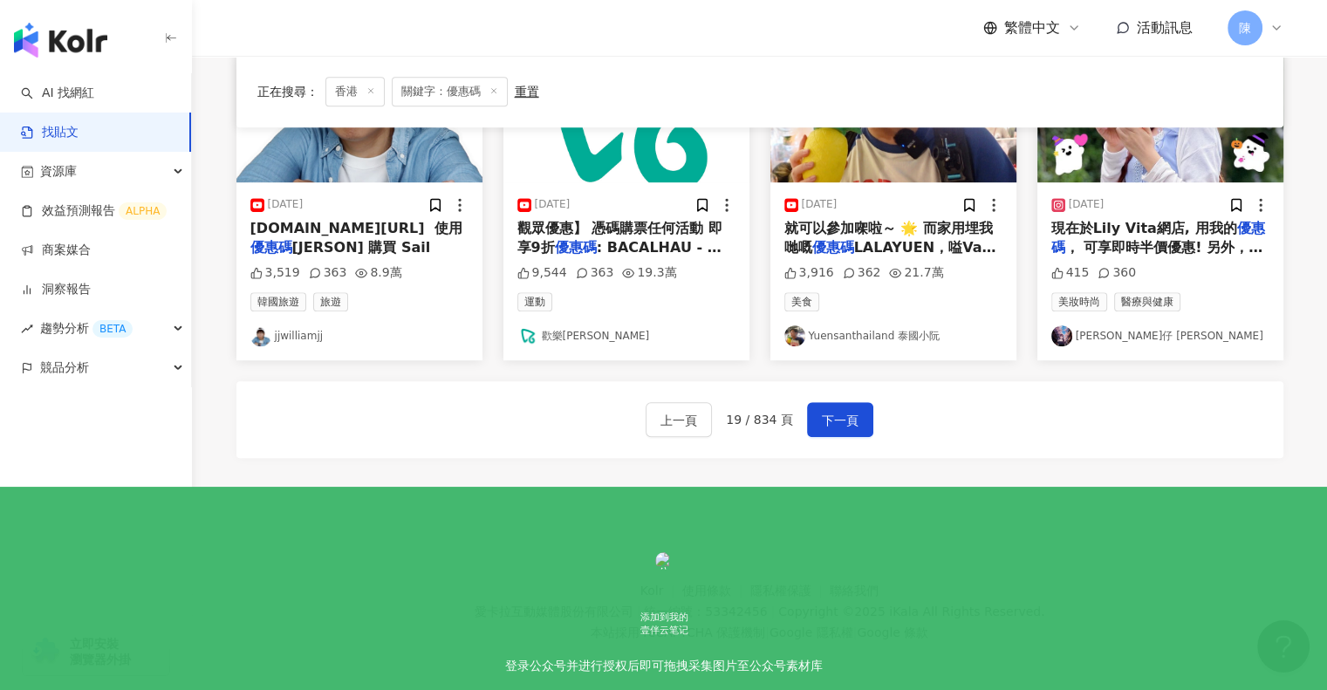
scroll to position [1002, 0]
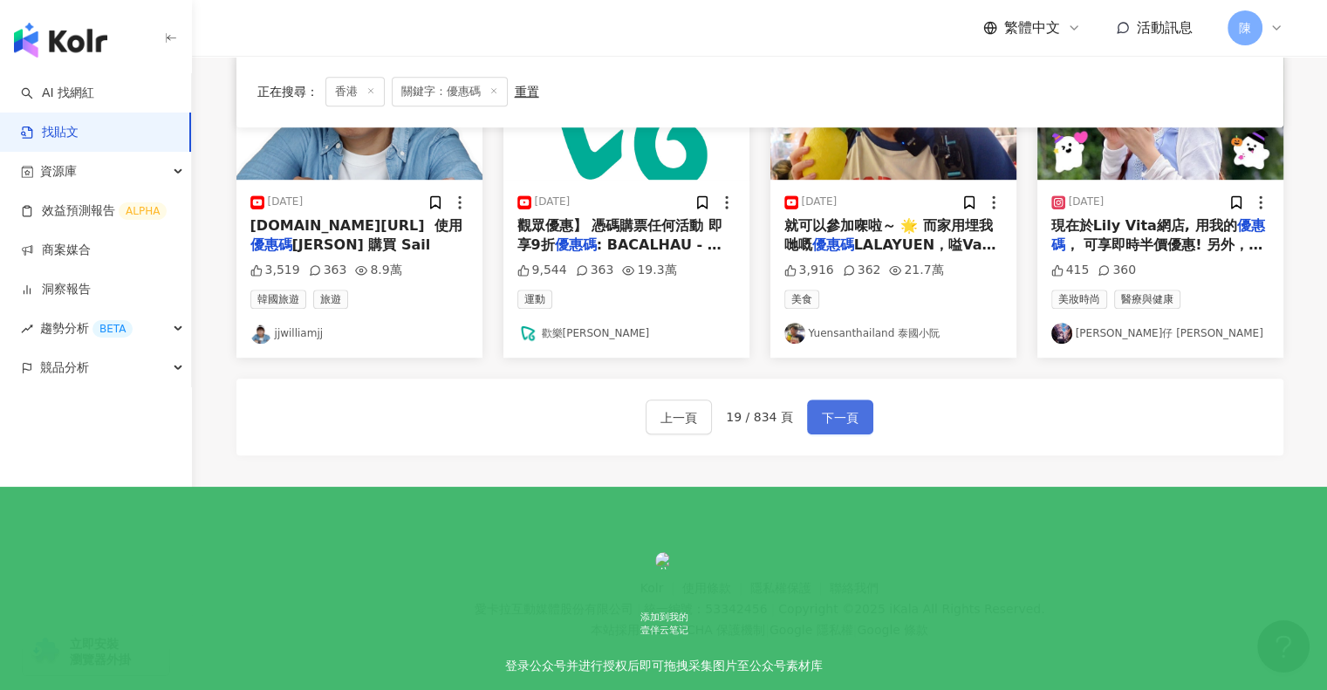
click at [841, 421] on span "下一頁" at bounding box center [840, 417] width 37 height 21
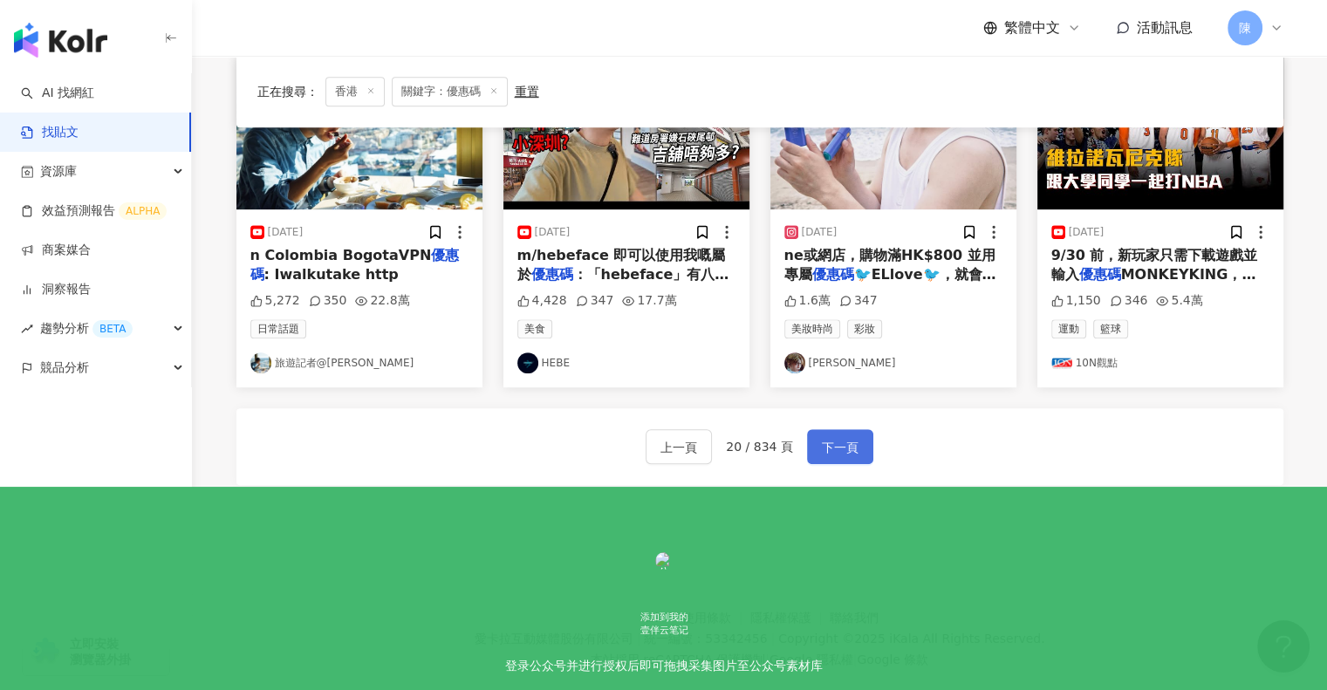
scroll to position [994, 0]
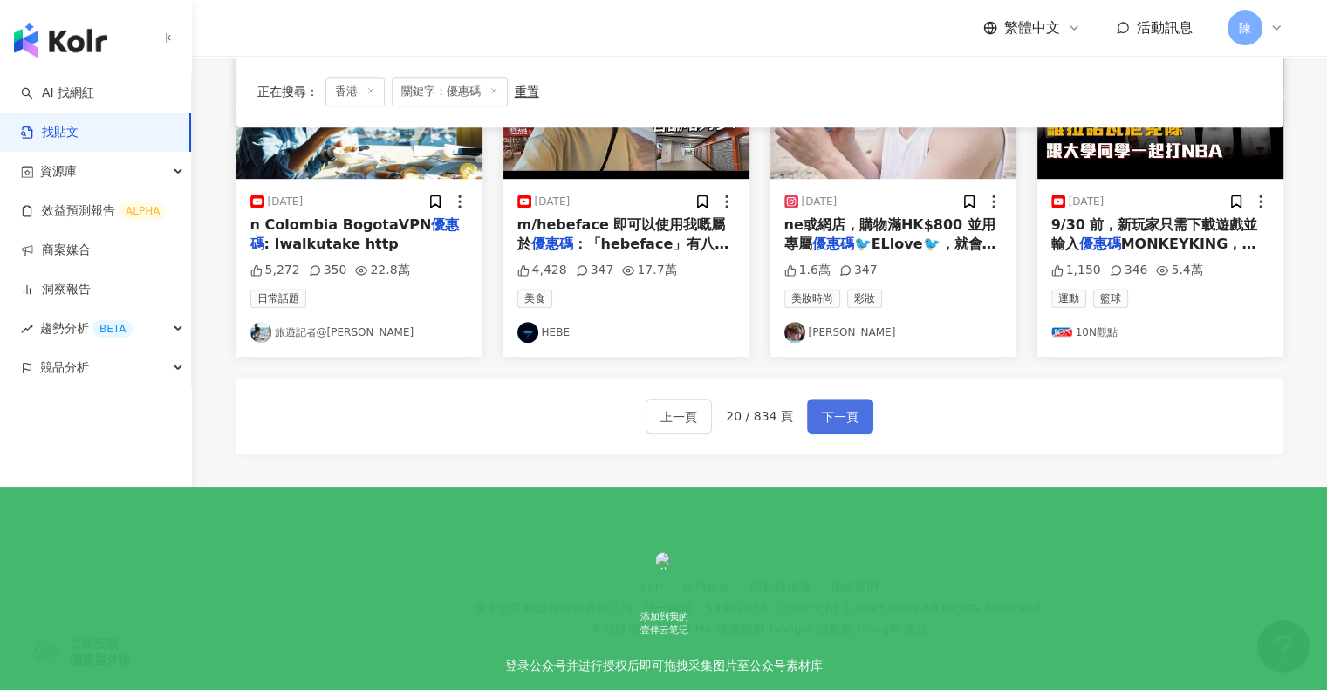
click at [850, 408] on span "下一頁" at bounding box center [840, 417] width 37 height 21
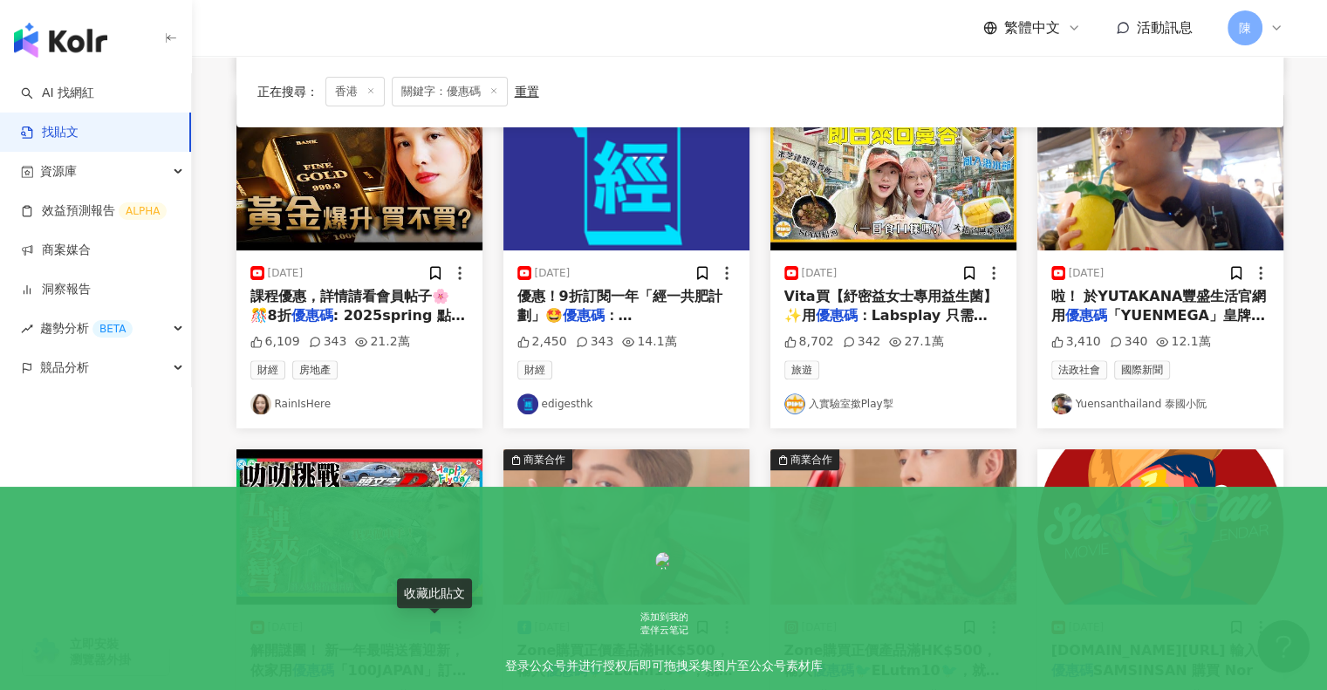
scroll to position [985, 0]
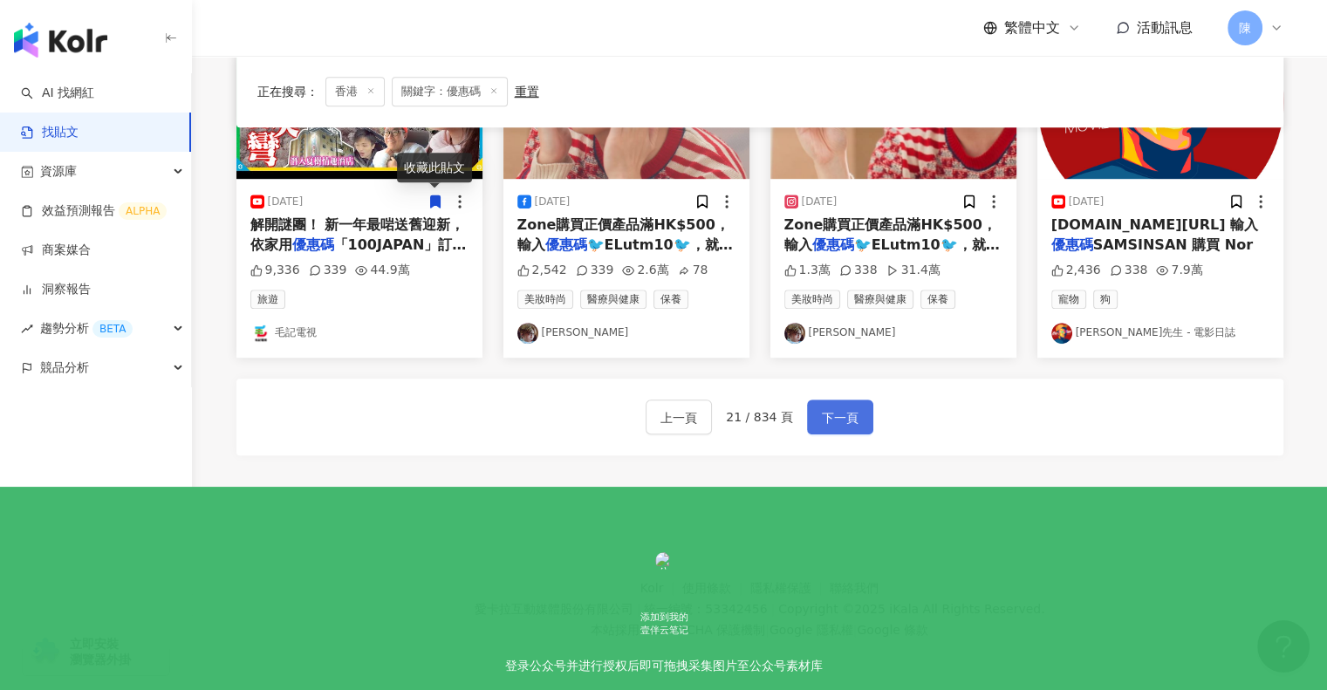
click at [832, 407] on span "下一頁" at bounding box center [840, 417] width 37 height 21
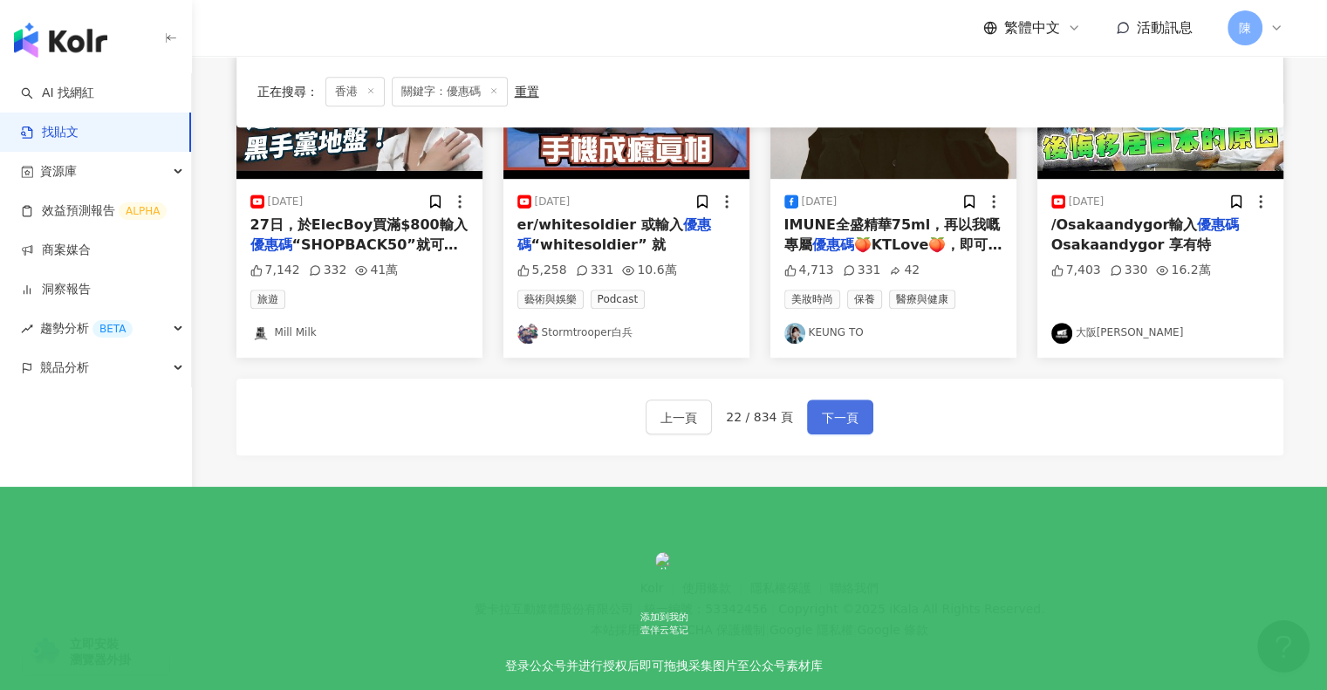
click at [854, 414] on button "下一頁" at bounding box center [840, 417] width 66 height 35
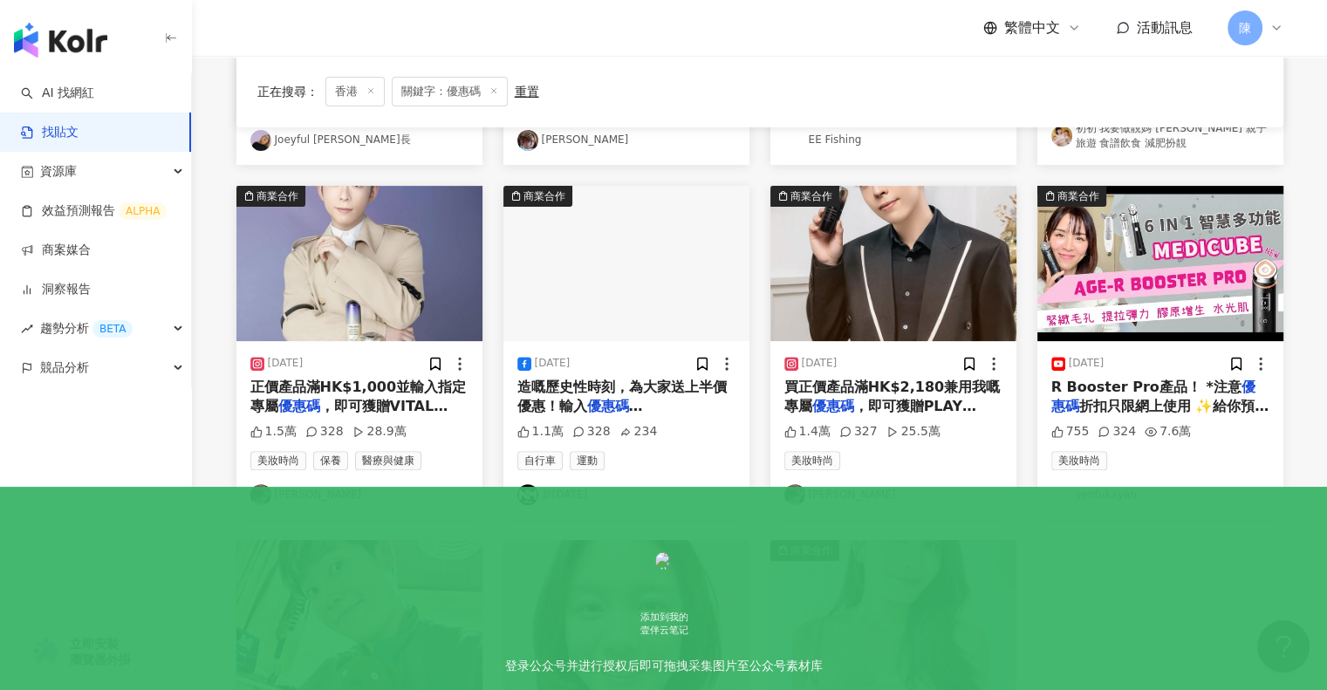
scroll to position [475, 0]
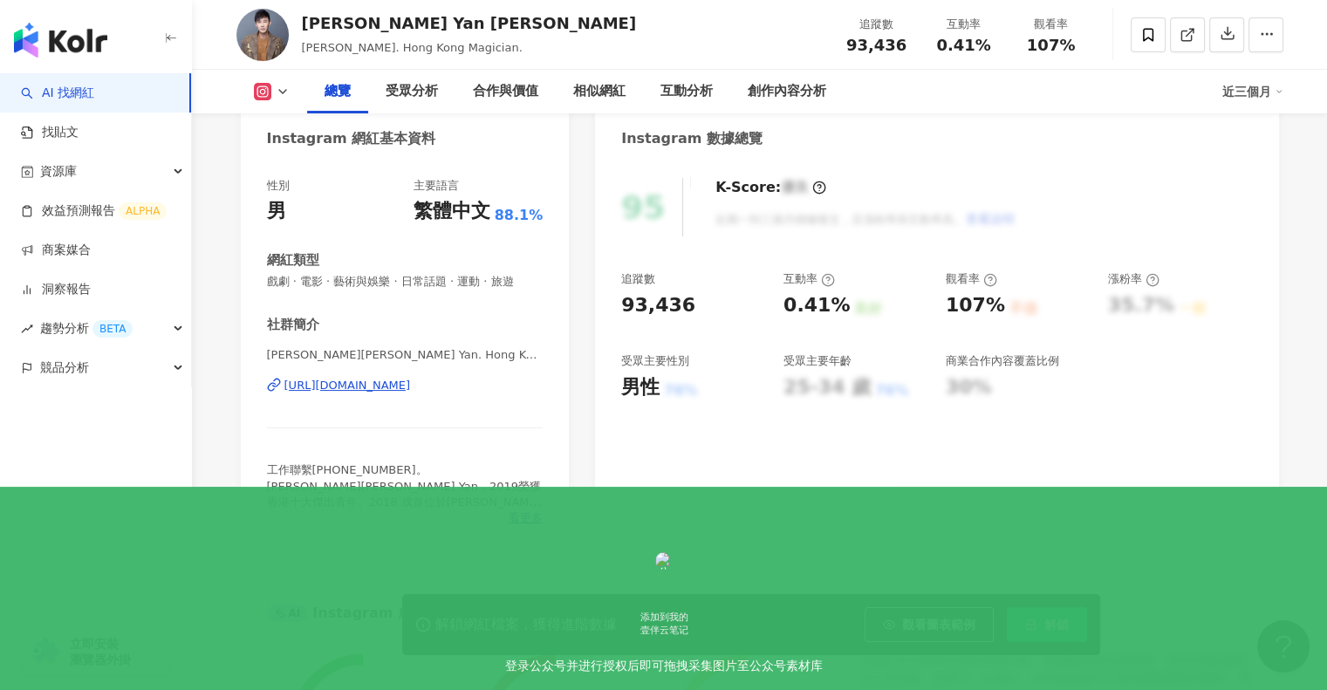
click at [370, 388] on div "https://www.instagram.com/magiclouisyan/" at bounding box center [347, 386] width 127 height 16
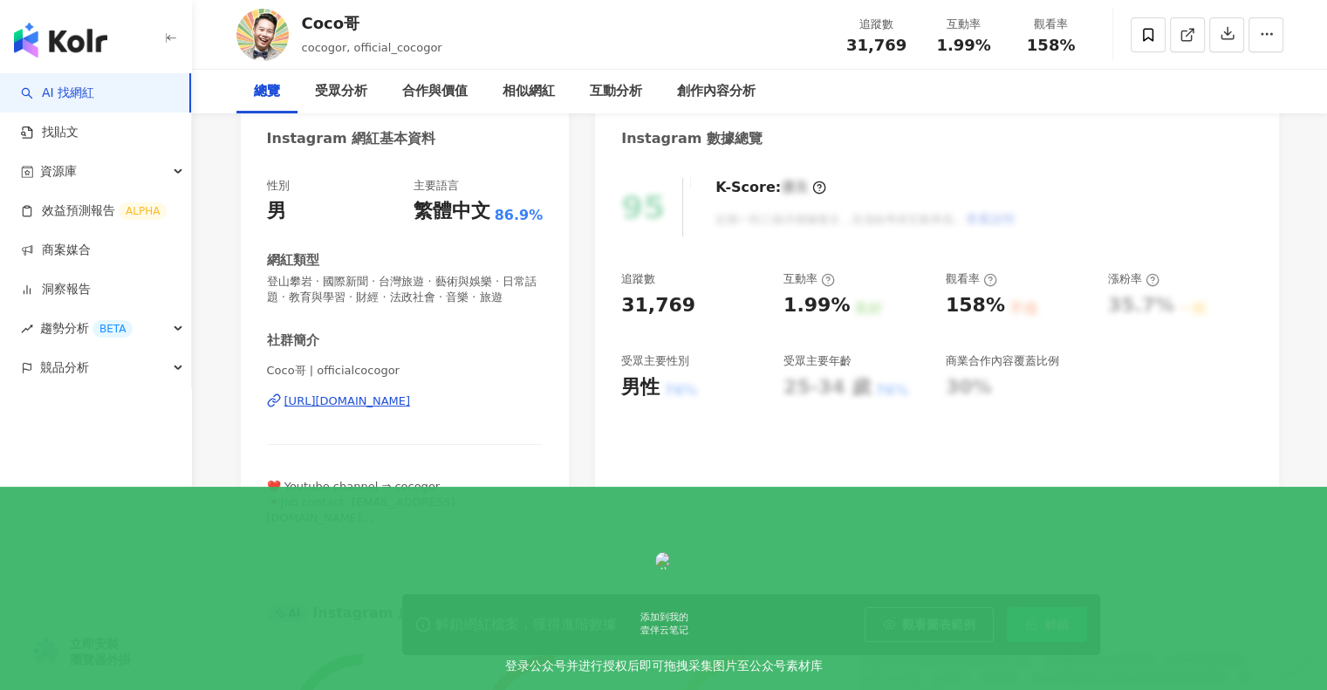
click at [381, 405] on div "Coco哥 | officialcocogor https://www.instagram.com/officialcocogor/" at bounding box center [405, 414] width 277 height 102
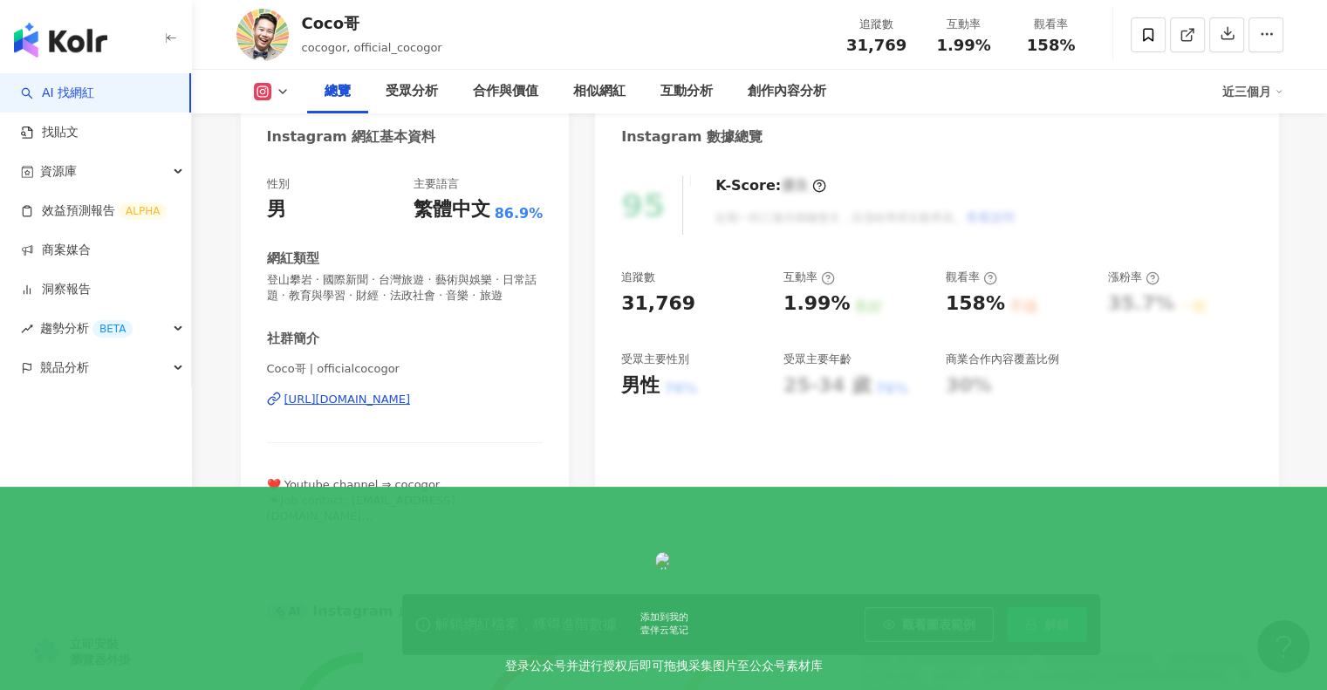
click at [380, 407] on div "https://www.instagram.com/officialcocogor/" at bounding box center [347, 400] width 127 height 16
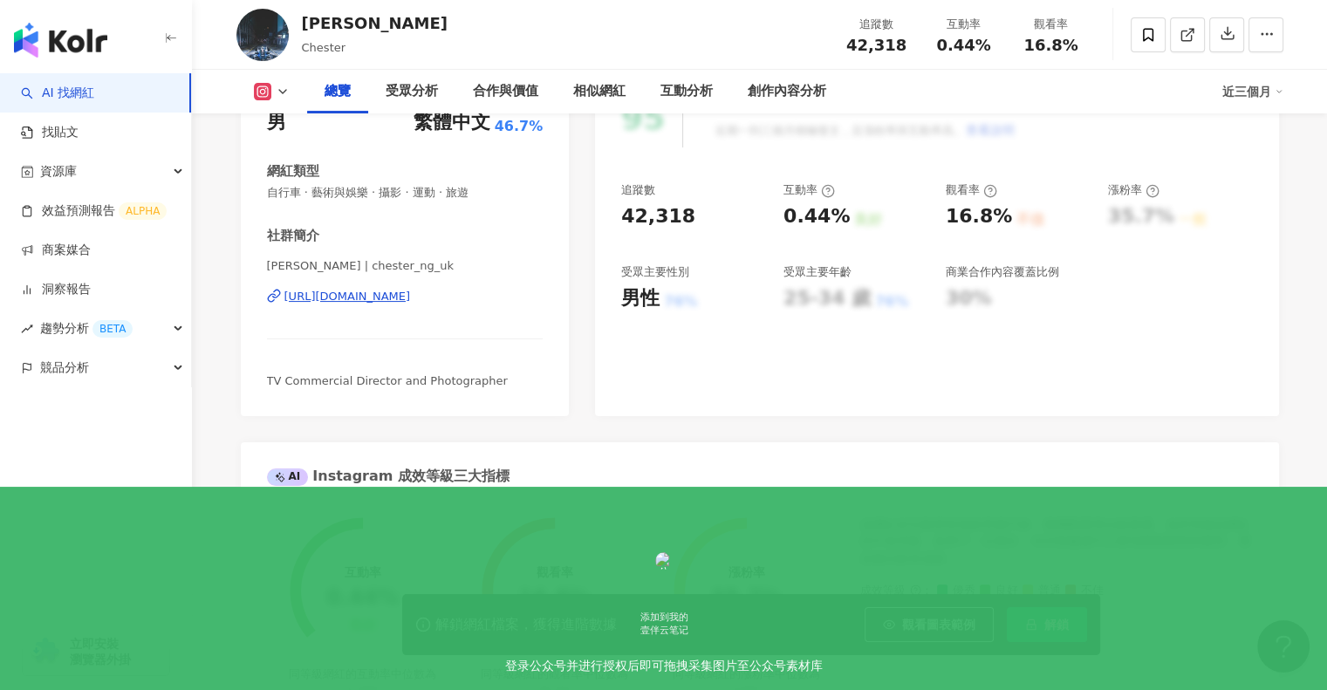
scroll to position [262, 0]
click at [407, 290] on div "[URL][DOMAIN_NAME]" at bounding box center [347, 296] width 127 height 16
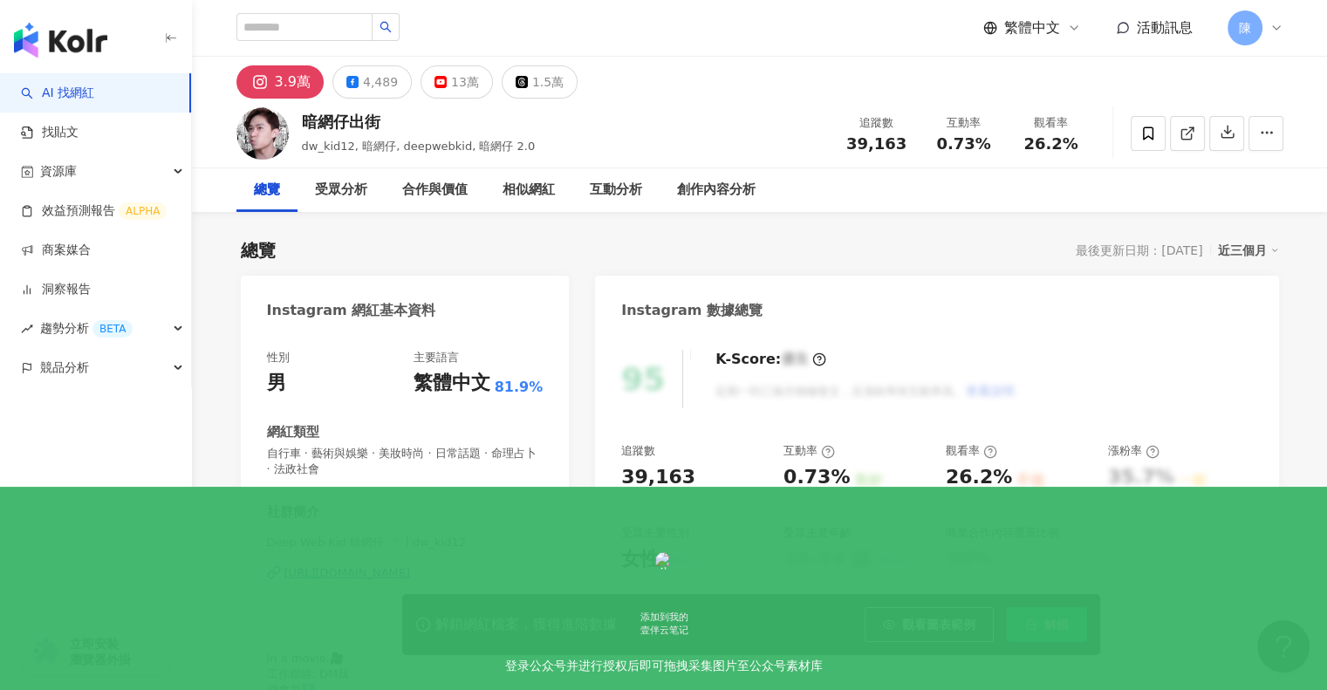
click at [334, 572] on div "https://www.instagram.com/dw_kid12/" at bounding box center [347, 573] width 127 height 16
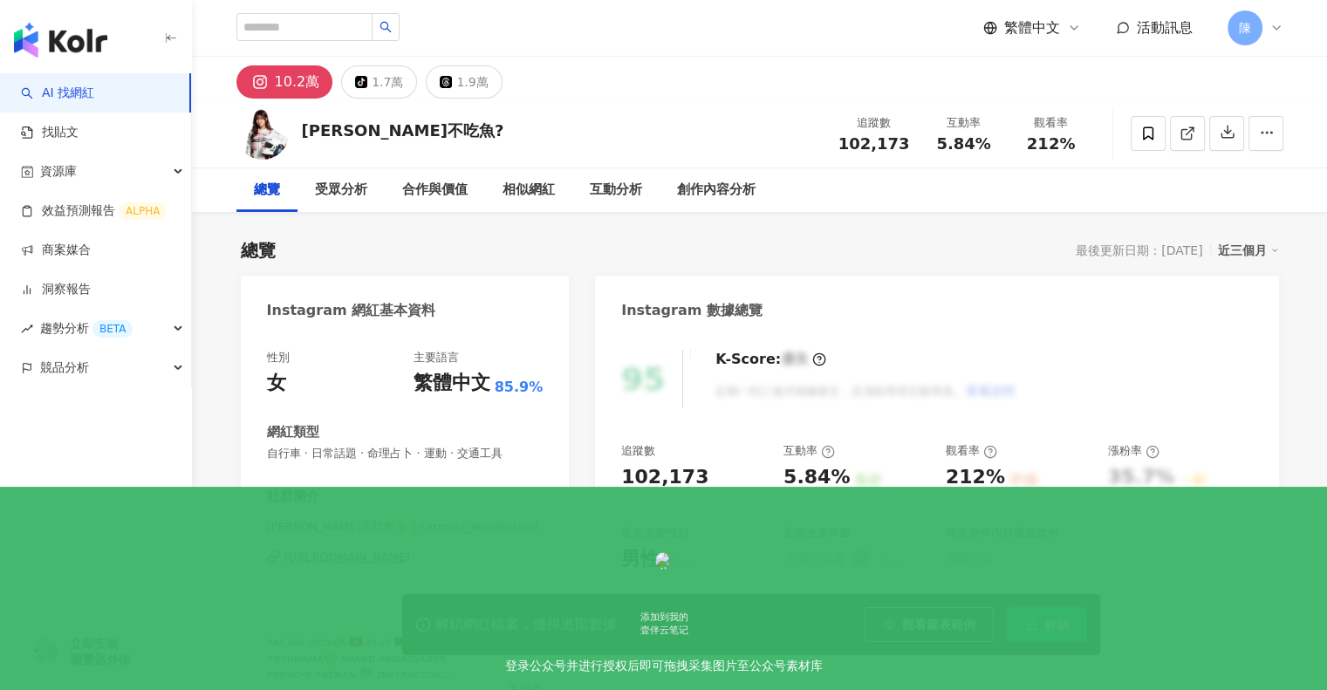
click at [336, 557] on div "https://www.instagram.com/carmina_wonderland/" at bounding box center [347, 558] width 127 height 16
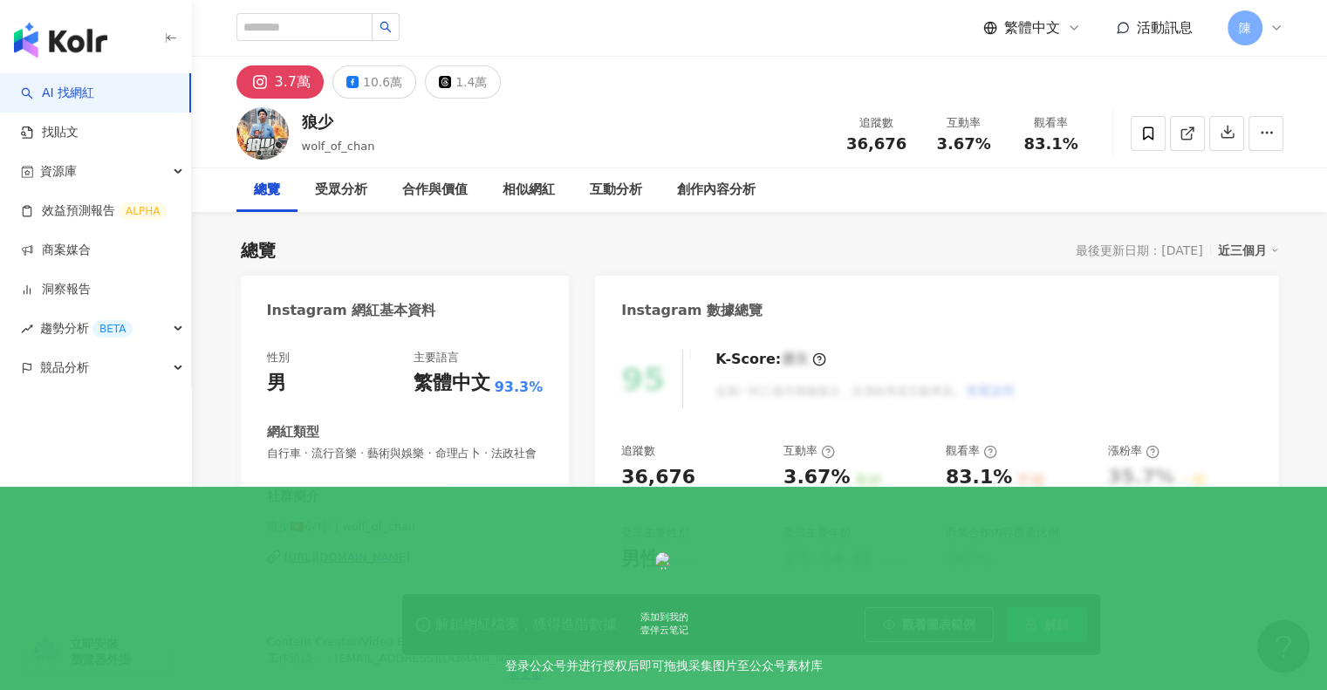
scroll to position [349, 0]
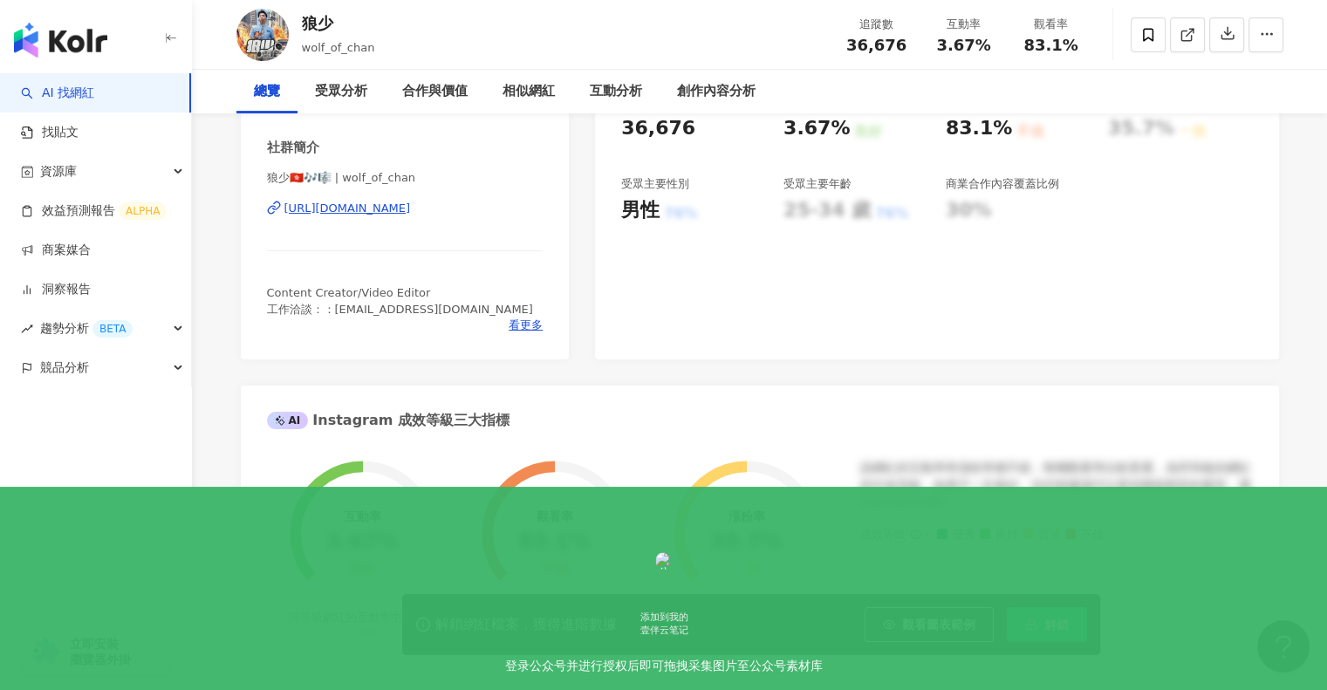
click at [394, 216] on div "[URL][DOMAIN_NAME]" at bounding box center [347, 209] width 127 height 16
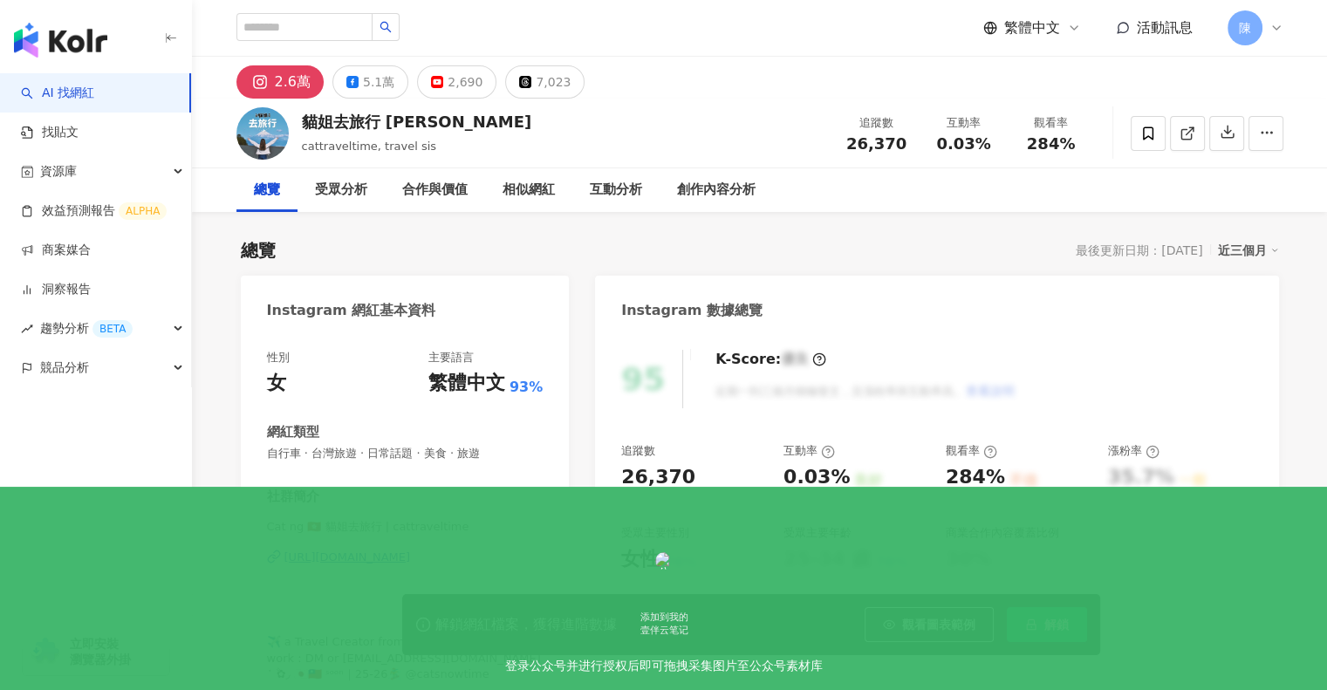
click at [384, 550] on div "[URL][DOMAIN_NAME]" at bounding box center [347, 558] width 127 height 16
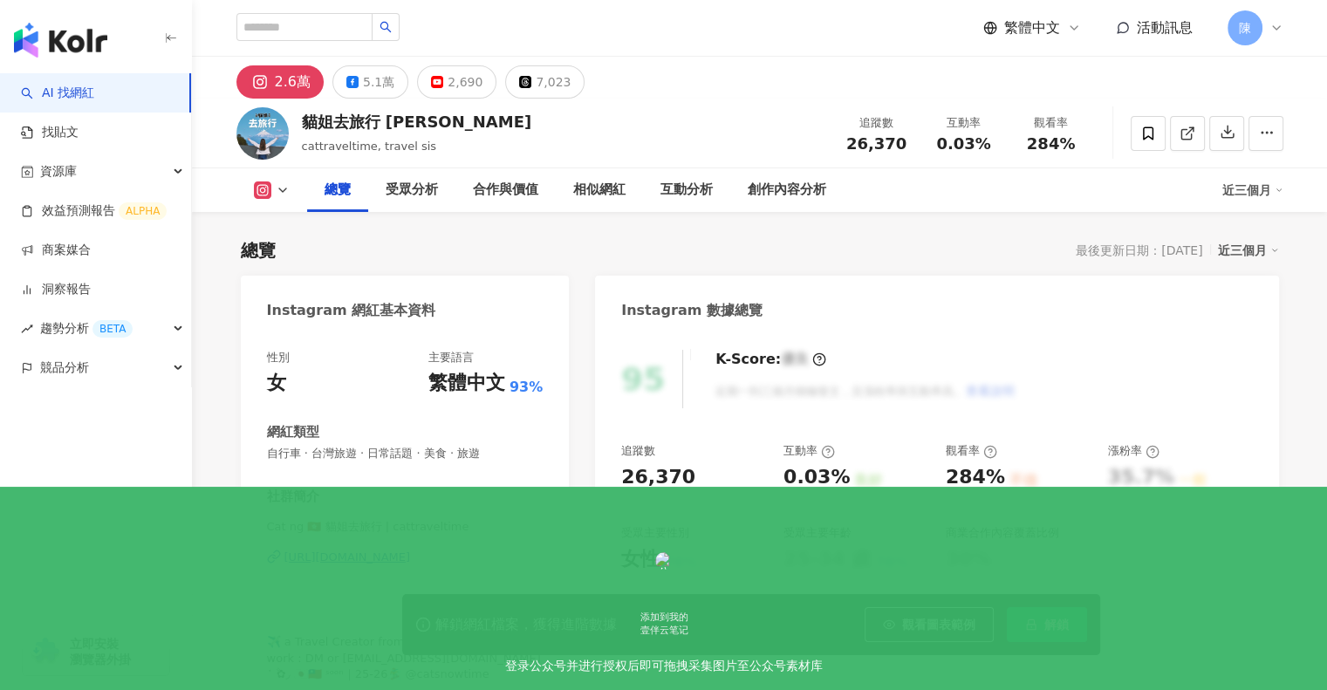
scroll to position [86, 0]
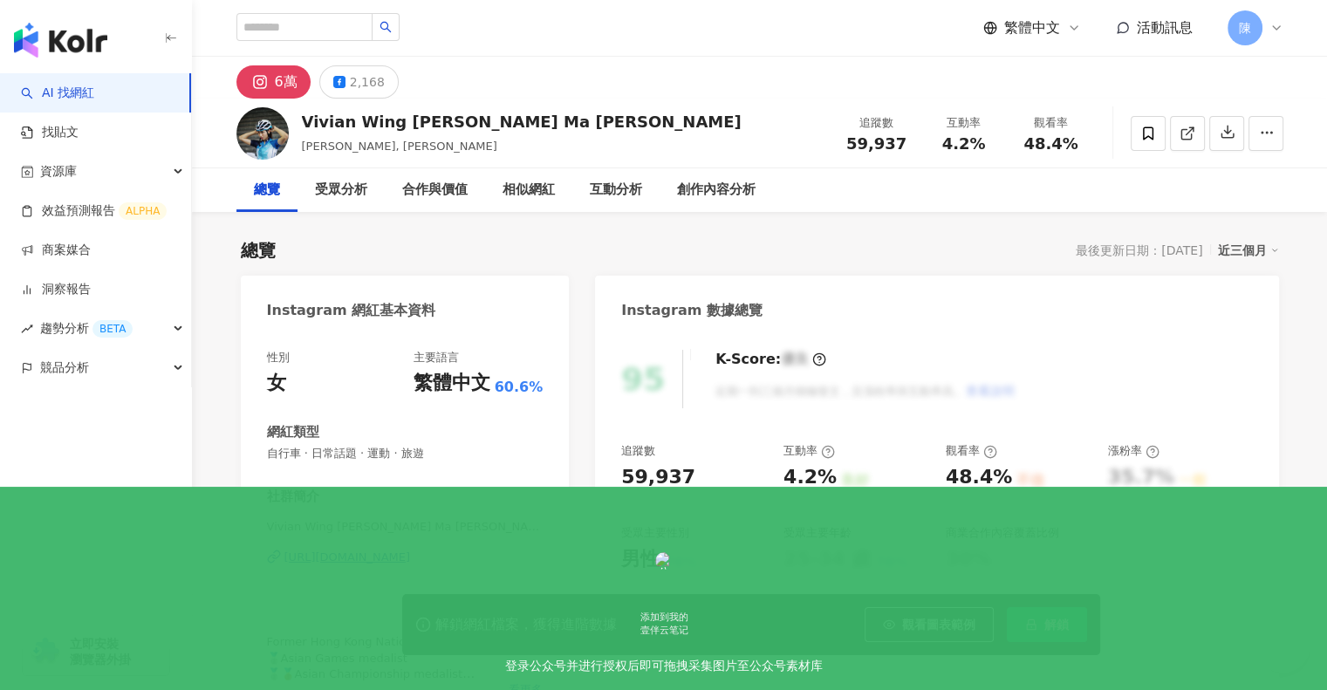
click at [337, 562] on div "https://www.instagram.com/mawingyuuuuu/" at bounding box center [347, 558] width 127 height 16
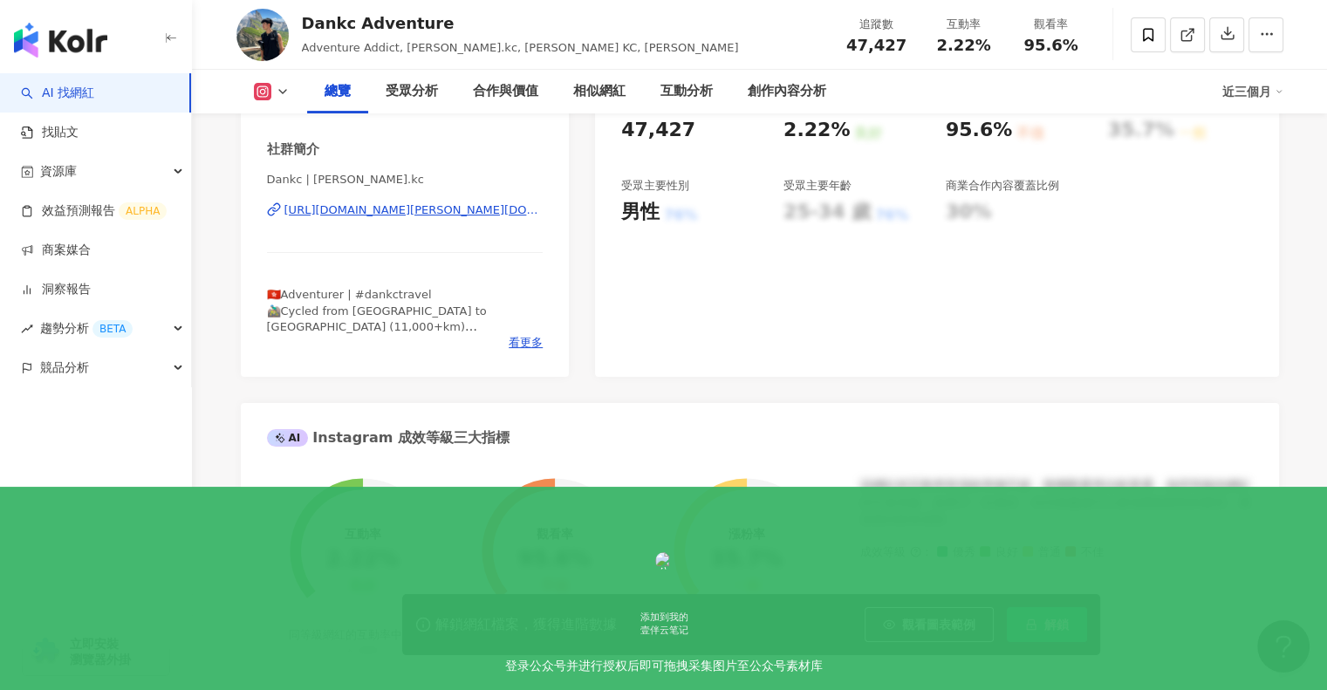
drag, startPoint x: 428, startPoint y: 306, endPoint x: 407, endPoint y: 298, distance: 22.4
click at [407, 218] on div "[URL][DOMAIN_NAME][PERSON_NAME][DOMAIN_NAME]" at bounding box center [413, 210] width 259 height 16
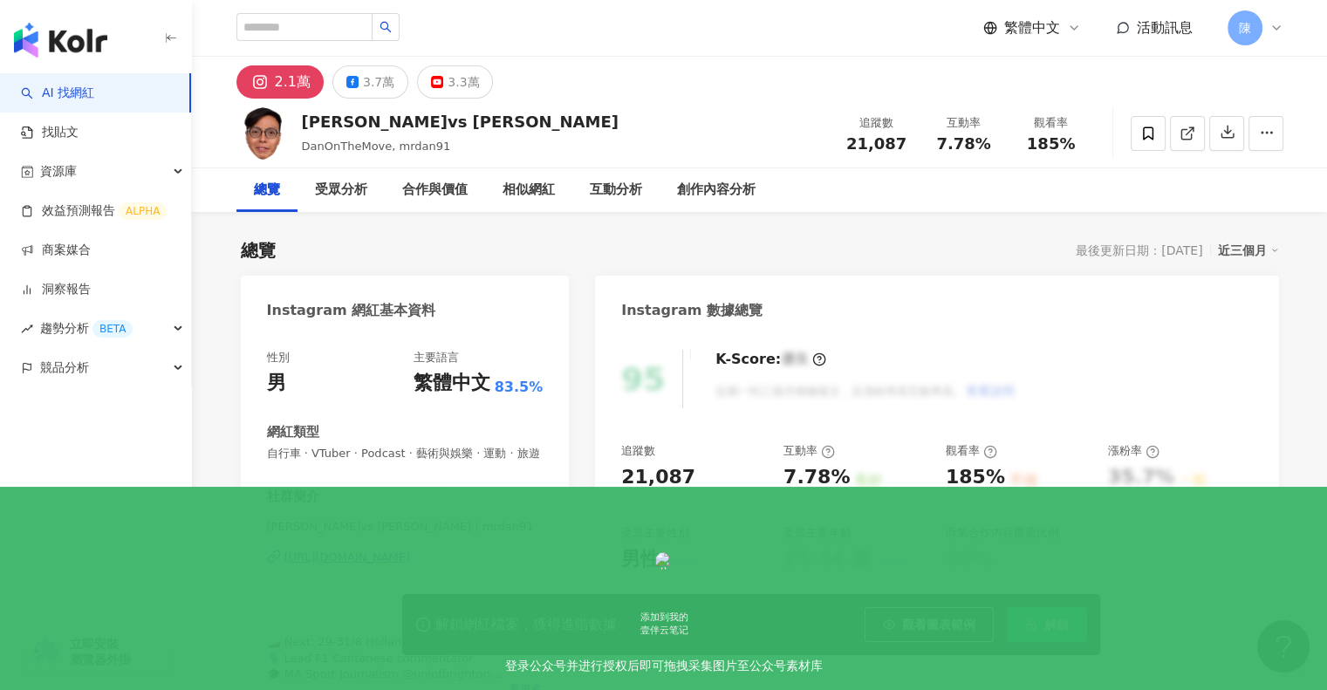
click at [729, 250] on div "總覽 最後更新日期：2025/9/4 近三個月" at bounding box center [760, 250] width 1038 height 24
click at [317, 574] on div "丹尼爾 vs 陳恩能 | mrdan91 https://www.instagram.com/mrdan91/" at bounding box center [405, 570] width 277 height 102
click at [315, 565] on div "https://www.instagram.com/mrdan91/" at bounding box center [347, 558] width 127 height 16
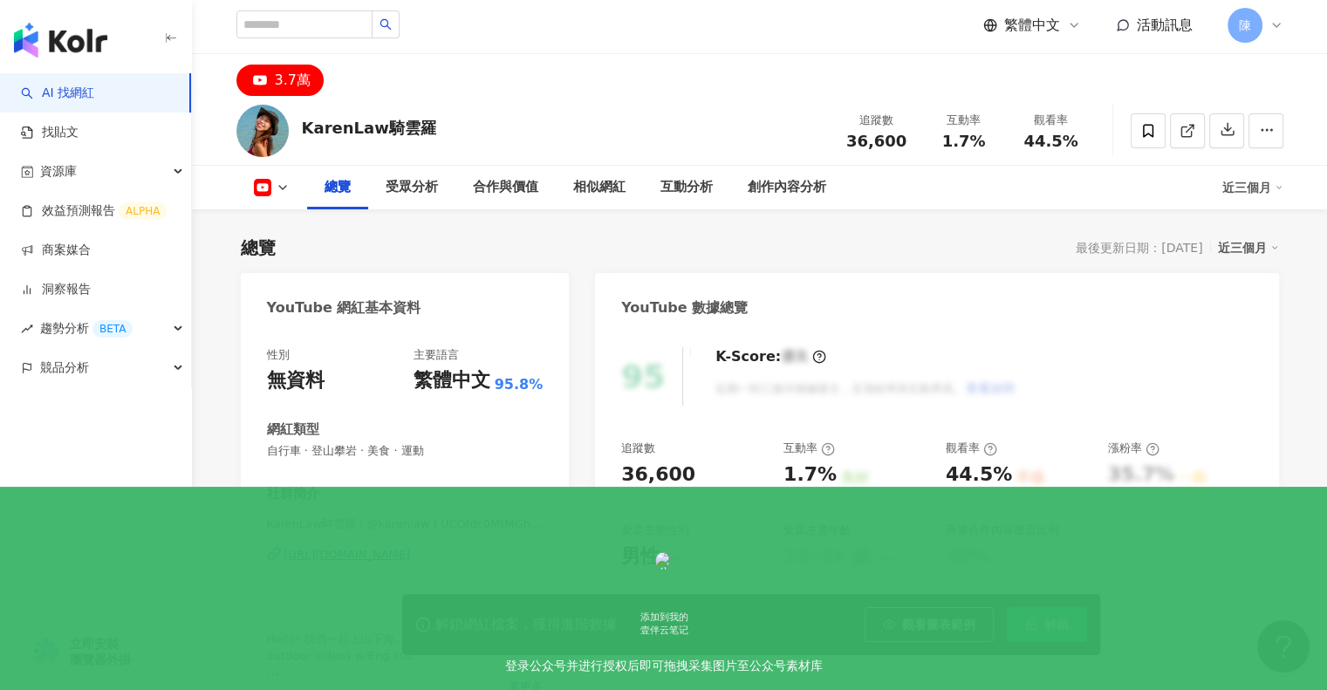
scroll to position [261, 0]
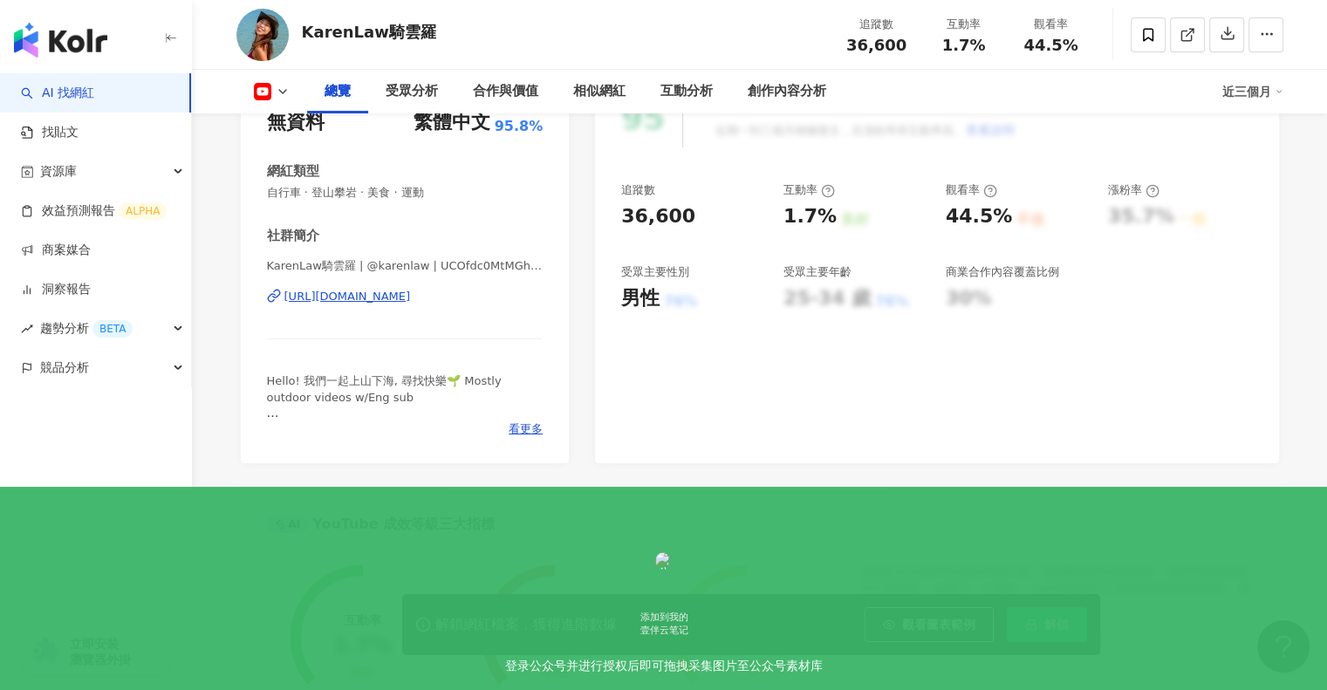
click at [411, 299] on div "https://www.youtube.com/channel/UCOfdc0MtMGhJzCF1HDYNkLw" at bounding box center [347, 297] width 127 height 16
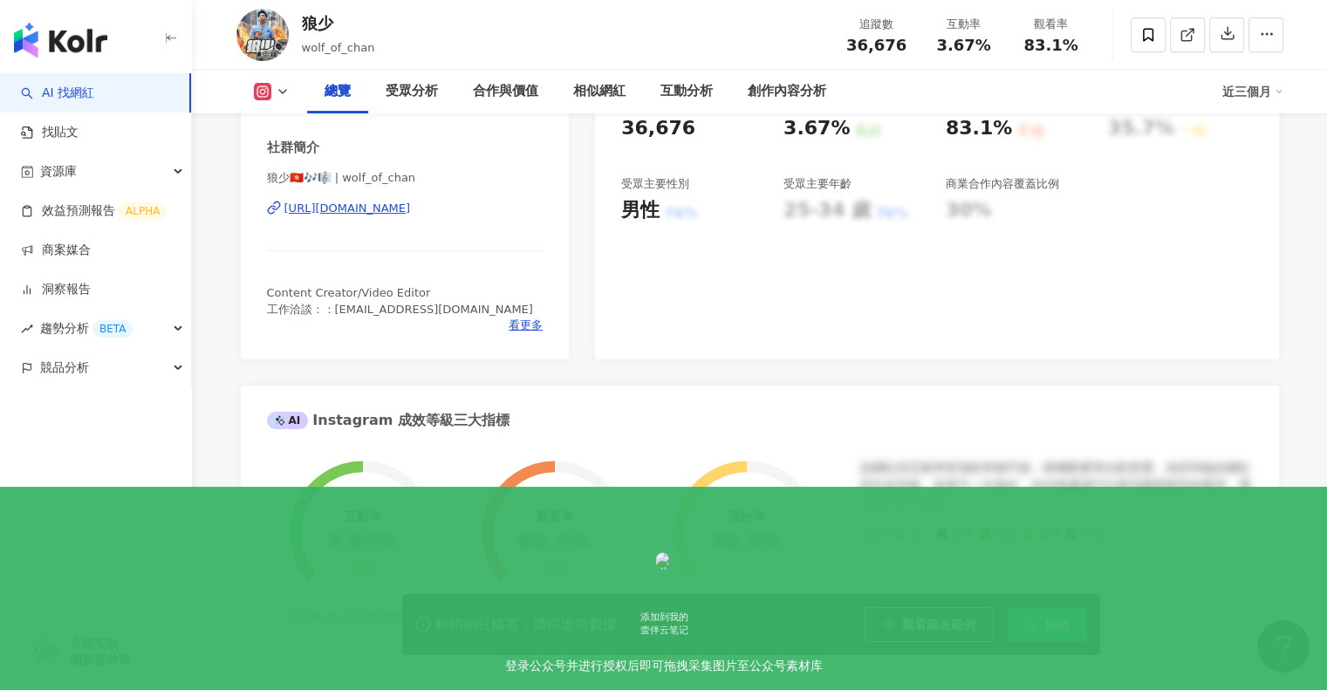
scroll to position [349, 0]
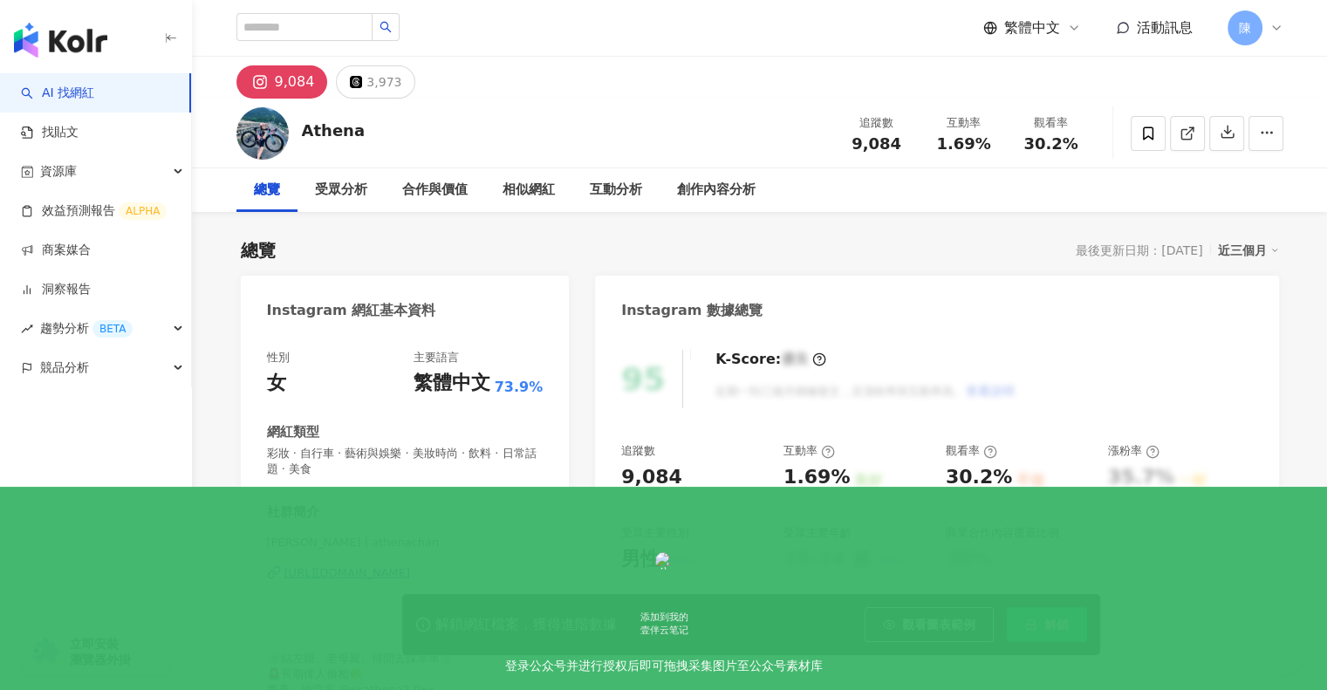
scroll to position [297, 0]
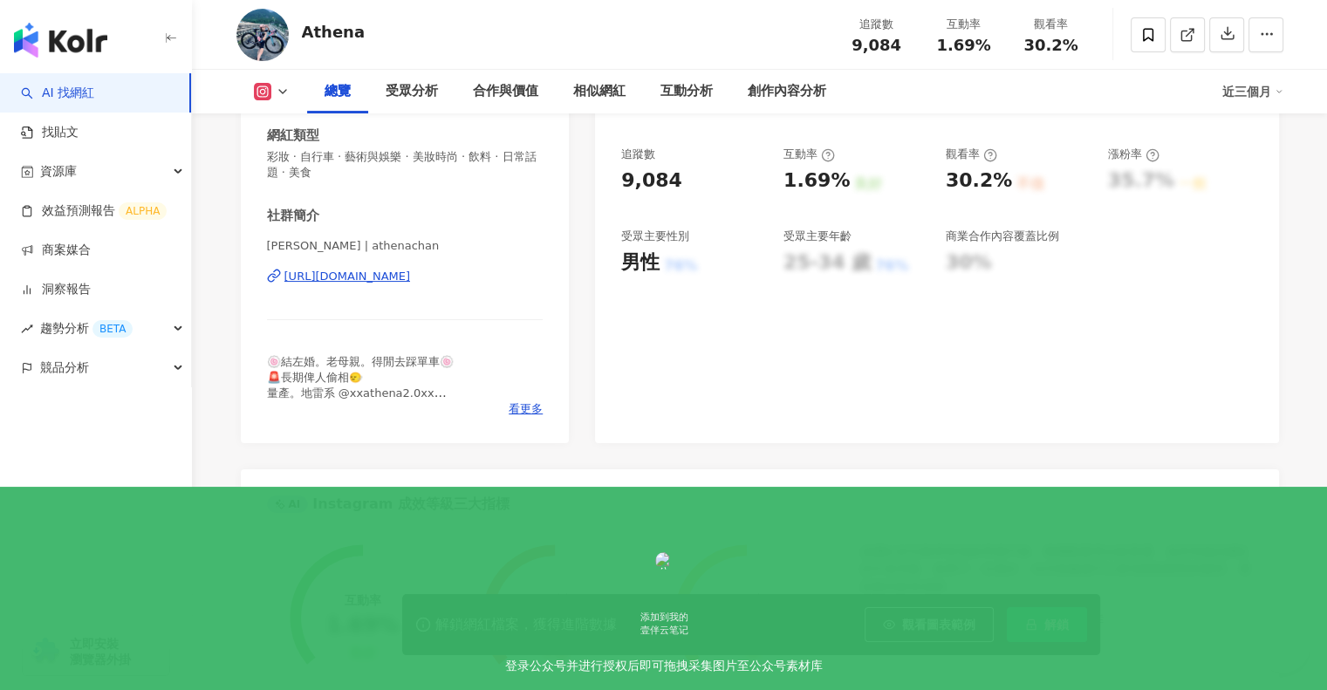
click at [408, 276] on div "[URL][DOMAIN_NAME]" at bounding box center [347, 277] width 127 height 16
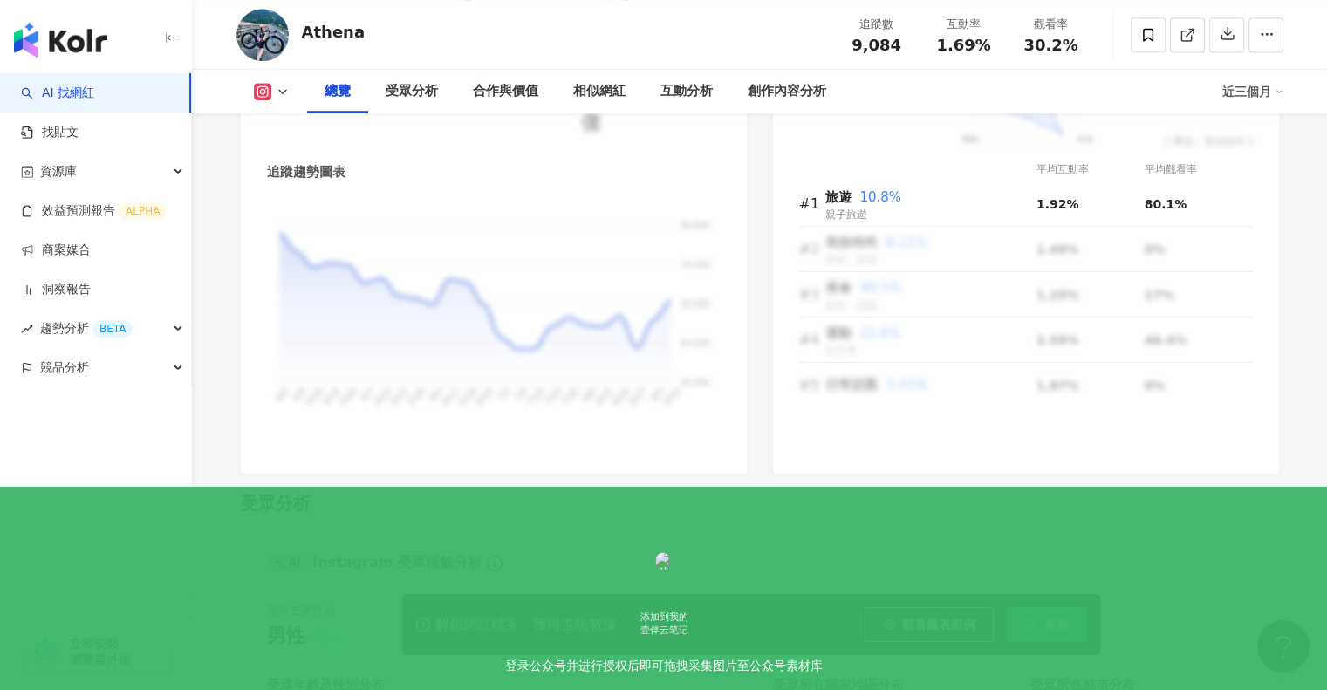
scroll to position [1174, 0]
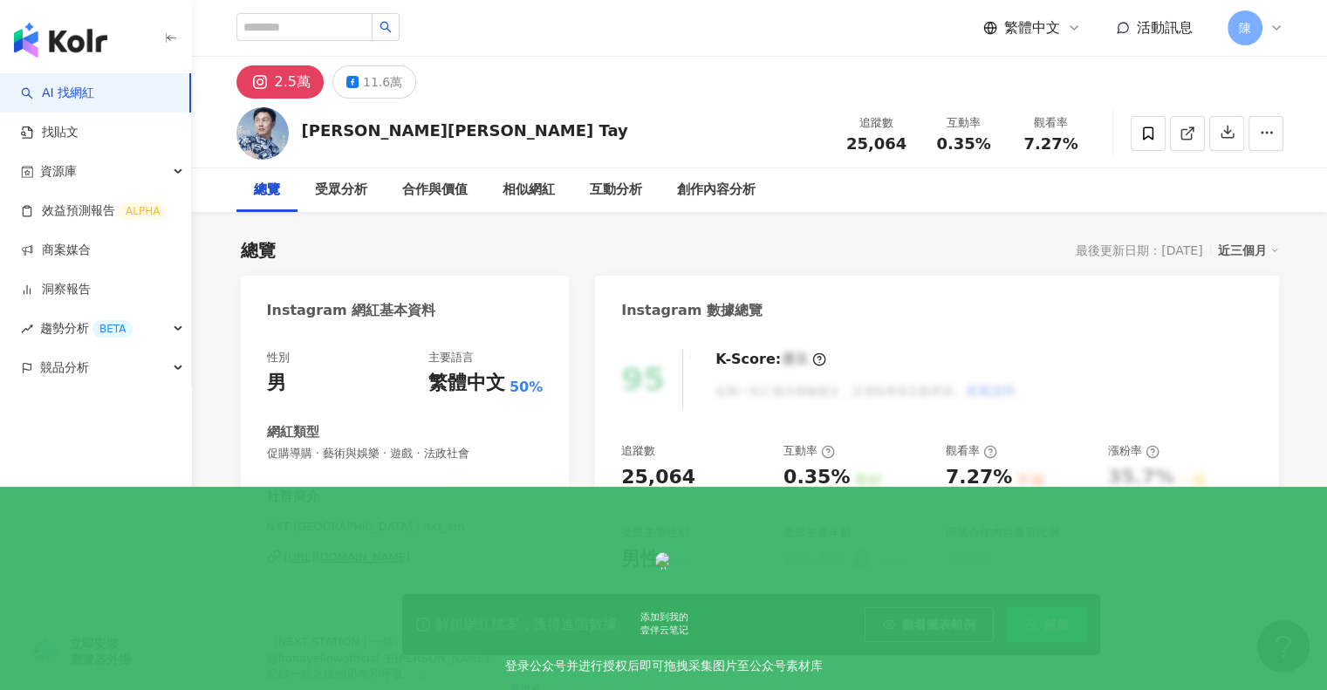
click at [349, 469] on div "性別 男 主要語言 繁體中文 50% 網紅類型 促購導購 · 藝術與娛樂 · 遊戲 · 法政社會 社群簡介 NXT STN 一站 | nxt_stn [URL…" at bounding box center [405, 524] width 277 height 348
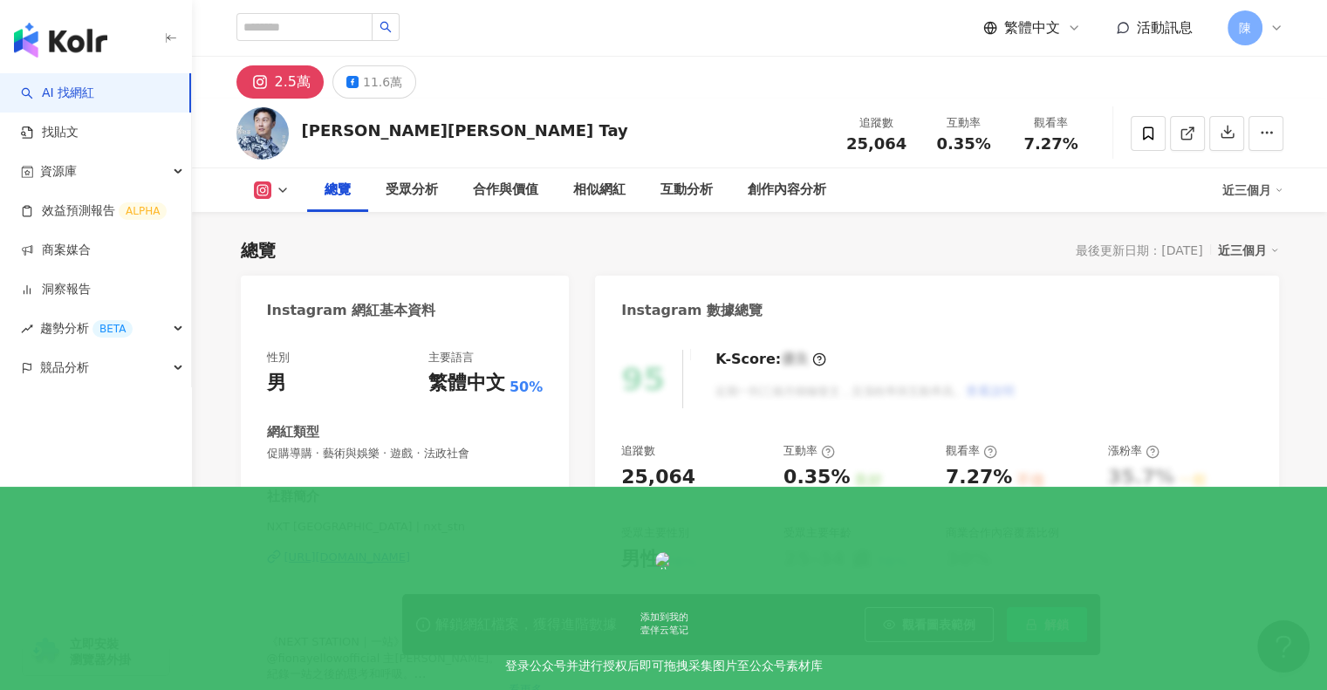
scroll to position [86, 0]
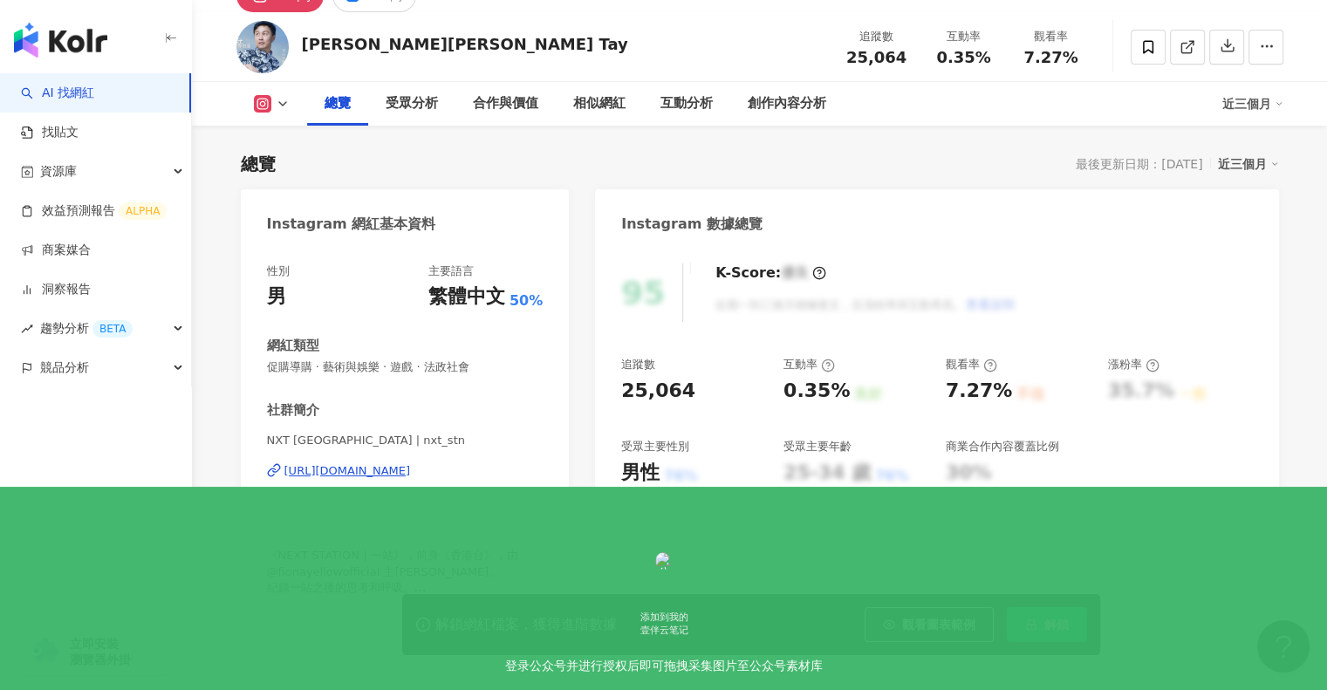
click at [347, 469] on div "[URL][DOMAIN_NAME]" at bounding box center [347, 471] width 127 height 16
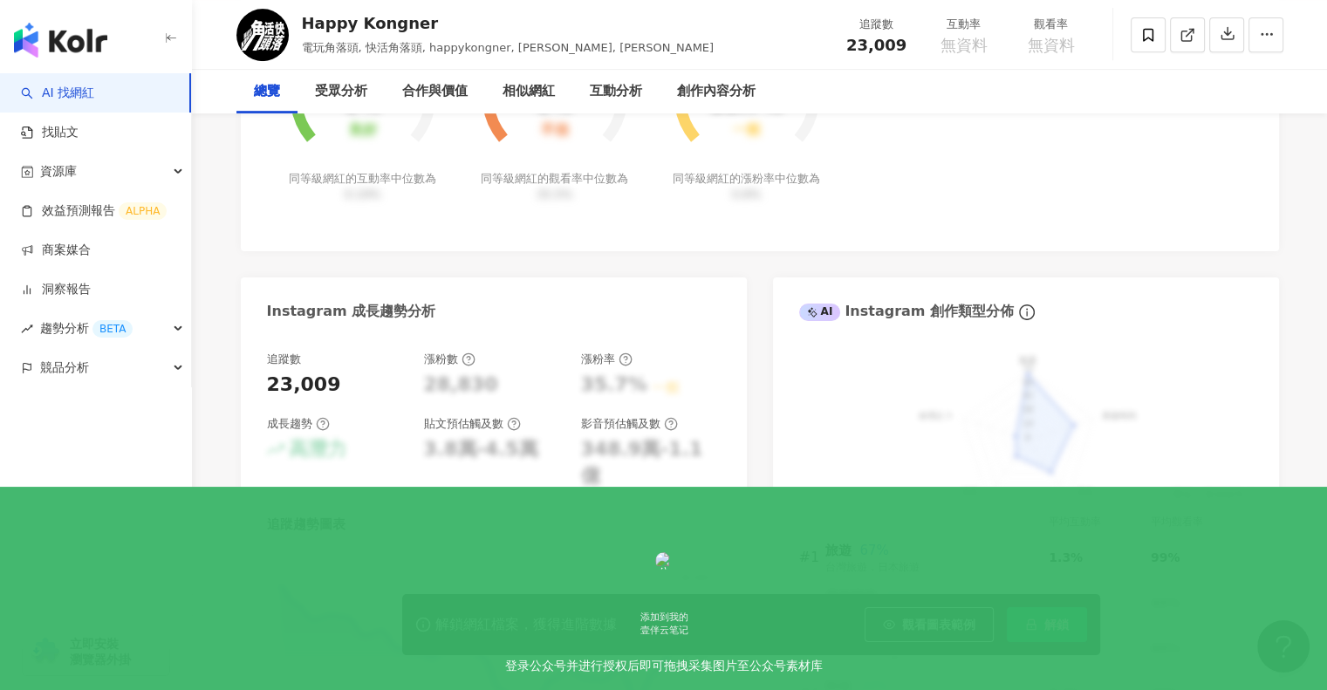
scroll to position [262, 0]
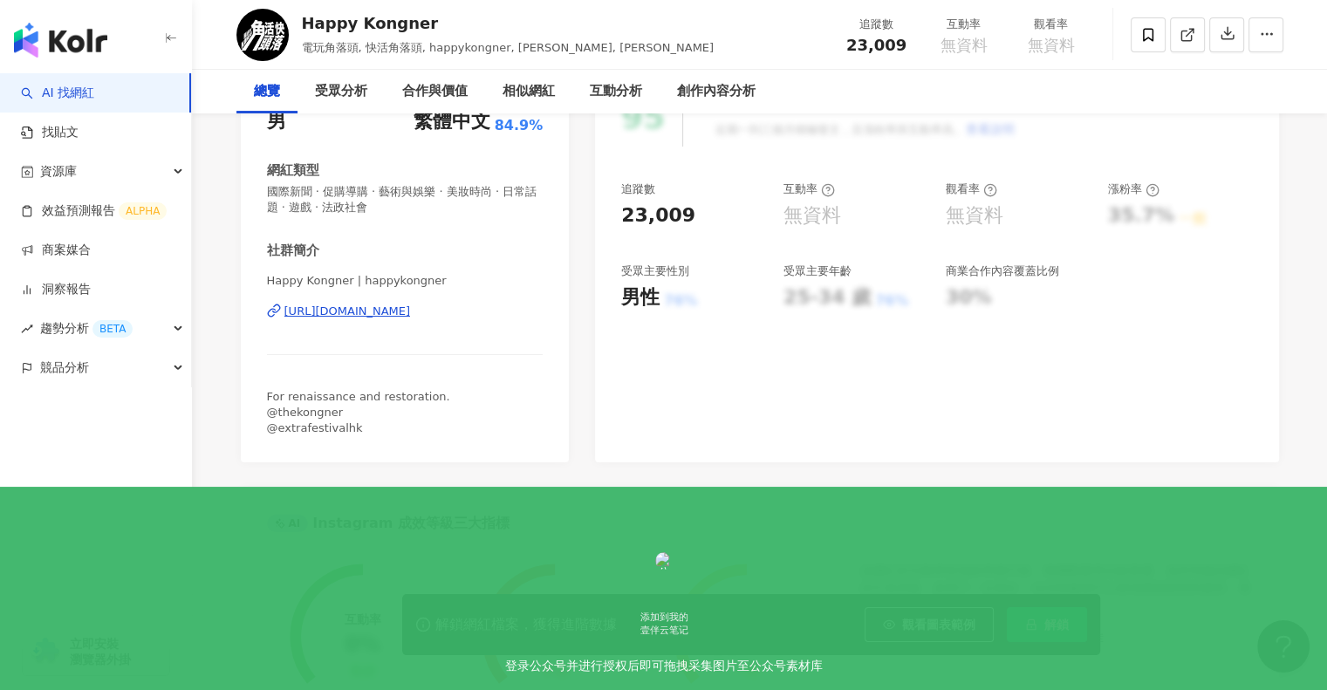
drag, startPoint x: 404, startPoint y: 313, endPoint x: 541, endPoint y: 126, distance: 232.3
click at [404, 313] on div "[URL][DOMAIN_NAME]" at bounding box center [347, 312] width 127 height 16
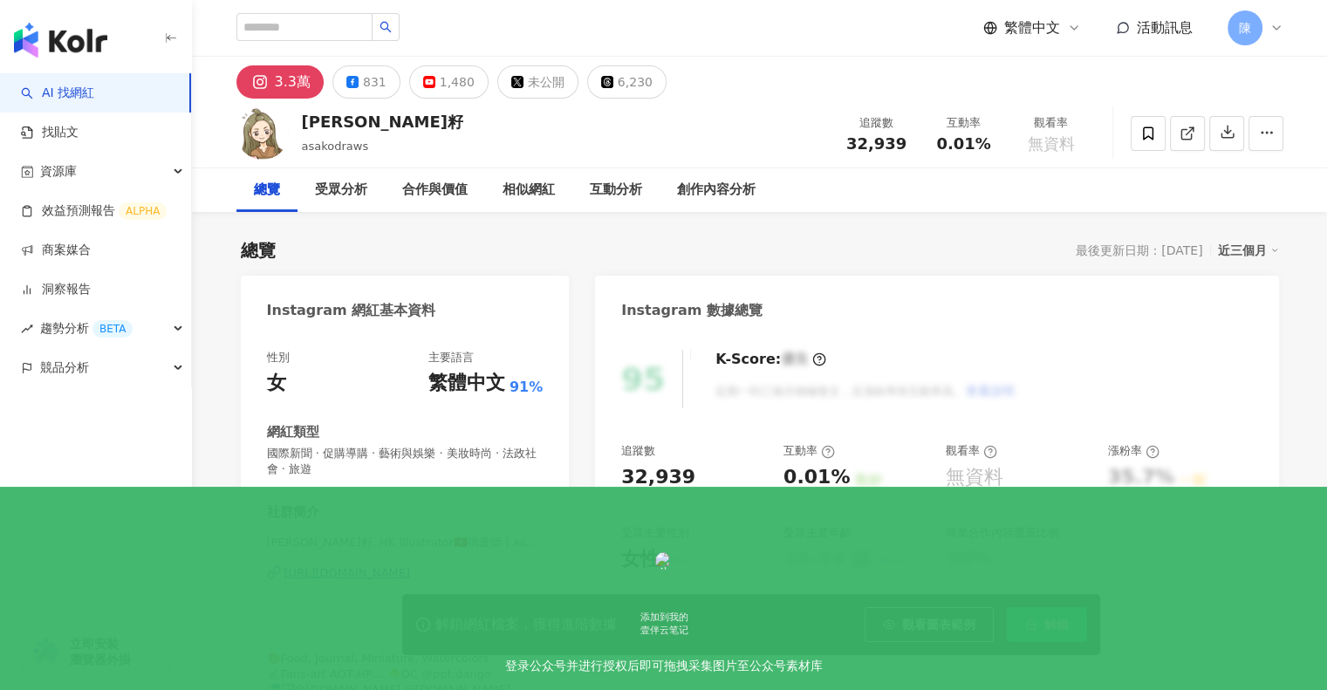
click at [318, 576] on div "https://www.instagram.com/asakodraws/" at bounding box center [347, 573] width 127 height 16
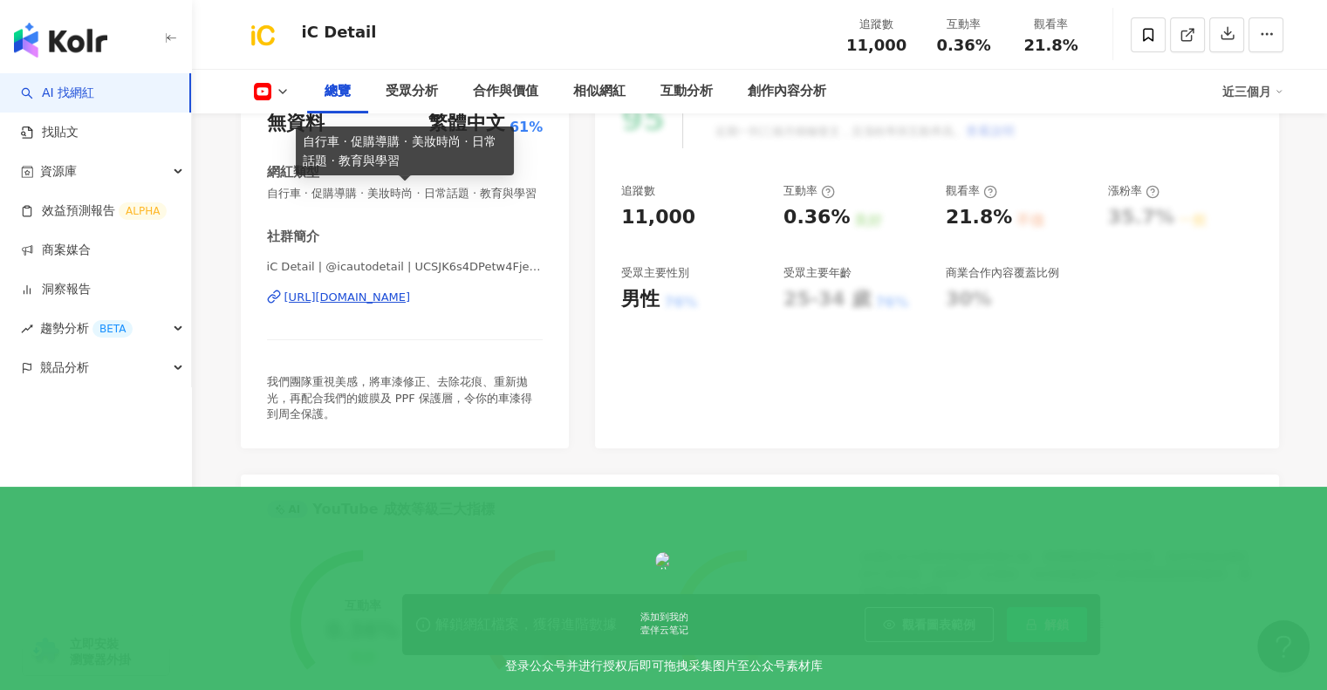
click at [411, 305] on div "[URL][DOMAIN_NAME]" at bounding box center [347, 298] width 127 height 16
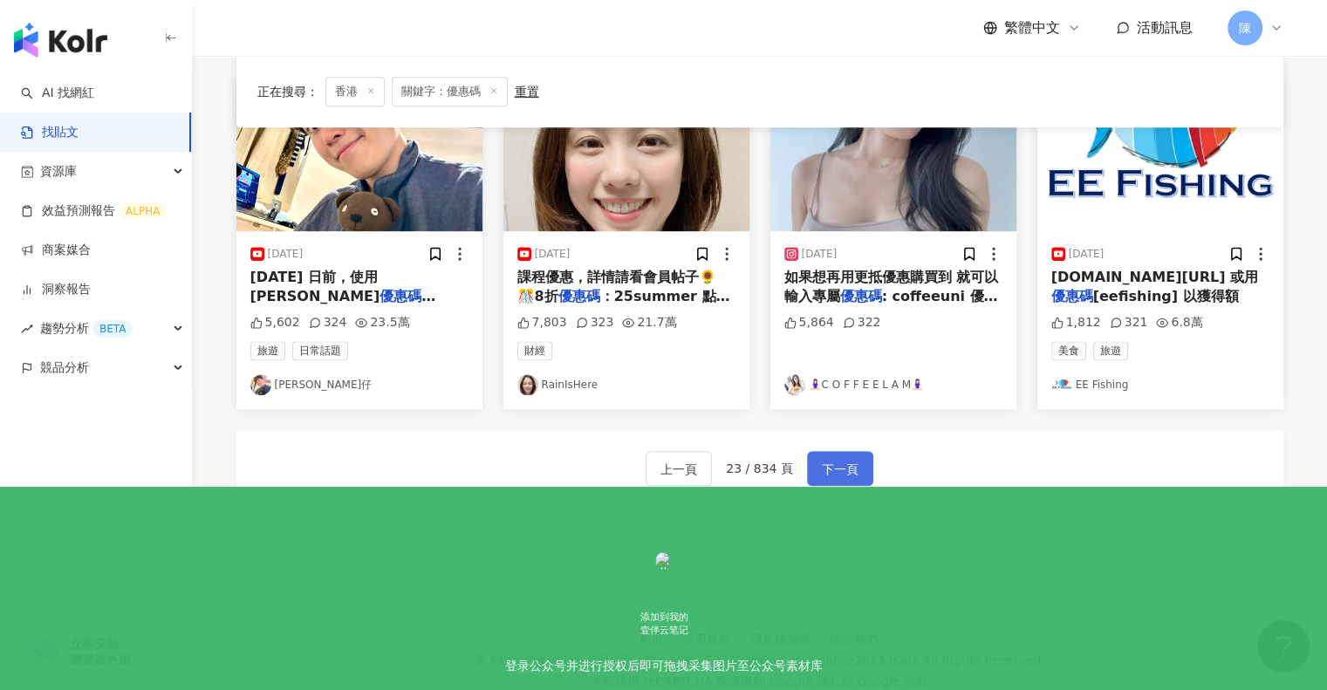
scroll to position [994, 0]
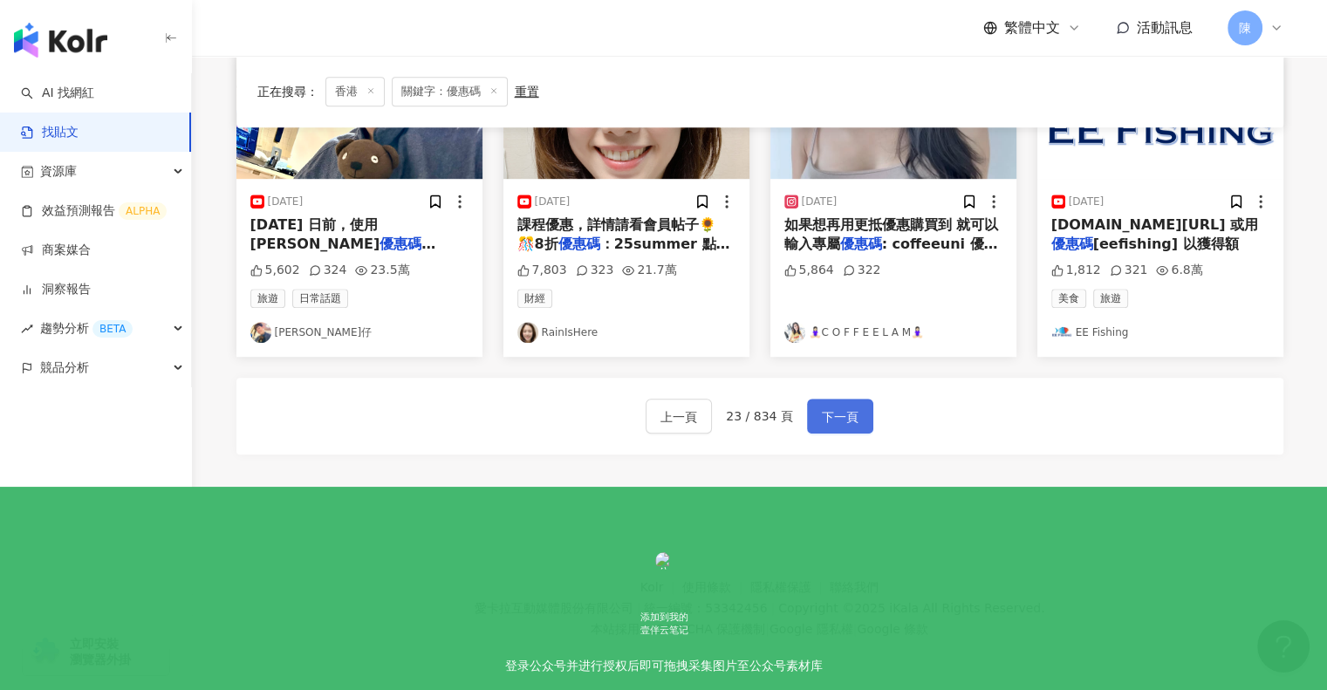
click at [833, 423] on span "下一頁" at bounding box center [840, 417] width 37 height 21
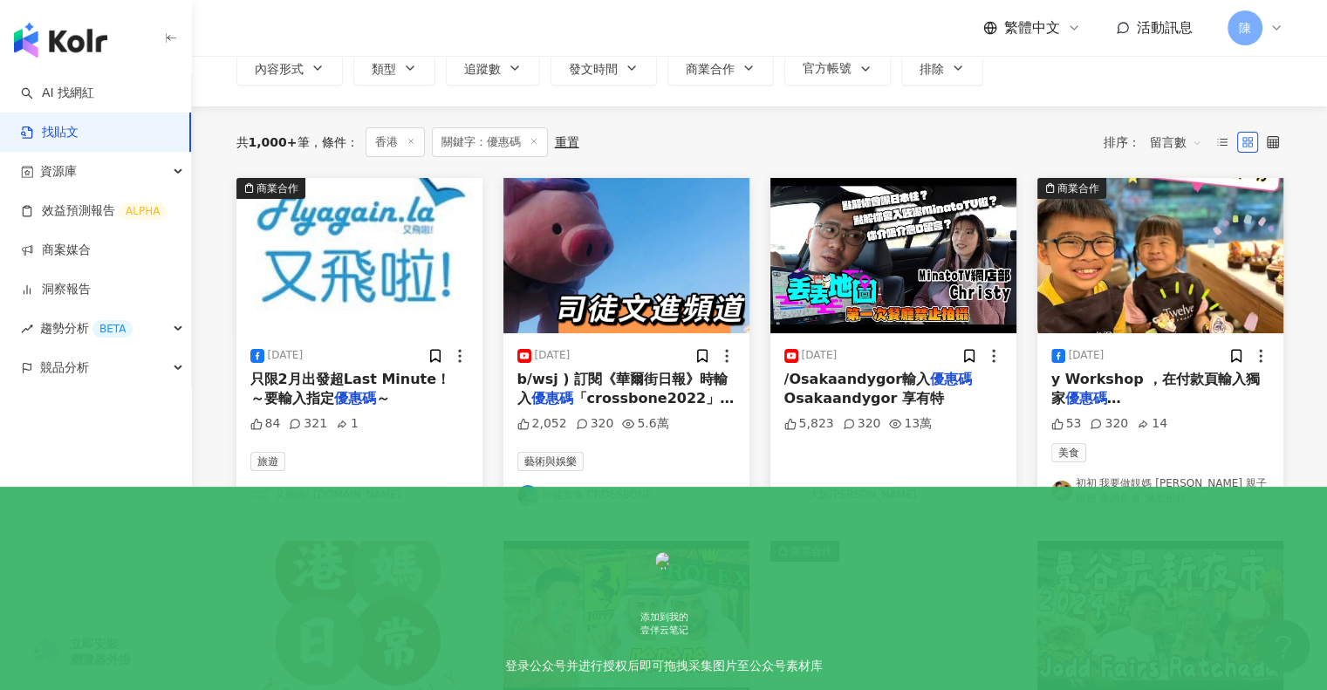
scroll to position [122, 0]
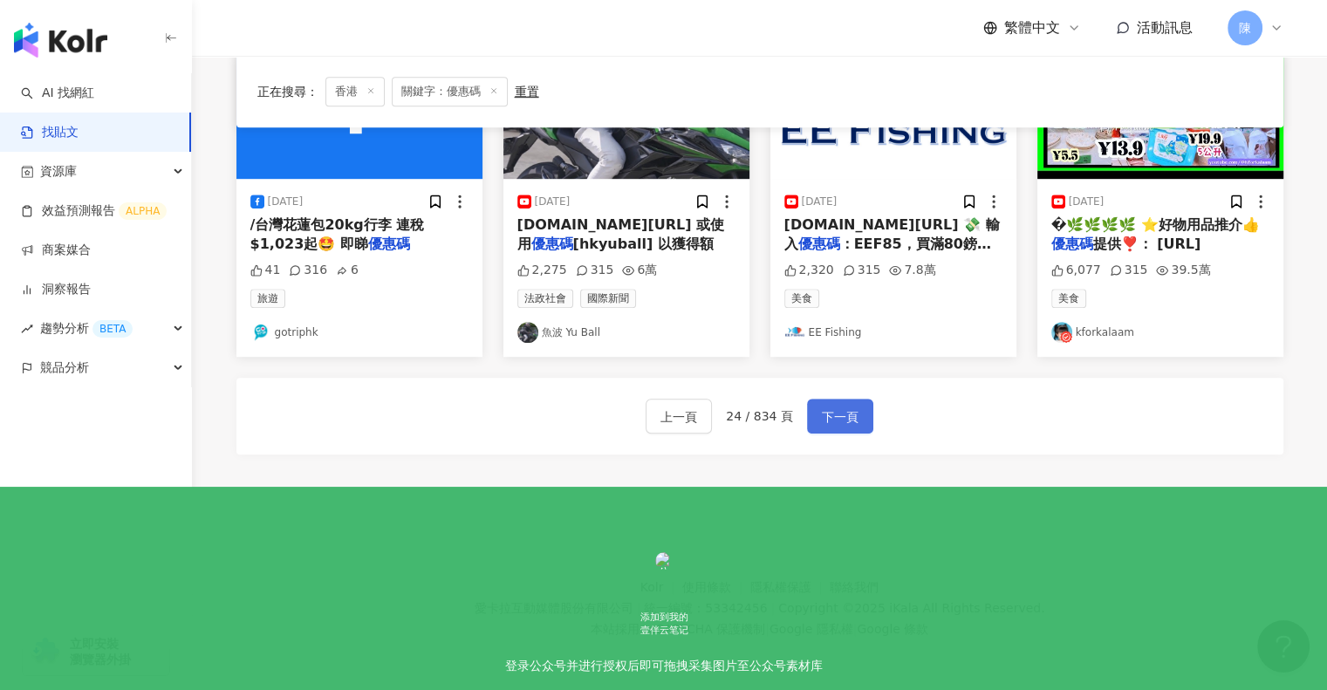
click at [847, 422] on span "下一頁" at bounding box center [840, 417] width 37 height 21
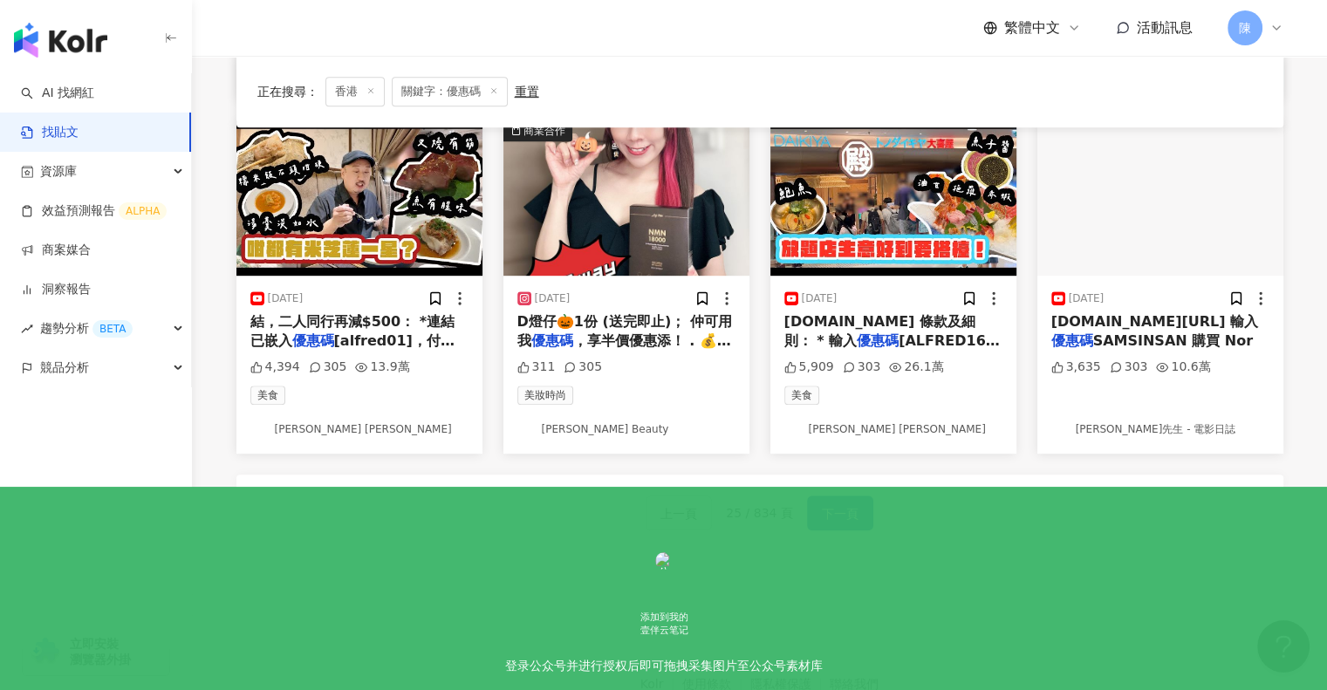
scroll to position [899, 0]
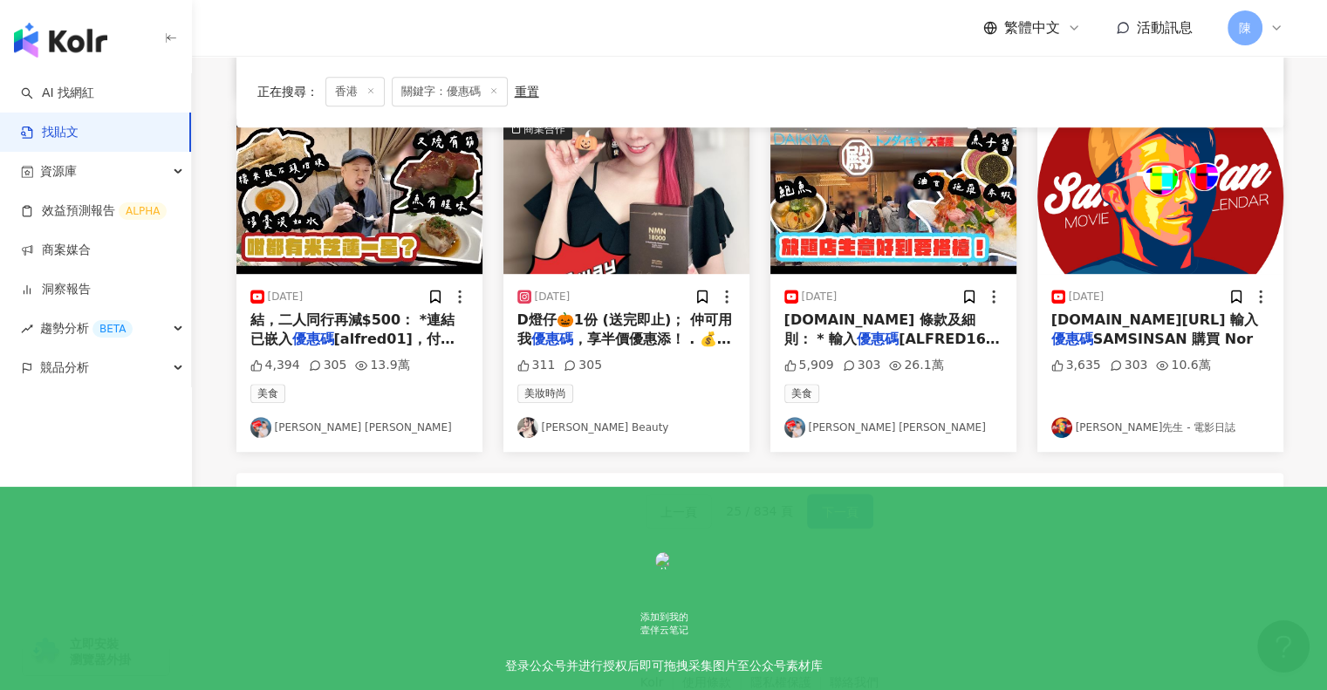
click at [846, 494] on button "下一頁" at bounding box center [840, 511] width 66 height 35
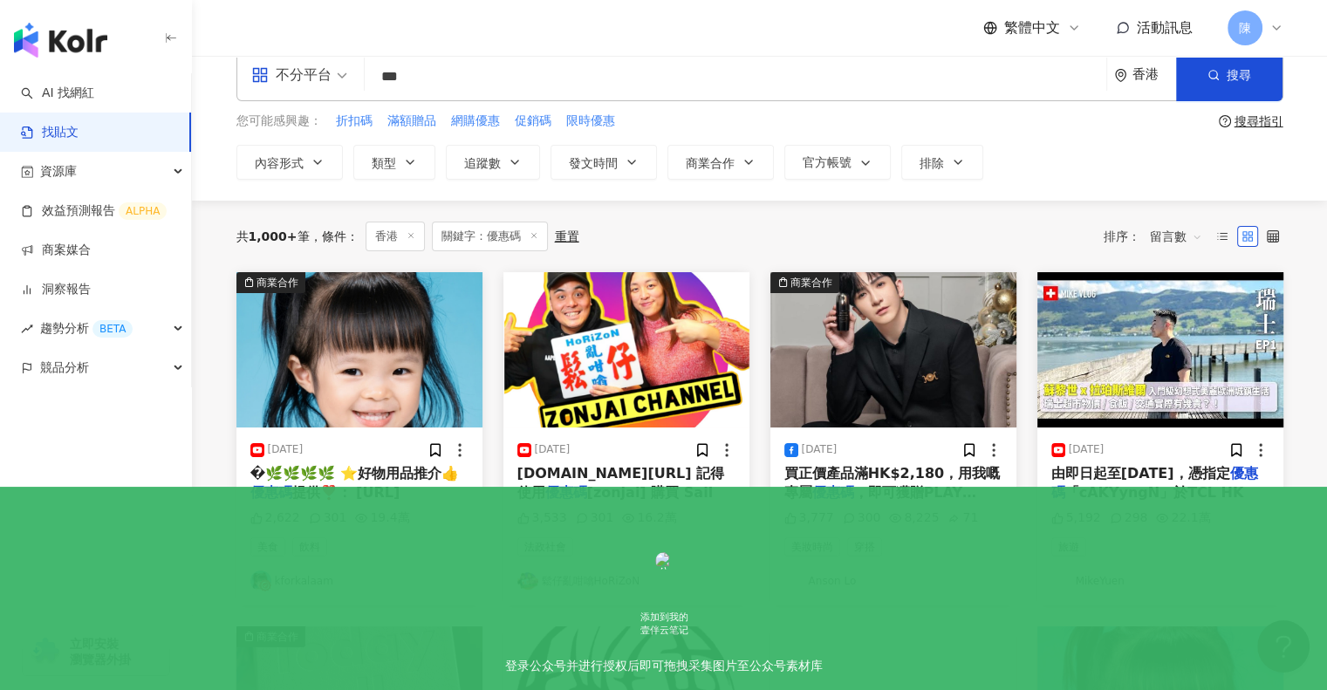
scroll to position [28, 0]
click at [630, 474] on span "[DOMAIN_NAME][URL] 記得使用" at bounding box center [620, 483] width 207 height 36
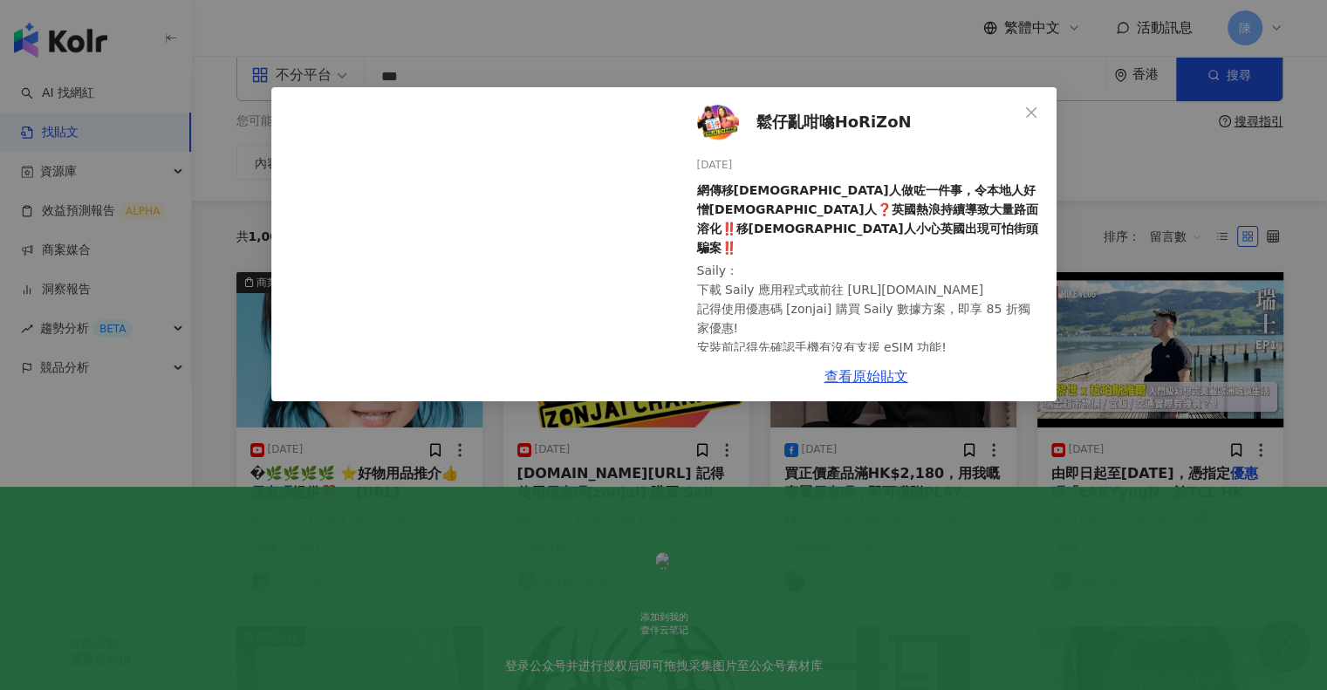
click at [956, 47] on div "鬆仔亂咁噏HoRiZoN [DATE] 網傳移[DEMOGRAPHIC_DATA]人做咗一件事，令本地人好憎[DEMOGRAPHIC_DATA]人❓￼英國熱浪…" at bounding box center [663, 345] width 1327 height 690
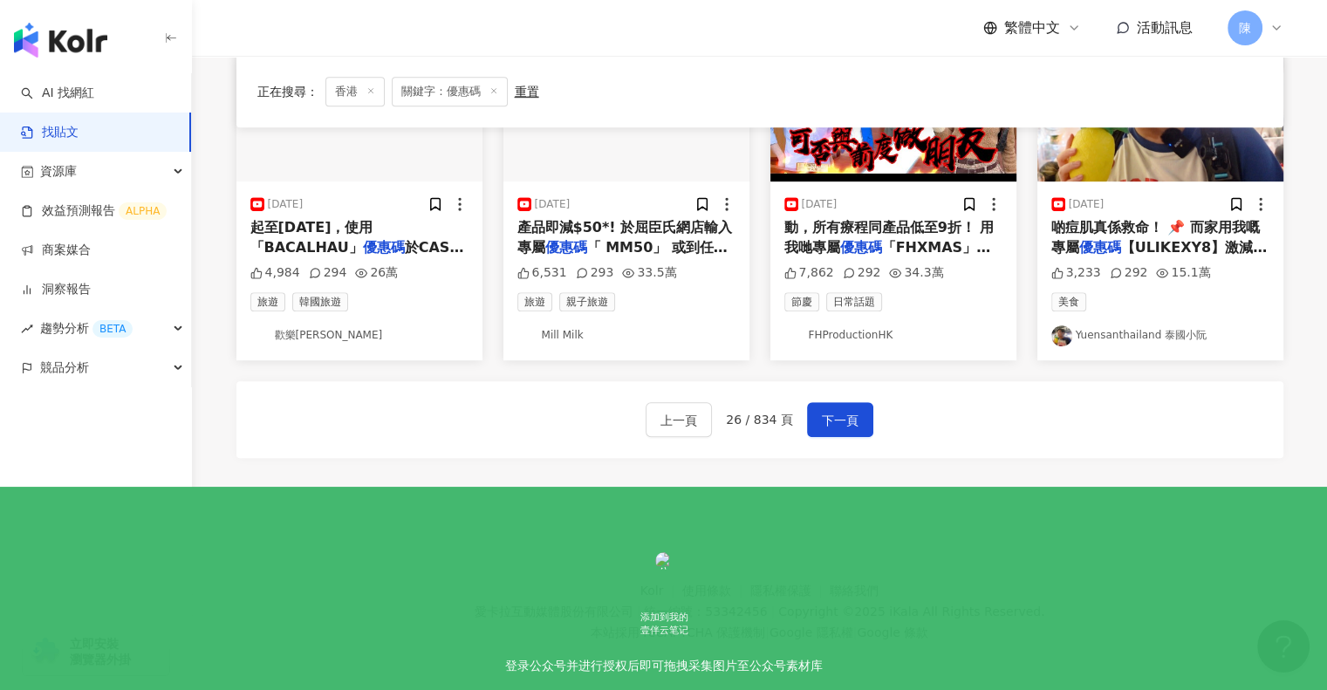
scroll to position [985, 0]
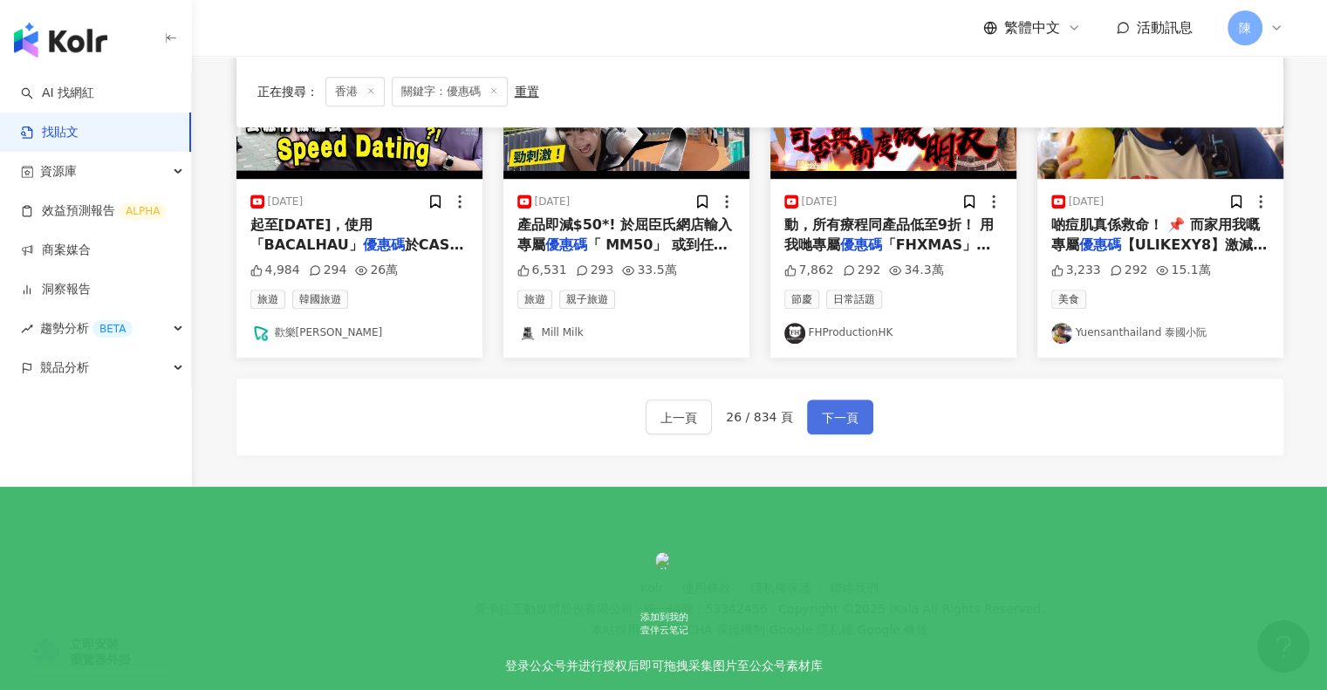
click at [839, 414] on span "下一頁" at bounding box center [840, 417] width 37 height 21
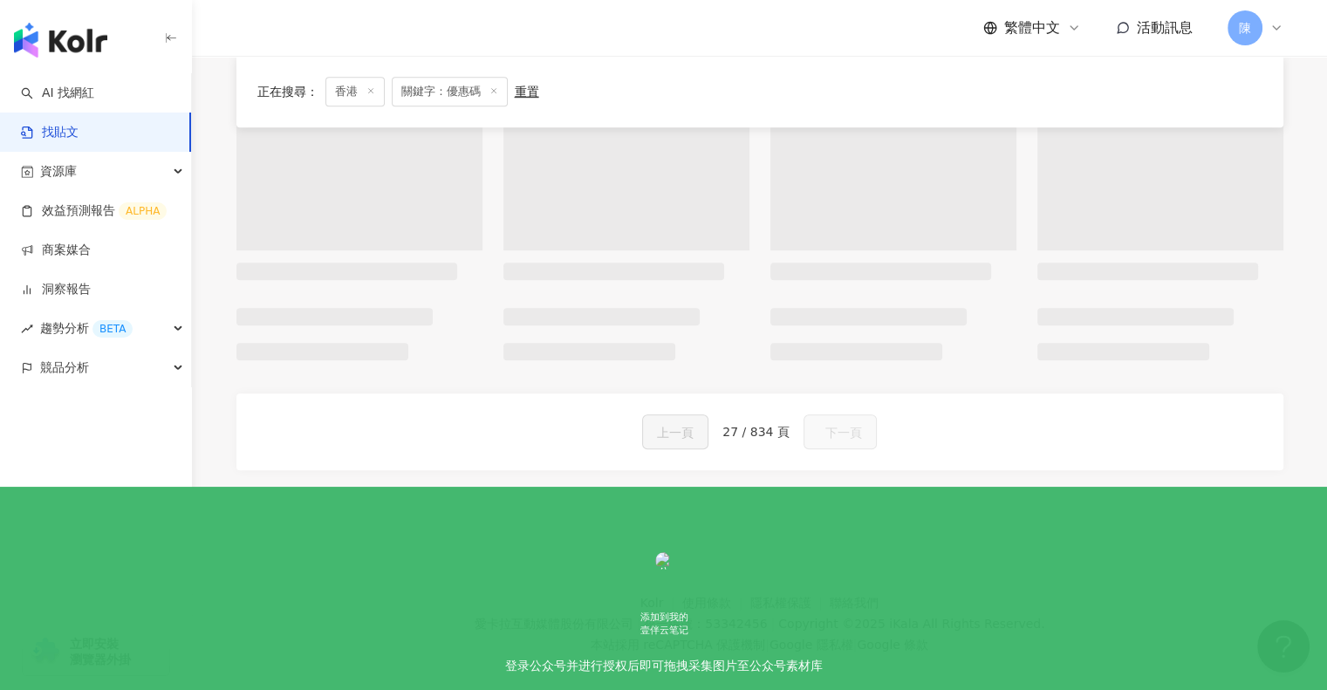
scroll to position [1002, 0]
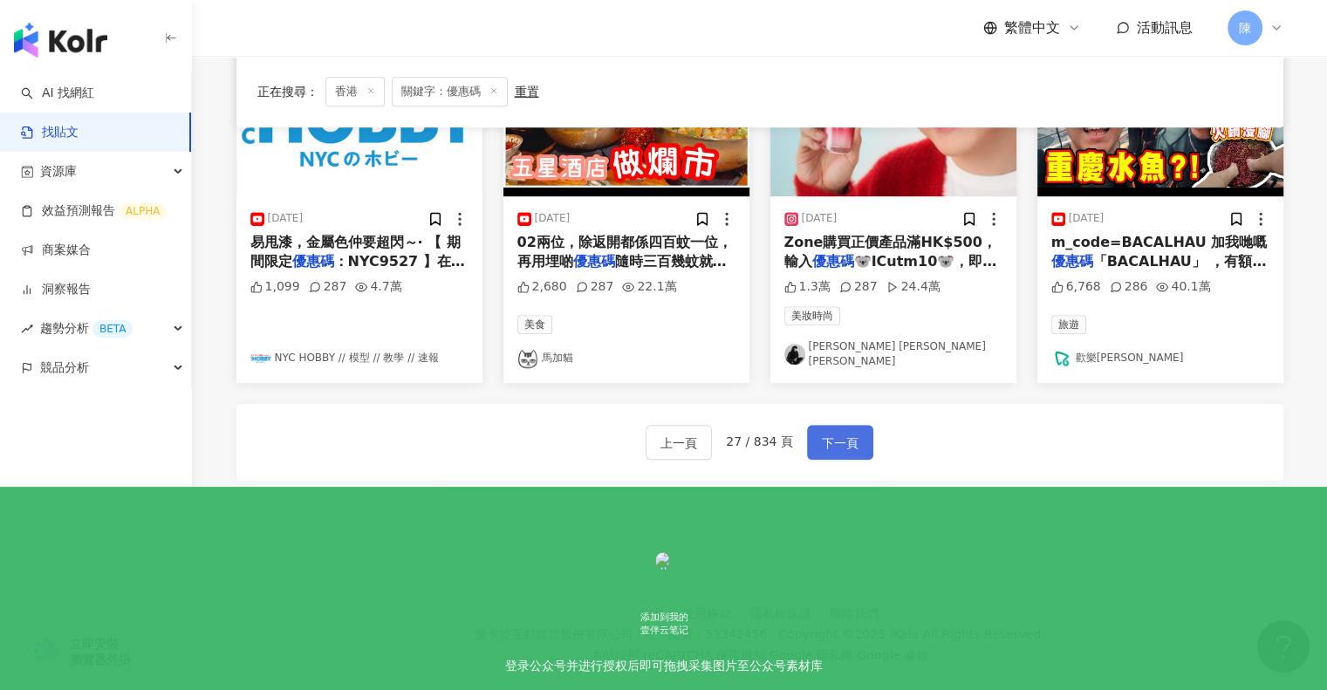
click at [830, 433] on span "下一頁" at bounding box center [840, 443] width 37 height 21
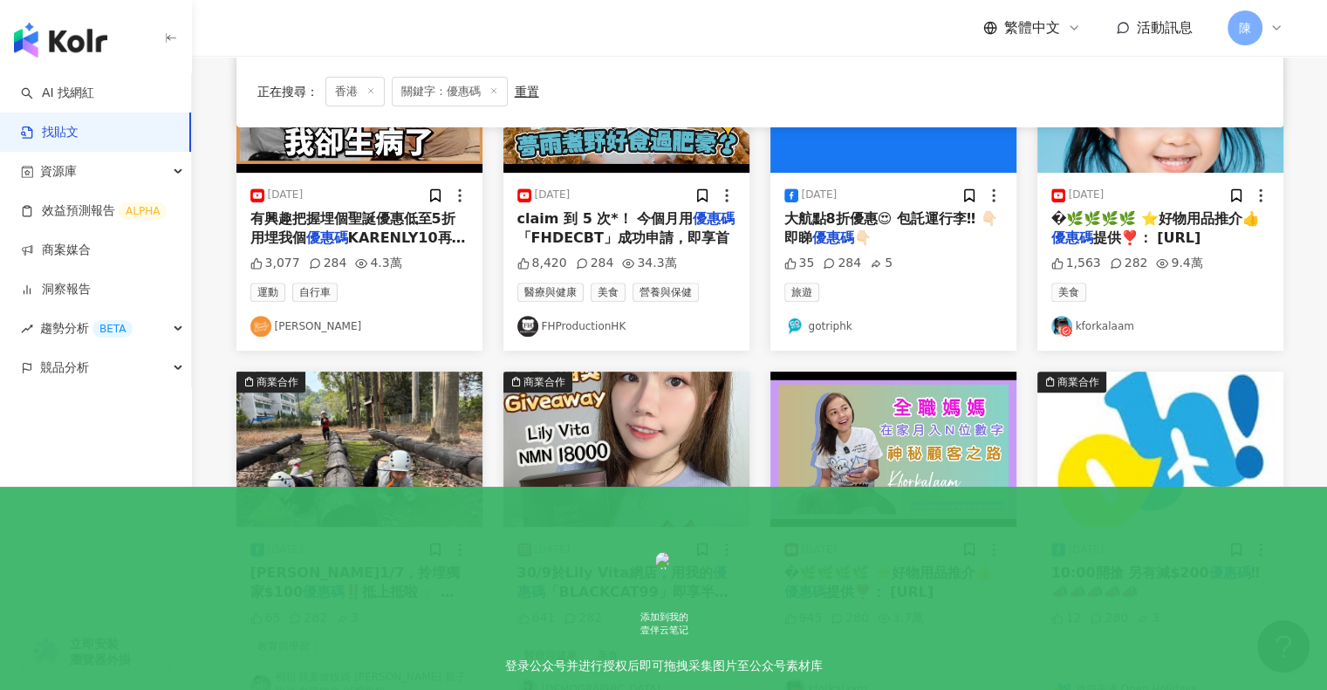
scroll to position [646, 0]
click at [611, 568] on span "30/9於Lily Vita網店，用我的" at bounding box center [614, 573] width 195 height 17
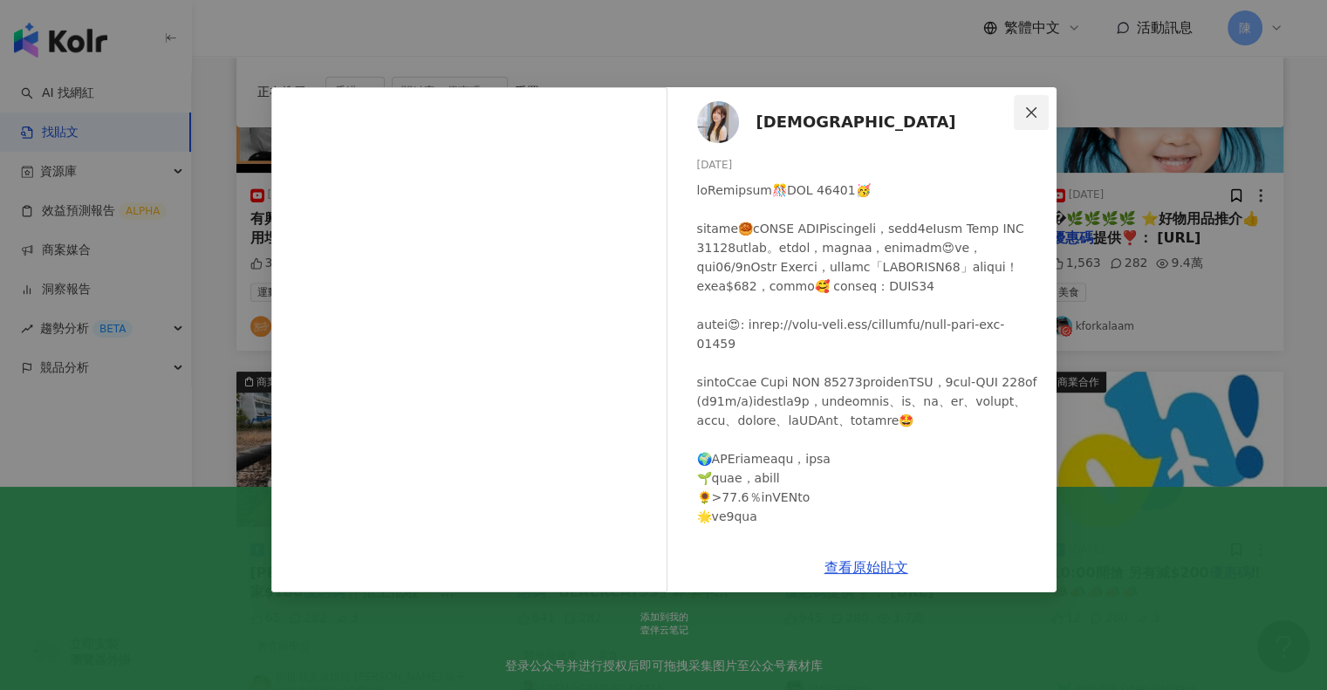
click at [1031, 103] on button "Close" at bounding box center [1031, 112] width 35 height 35
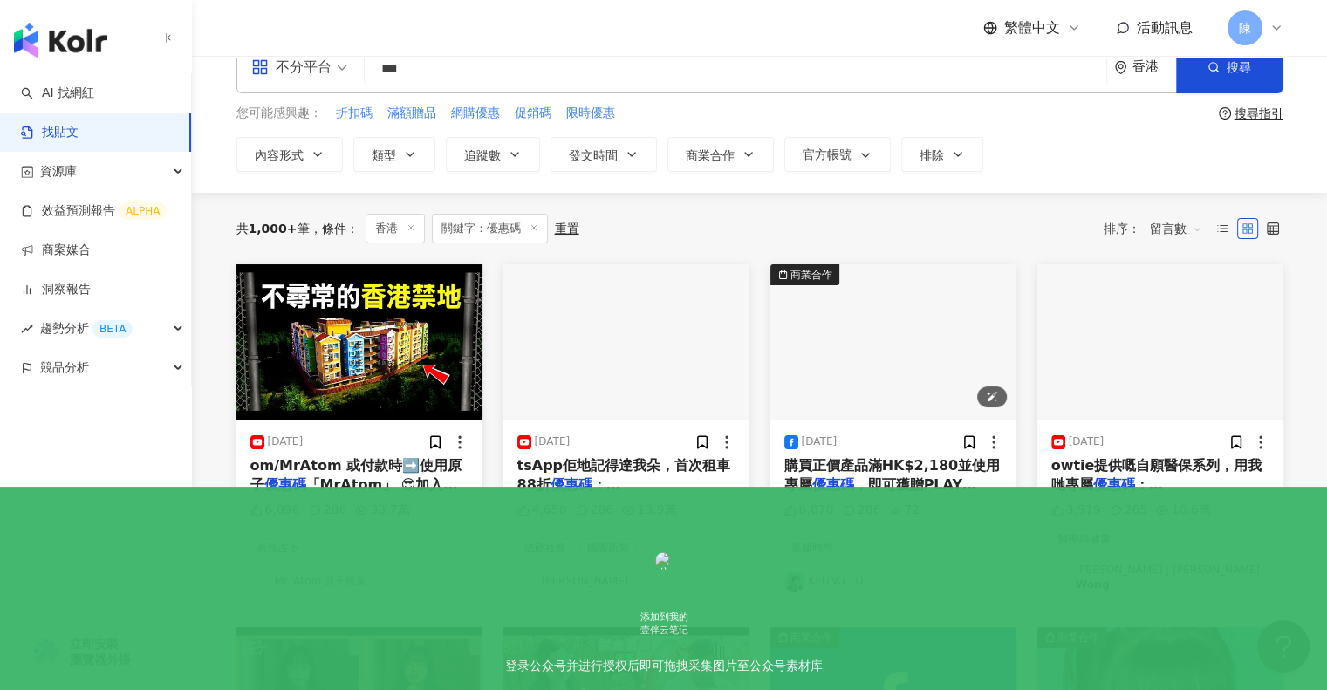
scroll to position [35, 0]
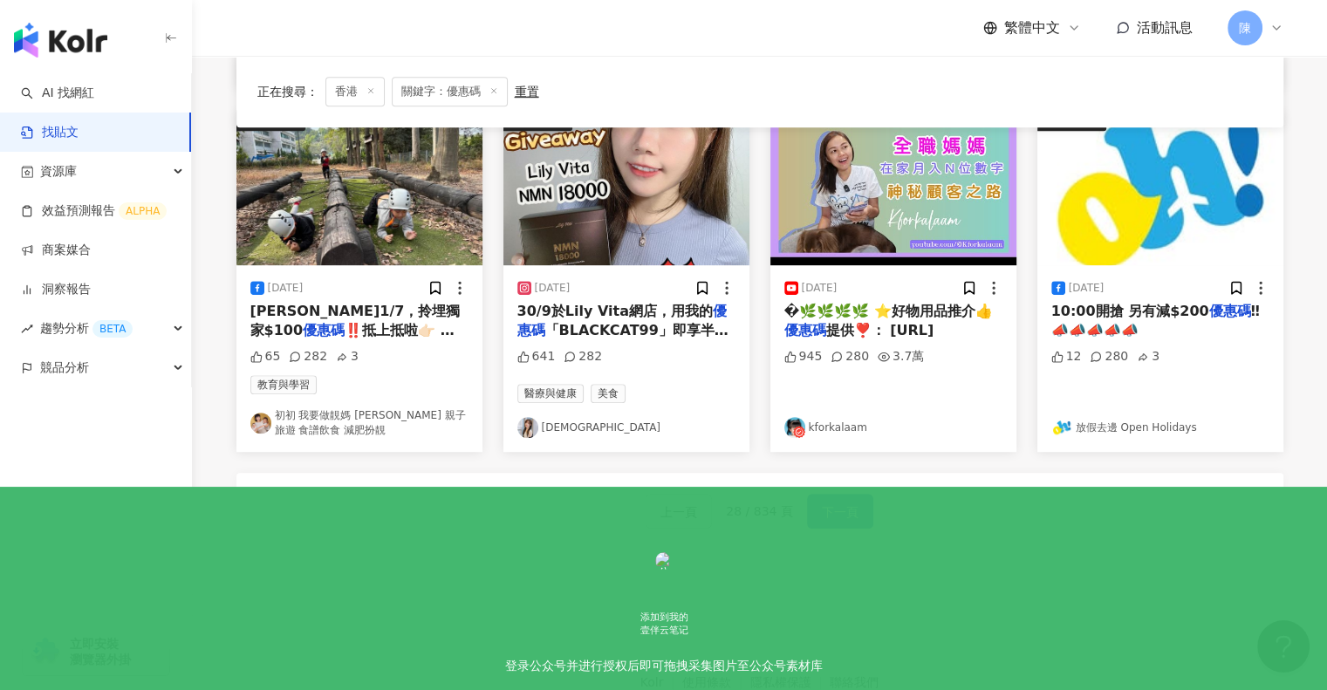
click at [841, 502] on span "下一頁" at bounding box center [840, 512] width 37 height 21
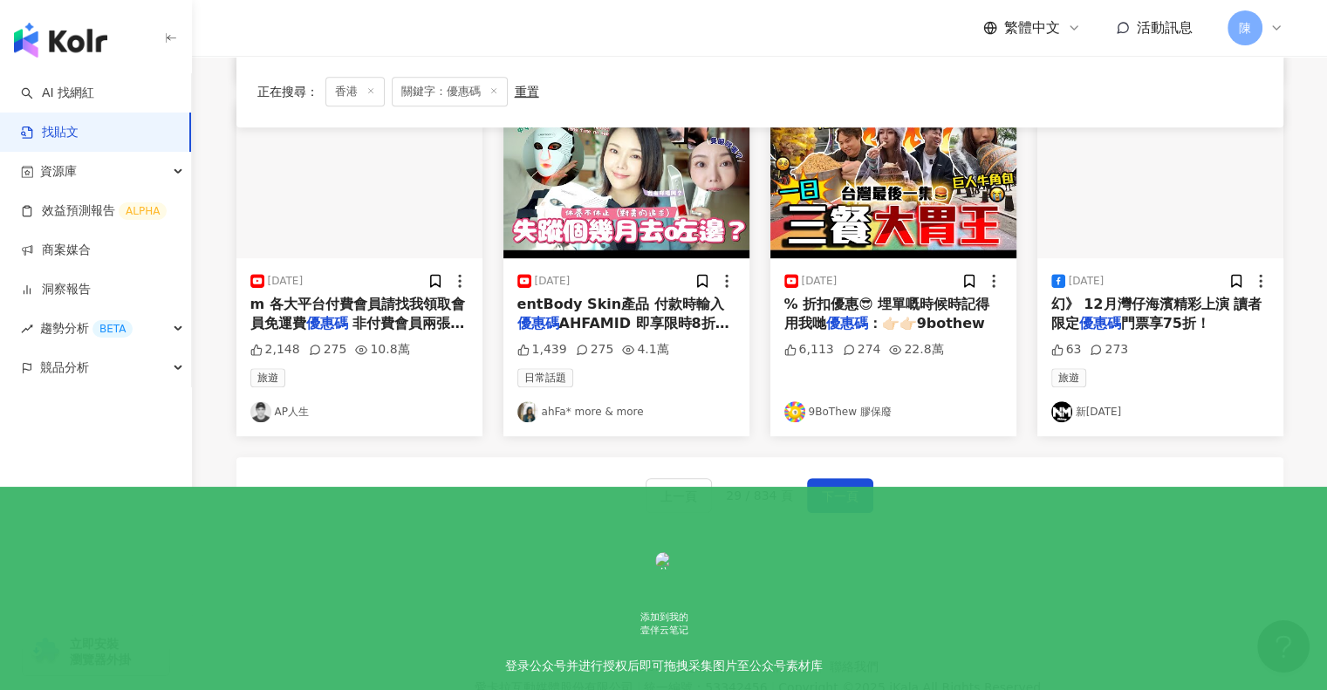
scroll to position [907, 0]
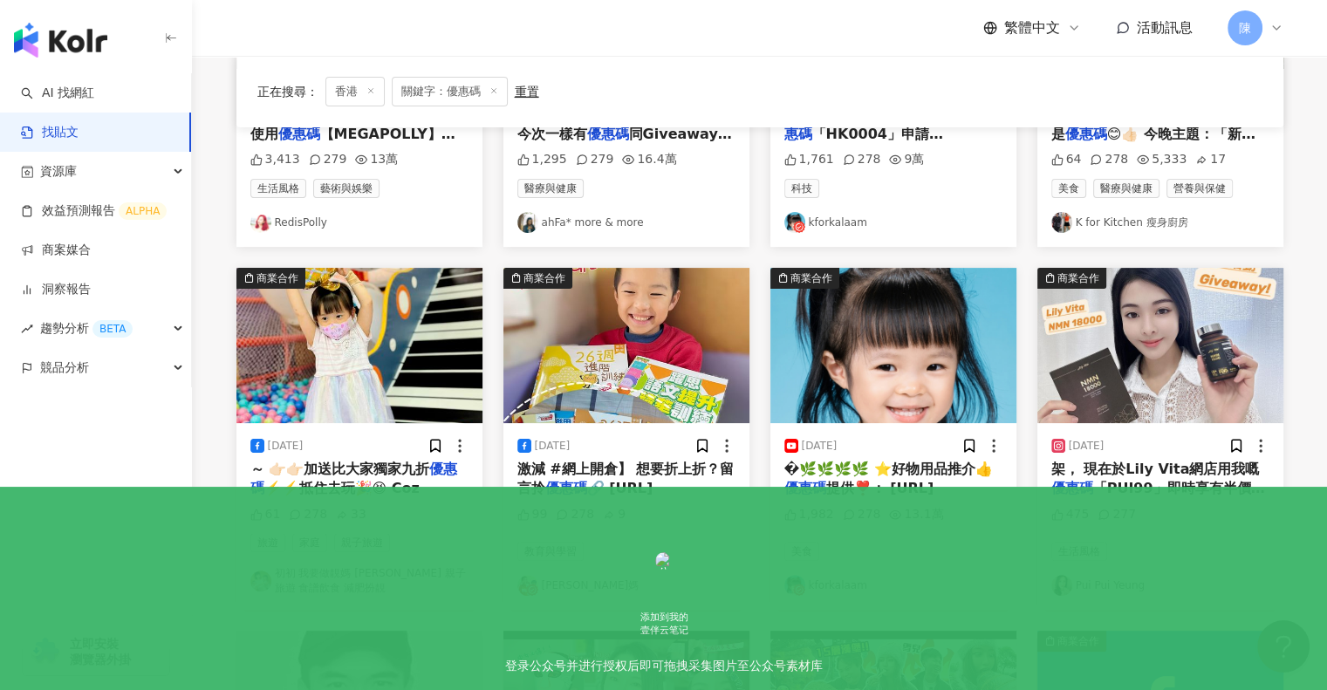
click at [621, 471] on span "激減 #網上開倉】 想要折上折？留言拎" at bounding box center [625, 479] width 217 height 36
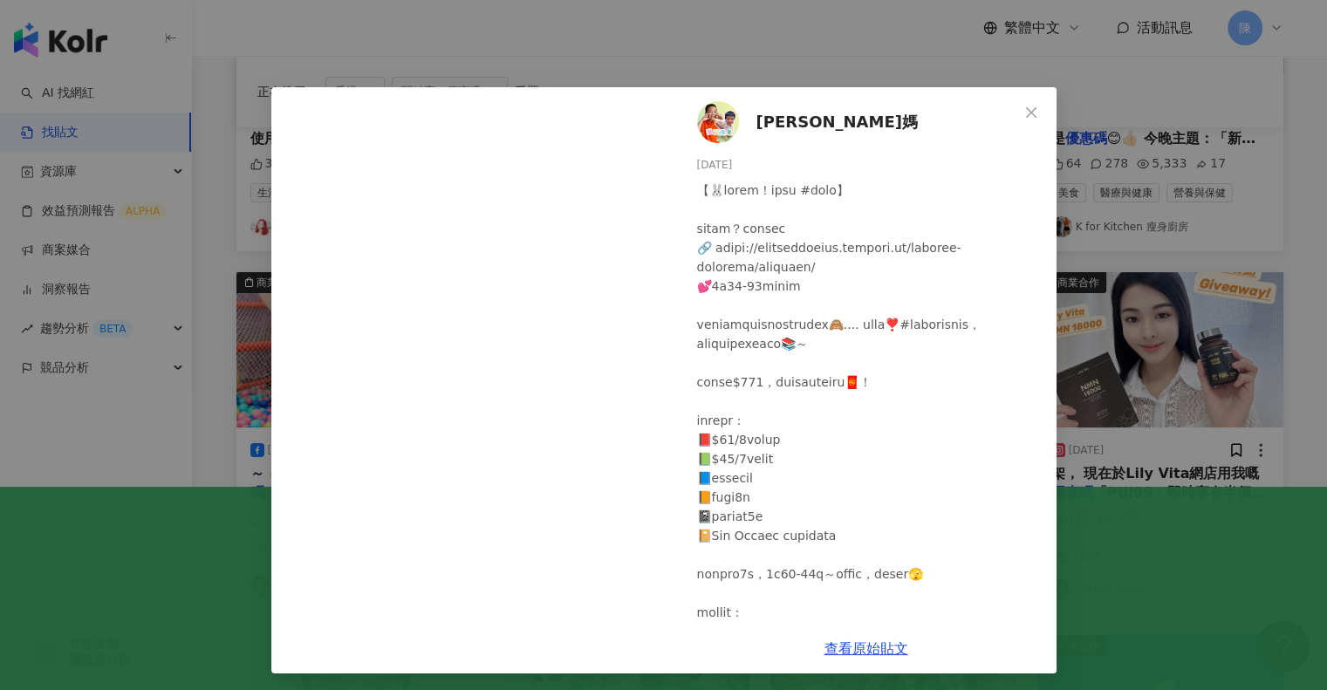
scroll to position [381, 0]
click at [850, 649] on link "查看原始貼文" at bounding box center [867, 648] width 84 height 17
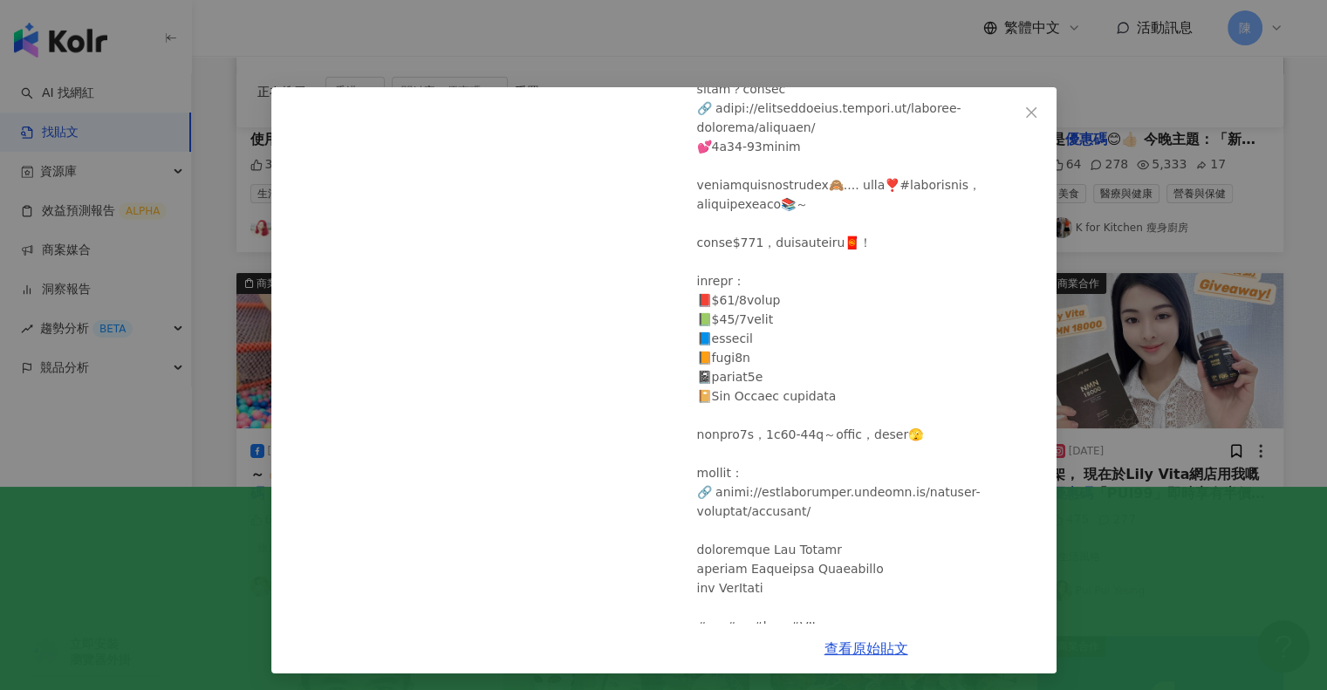
scroll to position [235, 0]
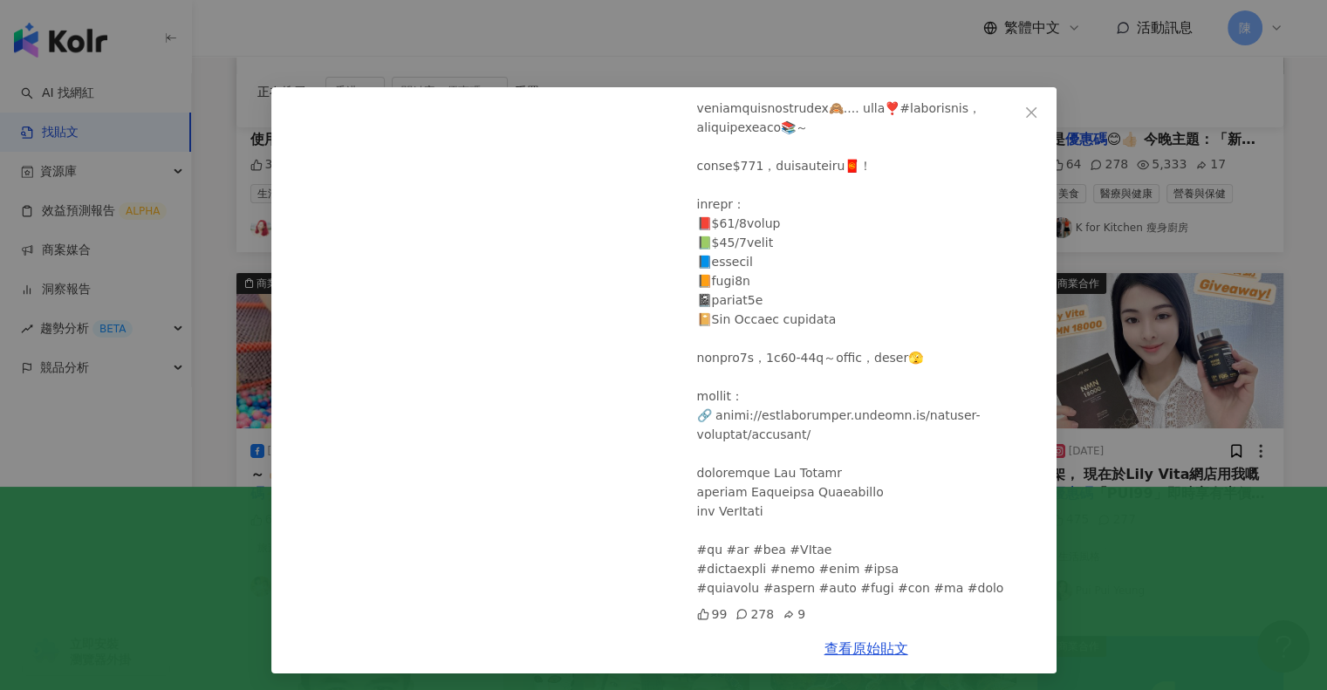
click at [759, 54] on div "[PERSON_NAME]媽 [DATE] 99 278 9 查看原始貼文" at bounding box center [663, 345] width 1327 height 690
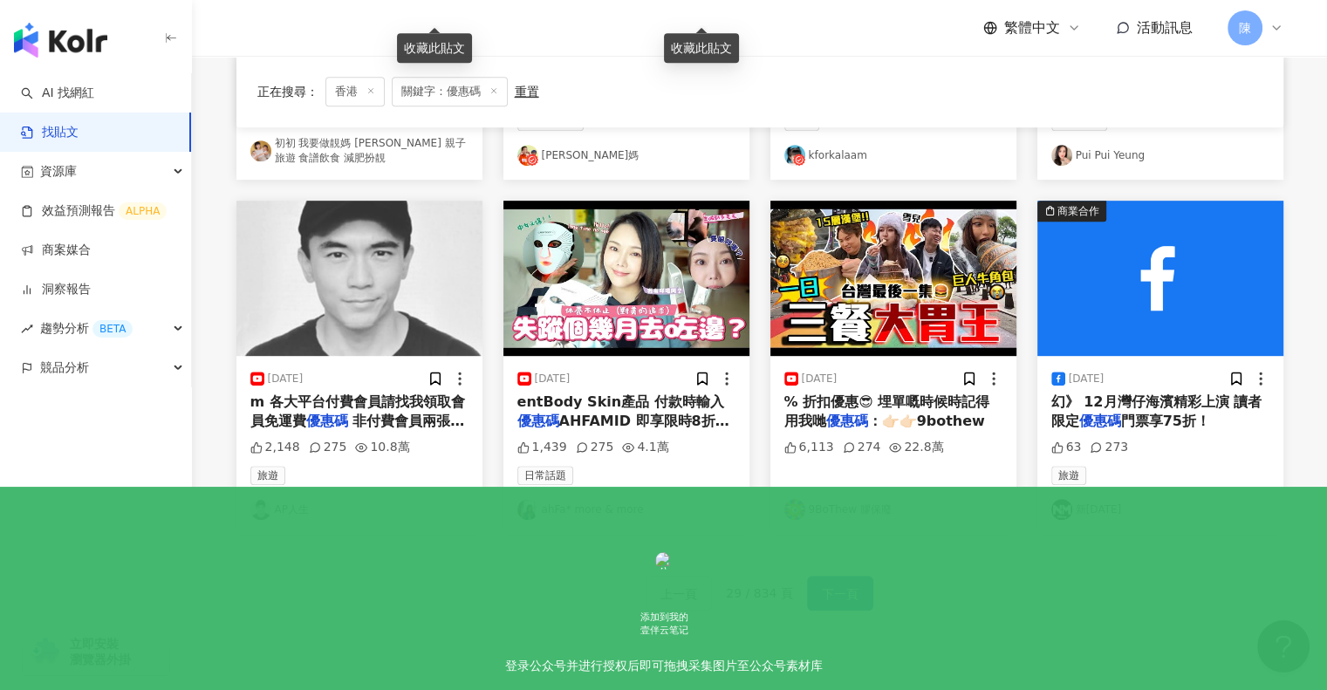
scroll to position [818, 0]
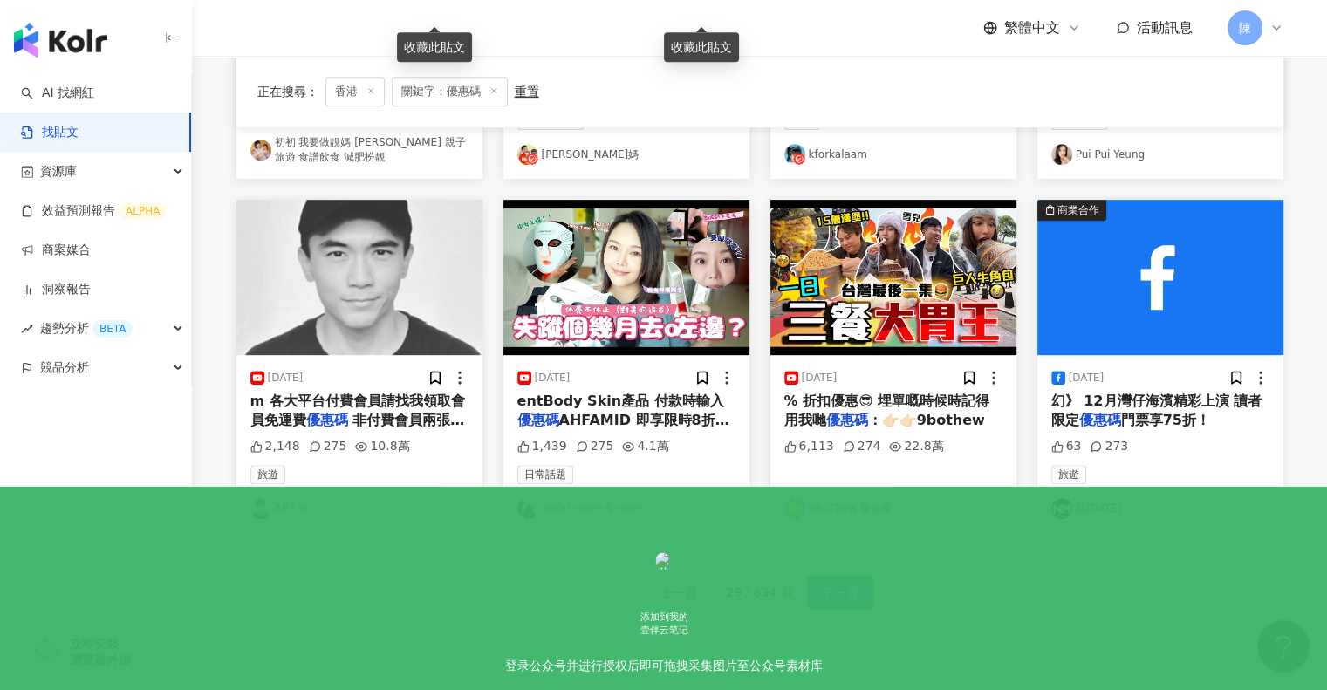
click at [844, 587] on span "下一頁" at bounding box center [840, 593] width 37 height 21
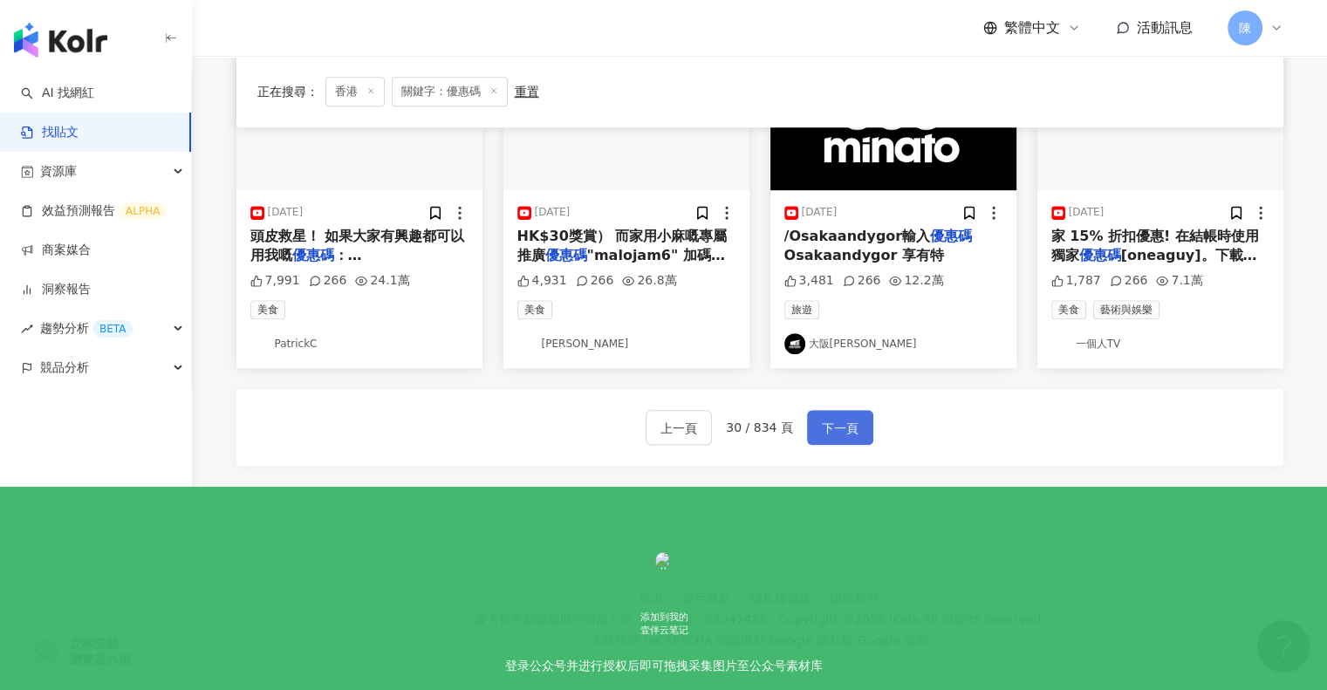
scroll to position [993, 0]
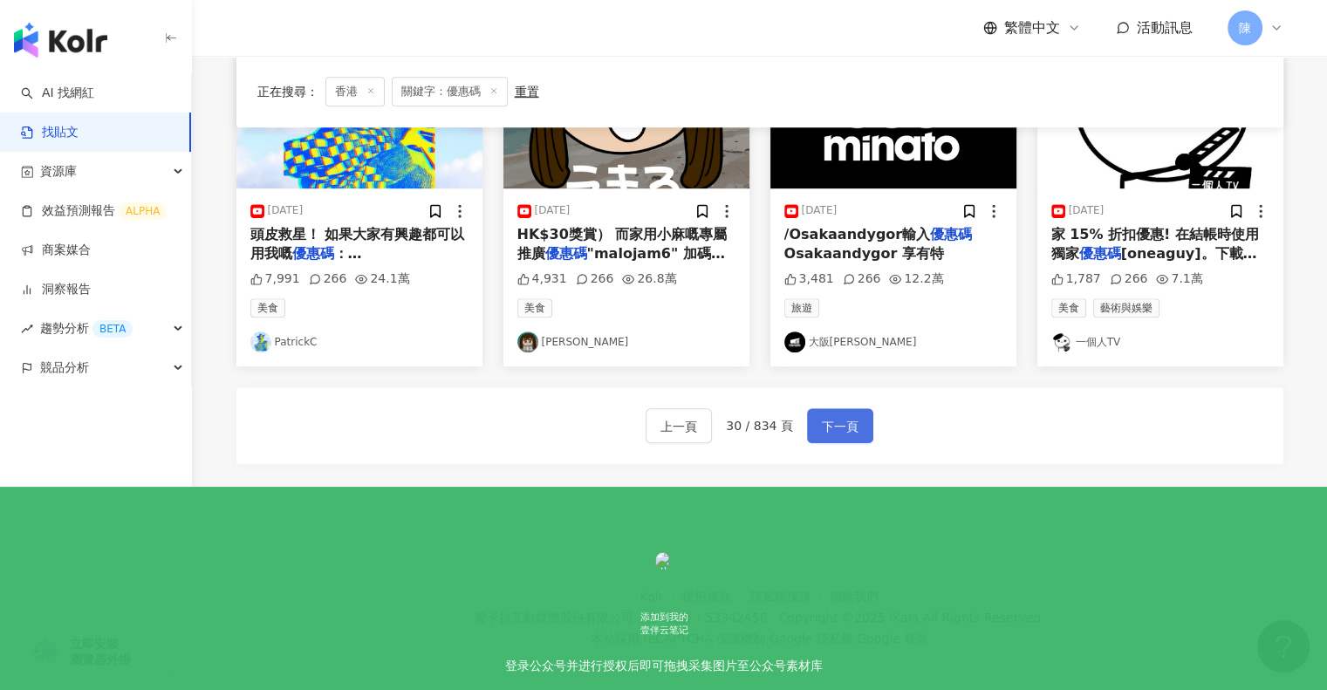
click at [839, 418] on span "下一頁" at bounding box center [840, 426] width 37 height 21
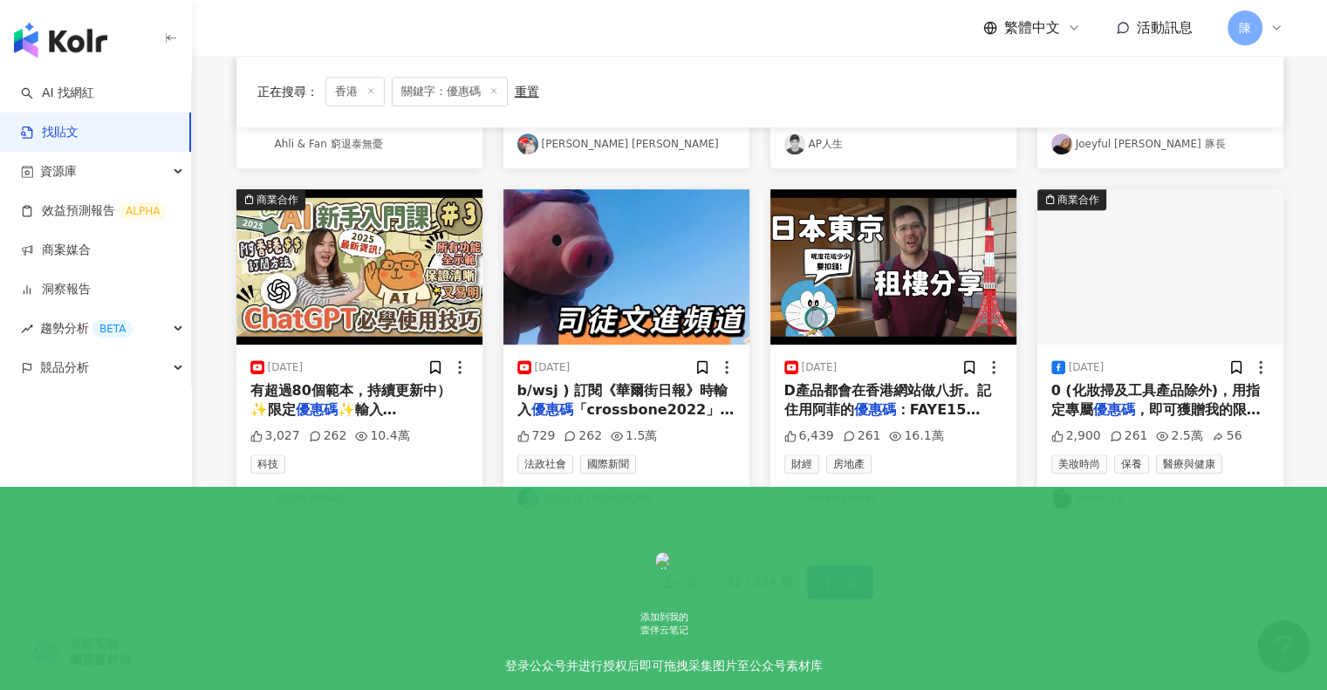
scroll to position [994, 0]
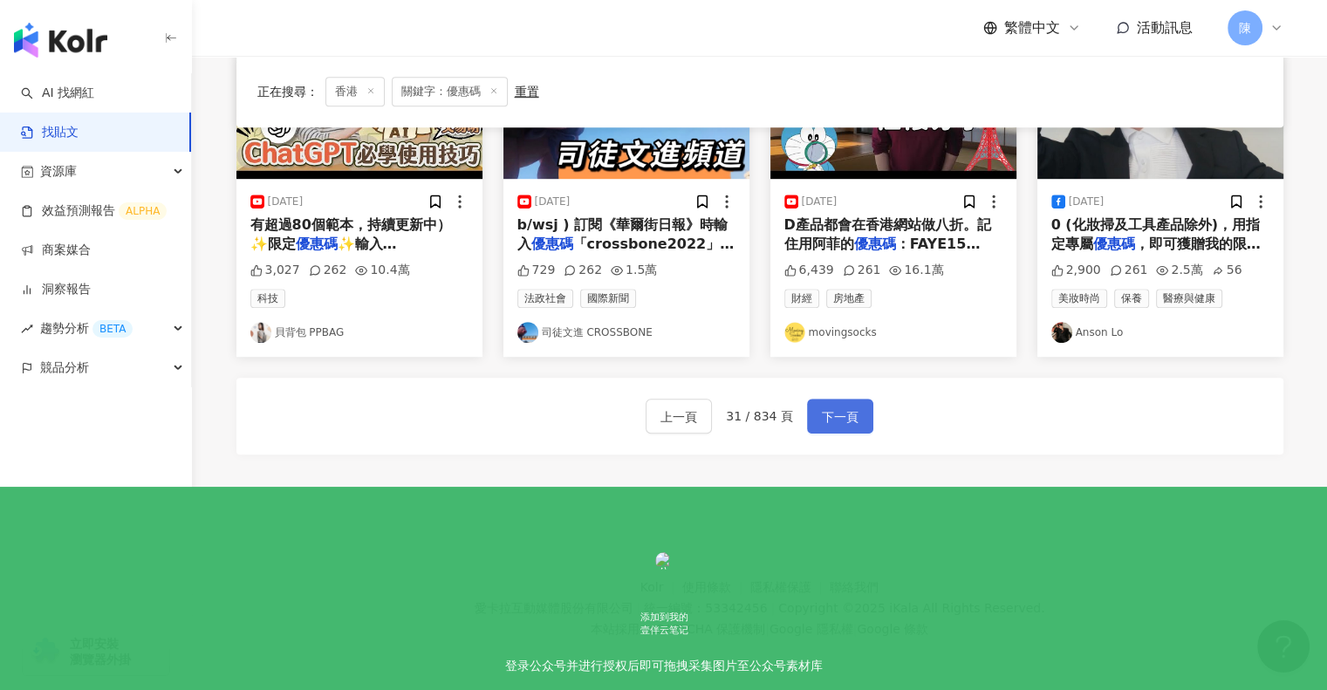
click at [841, 418] on span "下一頁" at bounding box center [840, 417] width 37 height 21
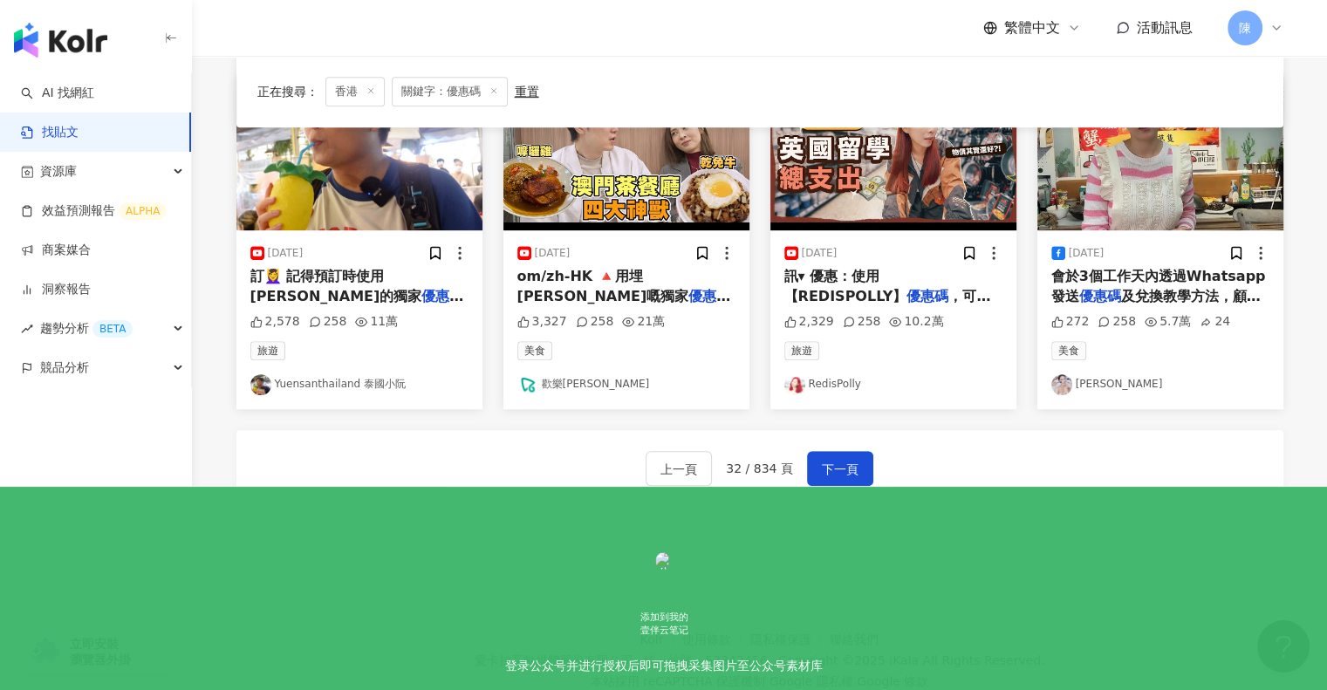
scroll to position [985, 0]
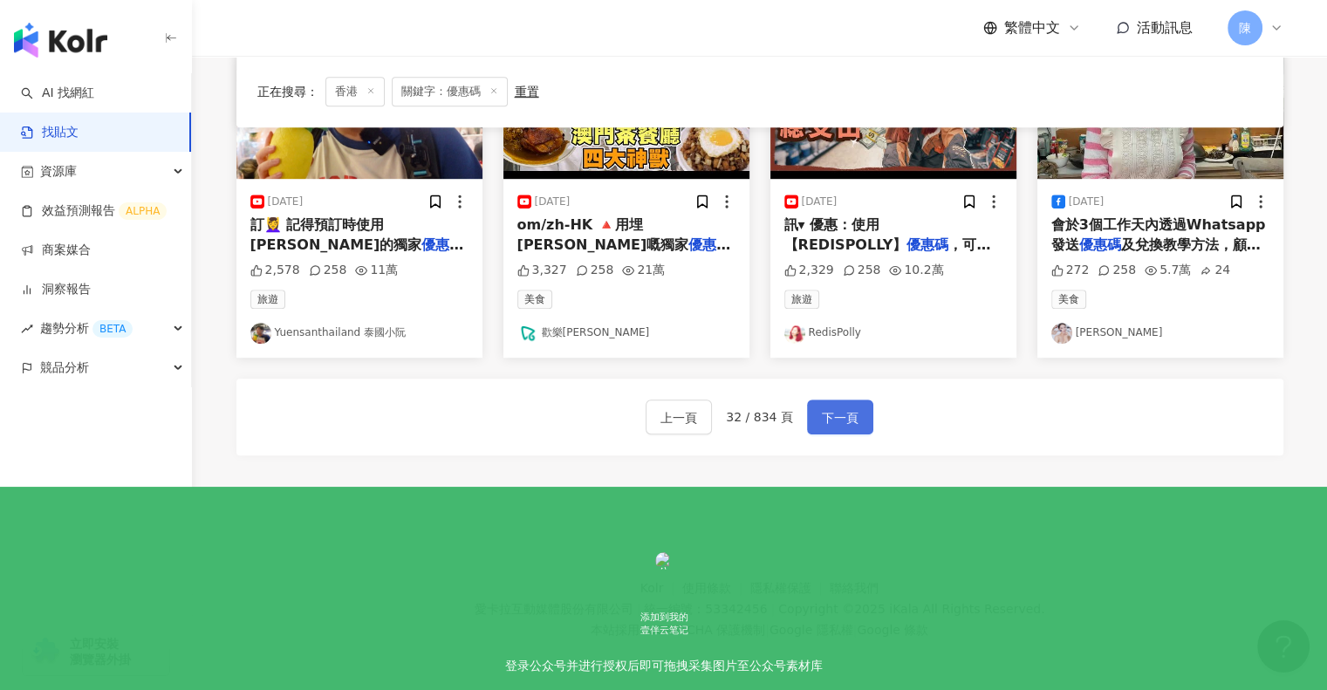
click at [842, 421] on span "下一頁" at bounding box center [840, 417] width 37 height 21
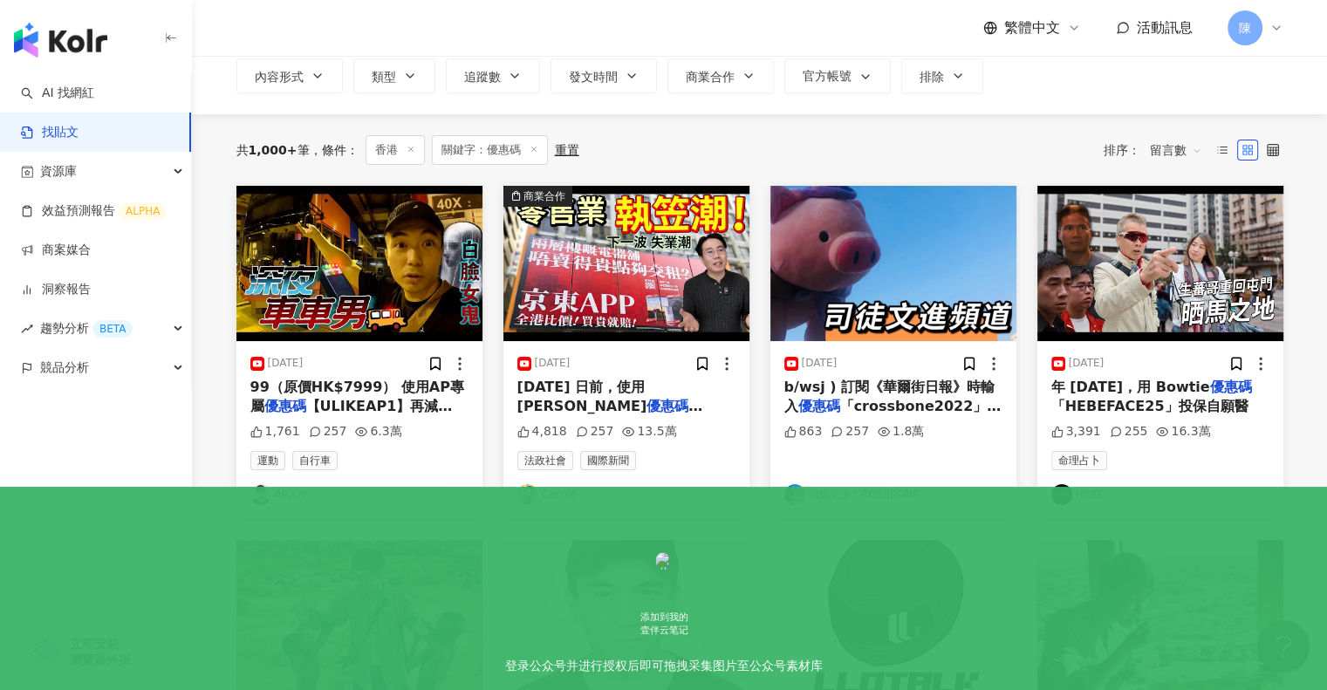
scroll to position [113, 0]
